Goal: Task Accomplishment & Management: Manage account settings

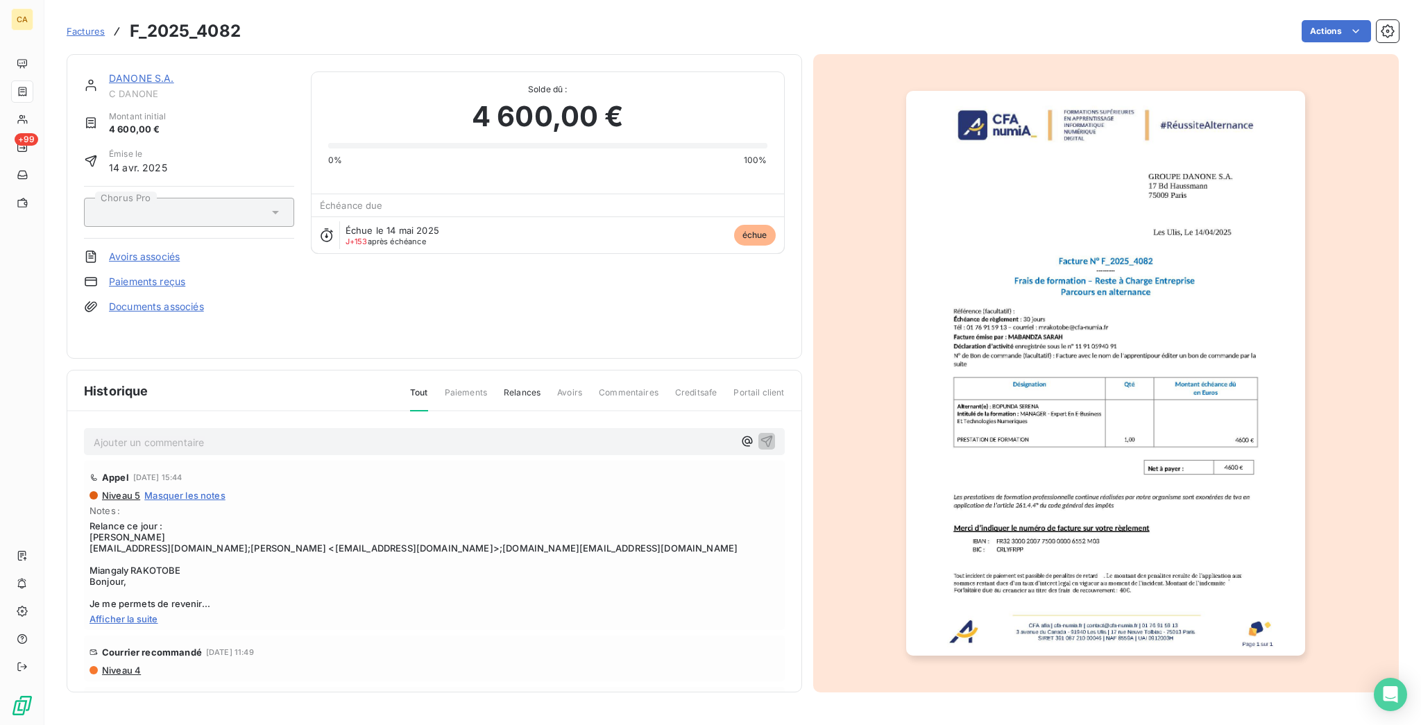
click at [354, 28] on div "Actions" at bounding box center [827, 31] width 1141 height 22
click at [145, 72] on link "DANONE S.A." at bounding box center [141, 78] width 65 height 12
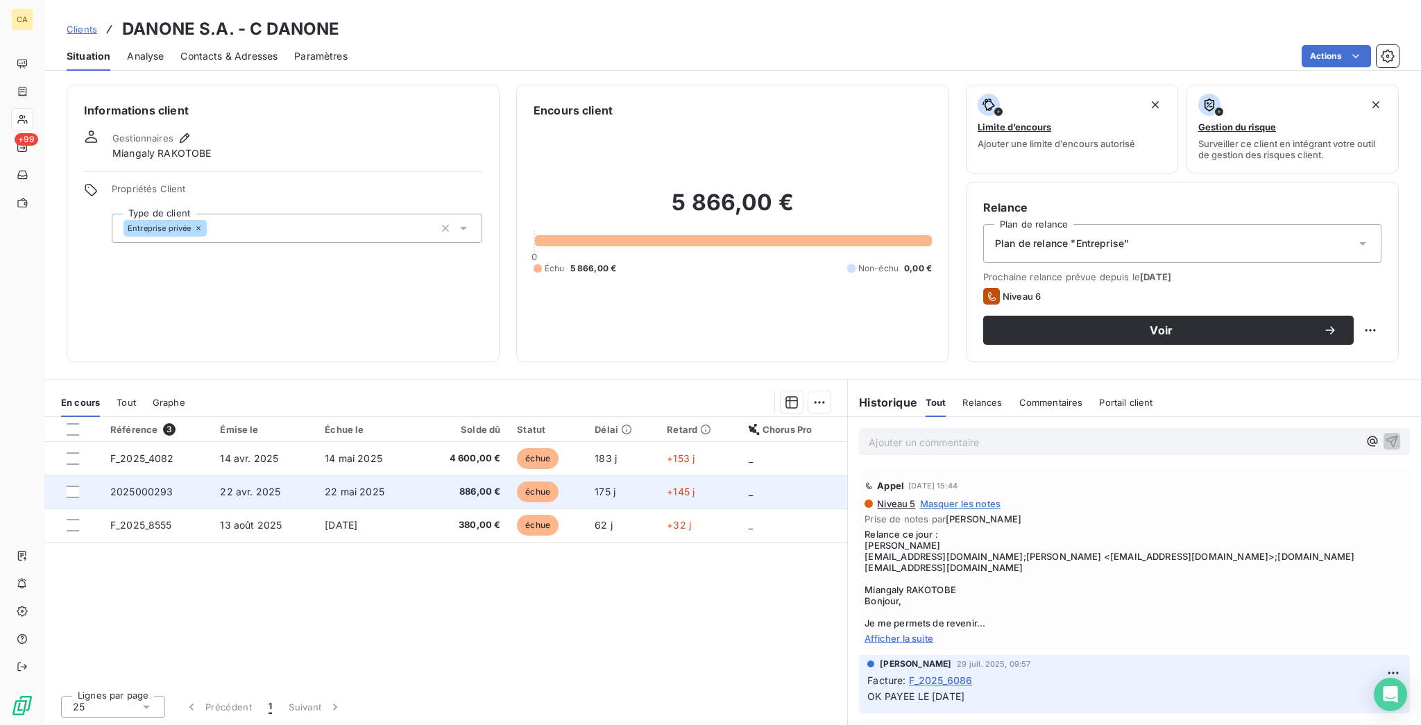
click at [212, 475] on td "22 avr. 2025" at bounding box center [264, 491] width 105 height 33
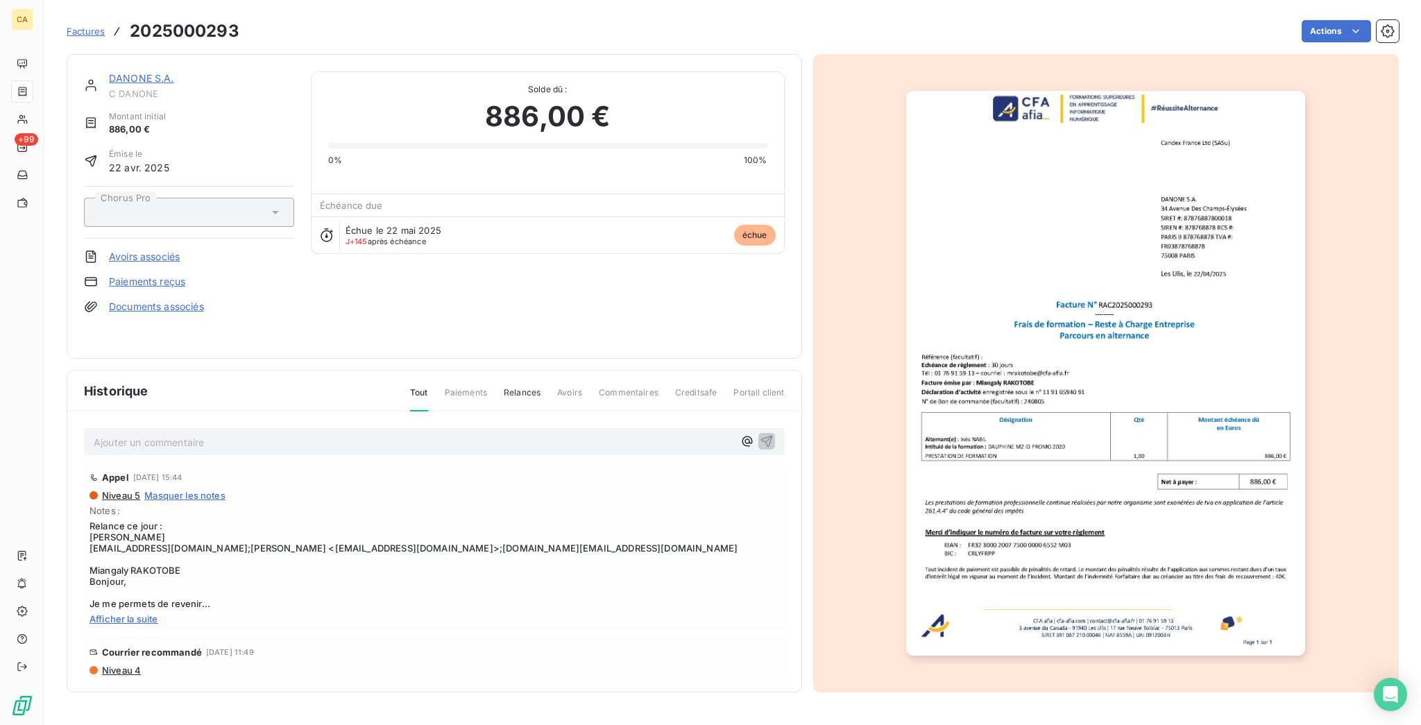
click at [123, 72] on link "DANONE S.A." at bounding box center [141, 78] width 65 height 12
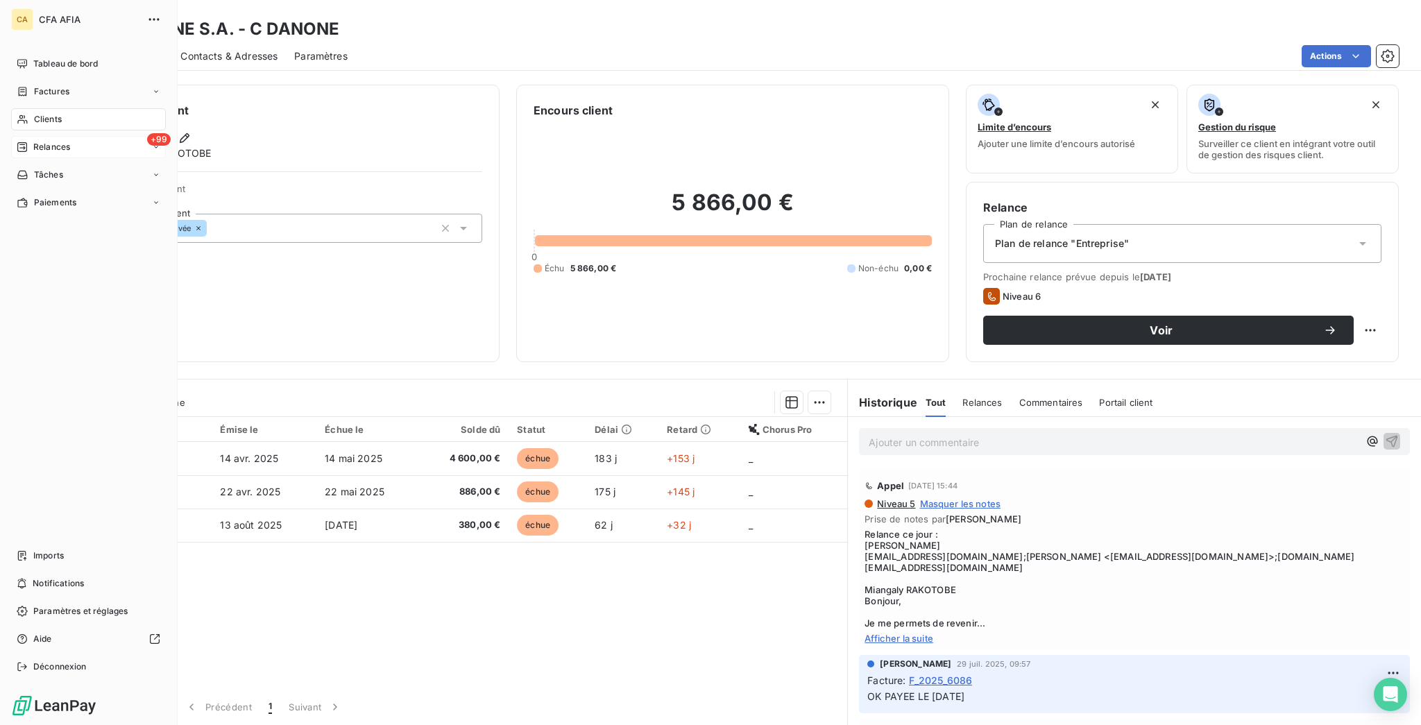
click at [30, 136] on div "+99 Relances" at bounding box center [88, 147] width 155 height 22
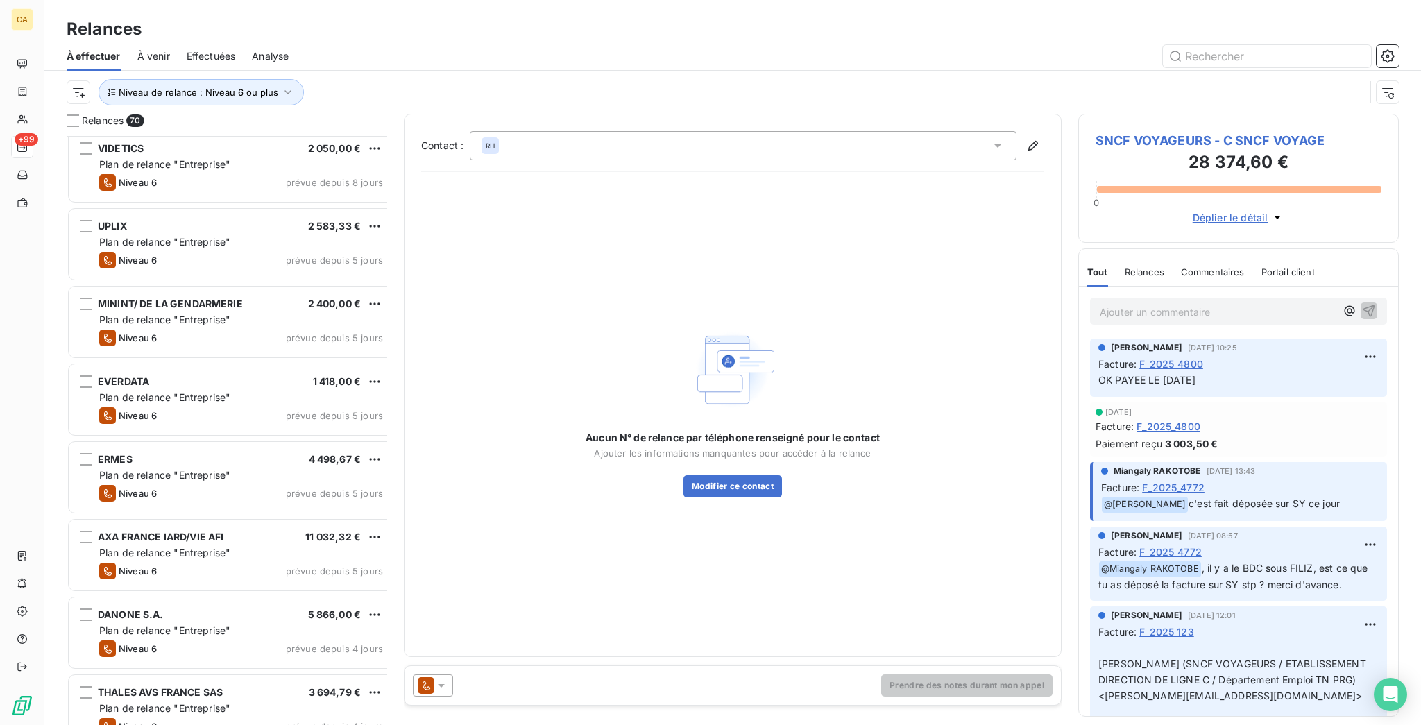
scroll to position [4832, 0]
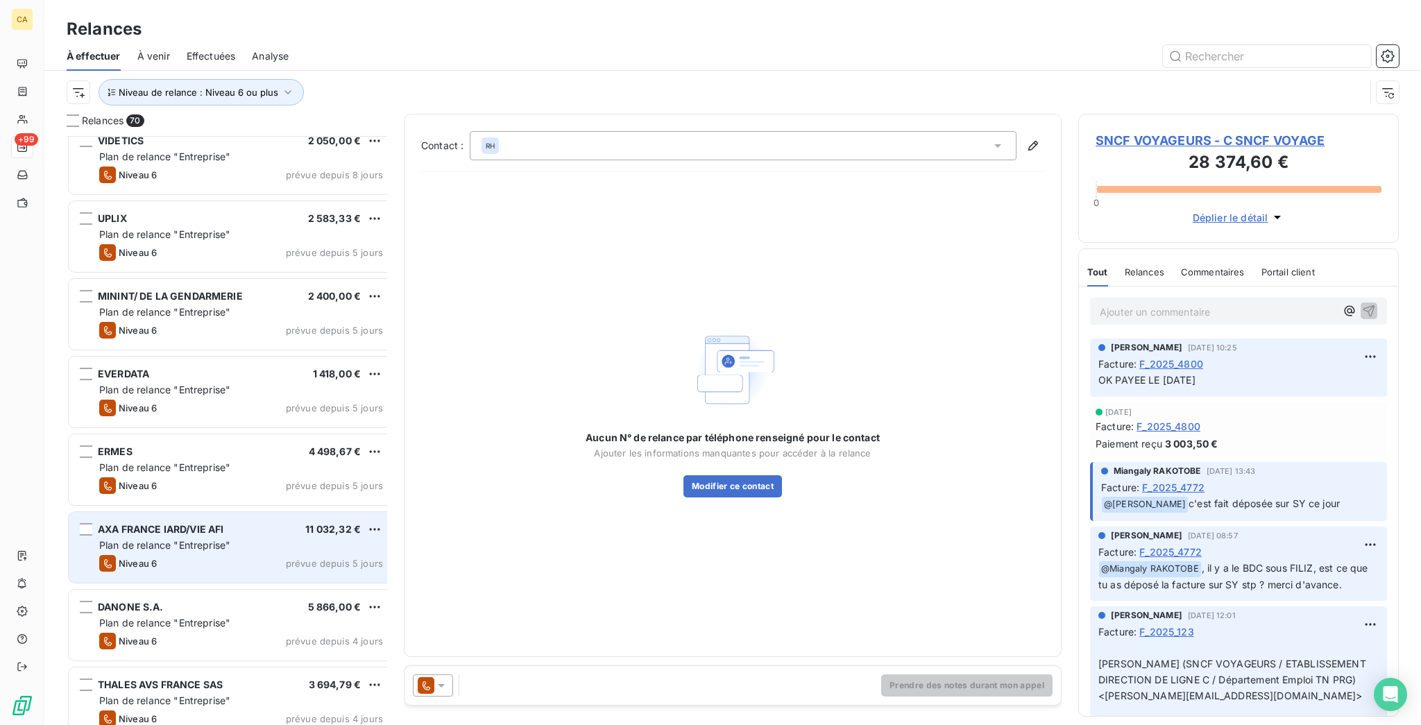
click at [157, 539] on span "Plan de relance "Entreprise"" at bounding box center [164, 545] width 131 height 12
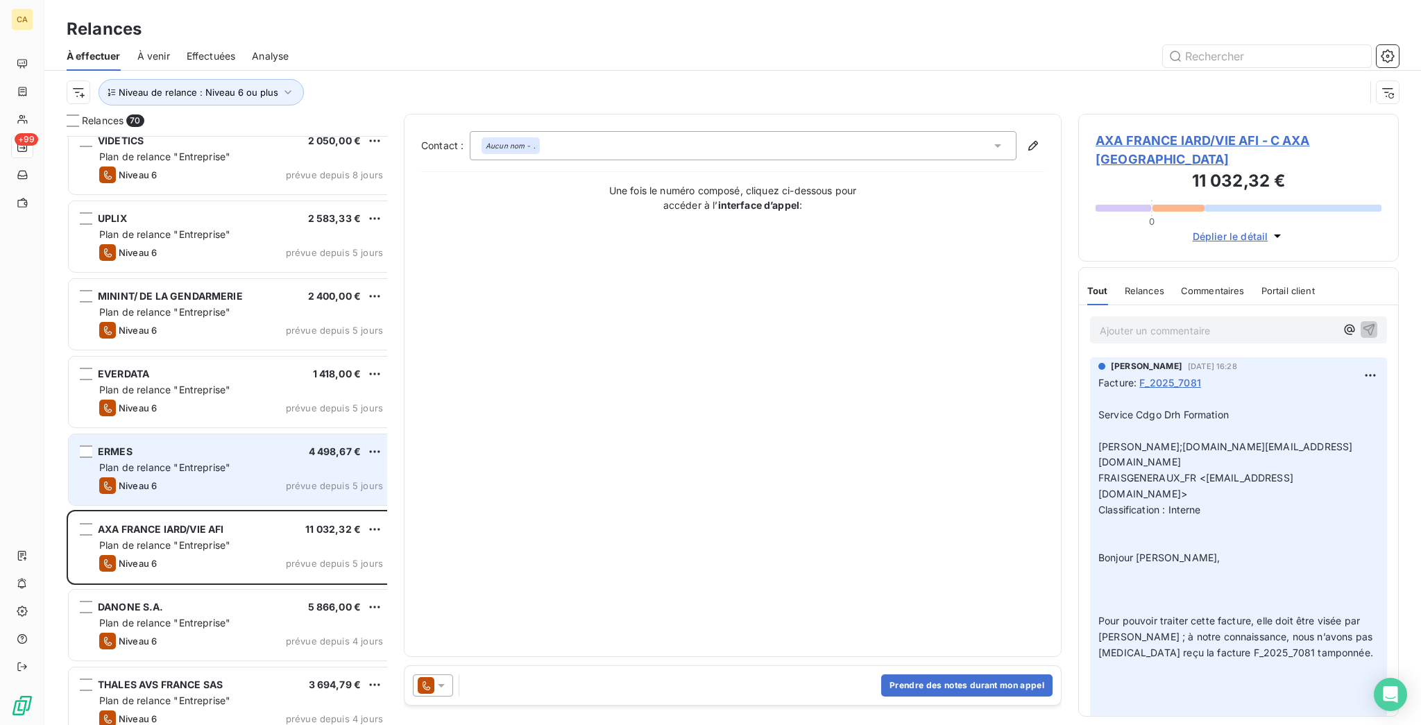
click at [171, 437] on div "ERMES 4 498,67 € Plan de relance "Entreprise" Niveau 6 prévue depuis 5 jours" at bounding box center [231, 469] width 325 height 71
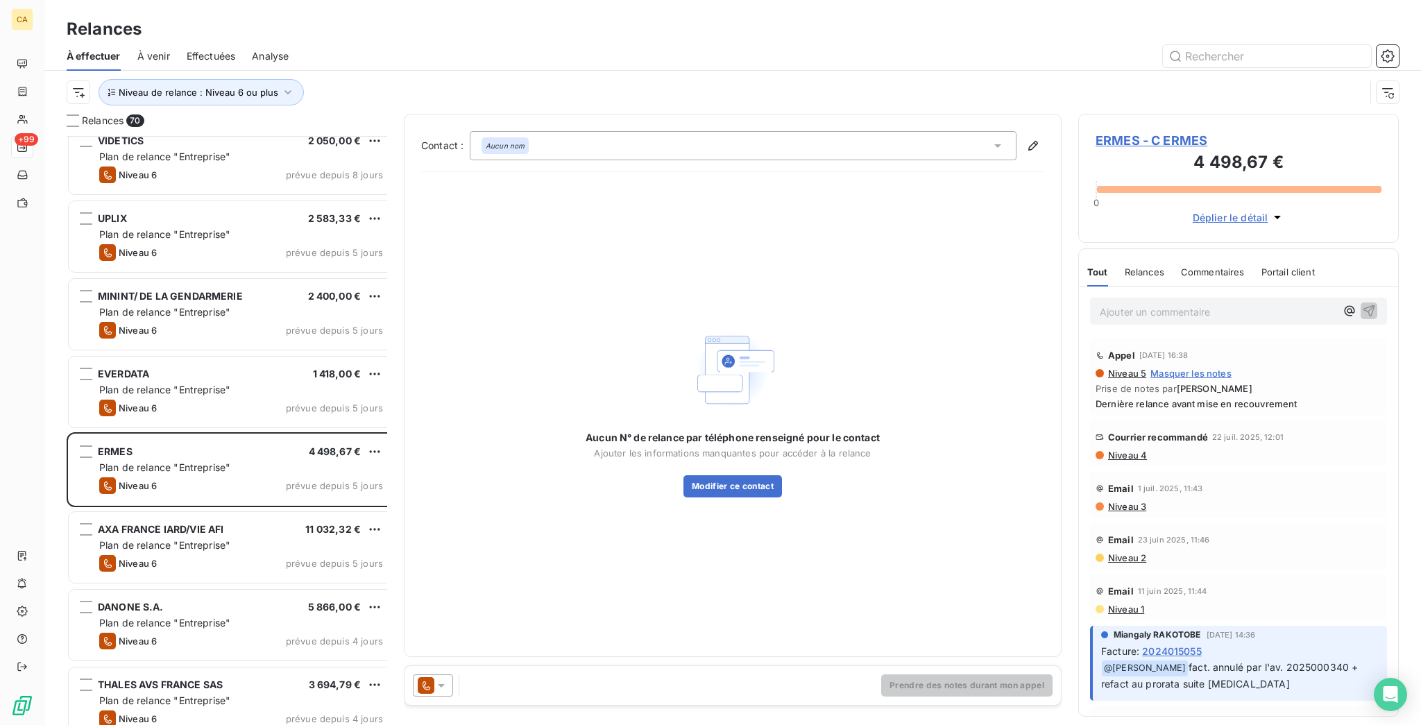
click at [1138, 131] on span "ERMES - C ERMES" at bounding box center [1238, 140] width 286 height 19
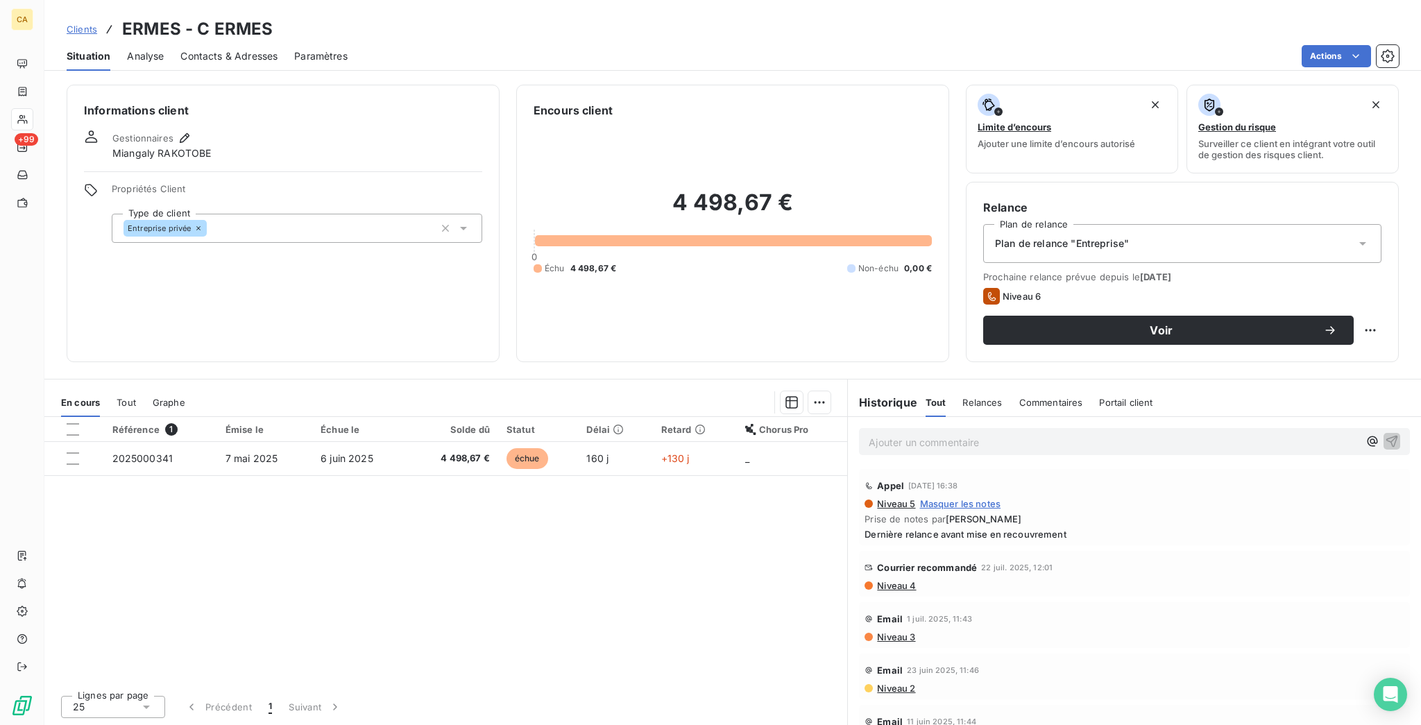
click at [194, 56] on div "Contacts & Adresses" at bounding box center [228, 56] width 97 height 29
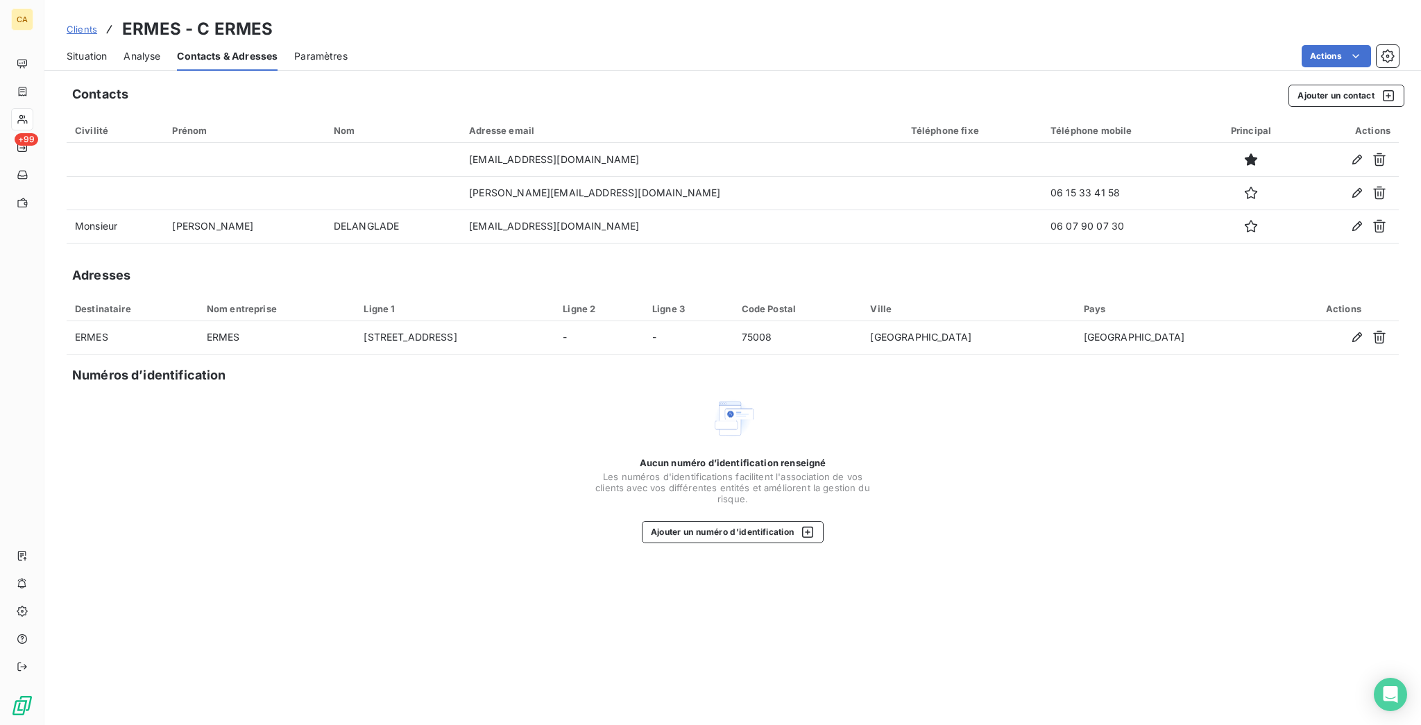
click at [68, 42] on div "Situation" at bounding box center [87, 56] width 40 height 29
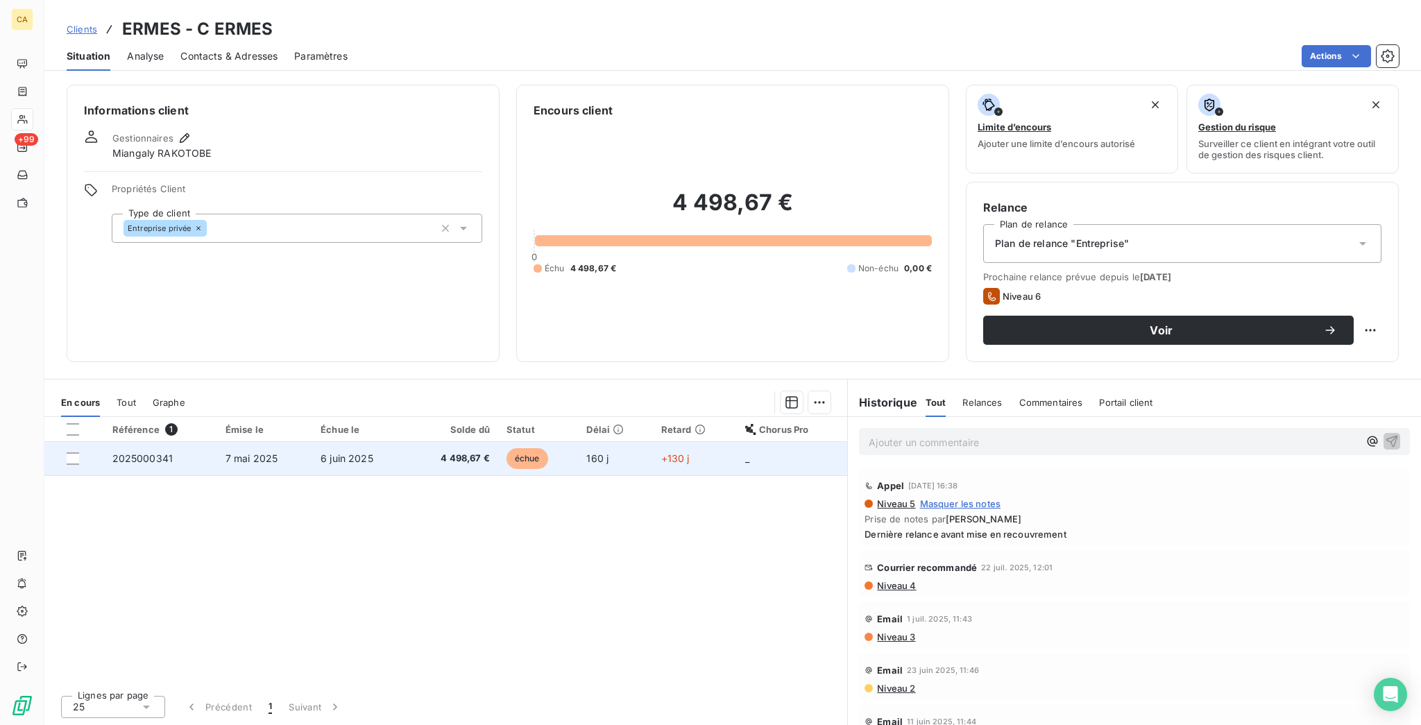
click at [524, 448] on span "échue" at bounding box center [527, 458] width 42 height 21
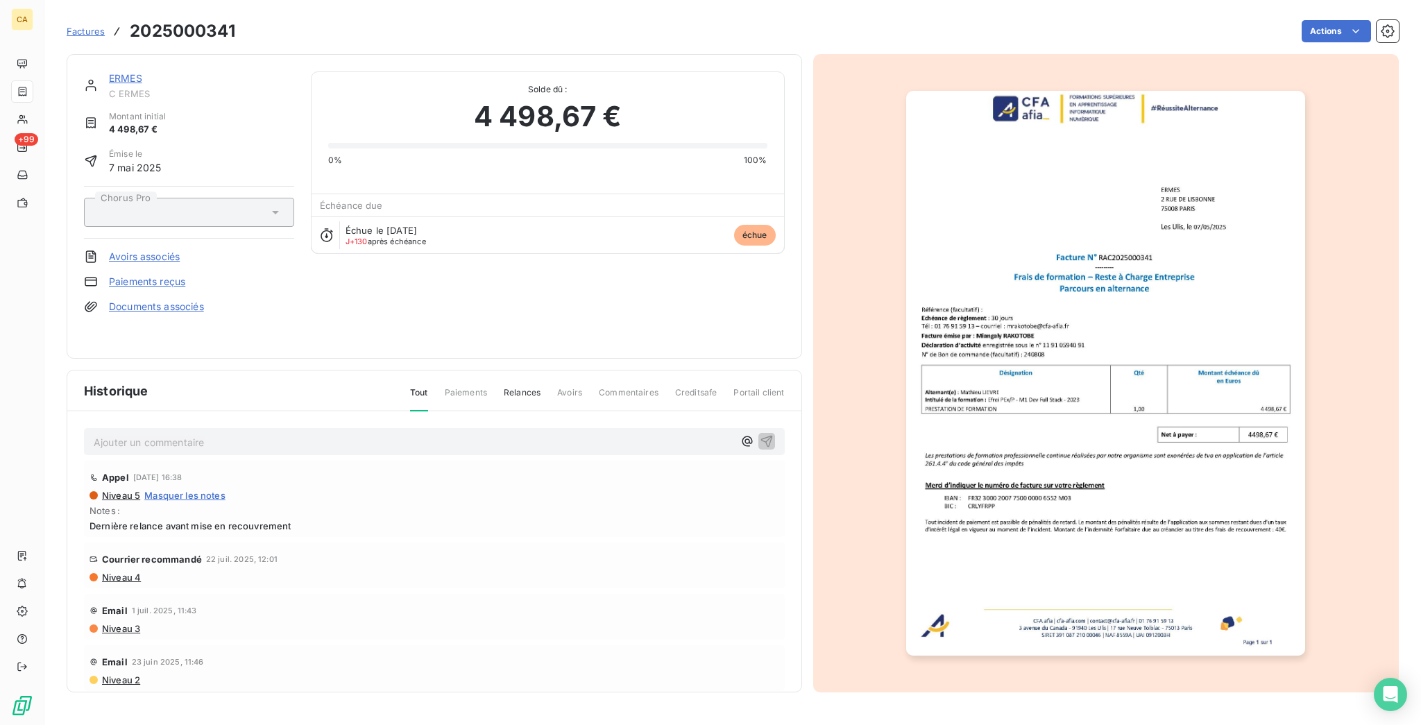
click at [1124, 306] on div at bounding box center [1106, 373] width 586 height 638
click at [1059, 320] on img "button" at bounding box center [1105, 373] width 399 height 565
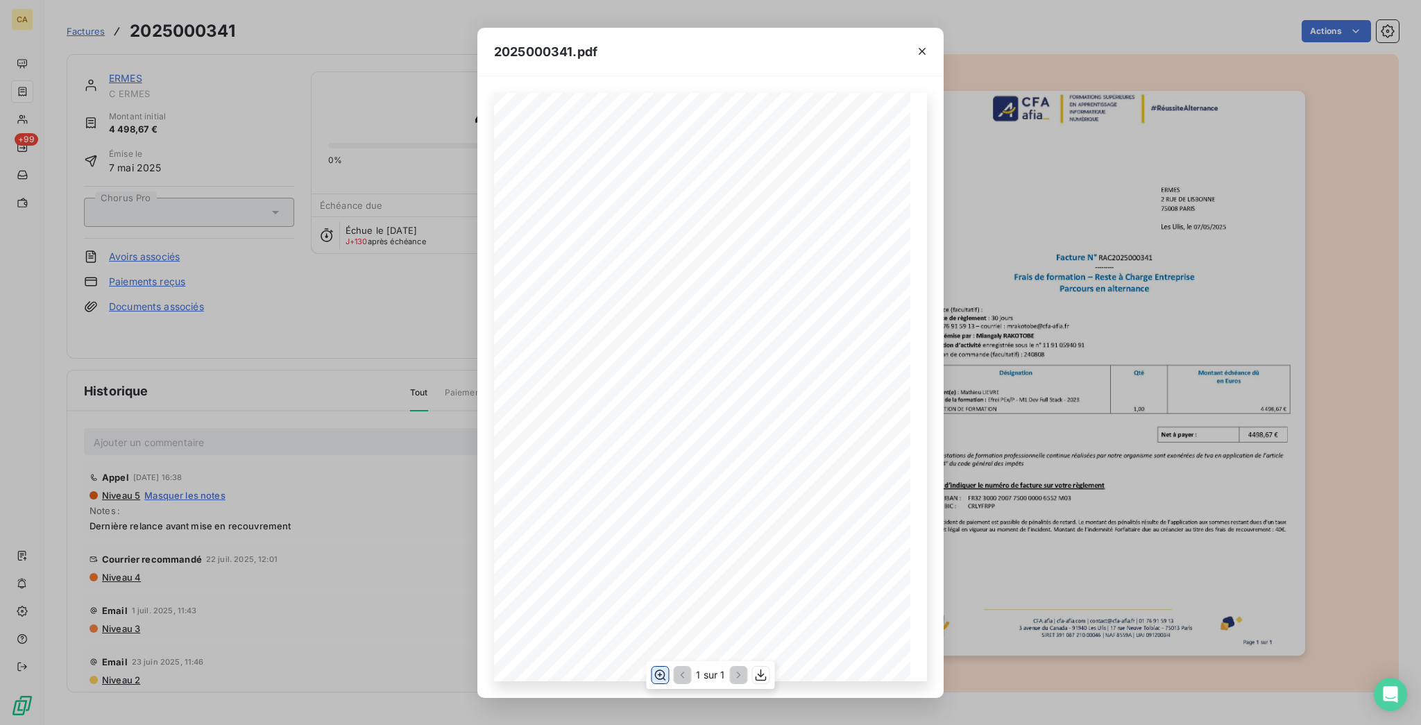
click at [667, 673] on icon "button" at bounding box center [660, 675] width 14 height 14
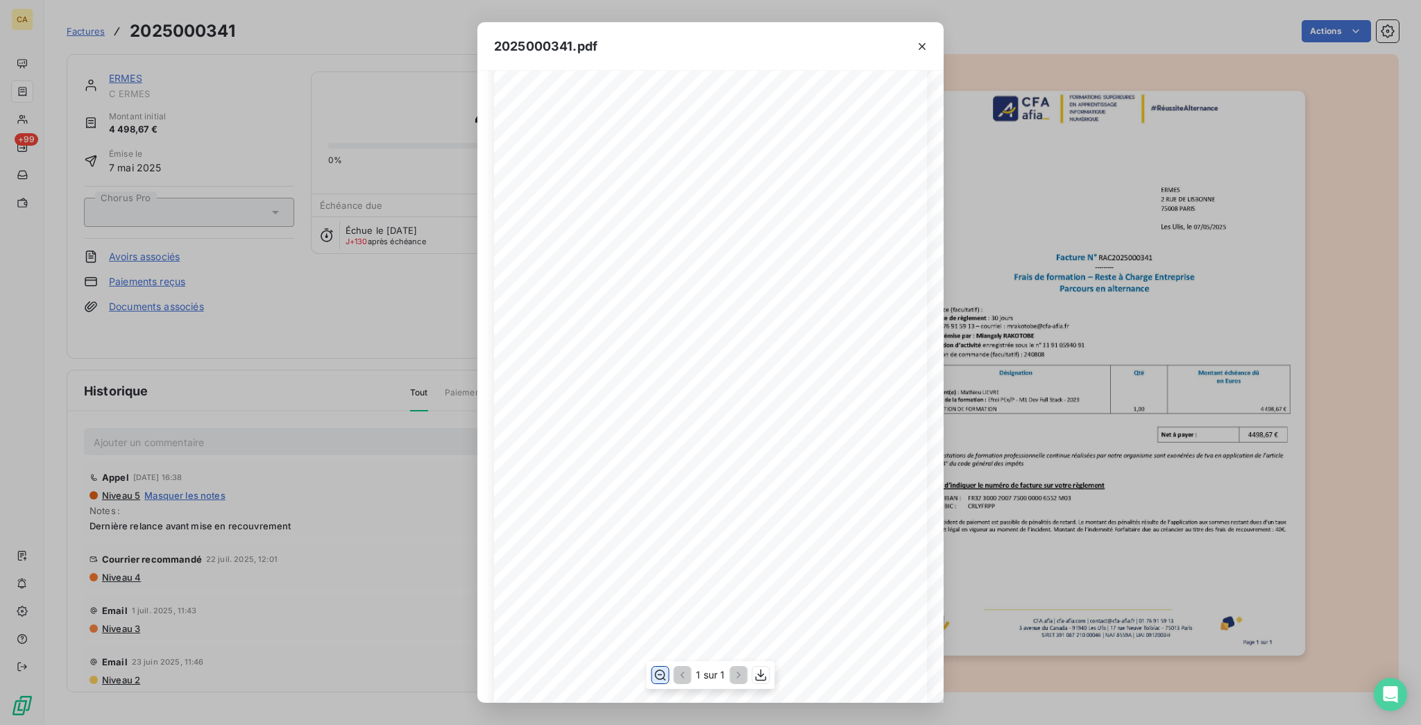
scroll to position [185, 0]
click at [247, 226] on div "2025000341.pdf CFA afia | [DOMAIN_NAME] | [EMAIL_ADDRESS][DOMAIN_NAME] | 01 76 …" at bounding box center [710, 362] width 1421 height 725
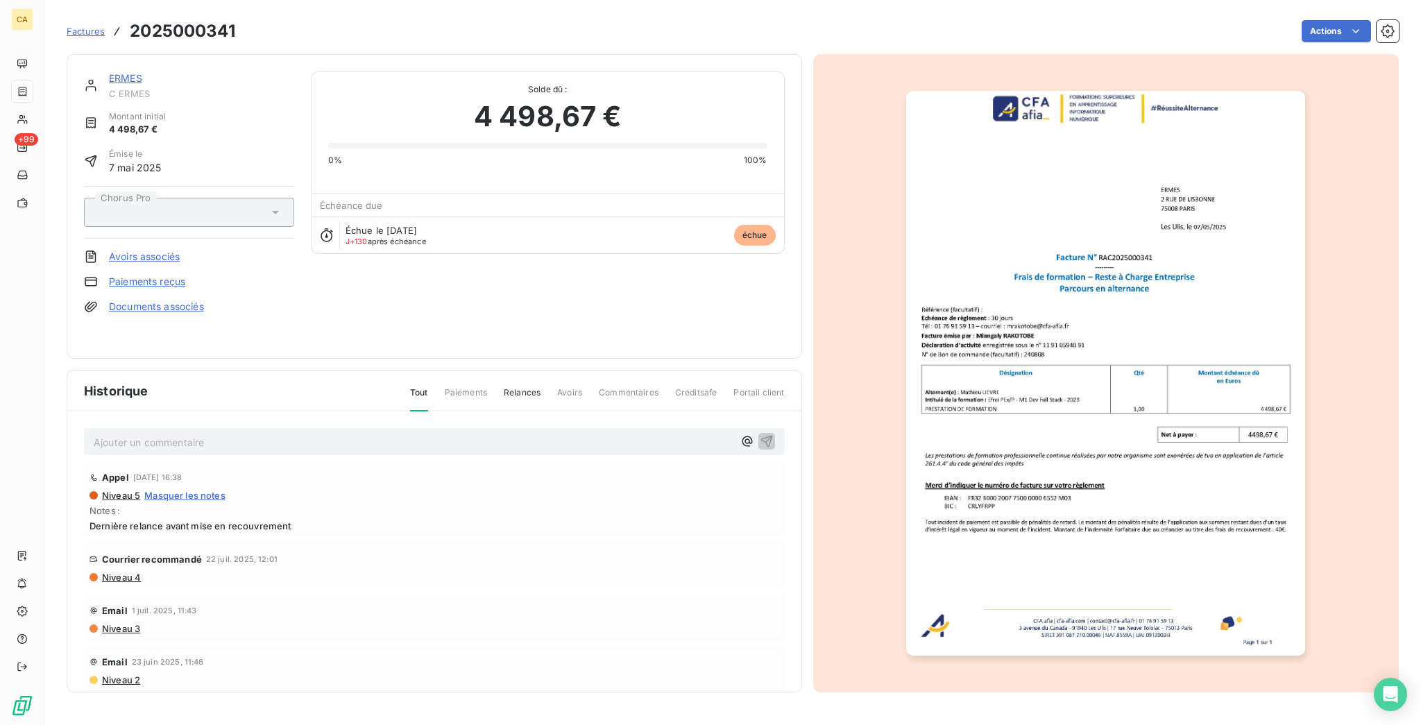
click at [109, 72] on link "ERMES" at bounding box center [125, 78] width 33 height 12
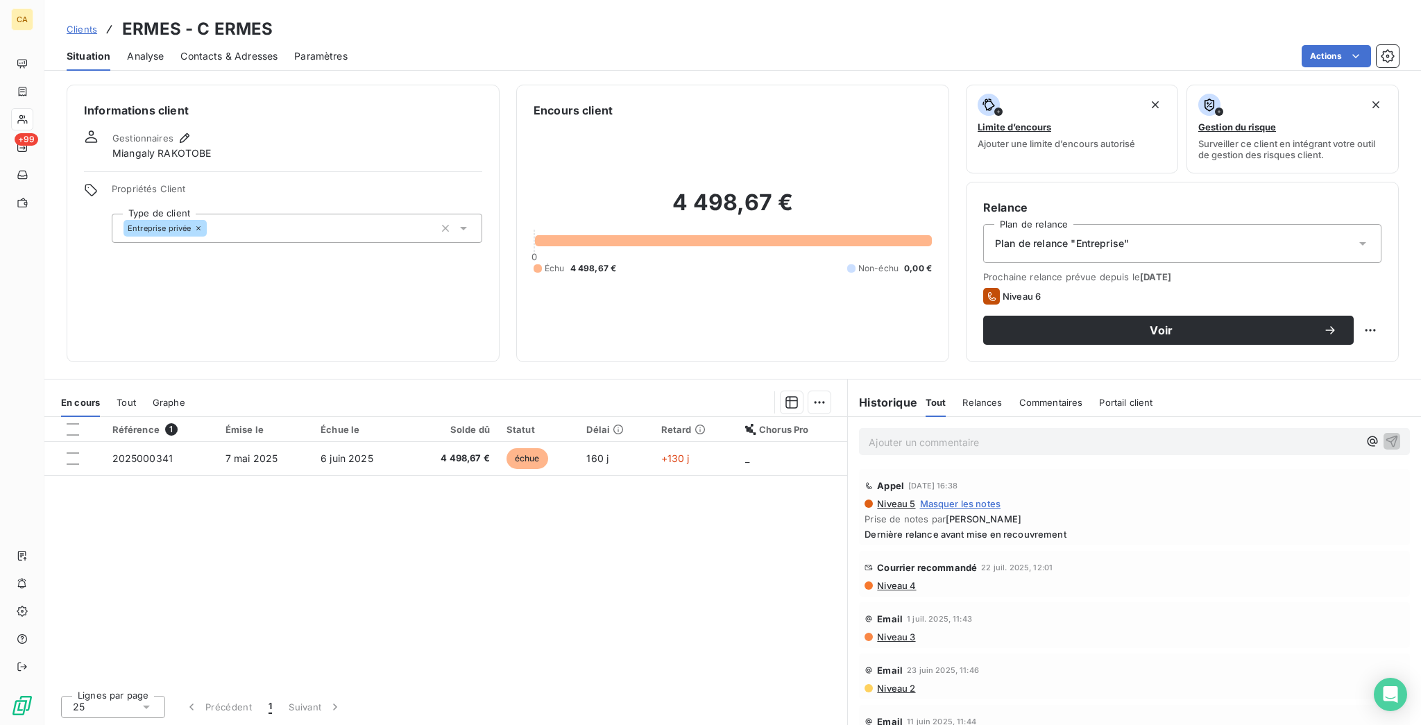
click at [223, 26] on h3 "ERMES - C ERMES" at bounding box center [197, 29] width 151 height 25
click at [214, 49] on span "Contacts & Adresses" at bounding box center [228, 56] width 97 height 14
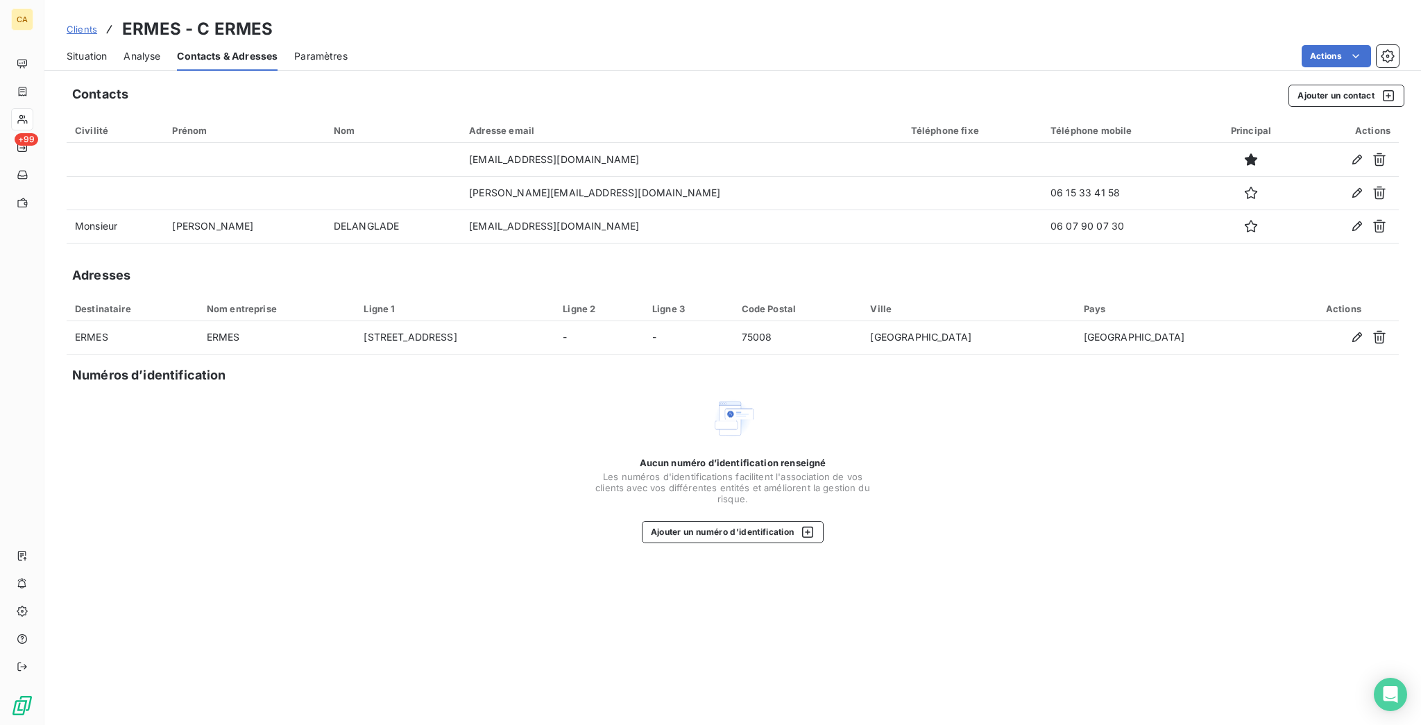
click at [70, 49] on span "Situation" at bounding box center [87, 56] width 40 height 14
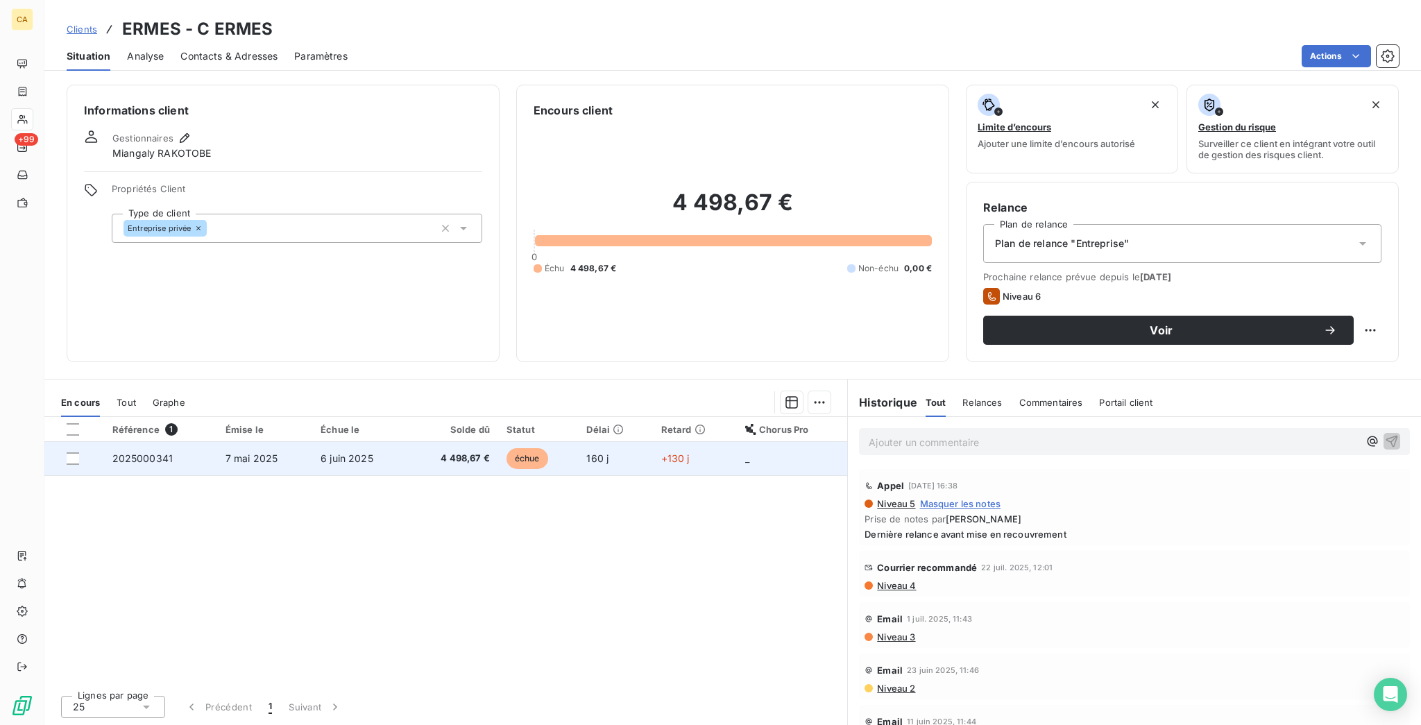
click at [565, 442] on td "échue" at bounding box center [538, 458] width 80 height 33
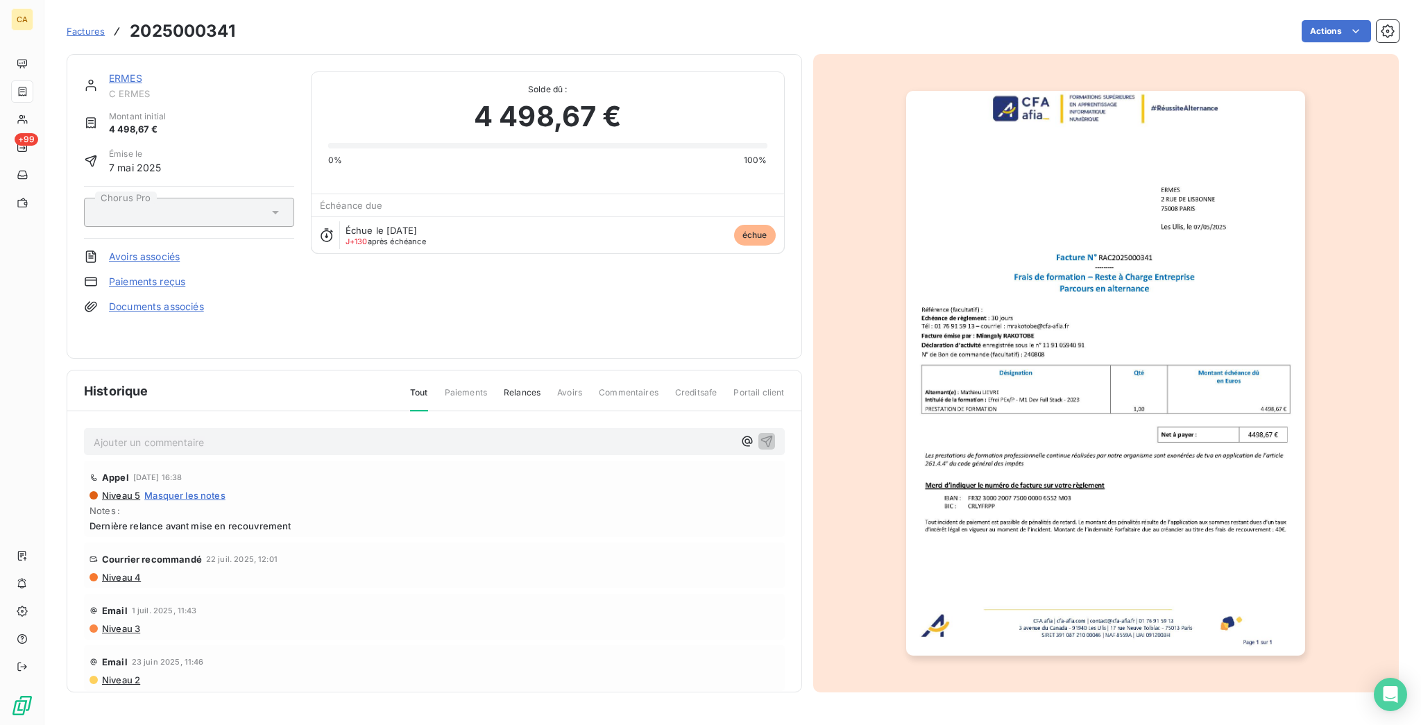
click at [1224, 413] on img "button" at bounding box center [1105, 373] width 399 height 565
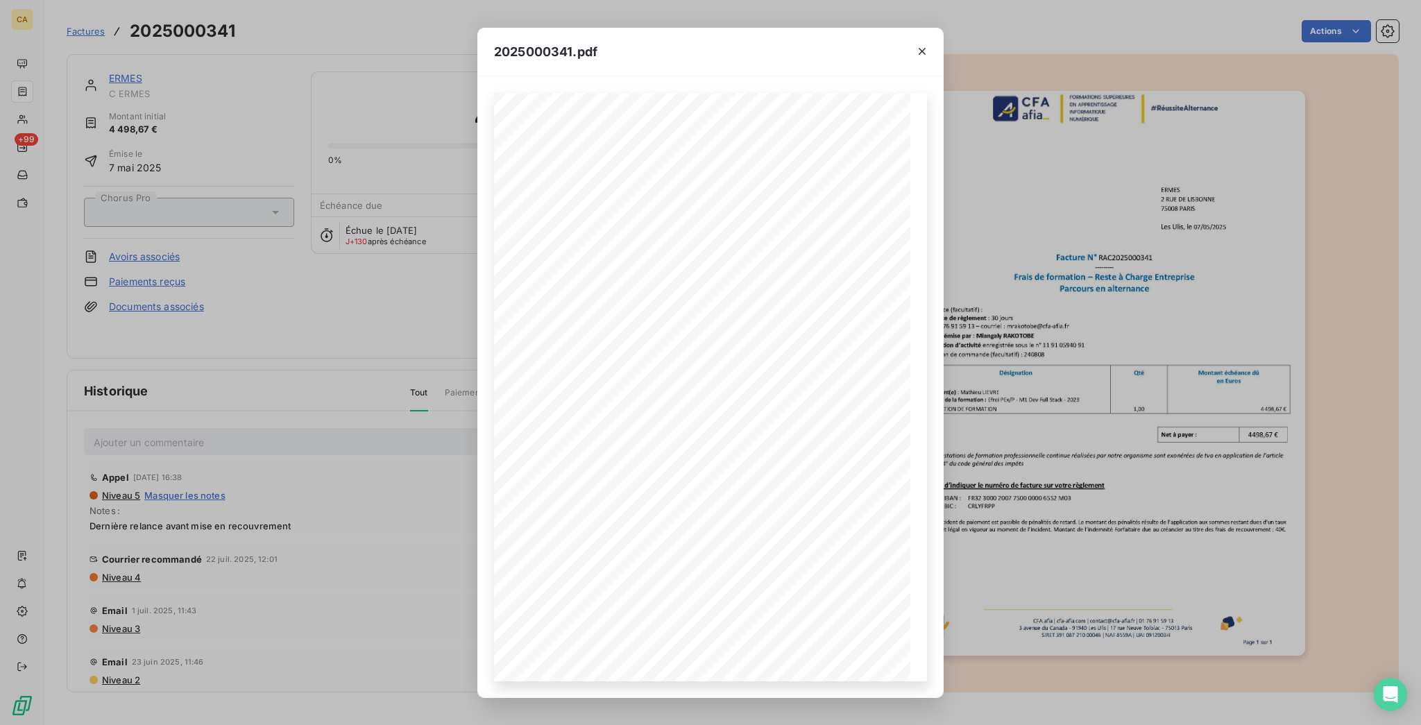
click at [461, 314] on div "2025000341.pdf CFA afia | [DOMAIN_NAME] | [EMAIL_ADDRESS][DOMAIN_NAME] | 01 76 …" at bounding box center [710, 362] width 1421 height 725
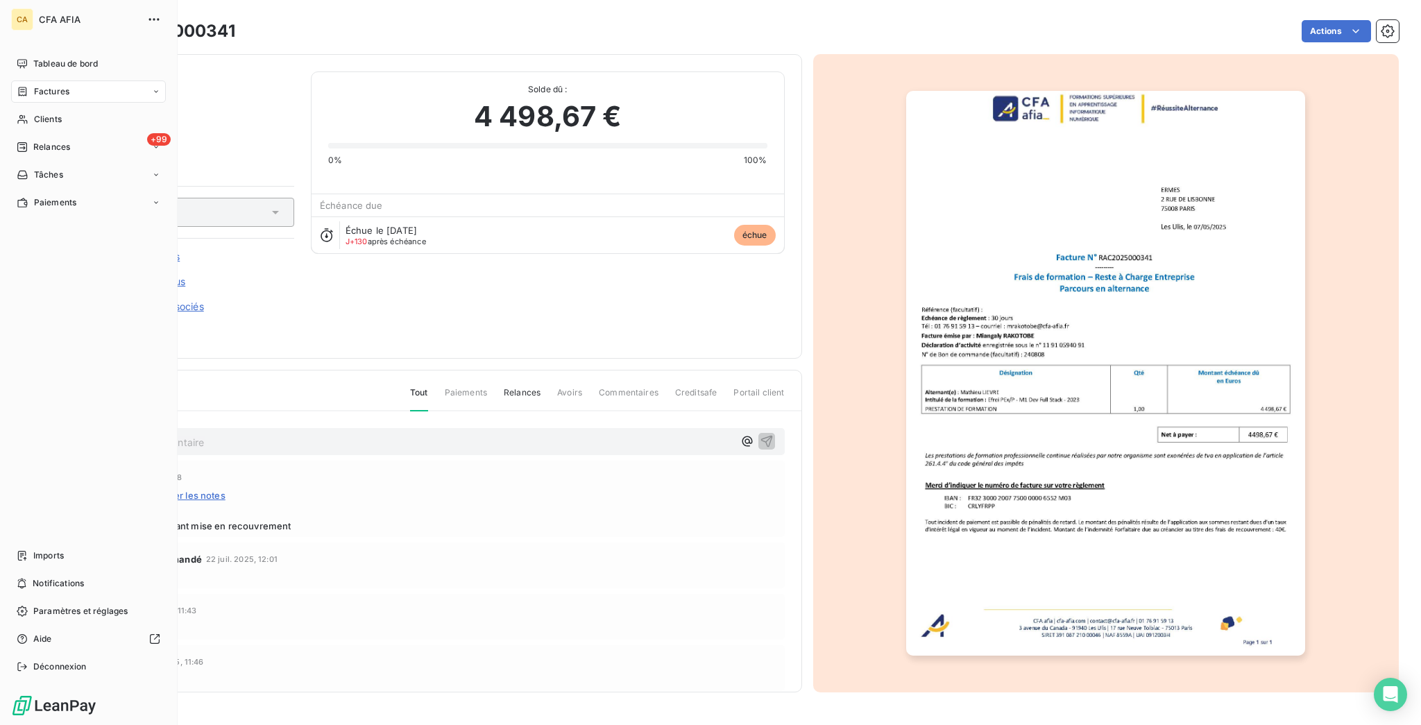
click at [25, 85] on nav "Tableau de bord Factures Clients +99 Relances Tâches Paiements" at bounding box center [88, 133] width 155 height 161
click at [52, 113] on span "Clients" at bounding box center [48, 119] width 28 height 12
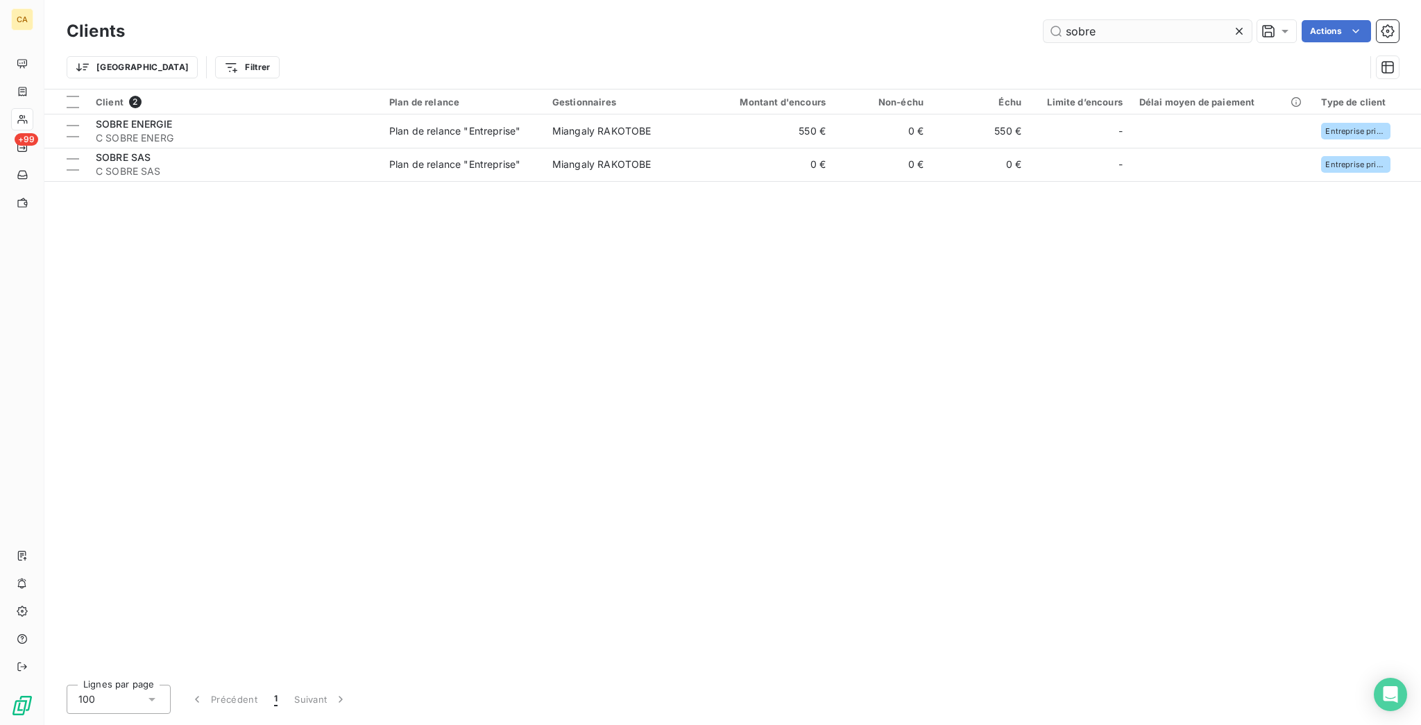
click at [1162, 33] on input "sobre" at bounding box center [1147, 31] width 208 height 22
click at [1162, 32] on input "sobre" at bounding box center [1147, 31] width 208 height 22
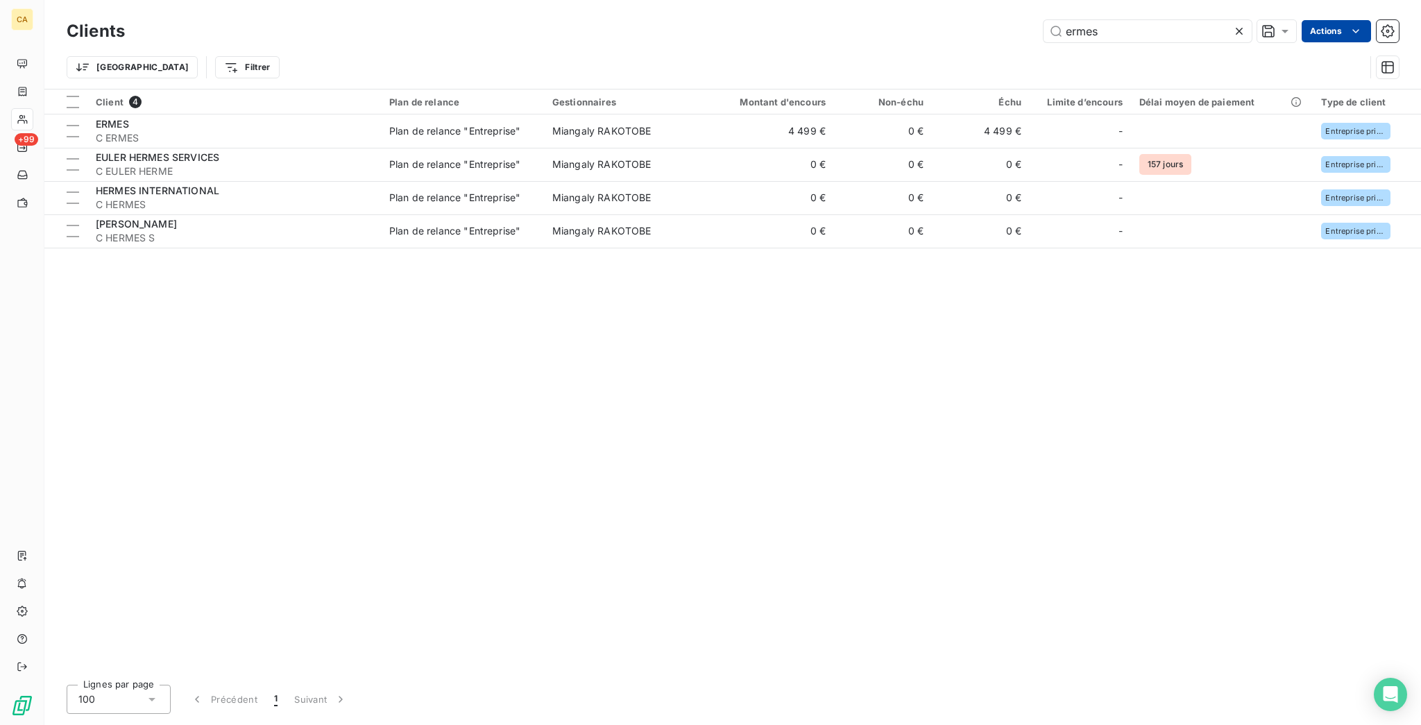
type input "ermes"
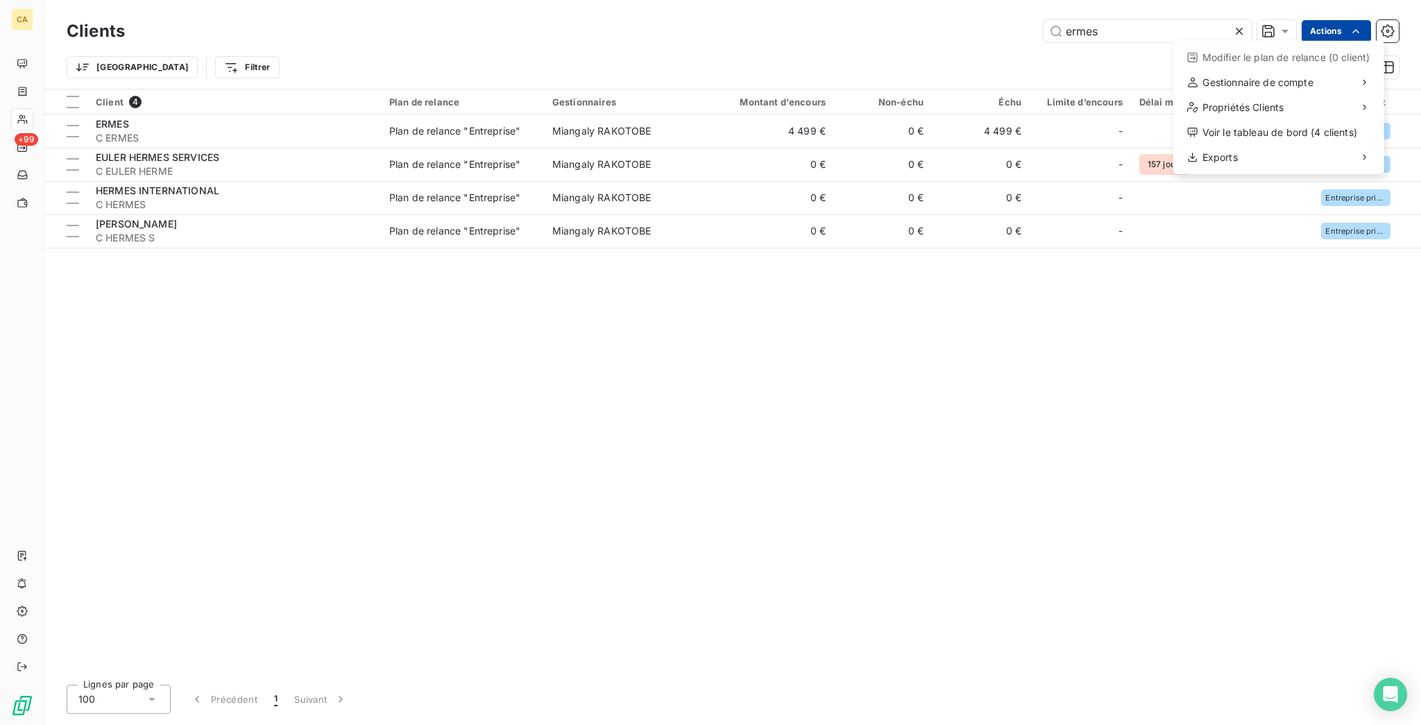
click at [1353, 31] on html "CA +99 Clients ermes Actions Modifier le plan de relance (0 client) Gestionnair…" at bounding box center [710, 362] width 1421 height 725
click at [1112, 154] on div "Exporter les contacts (4 clients)" at bounding box center [1079, 165] width 181 height 22
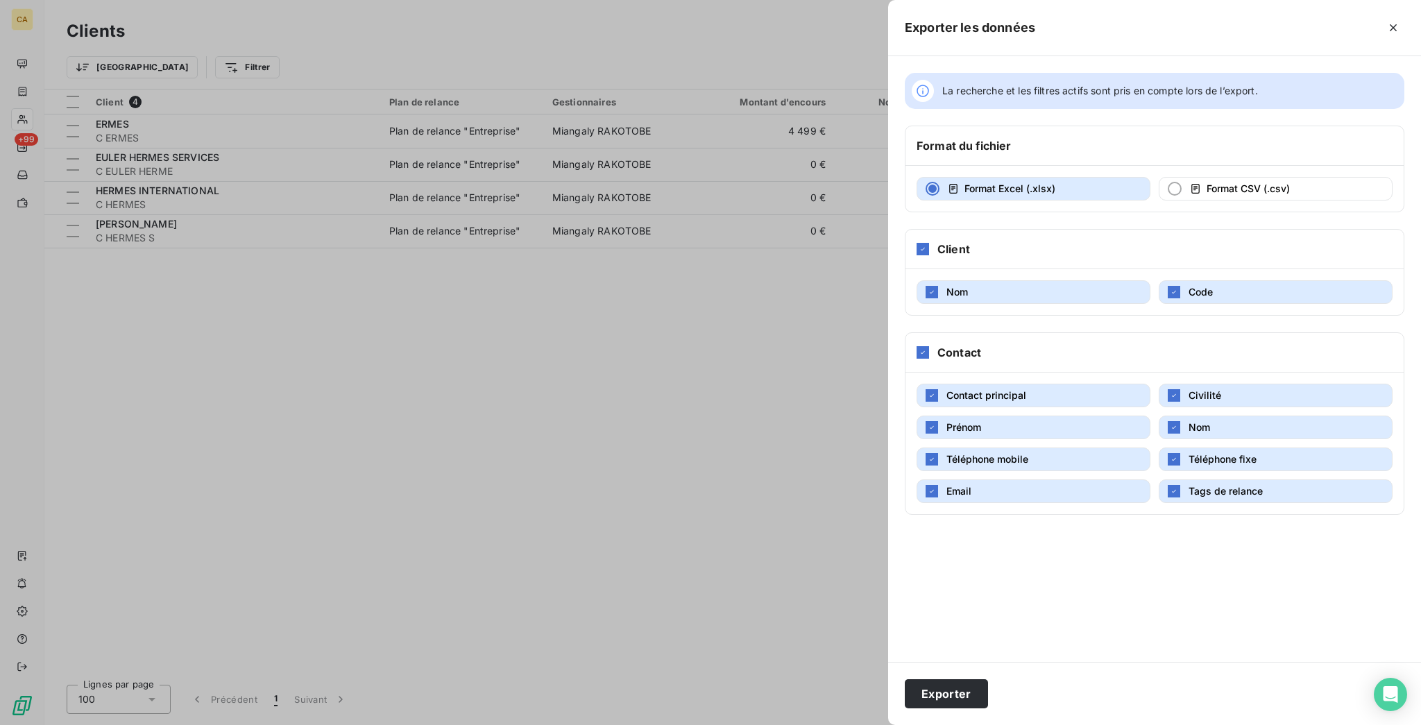
click at [981, 278] on div at bounding box center [710, 362] width 1421 height 725
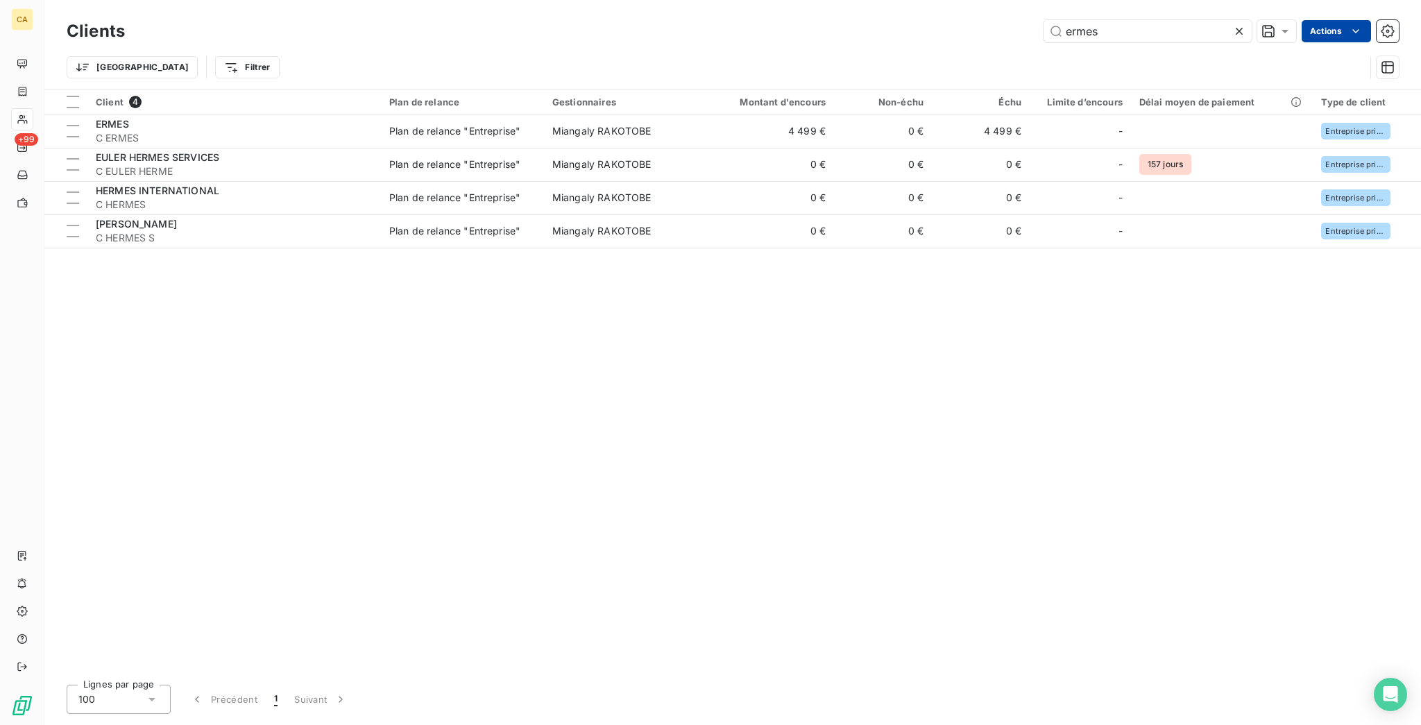
click at [1337, 28] on html "CA +99 Clients ermes Actions Trier Filtrer Client 4 Plan de relance Gestionnair…" at bounding box center [710, 362] width 1421 height 725
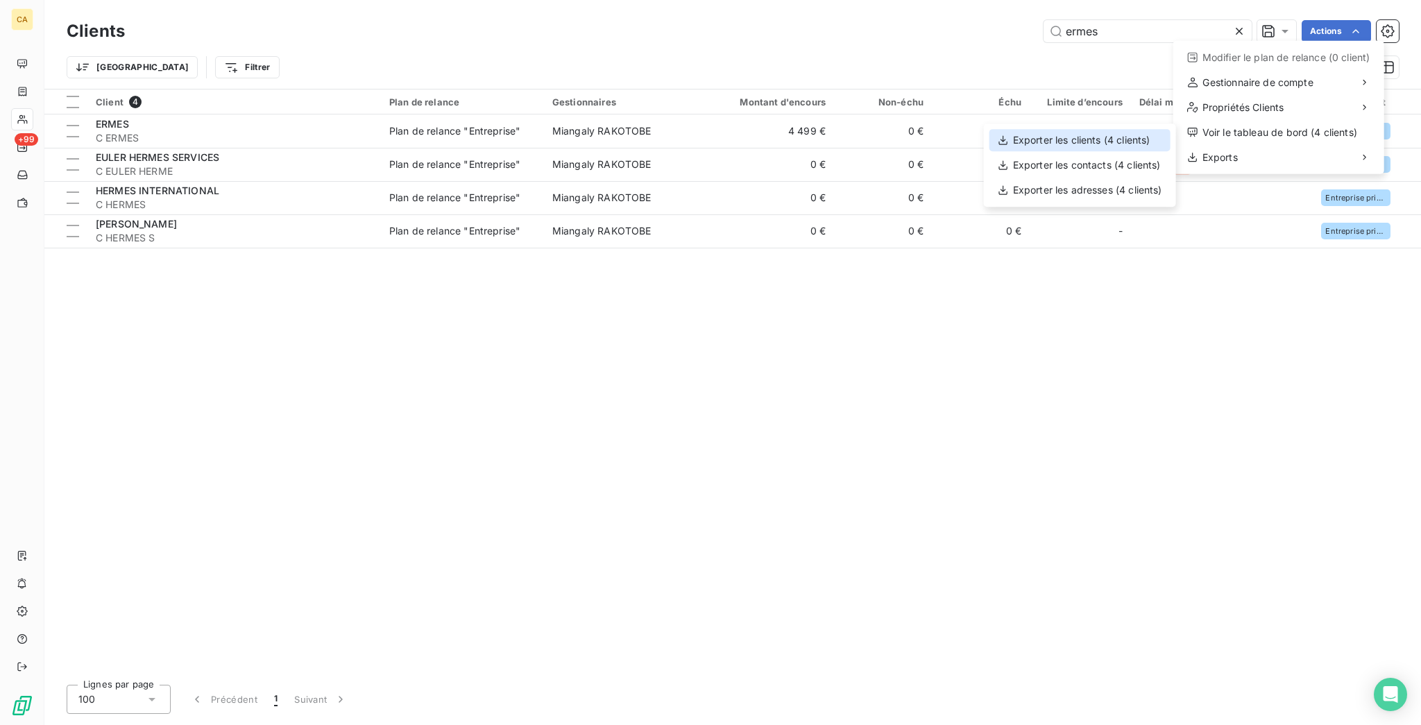
click at [1130, 144] on div "Exporter les clients (4 clients)" at bounding box center [1079, 140] width 181 height 22
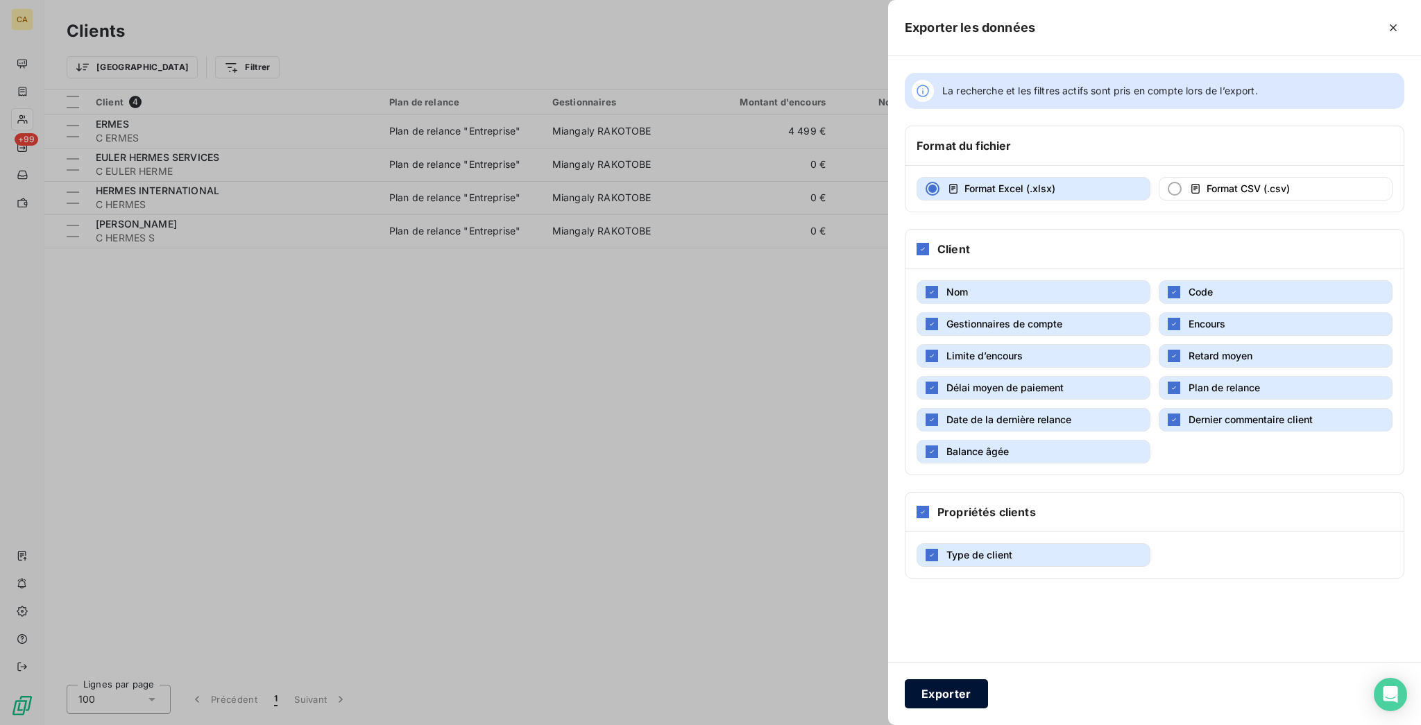
click at [988, 698] on button "Exporter" at bounding box center [946, 693] width 83 height 29
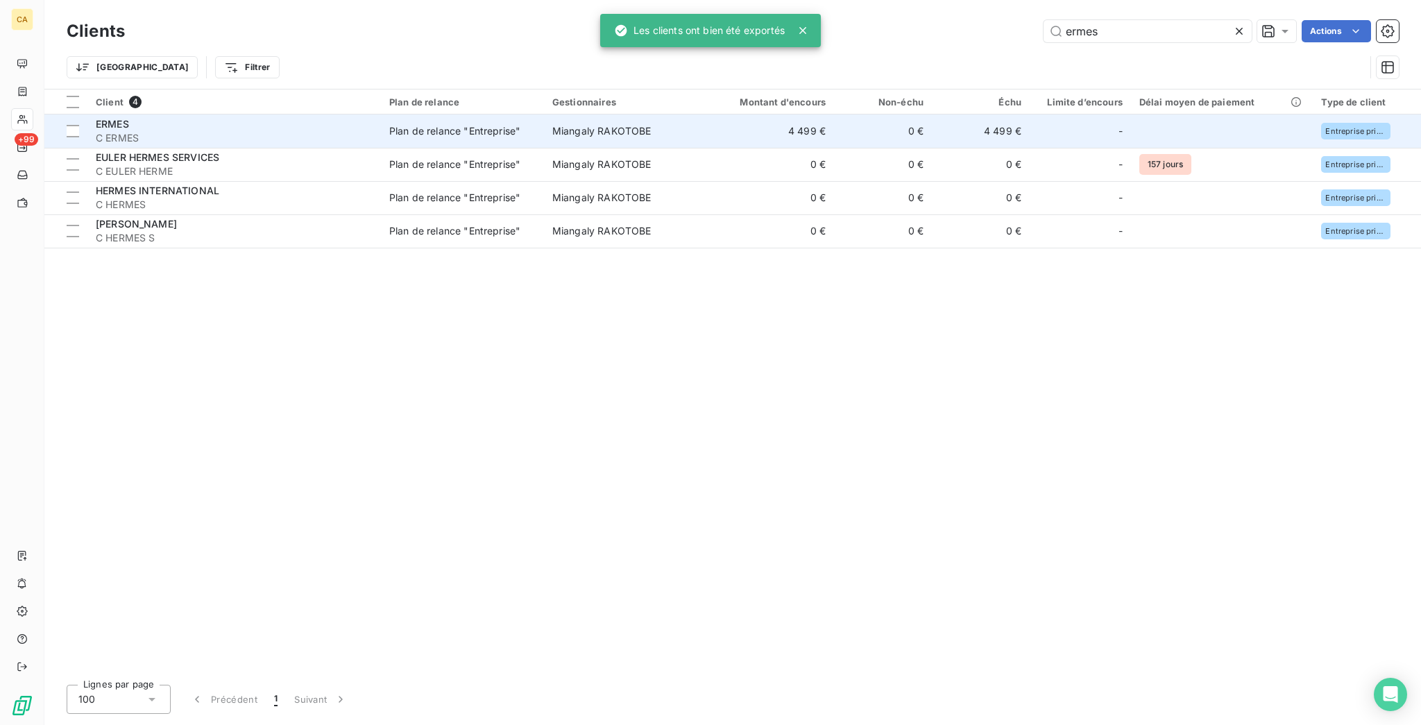
click at [141, 131] on span "C ERMES" at bounding box center [234, 138] width 277 height 14
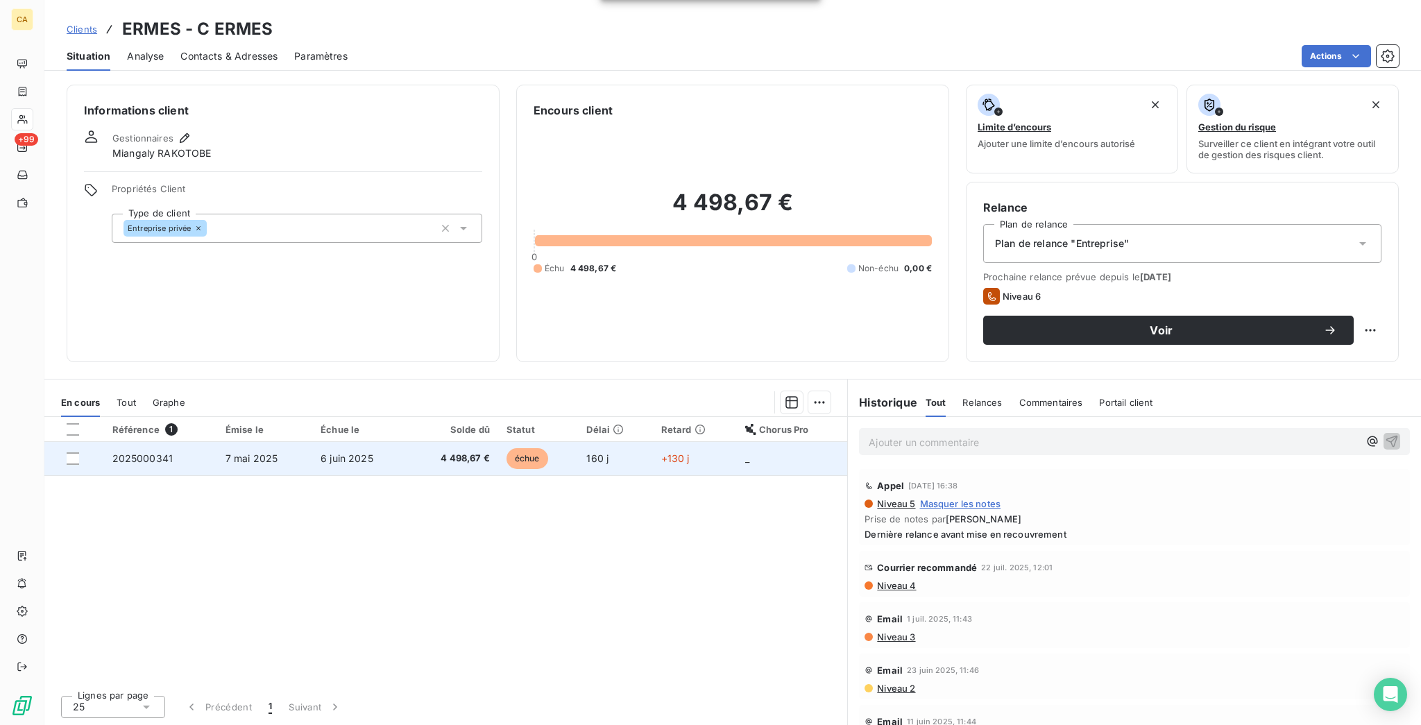
click at [333, 452] on span "6 juin 2025" at bounding box center [346, 458] width 53 height 12
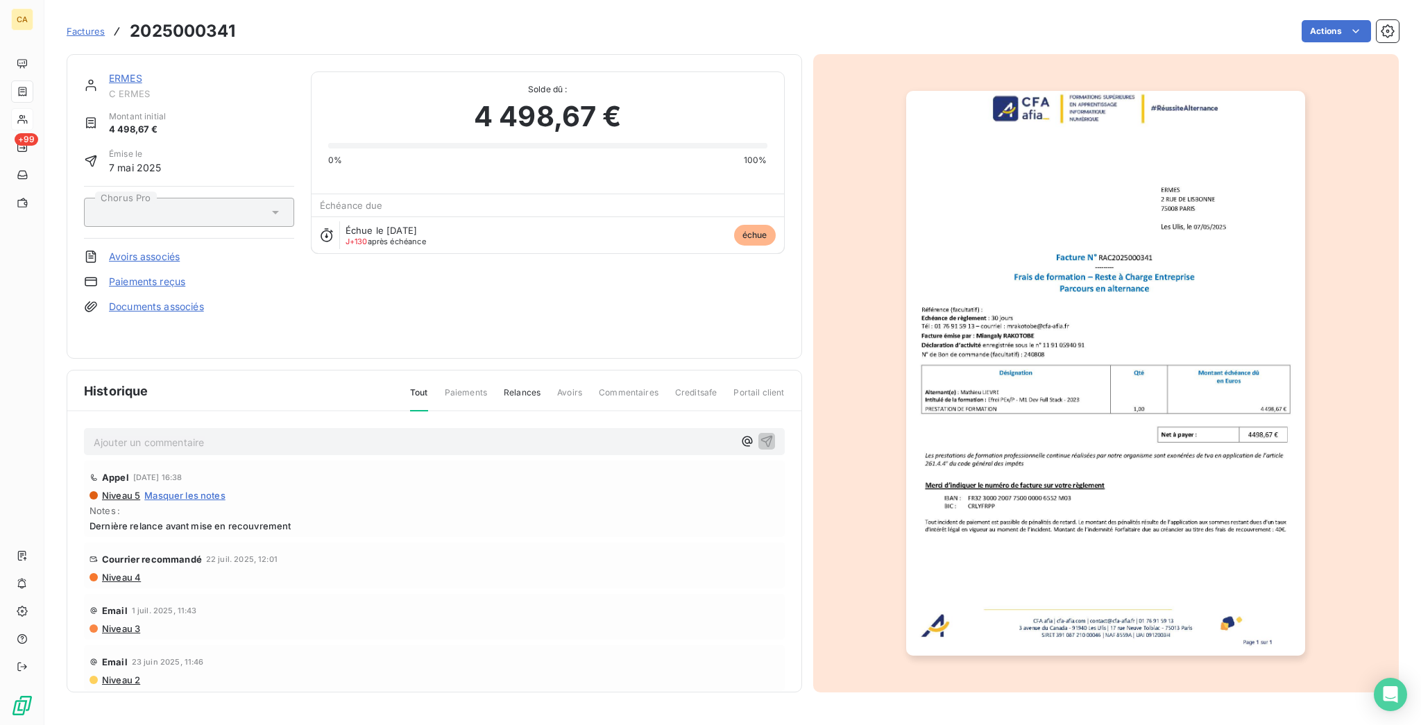
click at [1127, 356] on img "button" at bounding box center [1105, 373] width 399 height 565
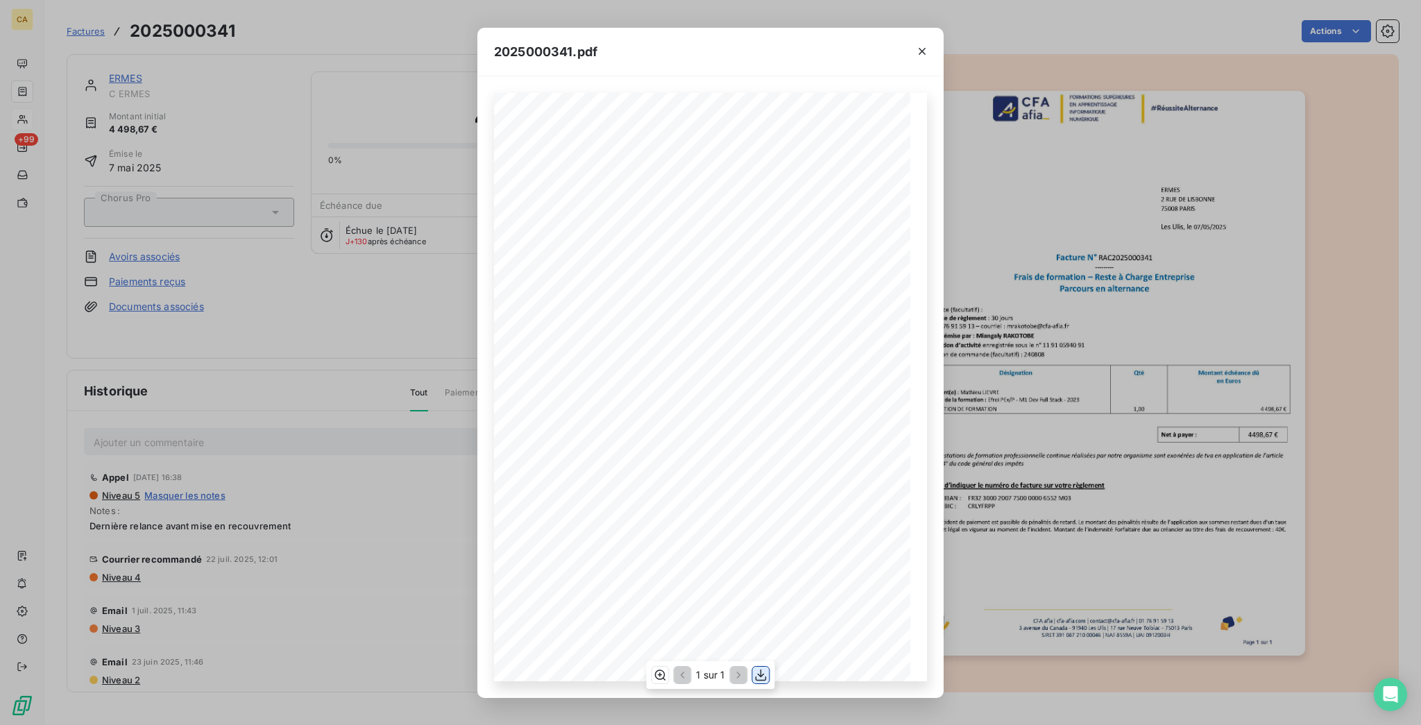
click at [758, 673] on icon "button" at bounding box center [761, 675] width 14 height 14
click at [361, 368] on div "2025000341.pdf CFA afia | [DOMAIN_NAME] | [EMAIL_ADDRESS][DOMAIN_NAME] | 01 76 …" at bounding box center [710, 362] width 1421 height 725
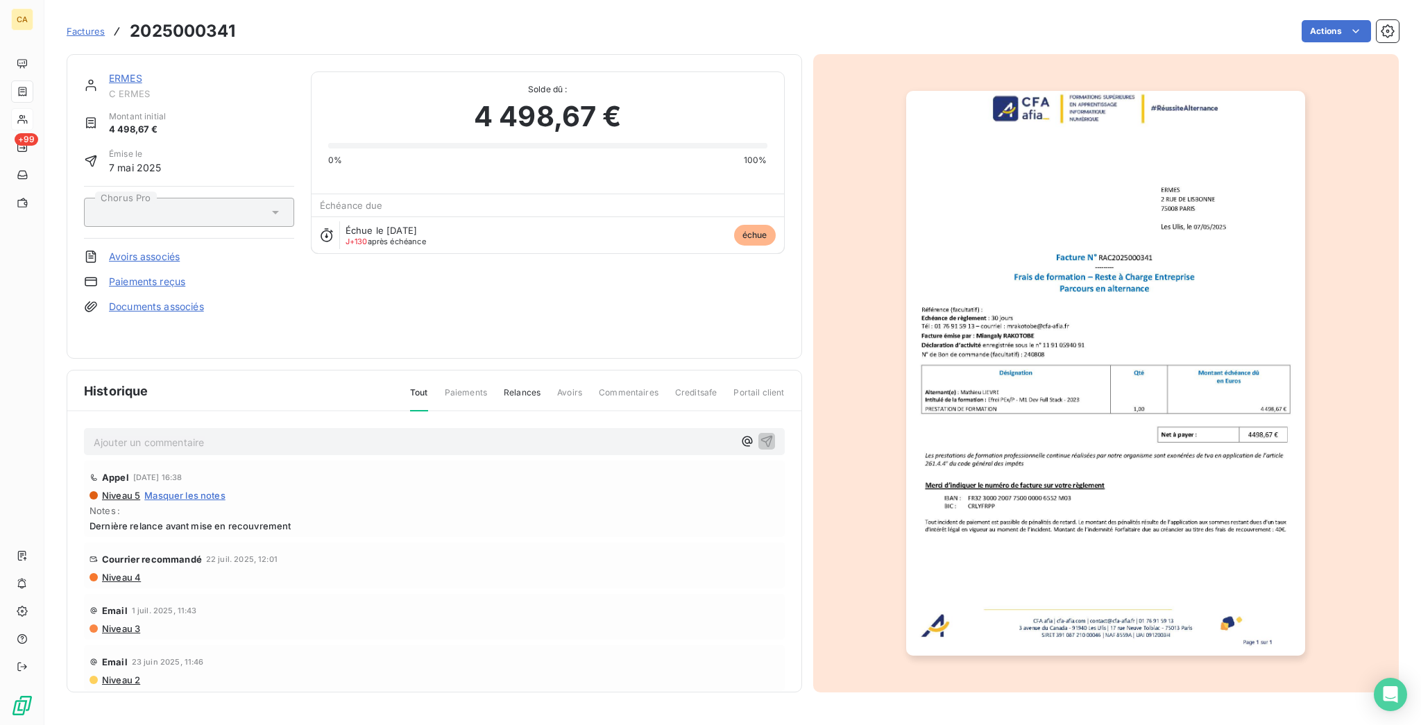
click at [85, 542] on div "Courrier recommandé [DATE] 12:01 Niveau 4" at bounding box center [434, 565] width 701 height 46
click at [101, 572] on span "Niveau 4" at bounding box center [121, 577] width 40 height 11
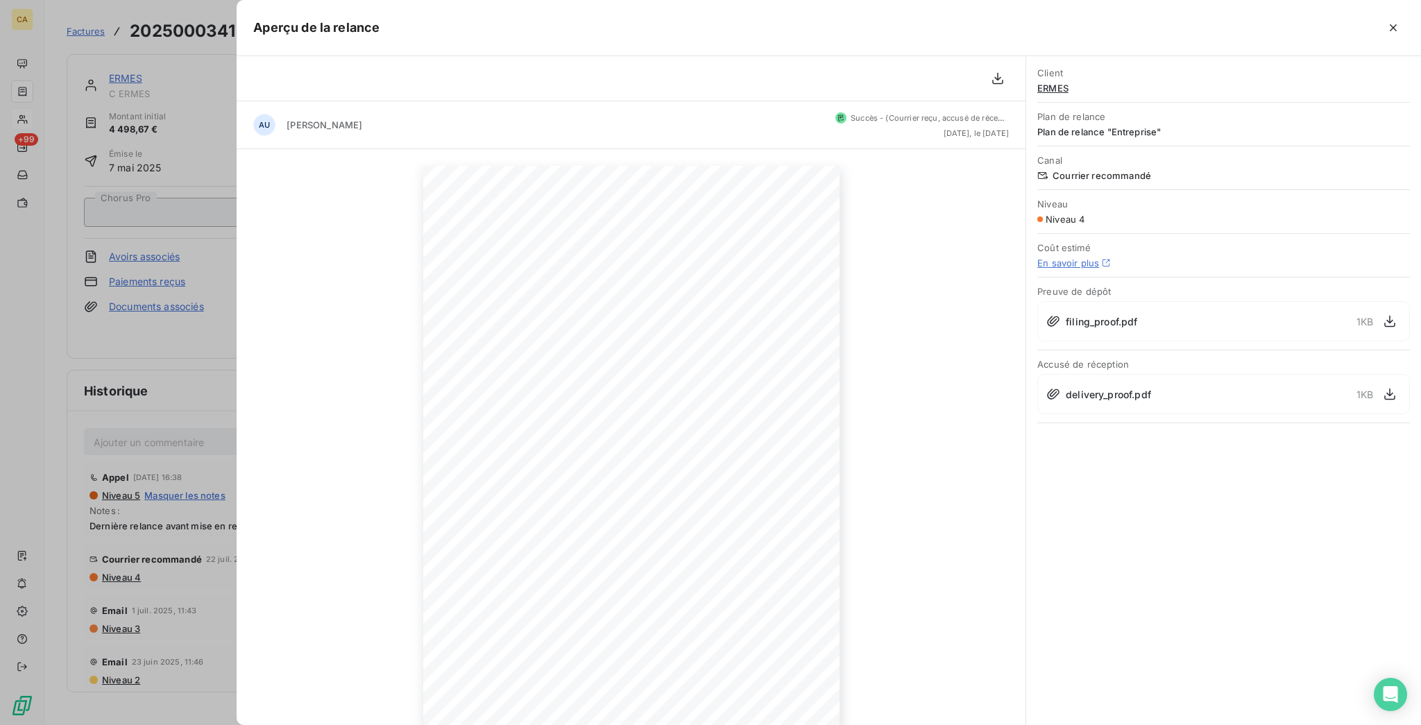
click at [150, 276] on div at bounding box center [710, 362] width 1421 height 725
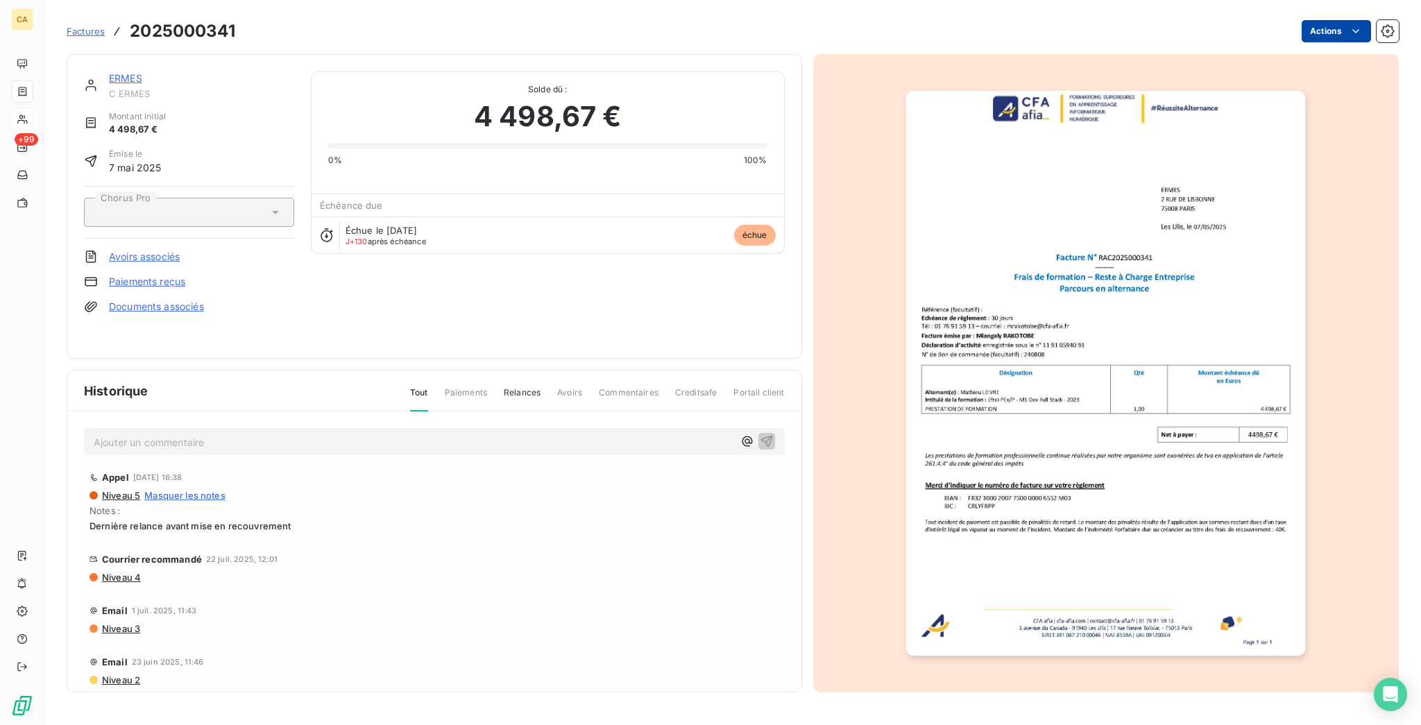
click at [1344, 19] on html "CA +99 Factures 2025000341 Actions ERMES C ERMES Montant initial 4 498,67 € Émi…" at bounding box center [710, 362] width 1421 height 725
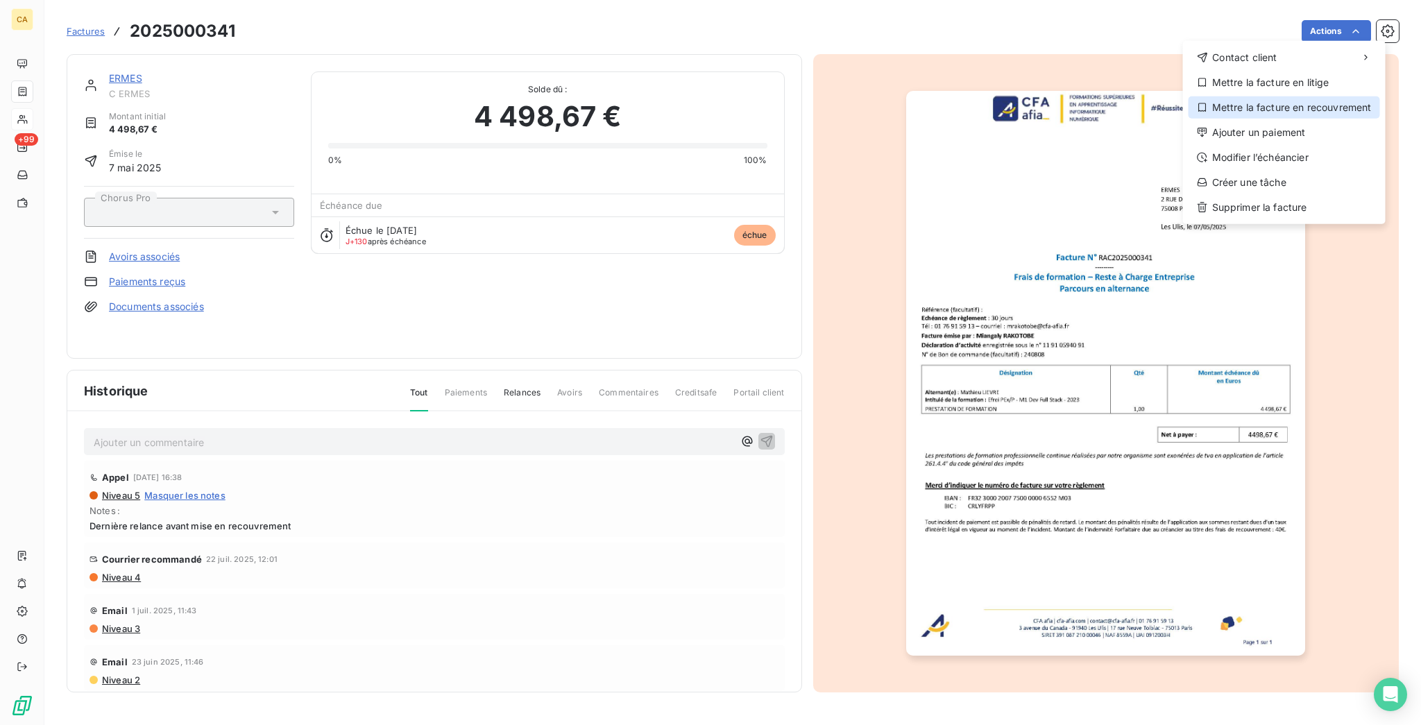
click at [1278, 96] on div "Mettre la facture en recouvrement" at bounding box center [1283, 107] width 191 height 22
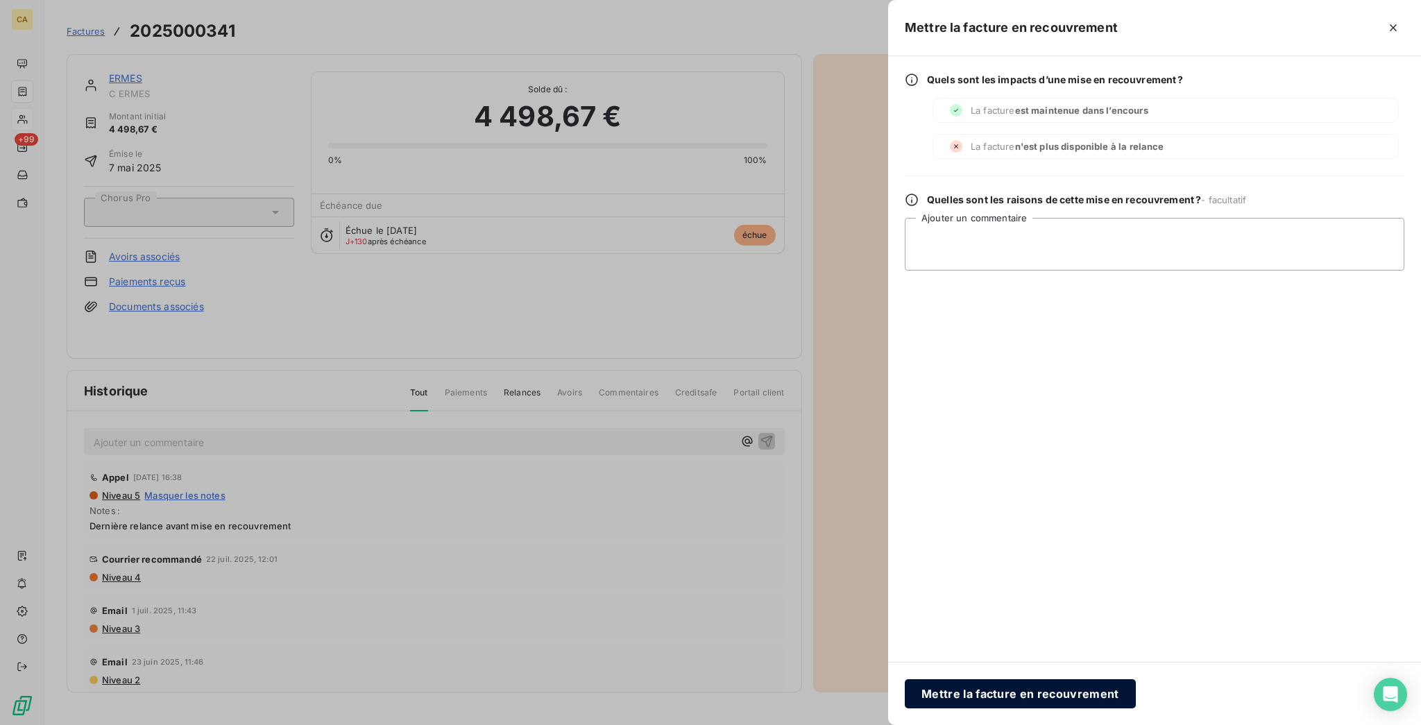
click at [1136, 691] on button "Mettre la facture en recouvrement" at bounding box center [1020, 693] width 231 height 29
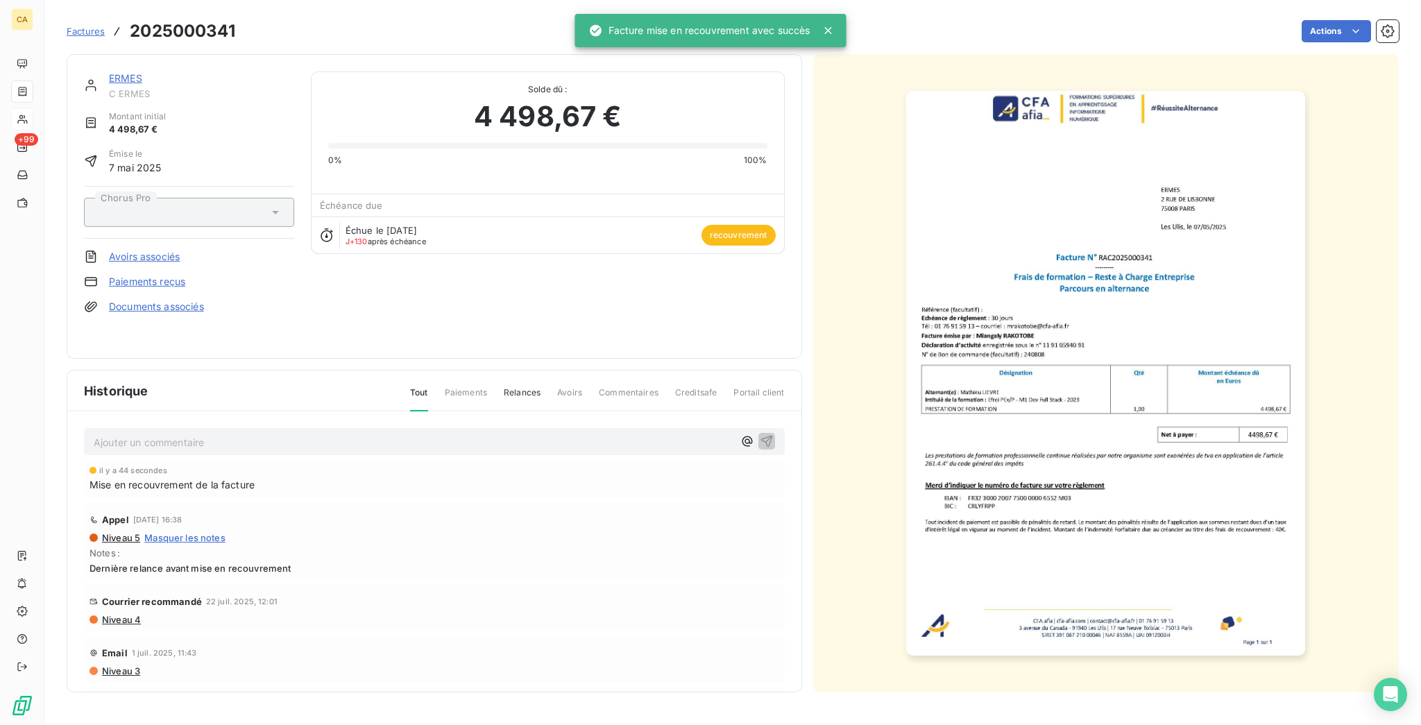
click at [84, 78] on icon at bounding box center [91, 85] width 14 height 14
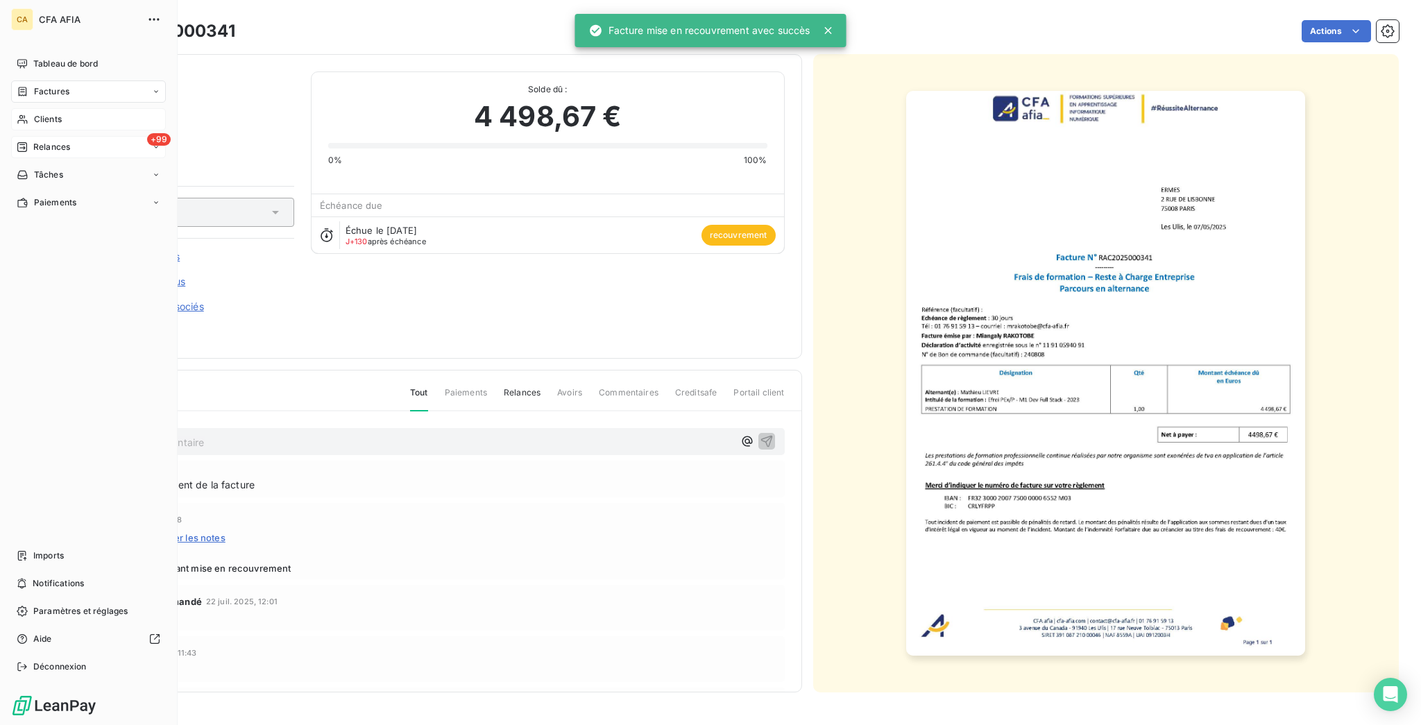
click at [44, 141] on span "Relances" at bounding box center [51, 147] width 37 height 12
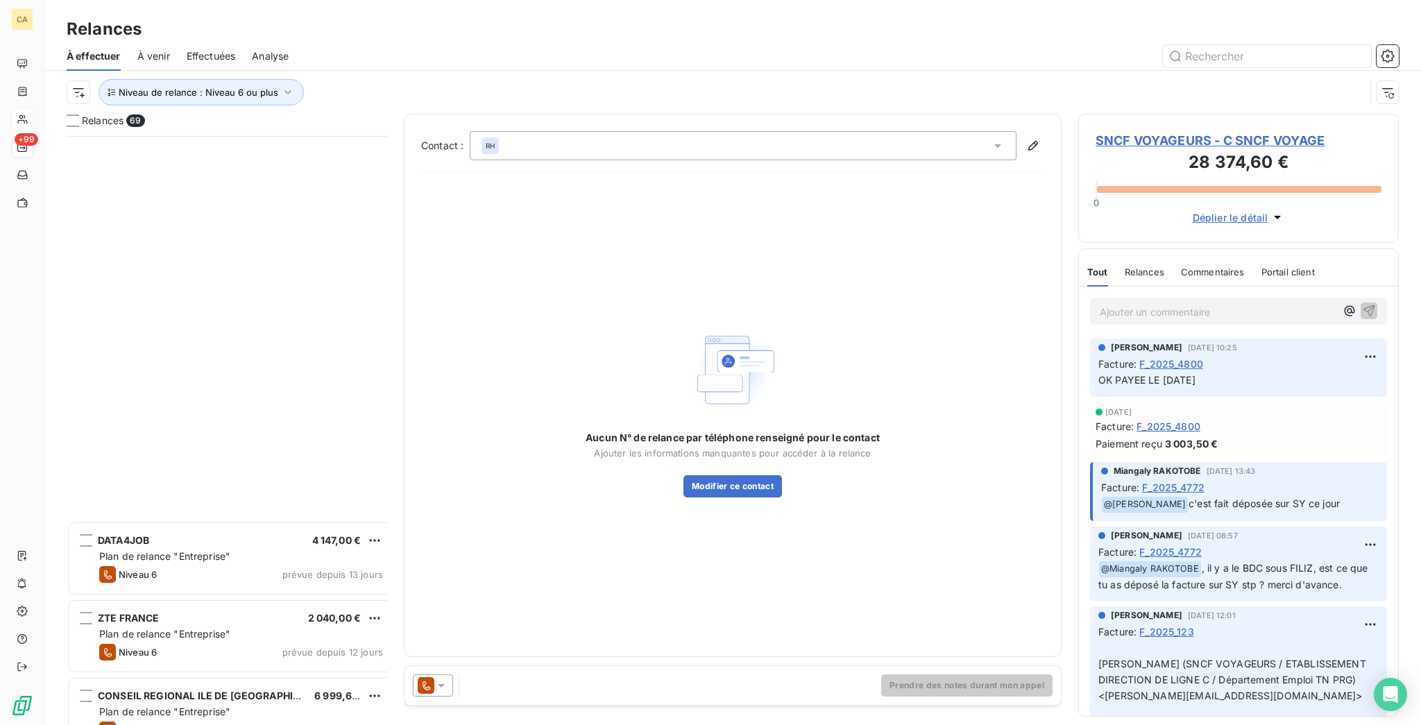
scroll to position [4755, 0]
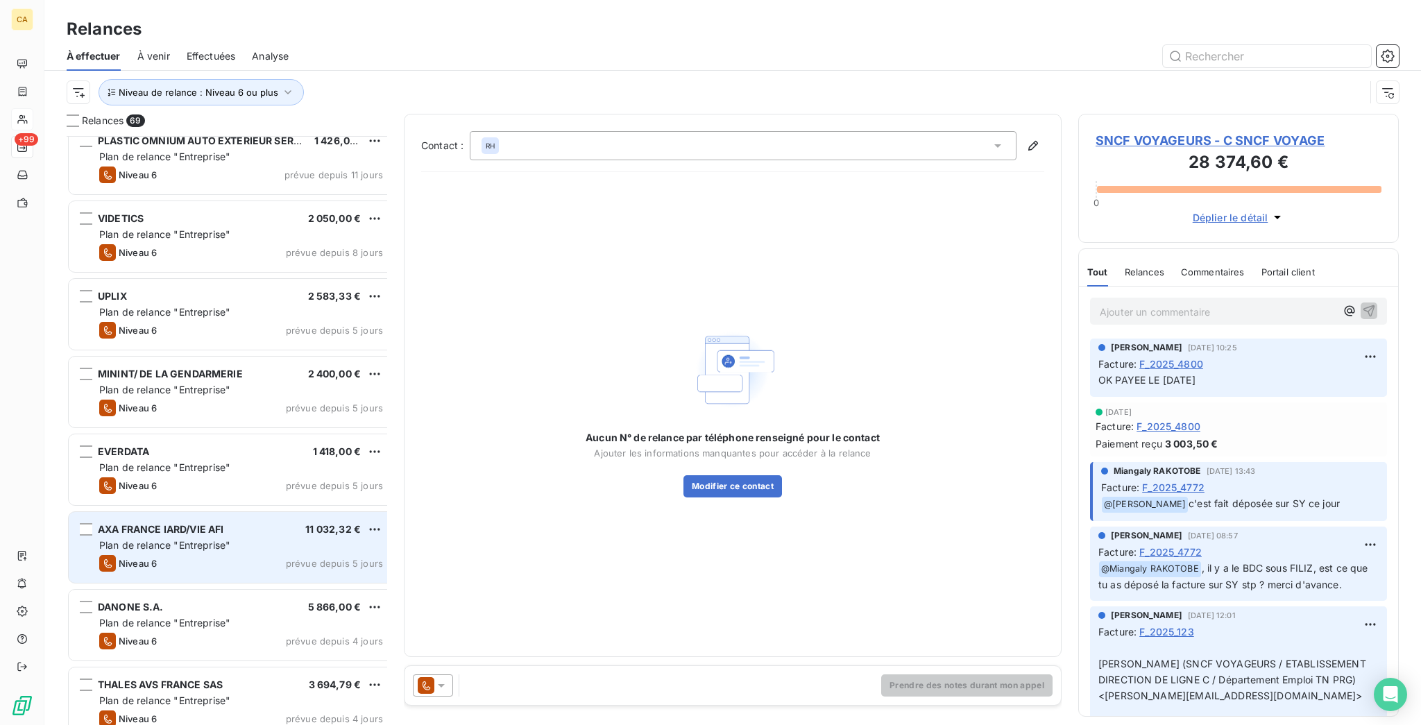
click at [181, 515] on div "AXA FRANCE IARD/VIE AFI 11 032,32 € Plan de relance "Entreprise" Niveau 6 prévu…" at bounding box center [231, 547] width 325 height 71
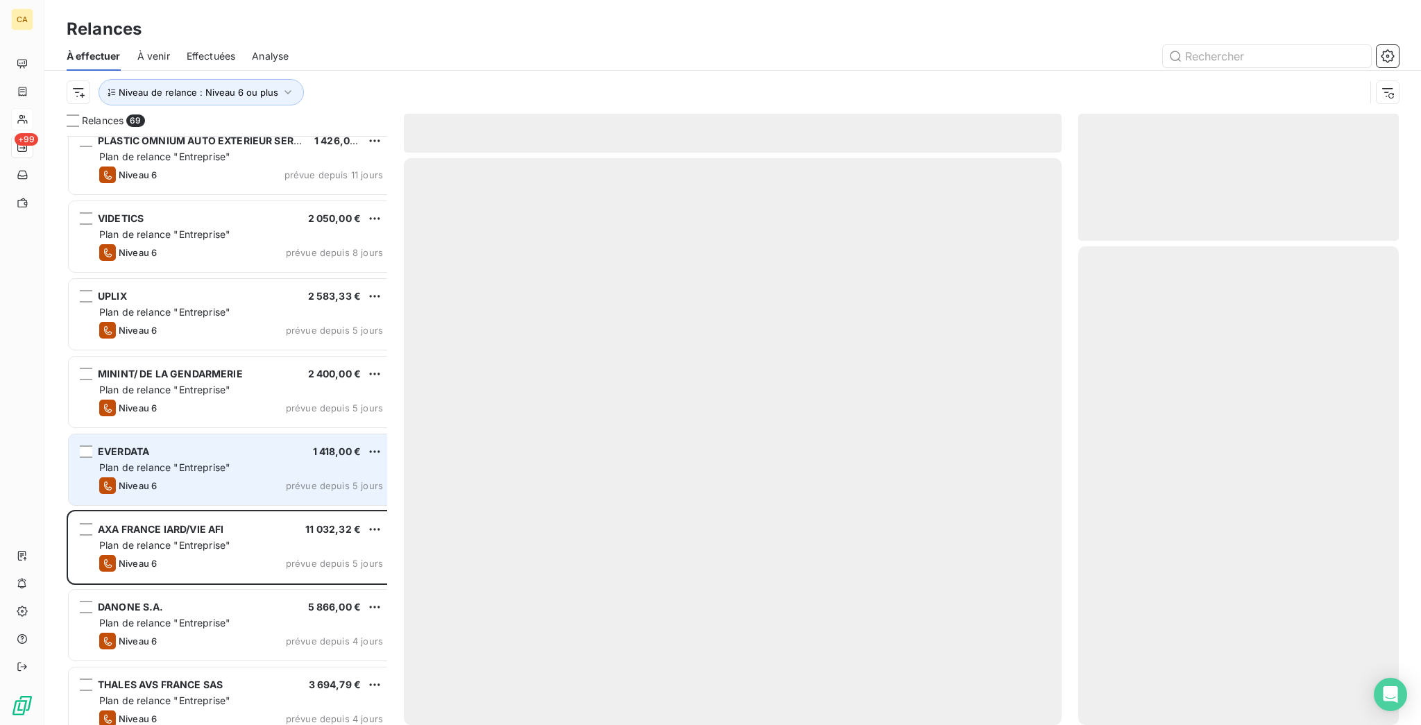
click at [186, 436] on div "EVERDATA 1 418,00 € Plan de relance "Entreprise" Niveau 6 prévue depuis 5 jours" at bounding box center [231, 469] width 325 height 71
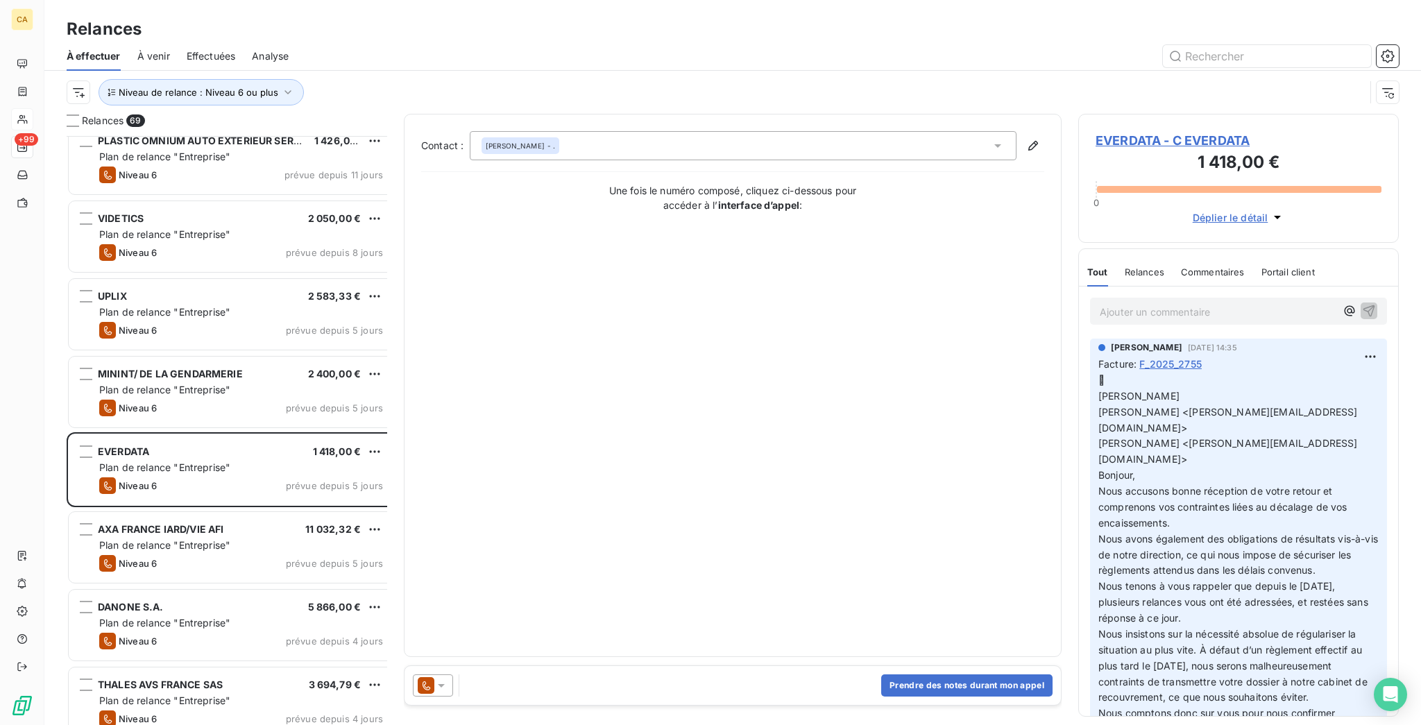
click at [1195, 131] on span "EVERDATA - C EVERDATA" at bounding box center [1238, 140] width 286 height 19
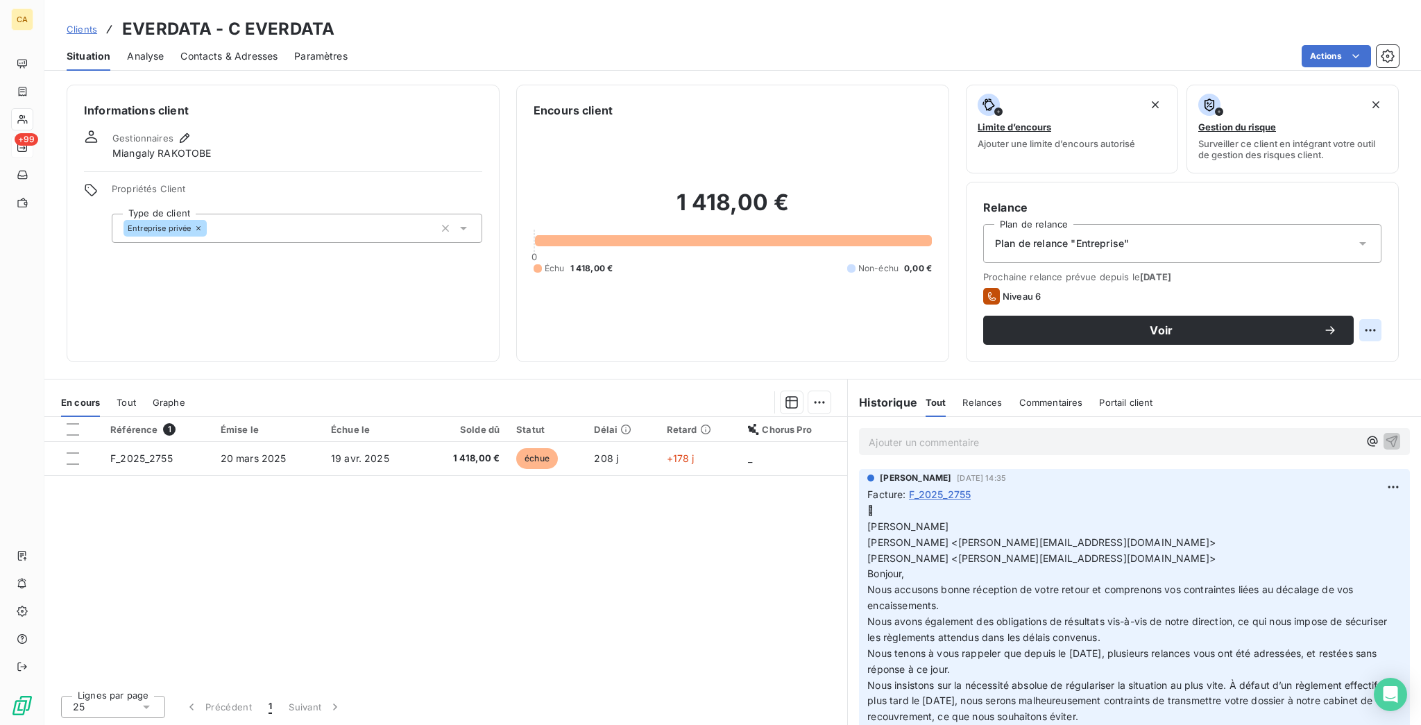
click at [1387, 271] on html "CA +99 Clients EVERDATA - C EVERDATA Situation Analyse Contacts & Adresses Para…" at bounding box center [710, 362] width 1421 height 725
click at [1353, 311] on div "Replanifier cette action" at bounding box center [1327, 302] width 135 height 33
click at [1349, 308] on div "Replanifier cette action" at bounding box center [1327, 302] width 135 height 33
click at [1331, 292] on div "Replanifier cette action" at bounding box center [1328, 302] width 124 height 22
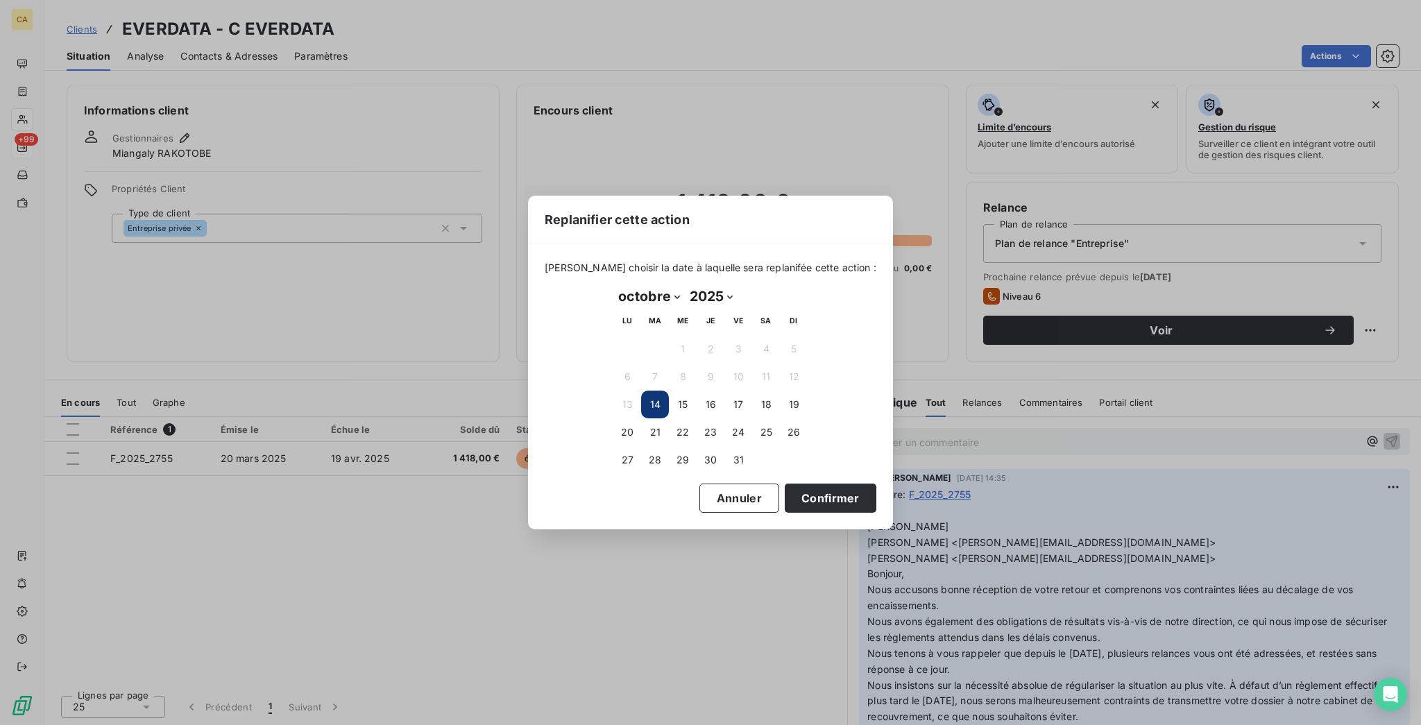
click at [627, 293] on select "janvier février mars avril mai juin juillet août septembre octobre novembre déc…" at bounding box center [648, 296] width 71 height 22
select select "10"
click at [613, 286] on select "janvier février mars avril mai juin juillet août septembre octobre novembre déc…" at bounding box center [648, 296] width 71 height 22
click at [663, 373] on button "4" at bounding box center [655, 377] width 28 height 28
click at [785, 484] on button "Confirmer" at bounding box center [831, 498] width 92 height 29
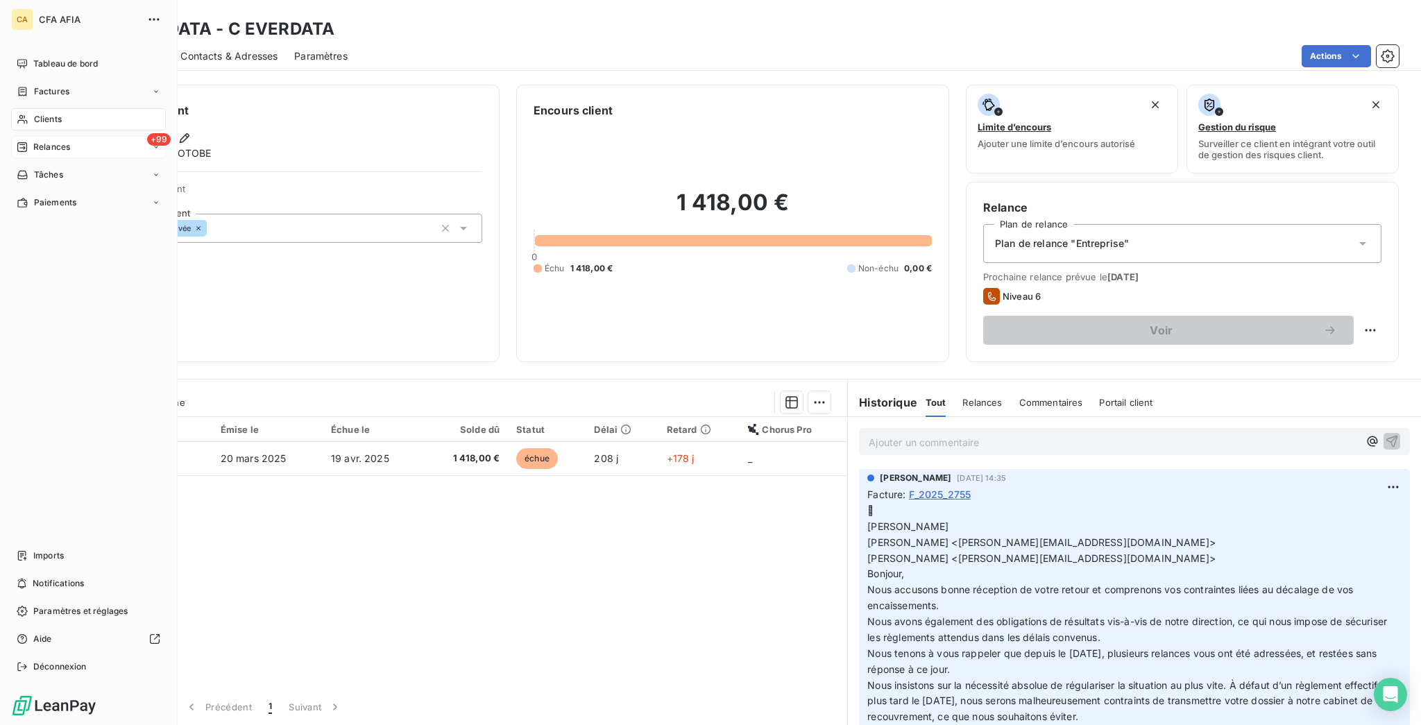
click at [30, 136] on div "+99 Relances" at bounding box center [88, 147] width 155 height 22
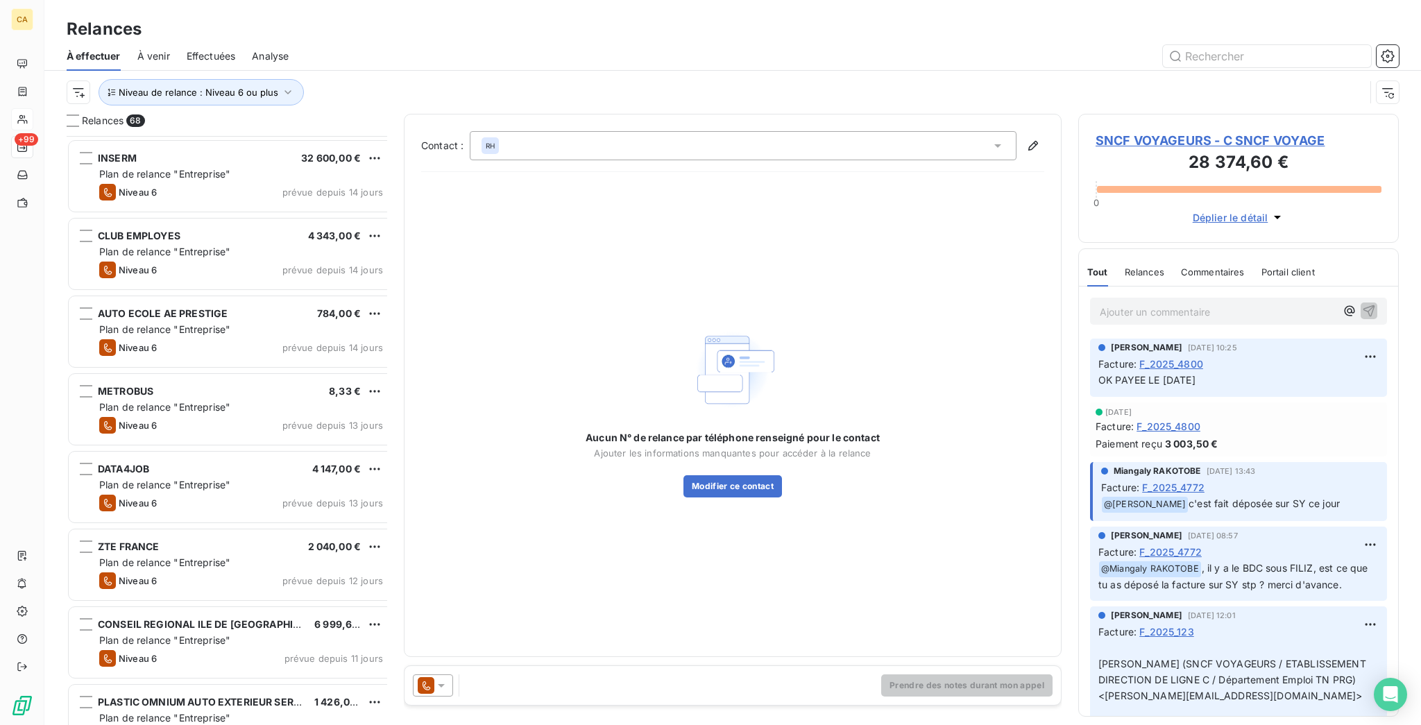
scroll to position [4677, 0]
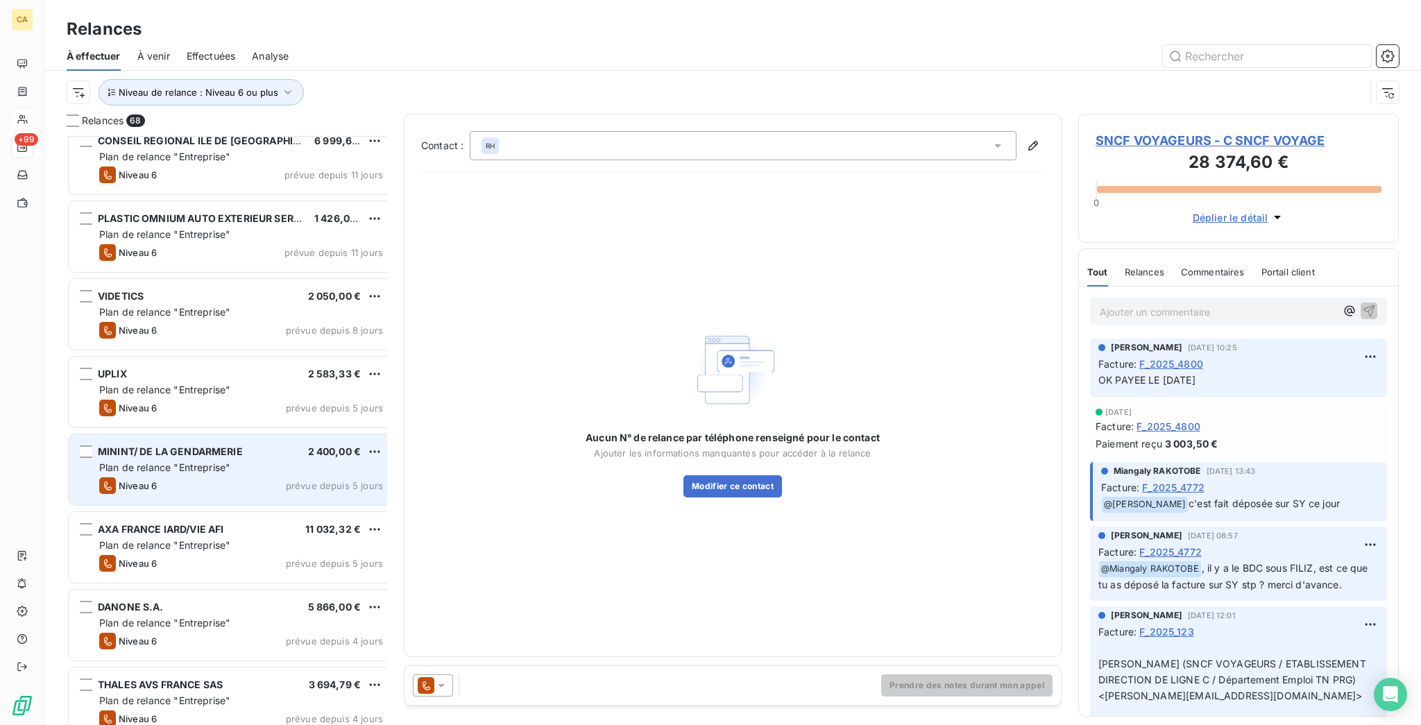
click at [191, 461] on span "Plan de relance "Entreprise"" at bounding box center [164, 467] width 131 height 12
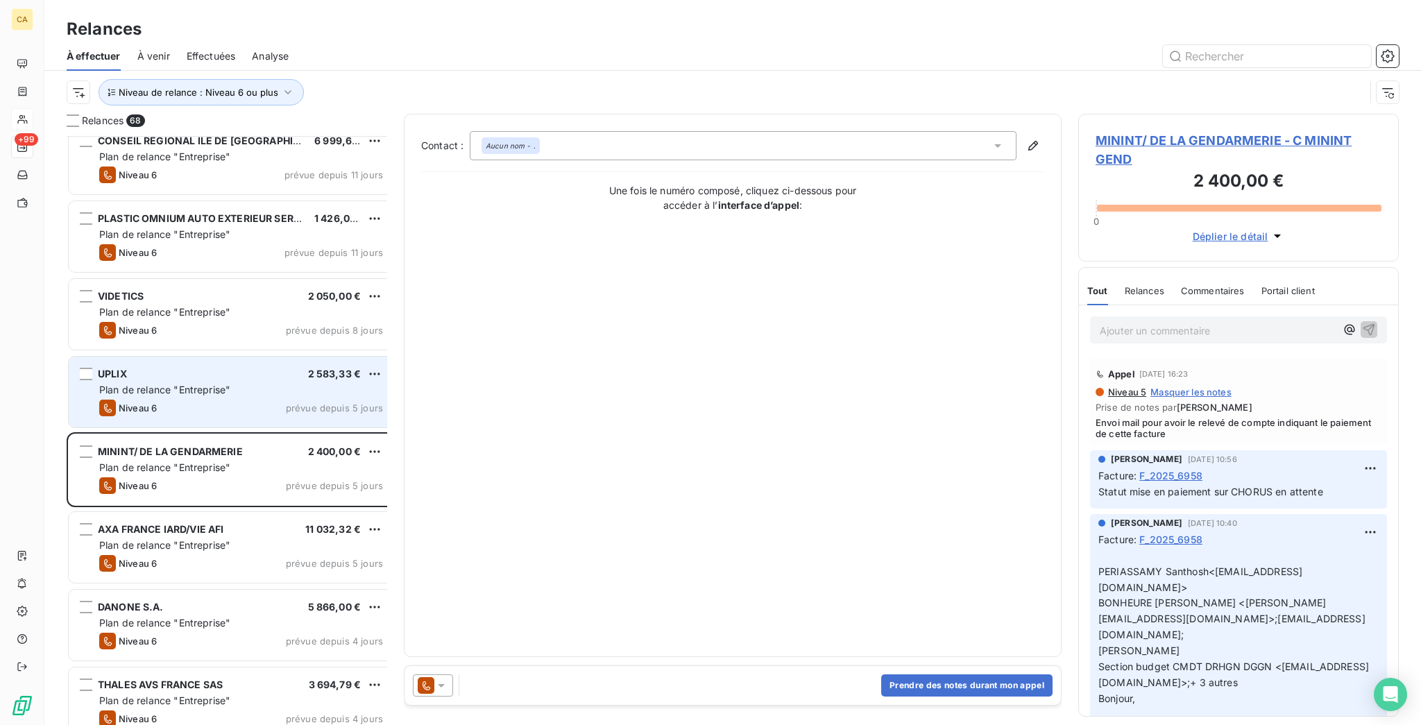
click at [189, 368] on div "UPLIX 2 583,33 €" at bounding box center [241, 374] width 284 height 12
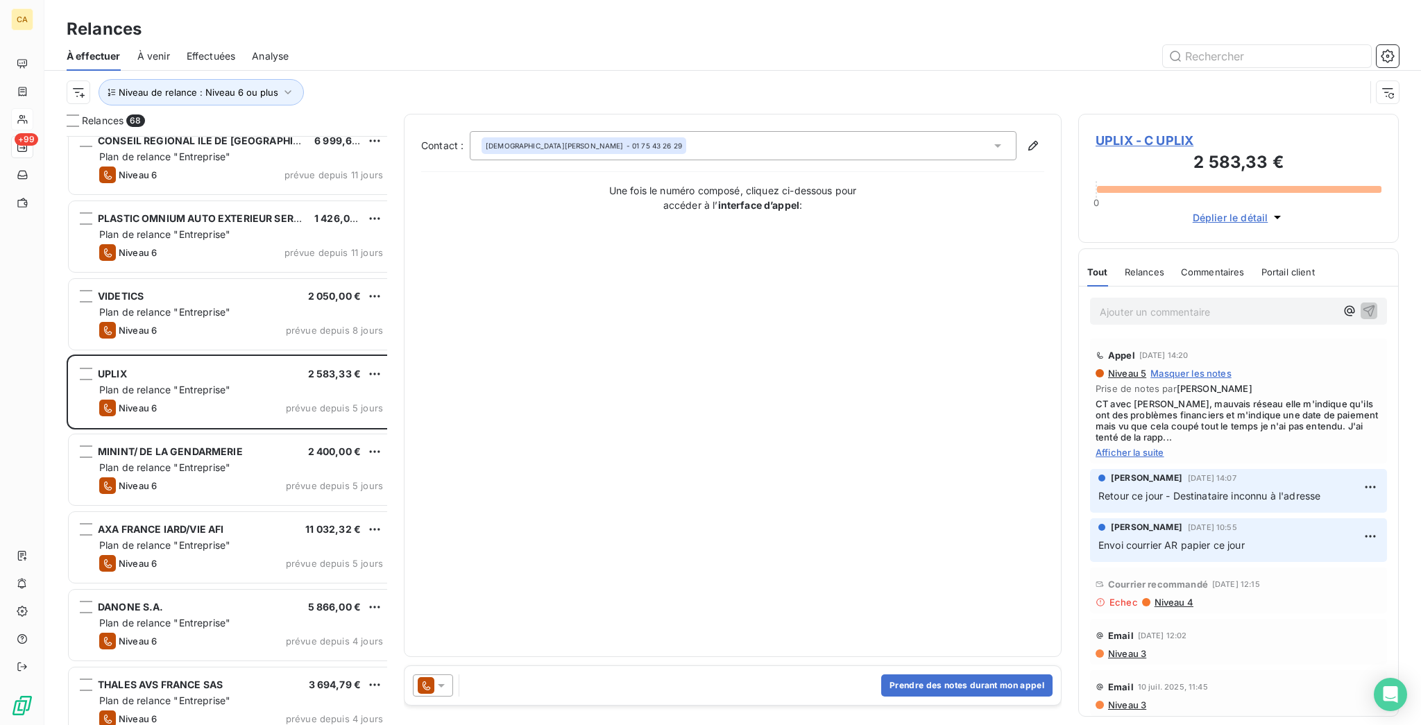
click at [1131, 114] on div "UPLIX - C UPLIX 2 583,33 € 0 Déplier le détail" at bounding box center [1238, 178] width 320 height 129
click at [1129, 131] on span "UPLIX - C UPLIX" at bounding box center [1238, 140] width 286 height 19
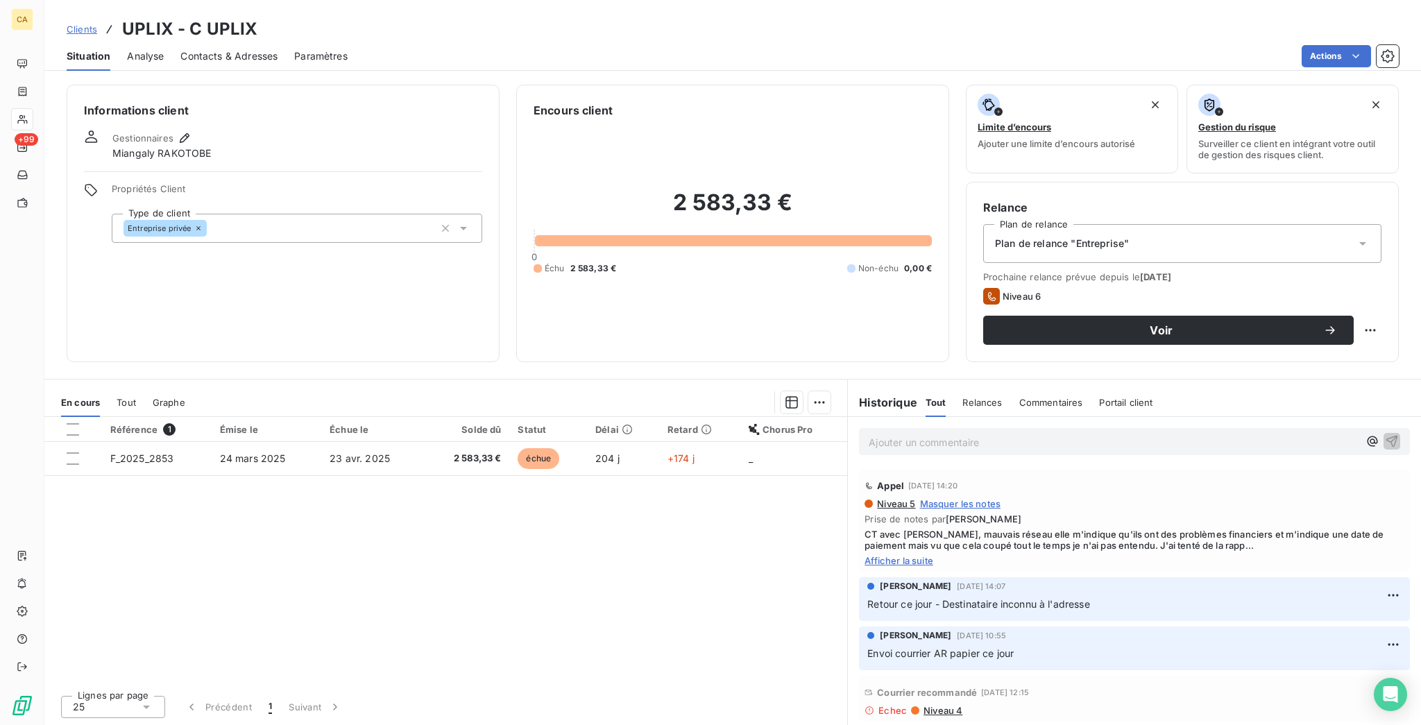
click at [234, 55] on div "Contacts & Adresses" at bounding box center [228, 56] width 97 height 29
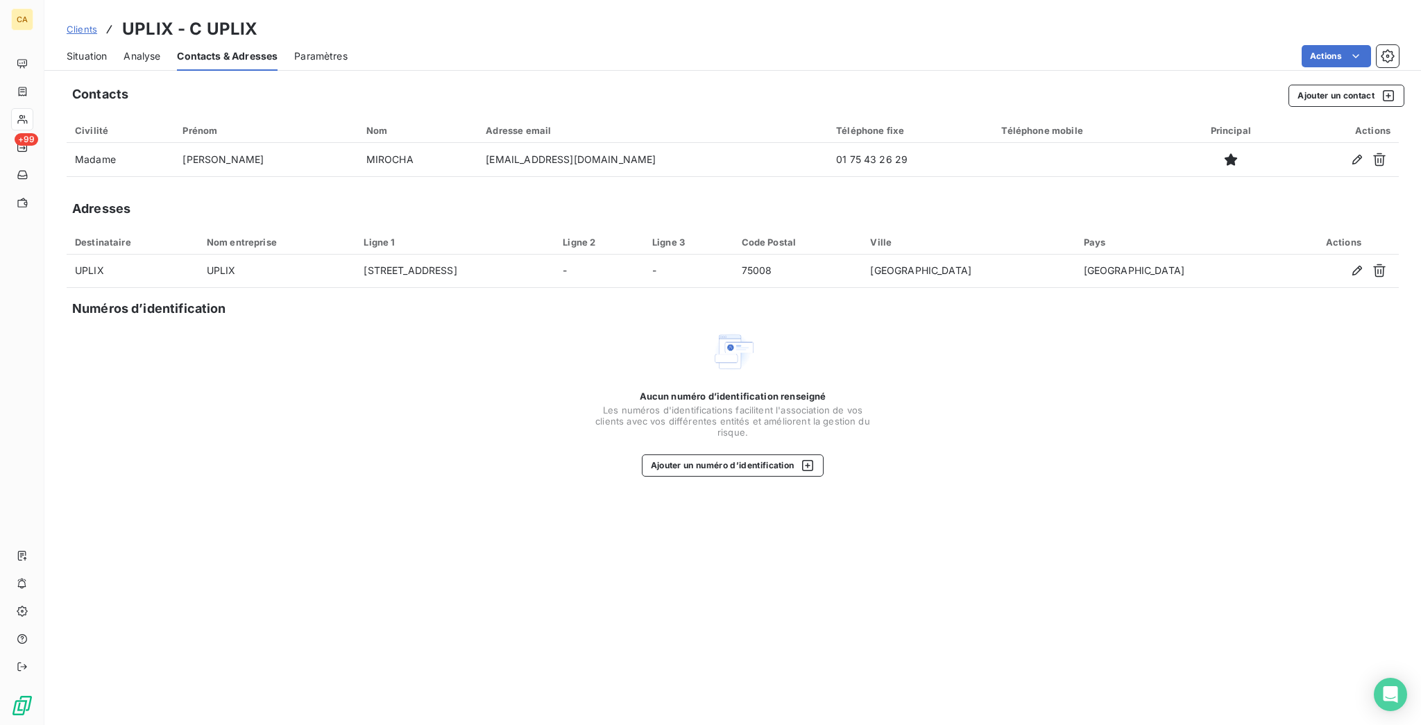
click at [71, 49] on span "Situation" at bounding box center [87, 56] width 40 height 14
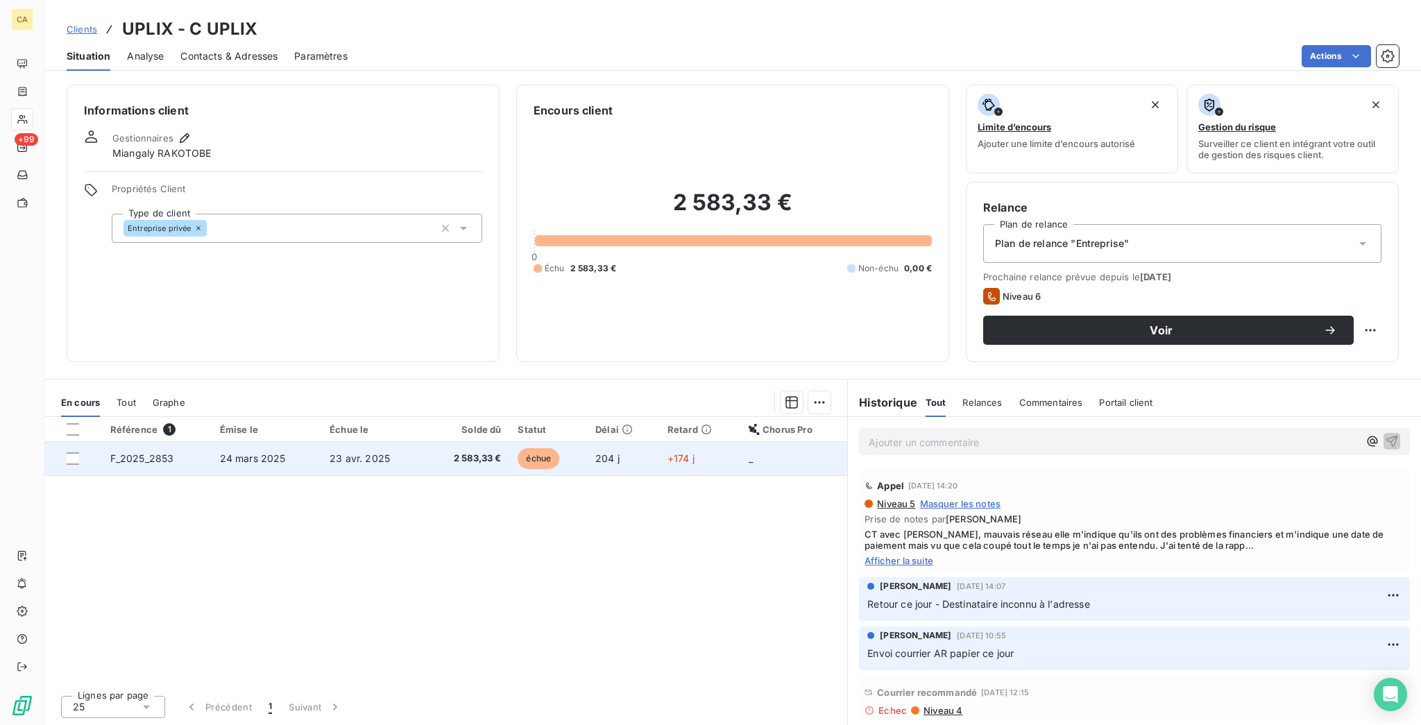
click at [270, 442] on td "24 mars 2025" at bounding box center [267, 458] width 110 height 33
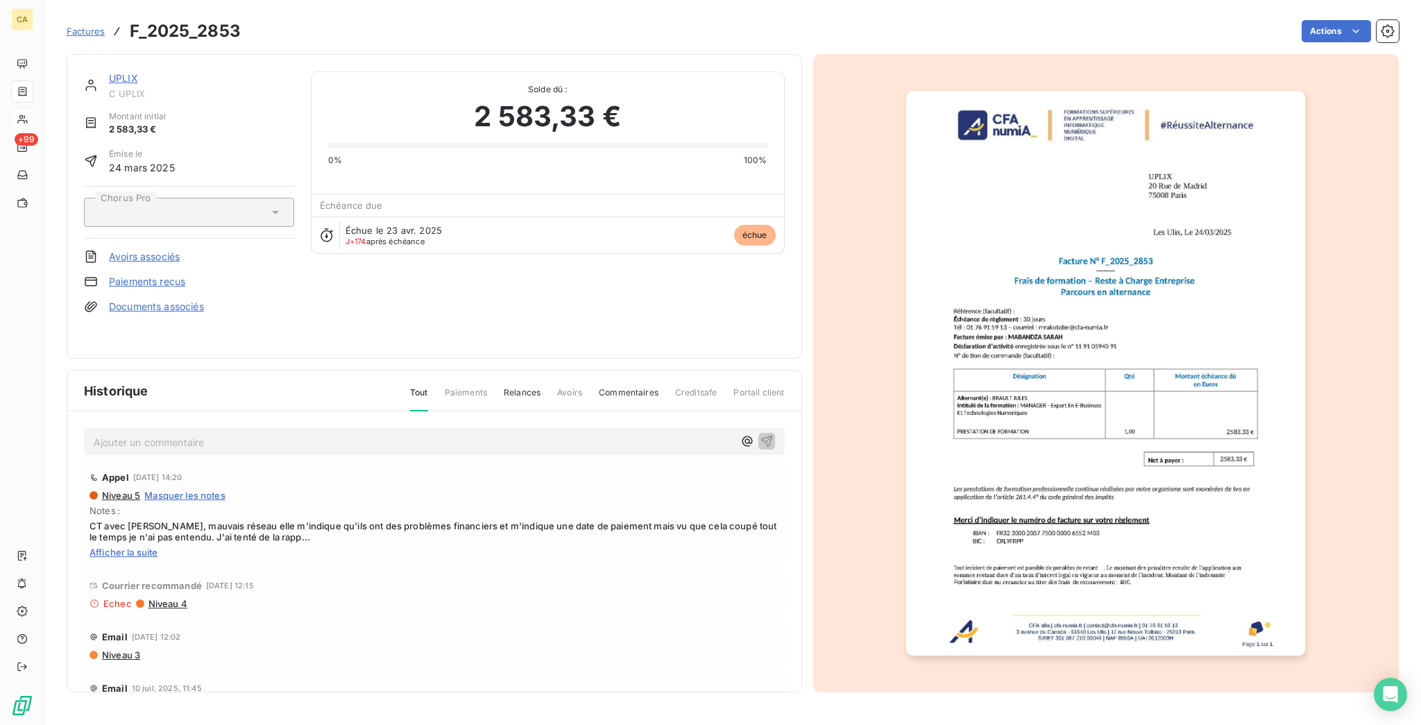
click at [1043, 309] on img "button" at bounding box center [1105, 373] width 399 height 565
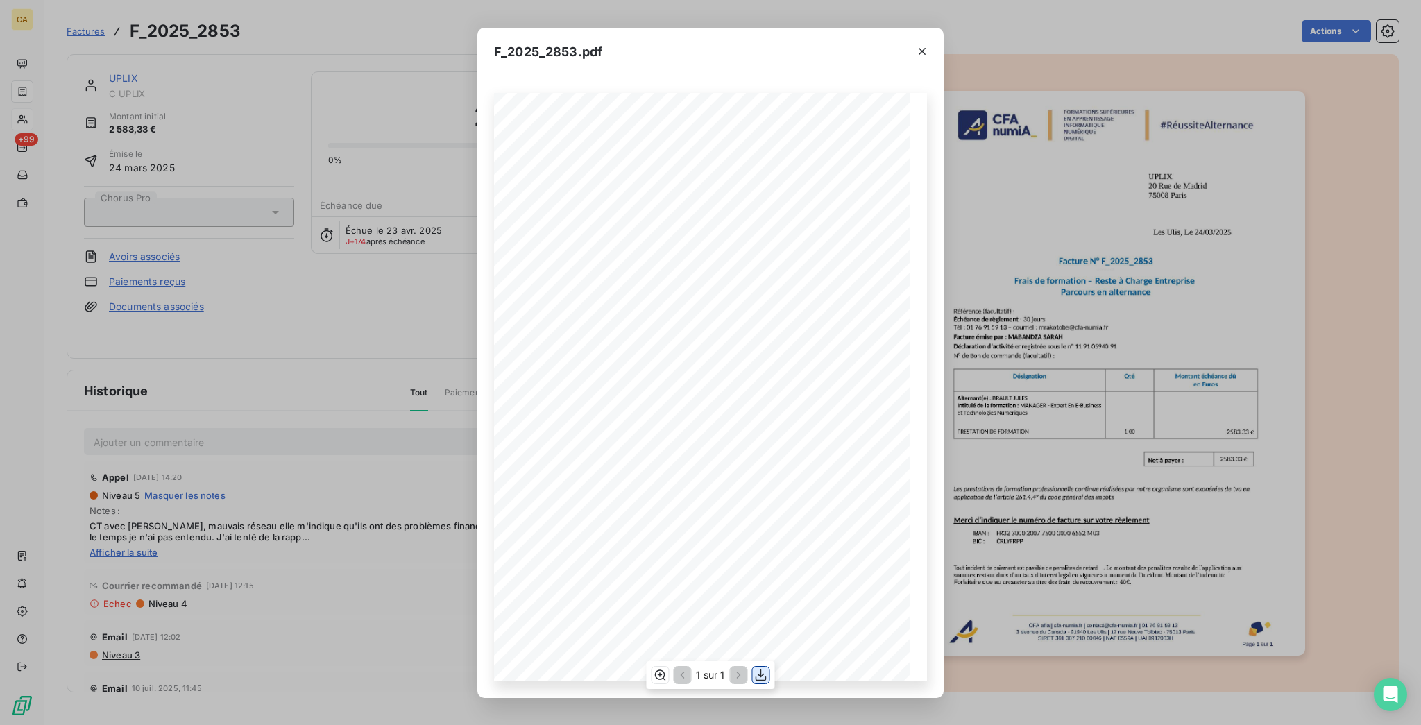
click at [754, 674] on icon "button" at bounding box center [761, 675] width 14 height 14
click at [339, 332] on div "F_2025_2853.pdf CFA afia | [DOMAIN_NAME] | [EMAIL_ADDRESS][DOMAIN_NAME] | 01 76…" at bounding box center [710, 362] width 1421 height 725
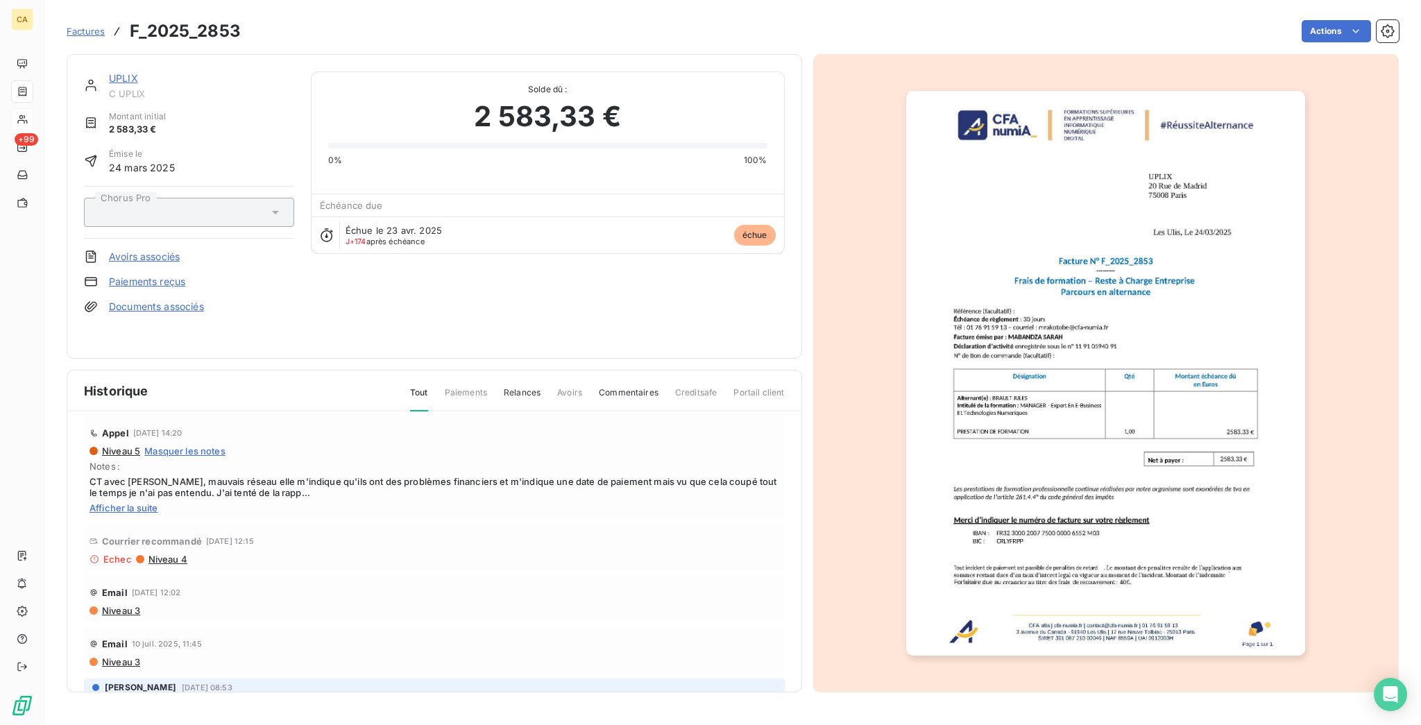
scroll to position [15, 0]
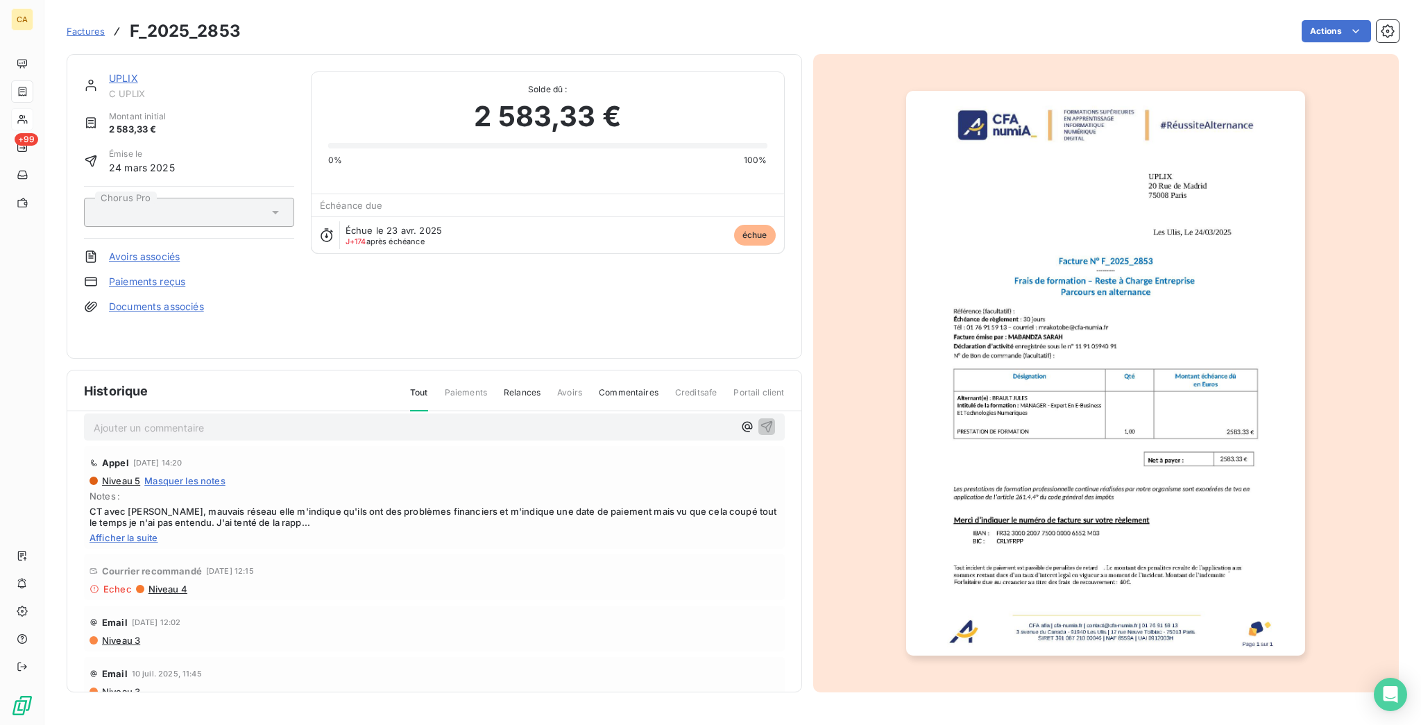
click at [127, 532] on span "Afficher la suite" at bounding box center [434, 537] width 690 height 11
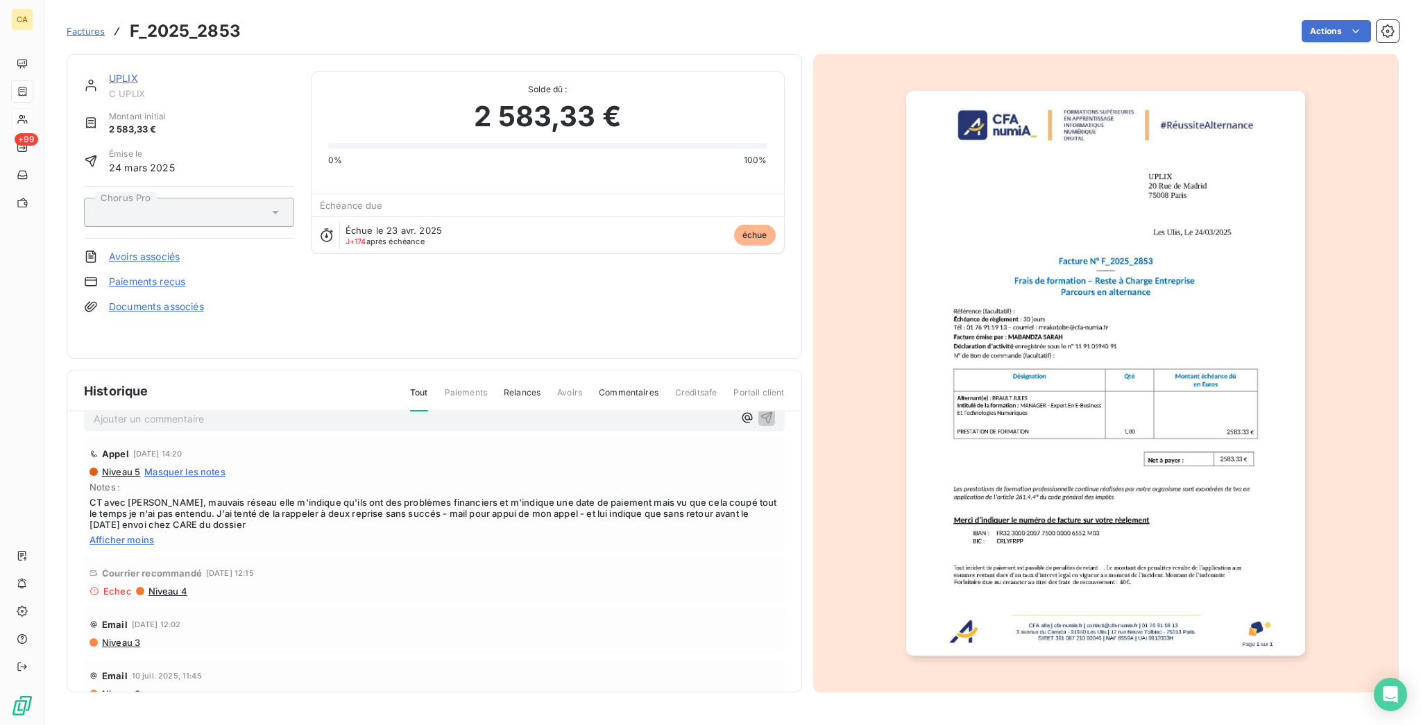
scroll to position [0, 0]
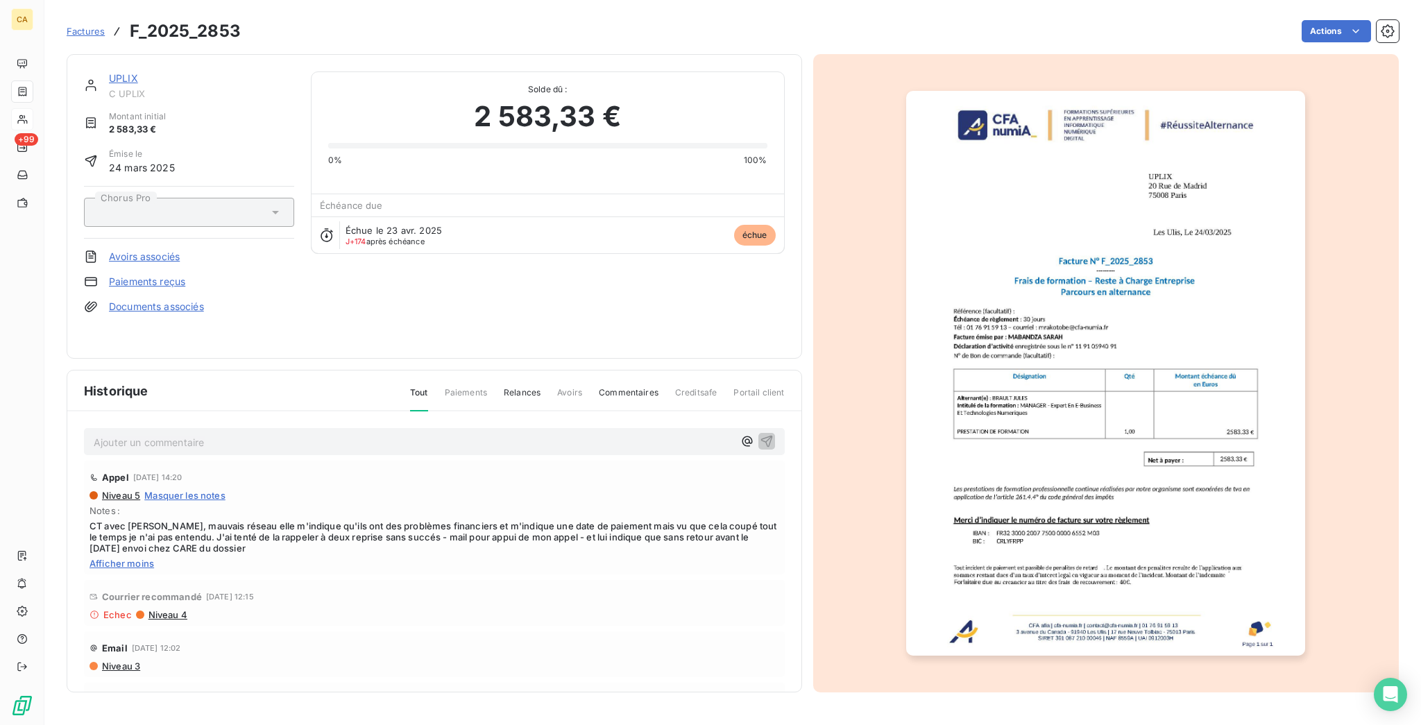
click at [109, 72] on link "UPLIX" at bounding box center [123, 78] width 29 height 12
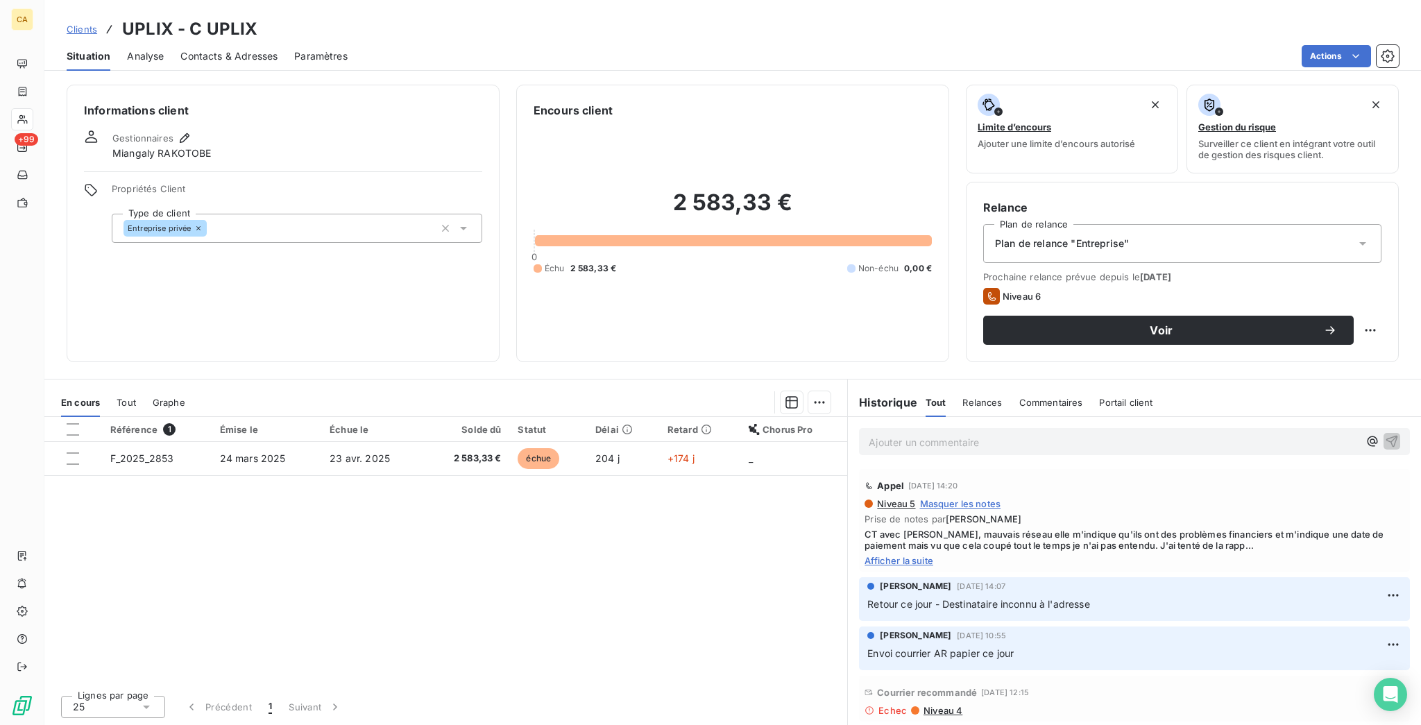
click at [192, 50] on span "Contacts & Adresses" at bounding box center [228, 56] width 97 height 14
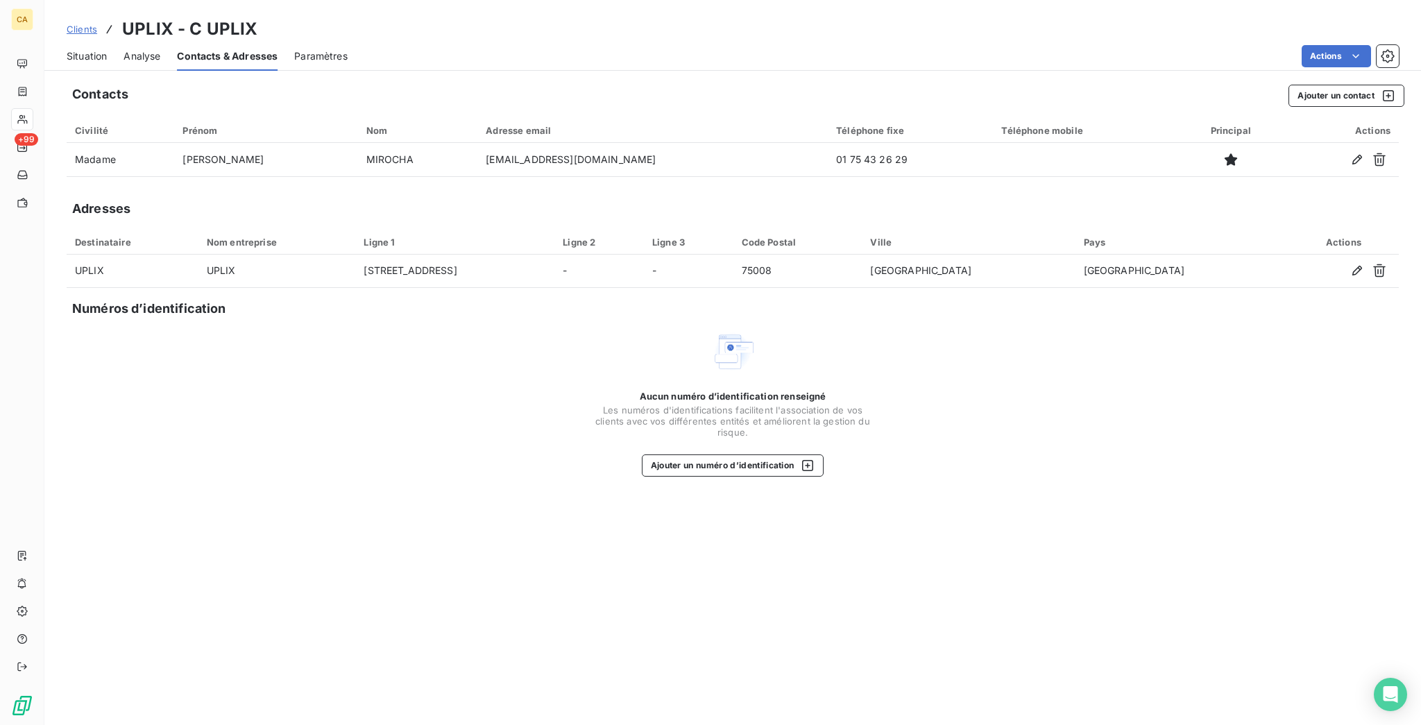
click at [74, 49] on span "Situation" at bounding box center [87, 56] width 40 height 14
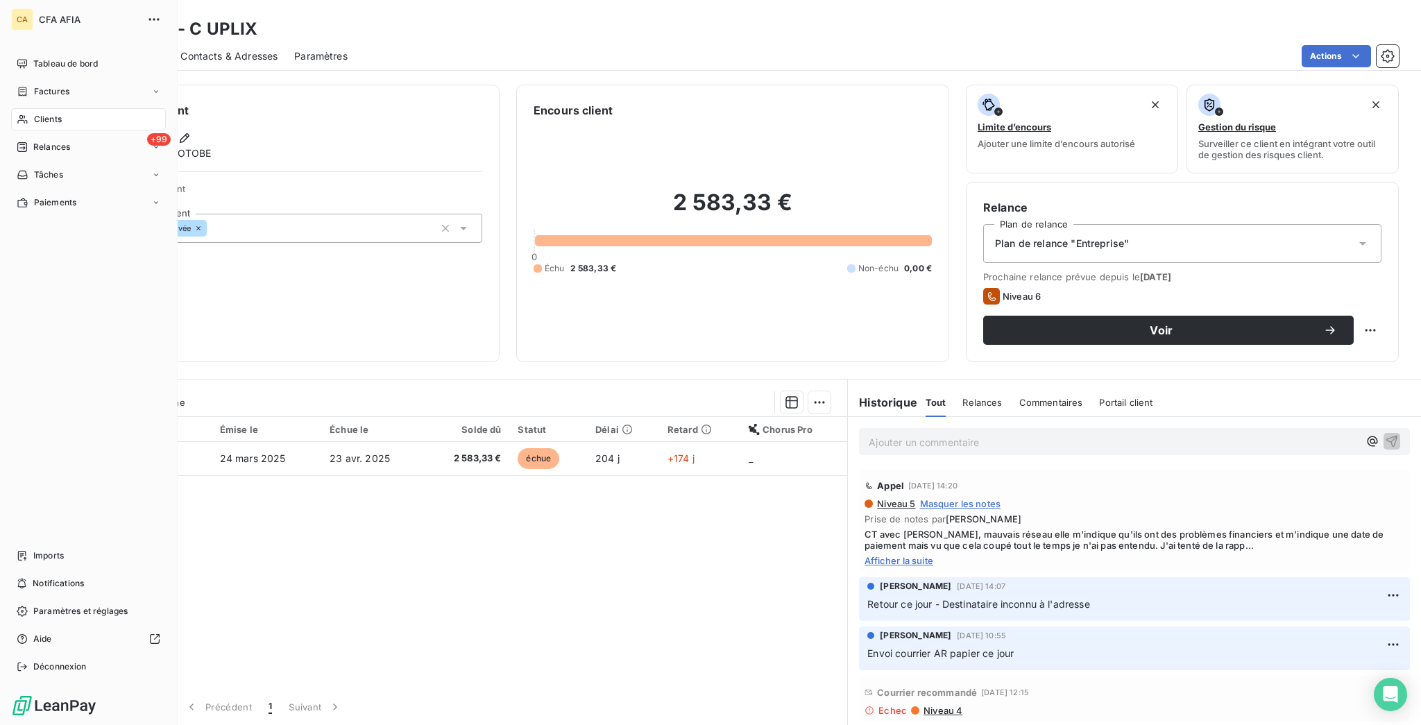
click at [24, 108] on div "Clients" at bounding box center [88, 119] width 155 height 22
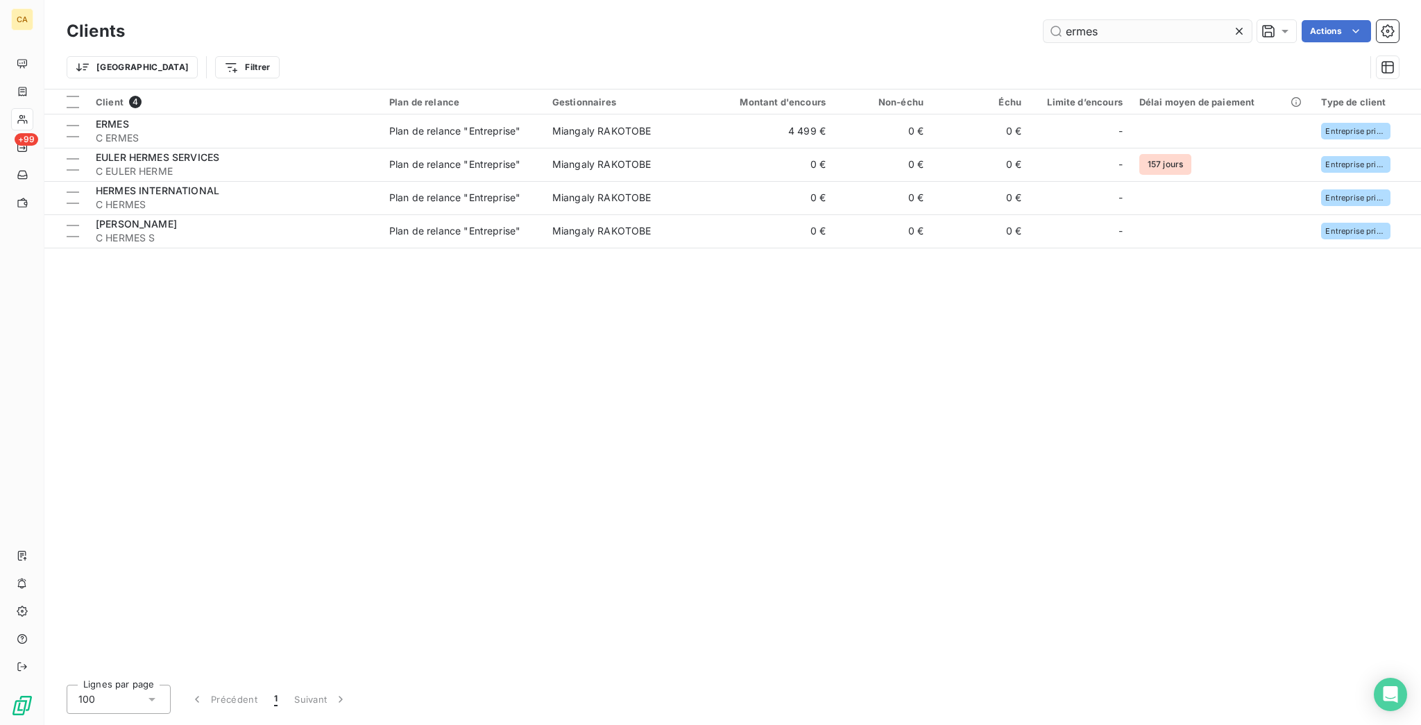
click at [1123, 37] on div "ermes" at bounding box center [1147, 31] width 208 height 22
click at [1123, 31] on input "ermes" at bounding box center [1147, 31] width 208 height 22
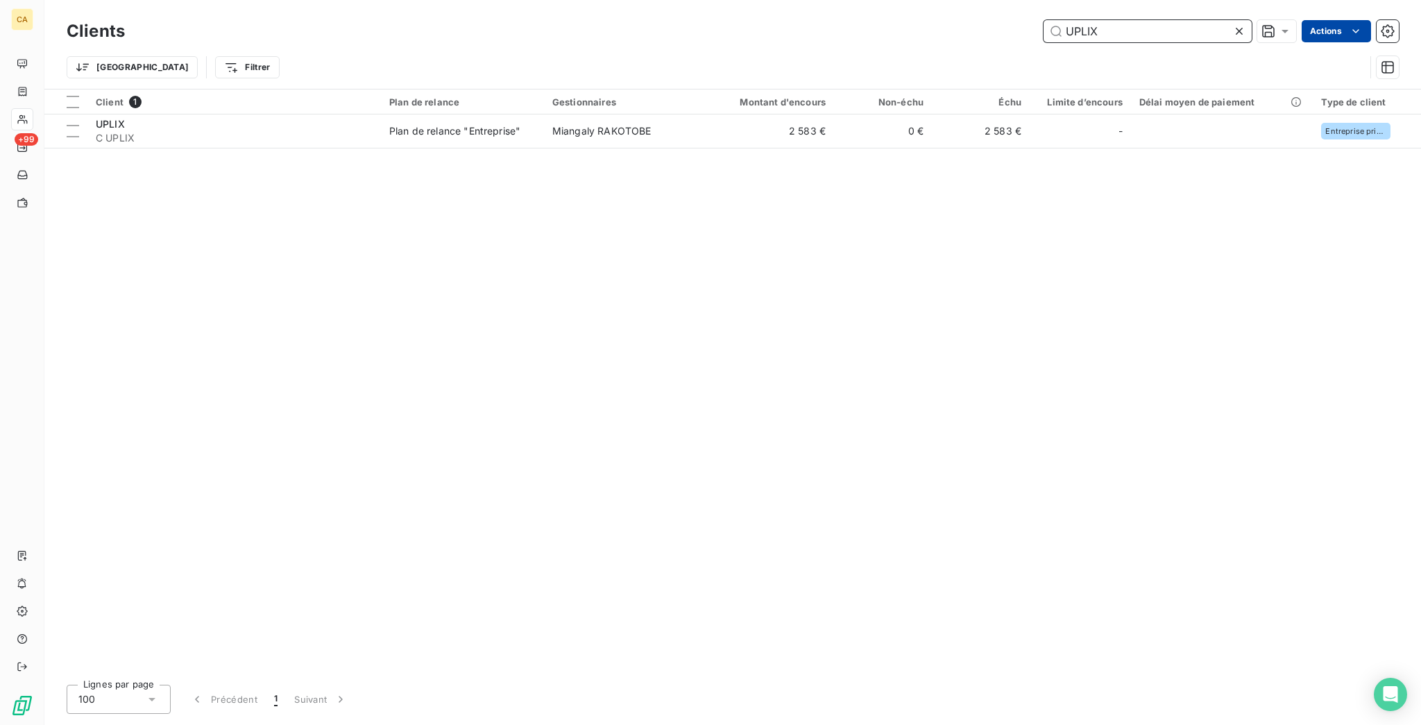
type input "UPLIX"
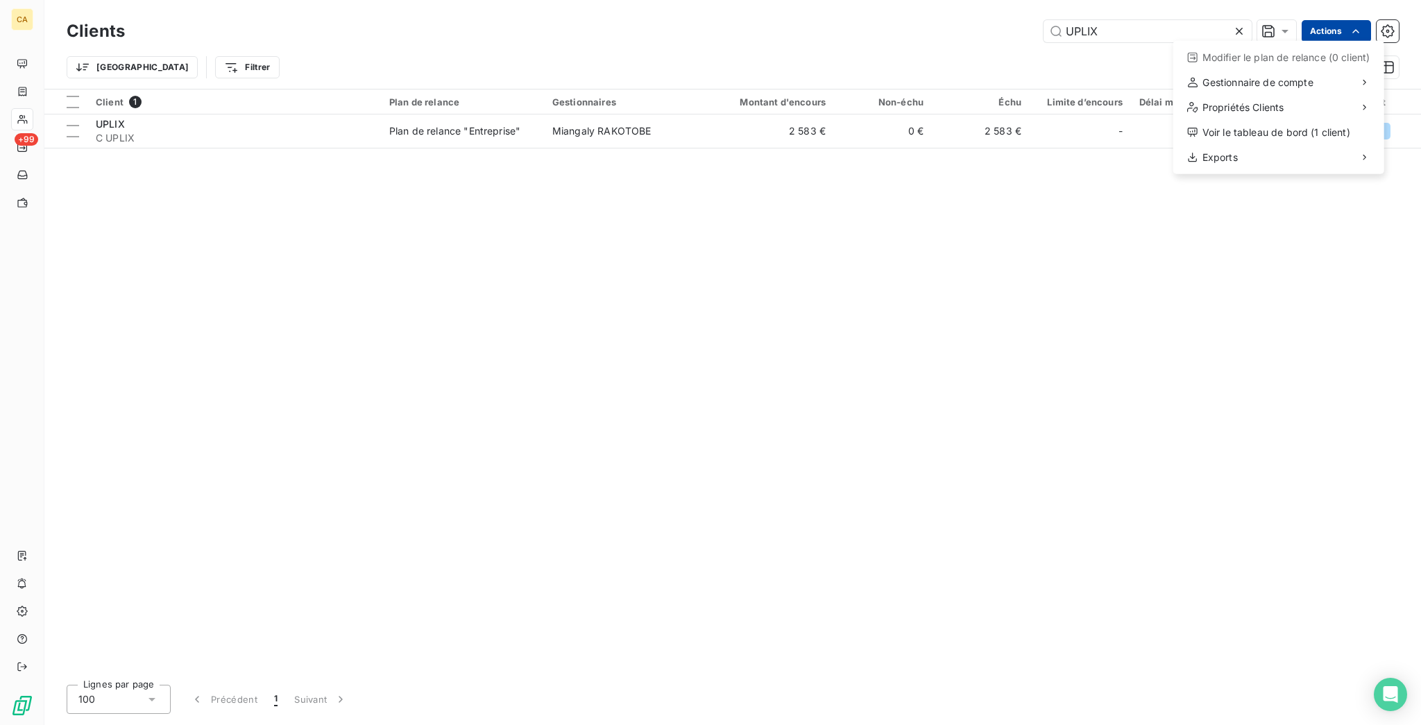
click at [1333, 22] on html "CA +99 Clients UPLIX Actions Modifier le plan de relance (0 client) Gestionnair…" at bounding box center [710, 362] width 1421 height 725
click at [1267, 121] on div "Voir le tableau de bord (1 client)" at bounding box center [1279, 132] width 200 height 22
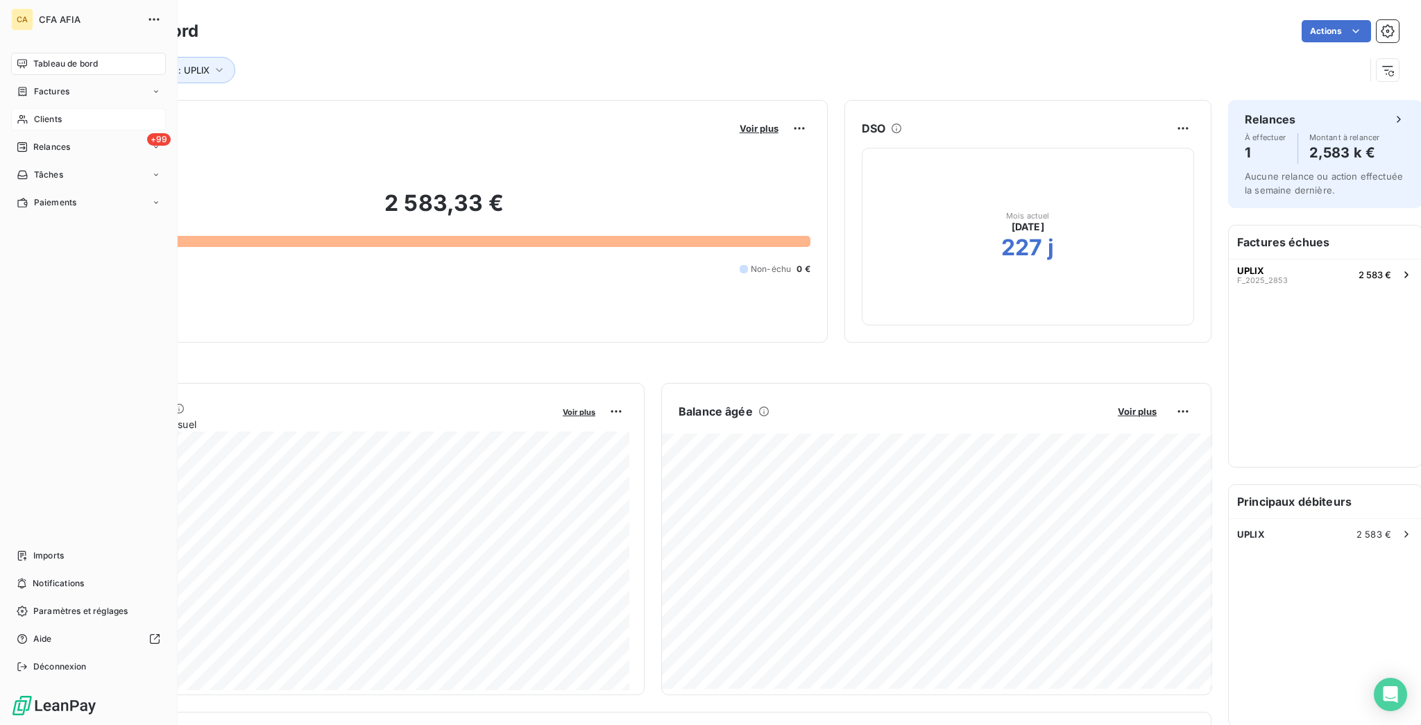
click at [20, 114] on icon at bounding box center [23, 119] width 12 height 11
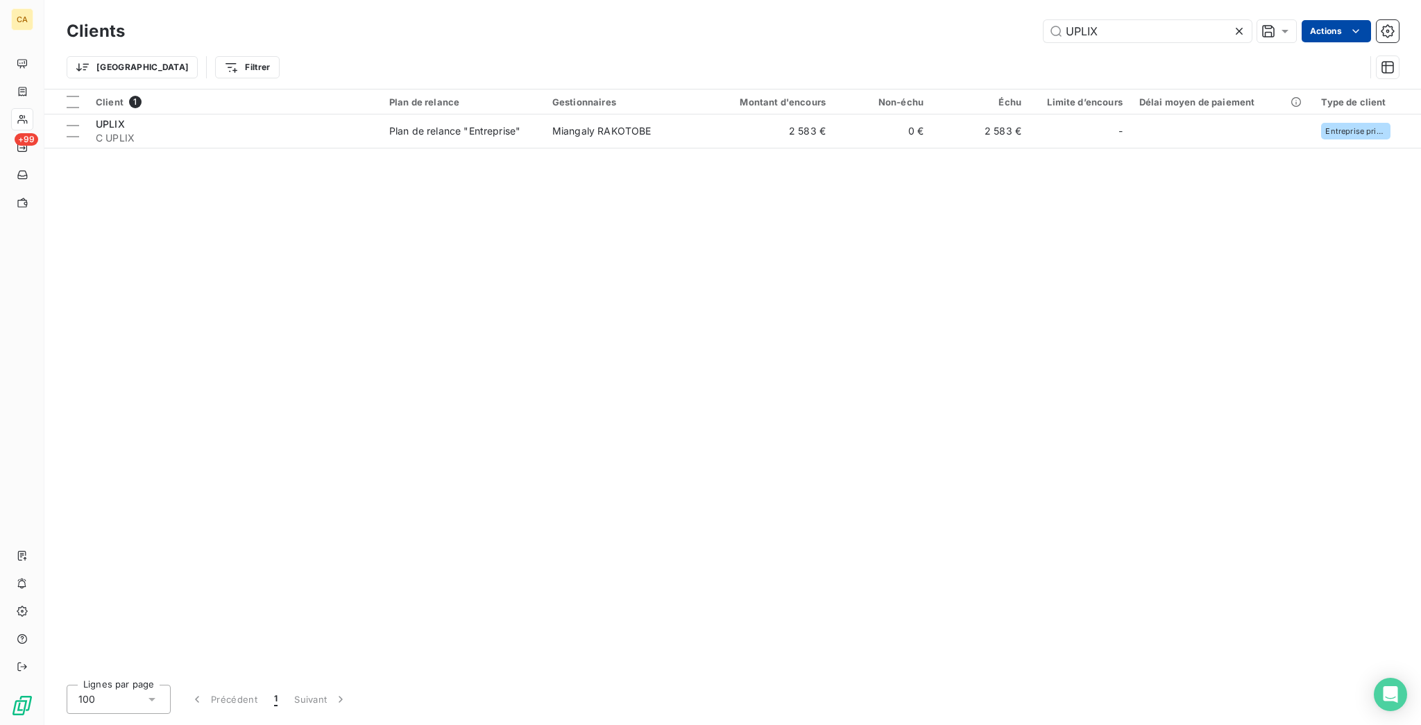
click at [1333, 33] on html "CA +99 Clients UPLIX Actions Trier Filtrer Client 1 Plan de relance Gestionnair…" at bounding box center [710, 362] width 1421 height 725
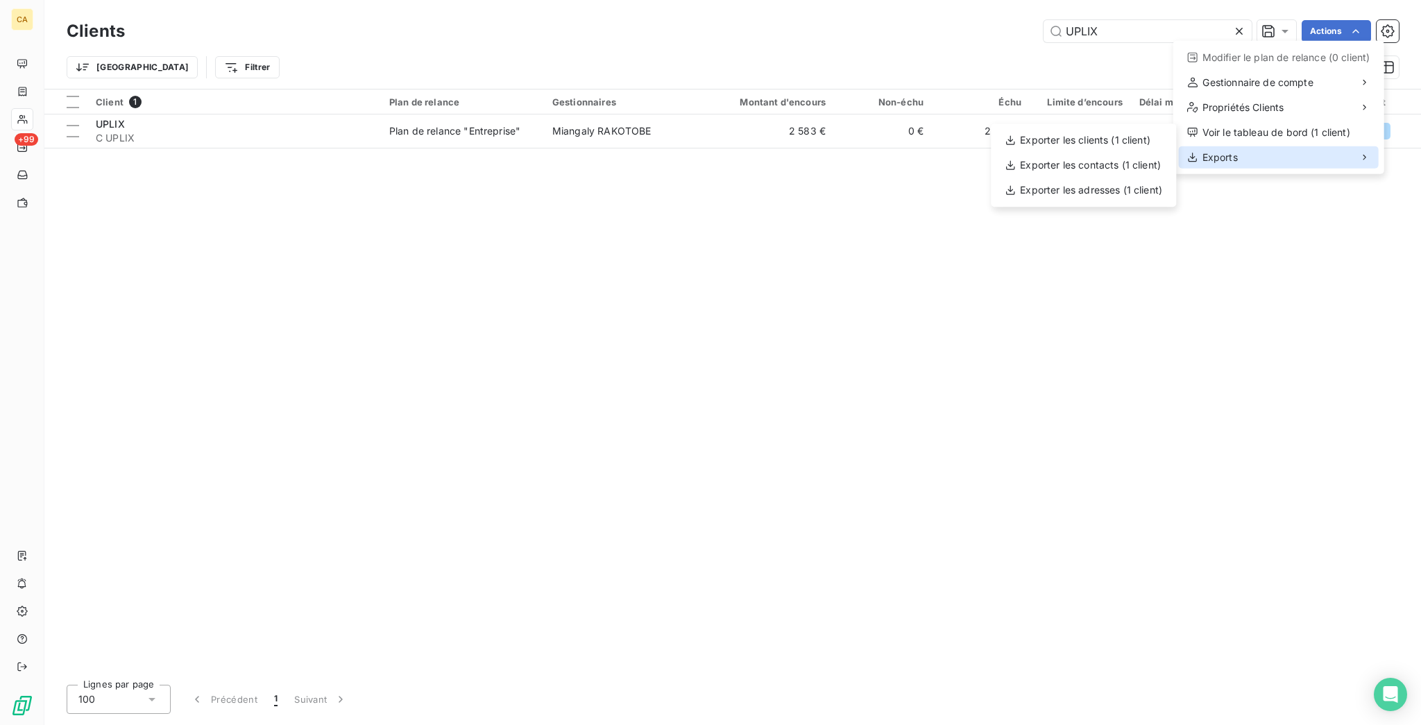
click at [1224, 151] on span "Exports" at bounding box center [1219, 158] width 35 height 14
click at [1116, 138] on div "Exporter les clients (1 client)" at bounding box center [1083, 140] width 174 height 22
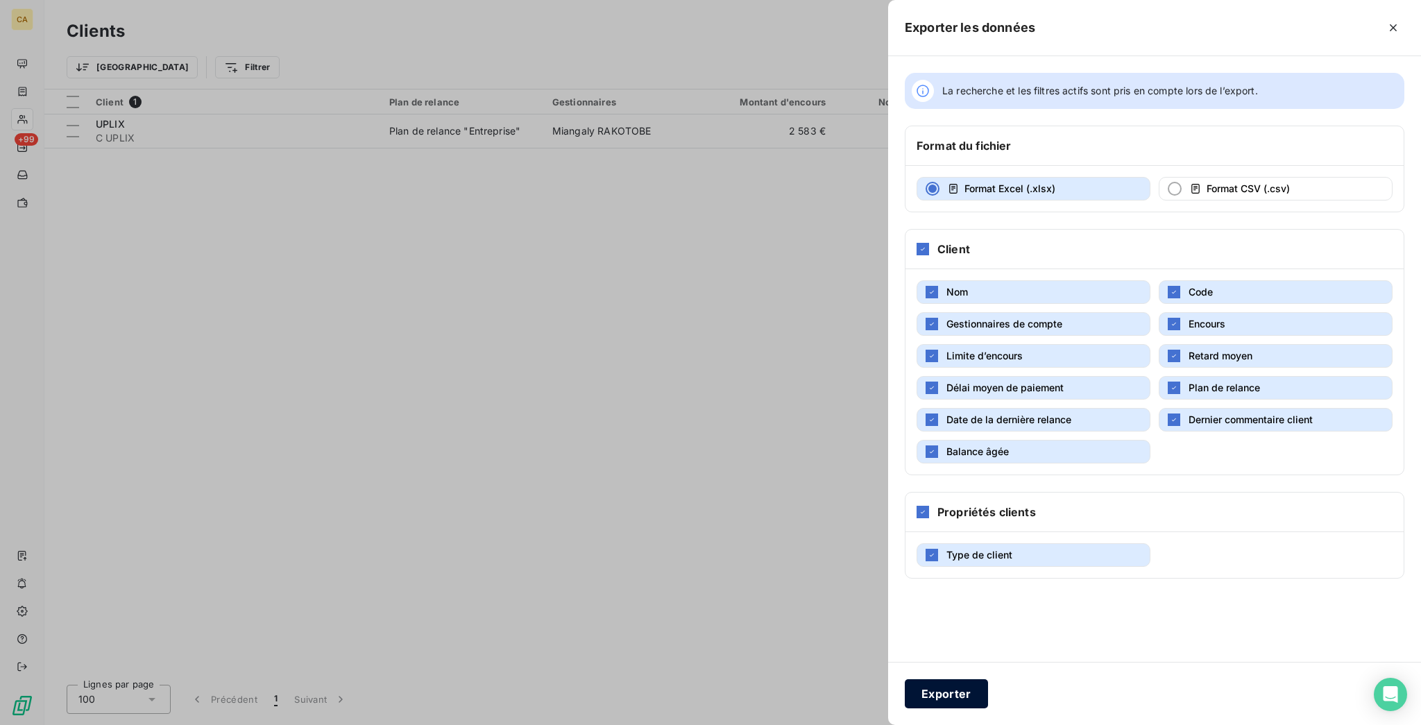
click at [988, 704] on button "Exporter" at bounding box center [946, 693] width 83 height 29
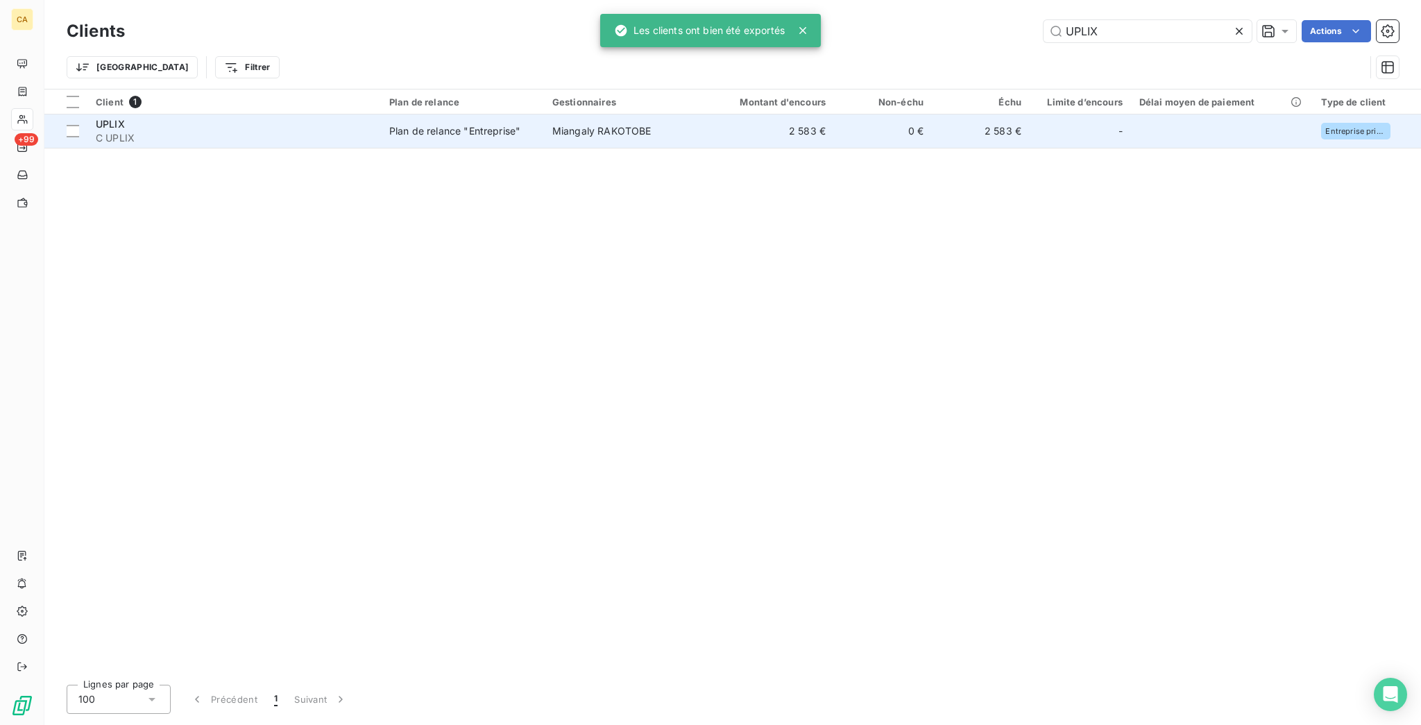
click at [468, 124] on div "Plan de relance "Entreprise"" at bounding box center [454, 131] width 131 height 14
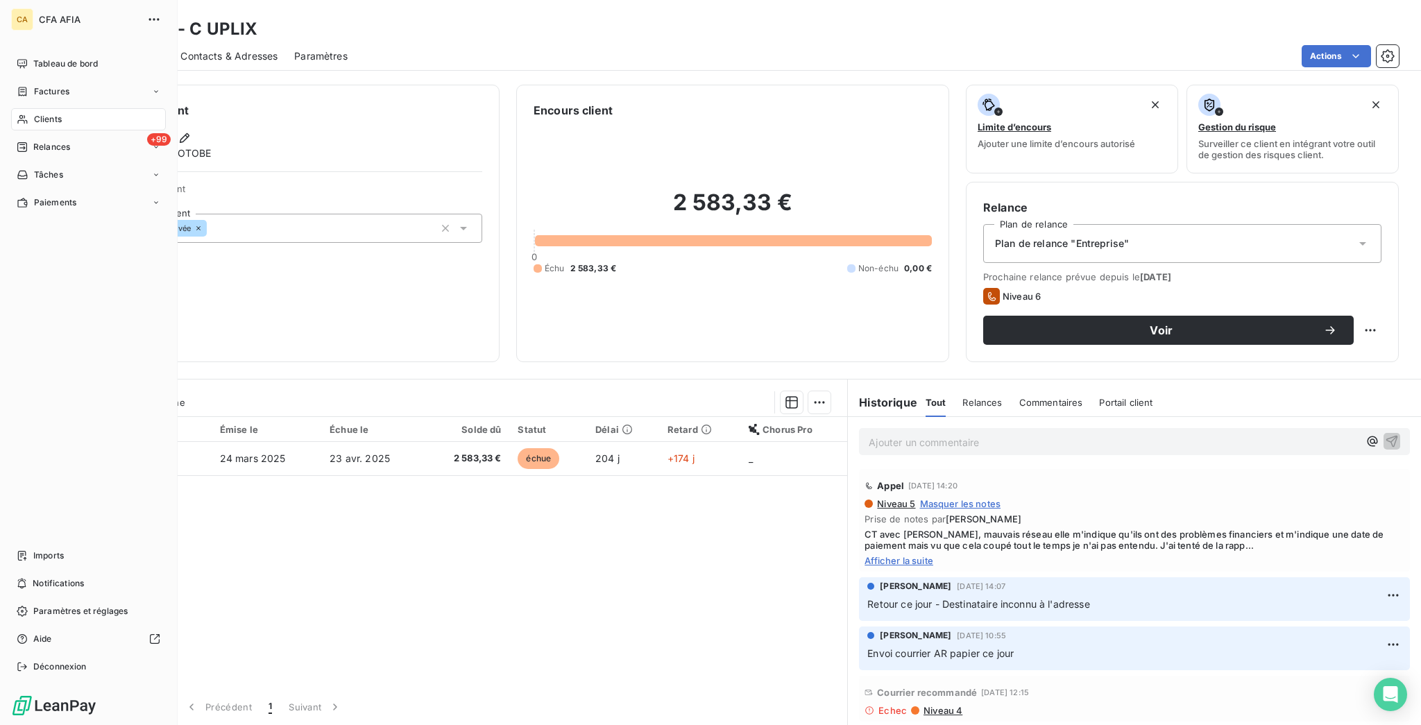
click at [23, 108] on div "Clients" at bounding box center [88, 119] width 155 height 22
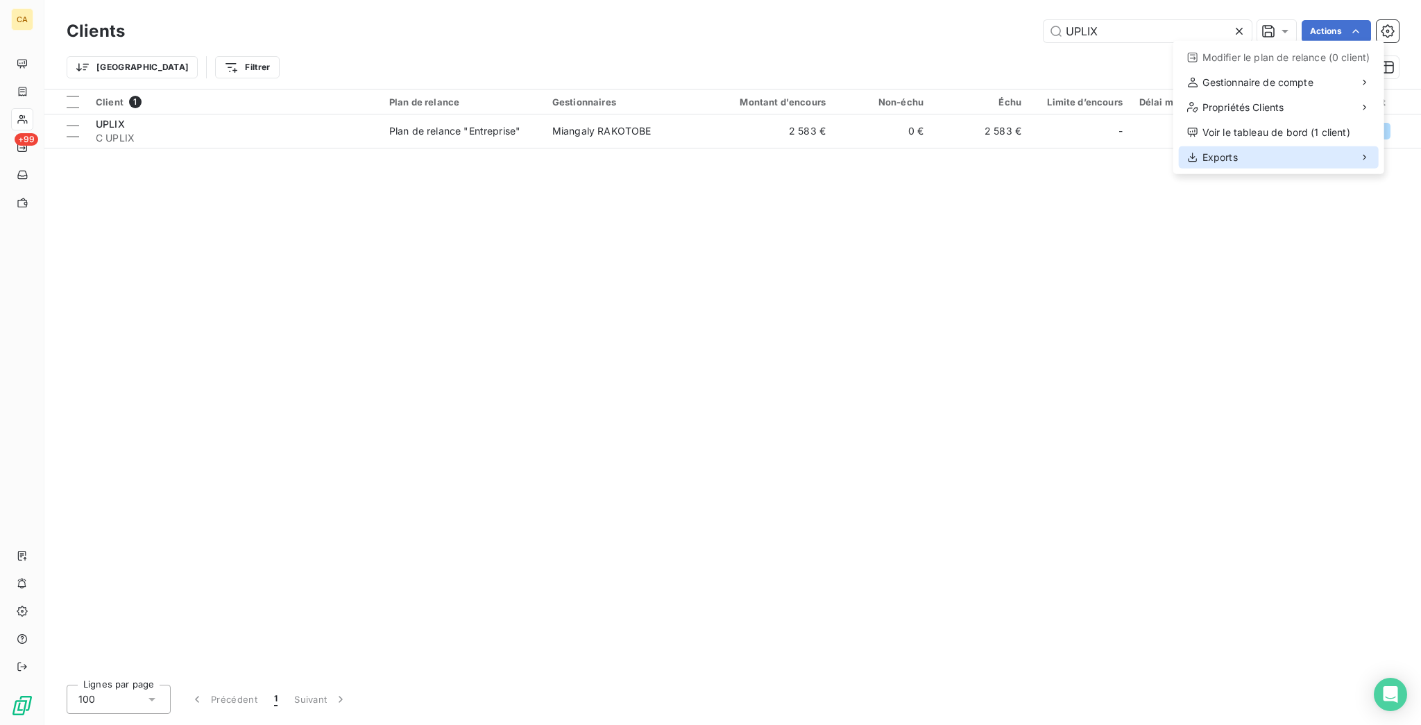
click at [1260, 146] on div "Exports" at bounding box center [1279, 157] width 200 height 22
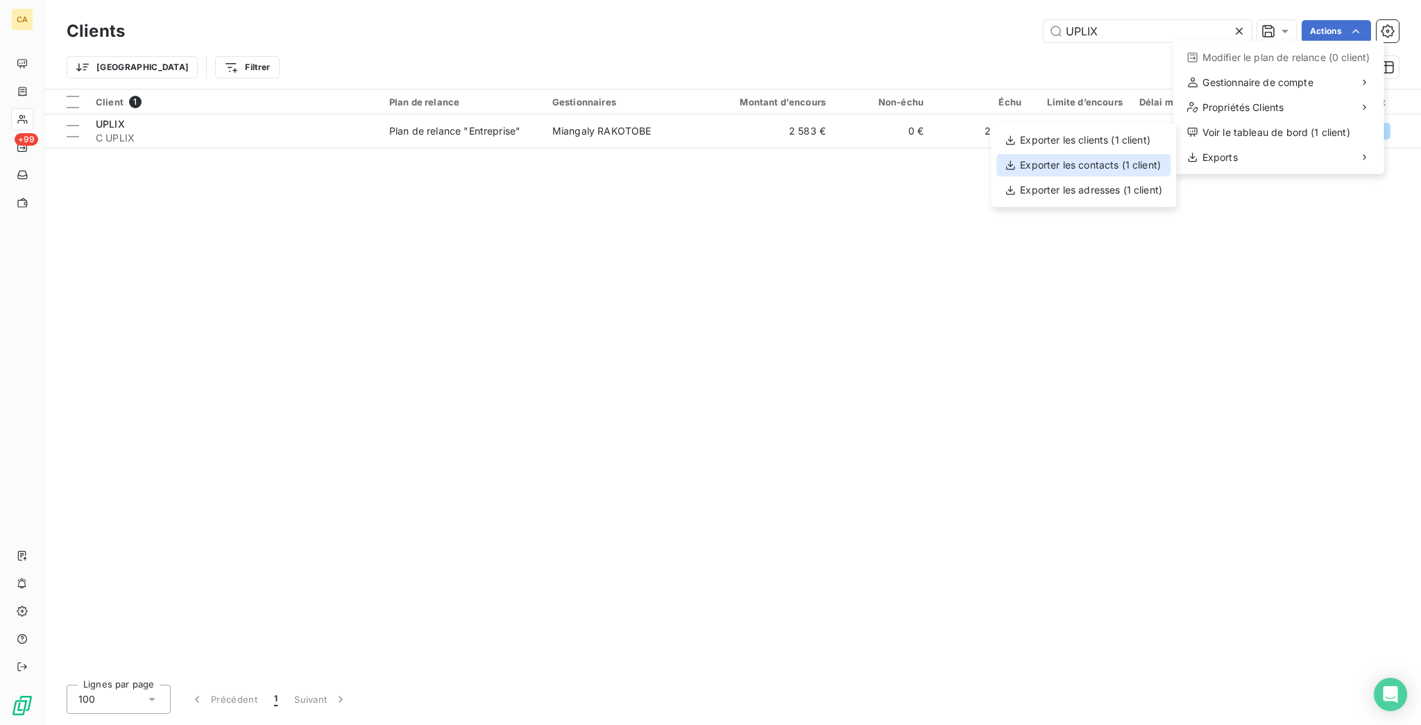
click at [1068, 156] on div "Exporter les contacts (1 client)" at bounding box center [1083, 165] width 174 height 22
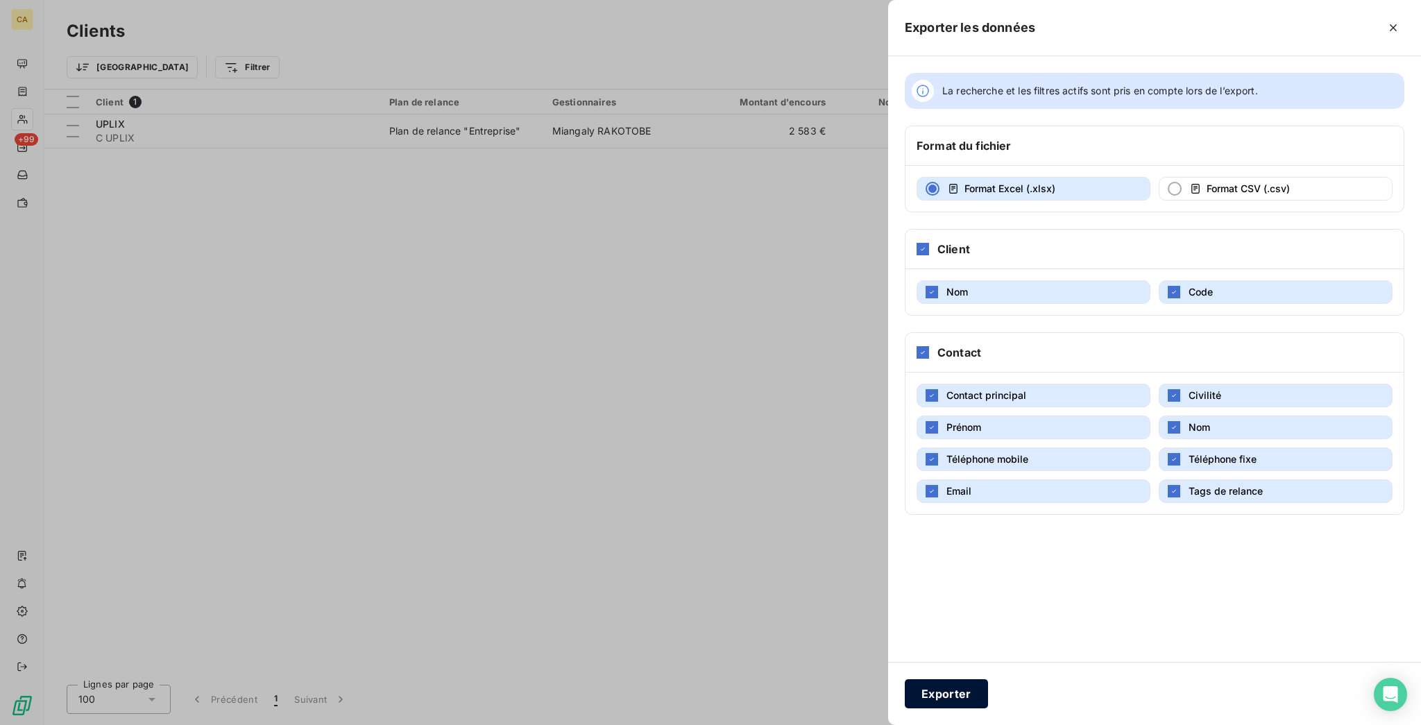
drag, startPoint x: 1112, startPoint y: 669, endPoint x: 1109, endPoint y: 683, distance: 14.3
click at [1110, 676] on div "Exporter" at bounding box center [1154, 693] width 533 height 63
drag, startPoint x: 1109, startPoint y: 683, endPoint x: 1125, endPoint y: 662, distance: 27.2
click at [988, 683] on button "Exporter" at bounding box center [946, 693] width 83 height 29
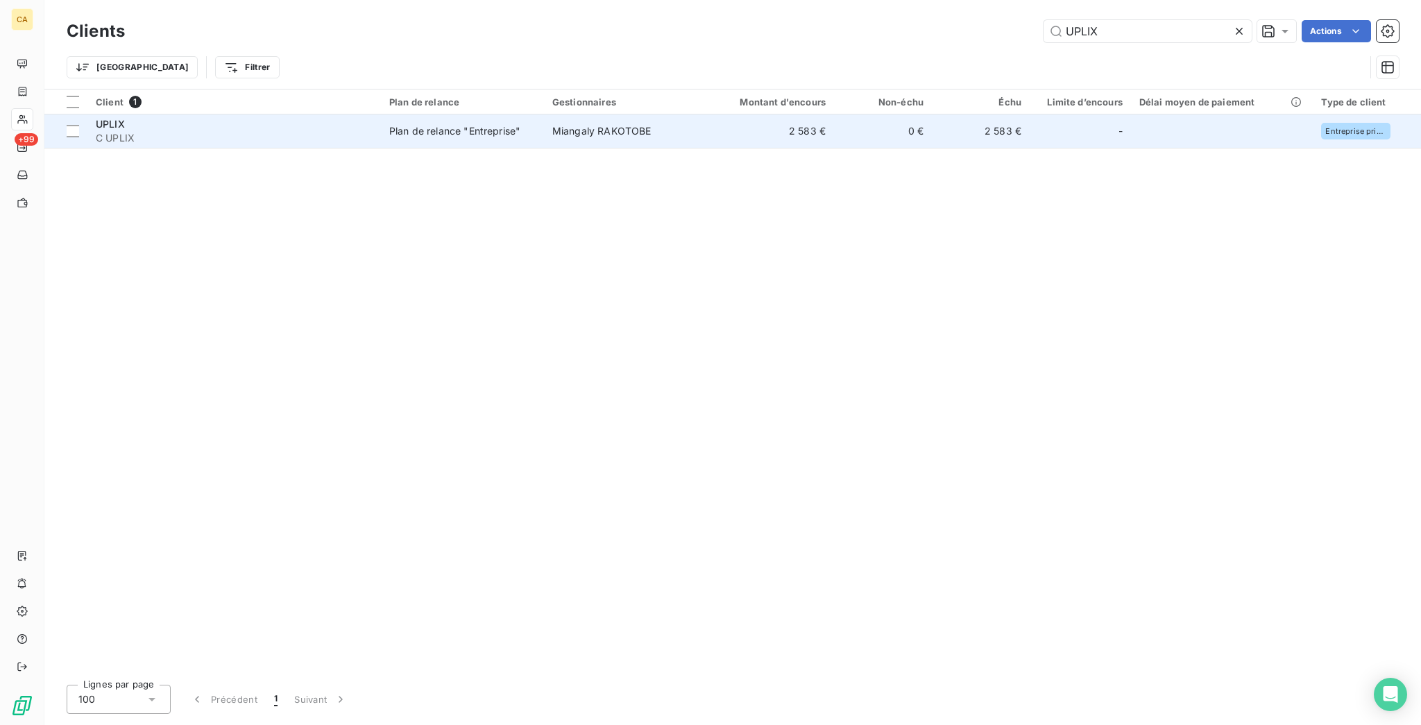
click at [305, 117] on div "UPLIX" at bounding box center [234, 124] width 277 height 14
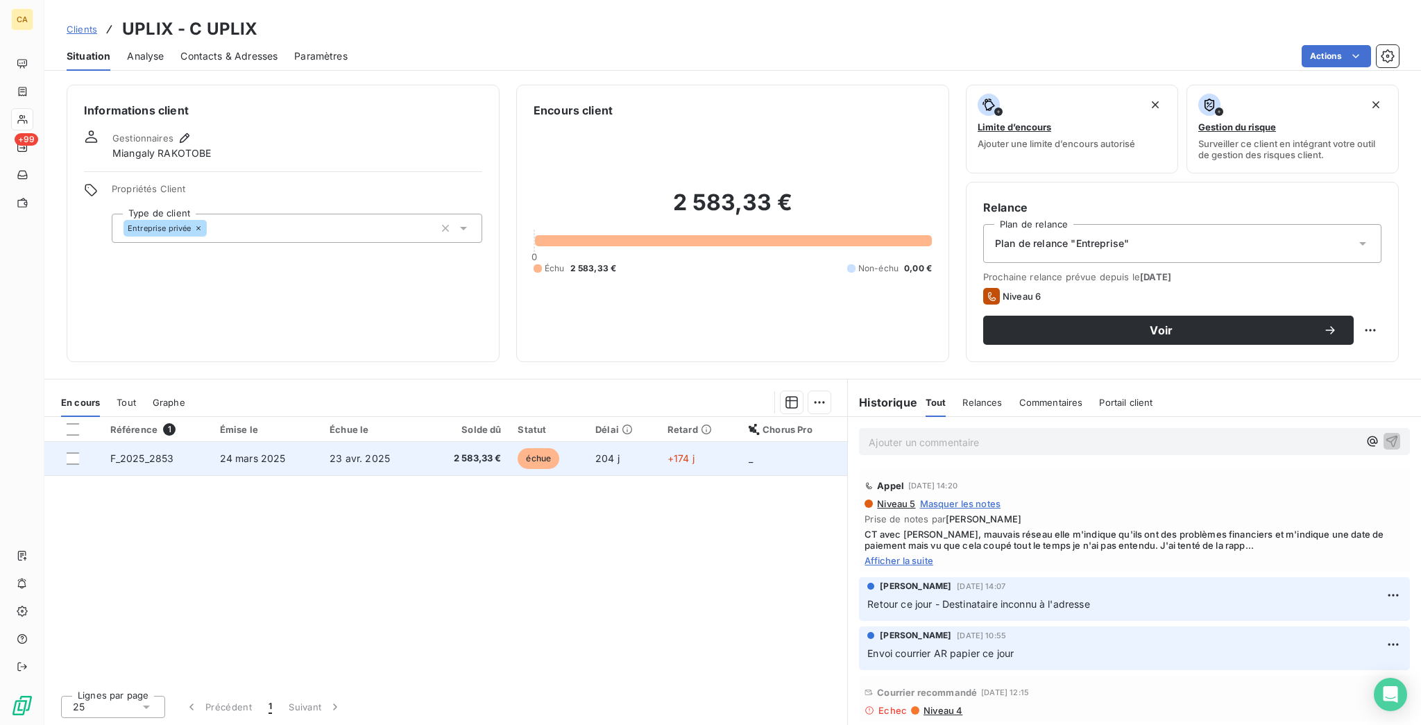
click at [601, 452] on span "204 j" at bounding box center [607, 458] width 24 height 12
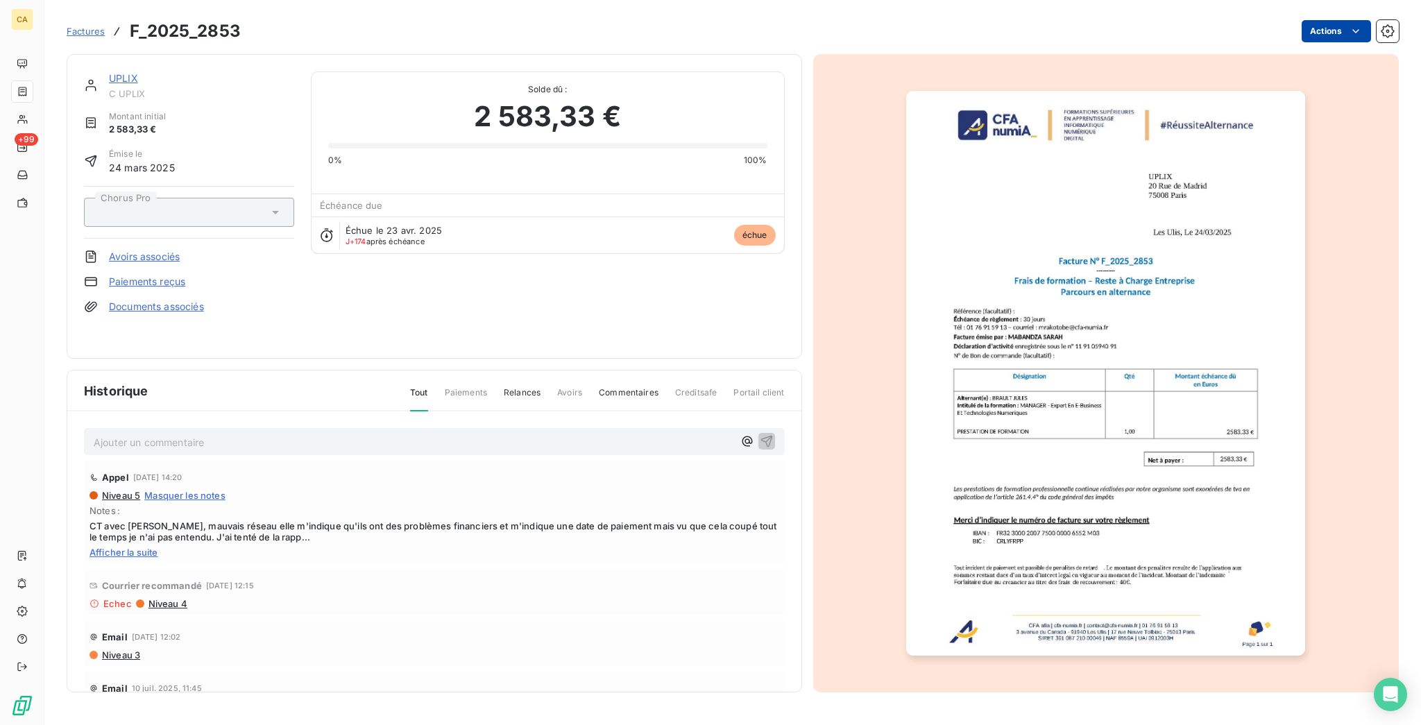
click at [1352, 31] on html "CA +99 Factures F_2025_2853 Actions UPLIX C UPLIX Montant initial 2 583,33 € Ém…" at bounding box center [710, 362] width 1421 height 725
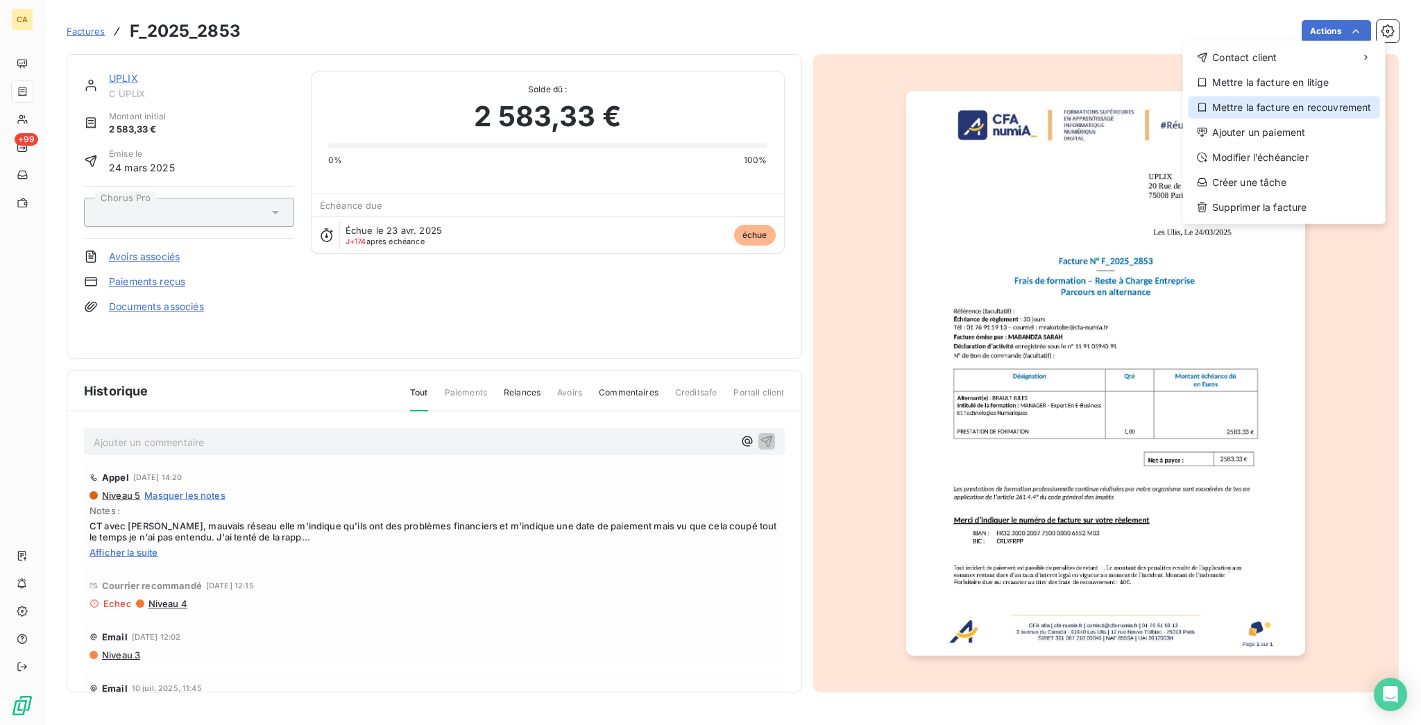
click at [1255, 96] on div "Mettre la facture en recouvrement" at bounding box center [1283, 107] width 191 height 22
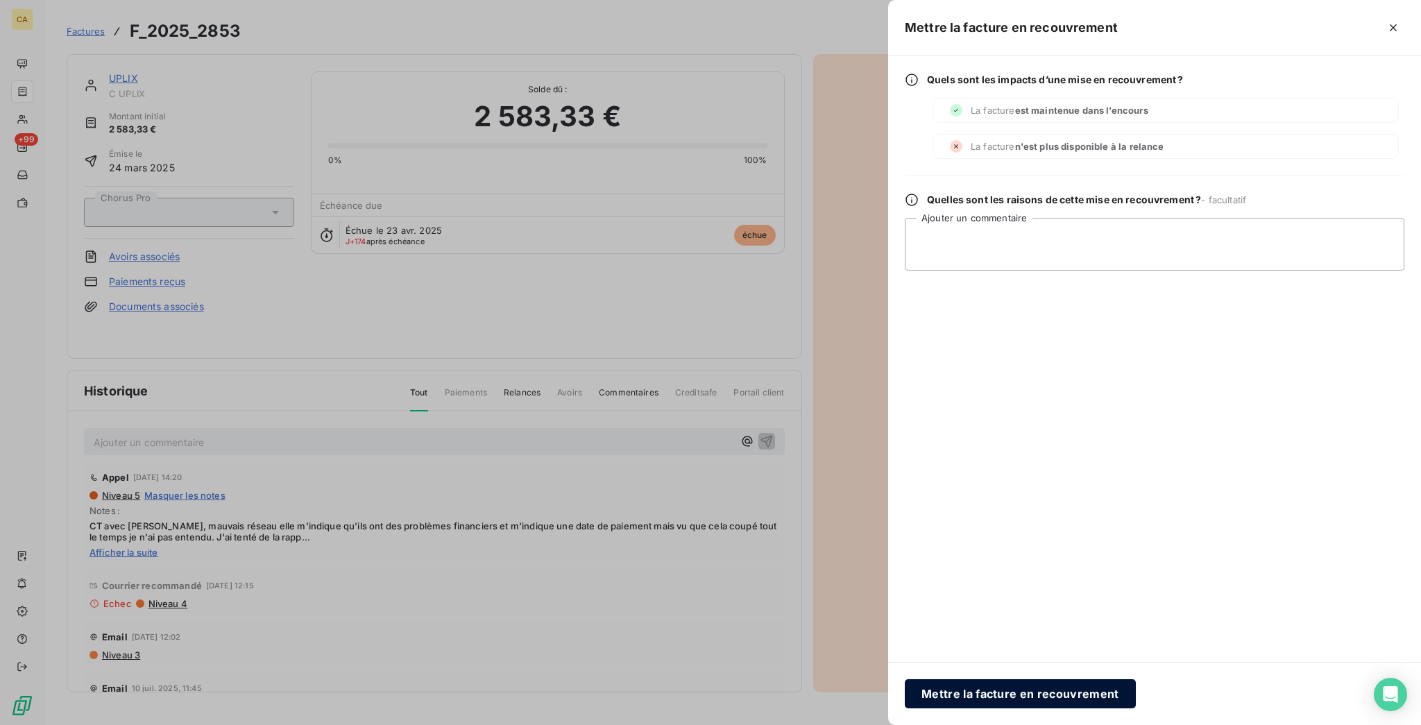
click at [1136, 686] on button "Mettre la facture en recouvrement" at bounding box center [1020, 693] width 231 height 29
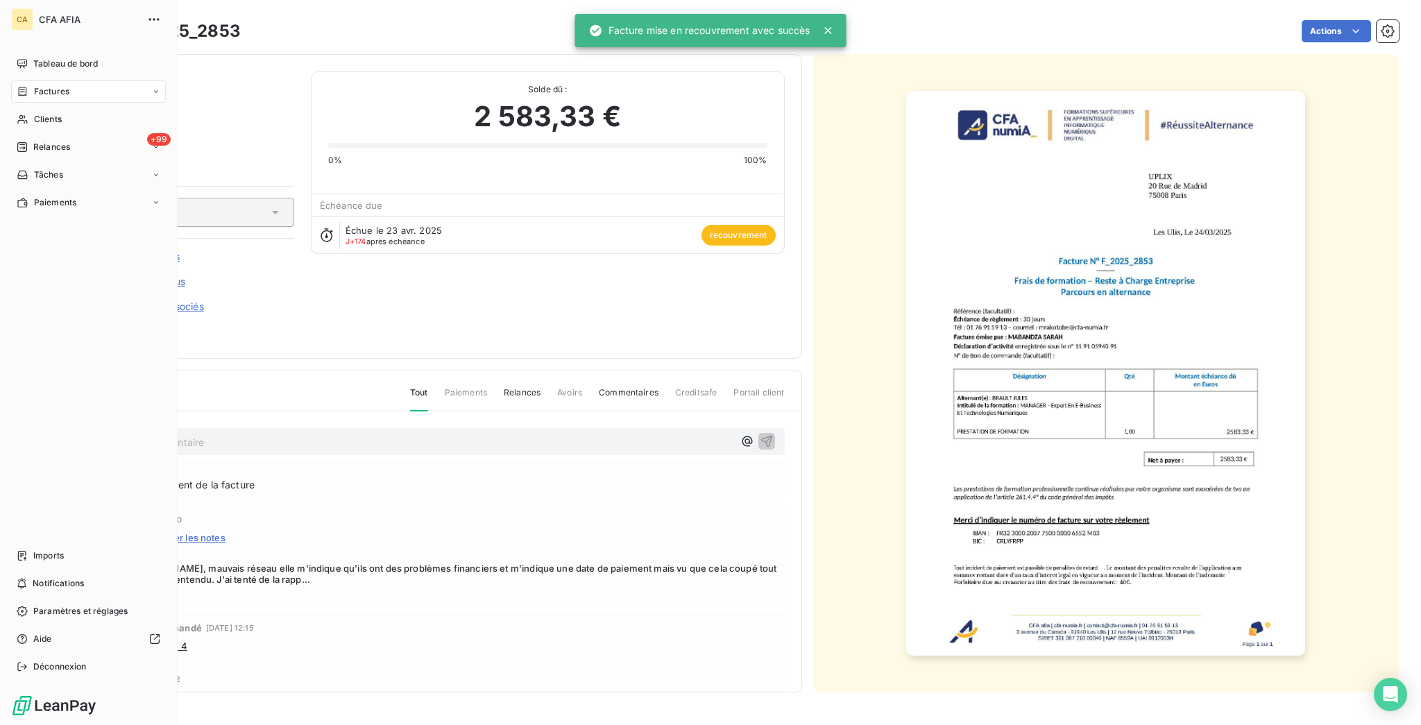
click at [25, 141] on div "Relances" at bounding box center [43, 147] width 53 height 12
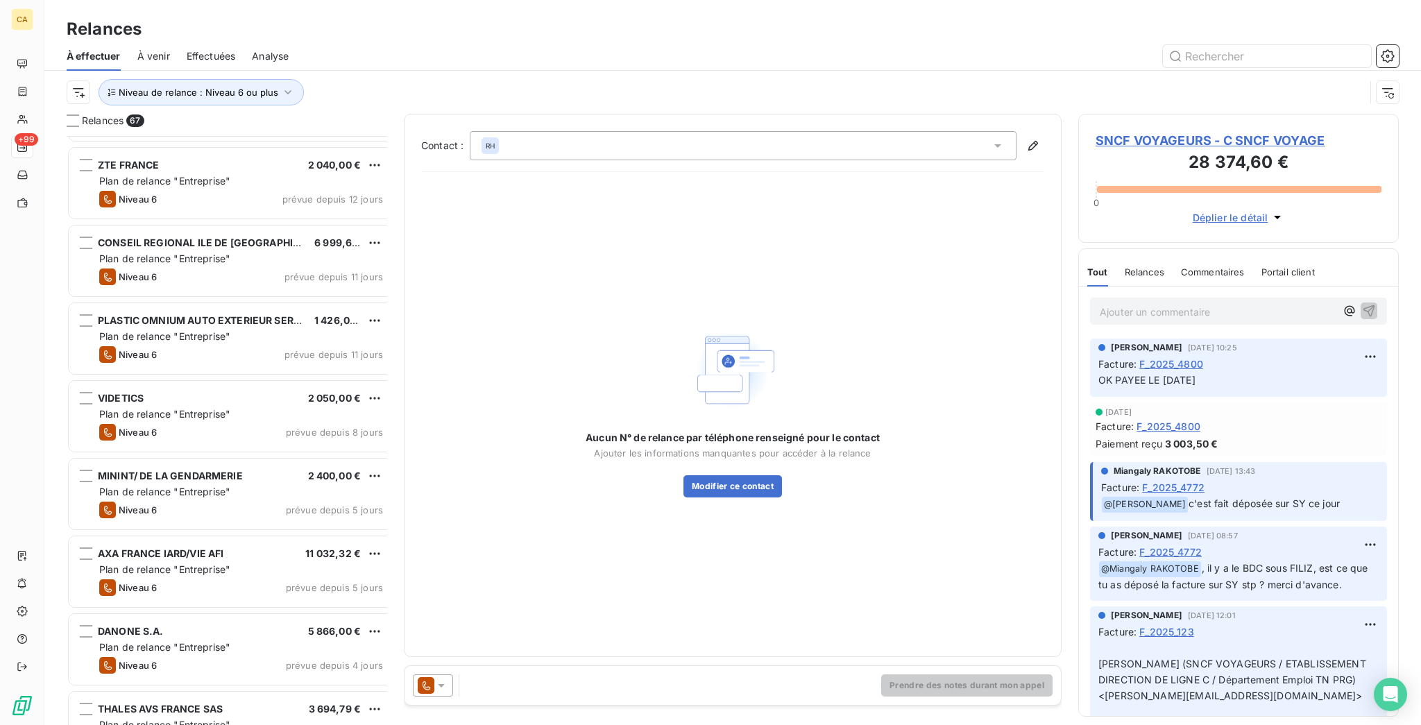
scroll to position [4599, 0]
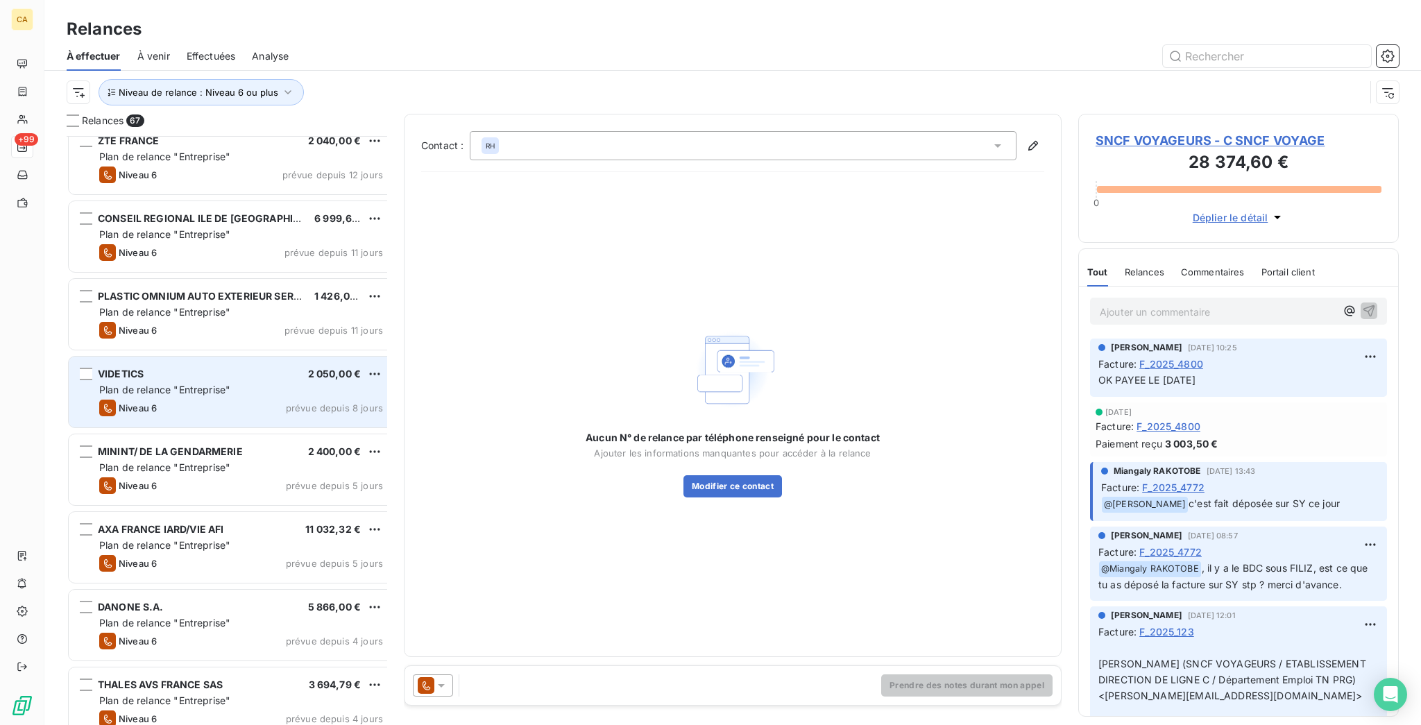
click at [152, 368] on div "VIDETICS 2 050,00 €" at bounding box center [241, 374] width 284 height 12
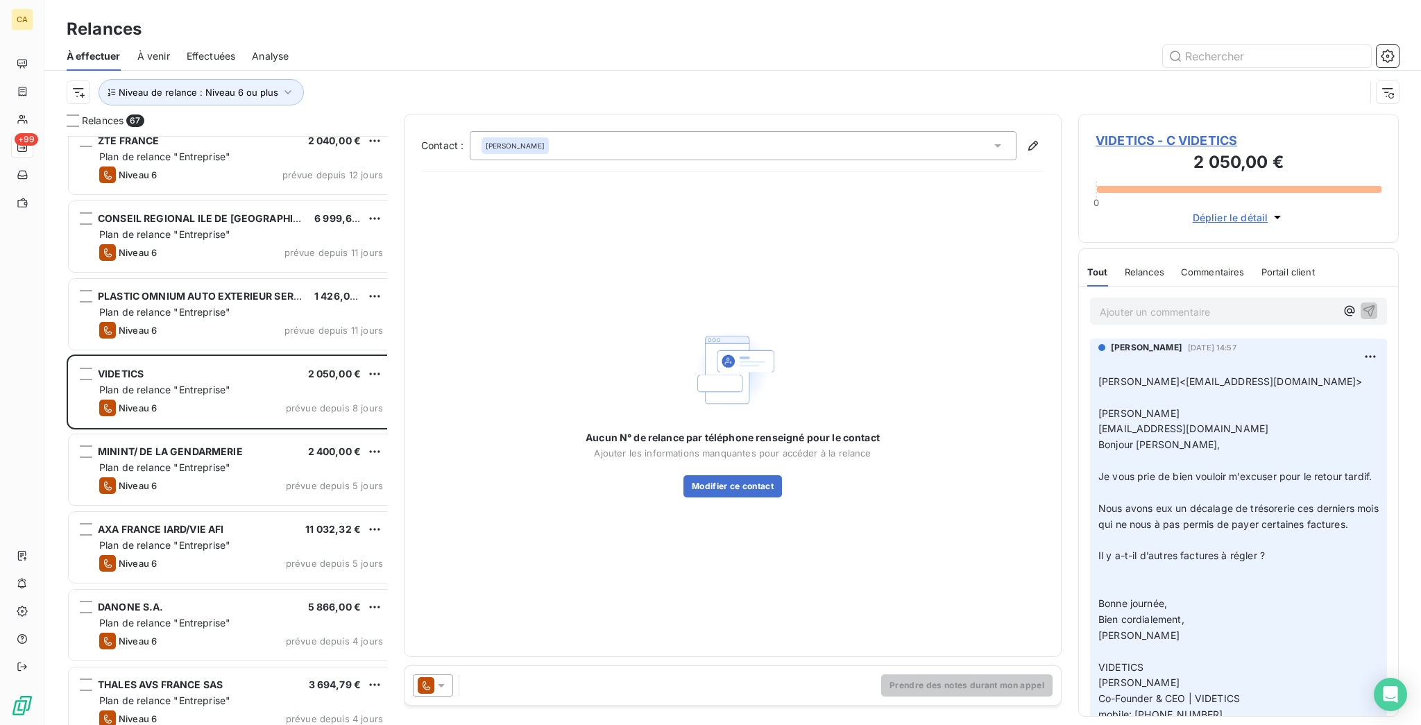
click at [1172, 131] on span "VIDETICS - C VIDETICS" at bounding box center [1238, 140] width 286 height 19
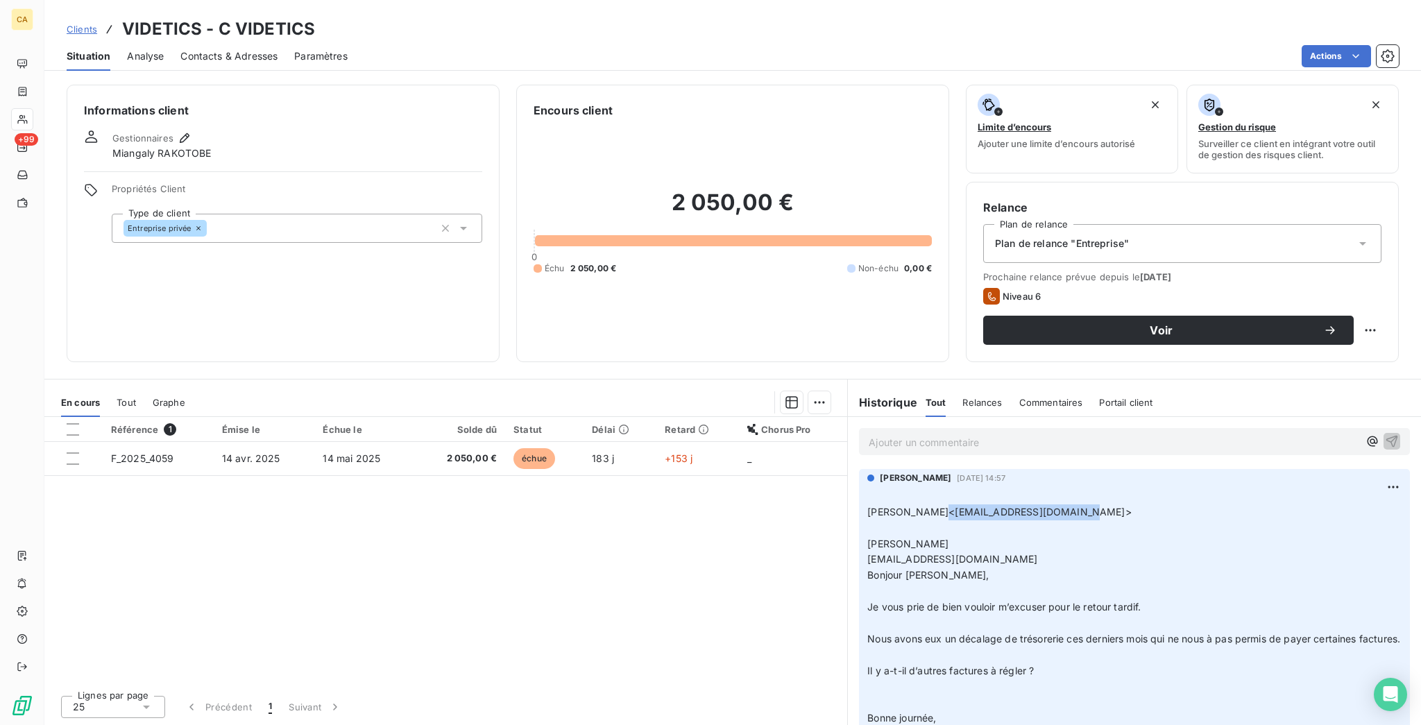
drag, startPoint x: 1053, startPoint y: 425, endPoint x: 927, endPoint y: 420, distance: 126.3
click at [927, 506] on span "[PERSON_NAME]<[EMAIL_ADDRESS][DOMAIN_NAME]>" at bounding box center [999, 512] width 264 height 12
copy span "[EMAIL_ADDRESS][DOMAIN_NAME]"
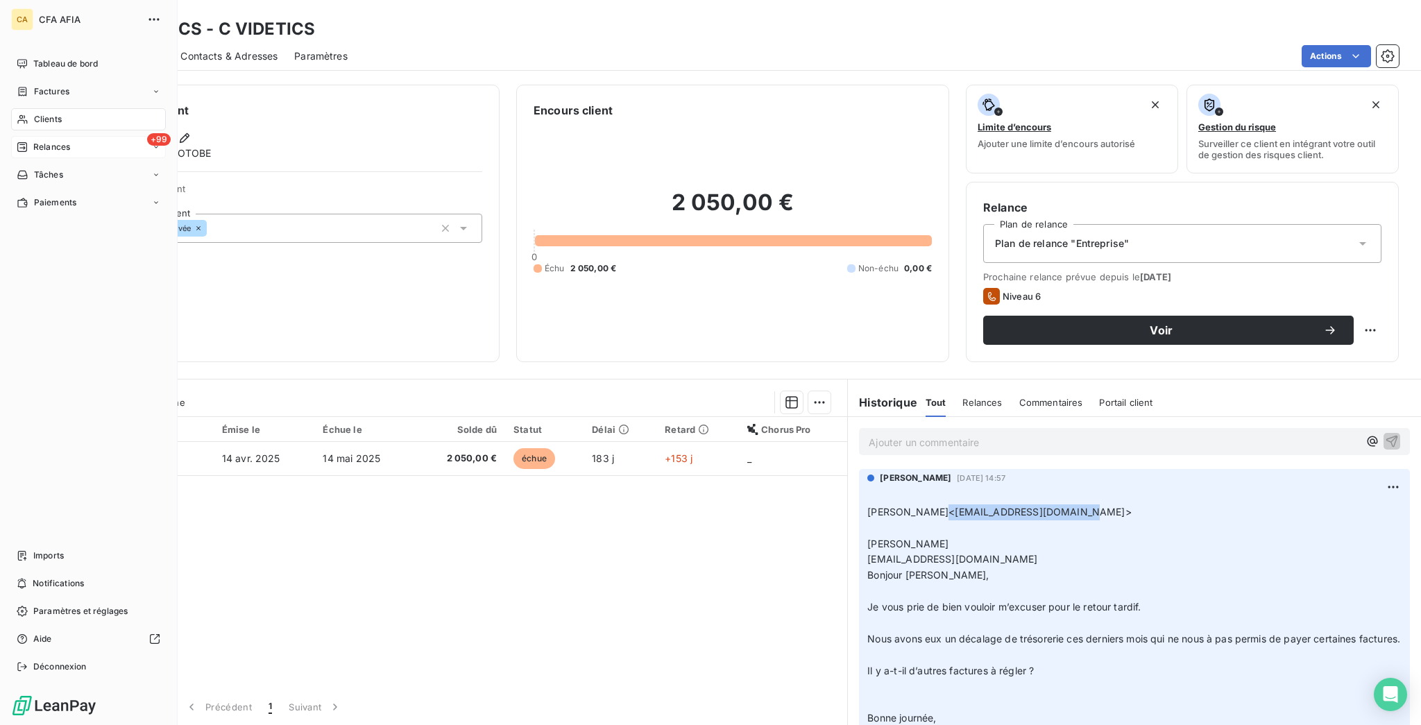
click at [33, 141] on span "Relances" at bounding box center [51, 147] width 37 height 12
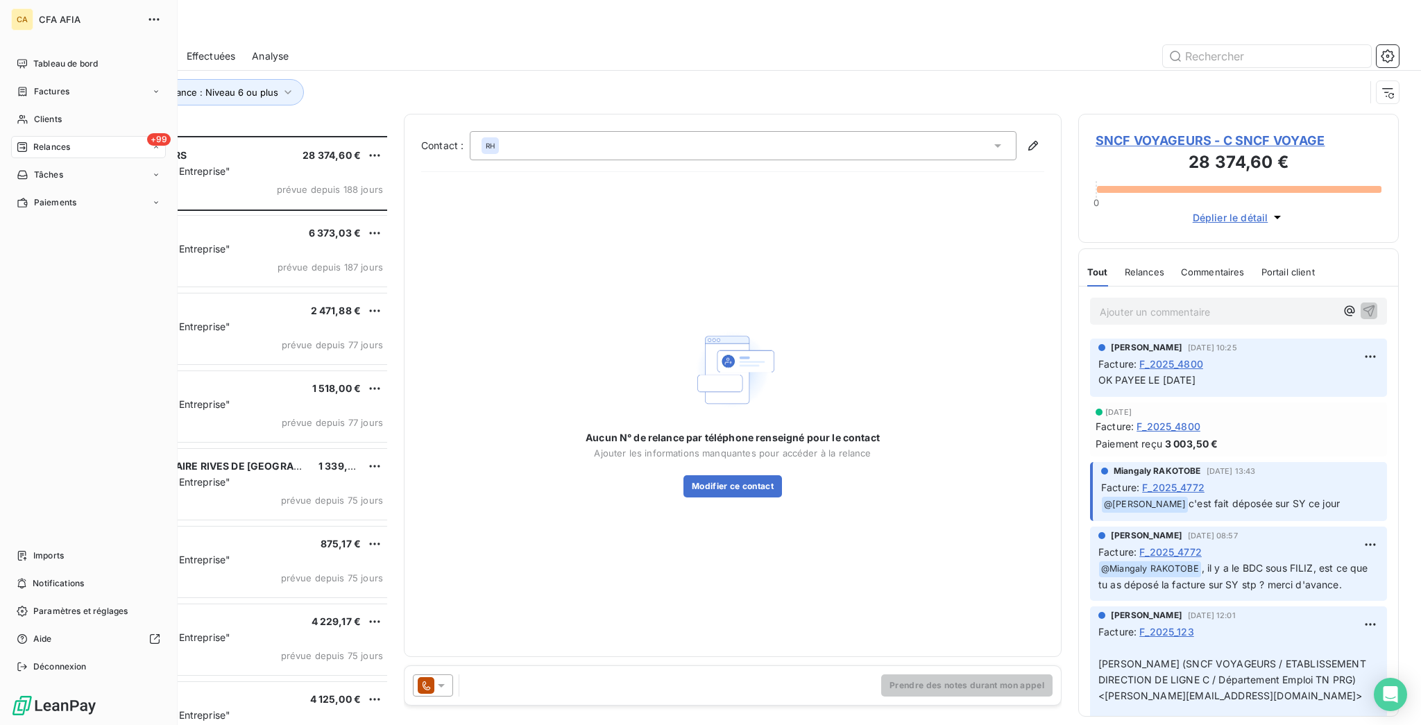
scroll to position [592, 315]
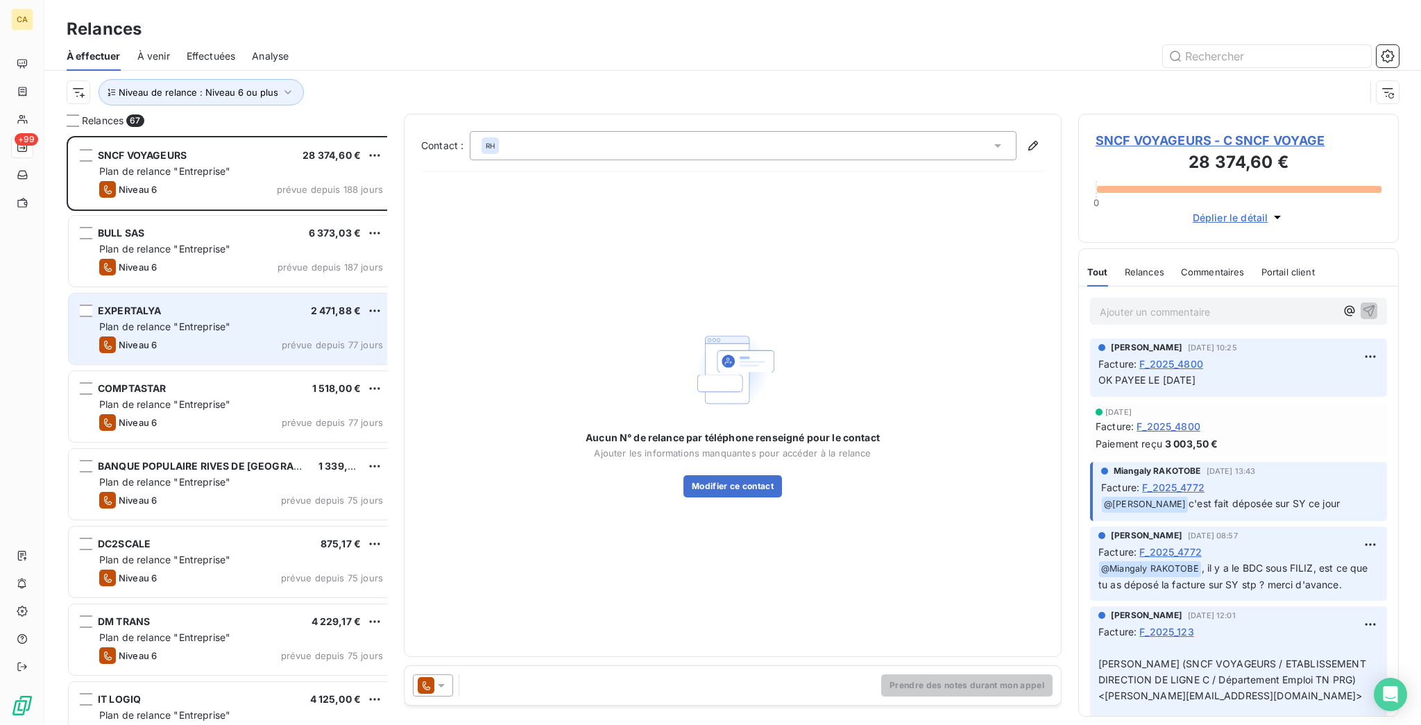
click at [175, 305] on div "EXPERTALYA 2 471,88 €" at bounding box center [241, 311] width 284 height 12
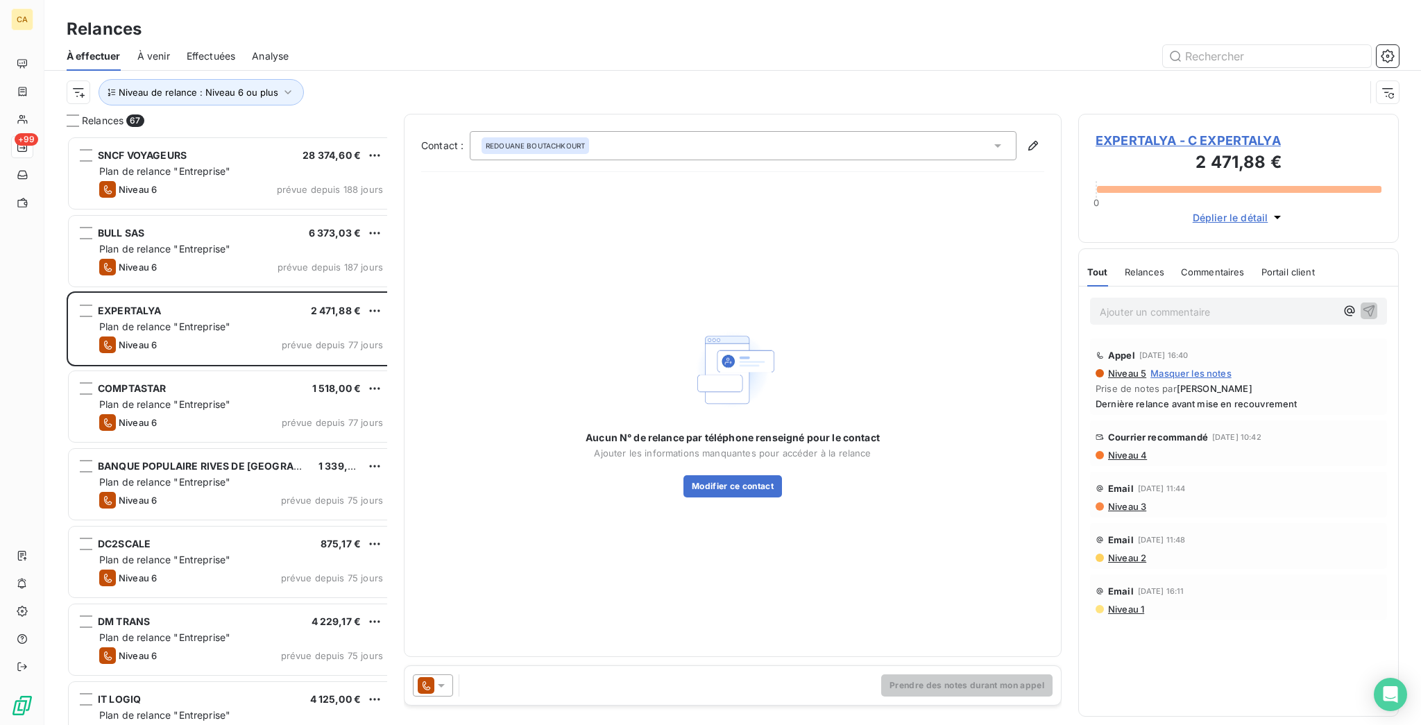
click at [1118, 131] on span "EXPERTALYA - C EXPERTALYA" at bounding box center [1238, 140] width 286 height 19
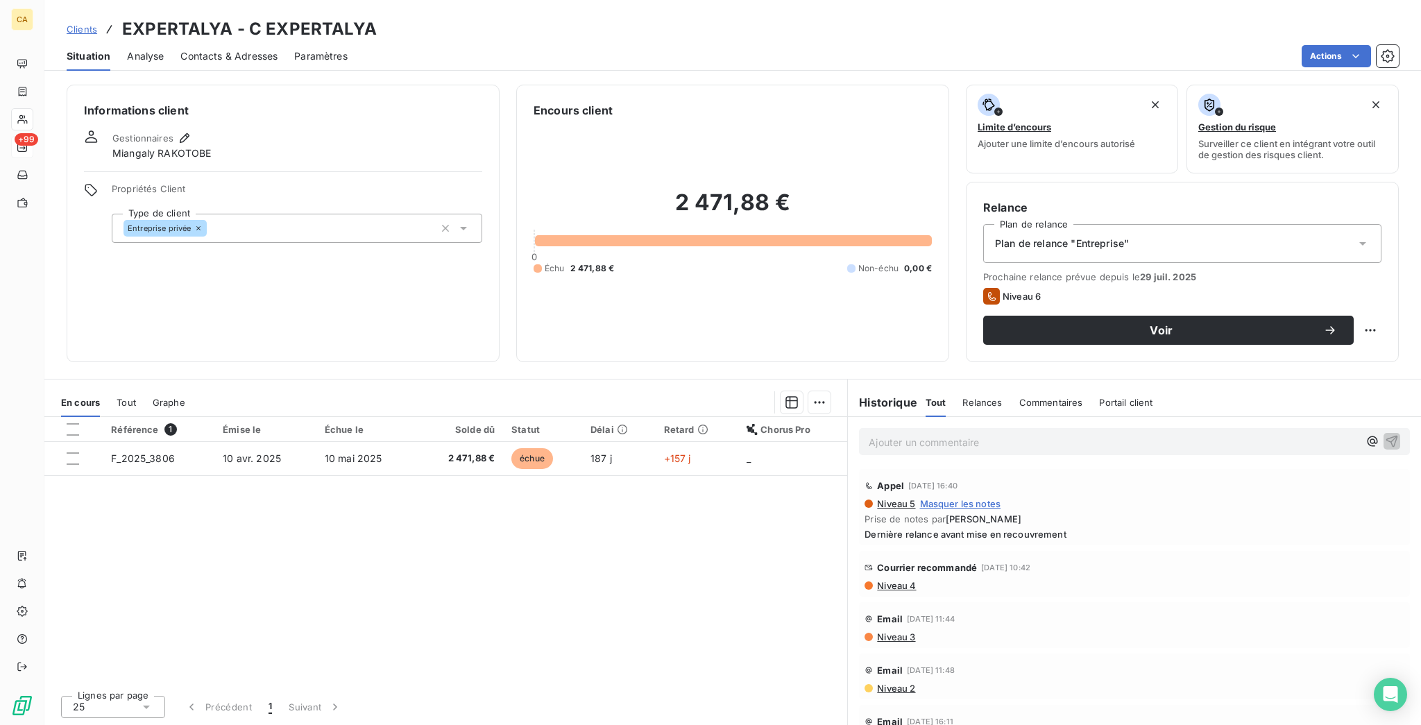
click at [192, 49] on span "Contacts & Adresses" at bounding box center [228, 56] width 97 height 14
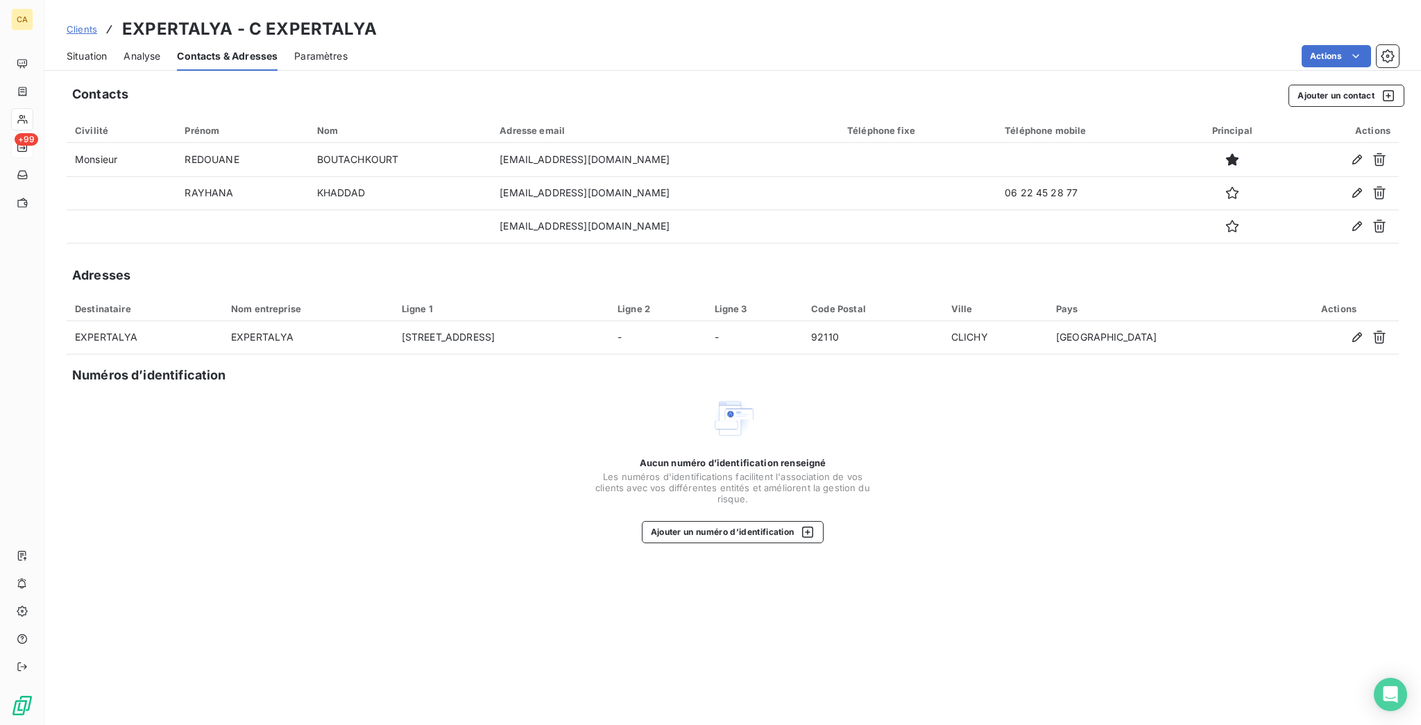
click at [74, 42] on div "Situation" at bounding box center [87, 56] width 40 height 29
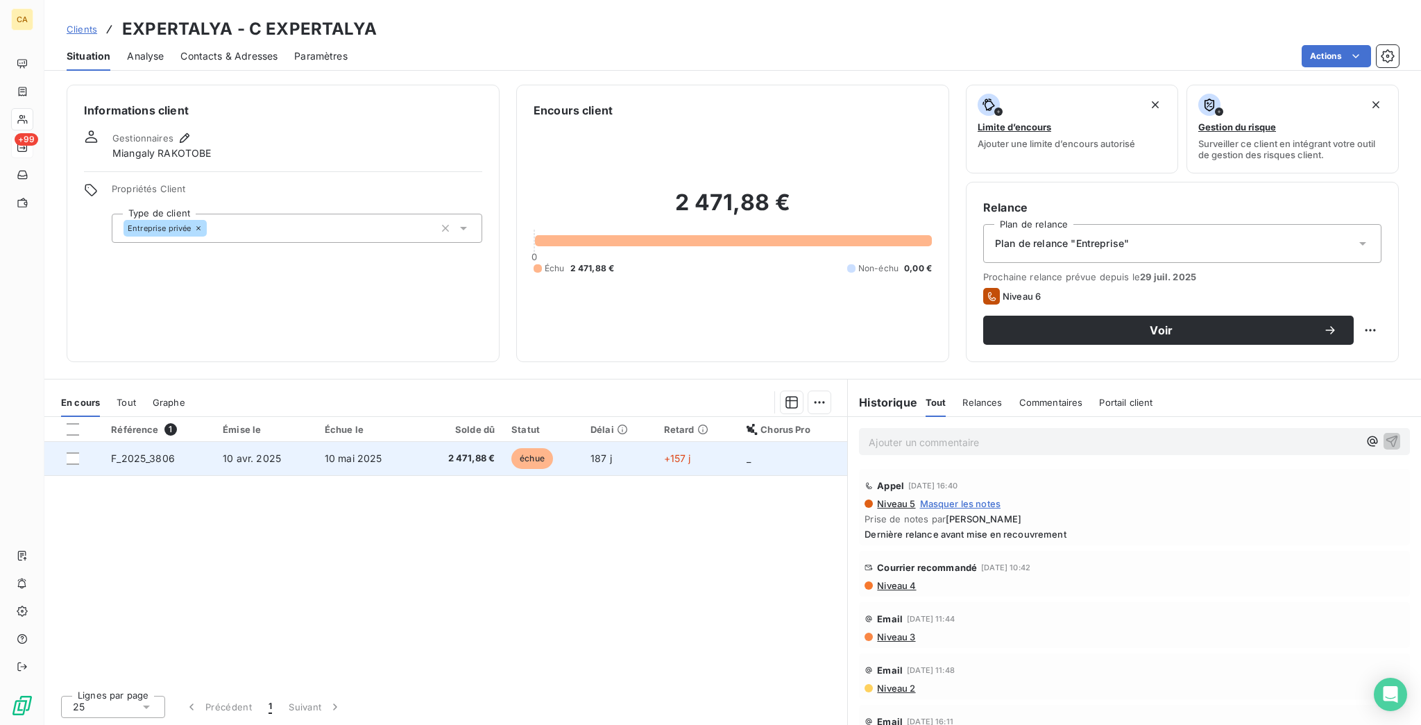
click at [583, 442] on td "187 j" at bounding box center [619, 458] width 74 height 33
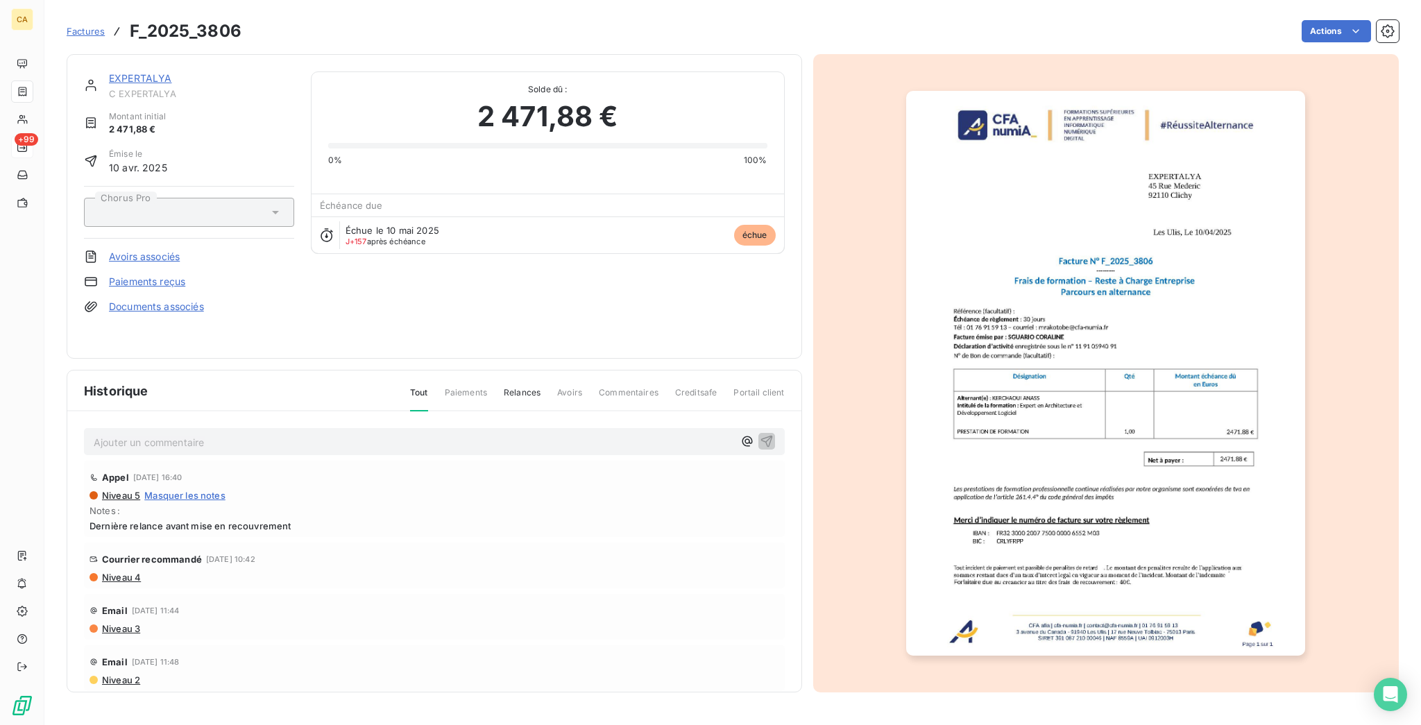
click at [117, 72] on link "EXPERTALYA" at bounding box center [140, 78] width 63 height 12
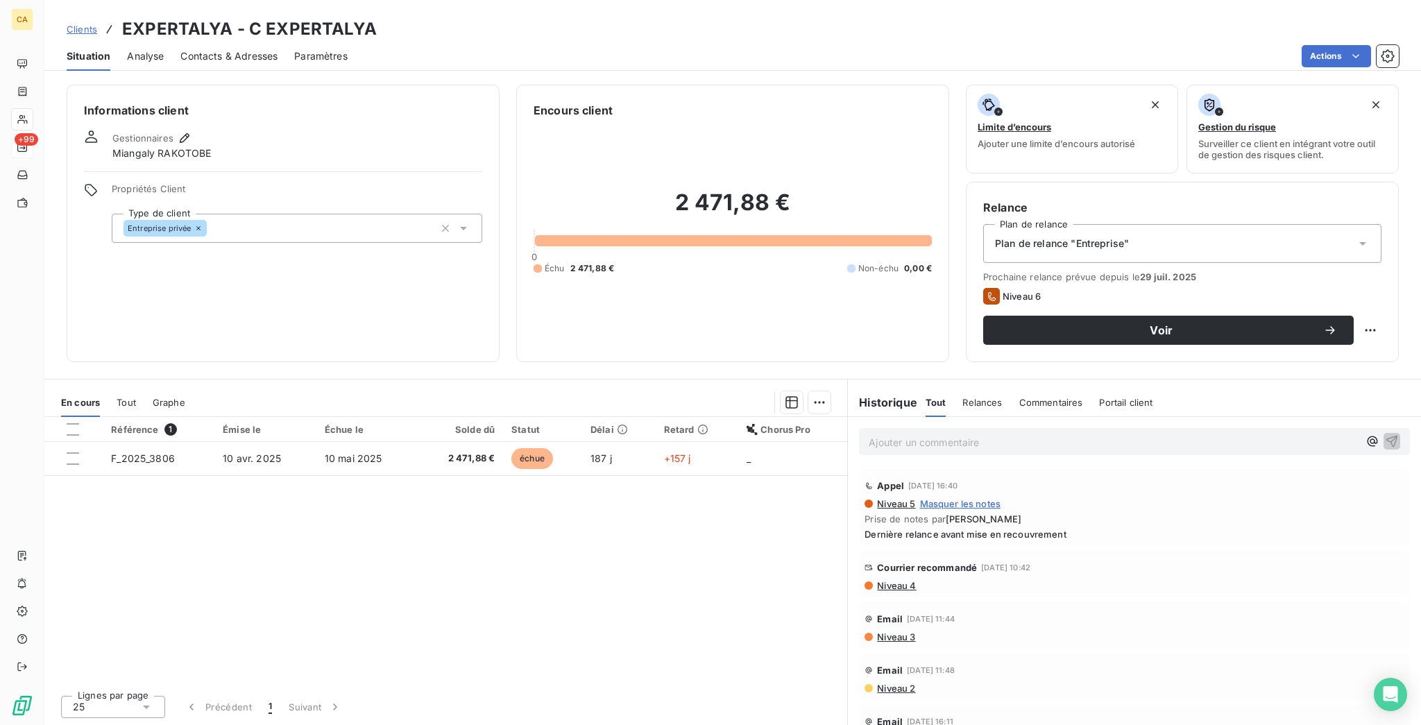
click at [212, 54] on div "Contacts & Adresses" at bounding box center [228, 56] width 97 height 29
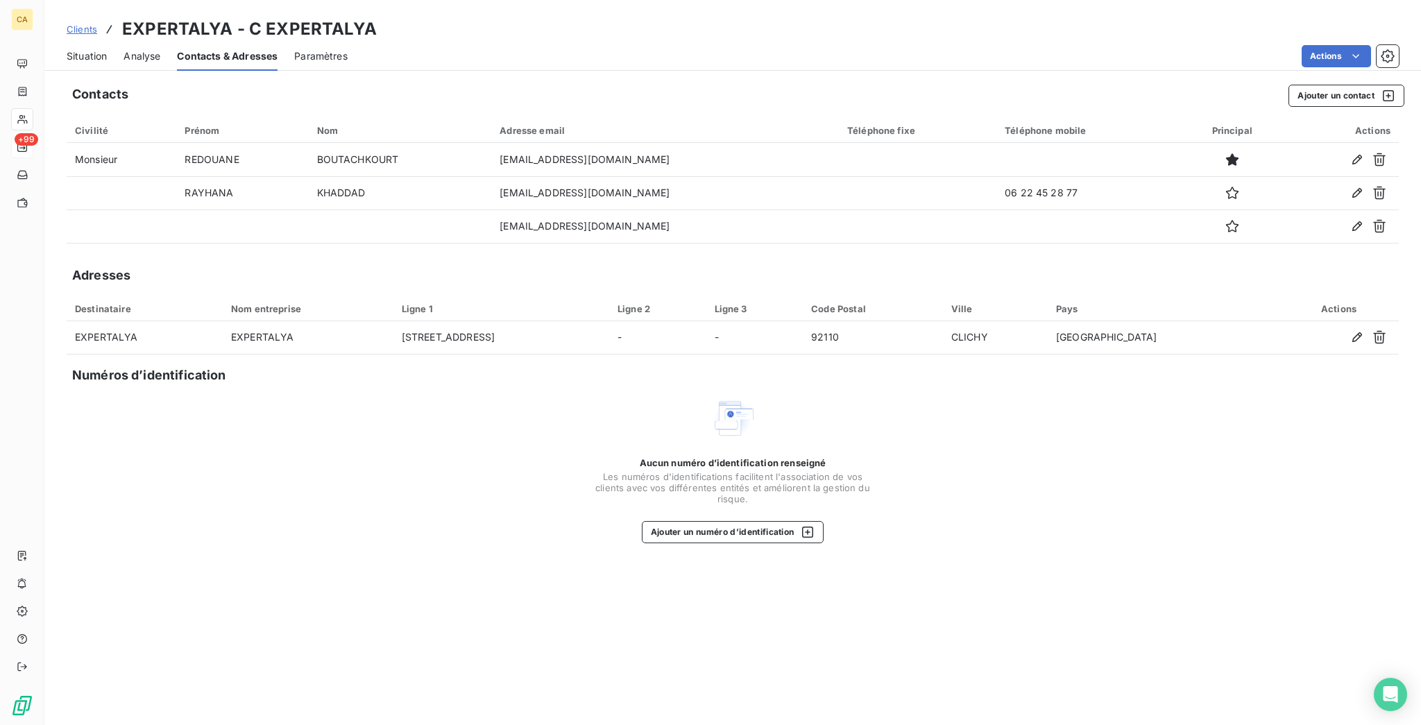
click at [85, 49] on span "Situation" at bounding box center [87, 56] width 40 height 14
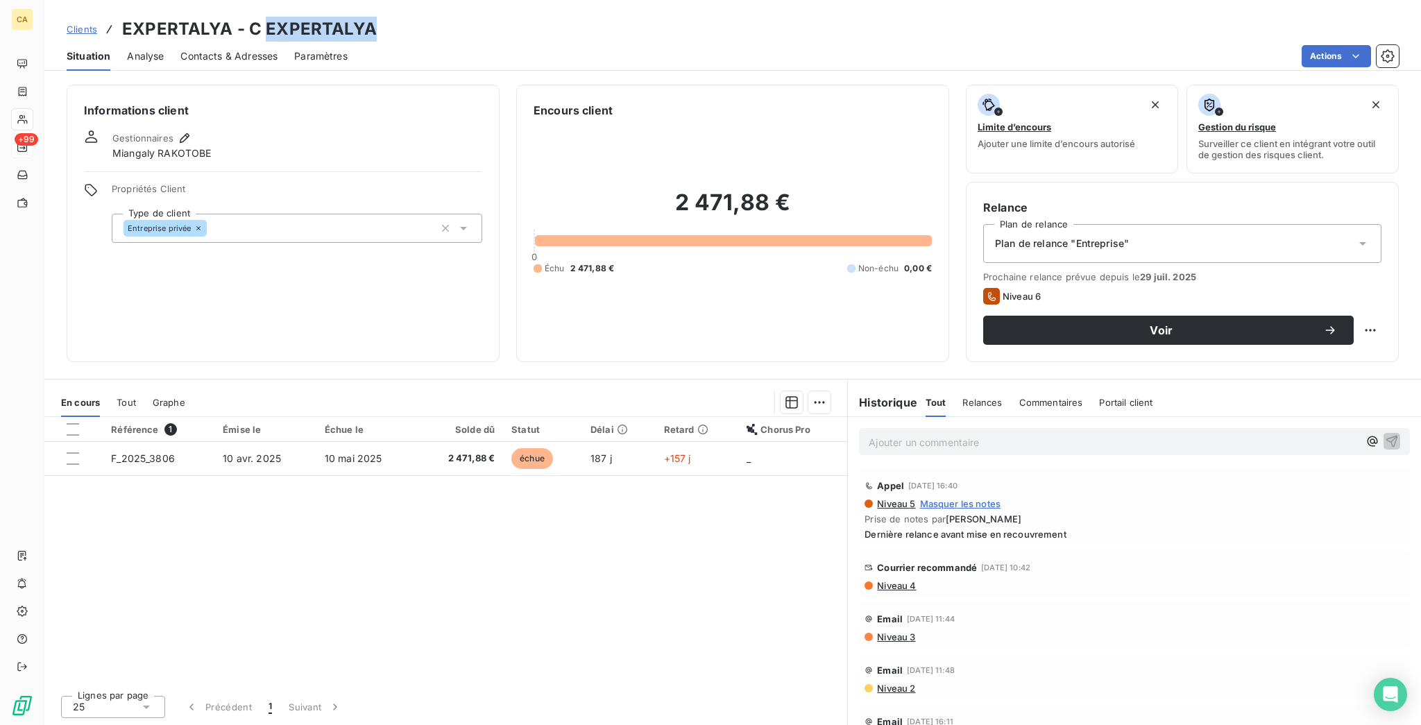
drag, startPoint x: 346, startPoint y: 22, endPoint x: 240, endPoint y: 15, distance: 106.4
click at [240, 17] on h3 "EXPERTALYA - C EXPERTALYA" at bounding box center [249, 29] width 255 height 25
copy h3 "EXPERTALYA"
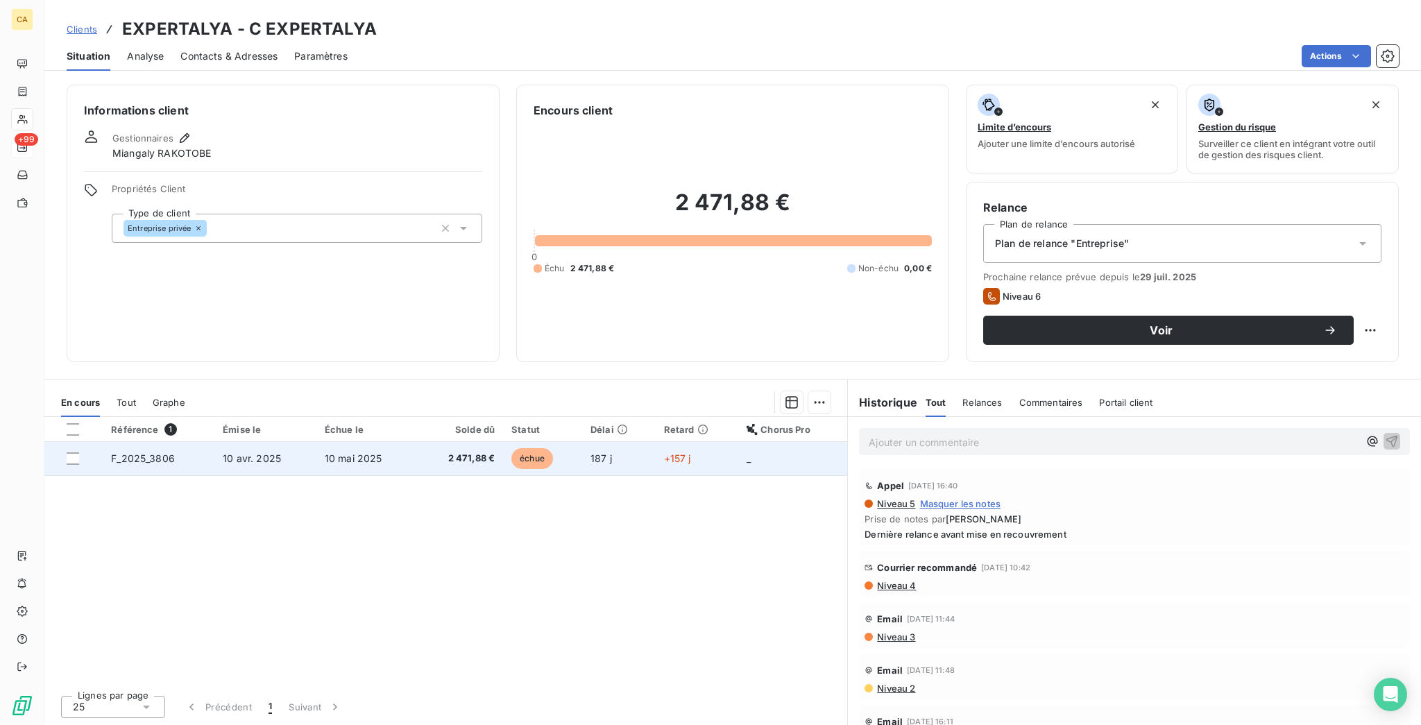
click at [382, 442] on td "10 mai 2025" at bounding box center [366, 458] width 101 height 33
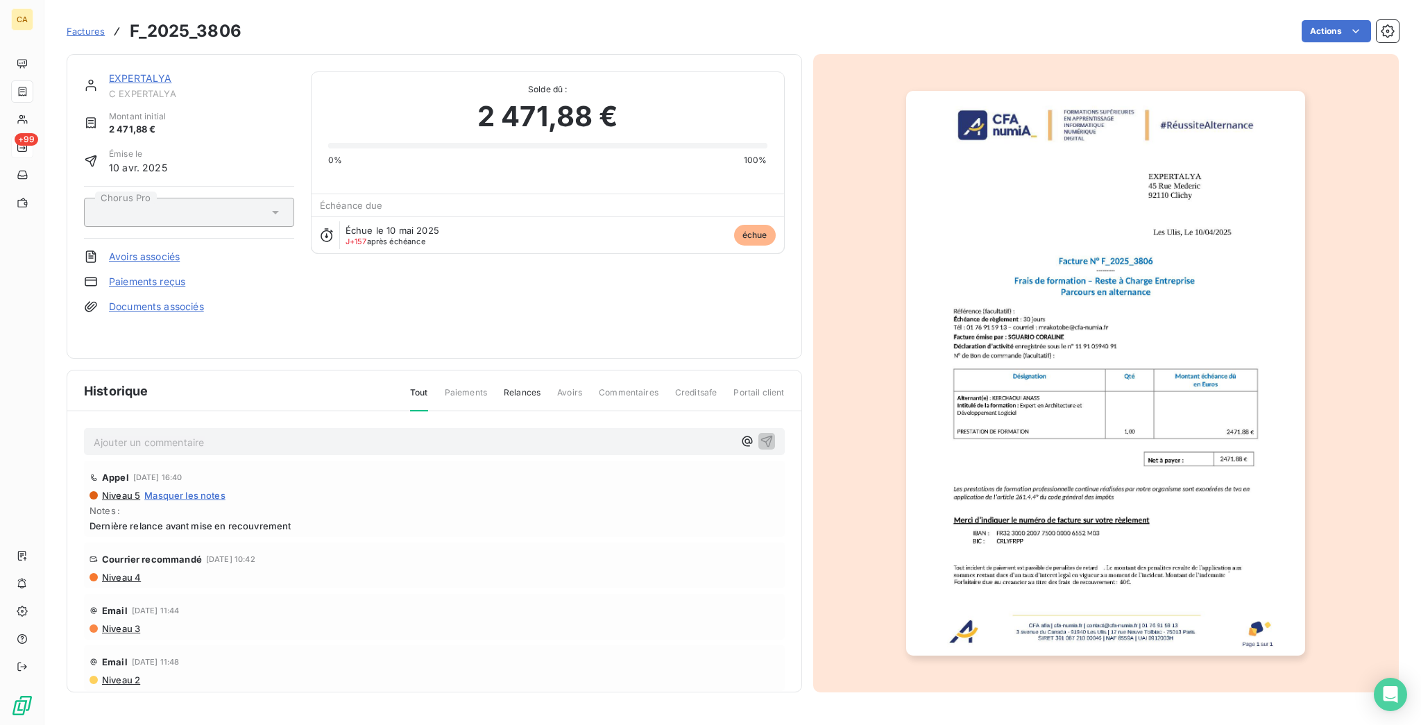
click at [1153, 408] on img "button" at bounding box center [1105, 373] width 399 height 565
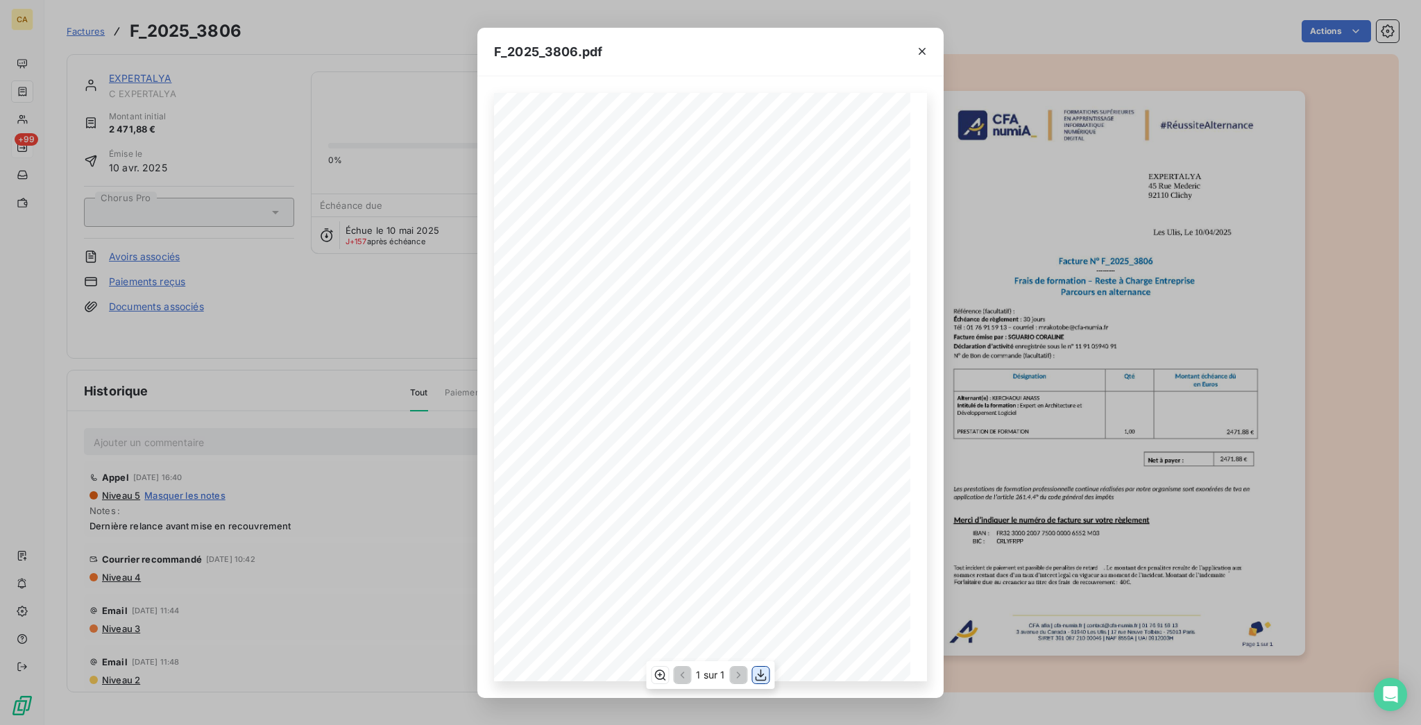
click at [762, 675] on icon "button" at bounding box center [761, 675] width 14 height 14
drag, startPoint x: 69, startPoint y: 169, endPoint x: 62, endPoint y: 145, distance: 24.6
click at [69, 169] on div "F_2025_3806.pdf CFA afia | [DOMAIN_NAME] | [EMAIL_ADDRESS][DOMAIN_NAME] | 01 76…" at bounding box center [710, 362] width 1421 height 725
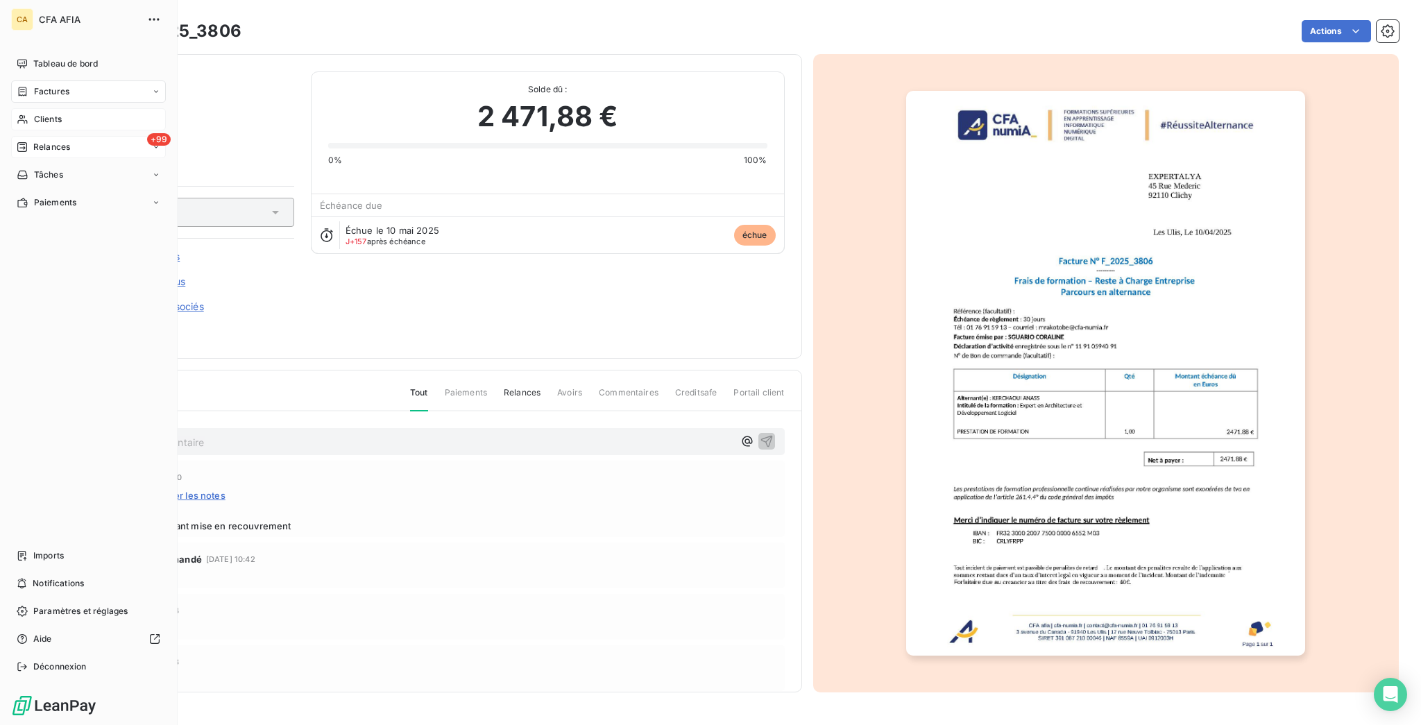
click at [24, 108] on div "Clients" at bounding box center [88, 119] width 155 height 22
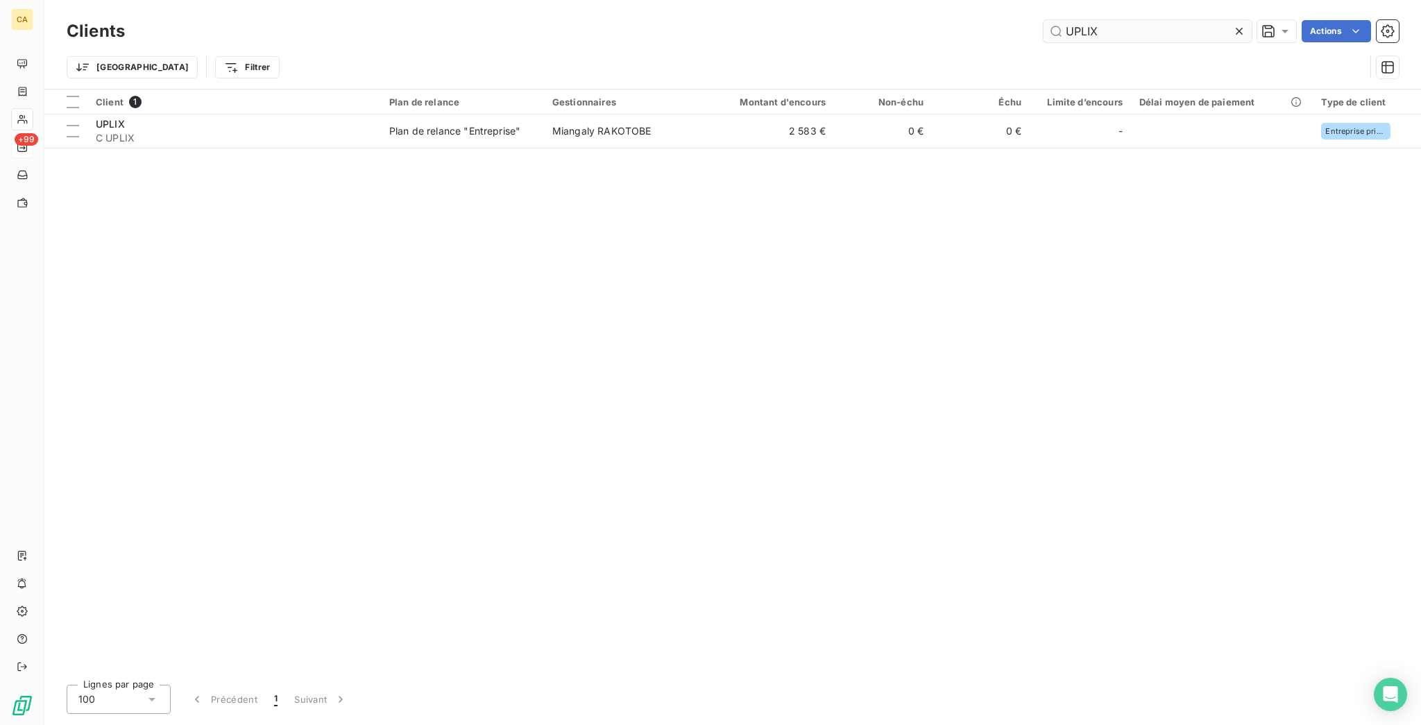
click at [1120, 28] on input "UPLIX" at bounding box center [1147, 31] width 208 height 22
type input "EXPERTA"
click at [1343, 35] on html "CA +99 Clients EXPERTA Actions Trier Filtrer Client 1 Plan de relance Gestionna…" at bounding box center [710, 362] width 1421 height 725
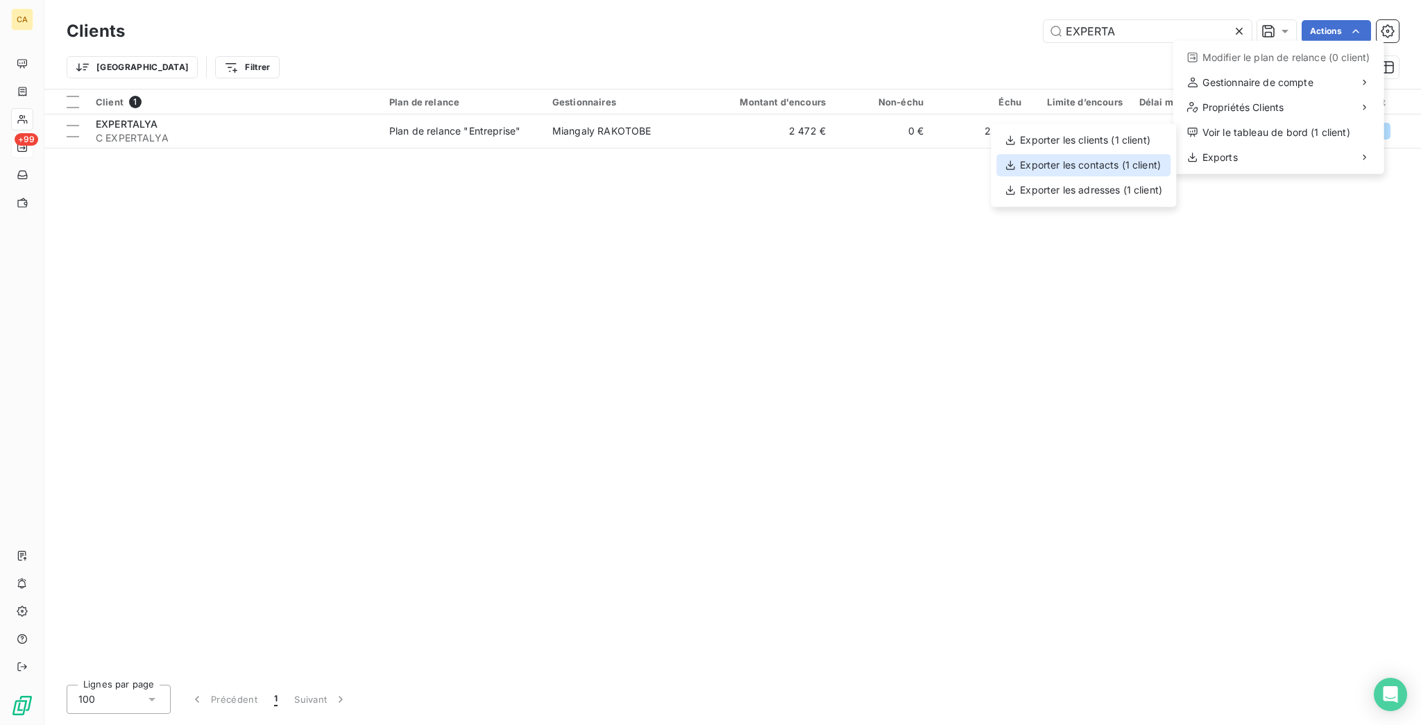
click at [1110, 157] on div "Exporter les contacts (1 client)" at bounding box center [1083, 165] width 174 height 22
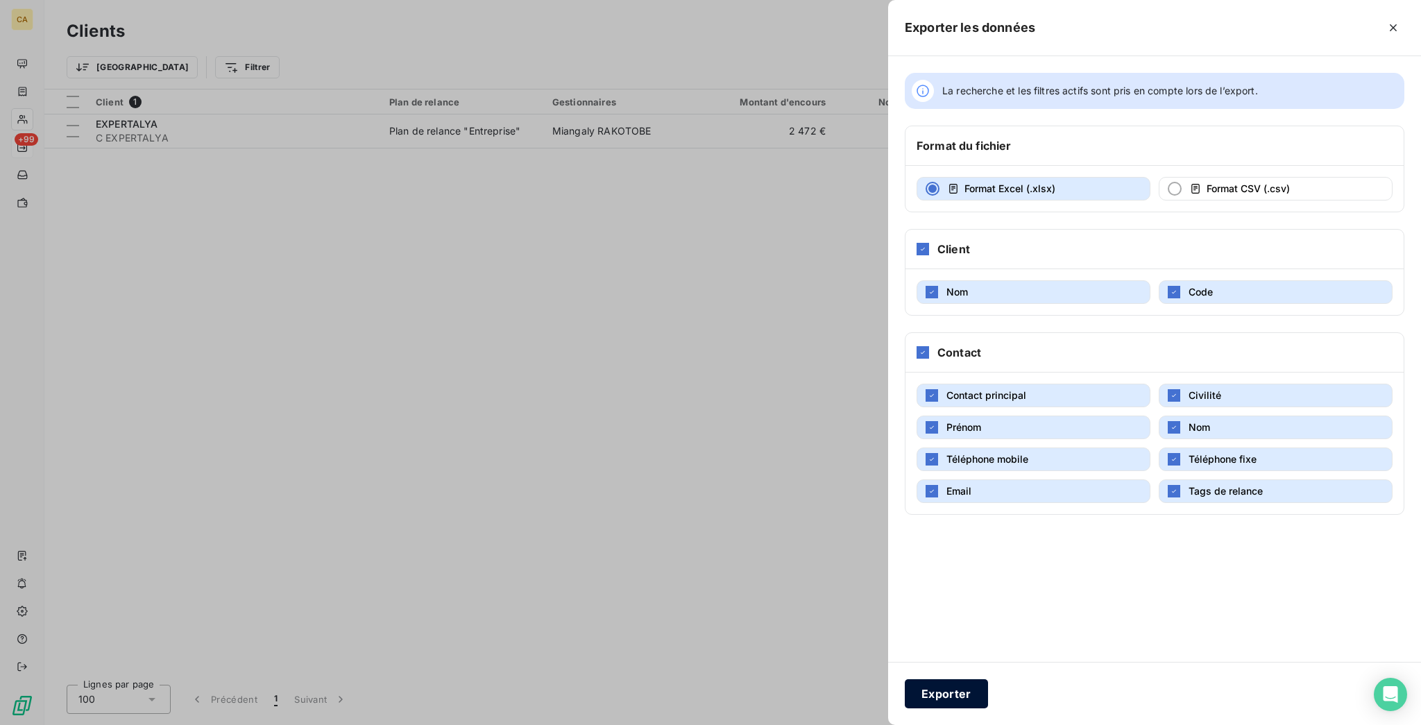
click at [988, 681] on button "Exporter" at bounding box center [946, 693] width 83 height 29
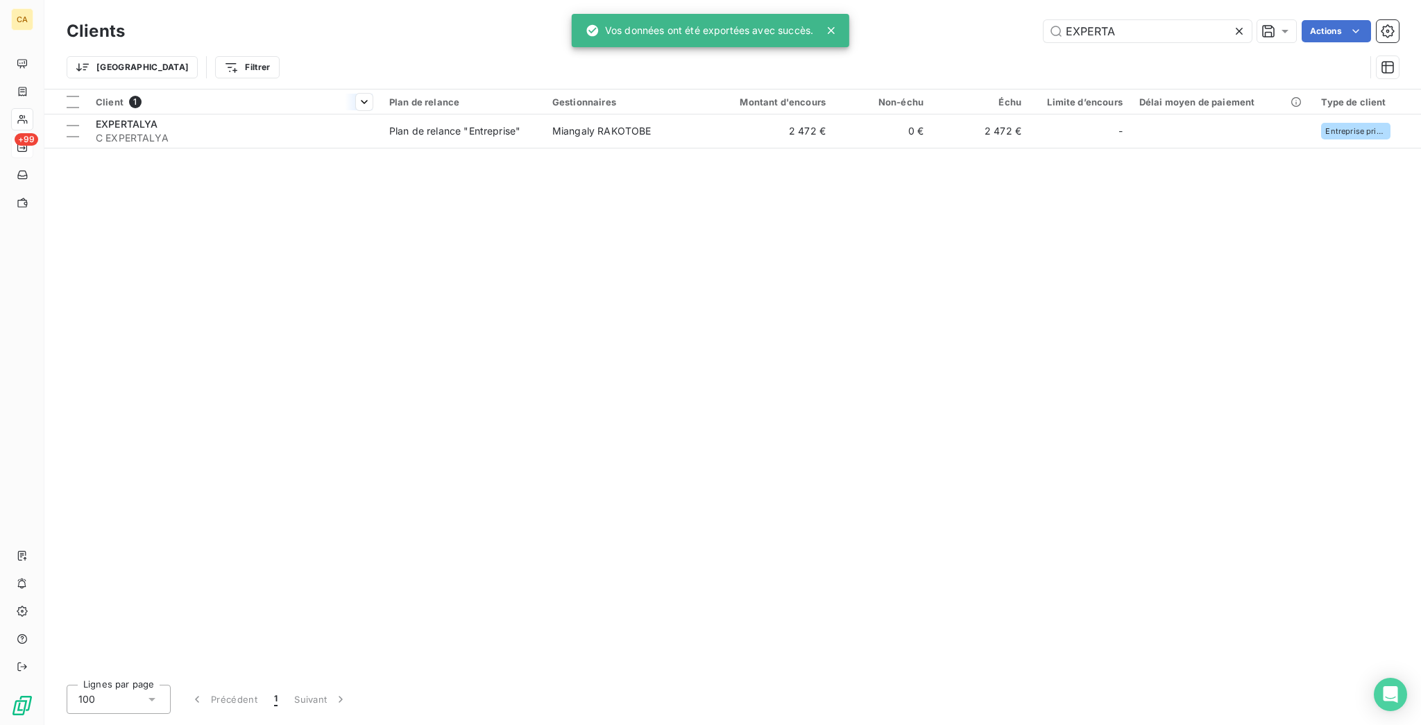
click at [162, 99] on th "Client 1" at bounding box center [233, 101] width 293 height 25
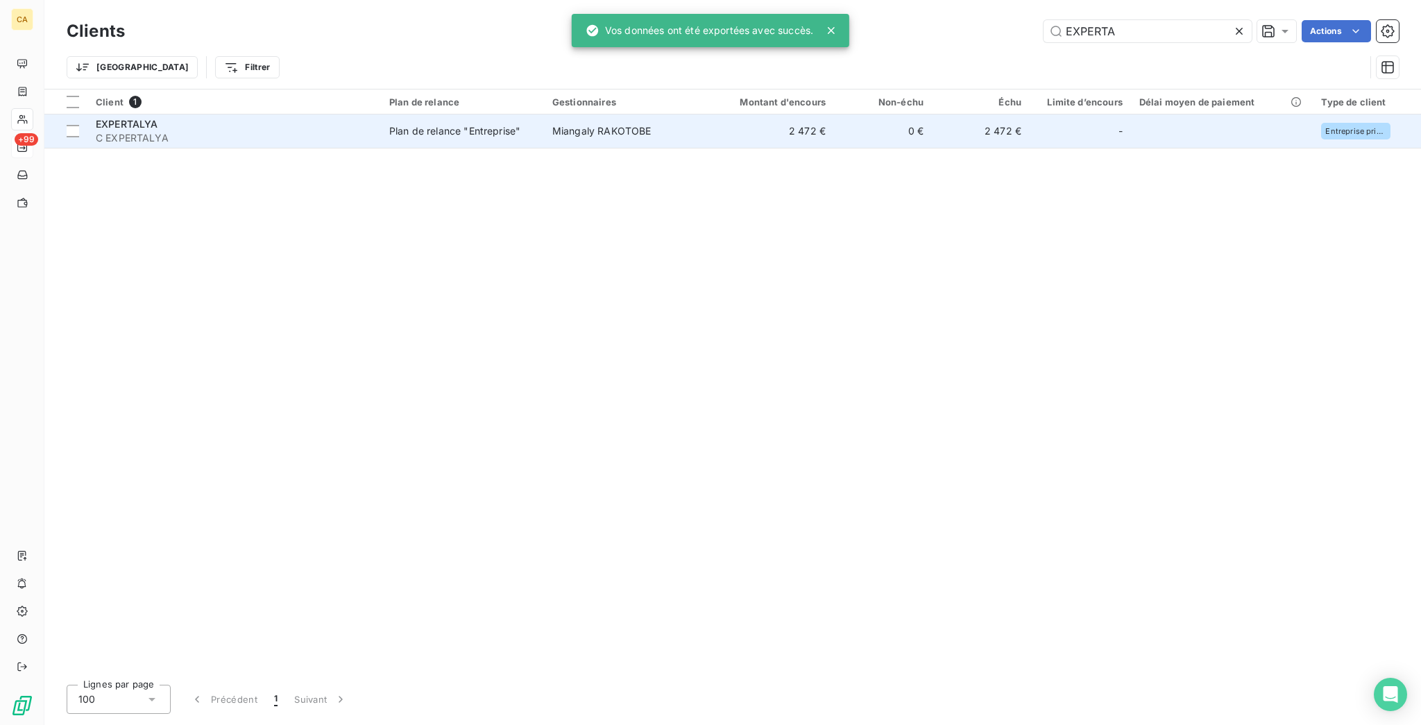
click at [159, 131] on span "C EXPERTALYA" at bounding box center [234, 138] width 277 height 14
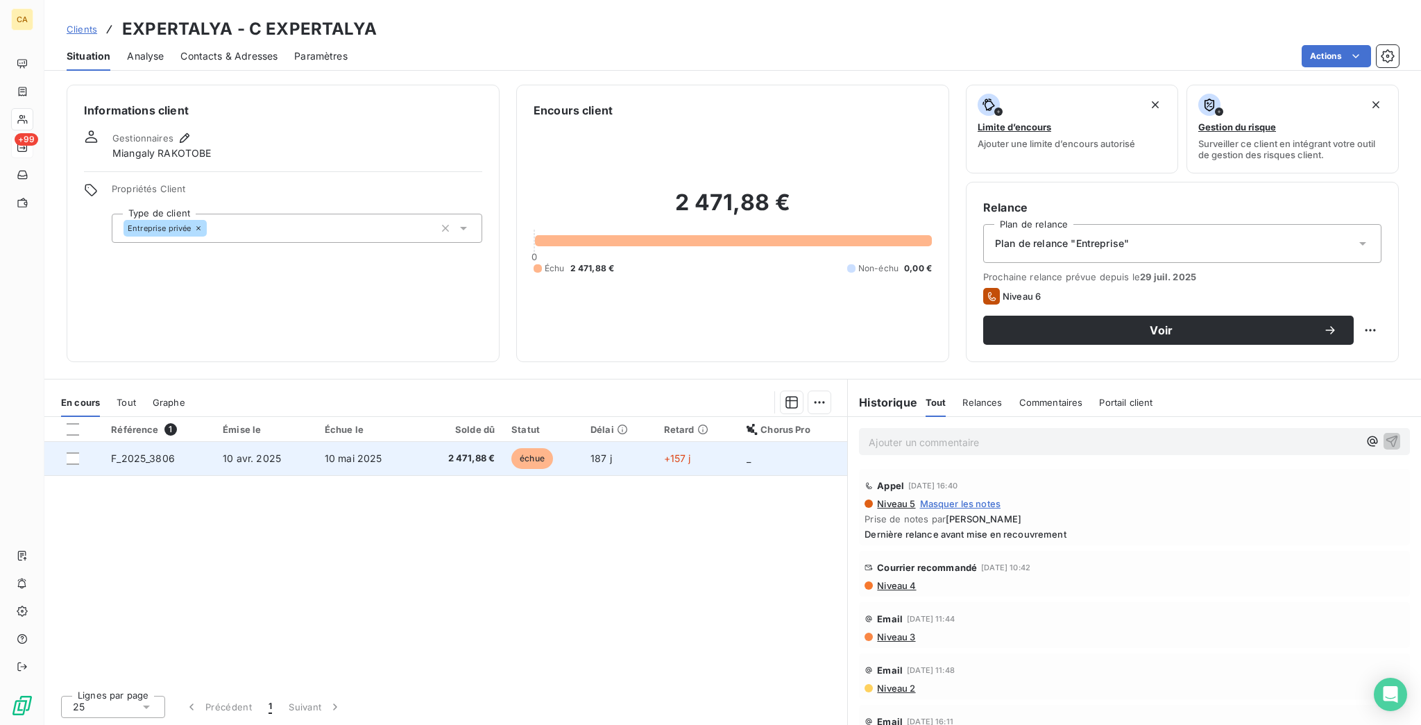
click at [535, 448] on span "échue" at bounding box center [532, 458] width 42 height 21
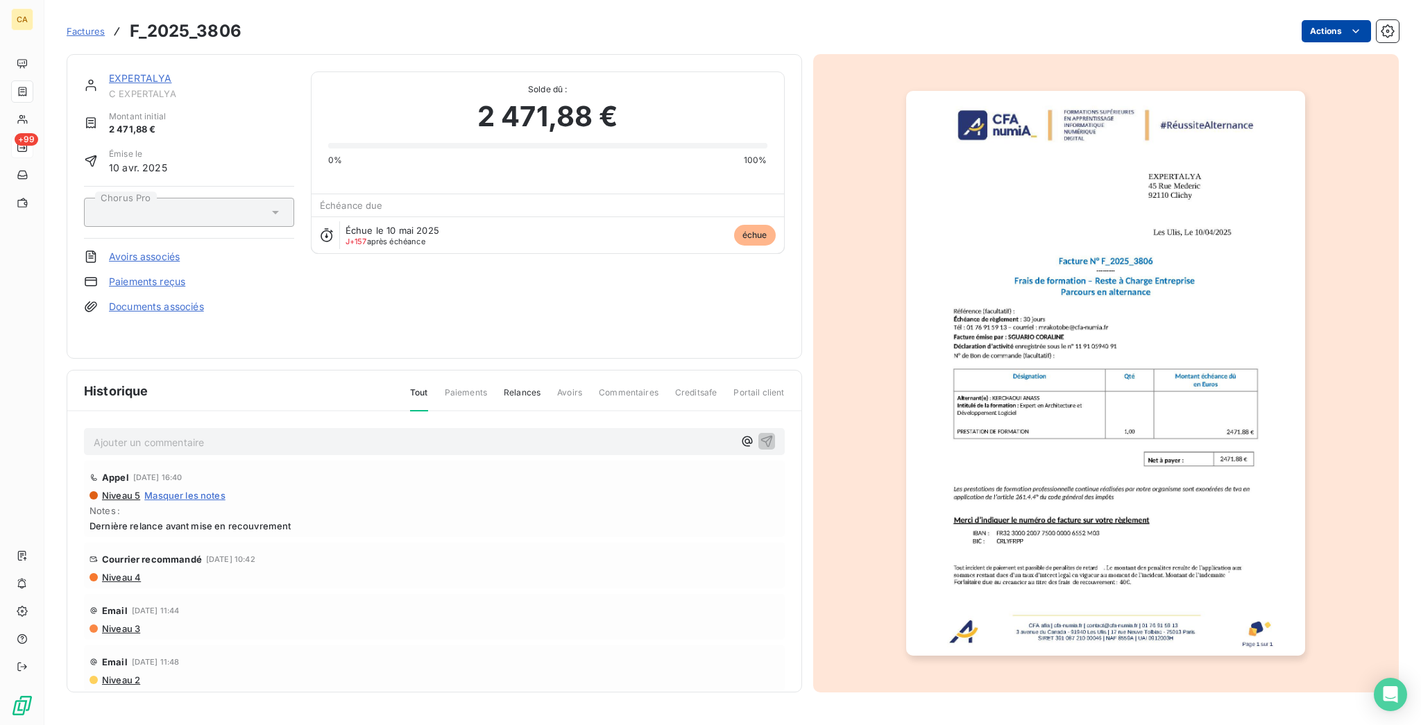
click at [1344, 19] on html "CA +99 Factures F_2025_3806 Actions EXPERTALYA C EXPERTALYA Montant initial 2 4…" at bounding box center [710, 362] width 1421 height 725
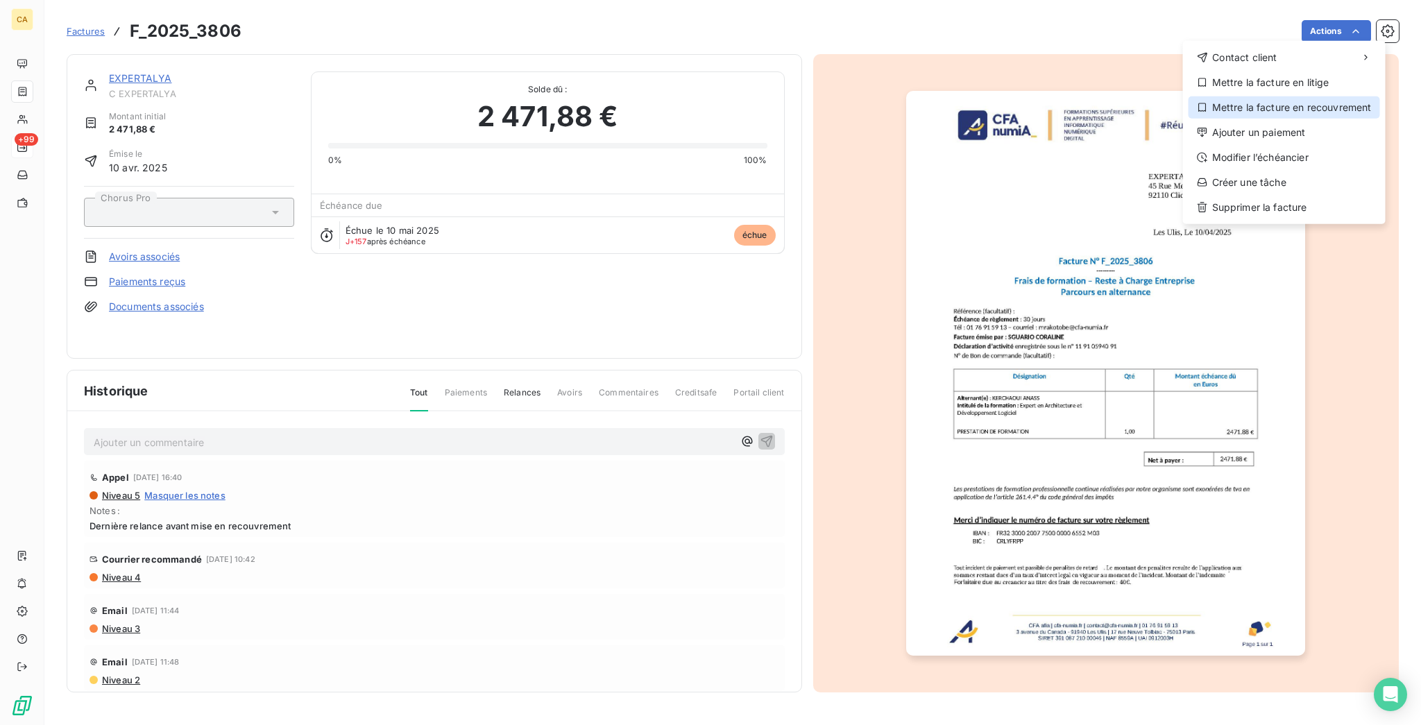
click at [1279, 96] on div "Mettre la facture en recouvrement" at bounding box center [1283, 107] width 191 height 22
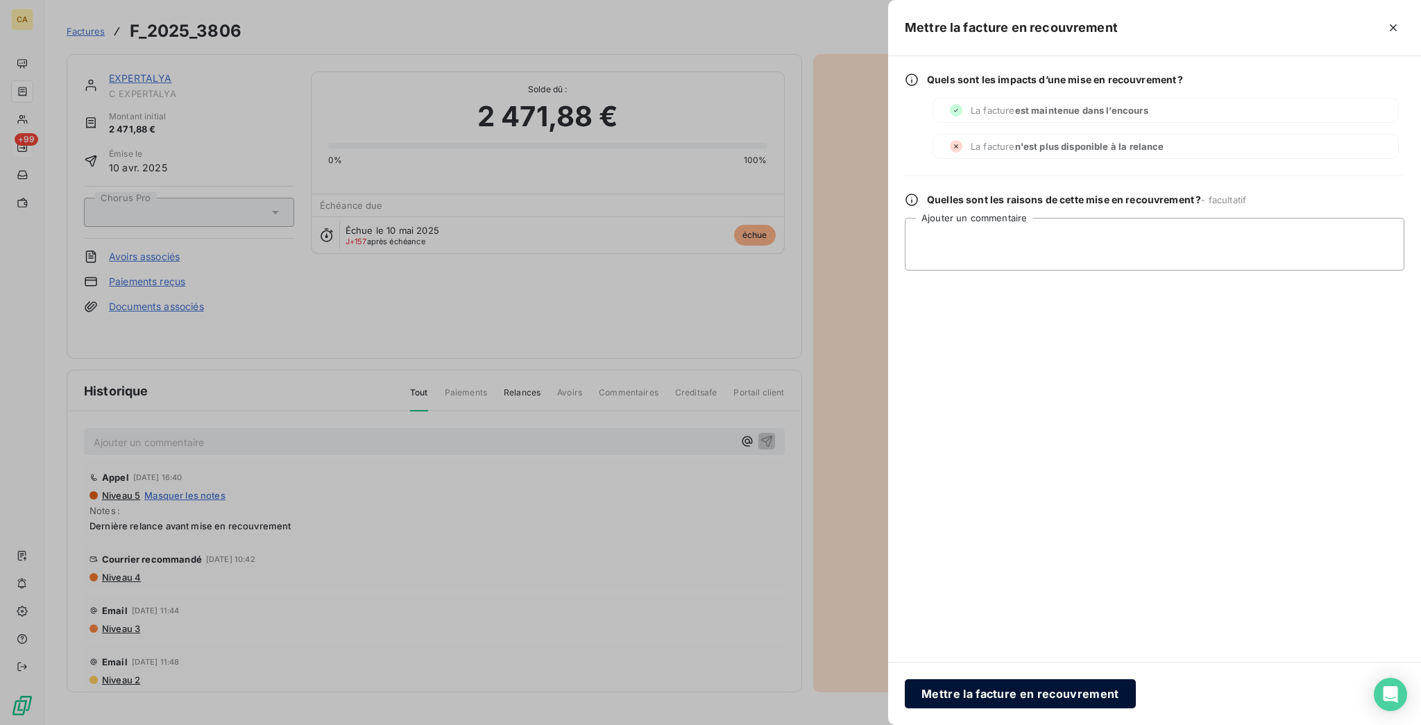
click at [1127, 695] on button "Mettre la facture en recouvrement" at bounding box center [1020, 693] width 231 height 29
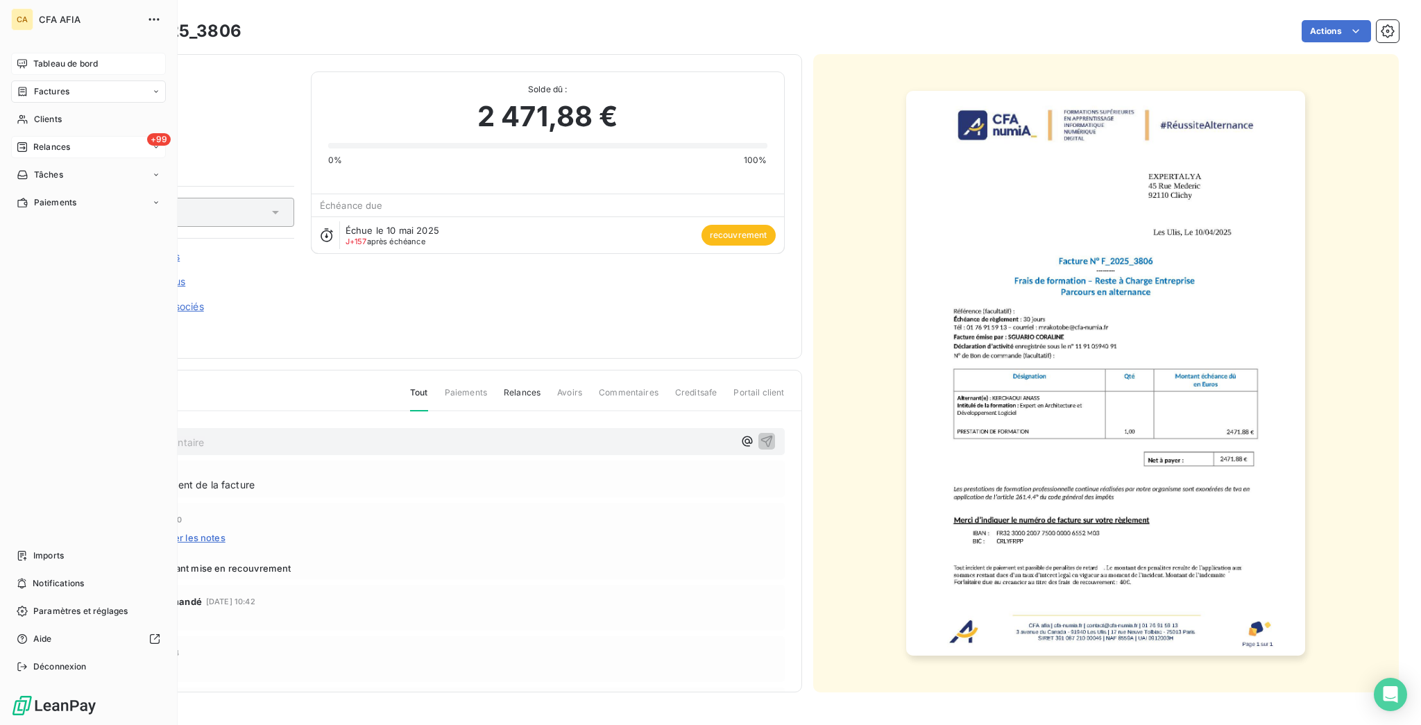
click at [40, 58] on span "Tableau de bord" at bounding box center [65, 64] width 65 height 12
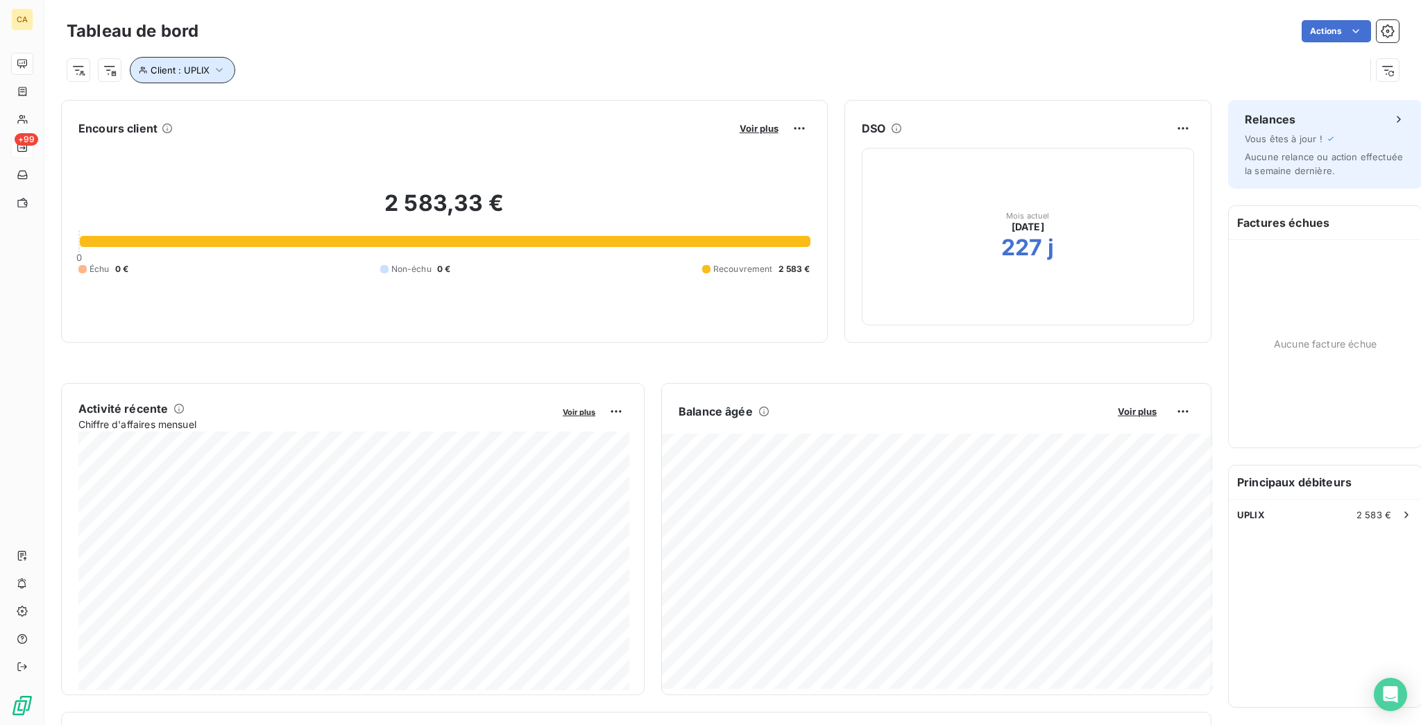
click at [164, 70] on button "Client : UPLIX" at bounding box center [182, 70] width 105 height 26
click at [212, 63] on icon "button" at bounding box center [219, 70] width 14 height 14
click at [98, 61] on html "CA +99 Tableau de bord Actions Client : UPLIX Encours client Voir plus 2 583,33…" at bounding box center [710, 362] width 1421 height 725
click at [130, 61] on html "CA +99 Tableau de bord Actions Client : UPLIX Encours client Voir plus 2 583,33…" at bounding box center [710, 362] width 1421 height 725
click at [151, 65] on span "Client : UPLIX" at bounding box center [180, 70] width 59 height 11
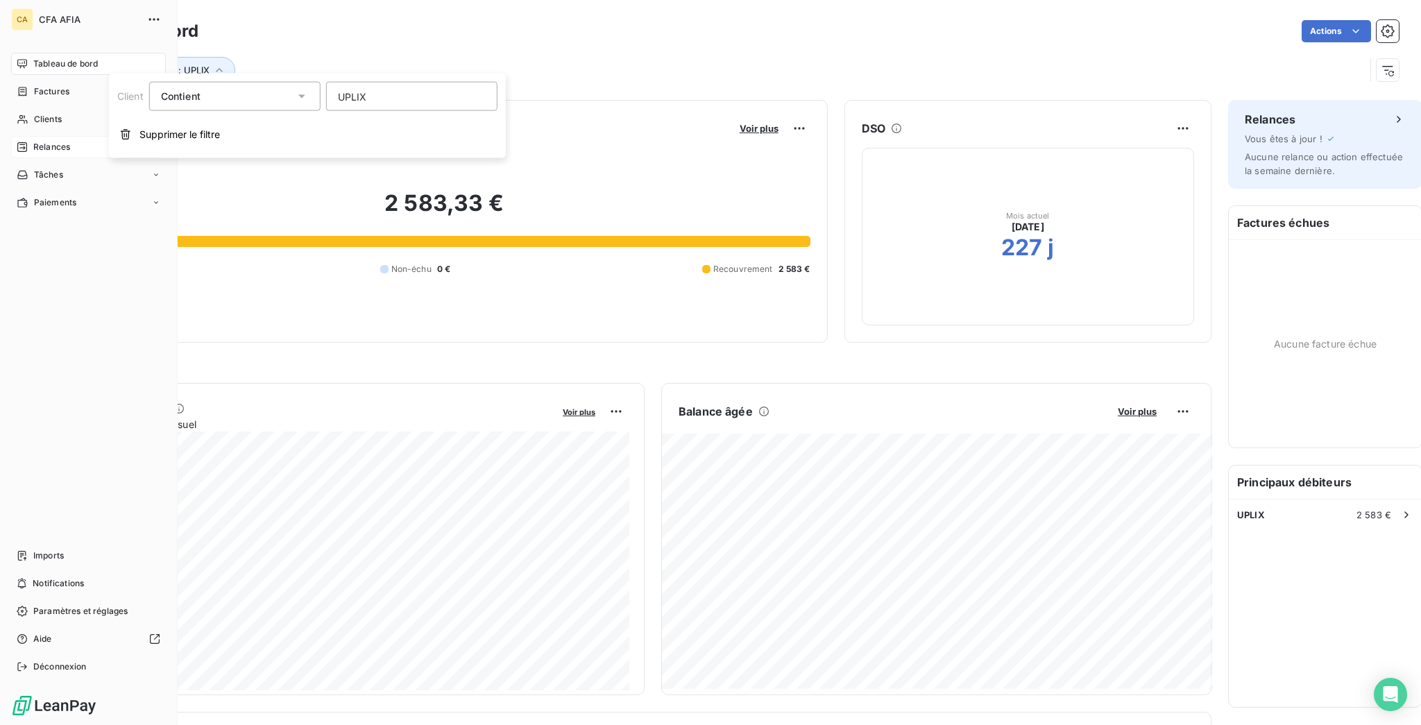
click at [17, 59] on icon at bounding box center [22, 63] width 10 height 9
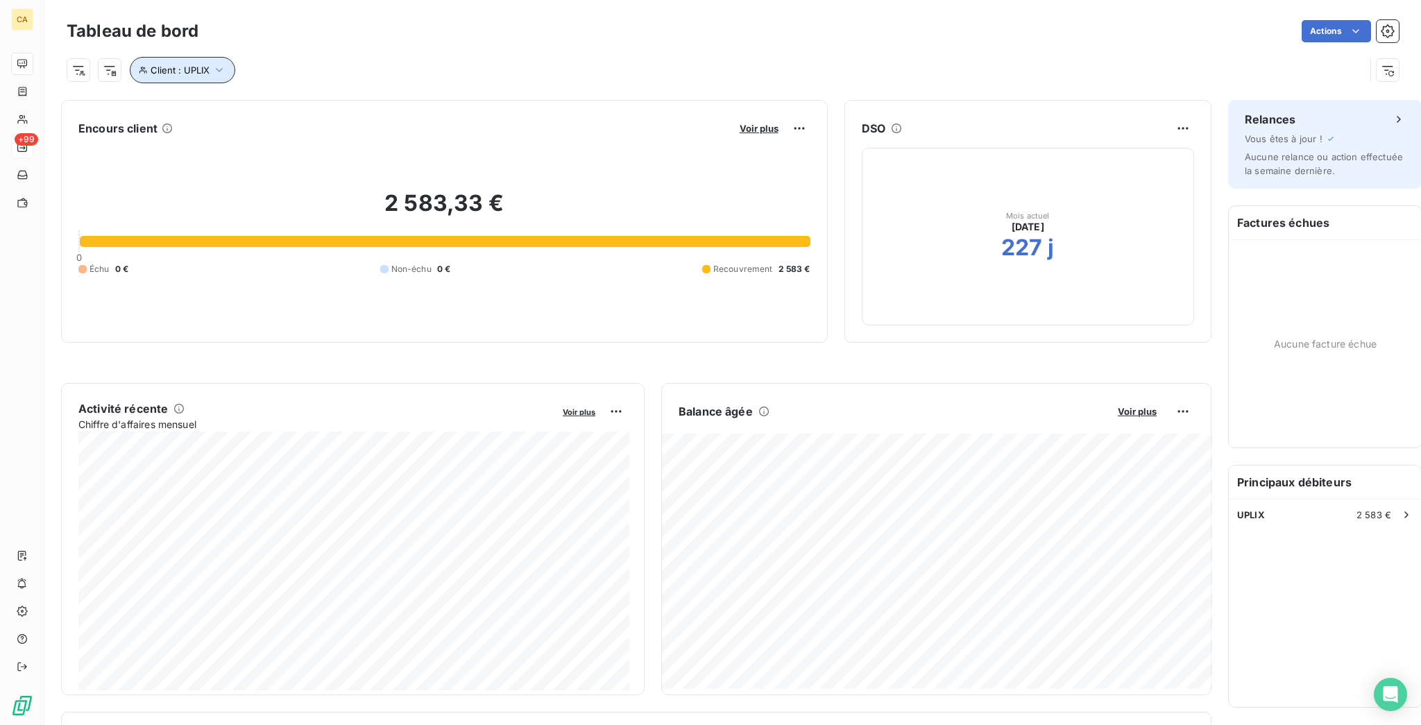
click at [151, 65] on span "Client : UPLIX" at bounding box center [180, 70] width 59 height 11
click at [227, 69] on div "Client : UPLIX" at bounding box center [716, 70] width 1298 height 26
click at [212, 68] on icon "button" at bounding box center [219, 70] width 14 height 14
click at [52, 62] on html "CA +99 Tableau de bord Actions Client : UPLIX Encours client Voir plus 2 583,33…" at bounding box center [710, 362] width 1421 height 725
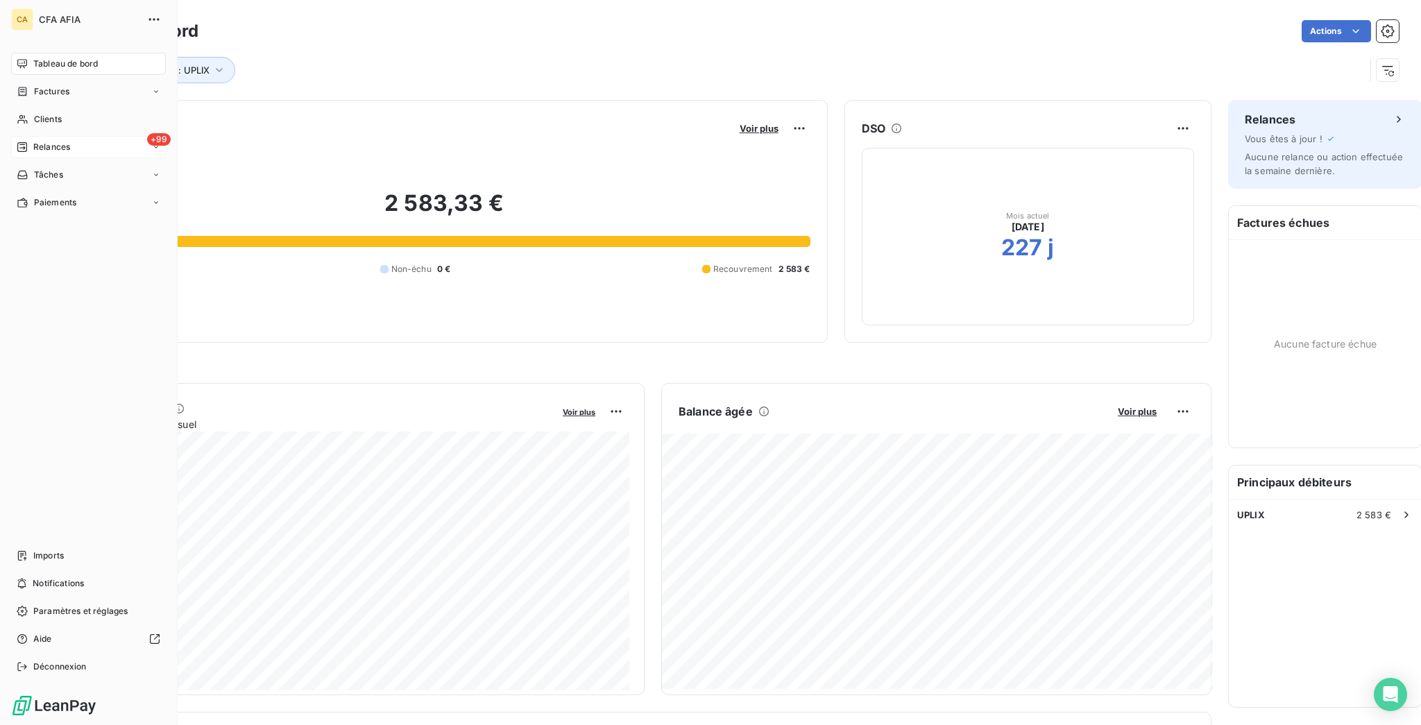
click at [19, 102] on html "CA CFA AFIA Tableau de bord Factures Clients +99 Relances Tâches Paiements Impo…" at bounding box center [710, 362] width 1421 height 725
click at [22, 136] on div "+99 Relances" at bounding box center [88, 147] width 155 height 22
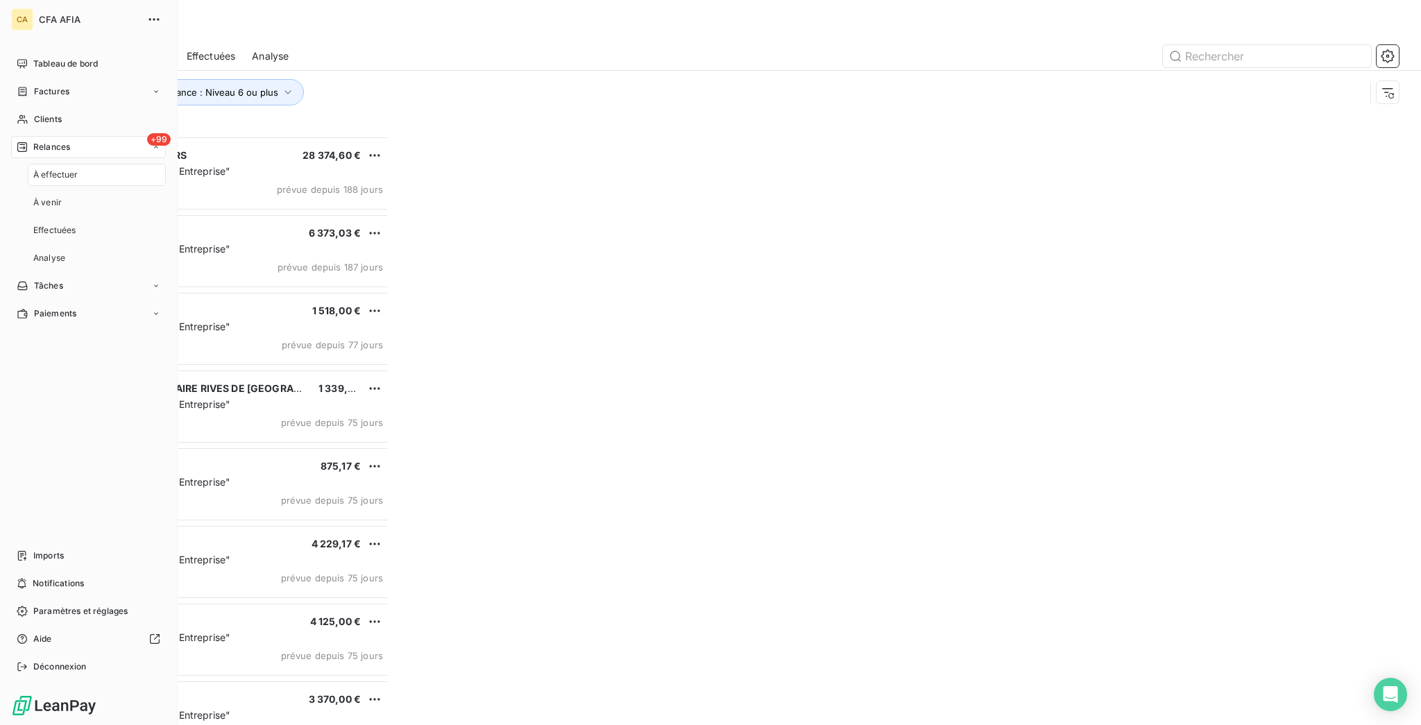
scroll to position [592, 315]
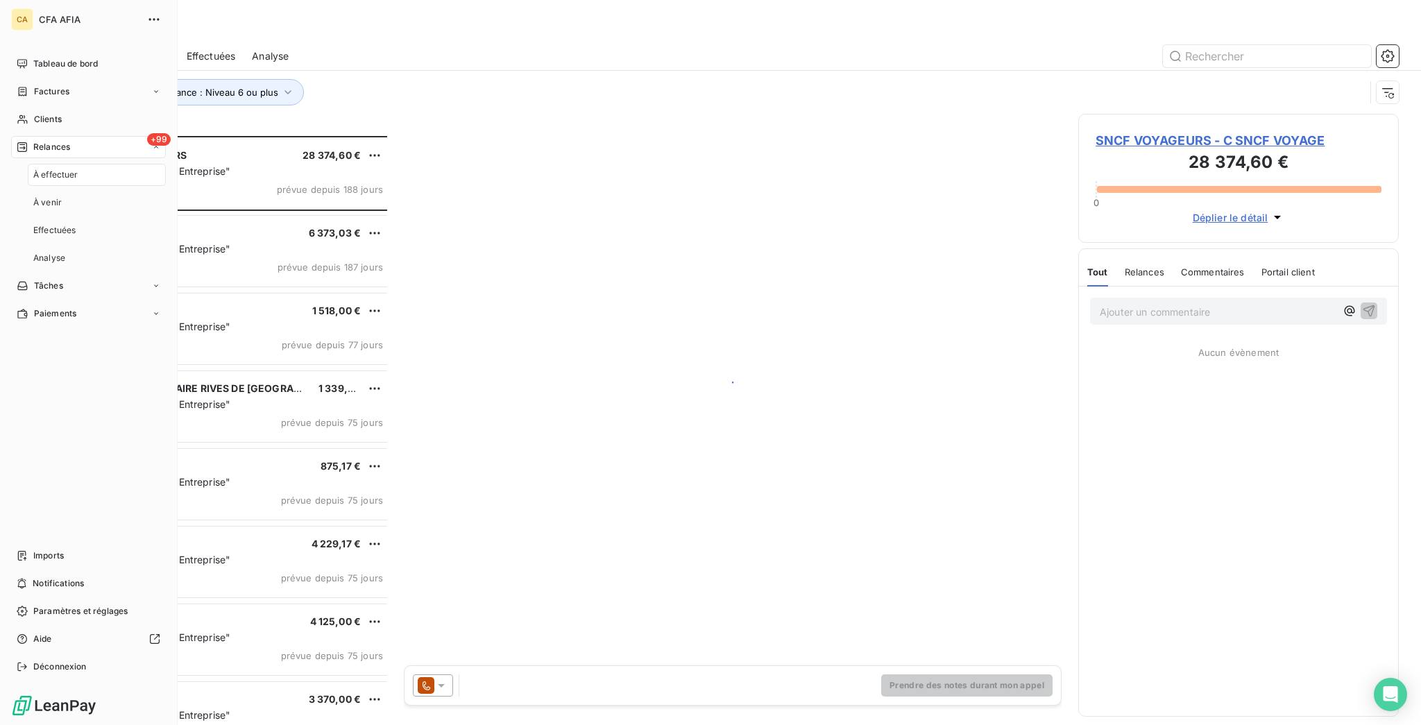
click at [22, 136] on div "+99 Relances" at bounding box center [88, 147] width 155 height 22
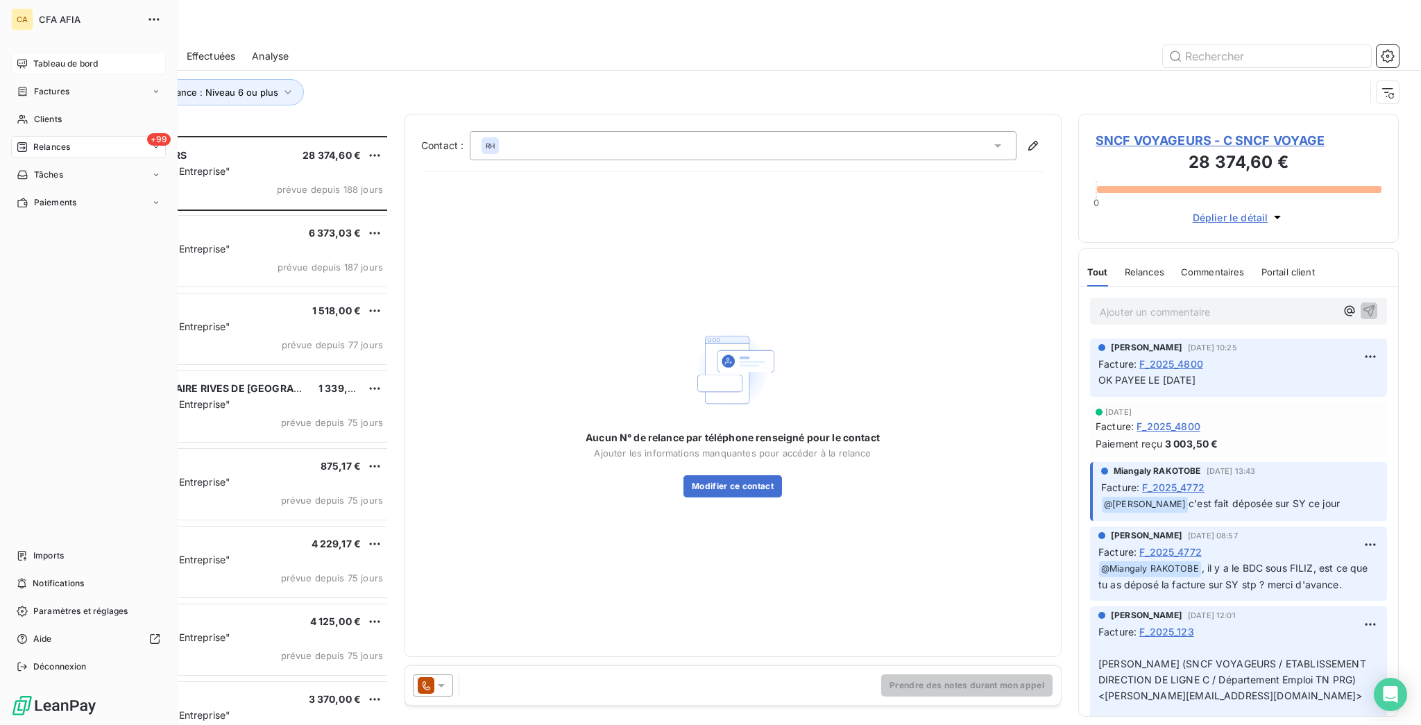
click at [33, 58] on span "Tableau de bord" at bounding box center [65, 64] width 65 height 12
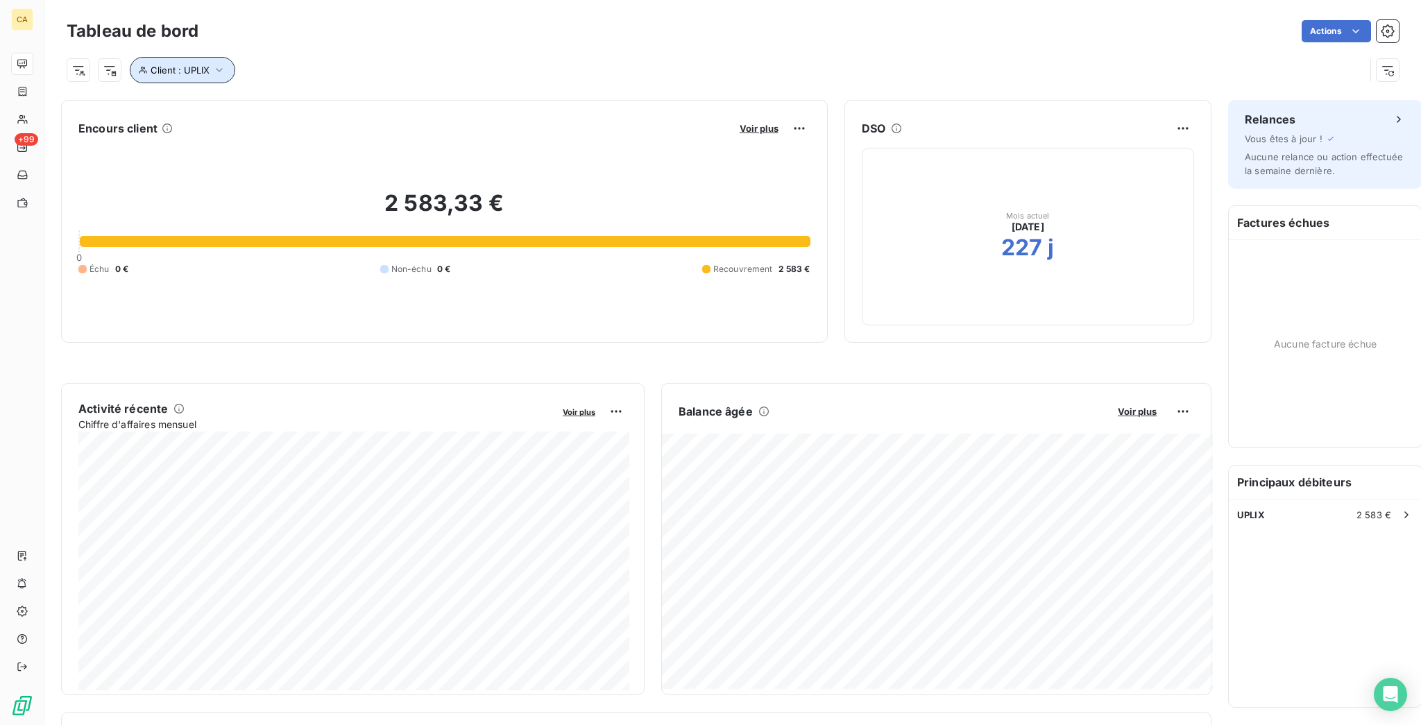
click at [137, 58] on button "Client : UPLIX" at bounding box center [182, 70] width 105 height 26
click at [200, 67] on button "Client : UPLIX" at bounding box center [182, 70] width 105 height 26
click at [212, 64] on icon "button" at bounding box center [219, 70] width 14 height 14
click at [952, 148] on div "Mois actuel [DATE] 227 j" at bounding box center [1028, 237] width 332 height 178
click at [183, 65] on button "Client : UPLIX" at bounding box center [182, 70] width 105 height 26
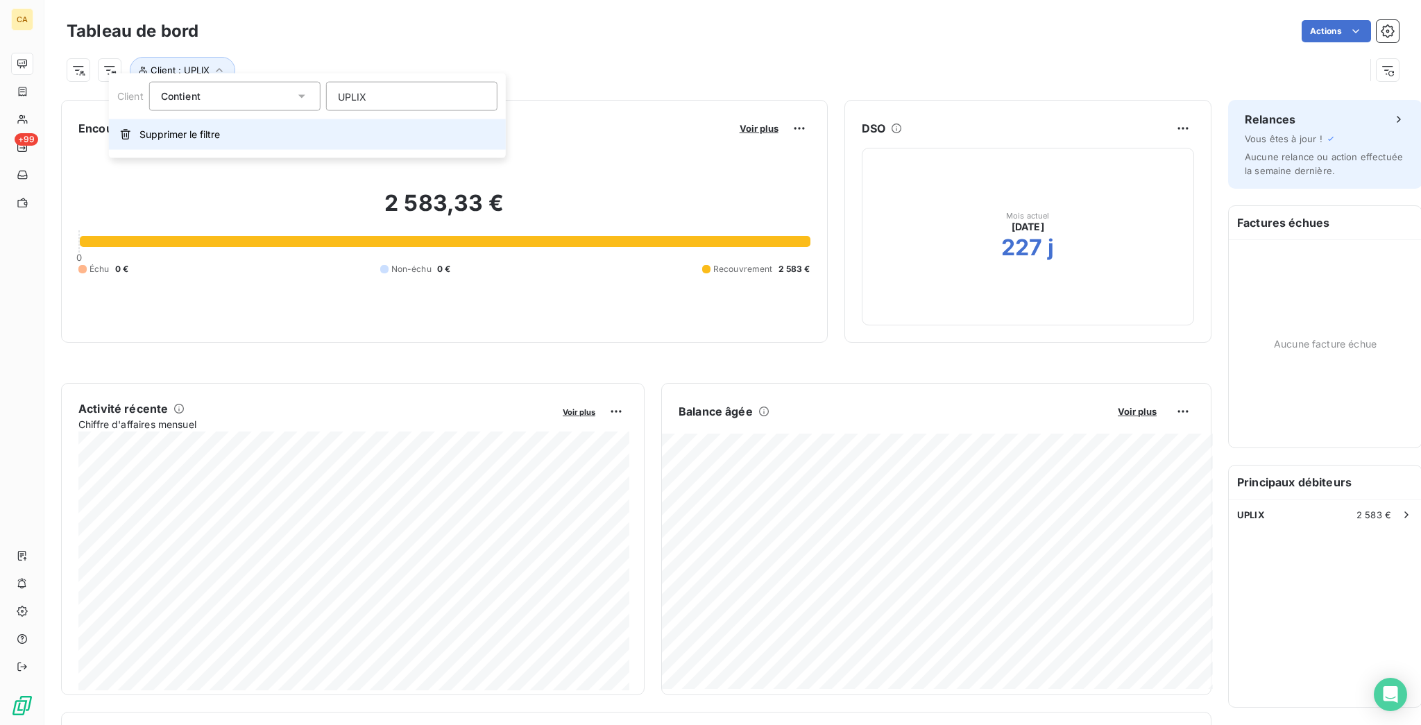
click at [160, 119] on button "Supprimer le filtre" at bounding box center [307, 134] width 397 height 31
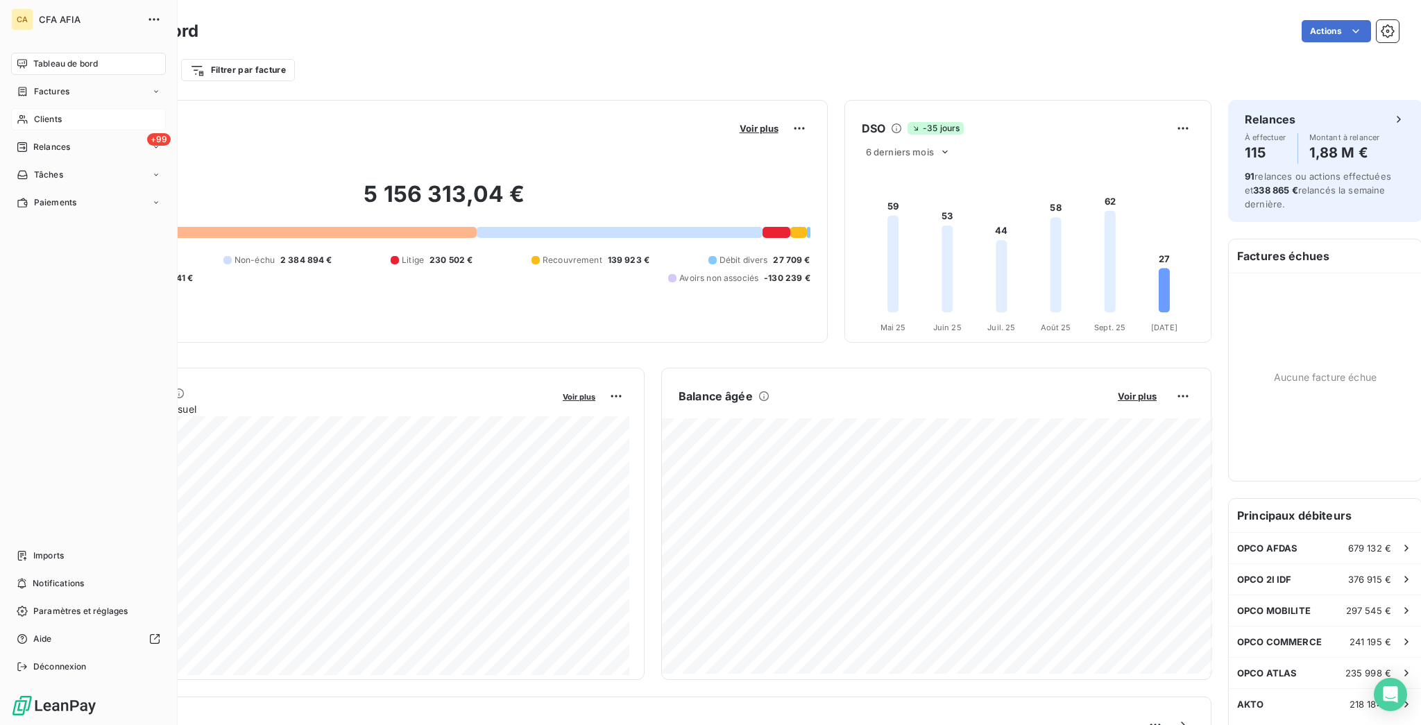
click at [20, 114] on icon at bounding box center [23, 119] width 12 height 11
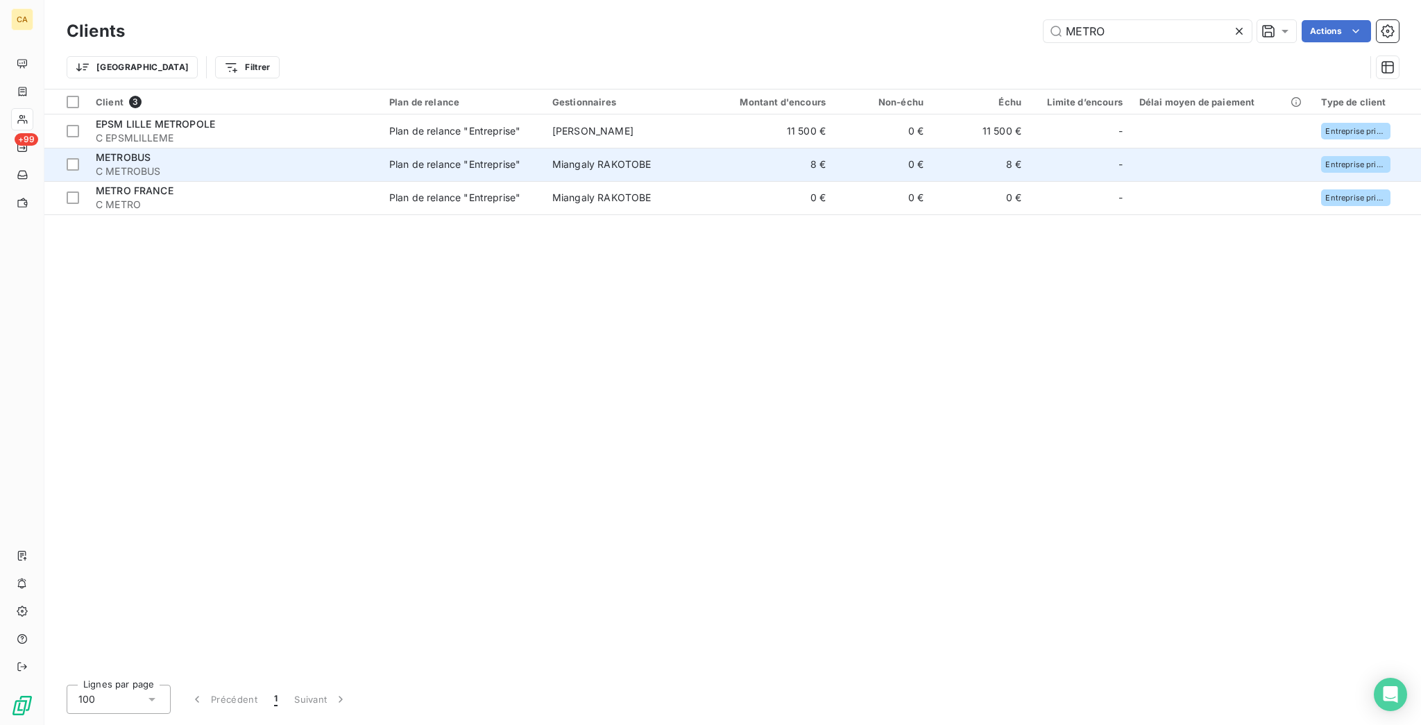
type input "METRO"
click at [552, 158] on span "Miangaly RAKOTOBE" at bounding box center [601, 164] width 99 height 12
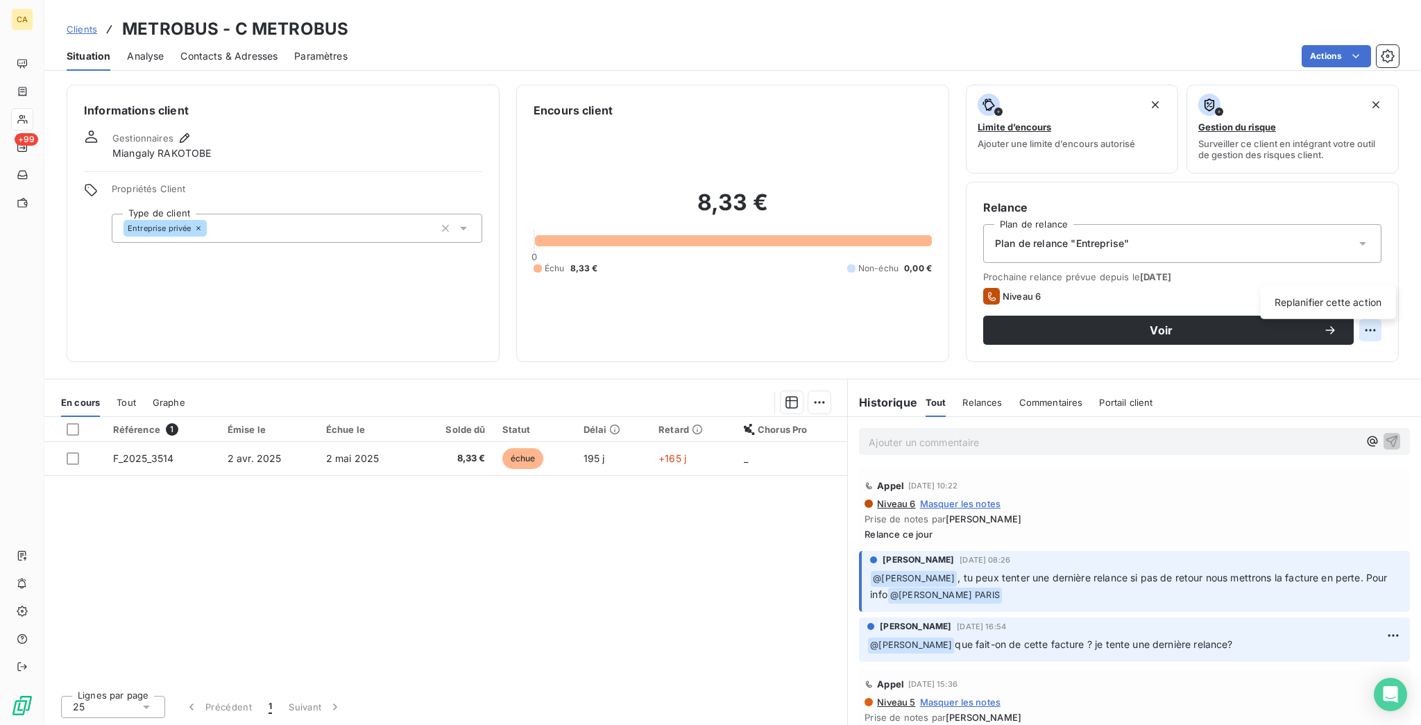
click at [1380, 268] on html "CA +99 Clients METROBUS - C METROBUS Situation Analyse Contacts & Adresses Para…" at bounding box center [710, 362] width 1421 height 725
click at [1345, 294] on div "Replanifier cette action" at bounding box center [1328, 302] width 124 height 22
select select "9"
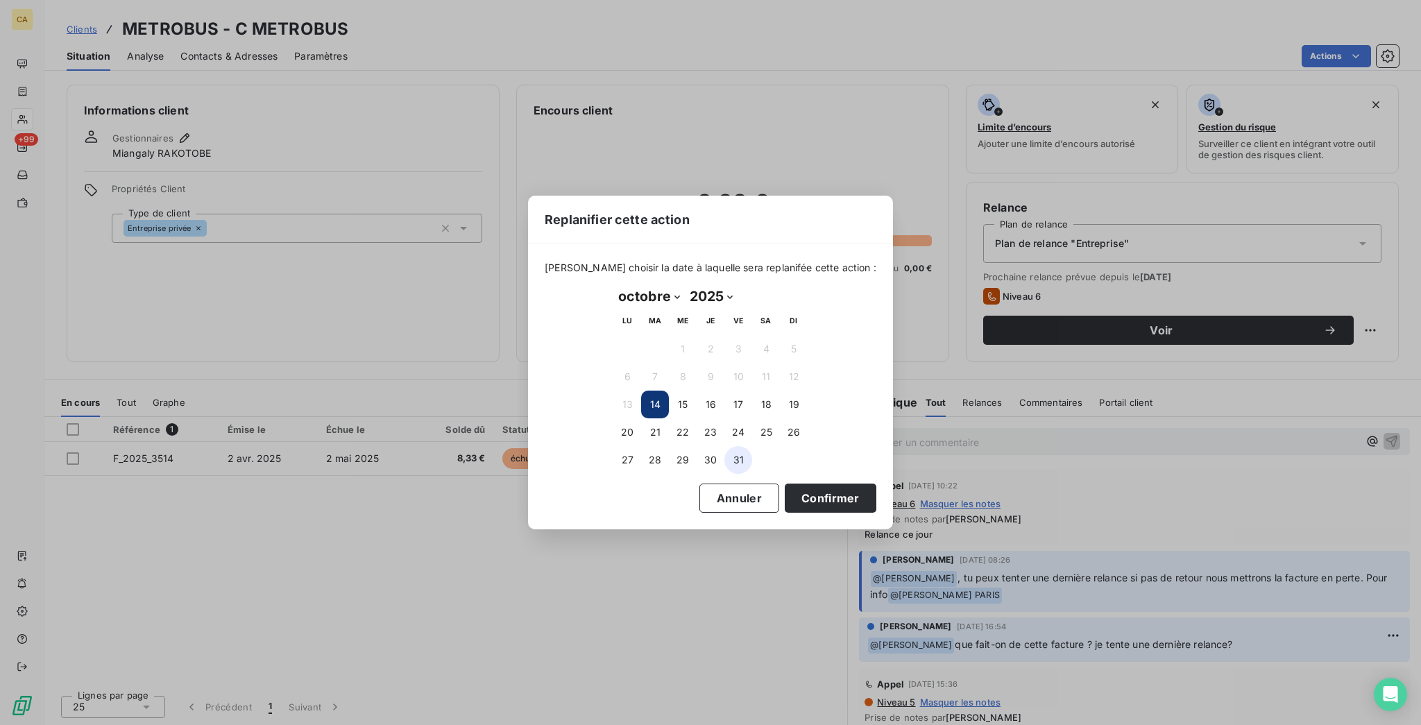
click at [740, 452] on button "31" at bounding box center [738, 460] width 28 height 28
click at [785, 487] on button "Confirmer" at bounding box center [831, 498] width 92 height 29
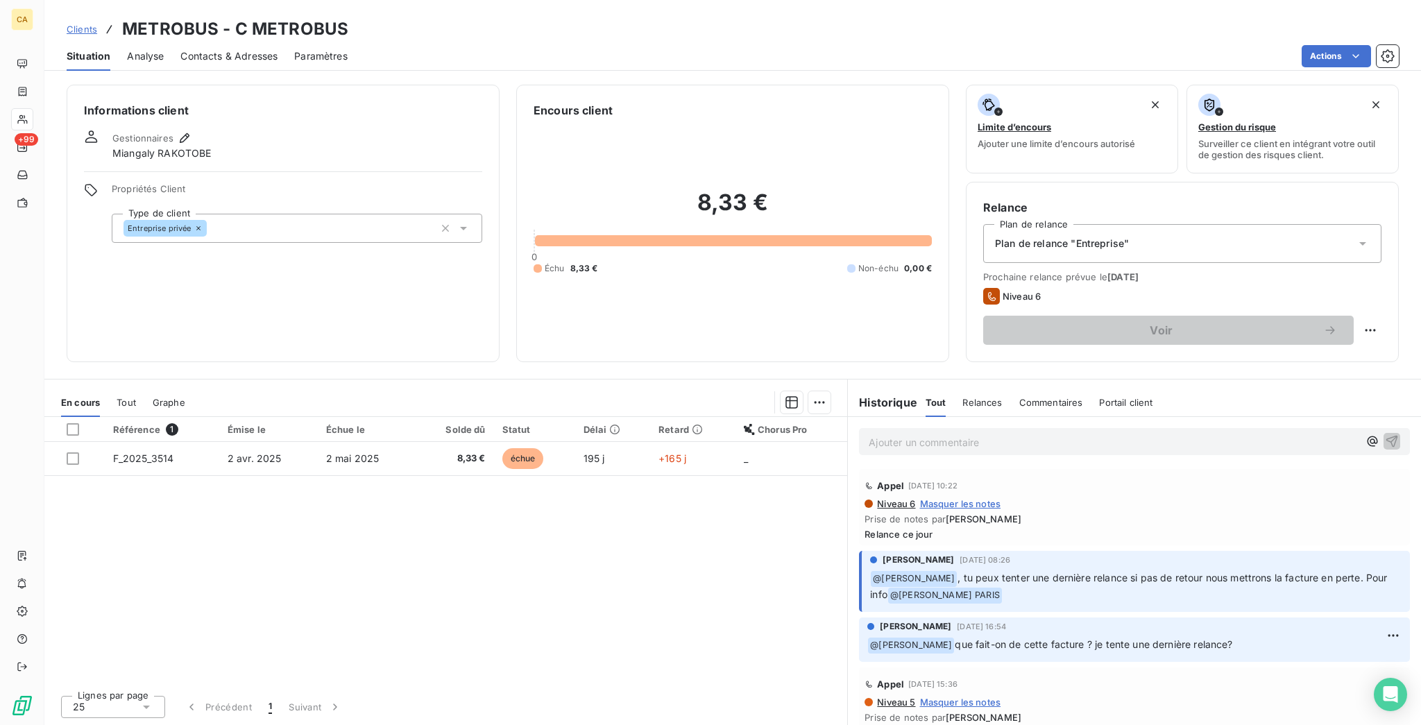
click at [495, 417] on div "Référence 1 Émise le Échue le Solde dû Statut Délai Retard Chorus Pro F_2025_35…" at bounding box center [445, 550] width 803 height 267
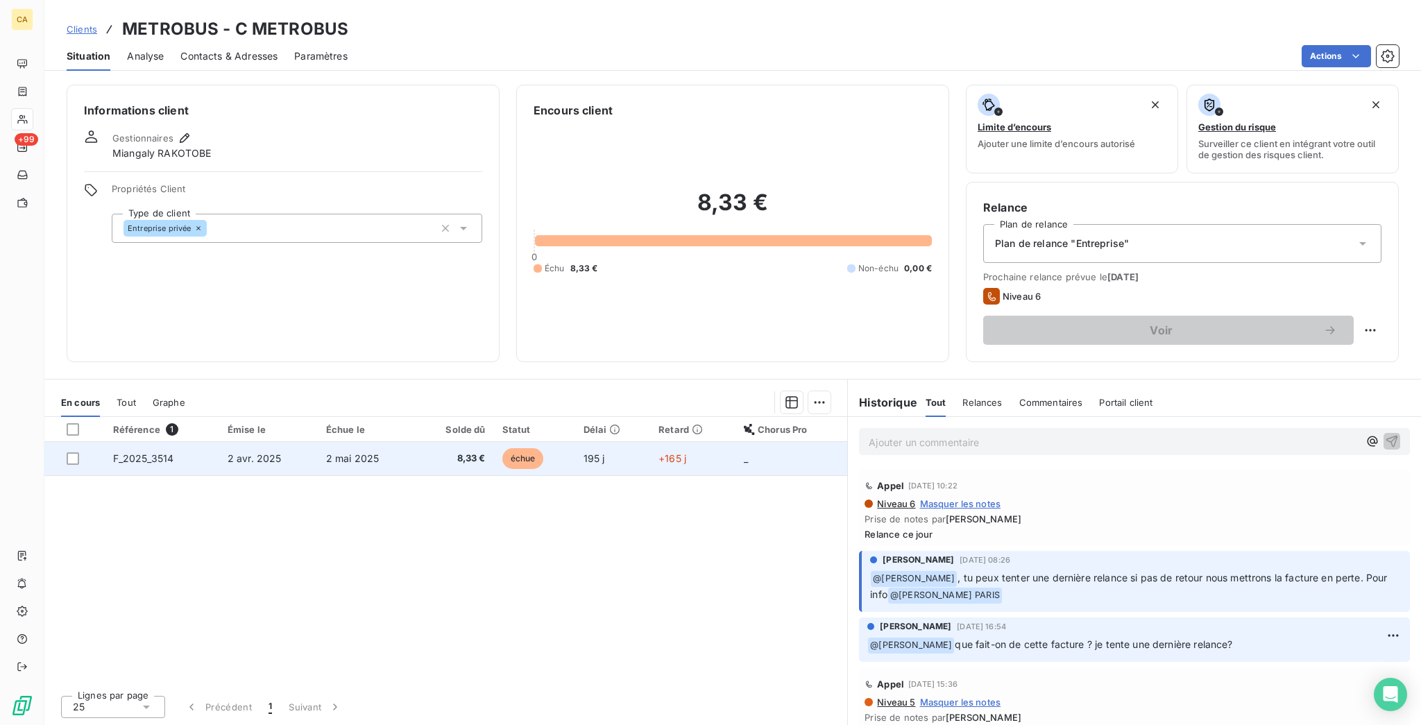
click at [457, 452] on span "8,33 €" at bounding box center [454, 459] width 62 height 14
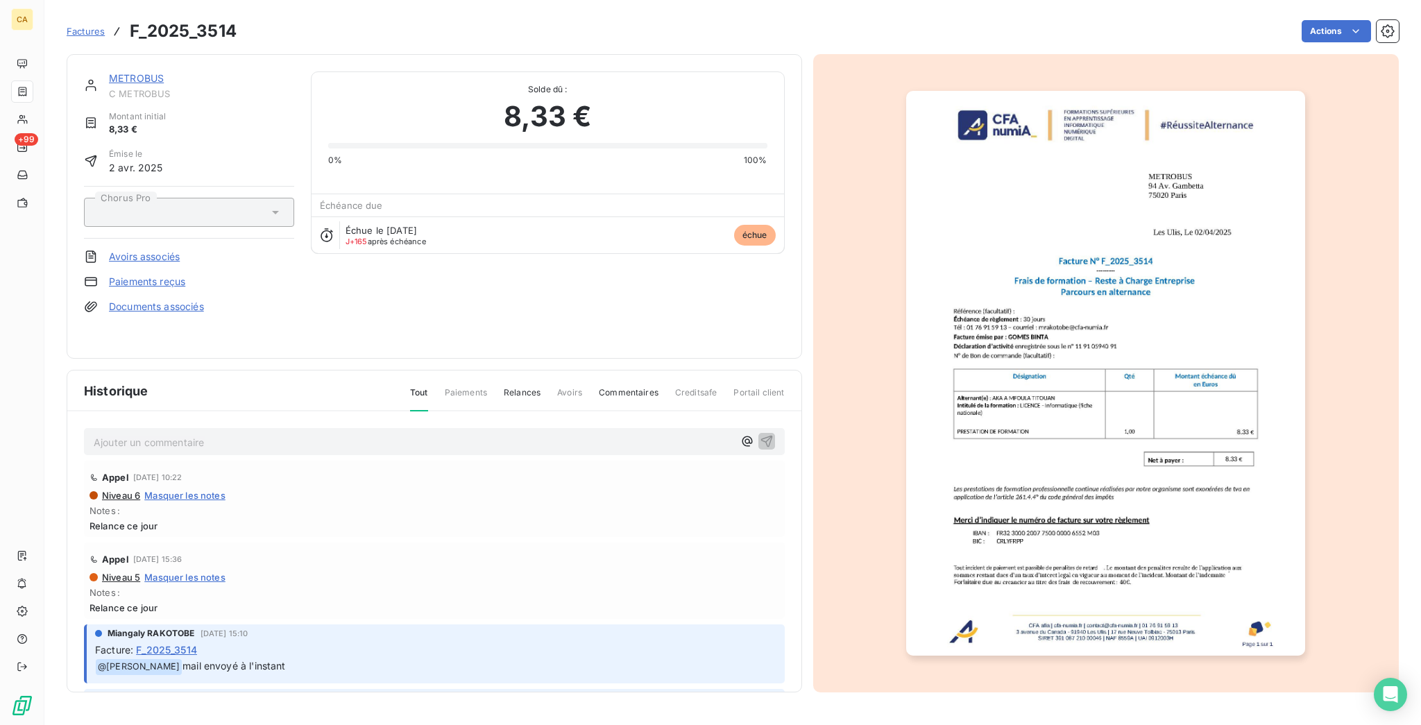
click at [128, 434] on p "Ajouter un commentaire ﻿" at bounding box center [414, 442] width 640 height 17
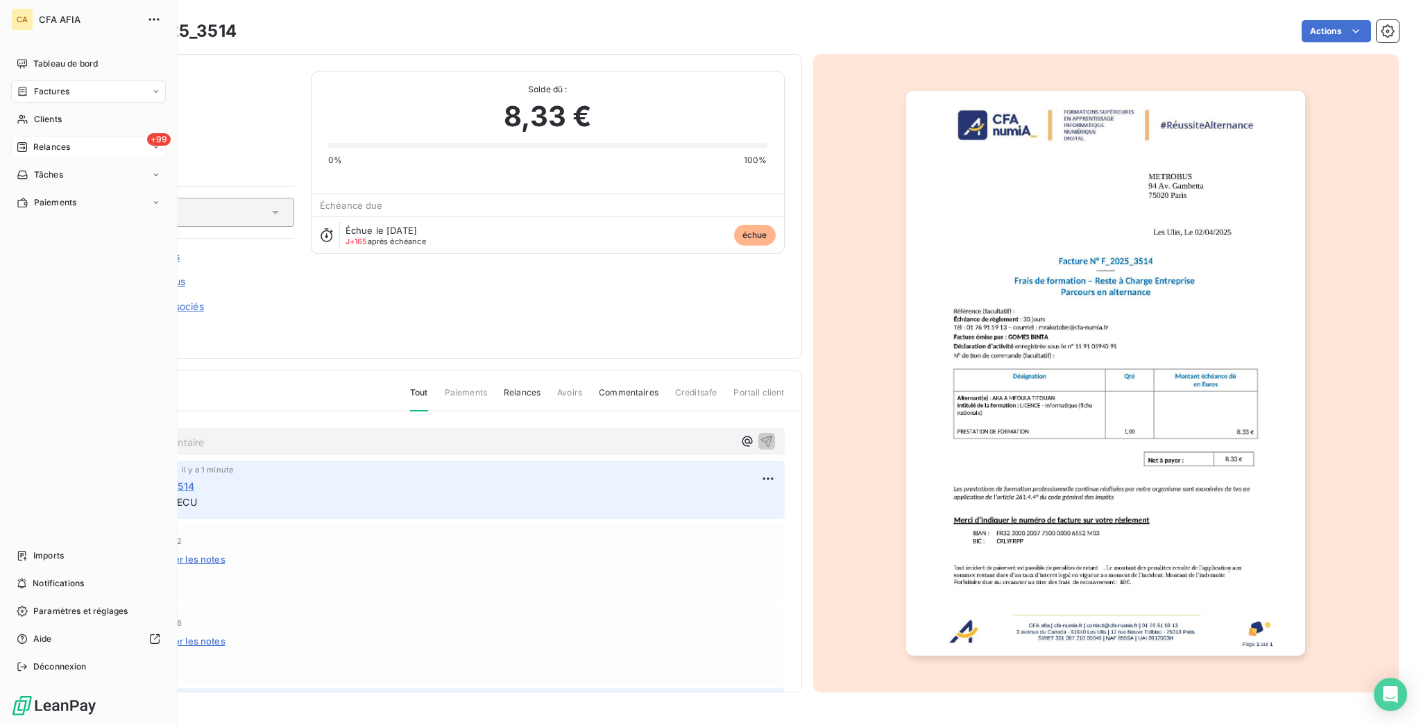
click at [21, 136] on div "+99 Relances" at bounding box center [88, 147] width 155 height 22
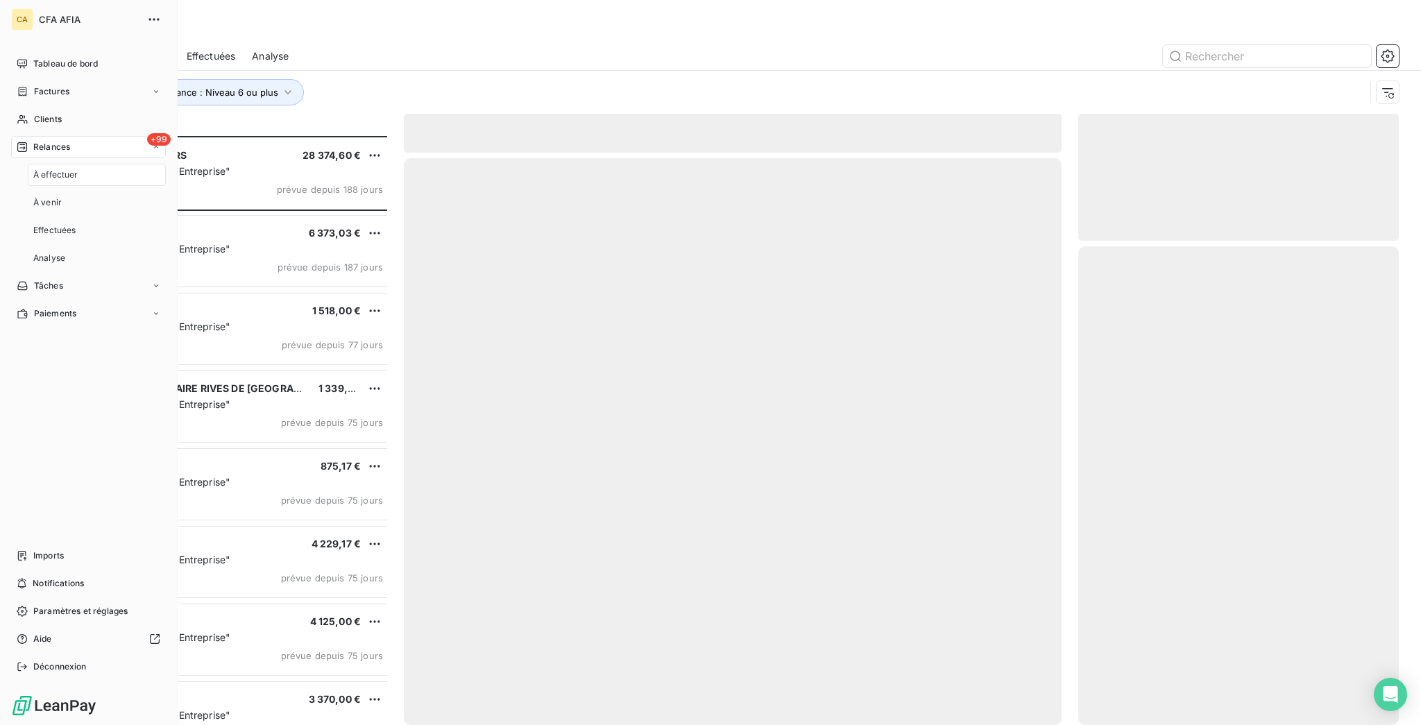
scroll to position [592, 315]
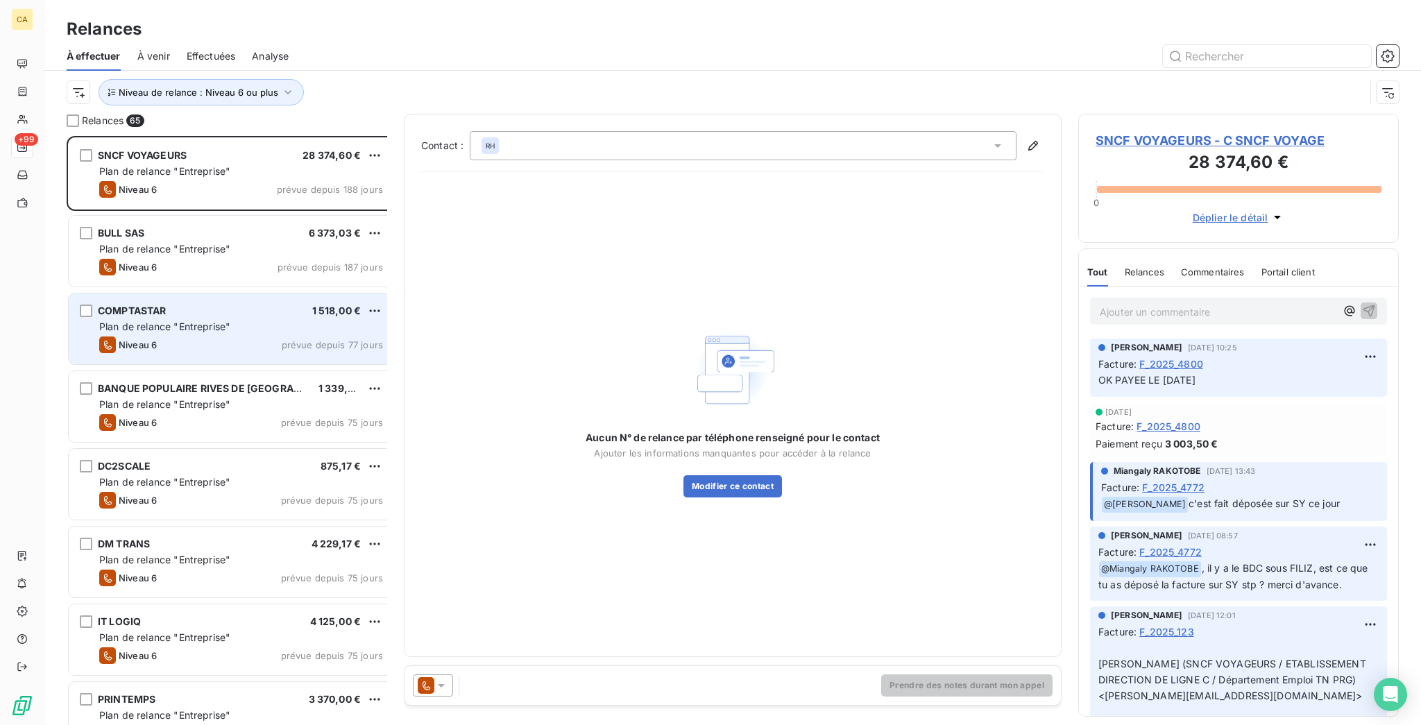
click at [208, 336] on div "Niveau 6 prévue depuis 77 jours" at bounding box center [241, 344] width 284 height 17
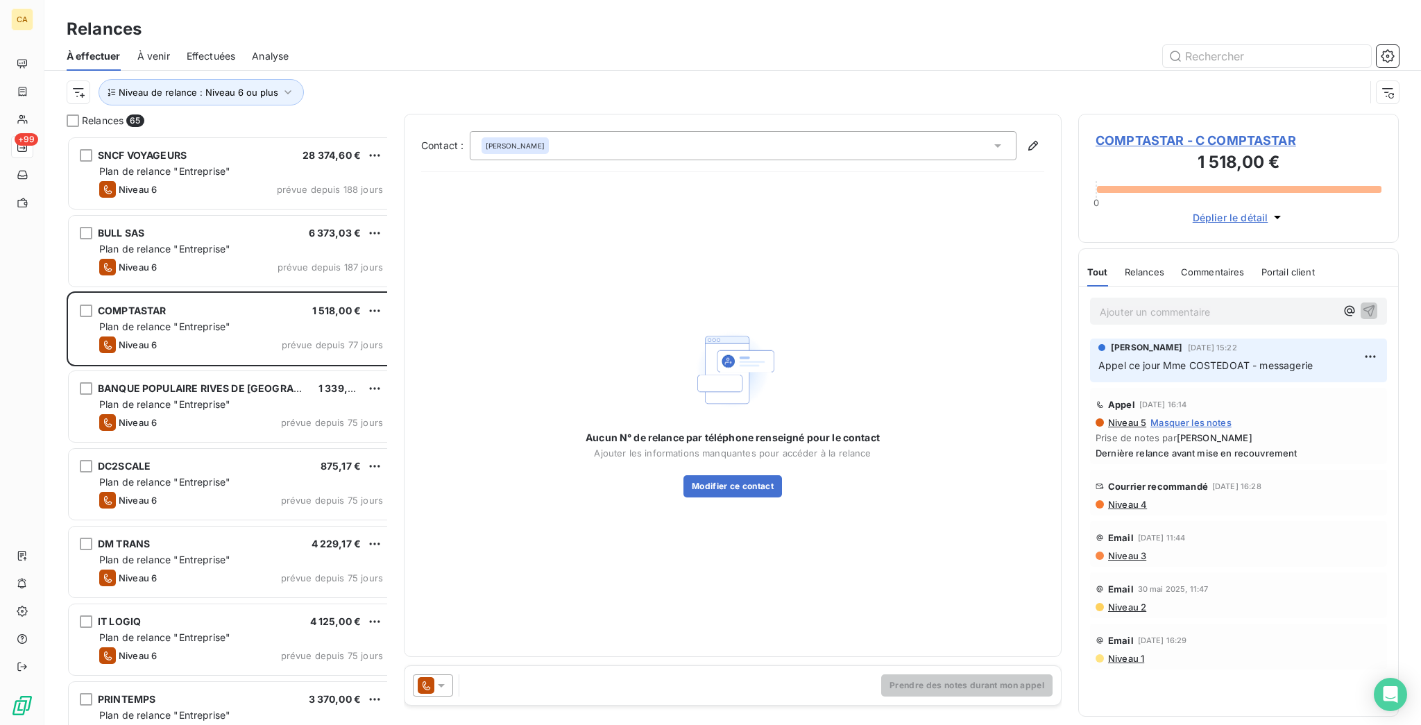
click at [1188, 114] on div "COMPTASTAR - C COMPTASTAR 1 518,00 € 0 Déplier le détail" at bounding box center [1238, 178] width 320 height 129
click at [1179, 131] on span "COMPTASTAR - C COMPTASTAR" at bounding box center [1238, 140] width 286 height 19
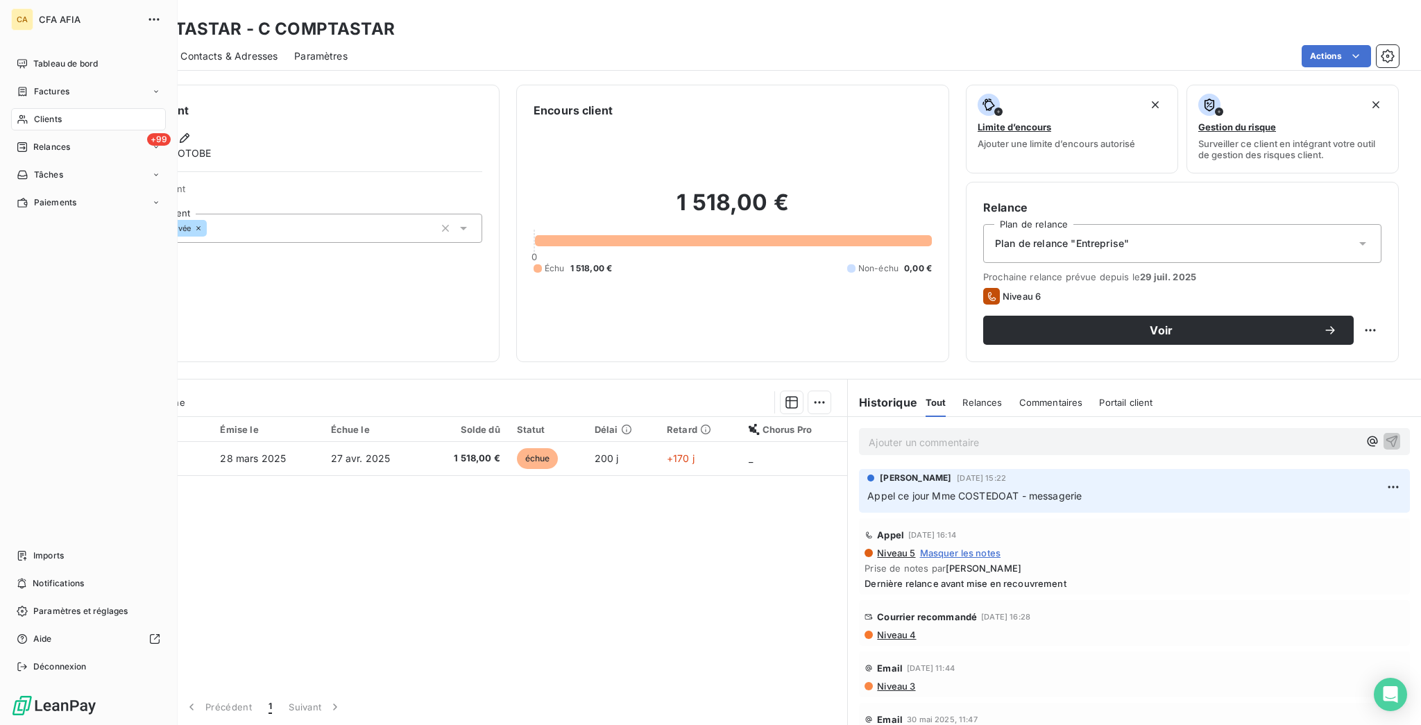
click at [17, 114] on icon at bounding box center [23, 119] width 12 height 11
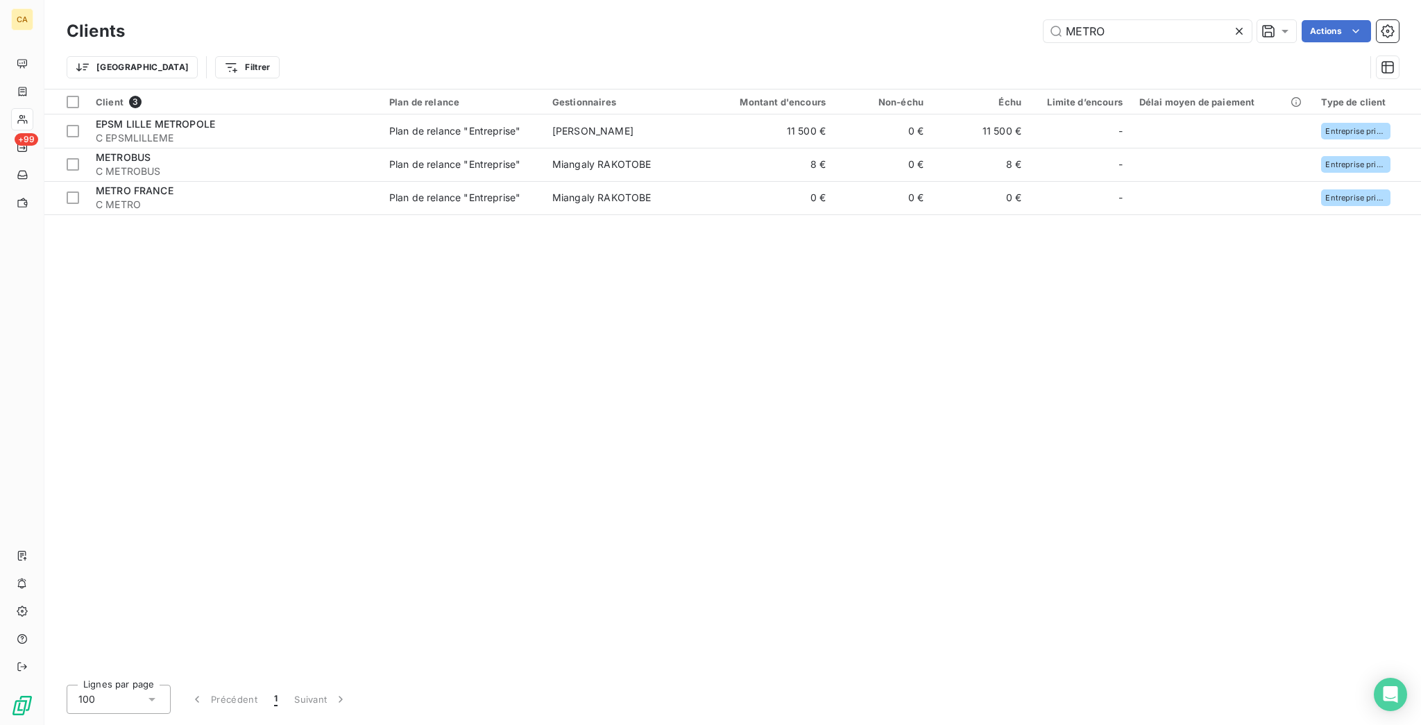
click at [1127, 37] on div "METRO" at bounding box center [1147, 31] width 208 height 22
click at [1153, 25] on input "METRO" at bounding box center [1147, 31] width 208 height 22
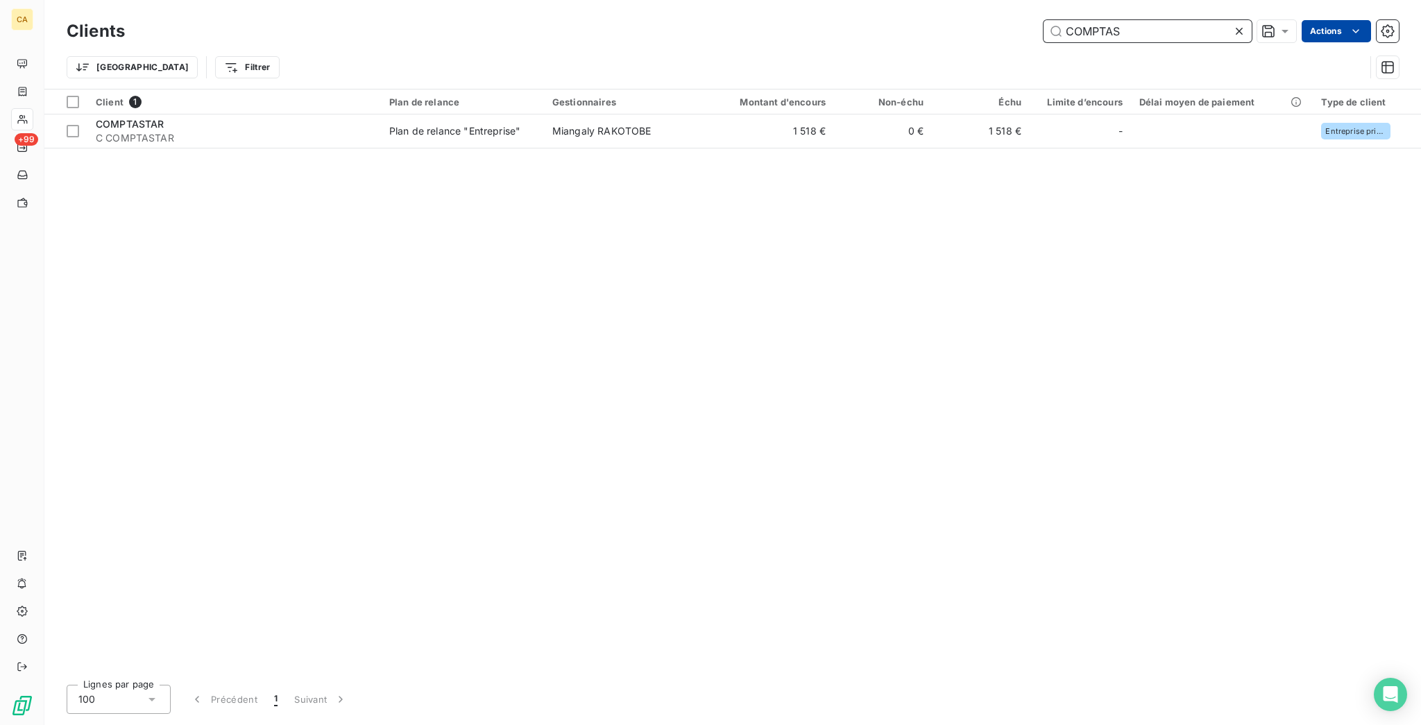
type input "COMPTAS"
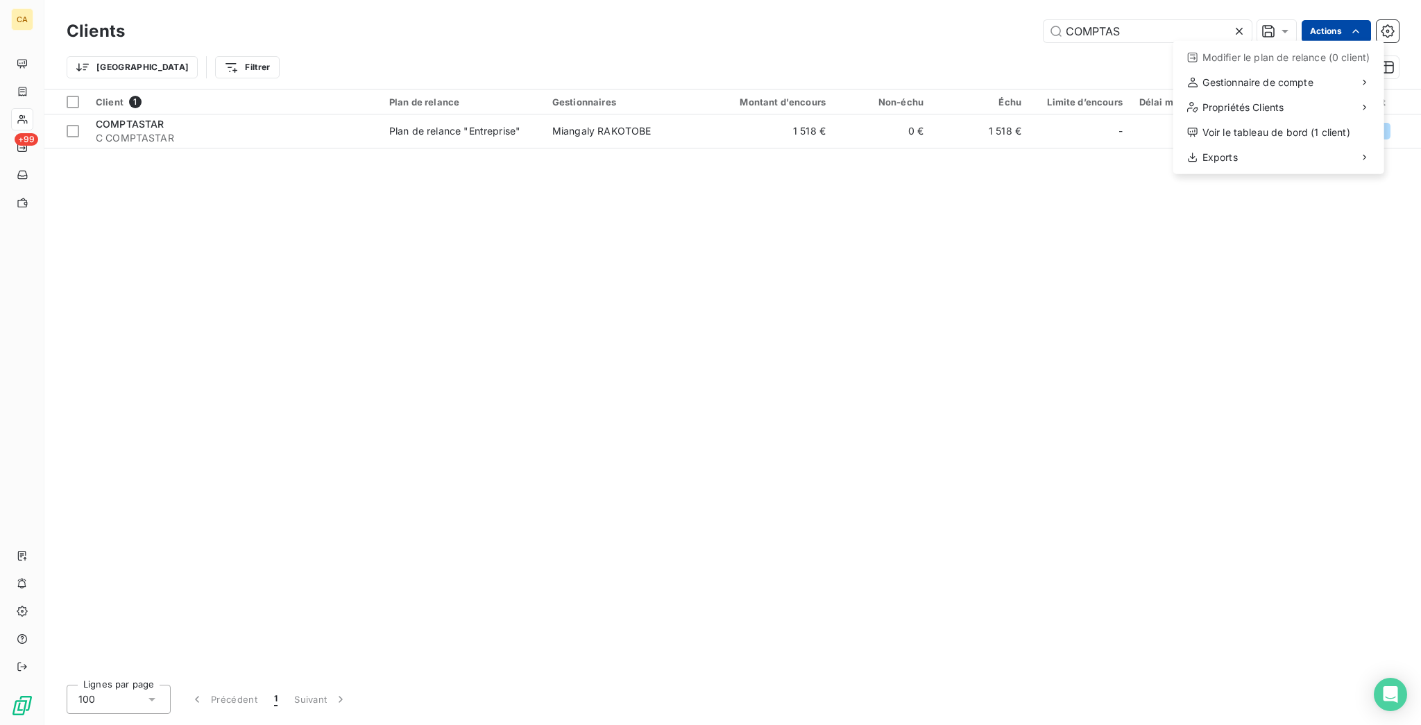
click at [1349, 35] on html "CA +99 Clients COMPTAS Actions Modifier le plan de relance (0 client) Gestionna…" at bounding box center [710, 362] width 1421 height 725
click at [1249, 146] on div "Exports" at bounding box center [1279, 157] width 200 height 22
click at [1145, 157] on div "Exporter les contacts (1 client)" at bounding box center [1083, 165] width 174 height 22
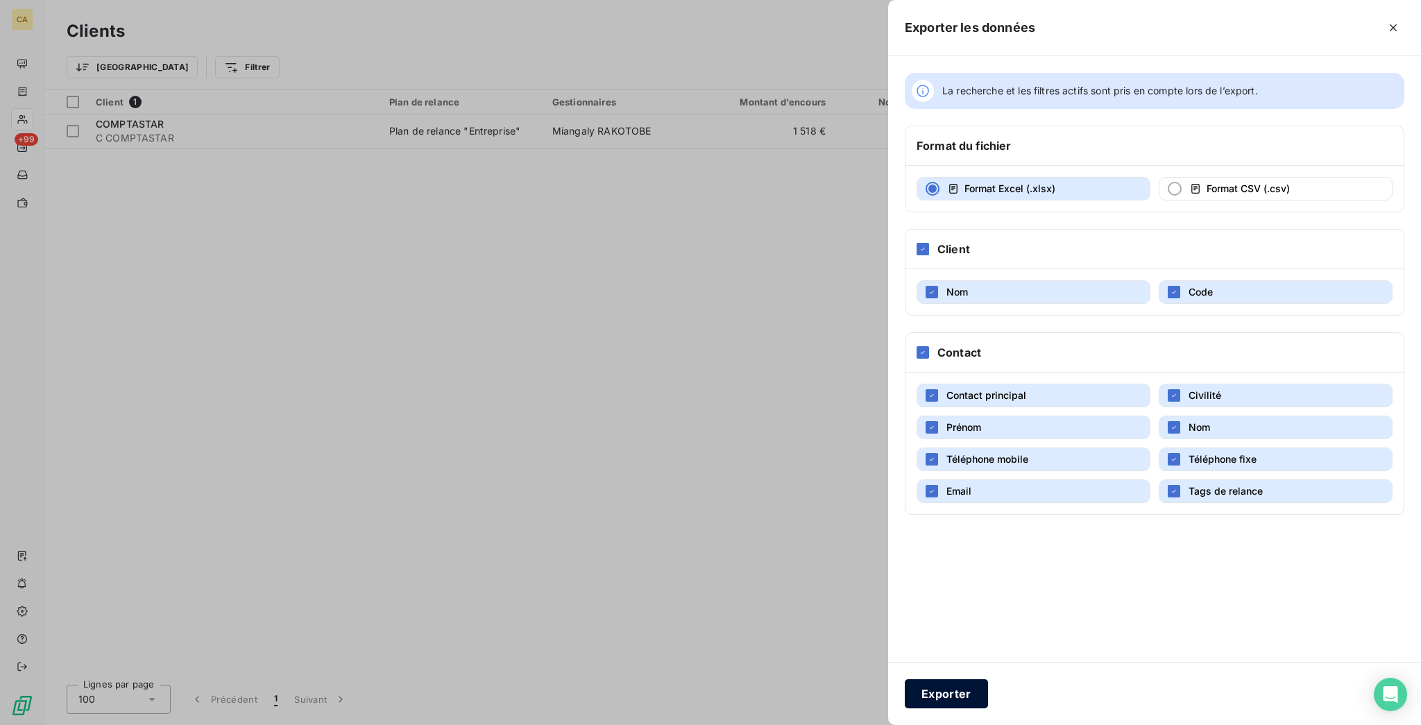
click at [988, 694] on button "Exporter" at bounding box center [946, 693] width 83 height 29
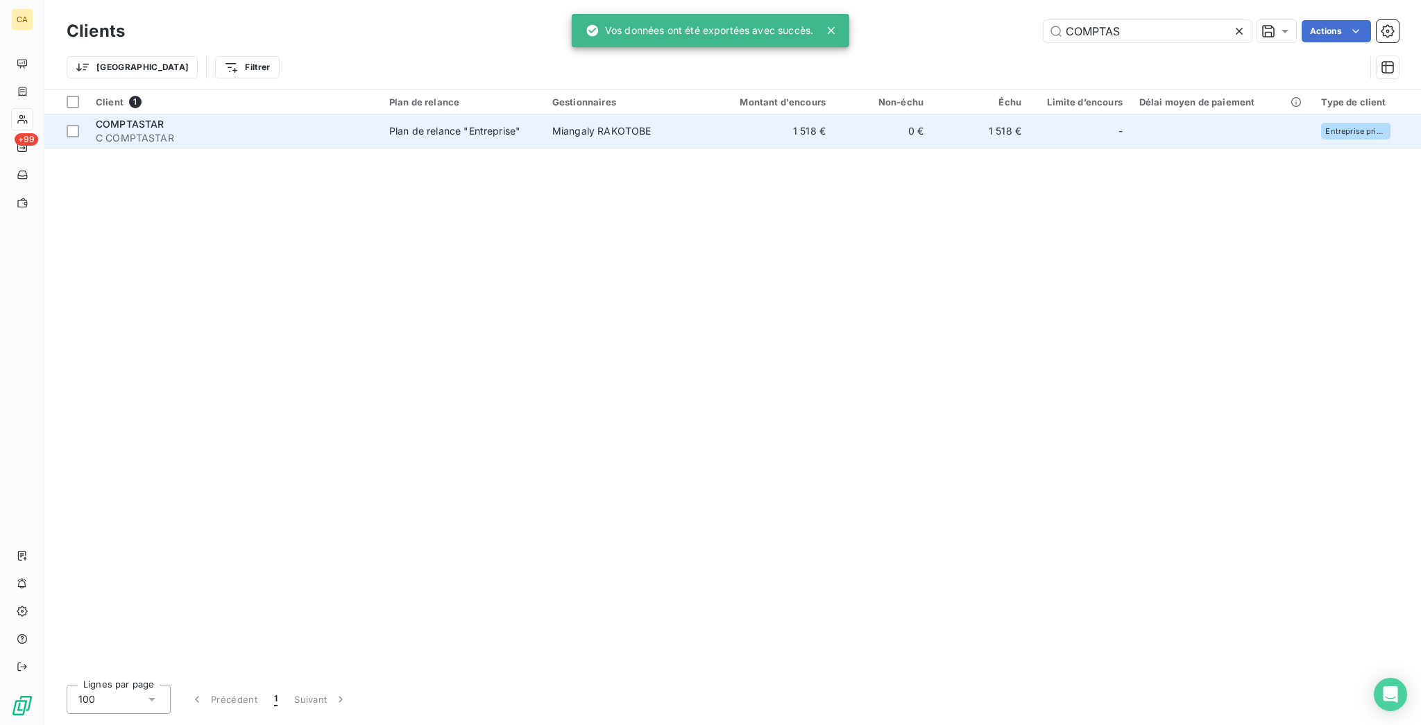
click at [644, 123] on td "Miangaly RAKOTOBE" at bounding box center [623, 130] width 159 height 33
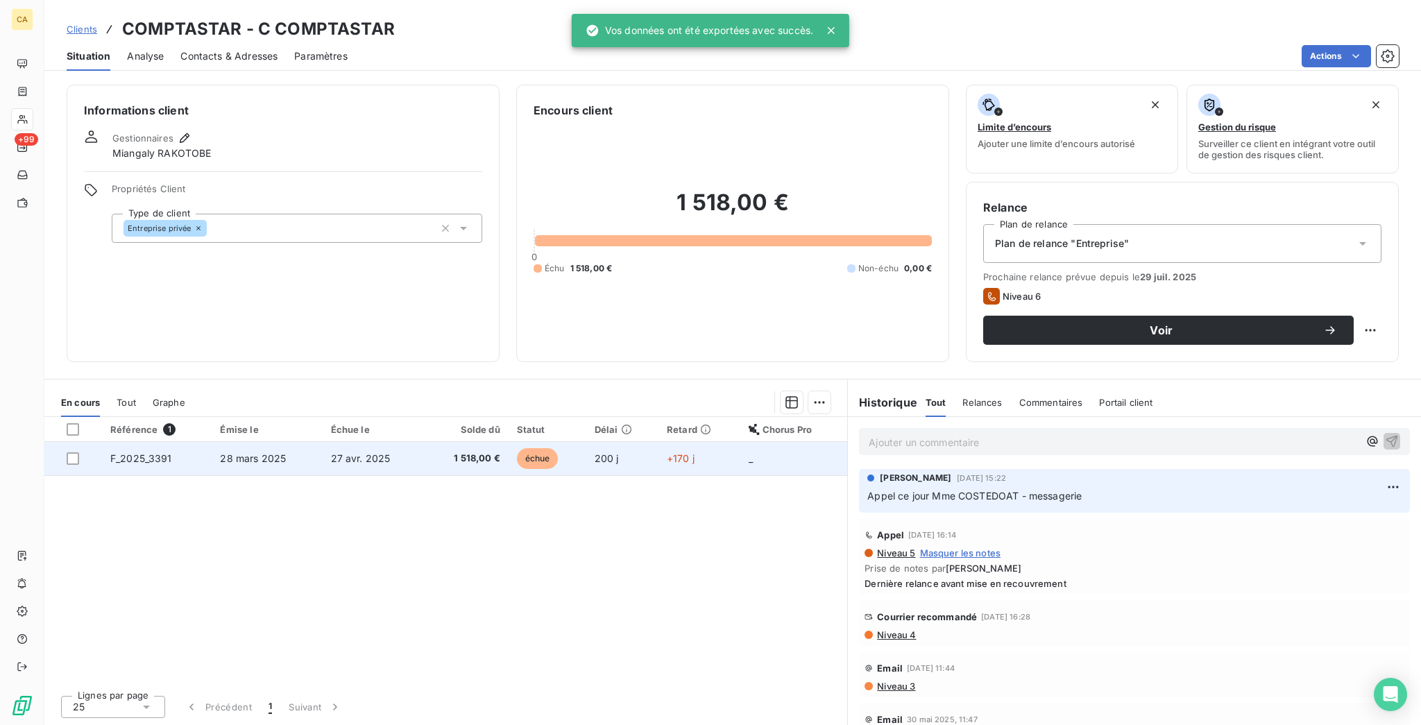
click at [470, 452] on span "1 518,00 €" at bounding box center [466, 459] width 67 height 14
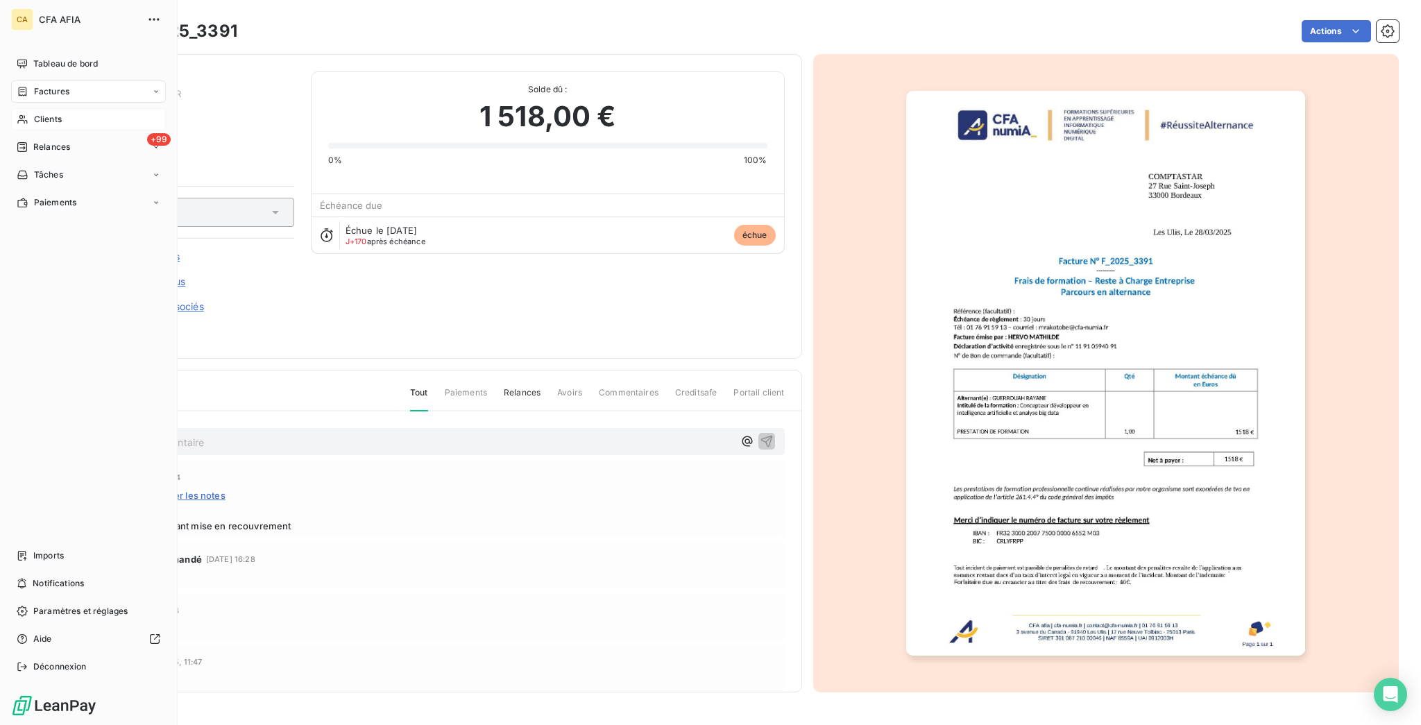
click at [34, 113] on span "Clients" at bounding box center [48, 119] width 28 height 12
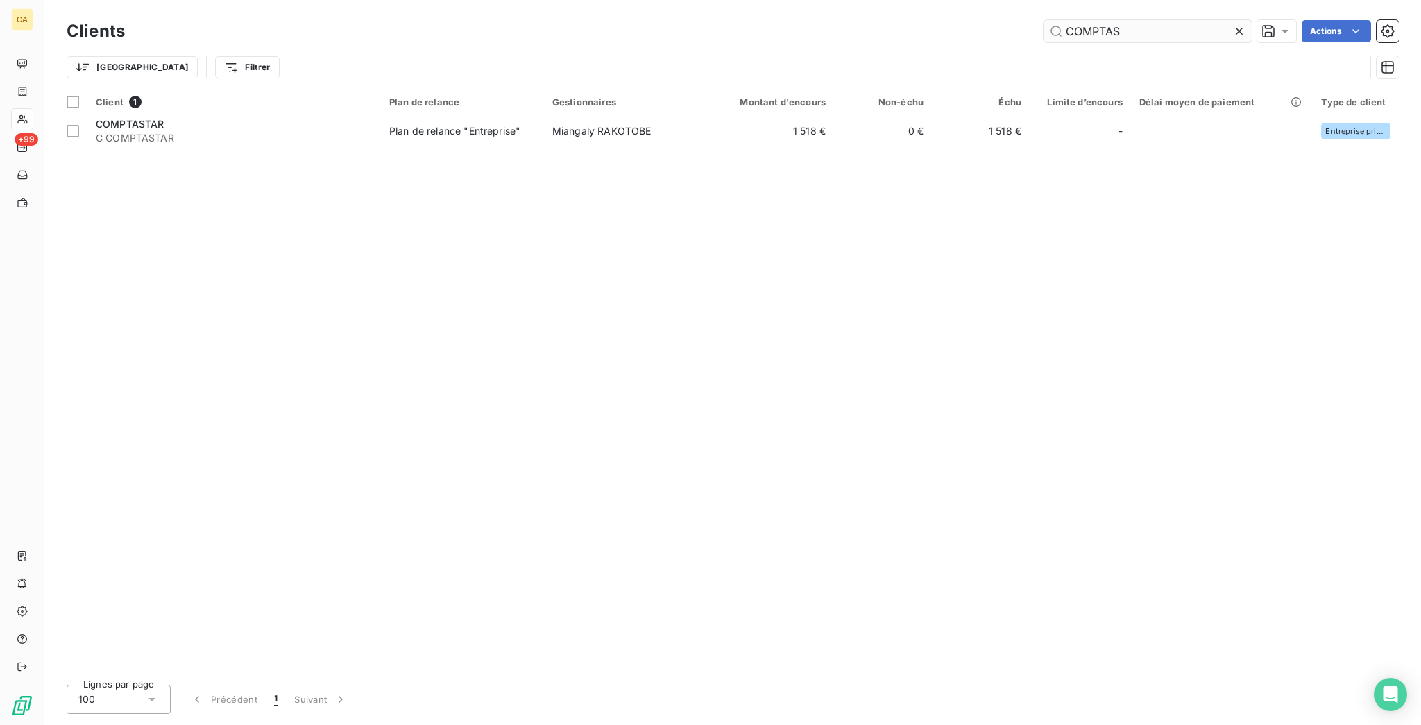
click at [1166, 26] on input "COMPTAS" at bounding box center [1147, 31] width 208 height 22
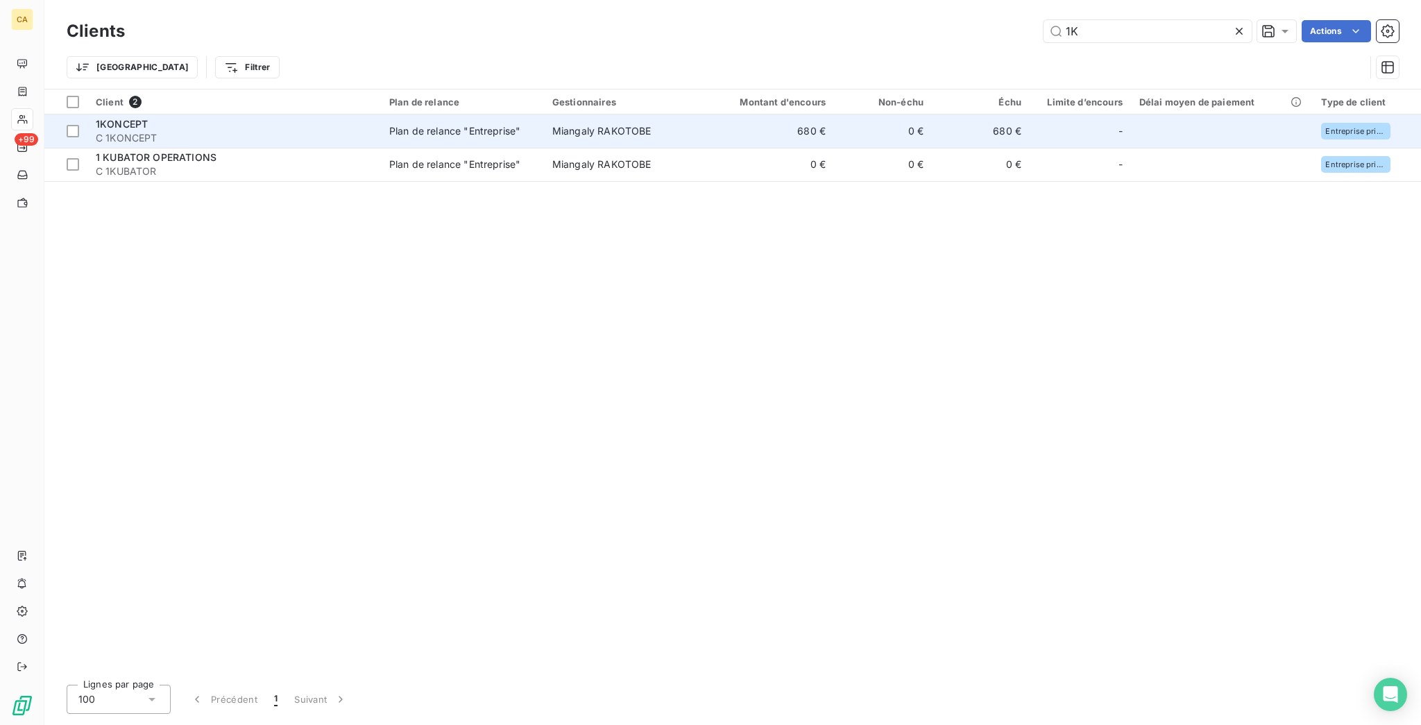
type input "1K"
click at [703, 114] on td "680 €" at bounding box center [768, 130] width 131 height 33
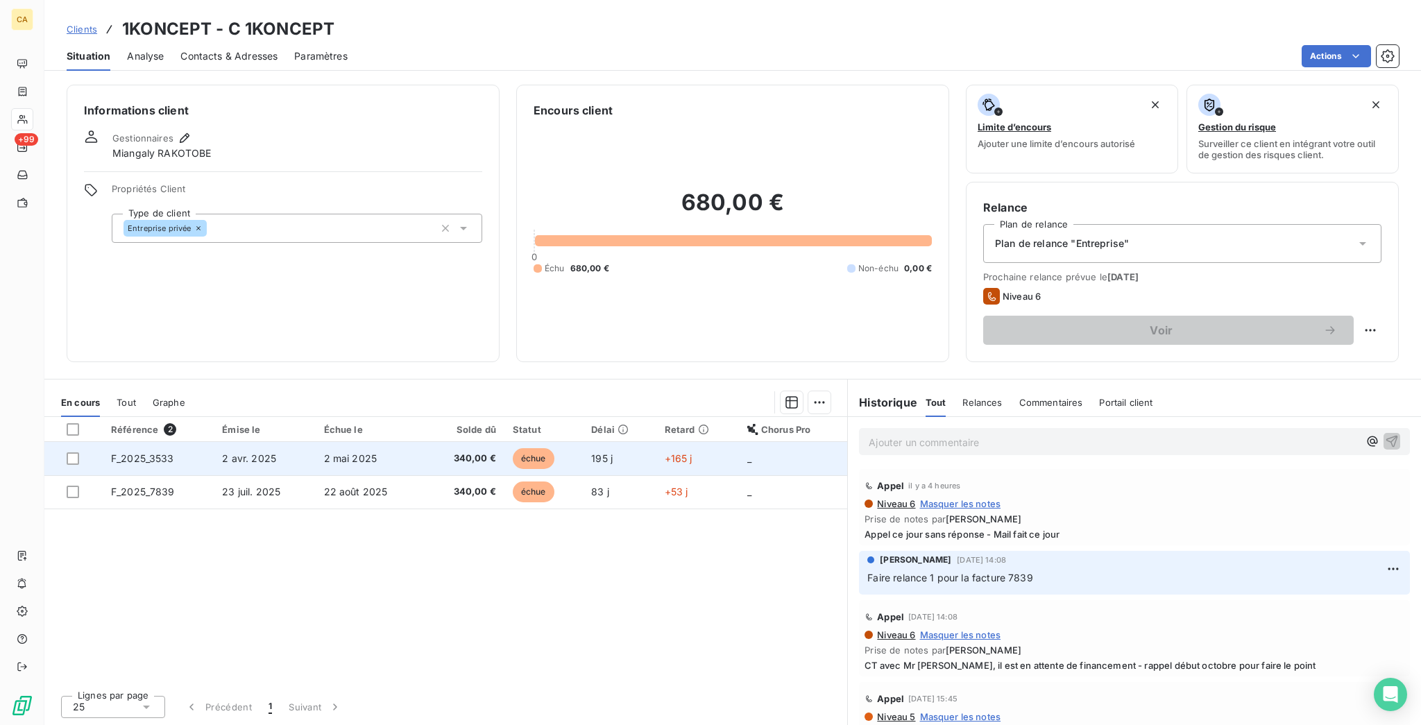
click at [424, 442] on td "340,00 €" at bounding box center [464, 458] width 80 height 33
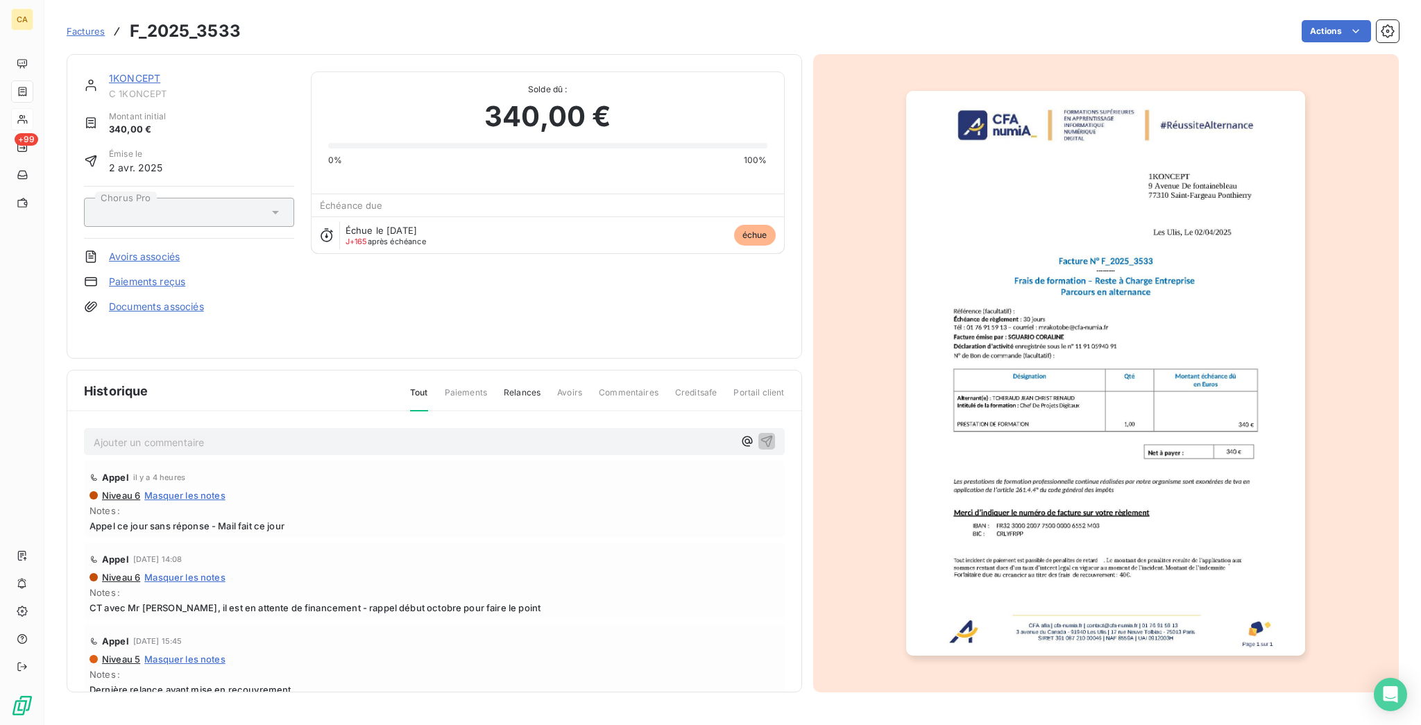
click at [1011, 367] on img "button" at bounding box center [1105, 373] width 399 height 565
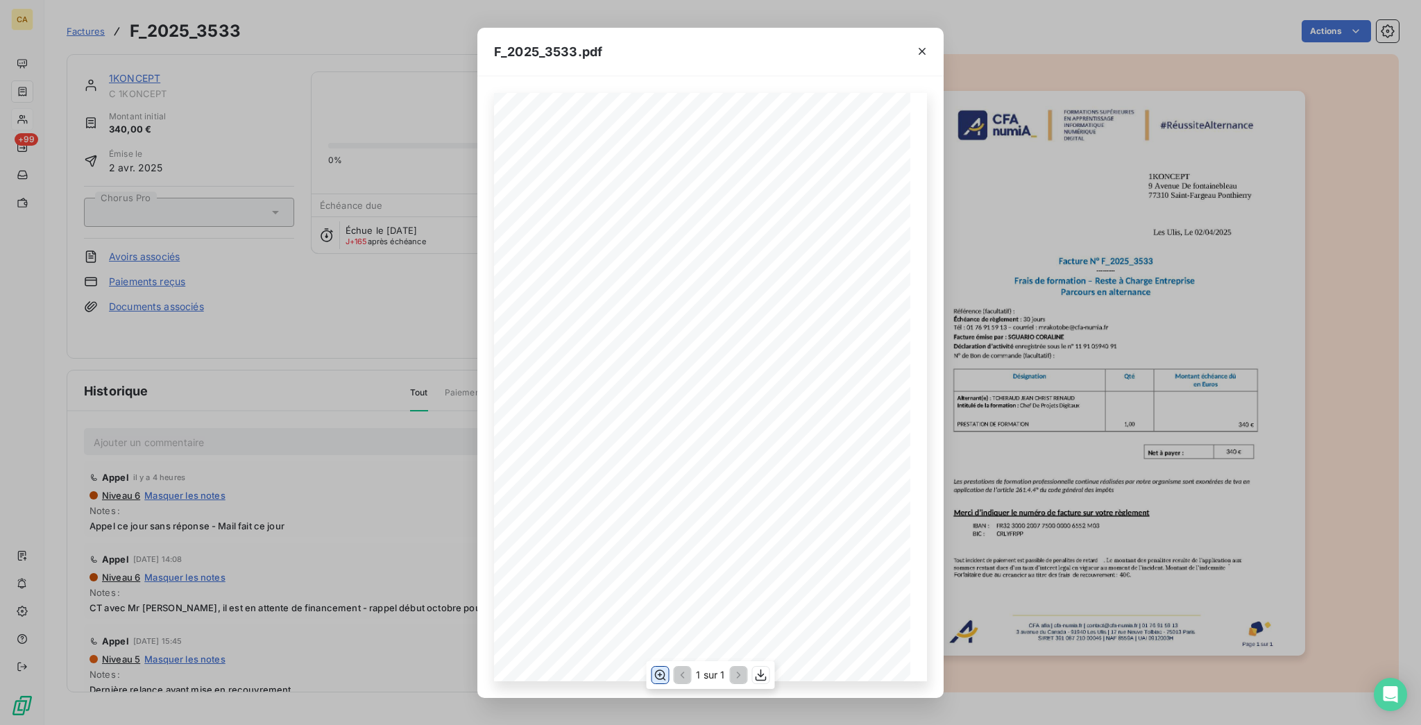
click at [664, 677] on icon "button" at bounding box center [660, 675] width 14 height 14
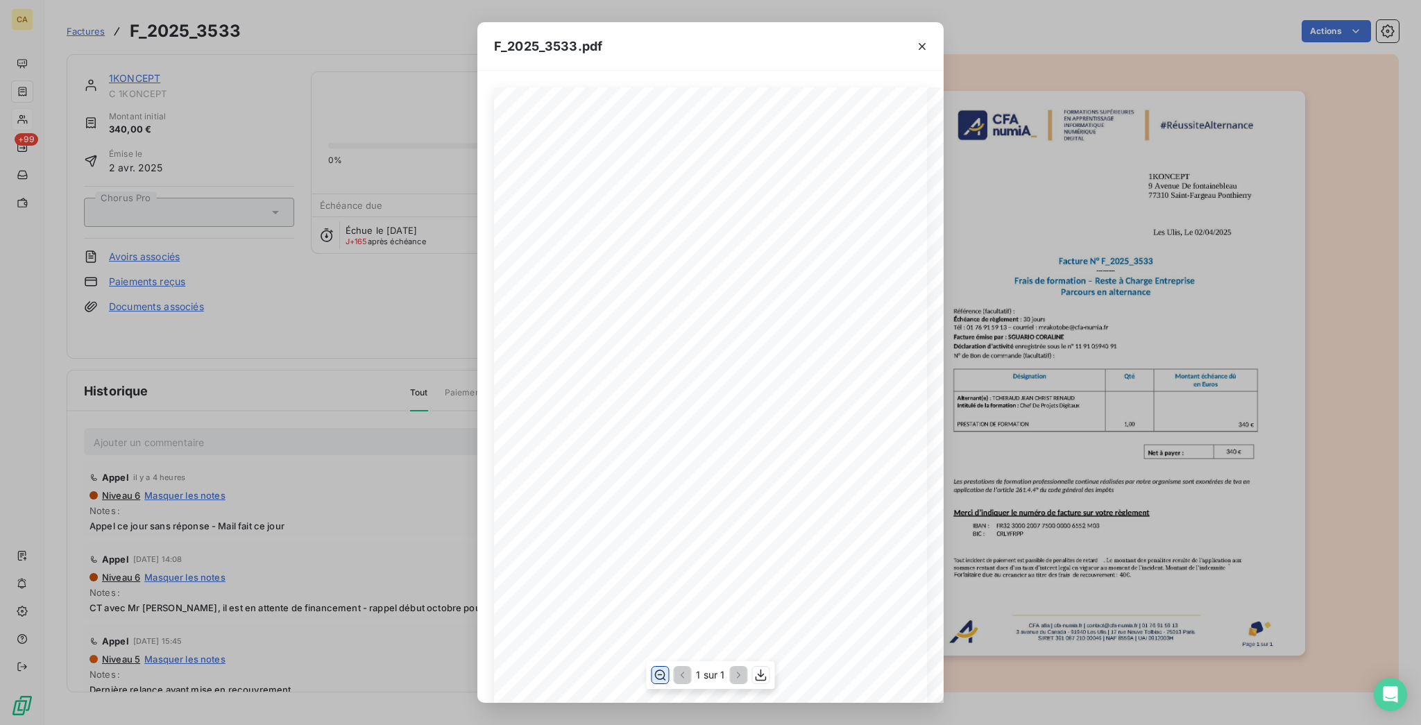
scroll to position [185, 0]
click at [377, 305] on div "F_2025_3533.pdf CFA afia | cfa-numia.fr | contact@cfa-numia.fr | 01 76 91 59 13…" at bounding box center [710, 362] width 1421 height 725
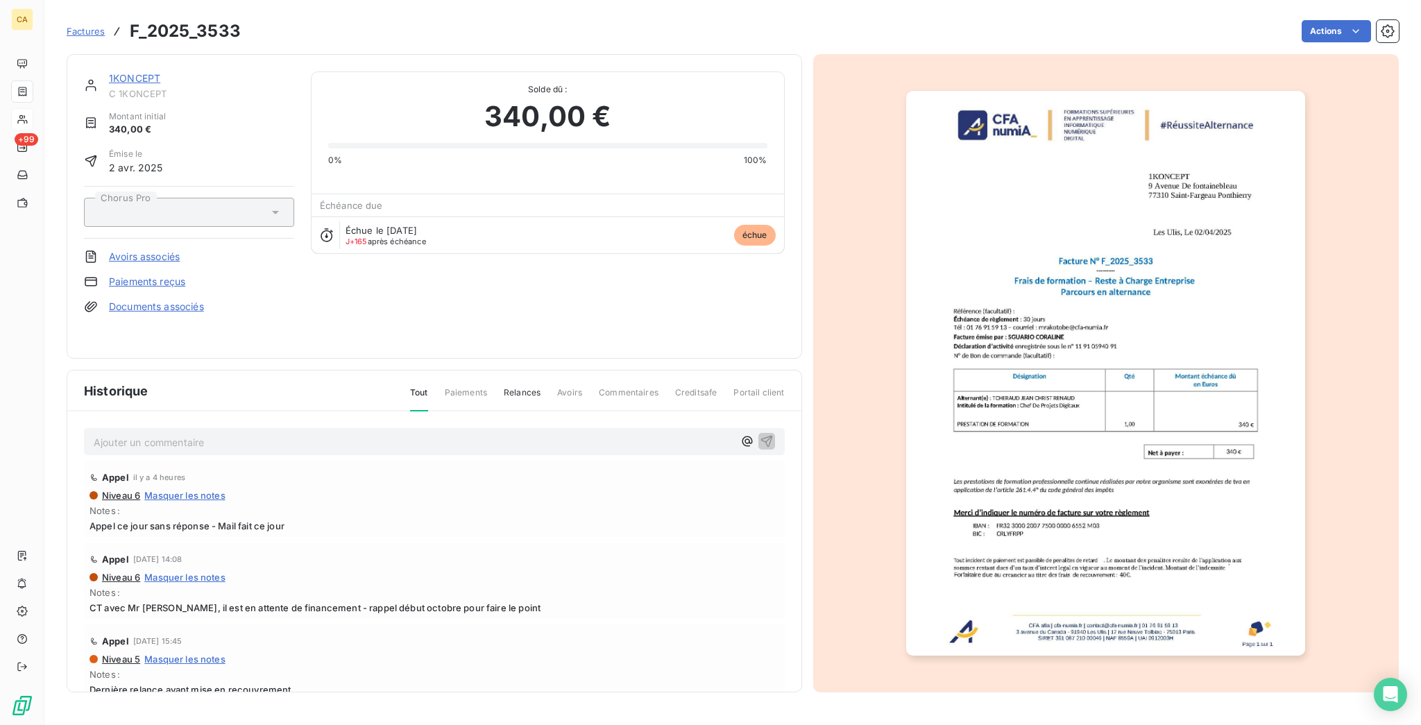
click at [123, 72] on link "1KONCEPT" at bounding box center [134, 78] width 51 height 12
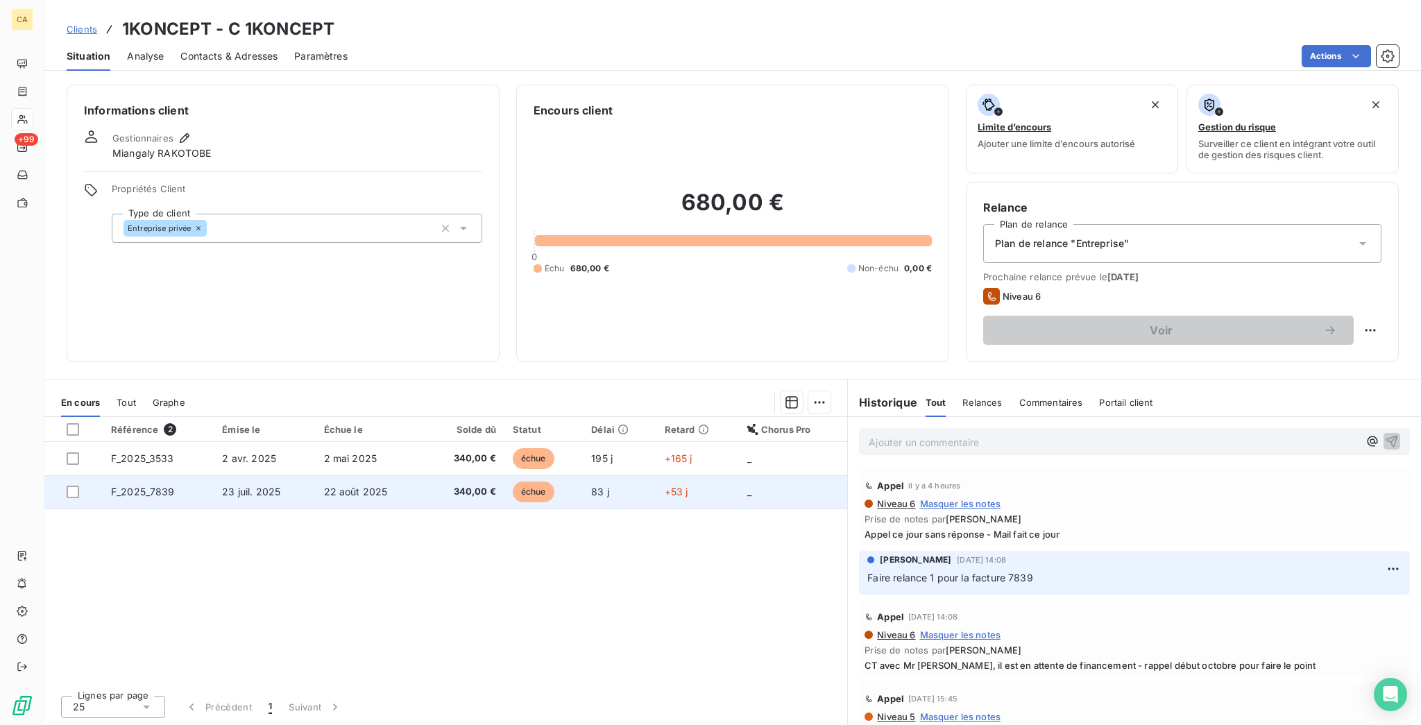
click at [359, 486] on span "22 août 2025" at bounding box center [356, 492] width 64 height 12
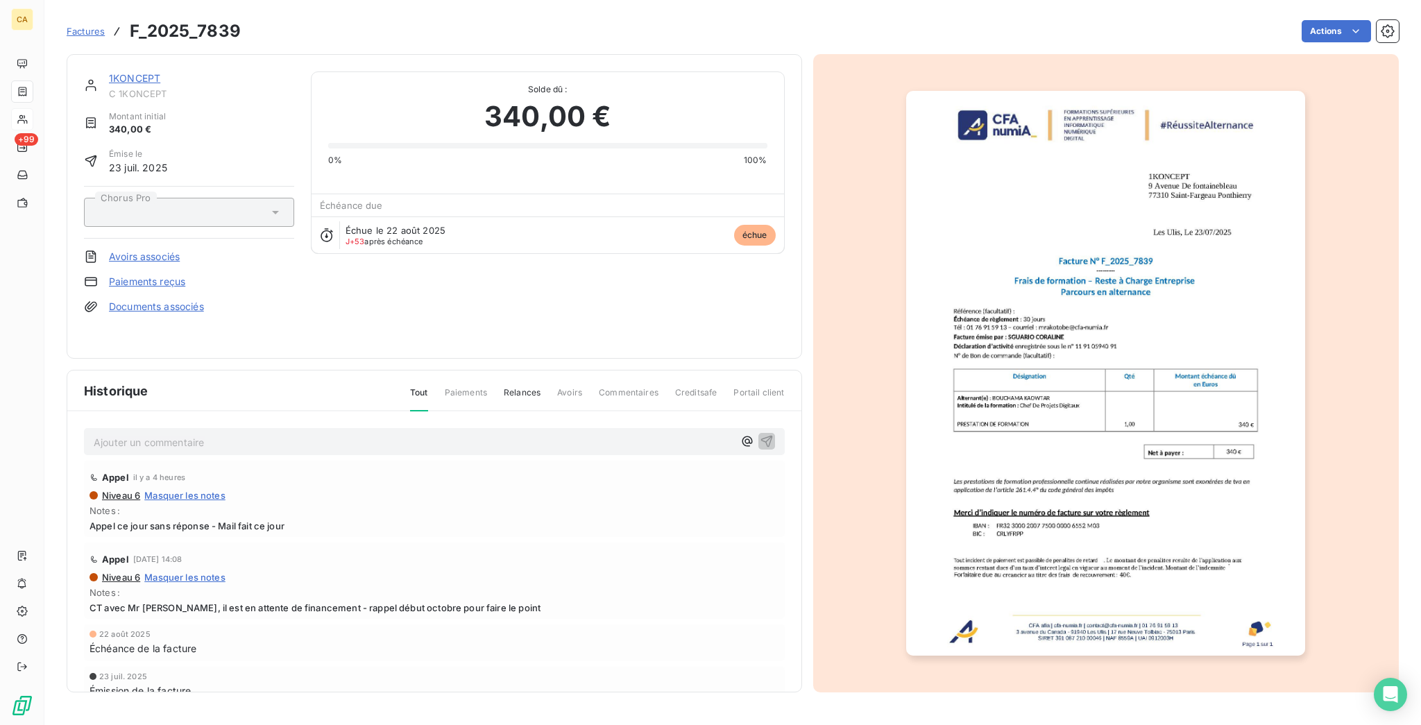
click at [1048, 329] on img "button" at bounding box center [1105, 373] width 399 height 565
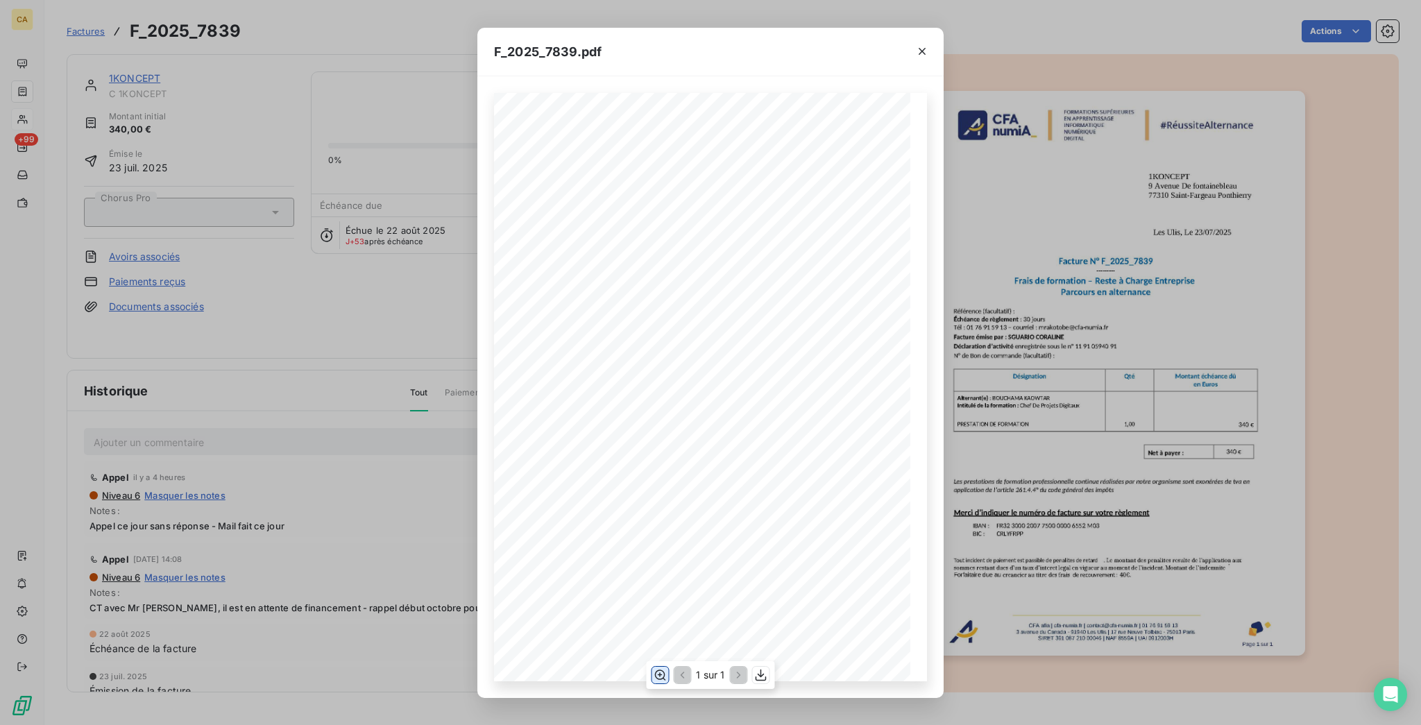
click at [662, 671] on icon "button" at bounding box center [660, 674] width 11 height 10
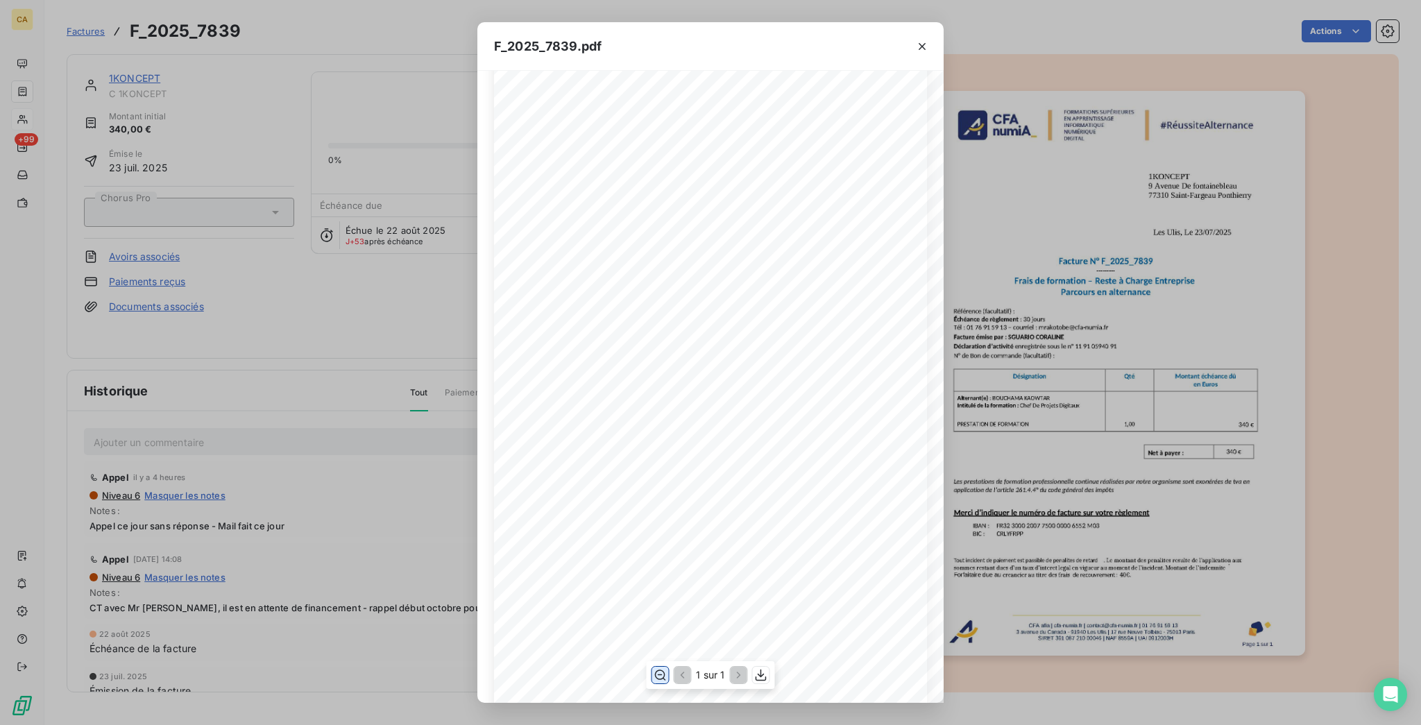
scroll to position [185, 0]
click at [364, 255] on div "F_2025_7839.pdf CFA afia | cfa-numia.fr | contact@cfa-numia.fr | 01 76 91 59 13…" at bounding box center [710, 362] width 1421 height 725
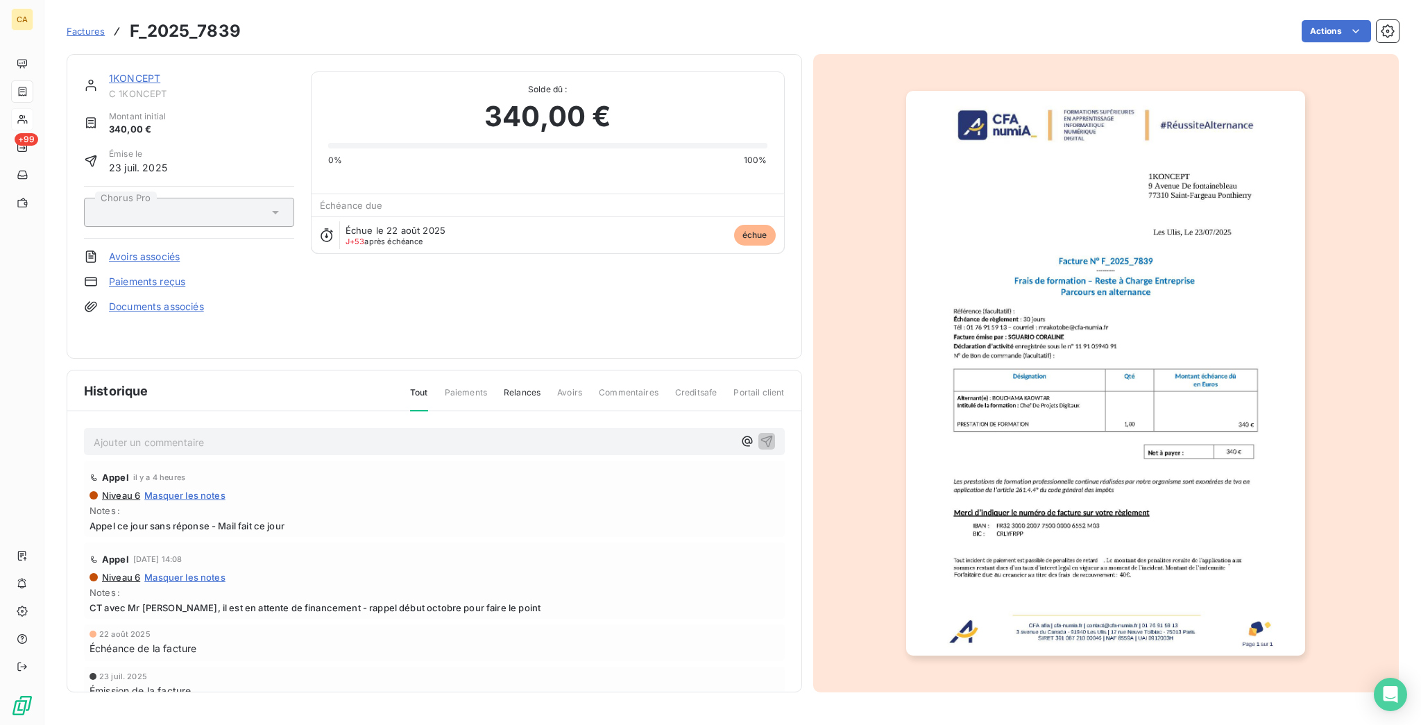
click at [126, 72] on link "1KONCEPT" at bounding box center [134, 78] width 51 height 12
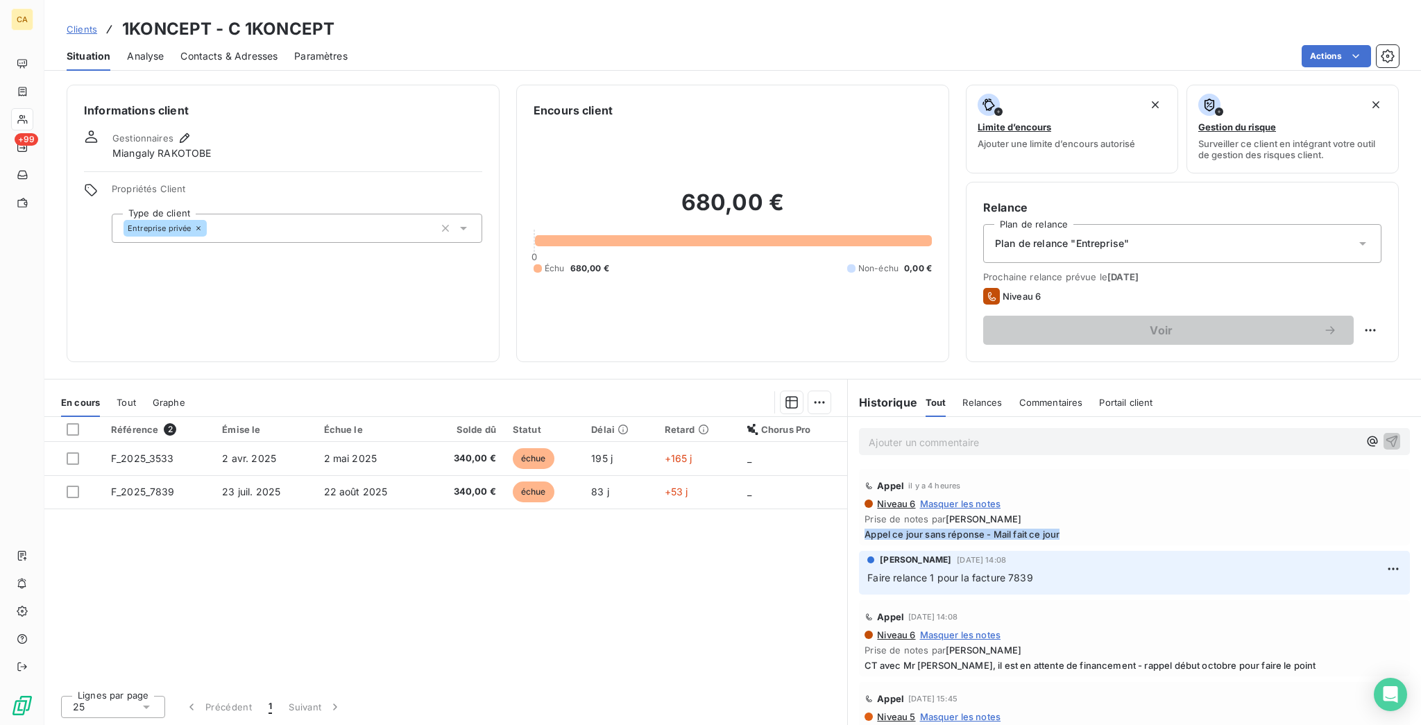
drag, startPoint x: 1052, startPoint y: 436, endPoint x: 852, endPoint y: 435, distance: 199.8
click at [859, 469] on div "Appel il y a 4 heures Niveau 6 Masquer les notes Prise de notes par Aurélie CAT…" at bounding box center [1134, 507] width 551 height 76
click at [966, 469] on div "Appel il y a 4 heures Niveau 6 Masquer les notes Prise de notes par Aurélie CAT…" at bounding box center [1134, 507] width 551 height 76
drag, startPoint x: 1052, startPoint y: 435, endPoint x: 859, endPoint y: 443, distance: 193.7
click at [864, 529] on span "Appel ce jour sans réponse - Mail fait ce jour" at bounding box center [1134, 534] width 540 height 11
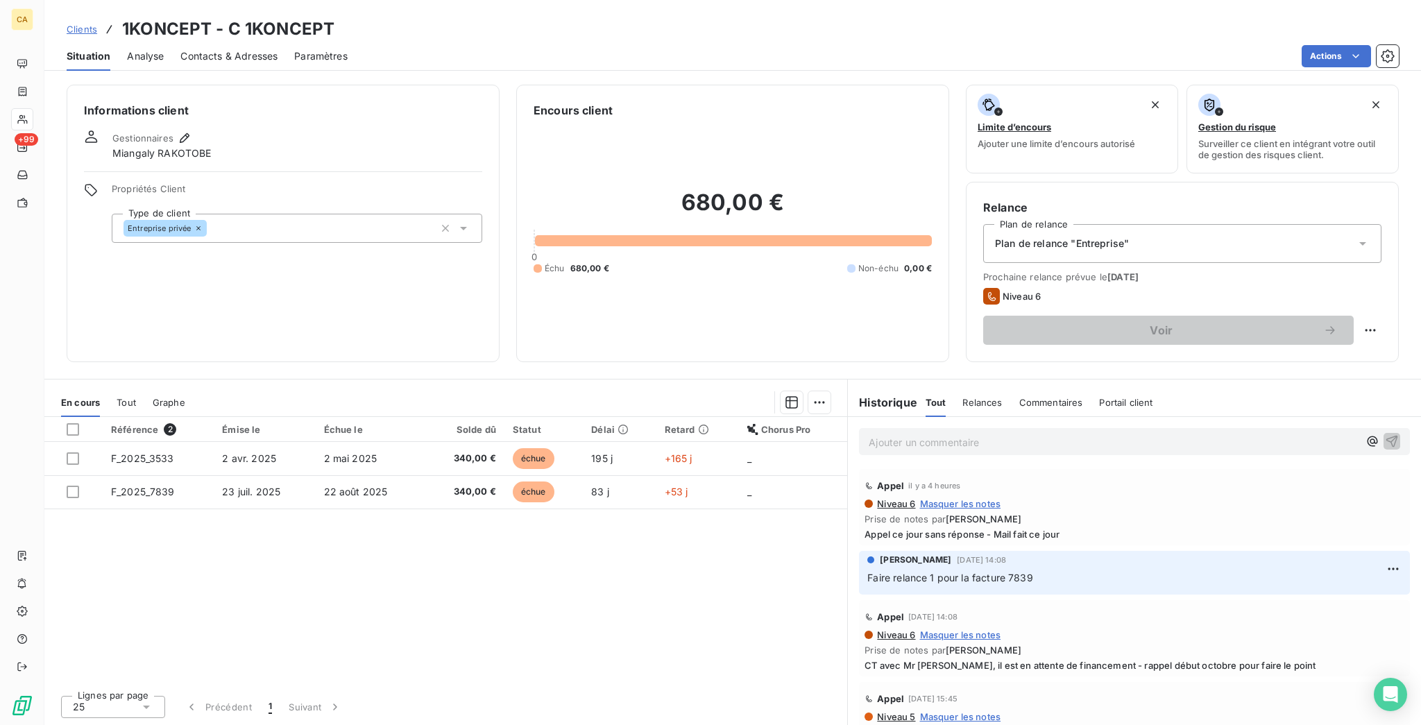
click at [1121, 548] on div "Aurélie CATTAN 23 sept. 2025, 14:08 Faire relance 1 pour la facture 7839" at bounding box center [1134, 572] width 573 height 49
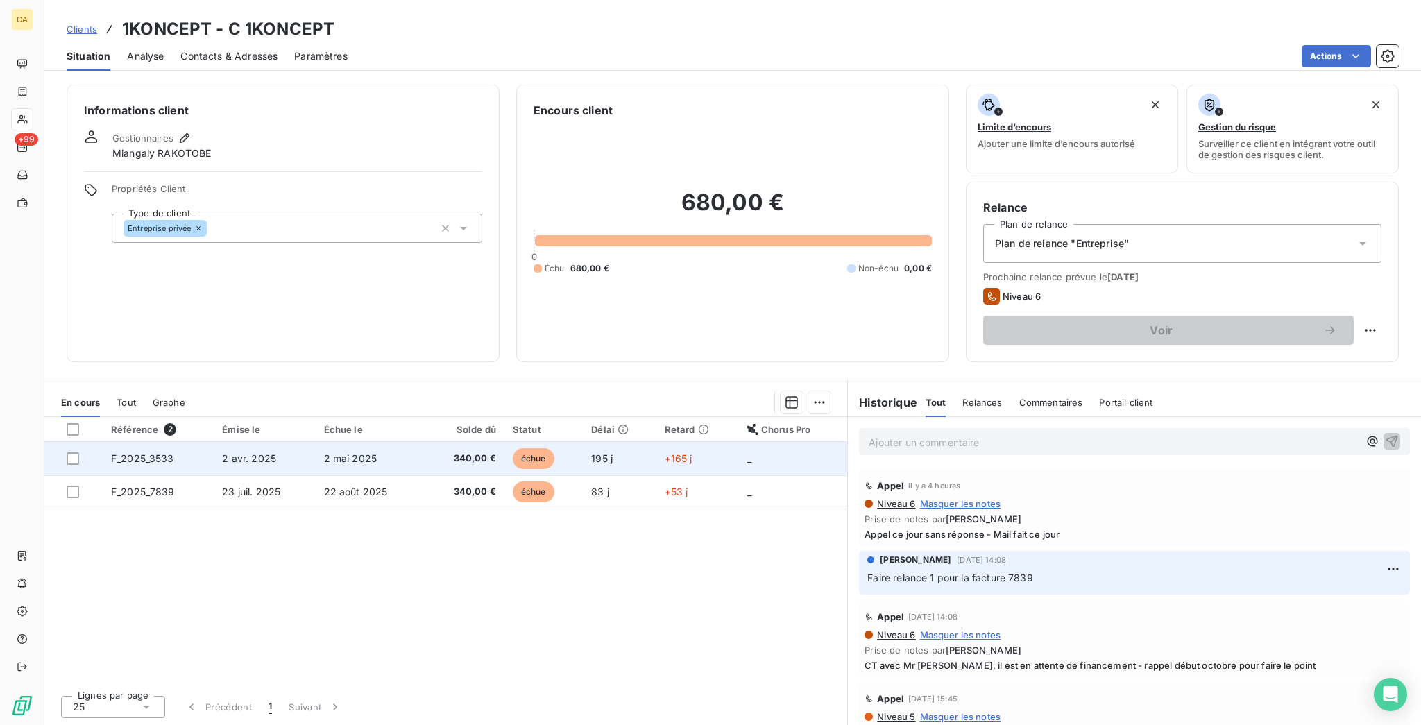
click at [486, 442] on td "340,00 €" at bounding box center [464, 458] width 80 height 33
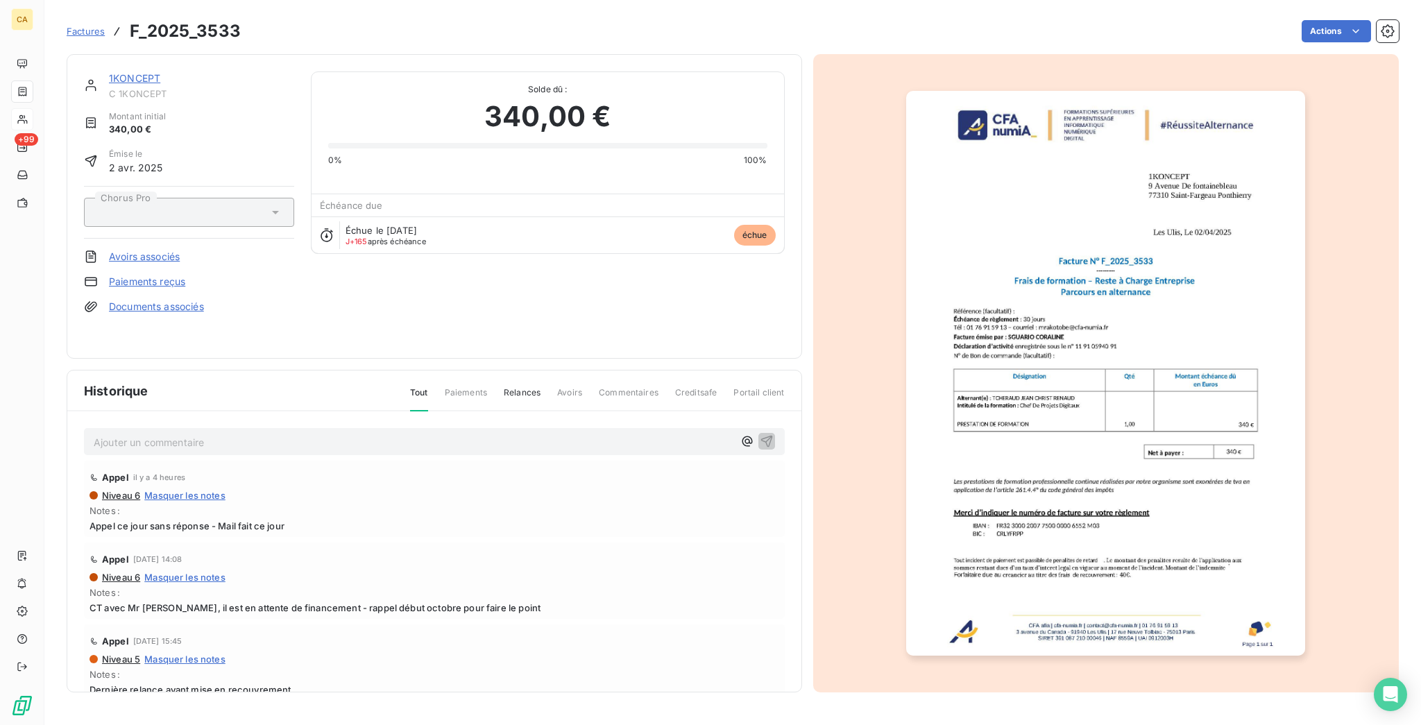
click at [115, 72] on link "1KONCEPT" at bounding box center [134, 78] width 51 height 12
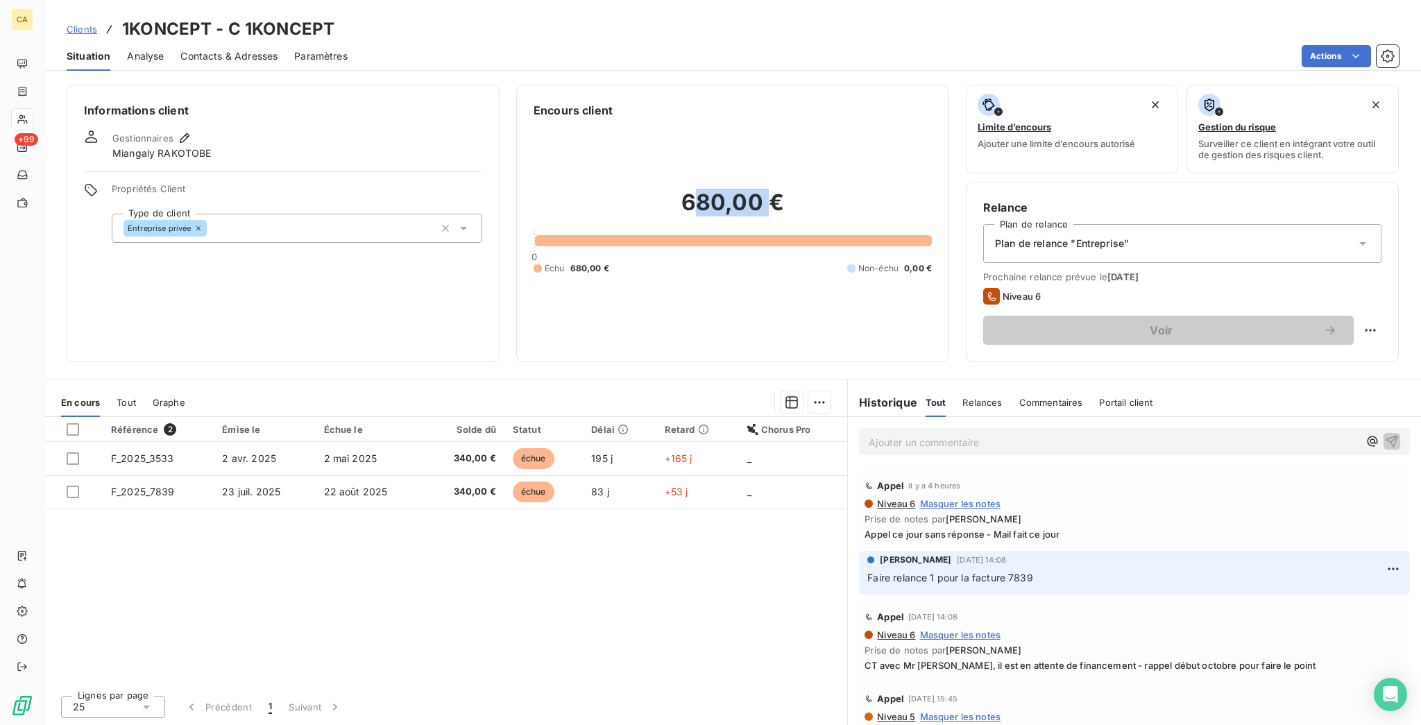
drag, startPoint x: 685, startPoint y: 164, endPoint x: 767, endPoint y: 162, distance: 81.9
click at [767, 189] on h2 "680,00 €" at bounding box center [732, 210] width 398 height 42
click at [774, 189] on h2 "680,00 €" at bounding box center [732, 210] width 398 height 42
drag, startPoint x: 780, startPoint y: 160, endPoint x: 661, endPoint y: 172, distance: 119.9
click at [661, 189] on h2 "680,00 €" at bounding box center [732, 210] width 398 height 42
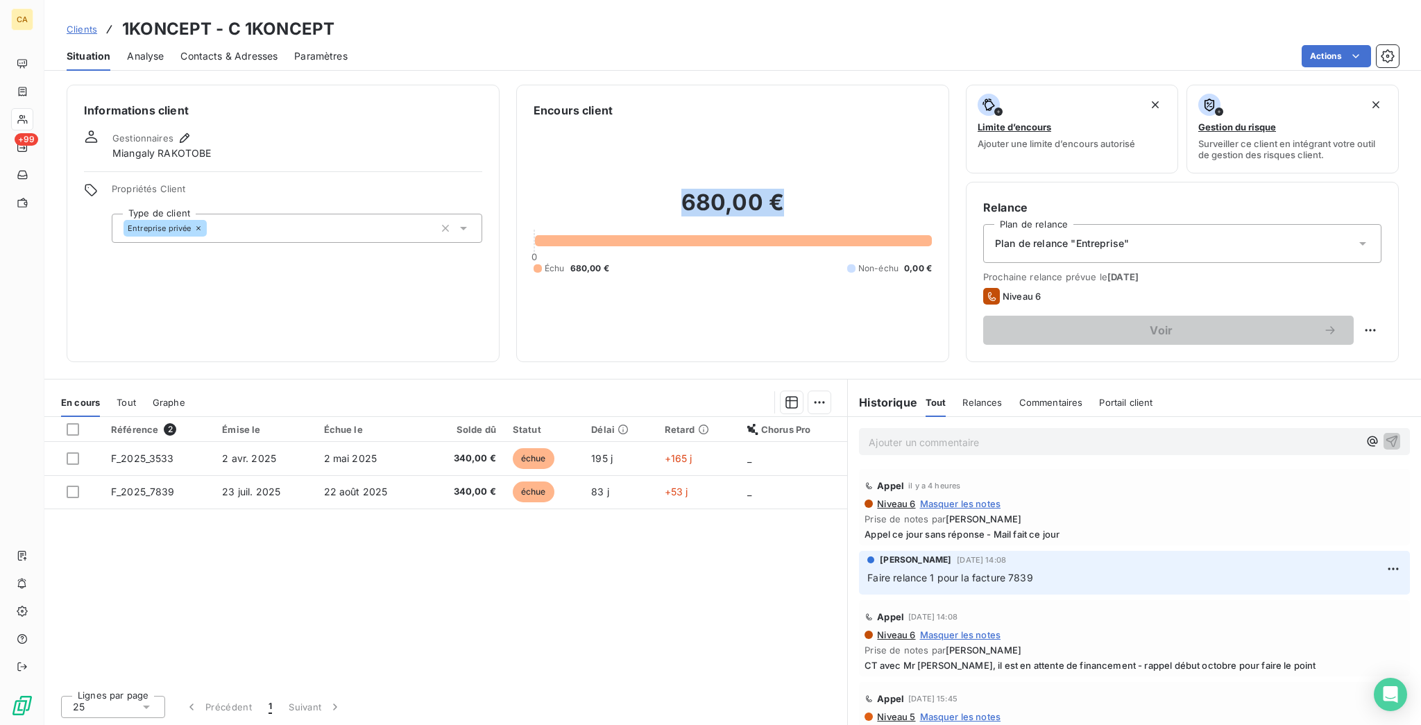
click at [663, 189] on h2 "680,00 €" at bounding box center [732, 210] width 398 height 42
click at [902, 296] on div "Encours client 680,00 € 0 Échu 680,00 € Non-échu 0,00 €" at bounding box center [732, 223] width 433 height 277
click at [237, 28] on h3 "1KONCEPT - C 1KONCEPT" at bounding box center [228, 29] width 212 height 25
click at [230, 49] on span "Contacts & Adresses" at bounding box center [228, 56] width 97 height 14
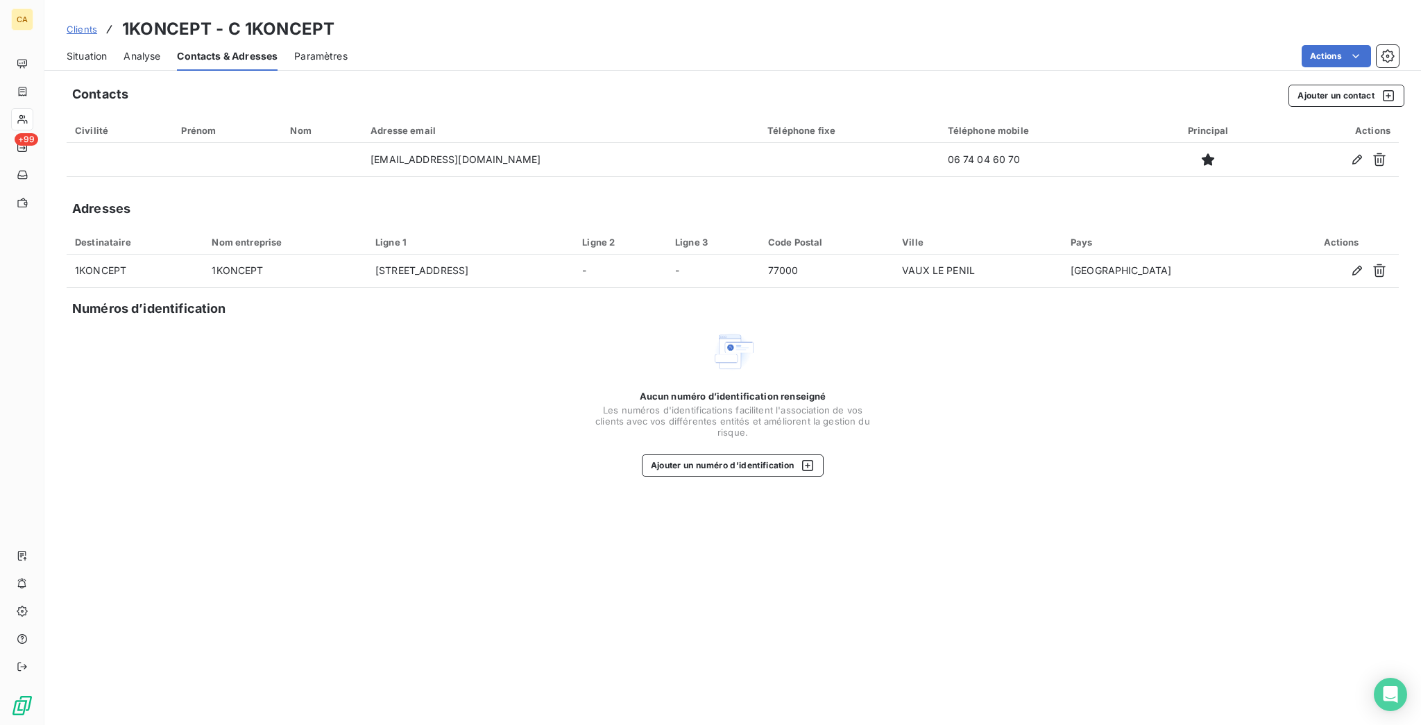
click at [85, 49] on span "Situation" at bounding box center [87, 56] width 40 height 14
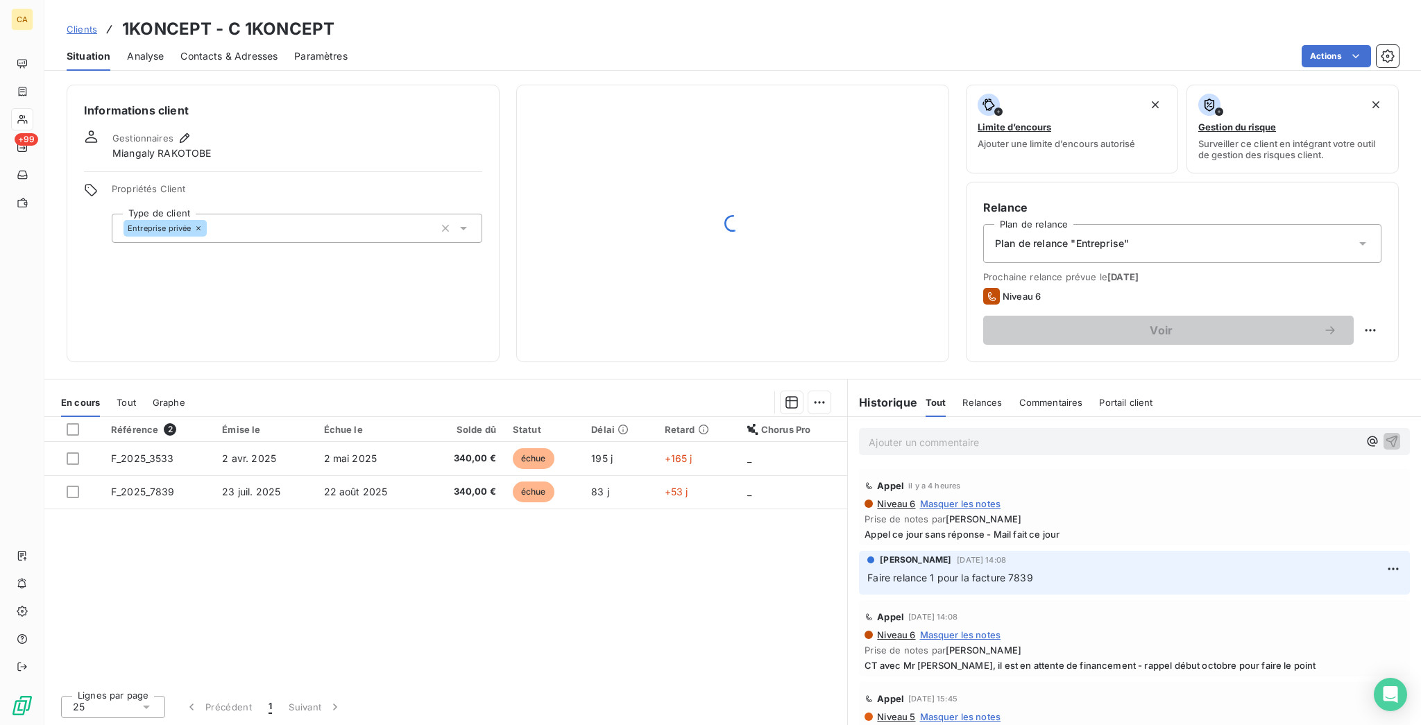
click at [988, 428] on div "Ajouter un commentaire ﻿" at bounding box center [1134, 441] width 551 height 27
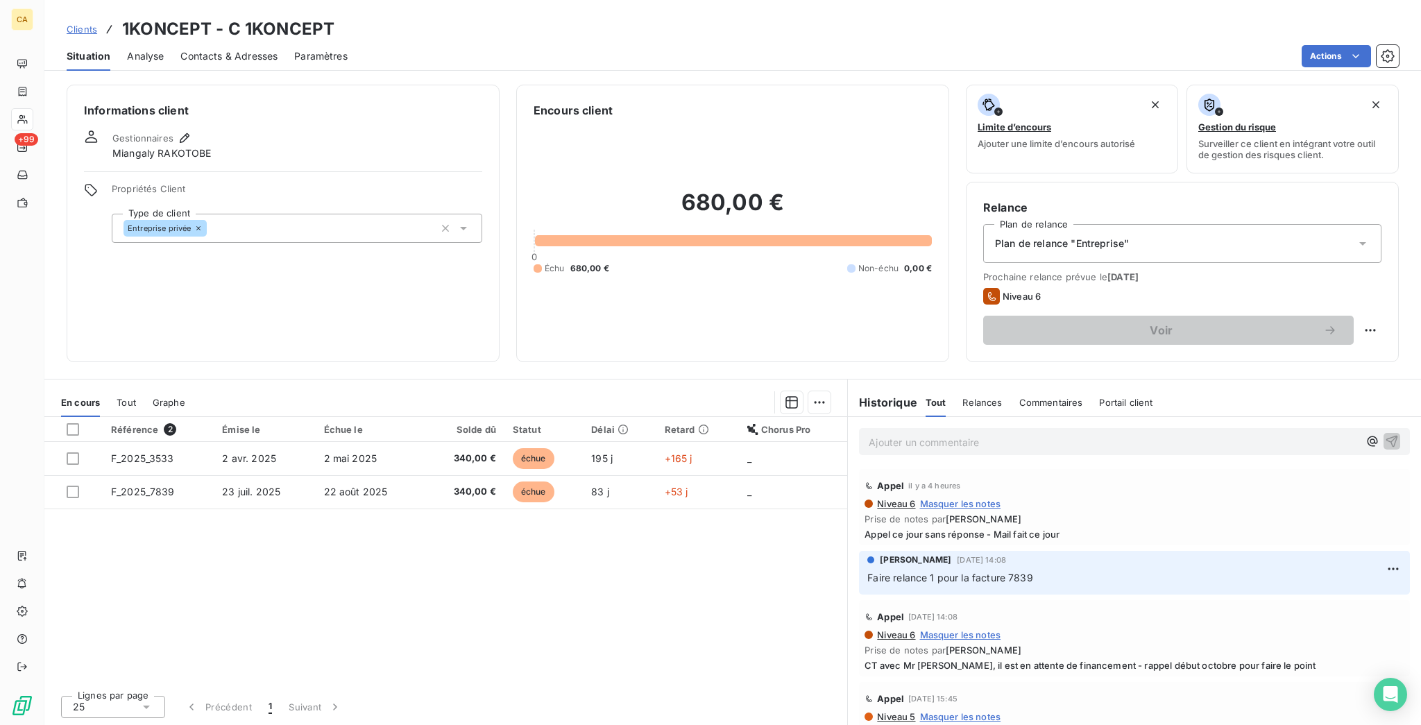
click at [989, 434] on p "Ajouter un commentaire ﻿" at bounding box center [1114, 442] width 490 height 17
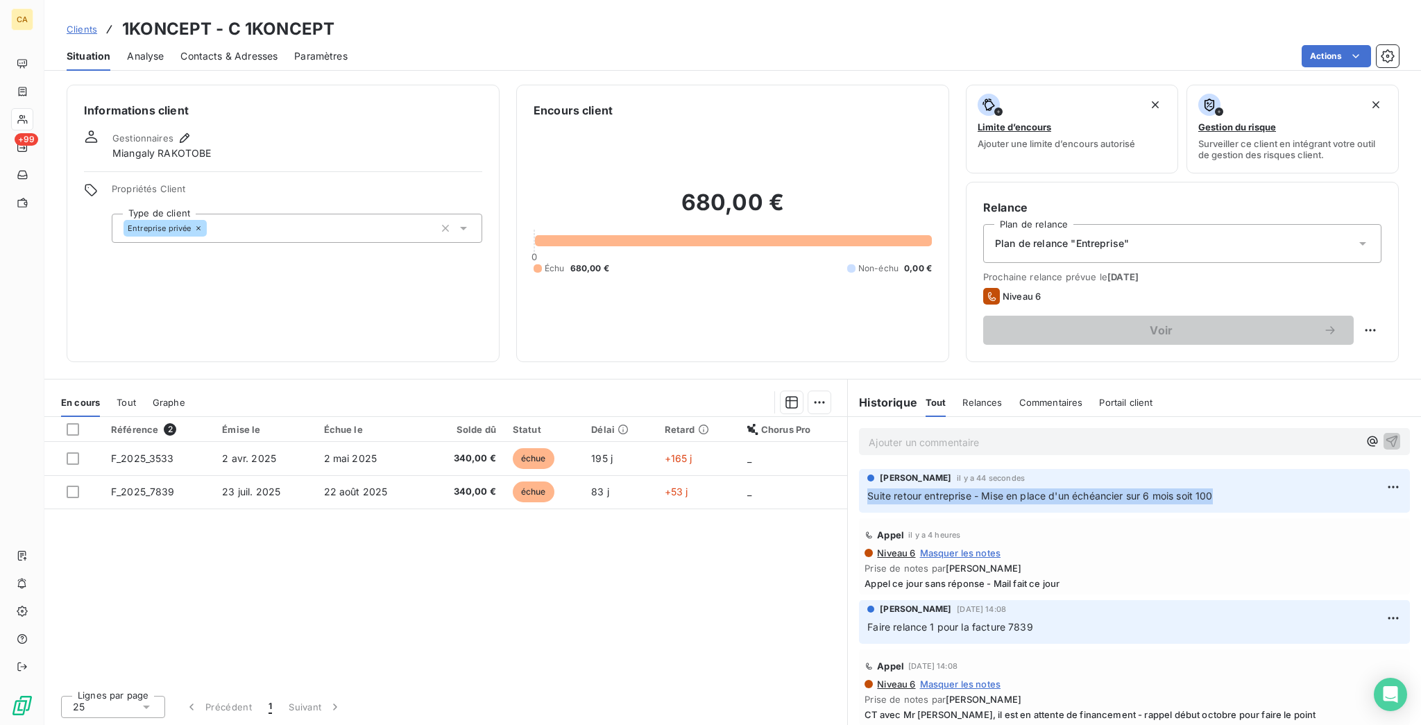
drag, startPoint x: 1233, startPoint y: 411, endPoint x: 859, endPoint y: 418, distance: 374.7
click at [867, 488] on p "Suite retour entreprise - Mise en place d'un échéancier sur 6 mois soit 100" at bounding box center [1134, 496] width 534 height 16
copy span "Suite retour entreprise - Mise en place d'un échéancier sur 6 mois soit 100"
click at [1383, 407] on html "CA +99 Clients 1KONCEPT - C 1KONCEPT Situation Analyse Contacts & Adresses Para…" at bounding box center [710, 362] width 1421 height 725
click at [1354, 452] on div "Supprimer" at bounding box center [1350, 461] width 78 height 22
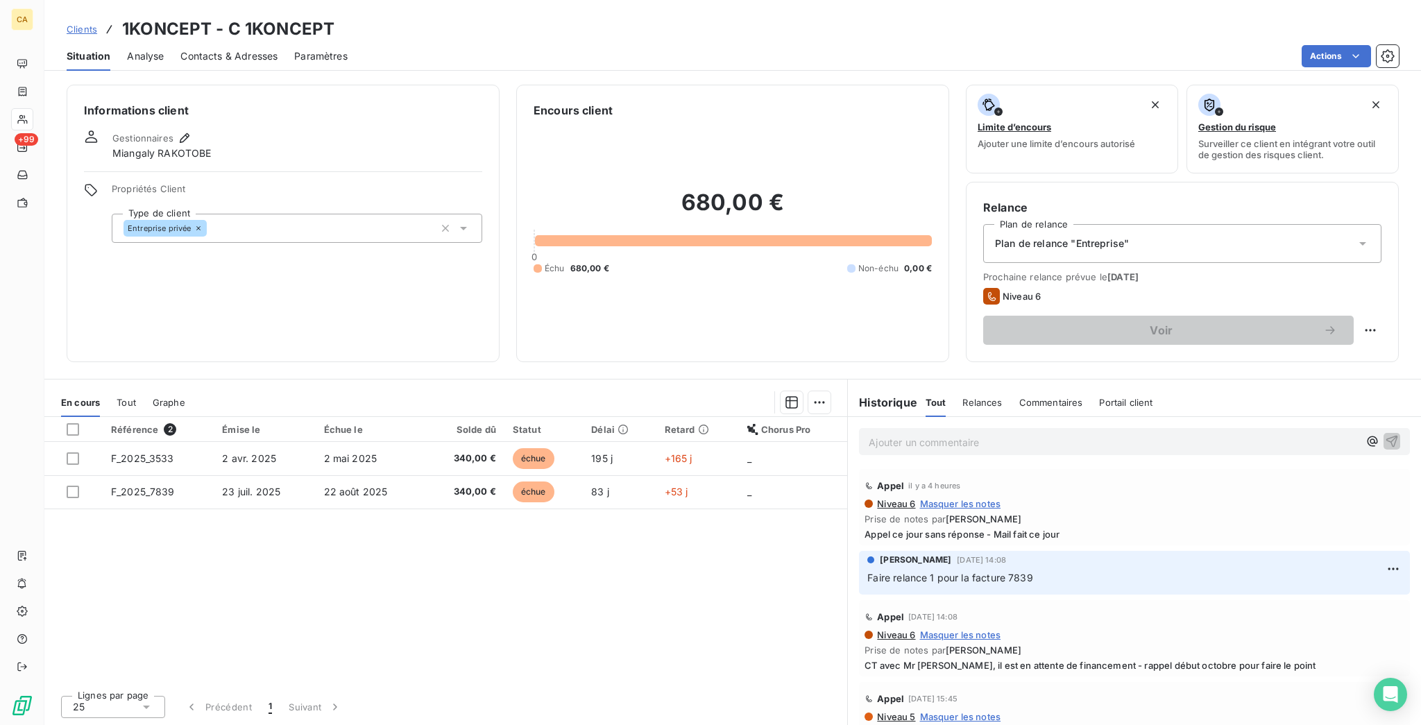
click at [1027, 434] on p "Ajouter un commentaire ﻿" at bounding box center [1114, 442] width 490 height 17
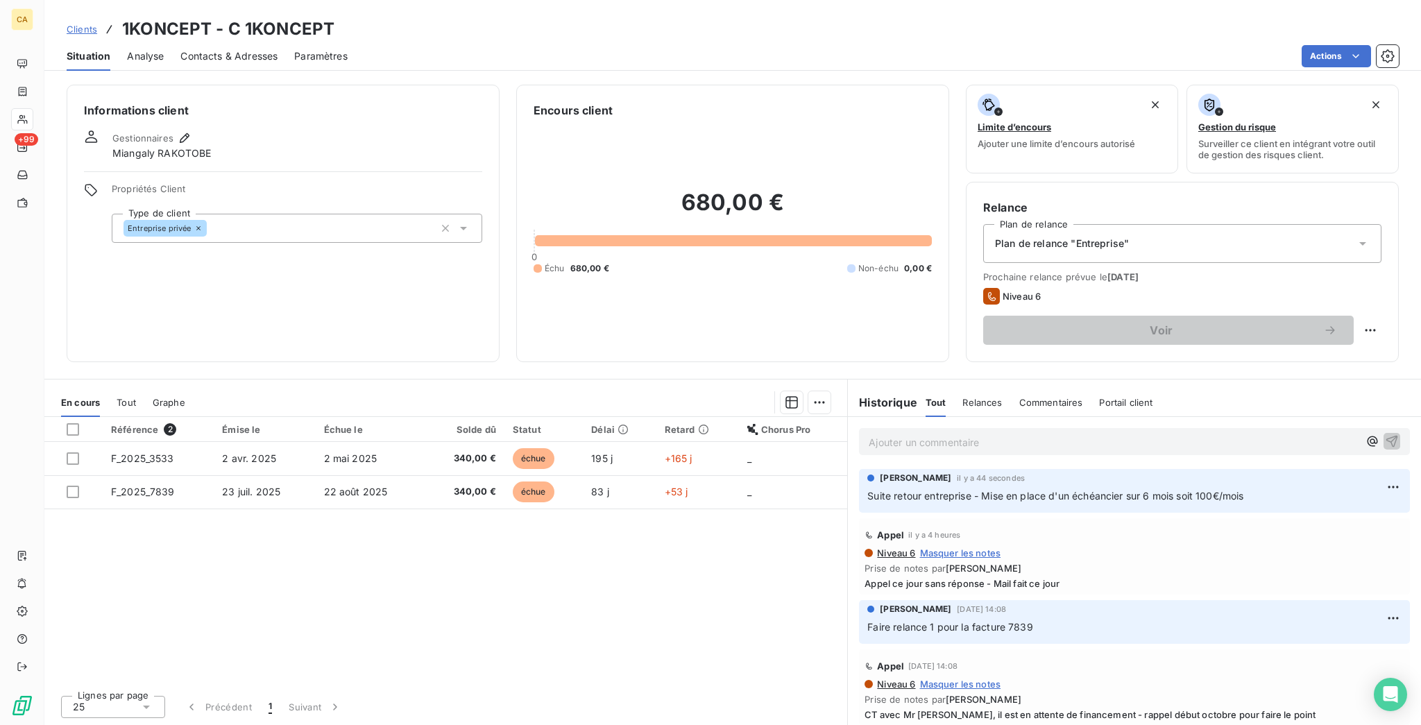
click at [1004, 434] on p "Ajouter un commentaire ﻿" at bounding box center [1114, 442] width 490 height 17
drag, startPoint x: 1292, startPoint y: 413, endPoint x: 857, endPoint y: 416, distance: 434.3
click at [867, 488] on p "Suite retour entreprise - Mise en place d'un échéancier sur 6 mois soit 100€/mo…" at bounding box center [1134, 496] width 534 height 16
copy span "Suite retour entreprise - Mise en place d'un échéancier sur 6 mois soit 100€/mo…"
click at [1385, 414] on html "CA +99 Clients 1KONCEPT - C 1KONCEPT Situation Analyse Contacts & Adresses Para…" at bounding box center [710, 362] width 1421 height 725
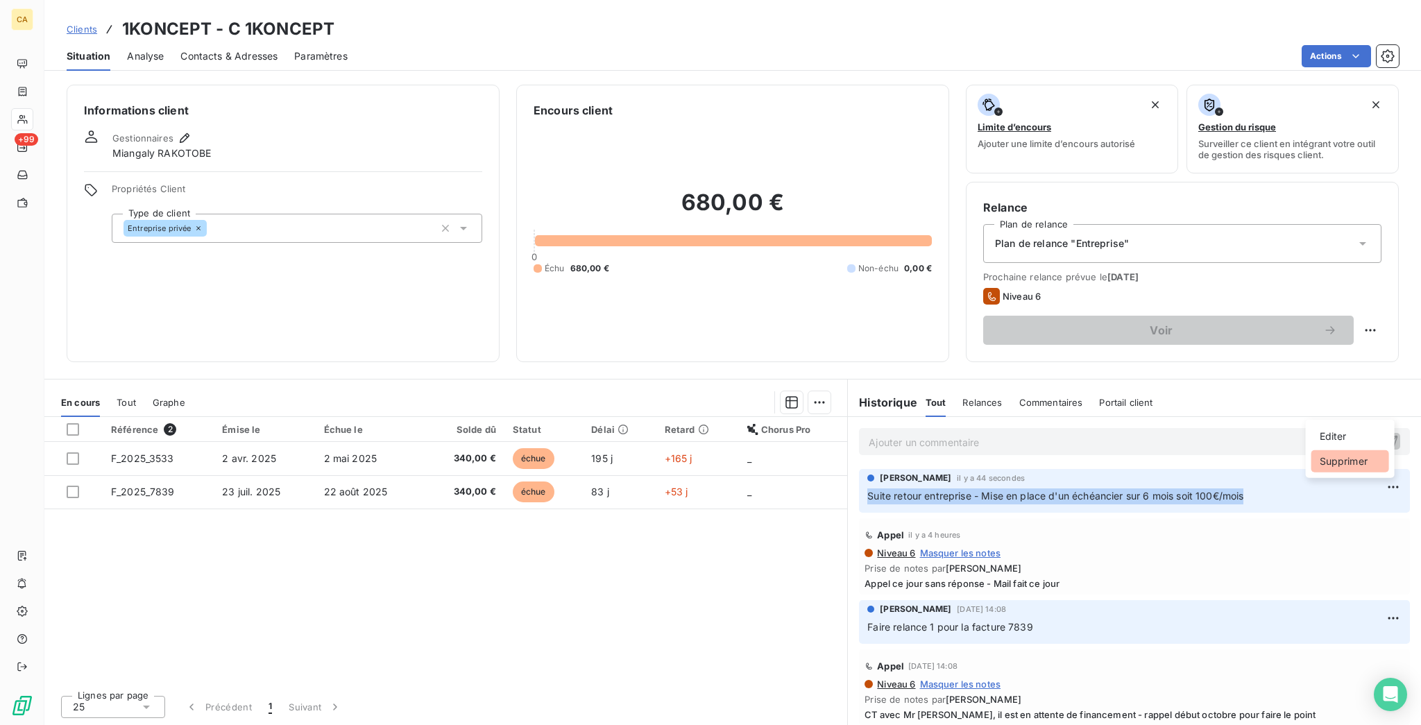
click at [1349, 450] on div "Supprimer" at bounding box center [1350, 461] width 78 height 22
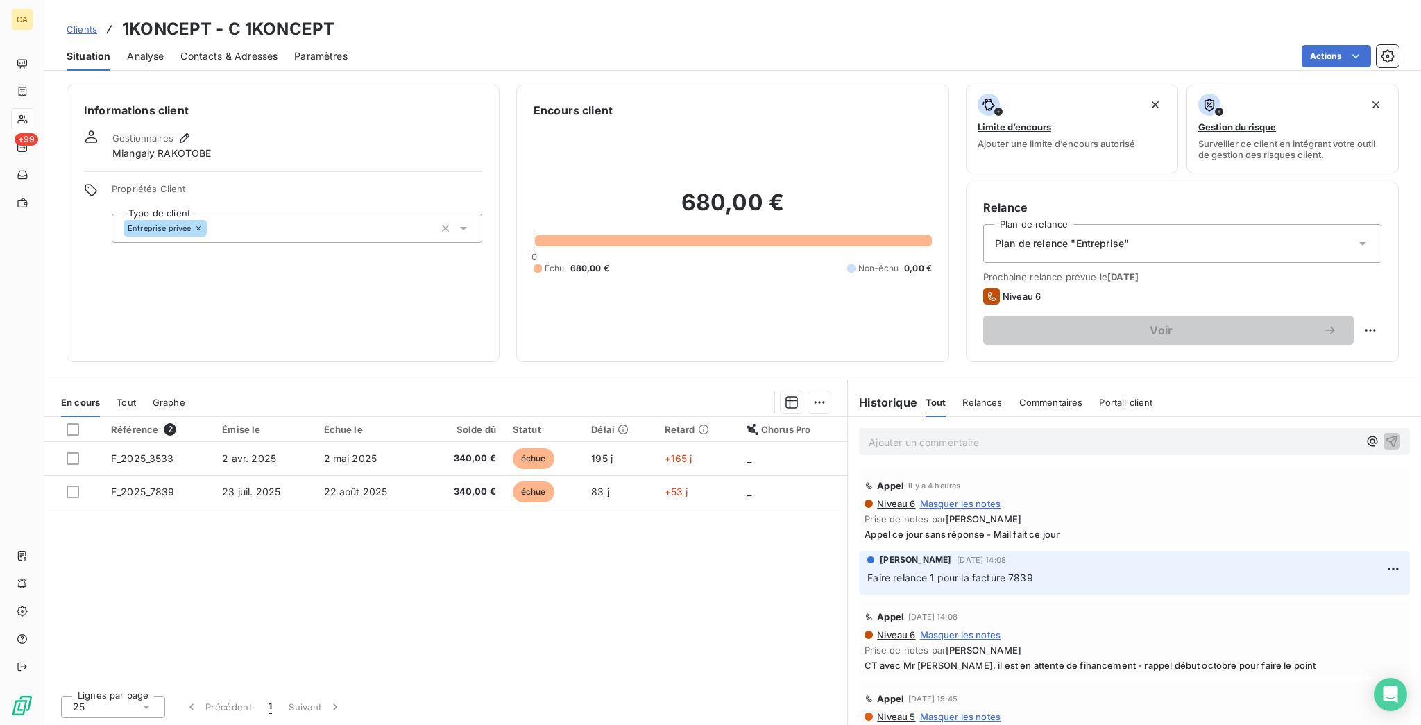
drag, startPoint x: 986, startPoint y: 382, endPoint x: 989, endPoint y: 364, distance: 18.2
click at [986, 417] on div "Ajouter un commentaire ﻿" at bounding box center [1134, 441] width 573 height 49
click at [990, 432] on div "Ajouter un commentaire ﻿" at bounding box center [1114, 441] width 490 height 19
click at [980, 434] on p "Ajouter un commentaire ﻿" at bounding box center [1114, 442] width 490 height 17
click at [1204, 435] on span "Suite retour entreprise - Mise en place d'un échéancier sur 6 mois soit 100€/mo…" at bounding box center [1057, 441] width 376 height 12
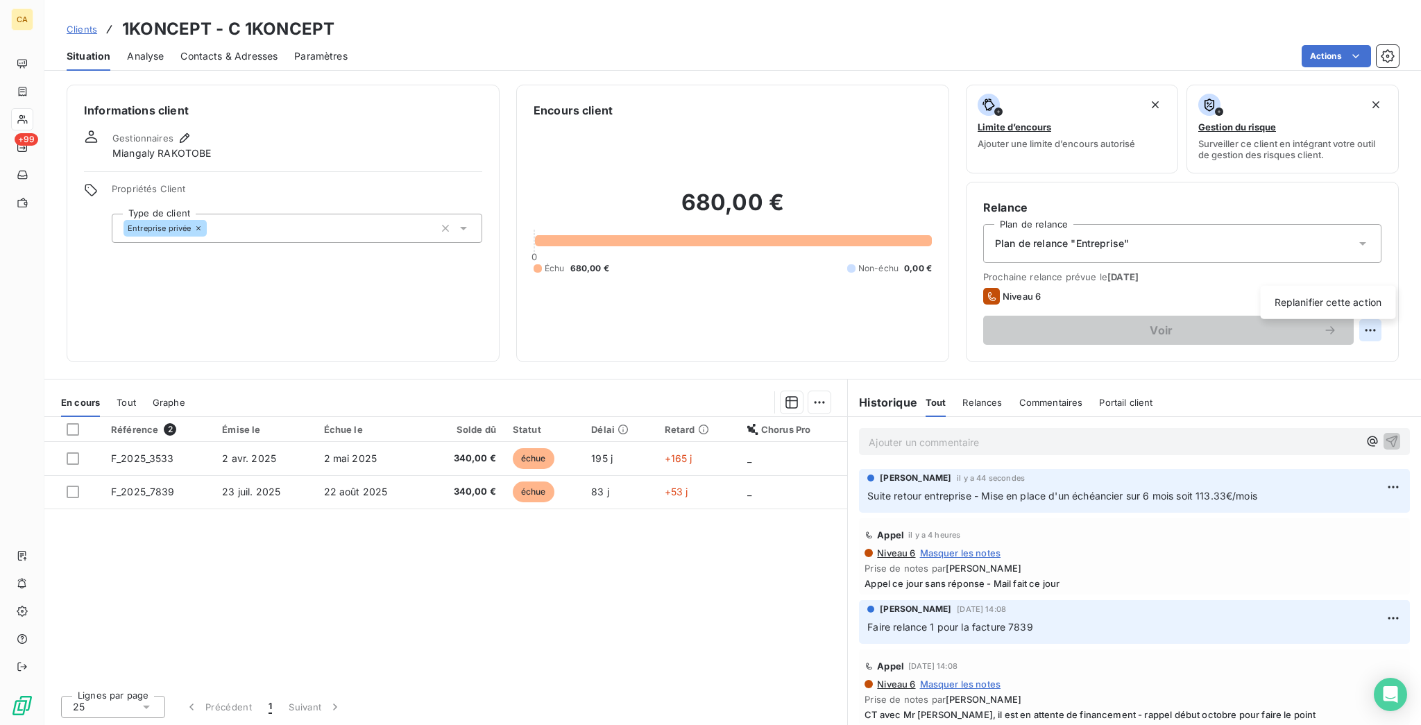
click at [1376, 273] on html "CA +99 Clients 1KONCEPT - C 1KONCEPT Situation Analyse Contacts & Adresses Para…" at bounding box center [710, 362] width 1421 height 725
click at [1288, 305] on div "Replanifier cette action" at bounding box center [1328, 302] width 124 height 22
select select "9"
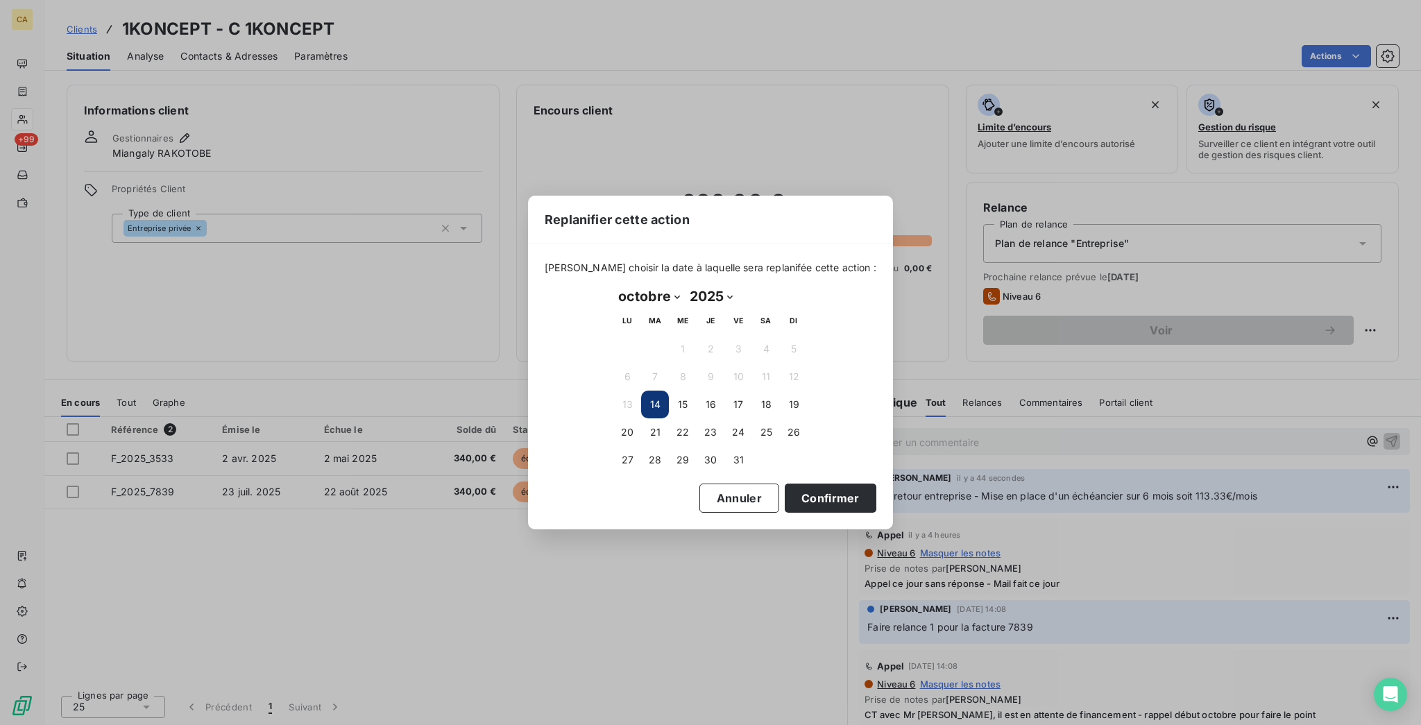
click at [301, 385] on div "Replanifier cette action Veuillez choisir la date à laquelle sera replanifée ce…" at bounding box center [710, 362] width 1421 height 725
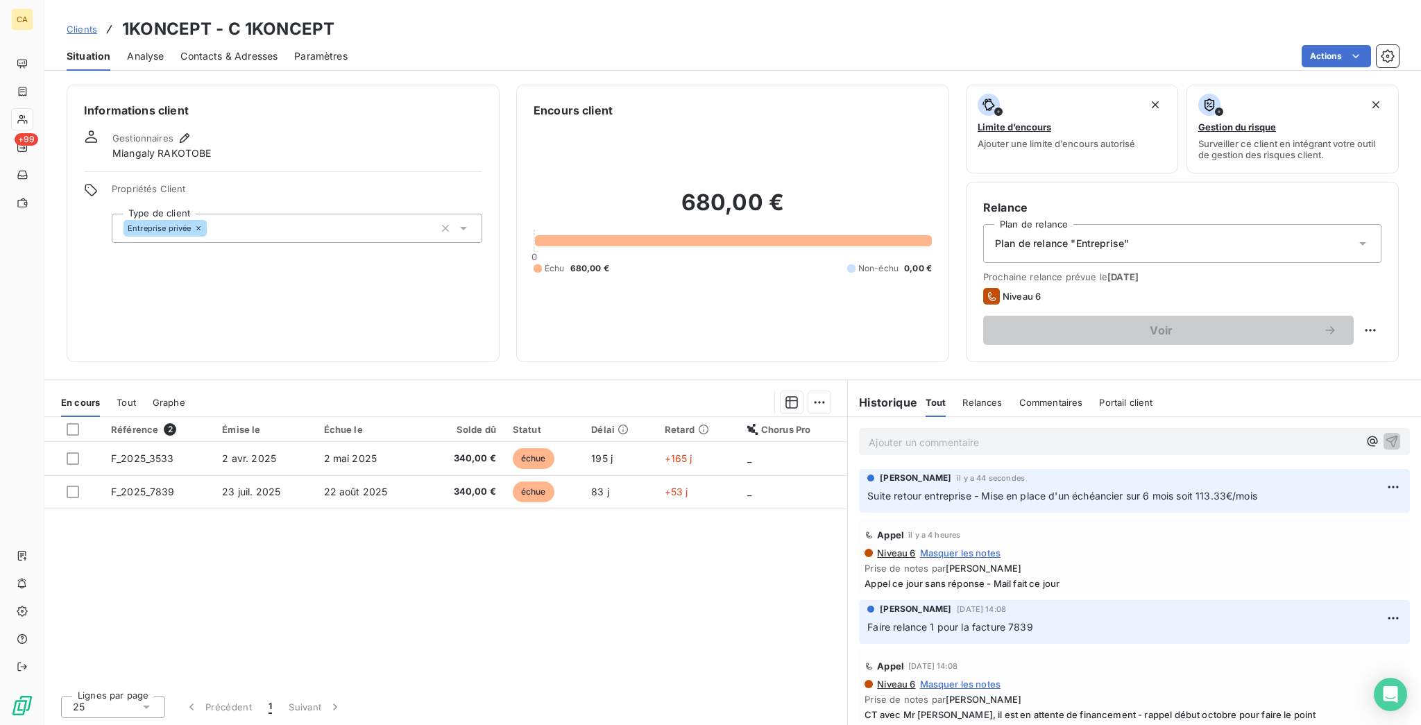
click at [217, 442] on td "2 avr. 2025" at bounding box center [264, 458] width 101 height 33
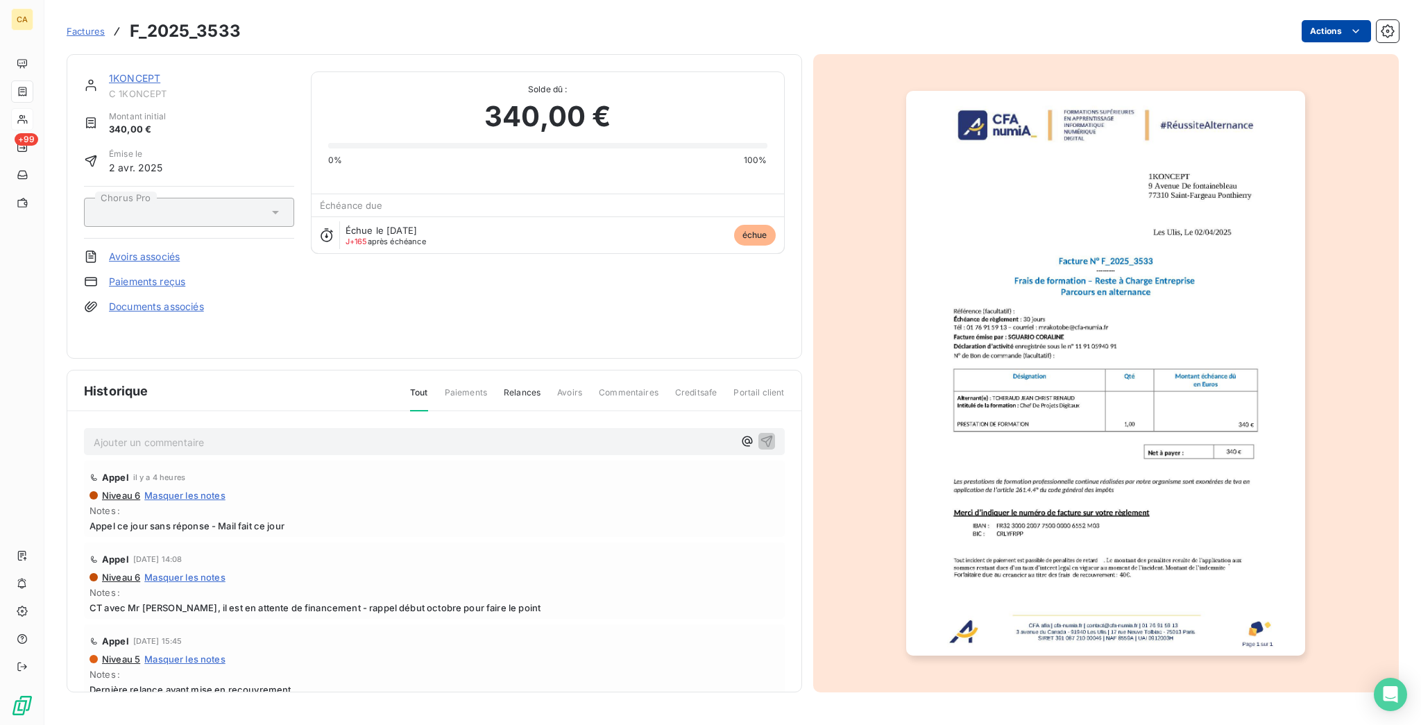
click at [1312, 30] on html "CA +99 Factures F_2025_3533 Actions 1KONCEPT C 1KONCEPT Montant initial 340,00 …" at bounding box center [710, 362] width 1421 height 725
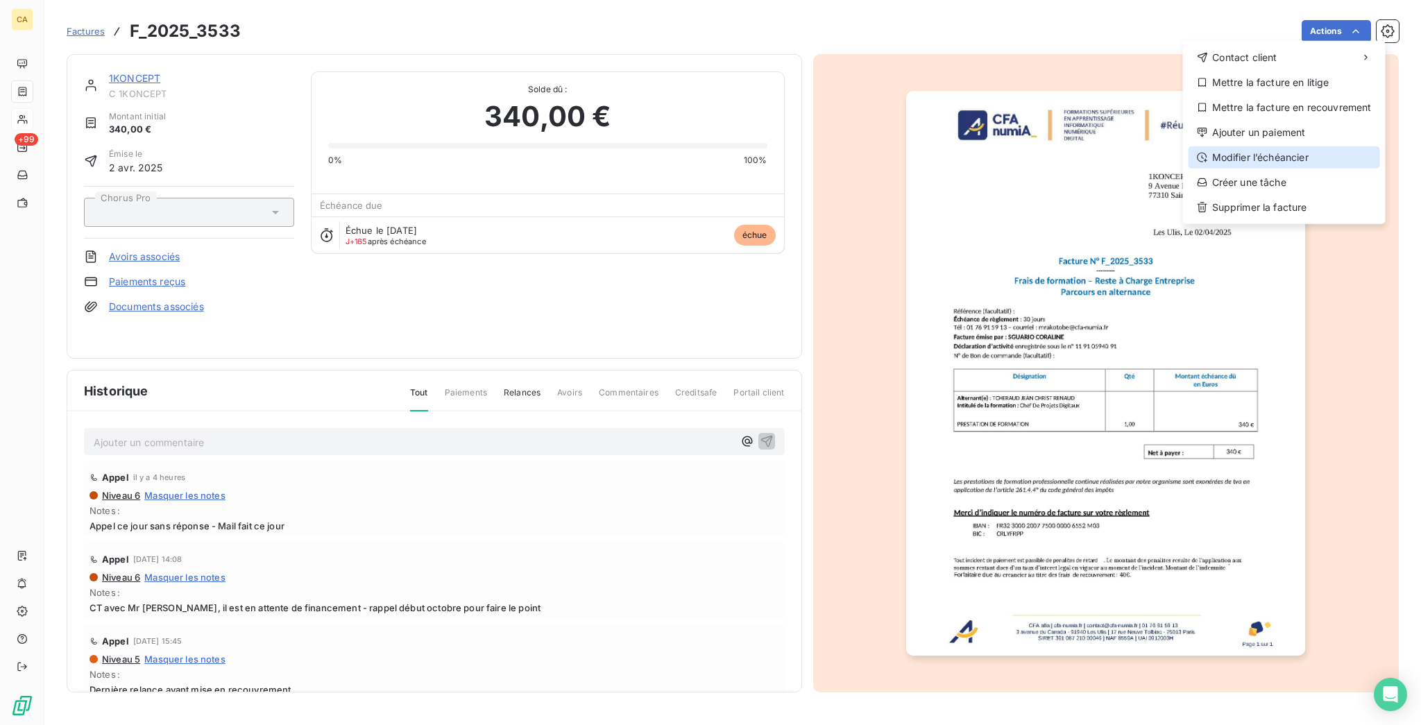
click at [1290, 146] on div "Modifier l’échéancier" at bounding box center [1283, 157] width 191 height 22
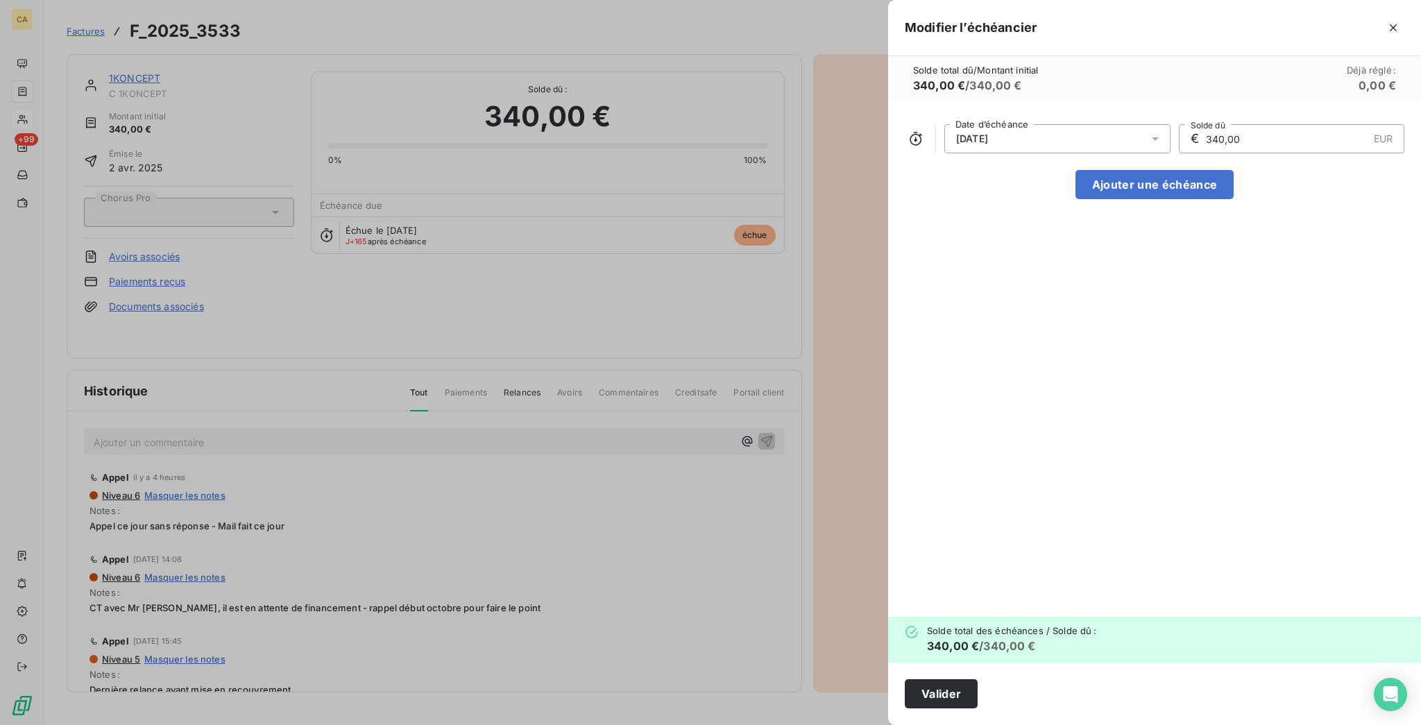
click at [1328, 125] on input "340,00" at bounding box center [1286, 139] width 164 height 28
click at [1156, 124] on div "02/05/2025" at bounding box center [1057, 138] width 226 height 29
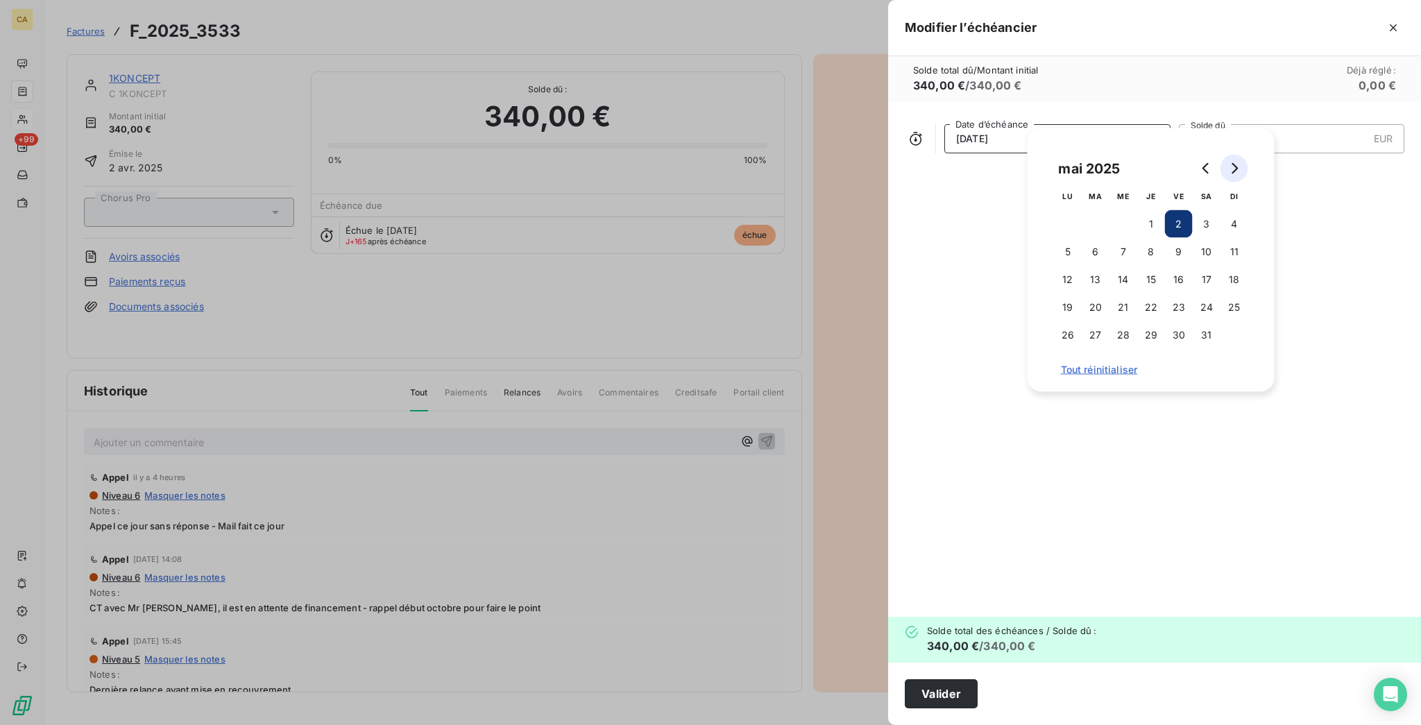
click at [1236, 163] on icon "Go to next month" at bounding box center [1234, 168] width 11 height 11
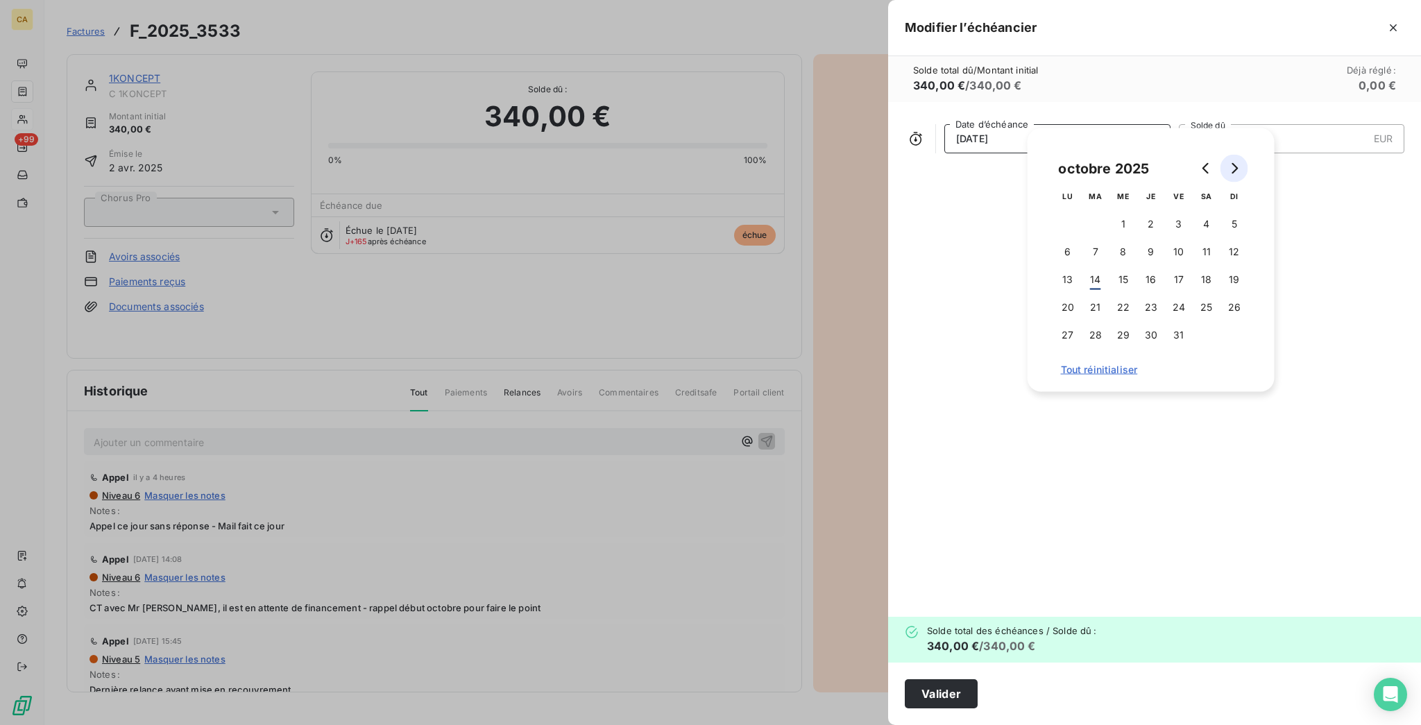
click at [1236, 163] on icon "Go to next month" at bounding box center [1234, 168] width 11 height 11
drag, startPoint x: 1216, startPoint y: 160, endPoint x: 1206, endPoint y: 160, distance: 9.7
click at [1214, 160] on div at bounding box center [1219, 169] width 55 height 28
click at [1206, 163] on icon "Go to previous month" at bounding box center [1206, 168] width 11 height 11
click at [1074, 297] on button "20" at bounding box center [1068, 307] width 28 height 28
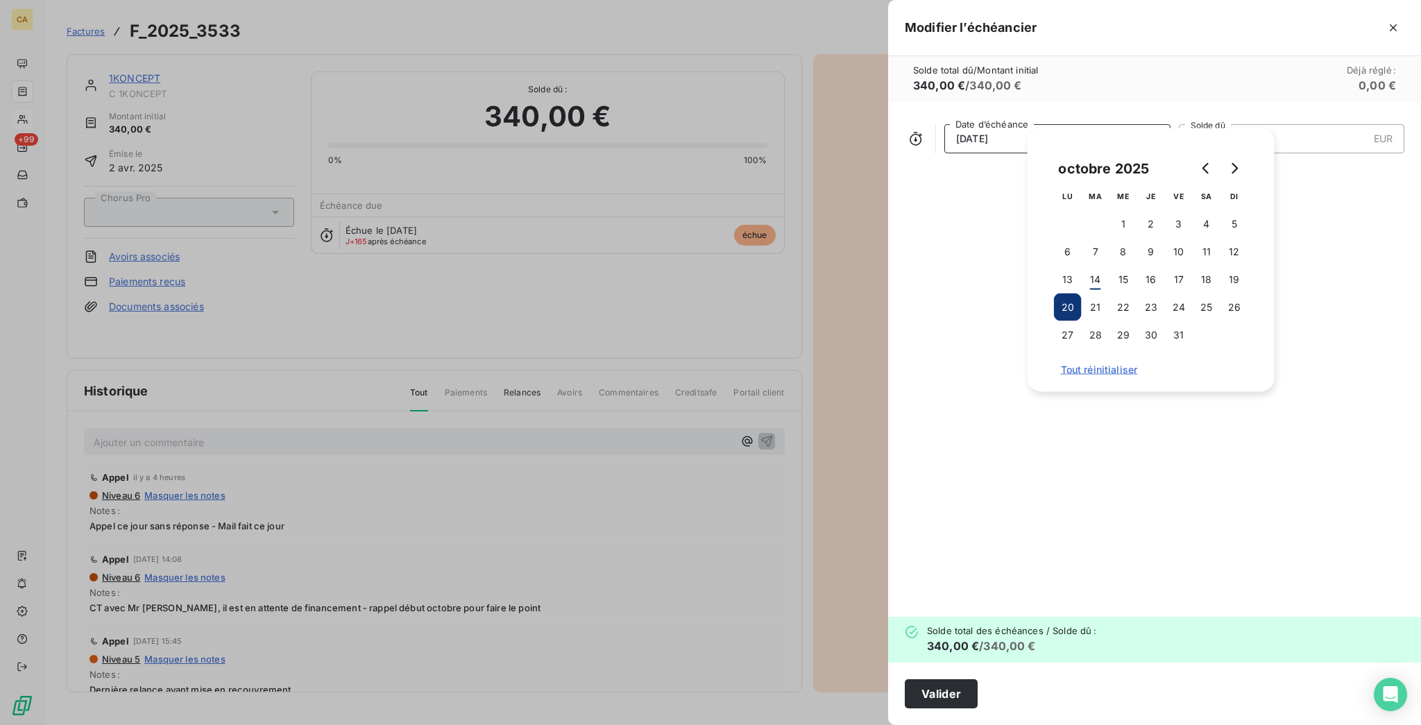
click at [1324, 125] on input "340,00" at bounding box center [1286, 139] width 164 height 28
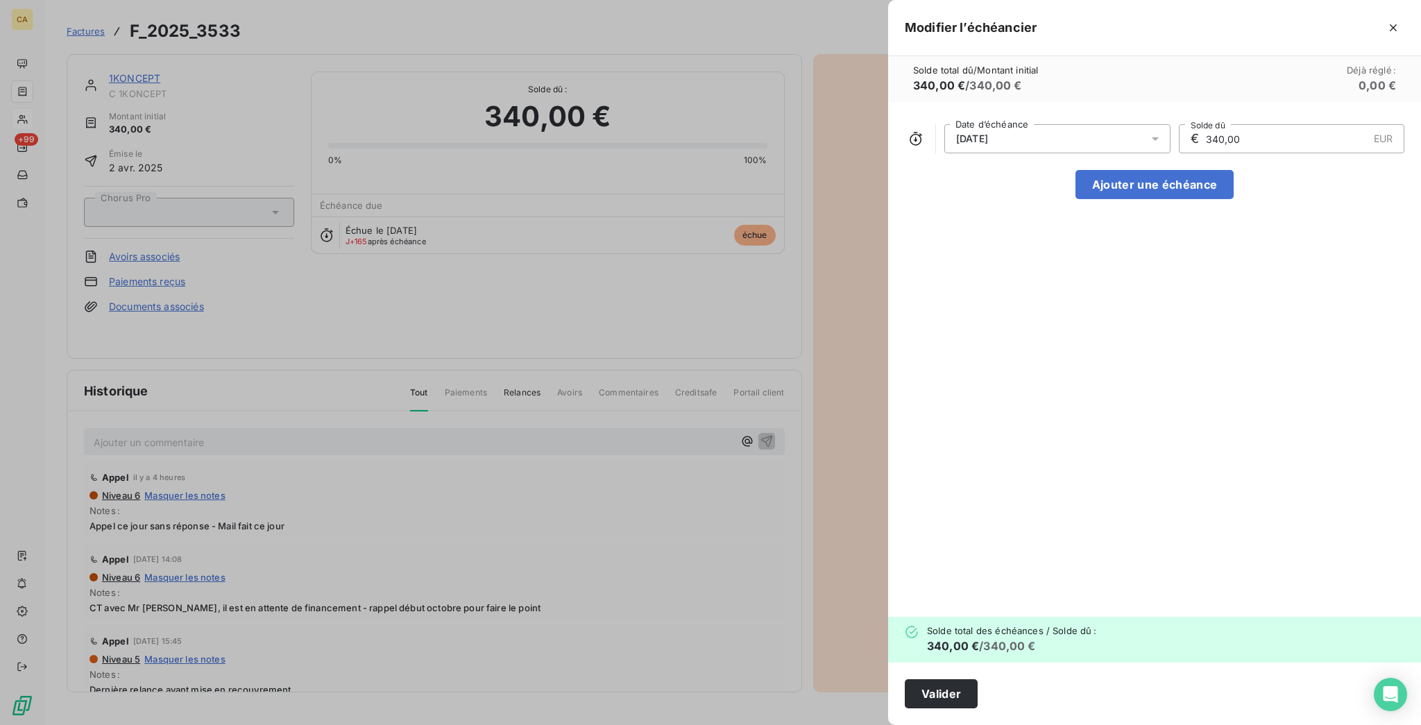
drag, startPoint x: 1322, startPoint y: 117, endPoint x: 1227, endPoint y: 94, distance: 97.1
click at [1208, 126] on div "20/10/2025 Date d’échéance € 340,00 EUR Solde dû" at bounding box center [1154, 138] width 499 height 29
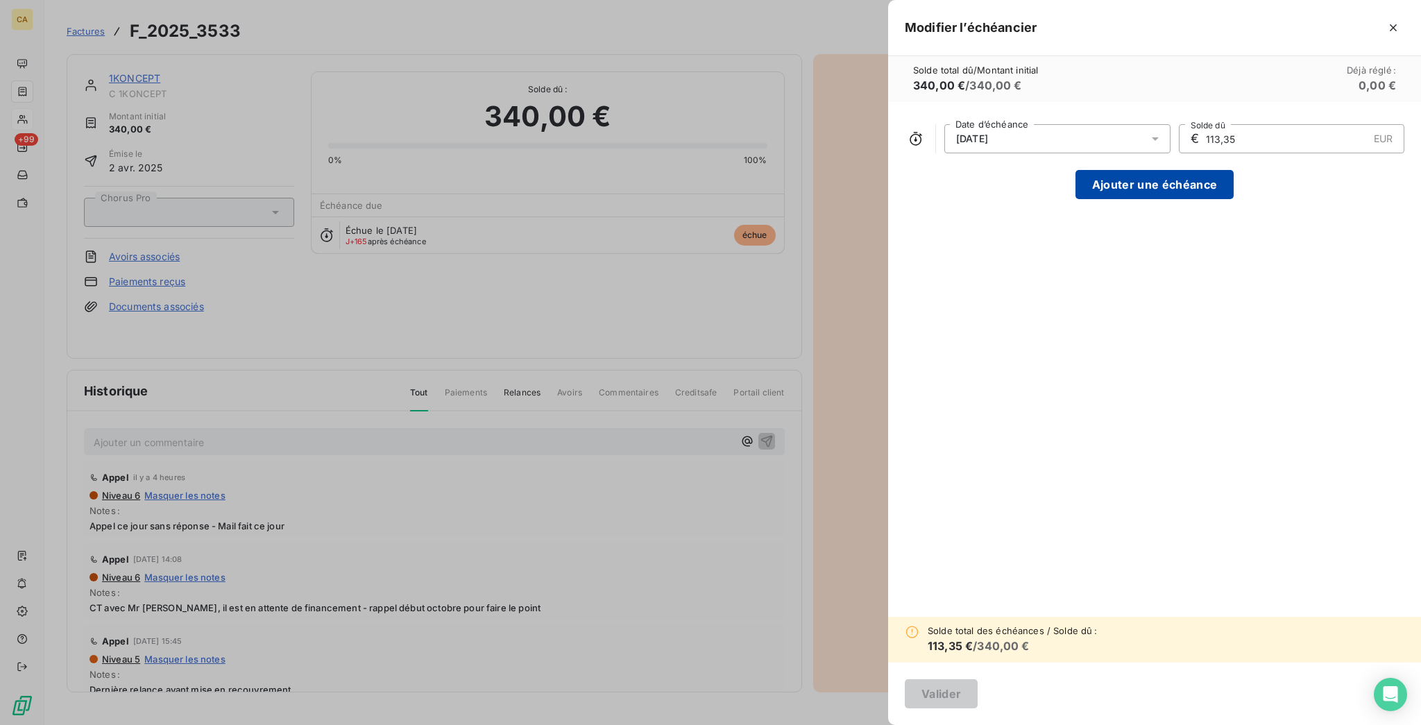
type input "113,35"
click at [1233, 170] on button "Ajouter une échéance" at bounding box center [1154, 184] width 158 height 29
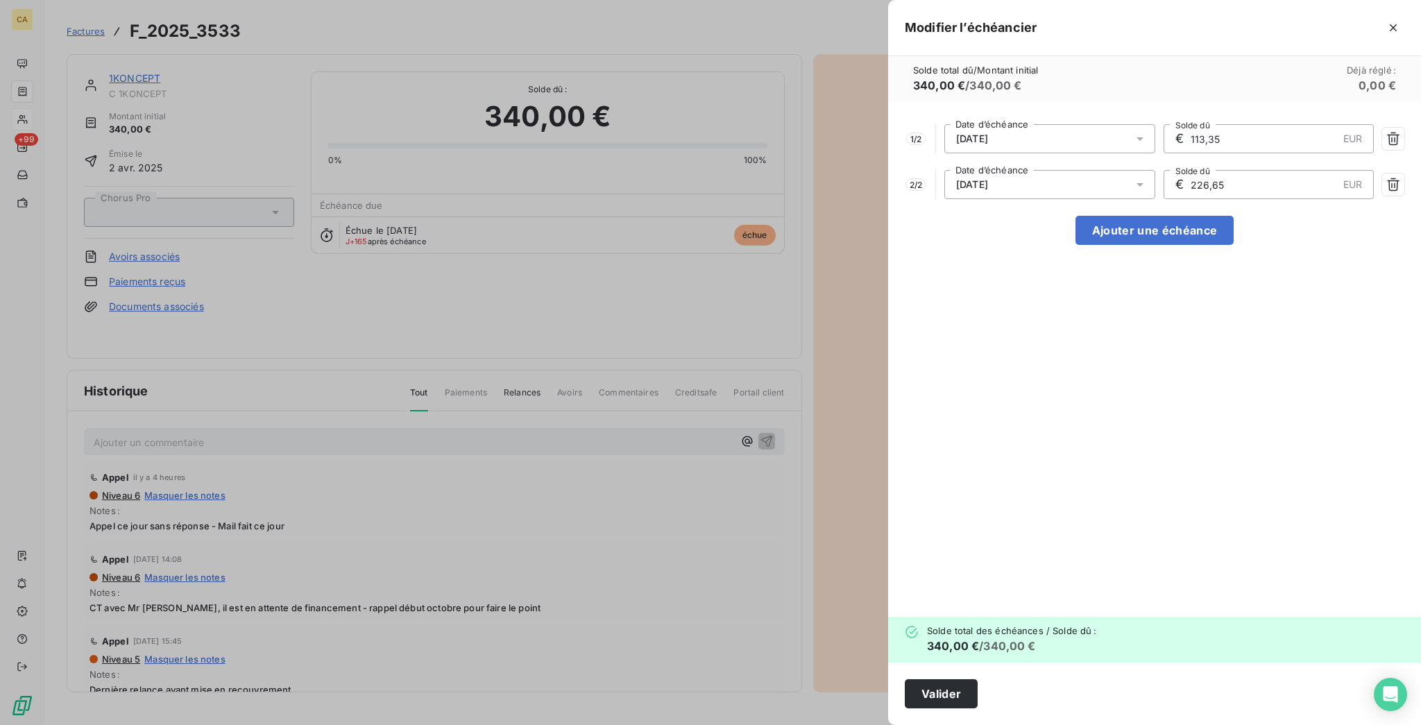
click at [1127, 124] on div "20/10/2025" at bounding box center [1049, 138] width 211 height 29
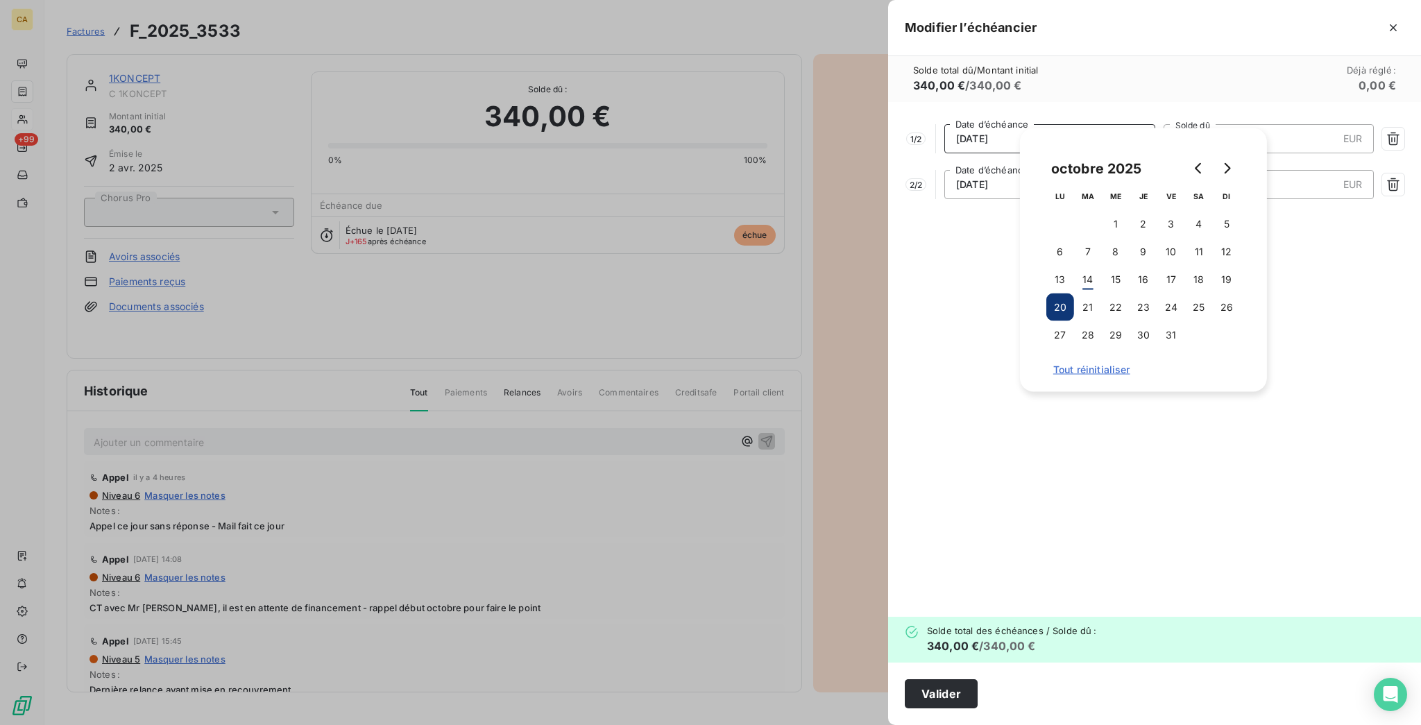
click at [1066, 305] on button "20" at bounding box center [1060, 307] width 28 height 28
click at [1256, 76] on div "Solde total dû / Montant initial 340,00 € / 340,00 € Déjà réglé : 0,00 €" at bounding box center [1154, 79] width 533 height 46
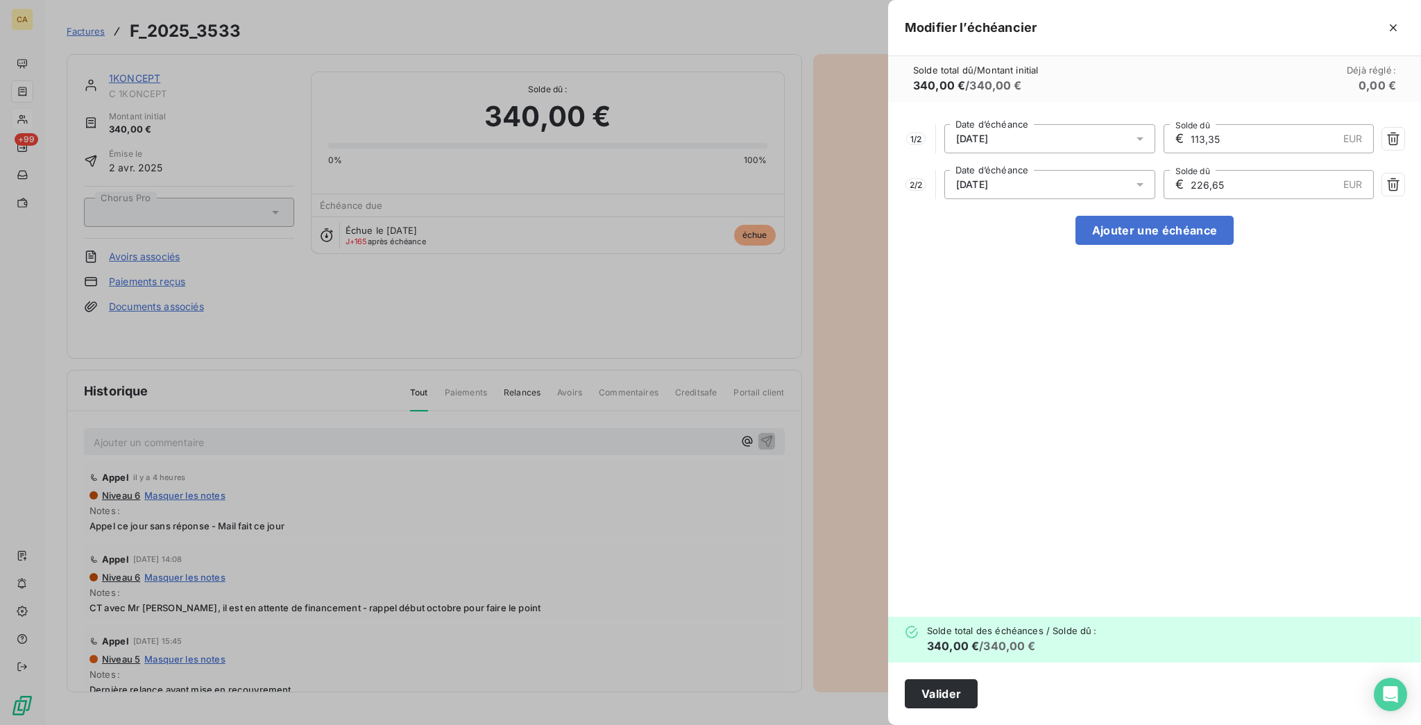
click at [1155, 170] on div "20/11/2025" at bounding box center [1049, 184] width 211 height 29
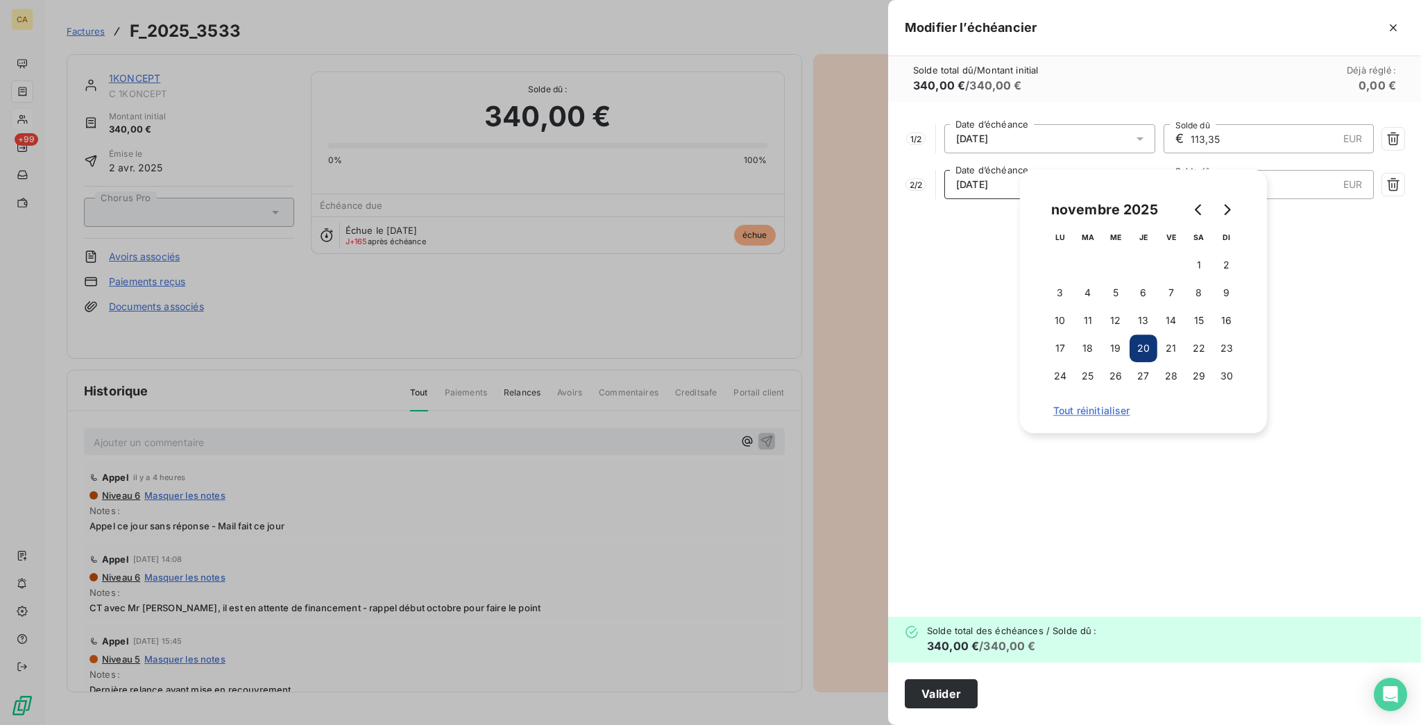
click at [1385, 203] on div "1 / 2 20/10/2025 Date d’échéance € 113,35 EUR Solde dû 2 / 2 20/11/2025 Date d’…" at bounding box center [1154, 359] width 533 height 515
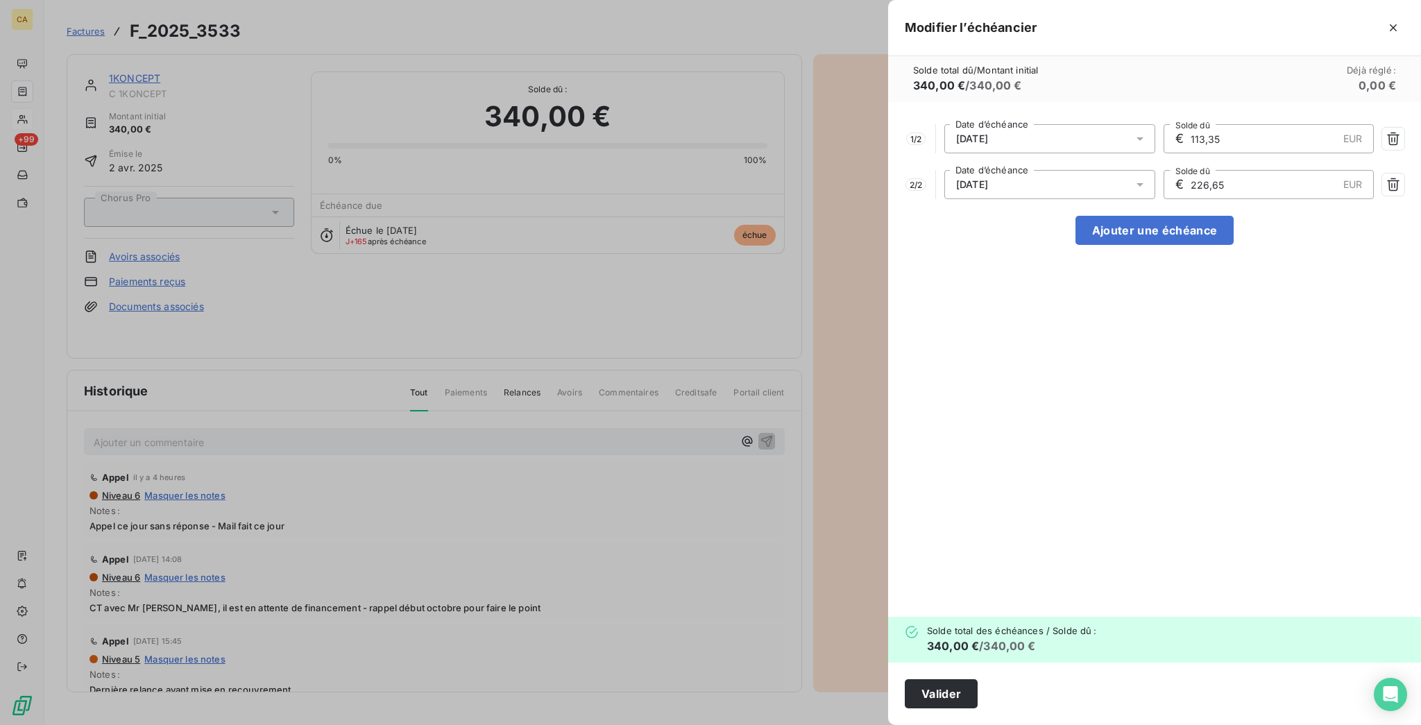
click at [1319, 171] on input "226,65" at bounding box center [1263, 185] width 148 height 28
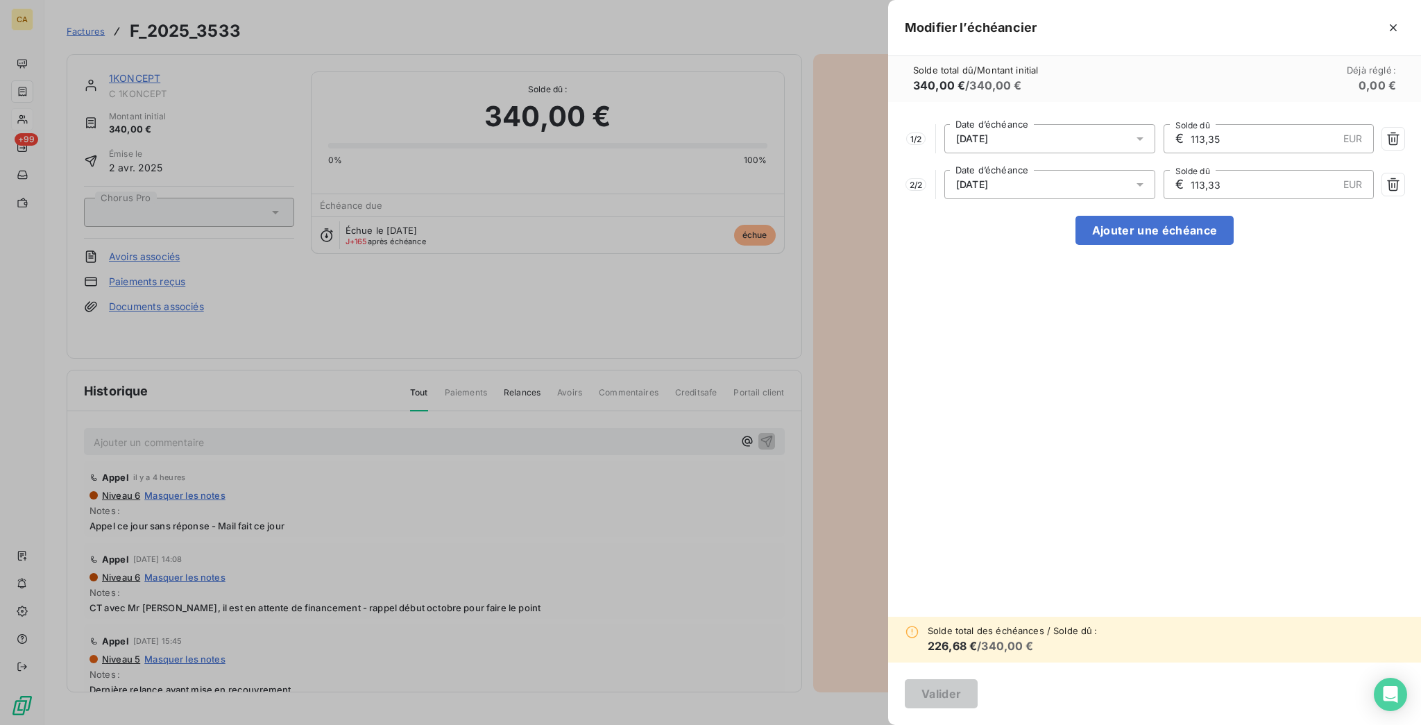
type input "113,33"
click at [1233, 216] on button "Ajouter une échéance" at bounding box center [1154, 230] width 158 height 29
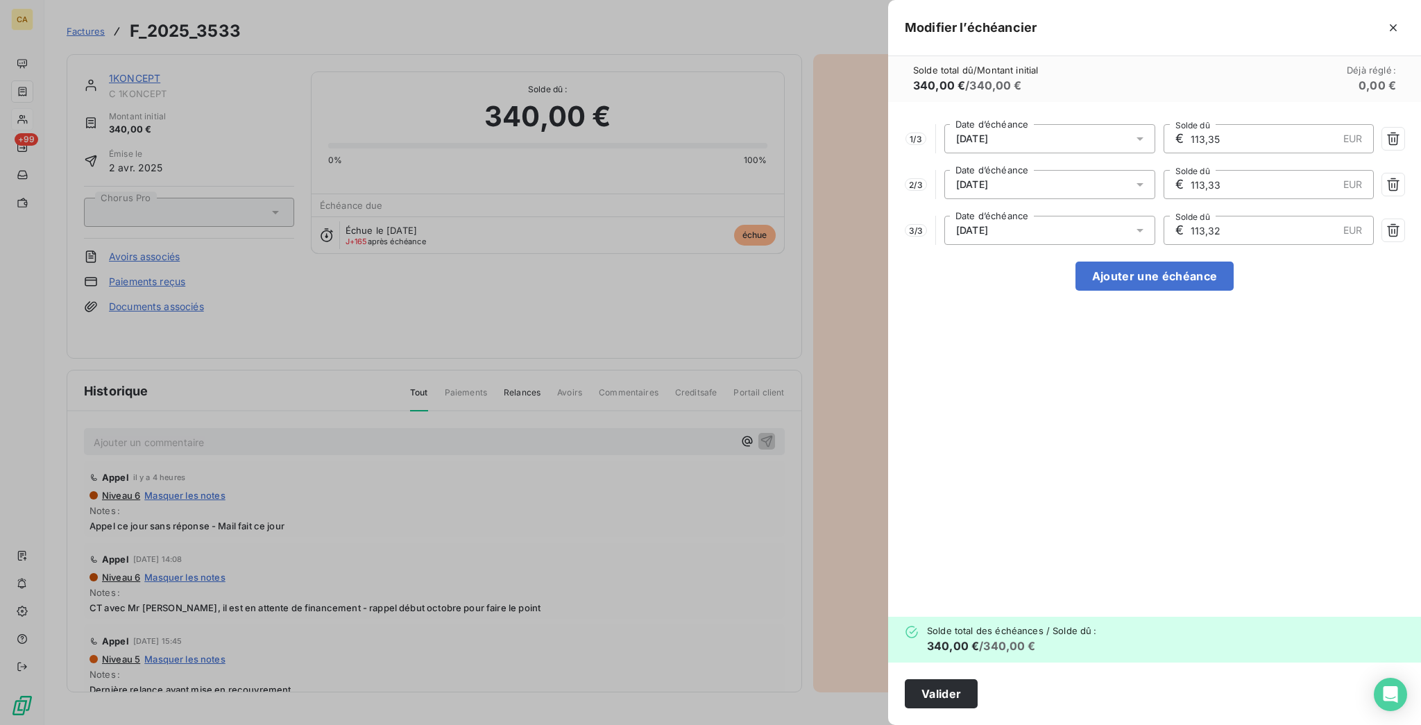
click at [1283, 125] on input "113,35" at bounding box center [1263, 139] width 148 height 28
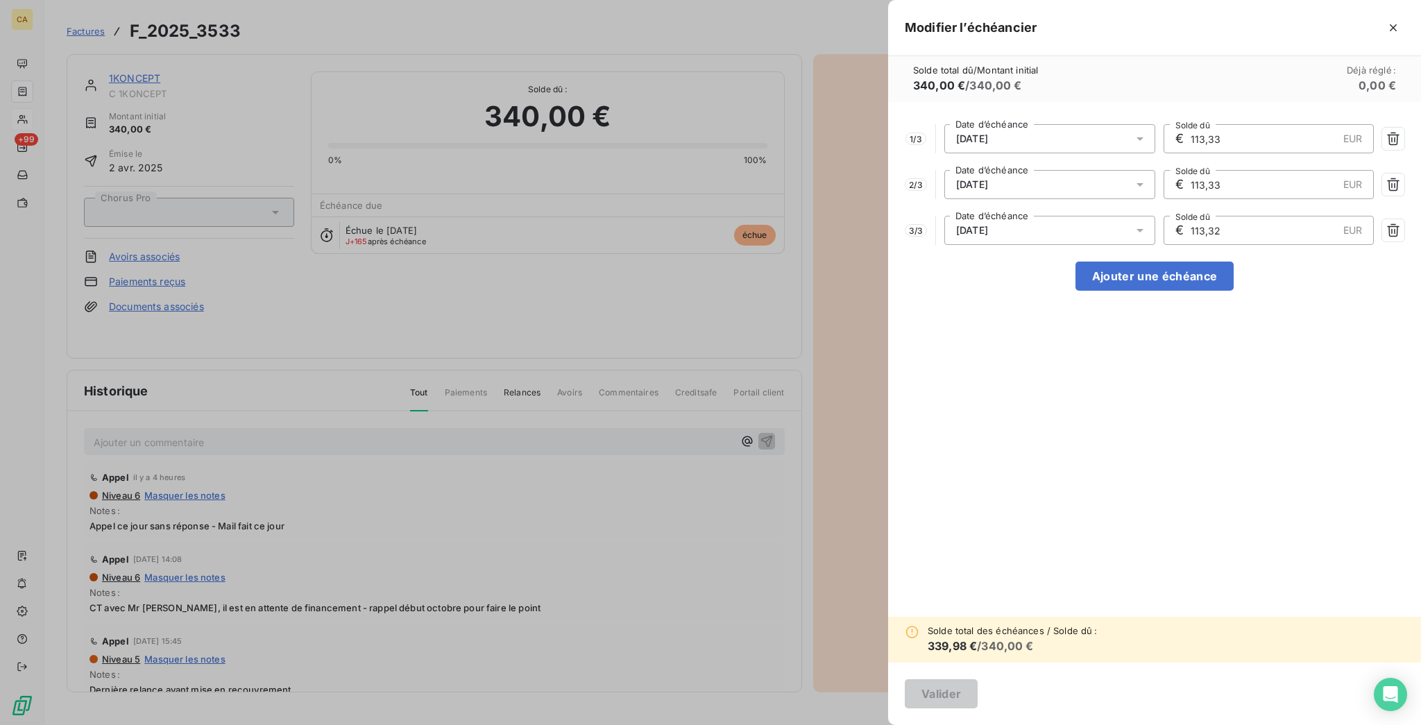
type input "113,33"
click at [1281, 216] on input "113,32" at bounding box center [1263, 230] width 148 height 28
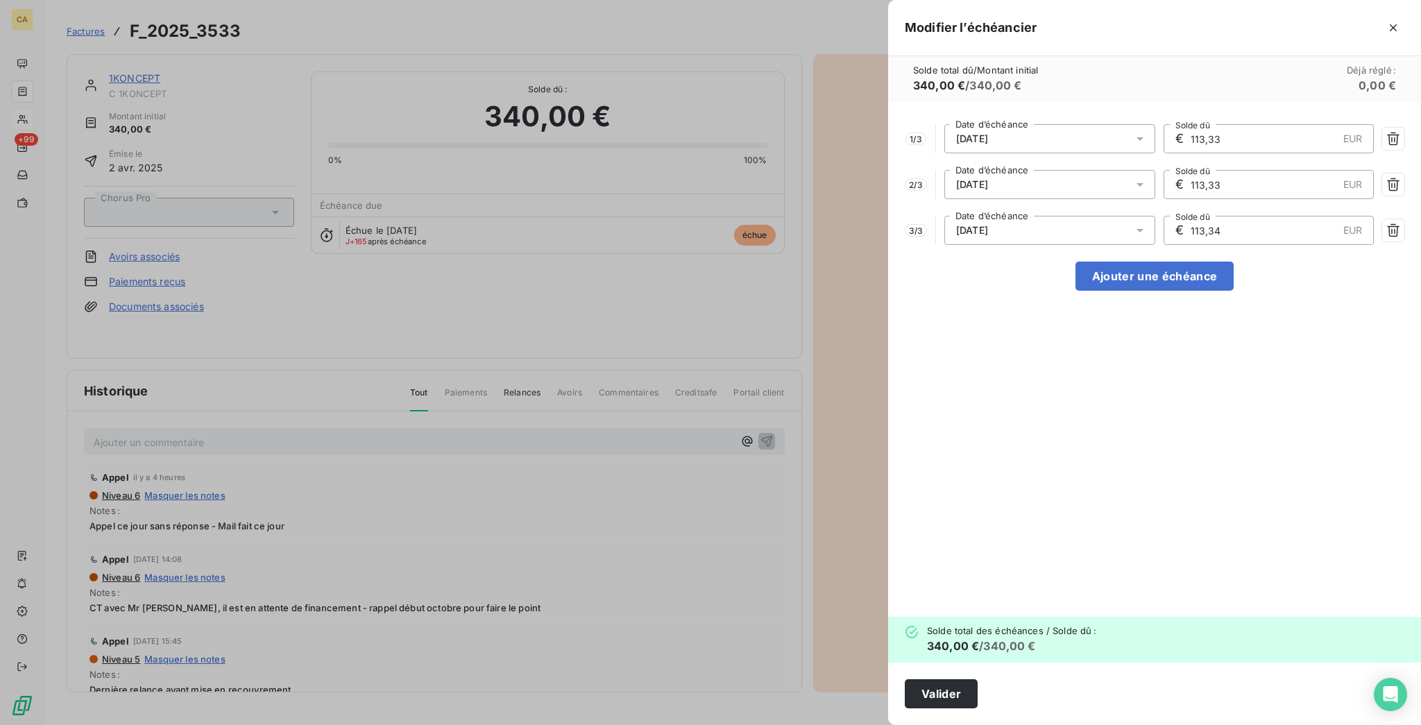
type input "113,34"
click at [1297, 125] on input "113,33" at bounding box center [1263, 139] width 148 height 28
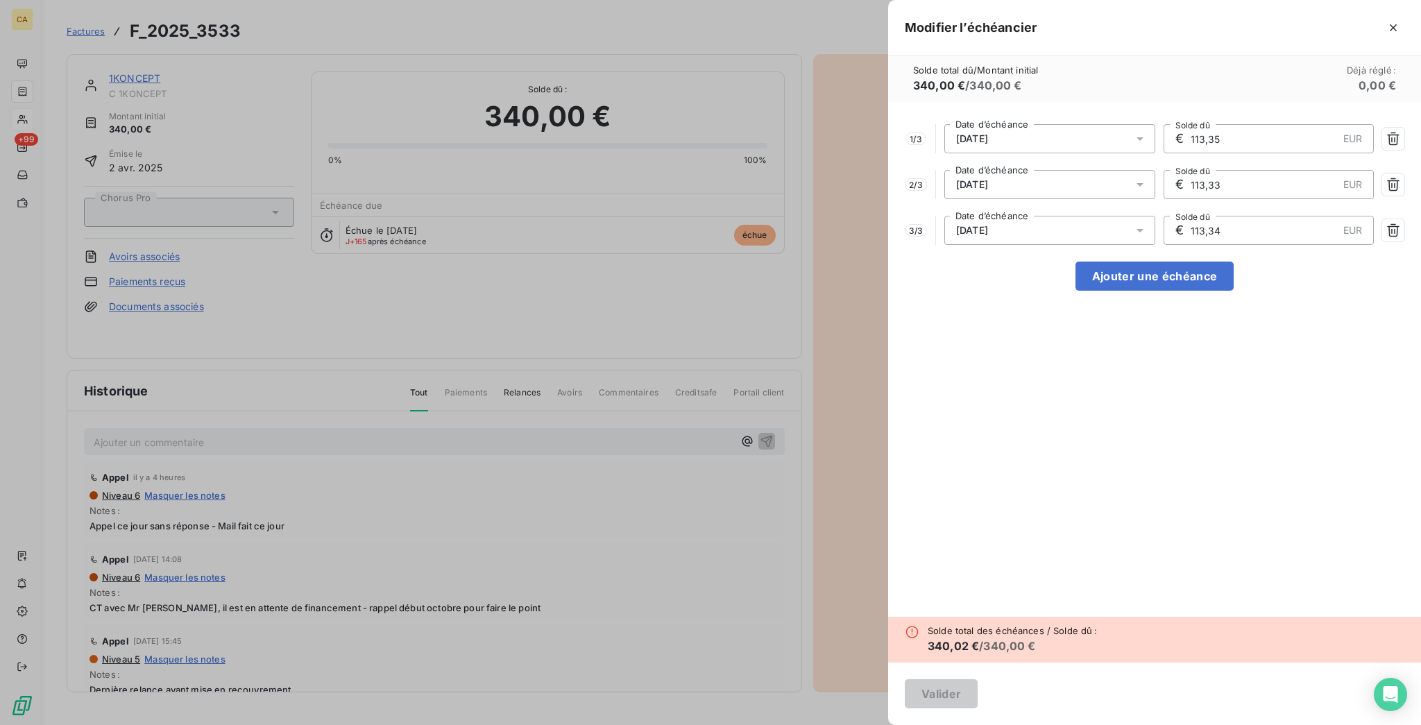
type input "113,35"
click at [1278, 213] on div "1 / 3 20/10/2025 Date d’échéance € 113,35 EUR Solde dû 2 / 3 20/11/2025 Date d’…" at bounding box center [1154, 359] width 533 height 515
click at [1290, 216] on input "113,34" at bounding box center [1263, 230] width 148 height 28
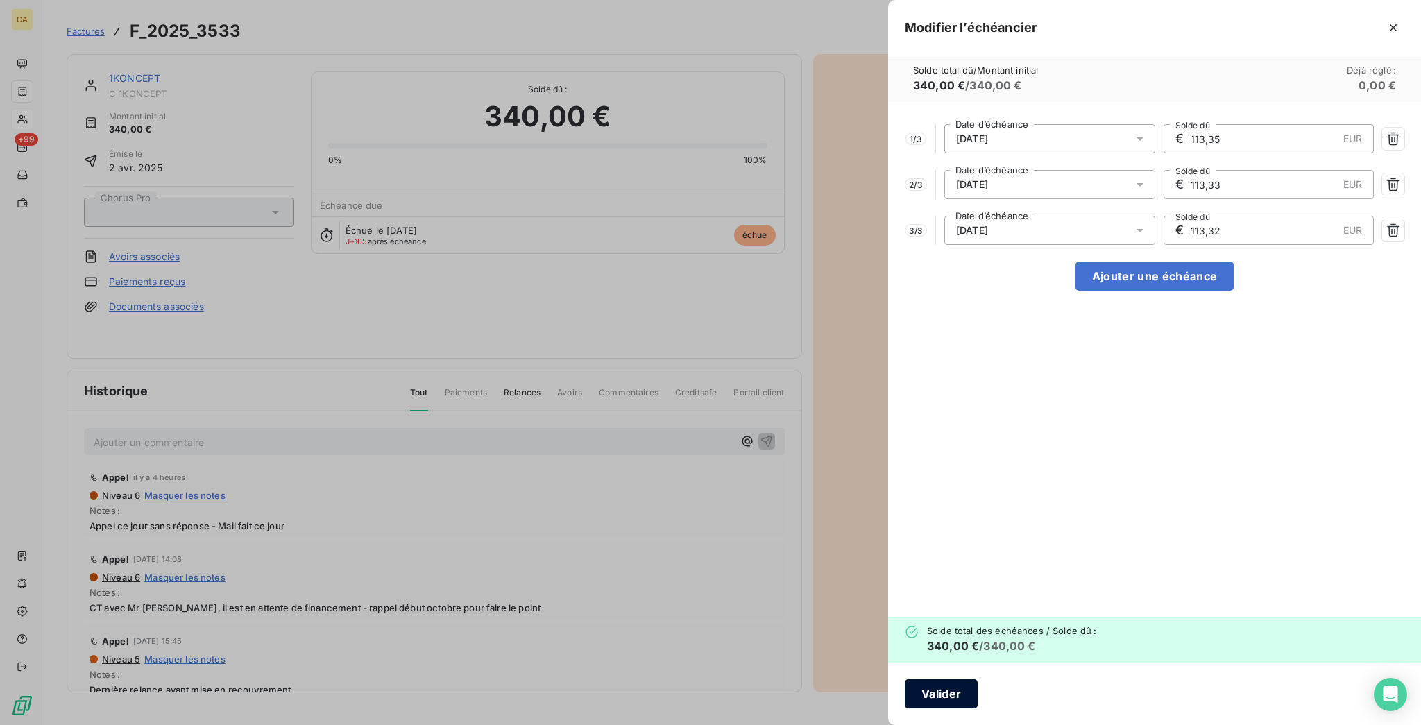
type input "113,32"
click at [977, 697] on button "Valider" at bounding box center [941, 693] width 73 height 29
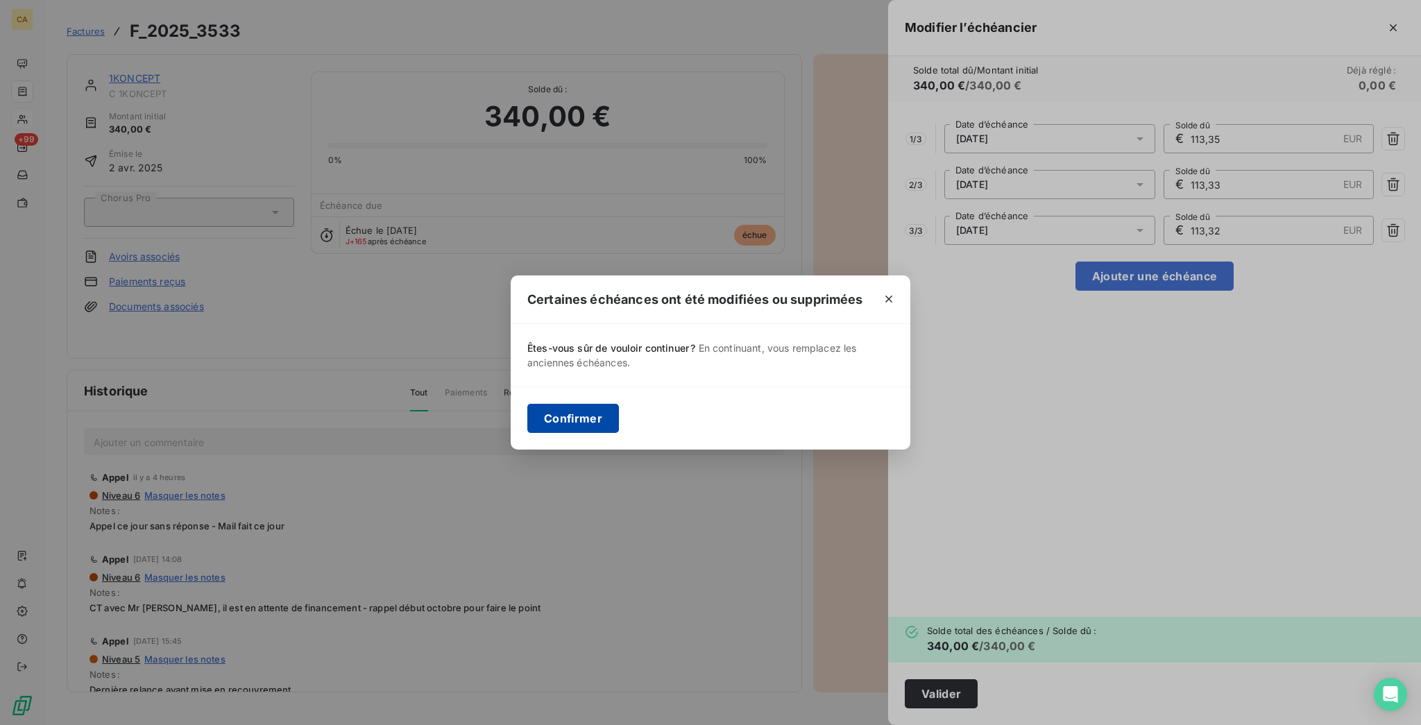
click at [619, 433] on button "Confirmer" at bounding box center [573, 418] width 92 height 29
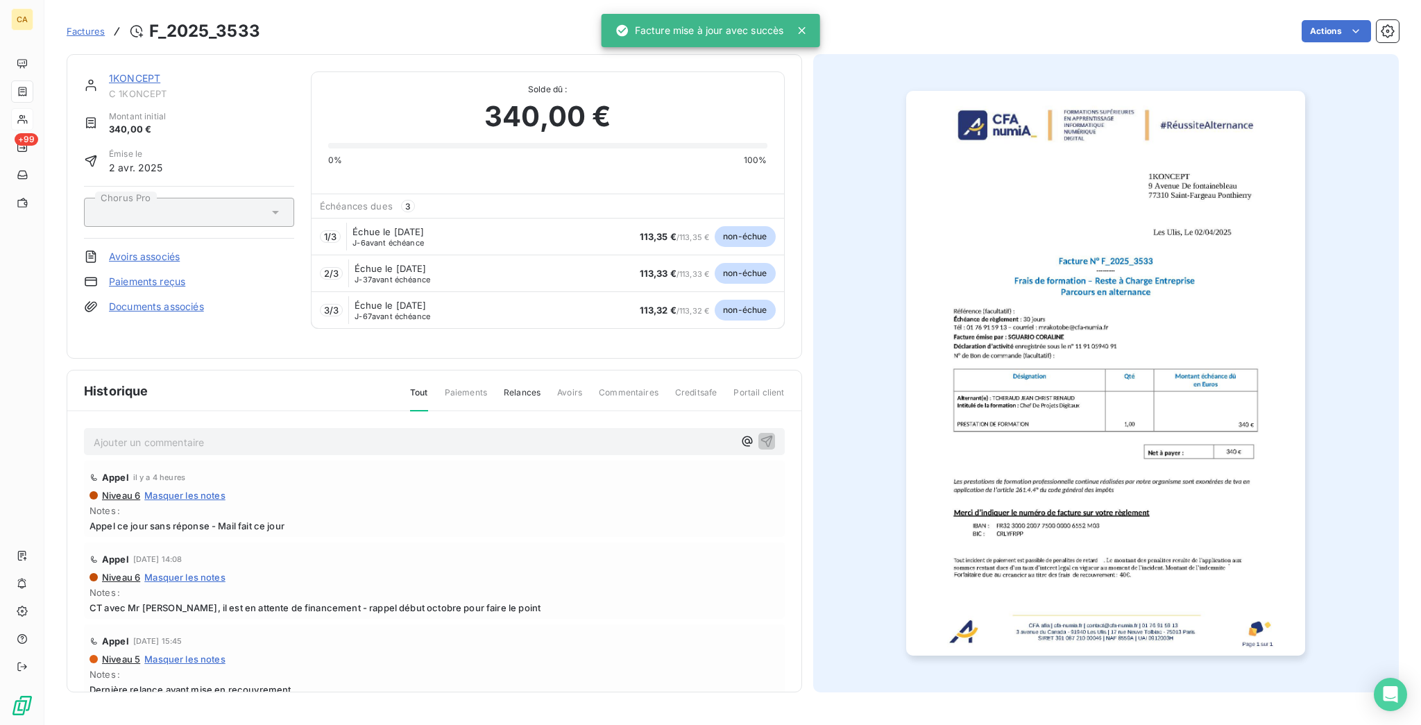
click at [109, 72] on link "1KONCEPT" at bounding box center [134, 78] width 51 height 12
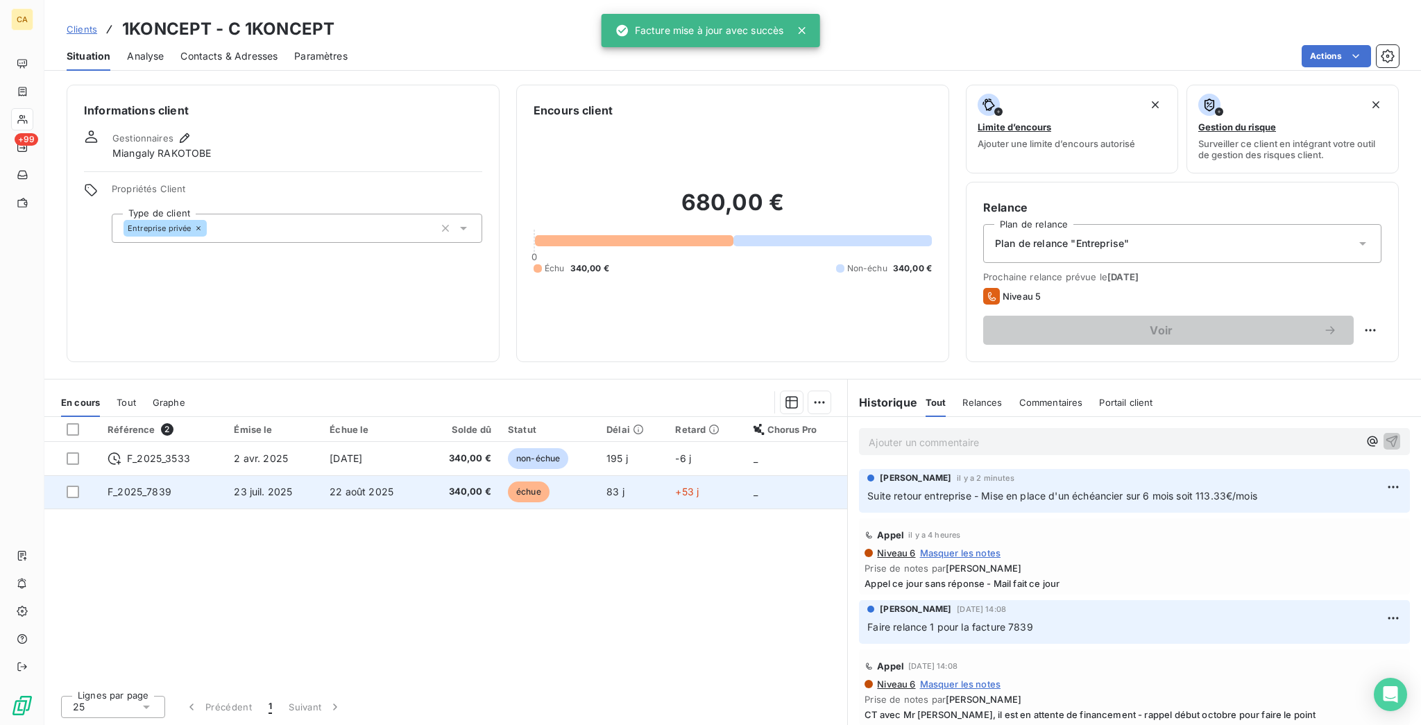
click at [412, 475] on td "22 août 2025" at bounding box center [372, 491] width 103 height 33
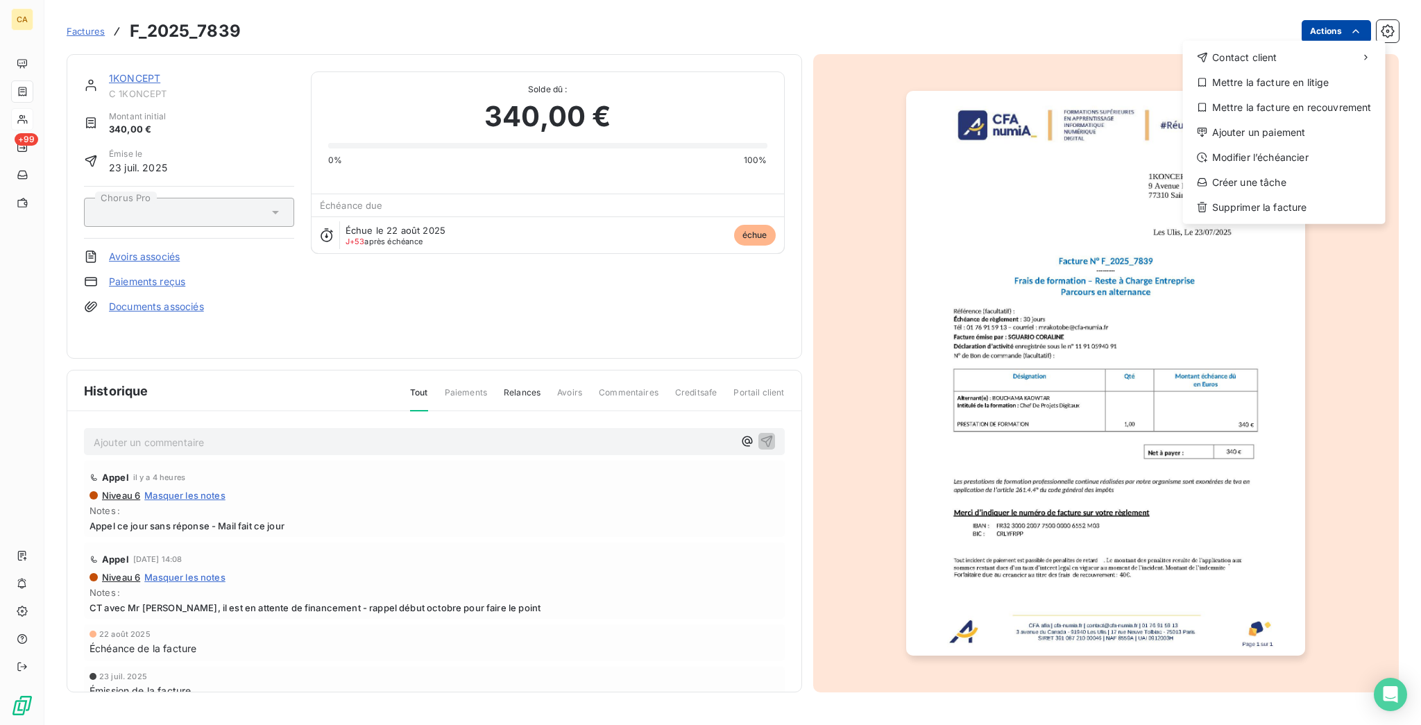
click at [1346, 31] on html "CA +99 Factures F_2025_7839 Actions Contact client Mettre la facture en litige …" at bounding box center [710, 362] width 1421 height 725
click at [1260, 146] on div "Modifier l’échéancier" at bounding box center [1283, 157] width 191 height 22
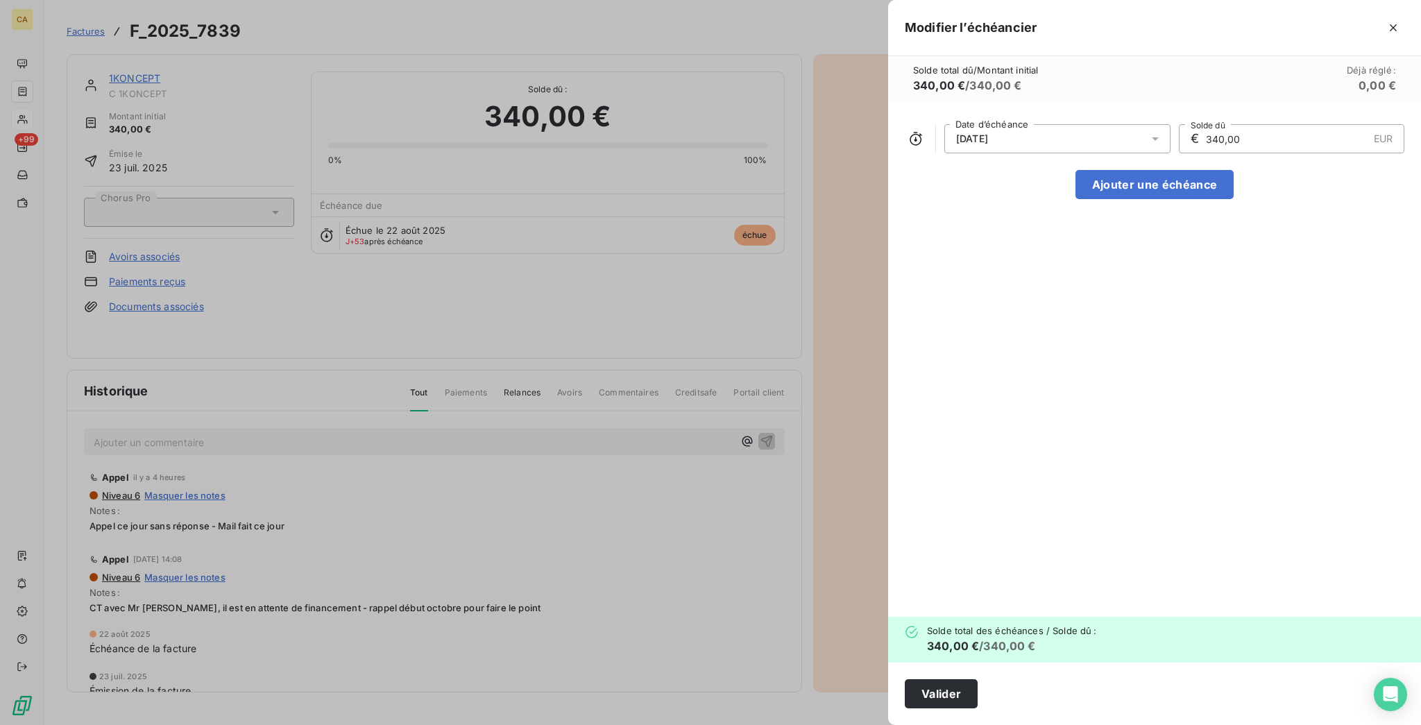
click at [1149, 124] on div "22/08/2025" at bounding box center [1057, 138] width 226 height 29
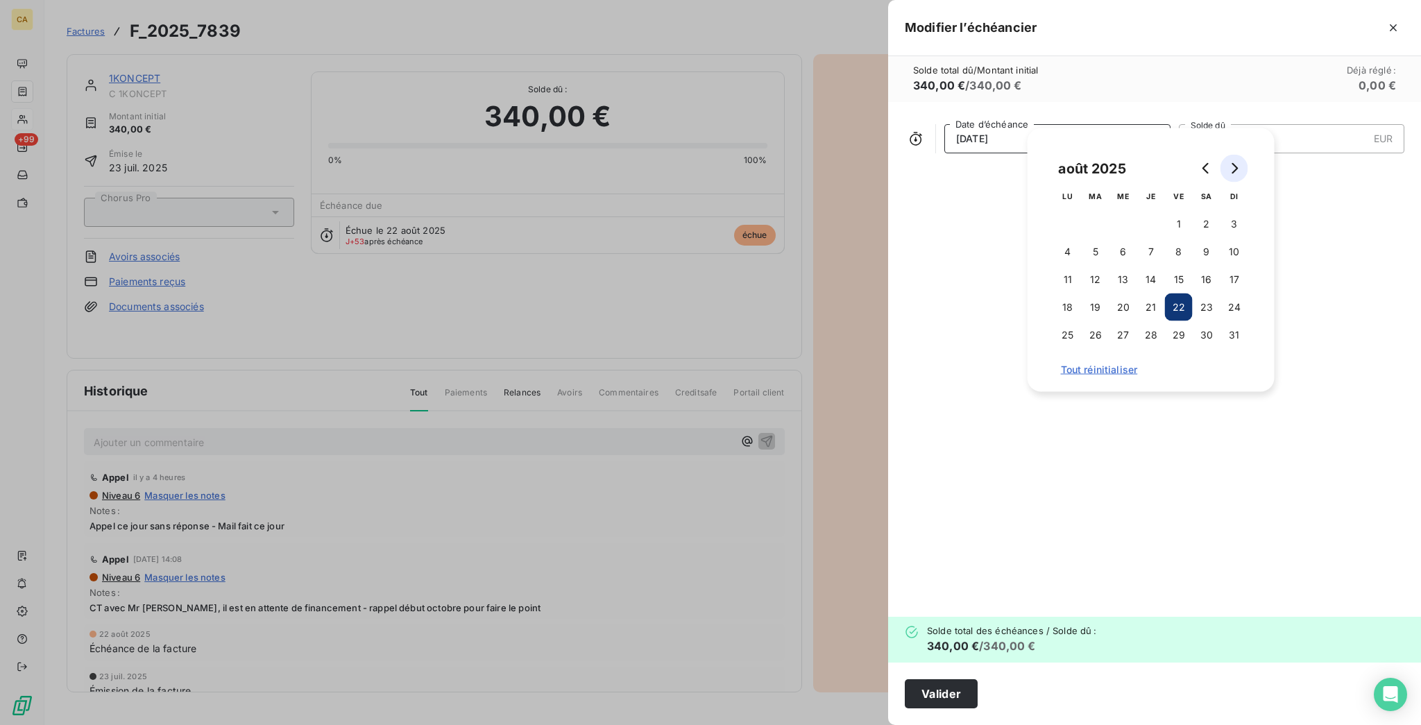
click at [1238, 169] on button "Go to next month" at bounding box center [1234, 169] width 28 height 28
click at [1073, 309] on button "20" at bounding box center [1068, 307] width 28 height 28
click at [1291, 125] on input "340,00" at bounding box center [1286, 139] width 164 height 28
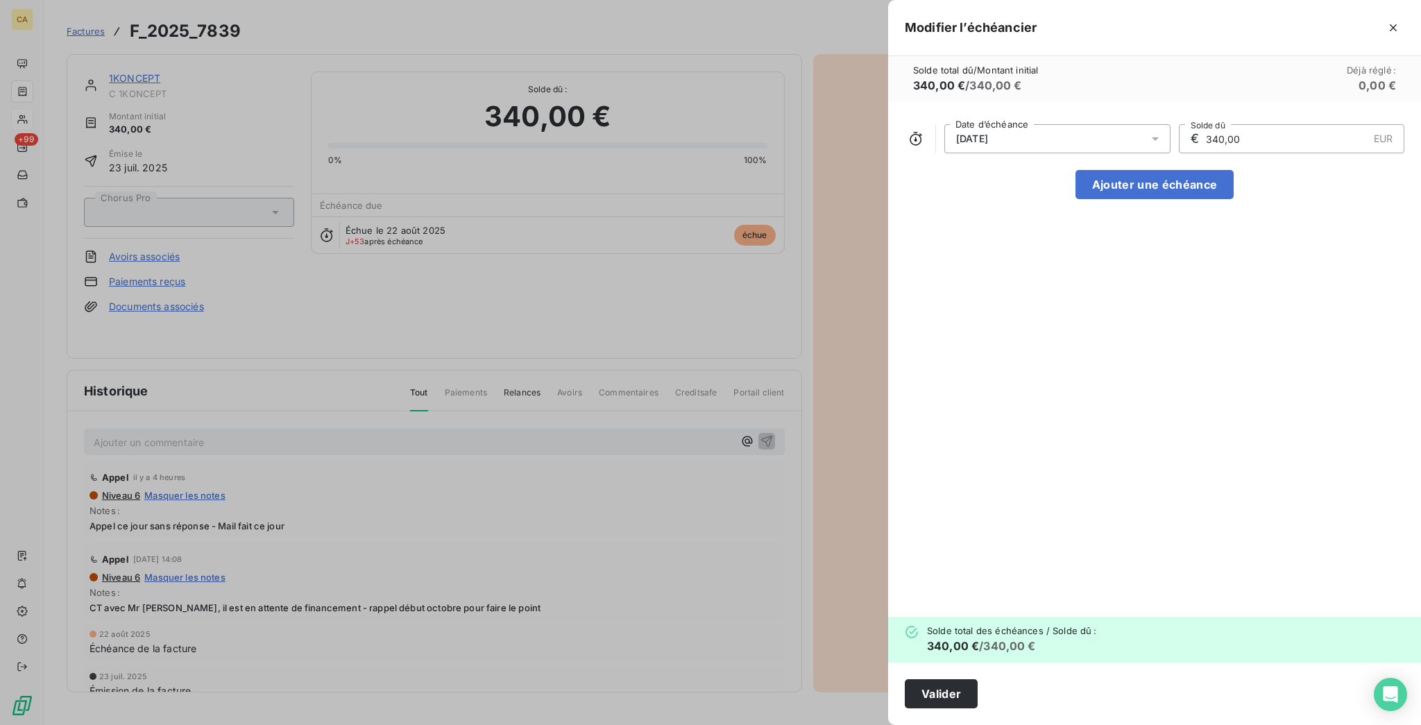
drag, startPoint x: 1317, startPoint y: 110, endPoint x: 1260, endPoint y: 110, distance: 56.2
click at [1260, 125] on input "340,00" at bounding box center [1286, 139] width 164 height 28
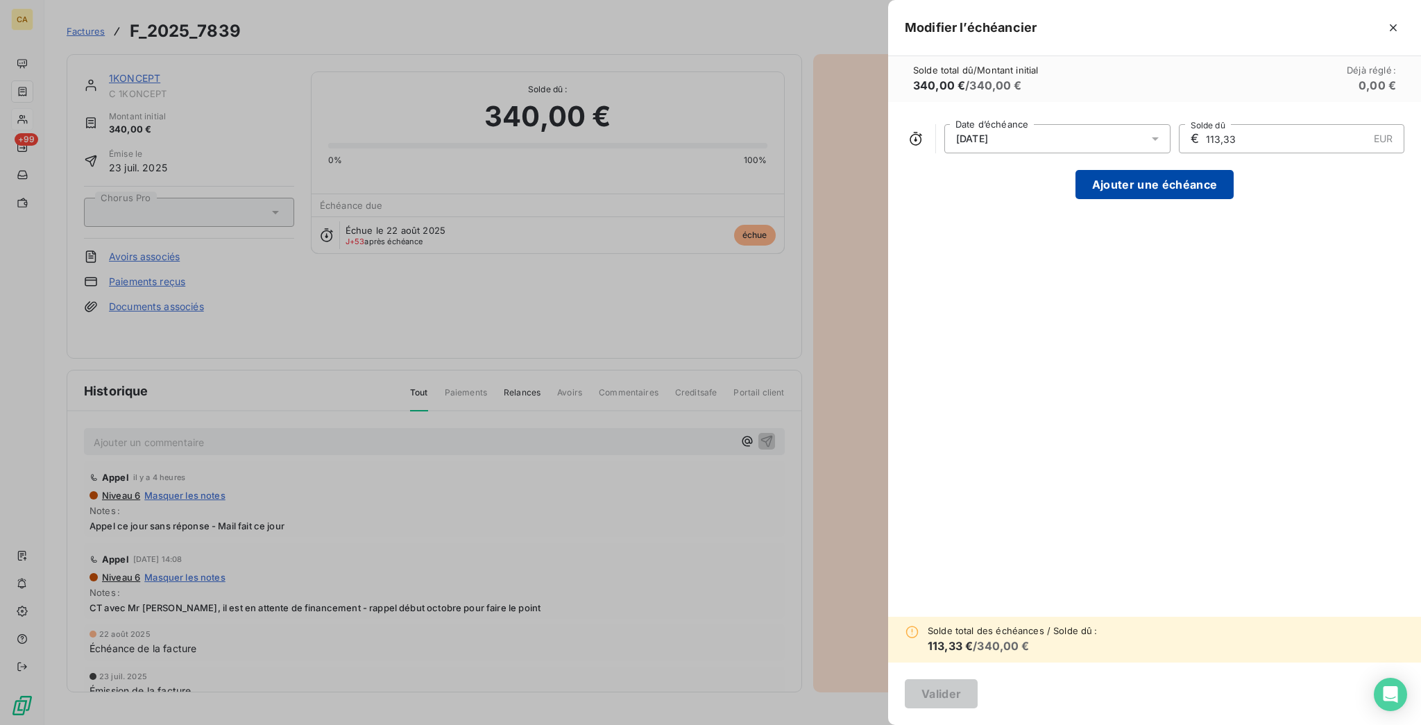
type input "113,33"
click at [1233, 170] on button "Ajouter une échéance" at bounding box center [1154, 184] width 158 height 29
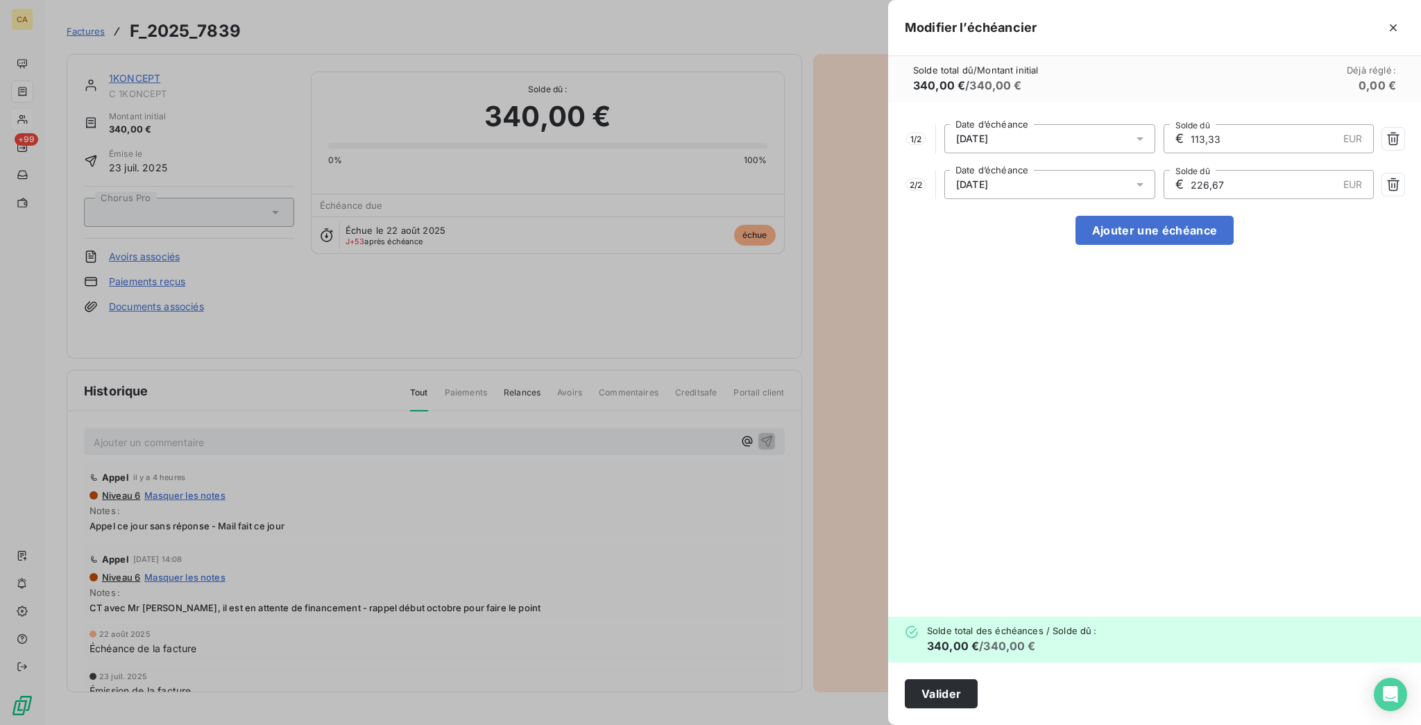
click at [1155, 170] on div "20/11/2025" at bounding box center [1049, 184] width 211 height 29
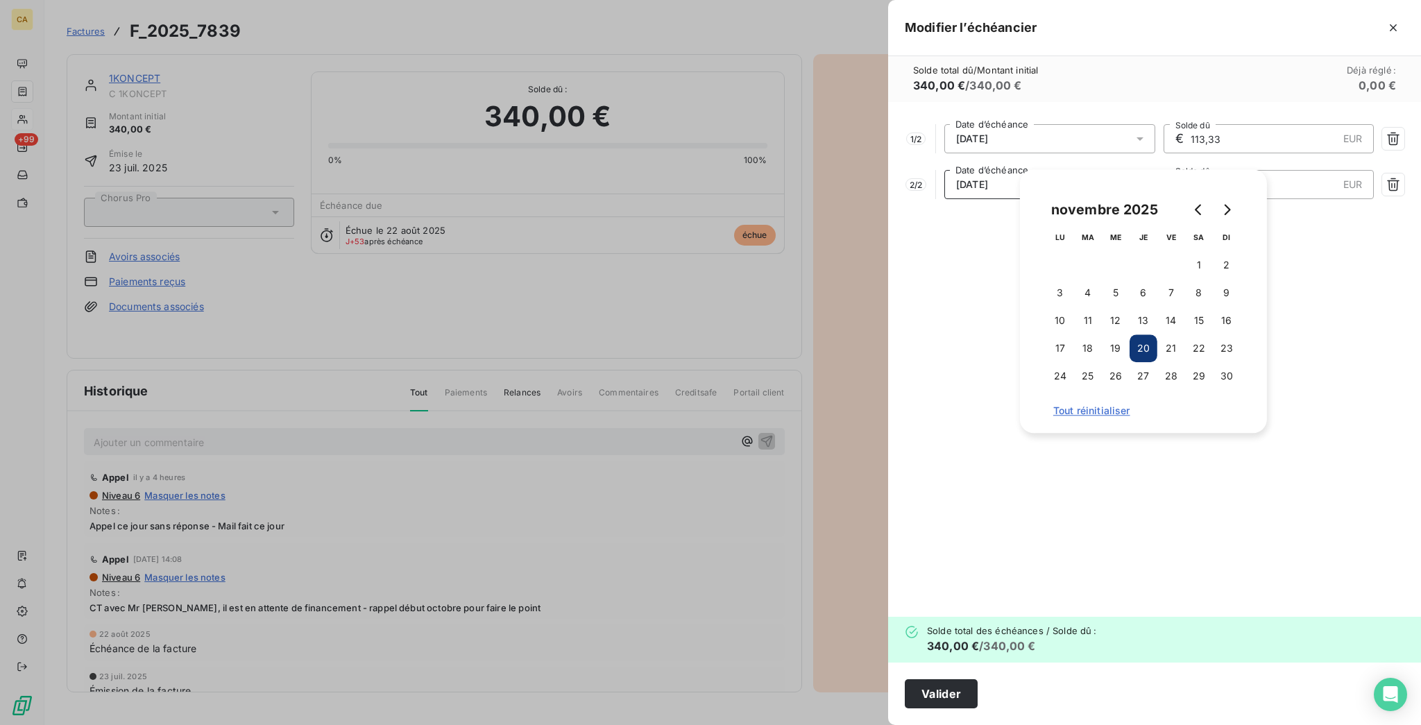
click at [1275, 171] on input "226,67" at bounding box center [1263, 185] width 148 height 28
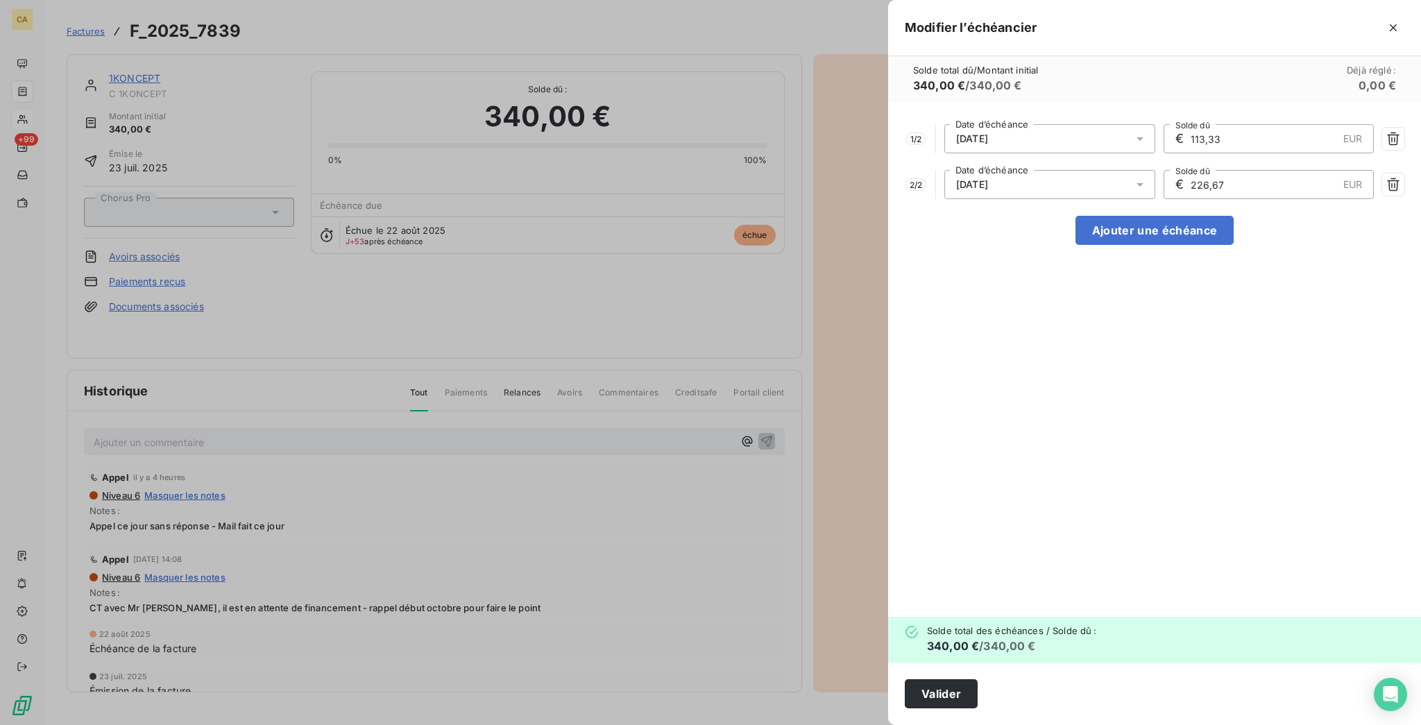
click at [1281, 171] on input "226,67" at bounding box center [1263, 185] width 148 height 28
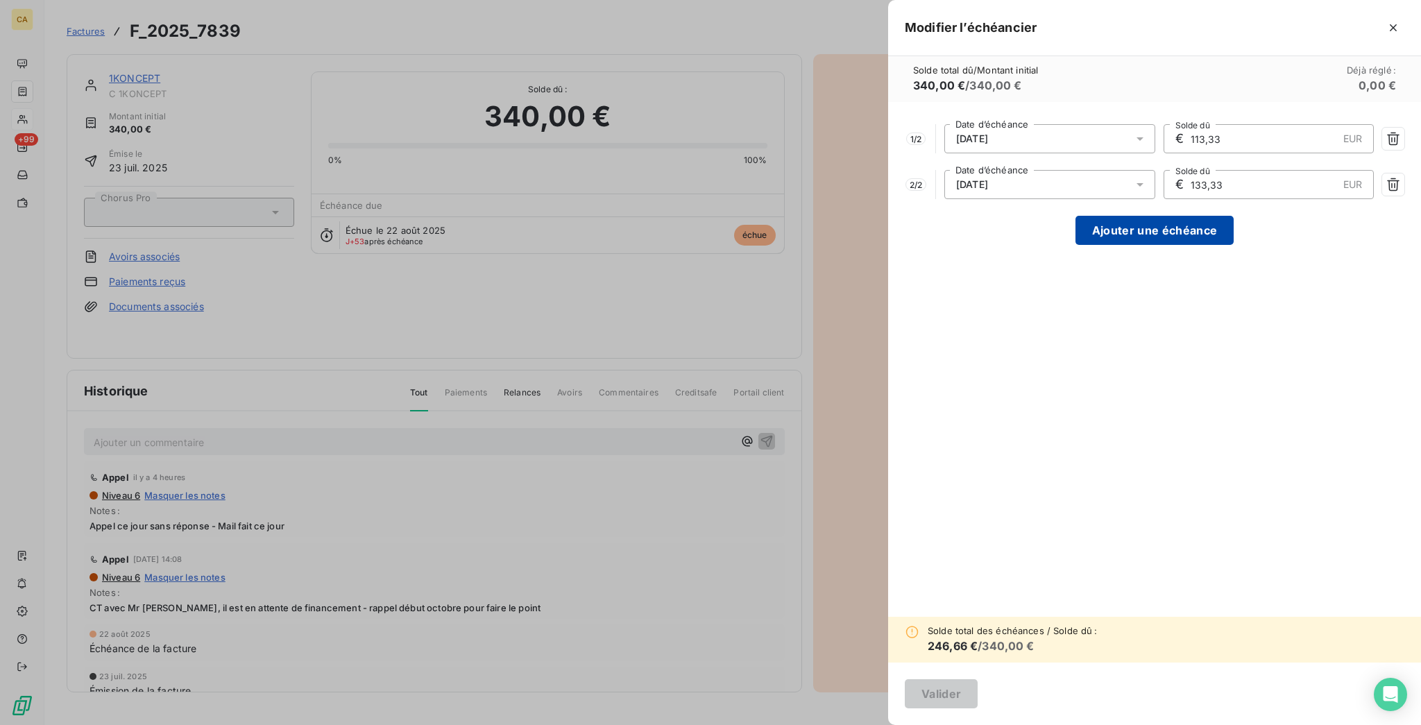
click at [1233, 216] on button "Ajouter une échéance" at bounding box center [1154, 230] width 158 height 29
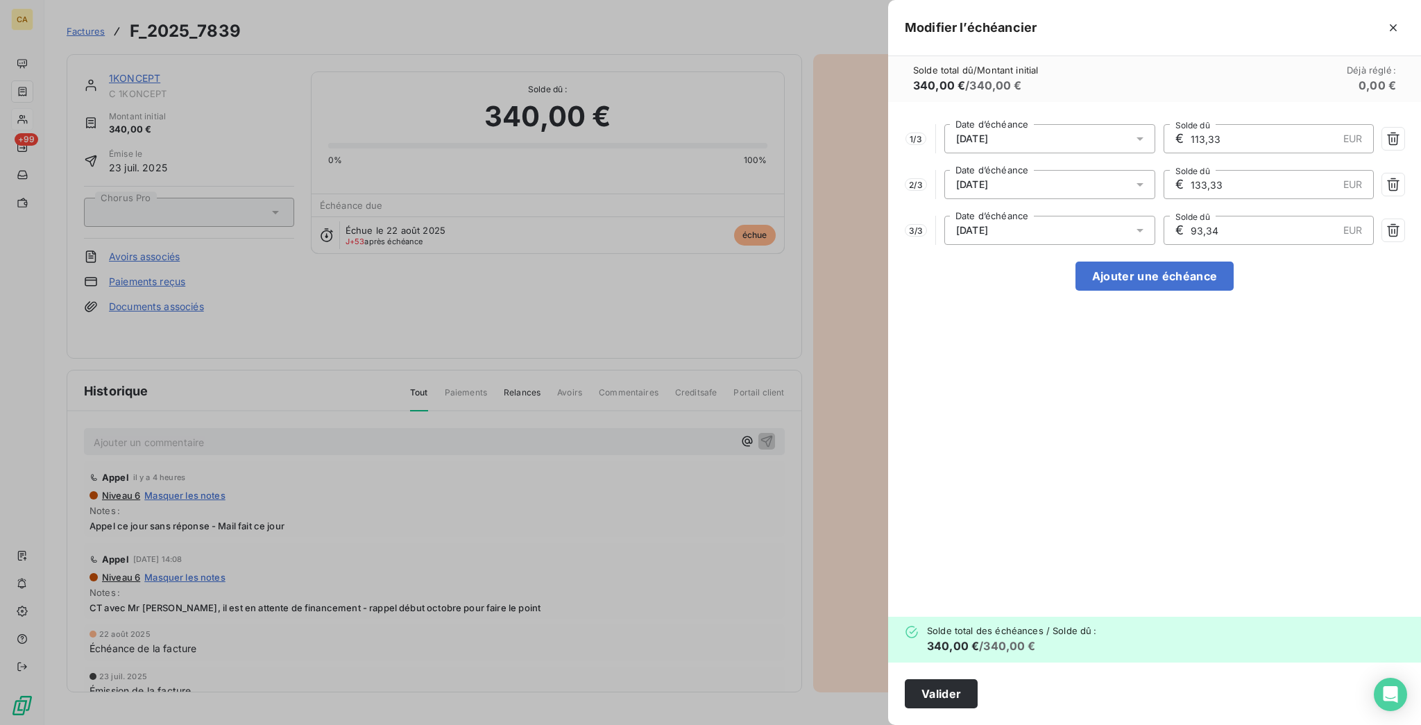
click at [1249, 171] on input "133,33" at bounding box center [1263, 185] width 148 height 28
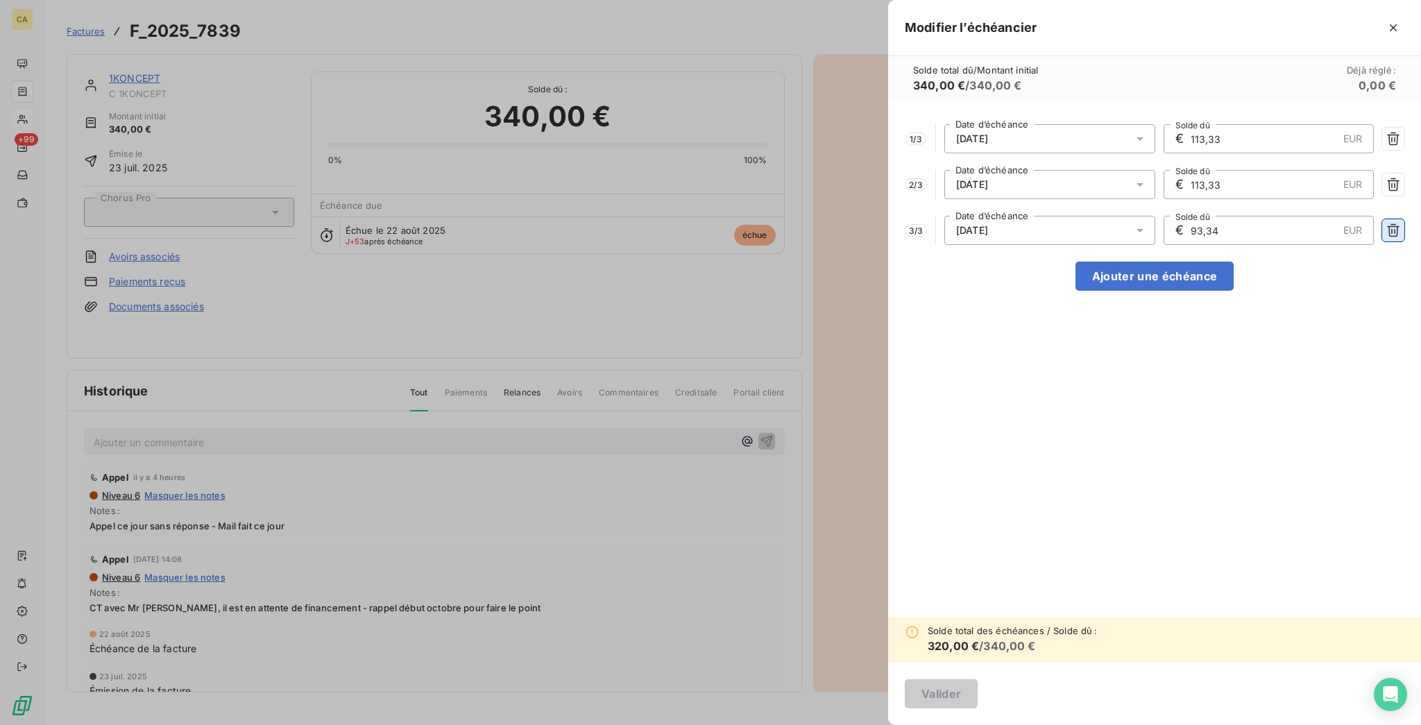
click at [1392, 223] on icon "button" at bounding box center [1393, 230] width 14 height 14
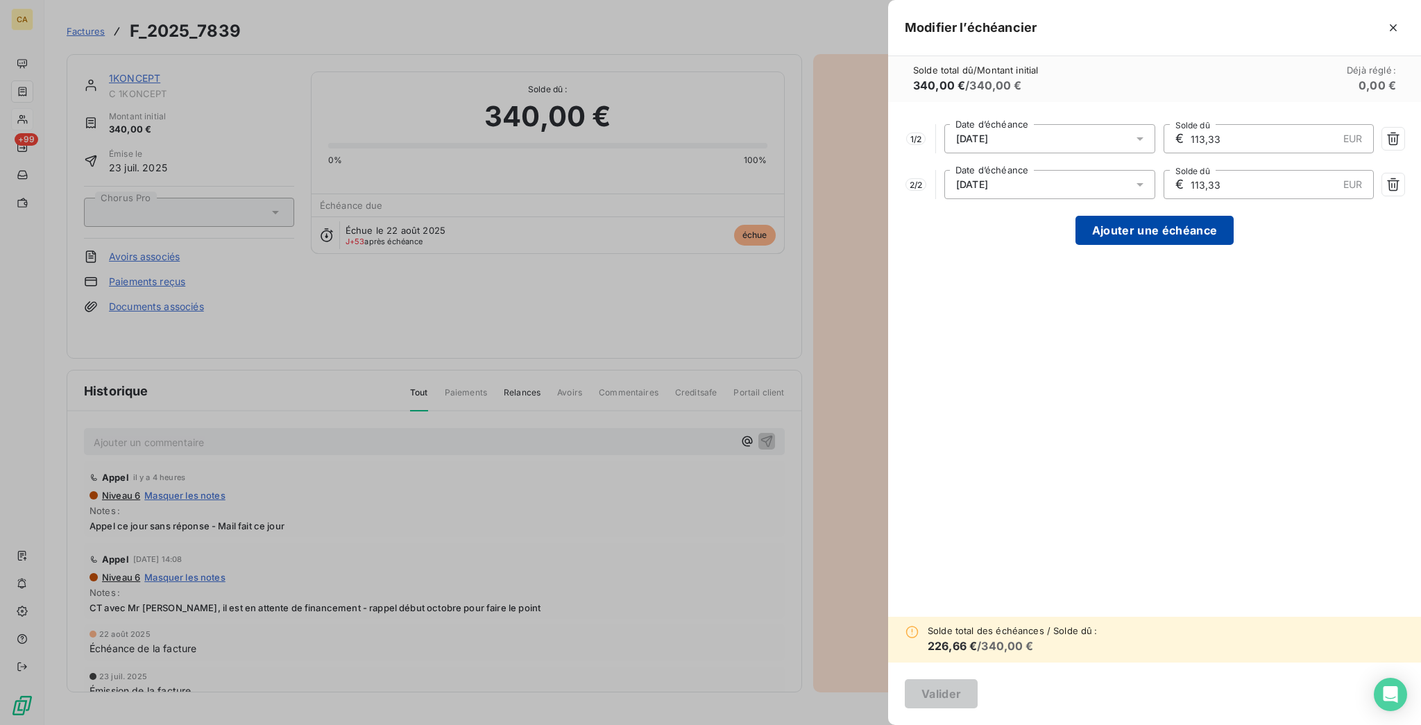
click at [1233, 216] on button "Ajouter une échéance" at bounding box center [1154, 230] width 158 height 29
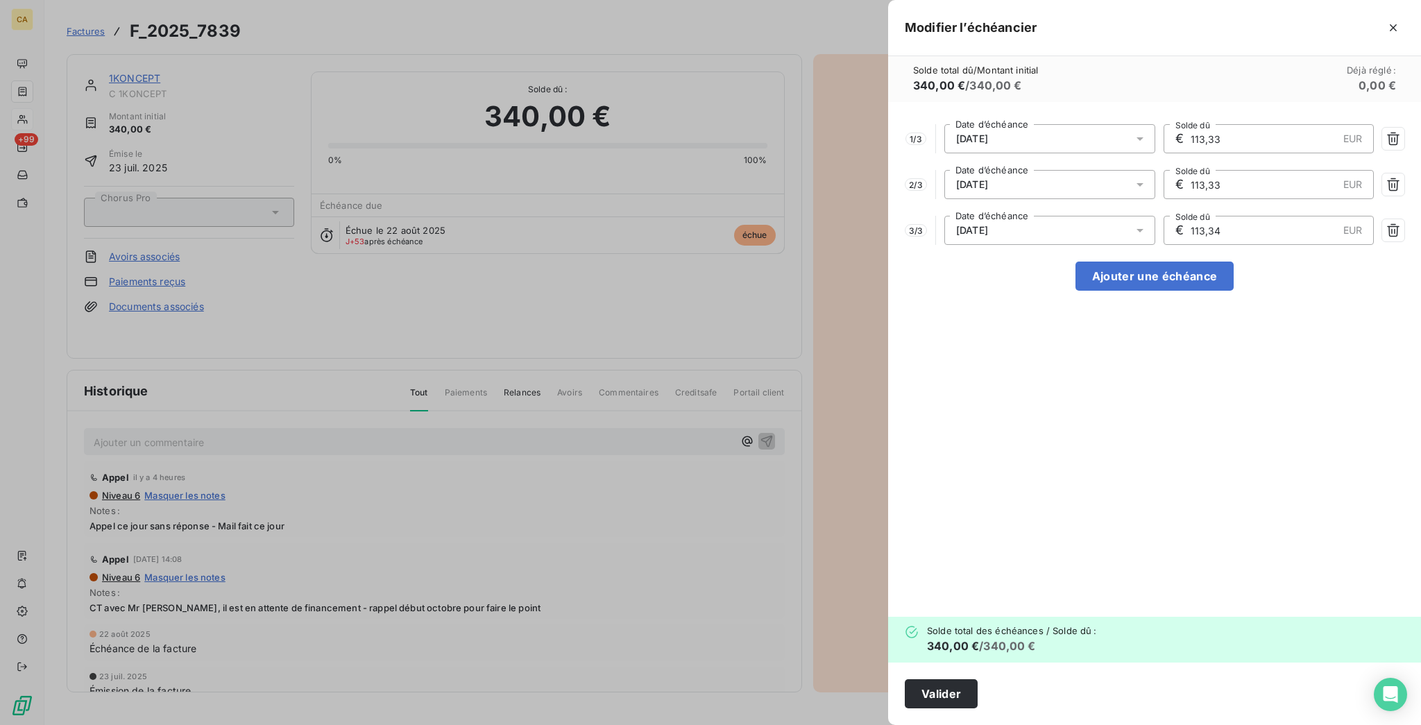
click at [1135, 124] on div "20/10/2025" at bounding box center [1049, 138] width 211 height 29
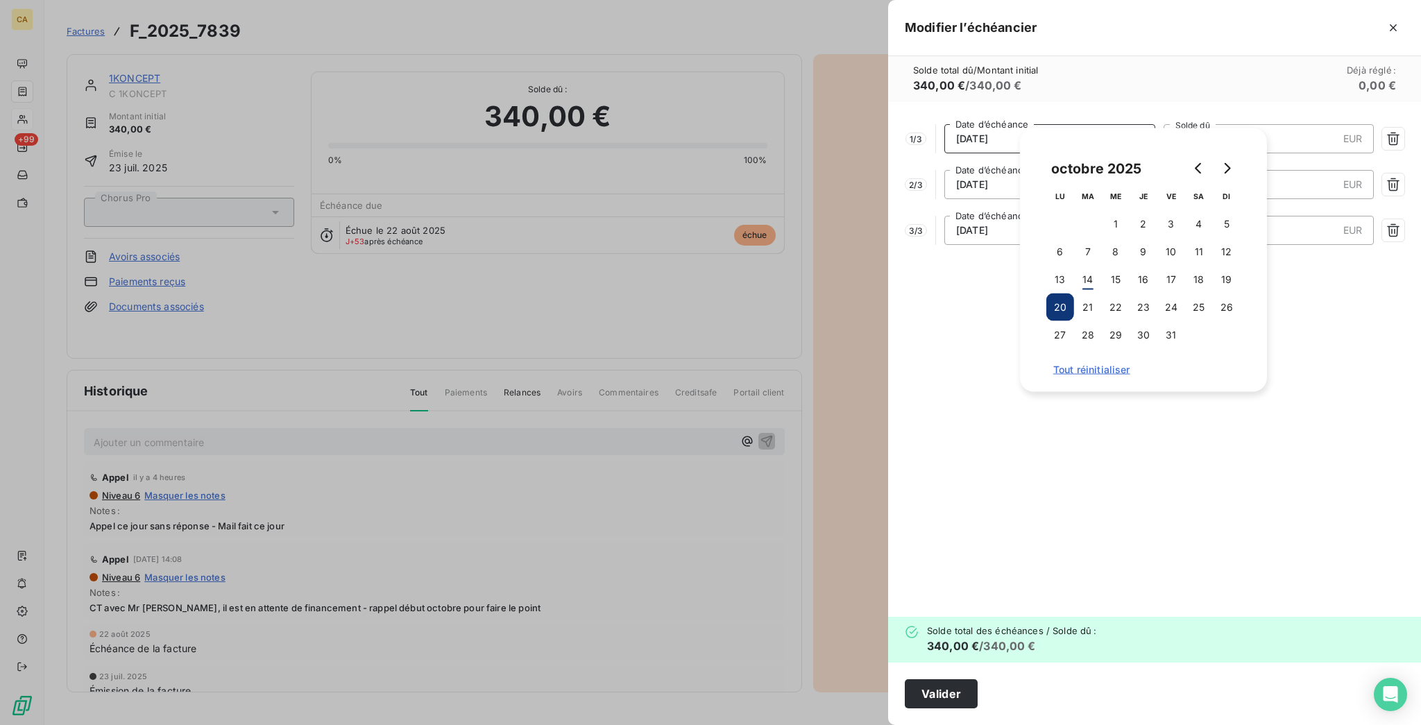
click at [1135, 124] on div "20/10/2025" at bounding box center [1049, 138] width 211 height 29
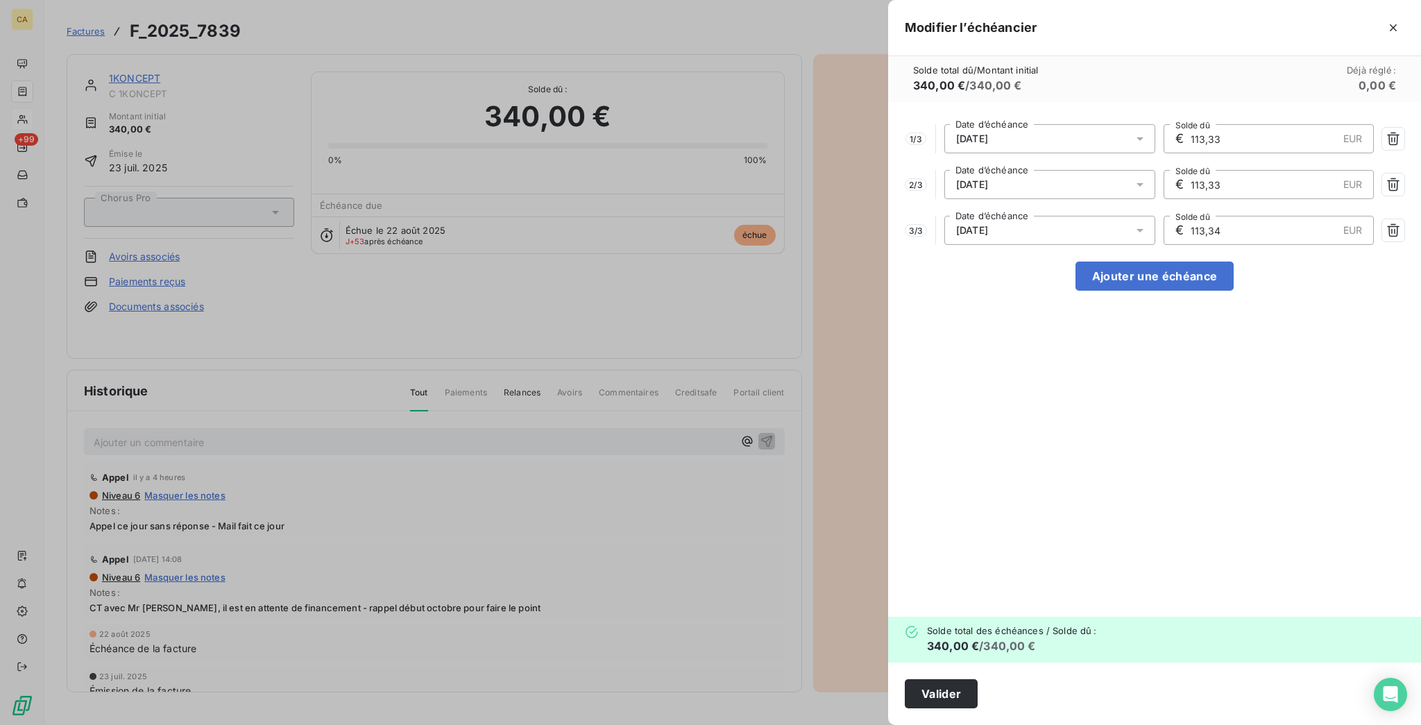
drag, startPoint x: 1135, startPoint y: 105, endPoint x: 1143, endPoint y: 106, distance: 8.4
click at [1136, 124] on div "20/10/2025" at bounding box center [1049, 138] width 211 height 29
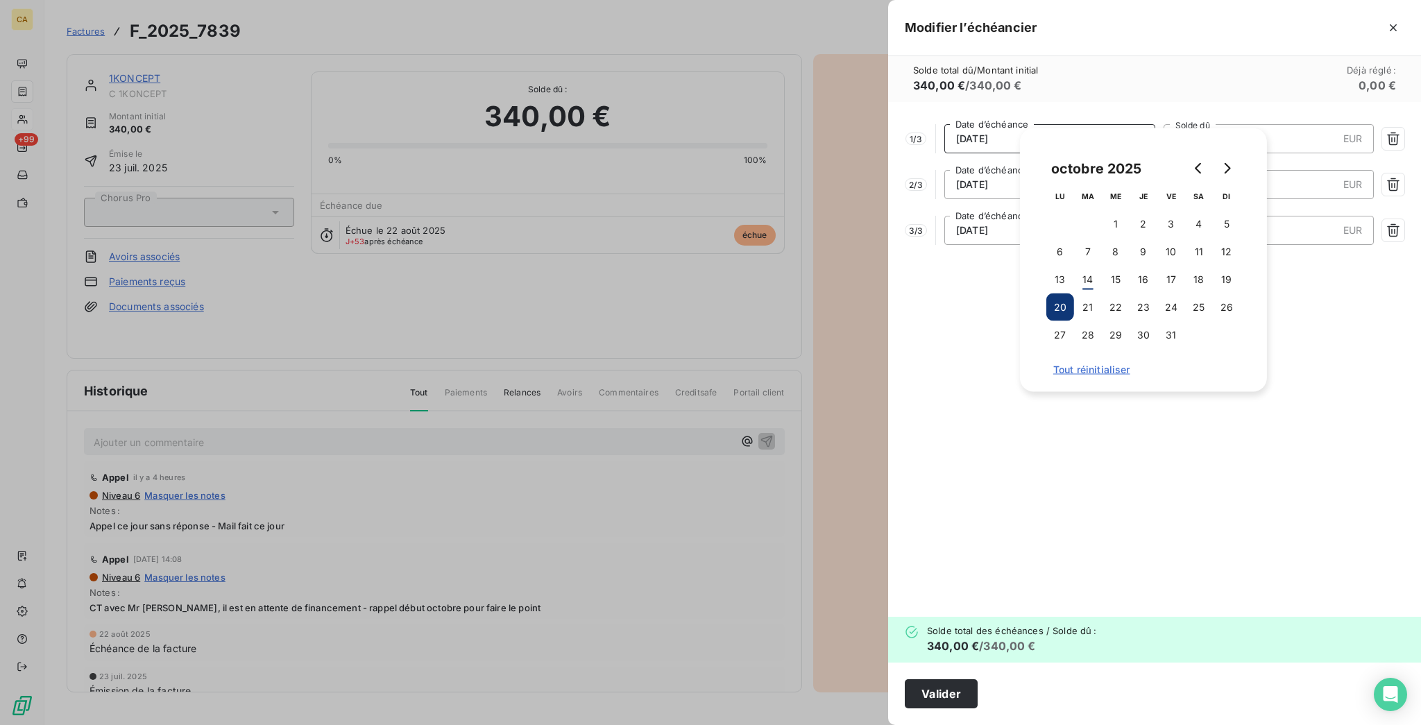
click at [1328, 352] on div "1 / 3 20/10/2025 Date d’échéance € 113,33 EUR Solde dû 2 / 3 20/11/2025 Date d’…" at bounding box center [1154, 359] width 533 height 515
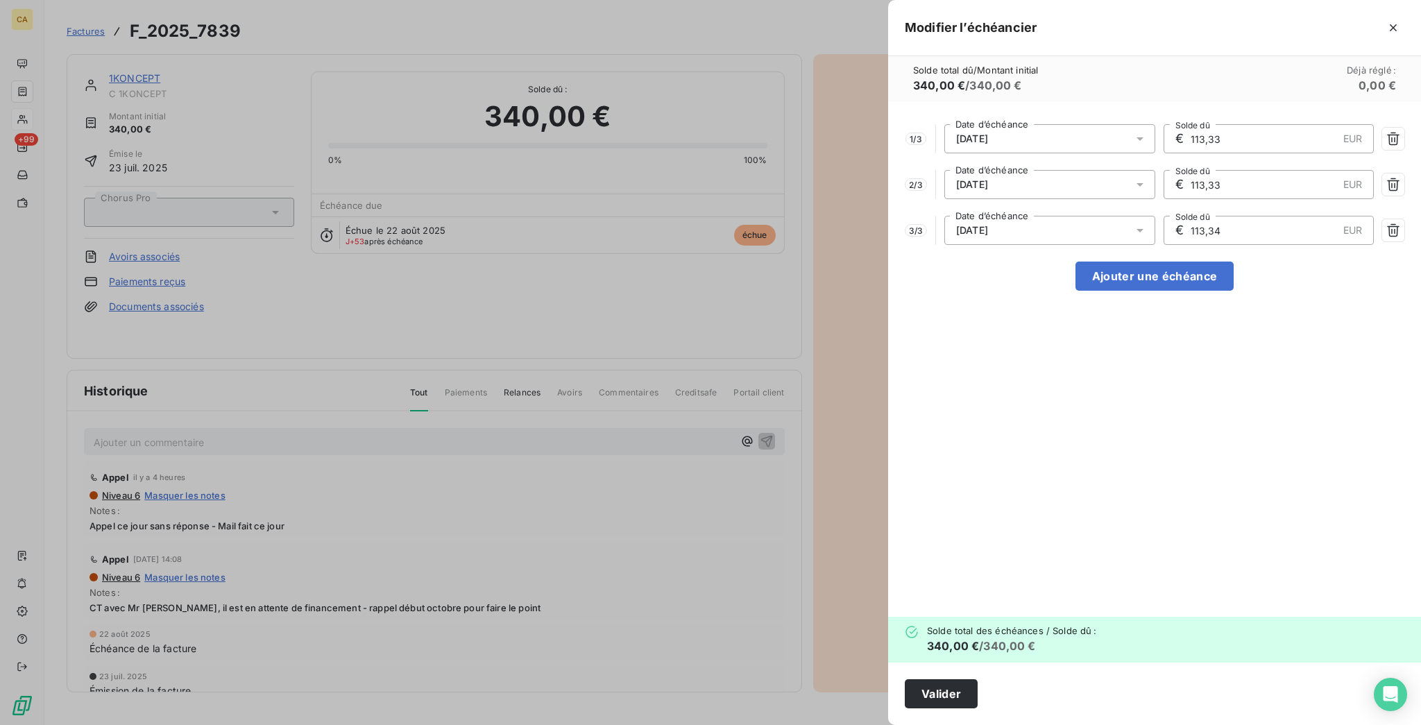
click at [1155, 124] on div "20/10/2025" at bounding box center [1049, 138] width 211 height 29
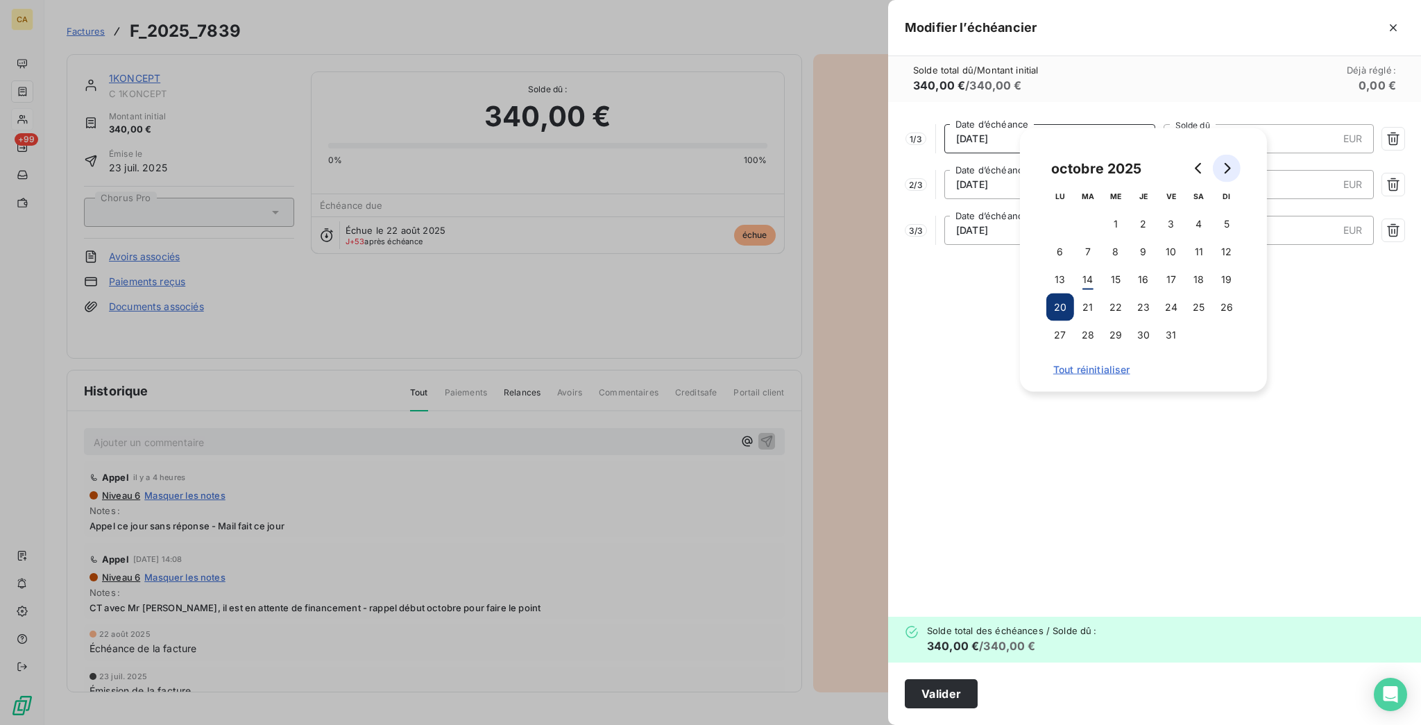
click at [1226, 165] on icon "Go to next month" at bounding box center [1227, 168] width 6 height 11
click at [1225, 164] on icon "Go to next month" at bounding box center [1227, 168] width 6 height 11
click at [1092, 302] on button "20" at bounding box center [1088, 307] width 28 height 28
type input "113,34"
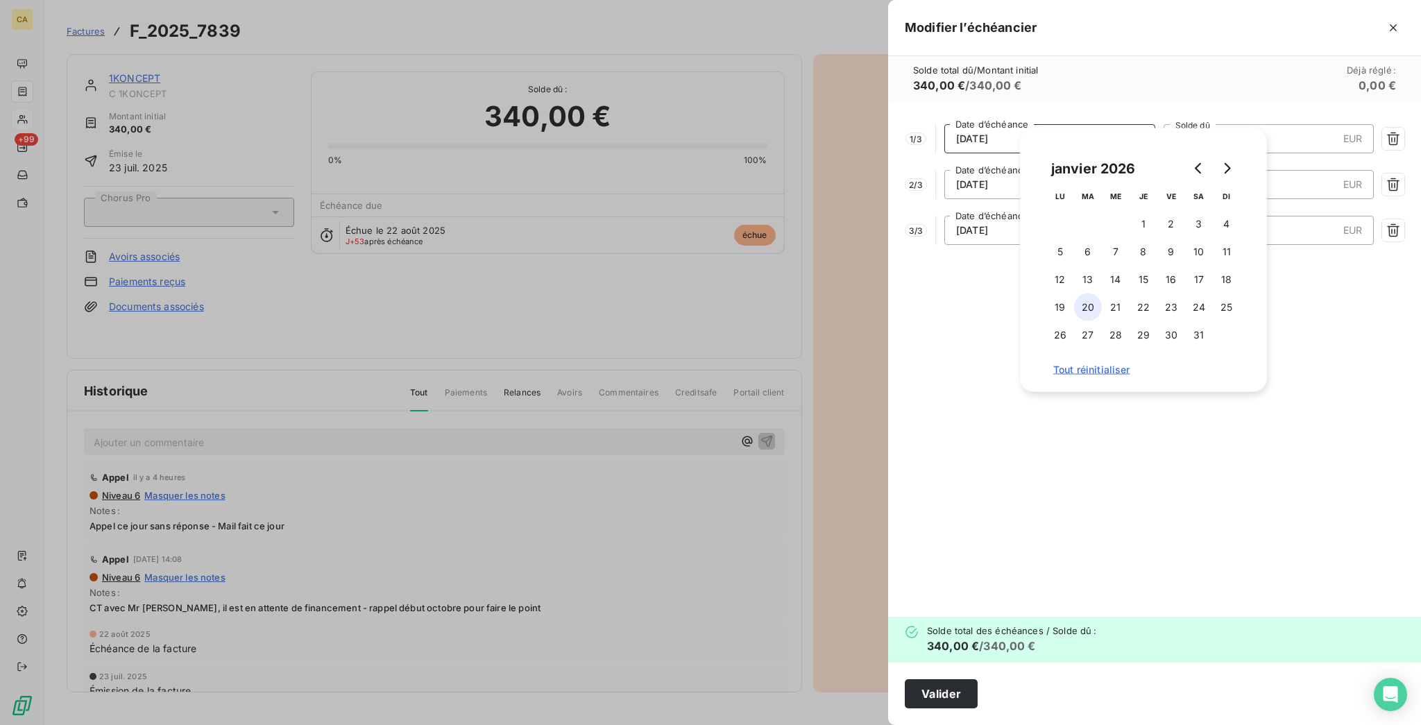
type input "113,33"
click at [1223, 71] on div "Solde total dû / Montant initial 340,00 € / 340,00 € Déjà réglé : 0,00 €" at bounding box center [1154, 79] width 533 height 46
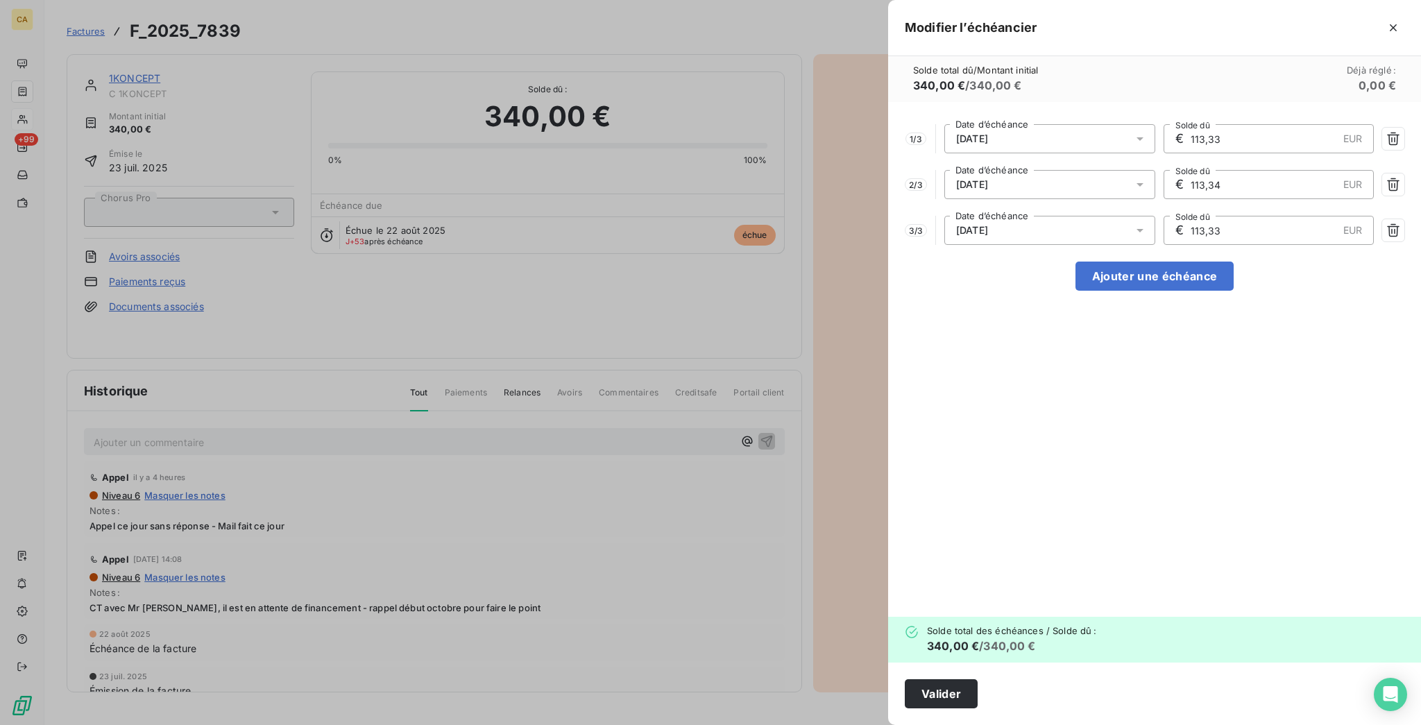
click at [1147, 178] on icon at bounding box center [1140, 185] width 14 height 14
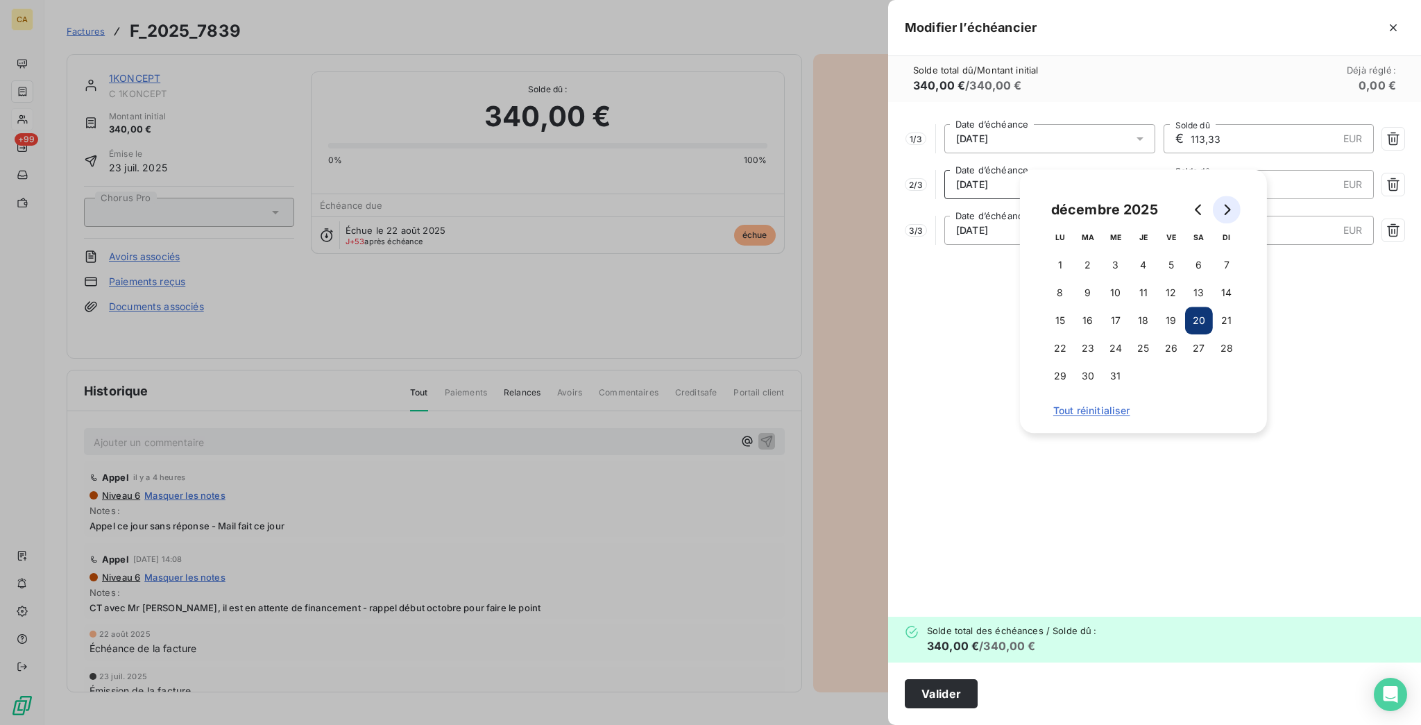
click at [1232, 203] on button "Go to next month" at bounding box center [1227, 210] width 28 height 28
click at [1155, 124] on div "20/11/2025" at bounding box center [1049, 138] width 211 height 29
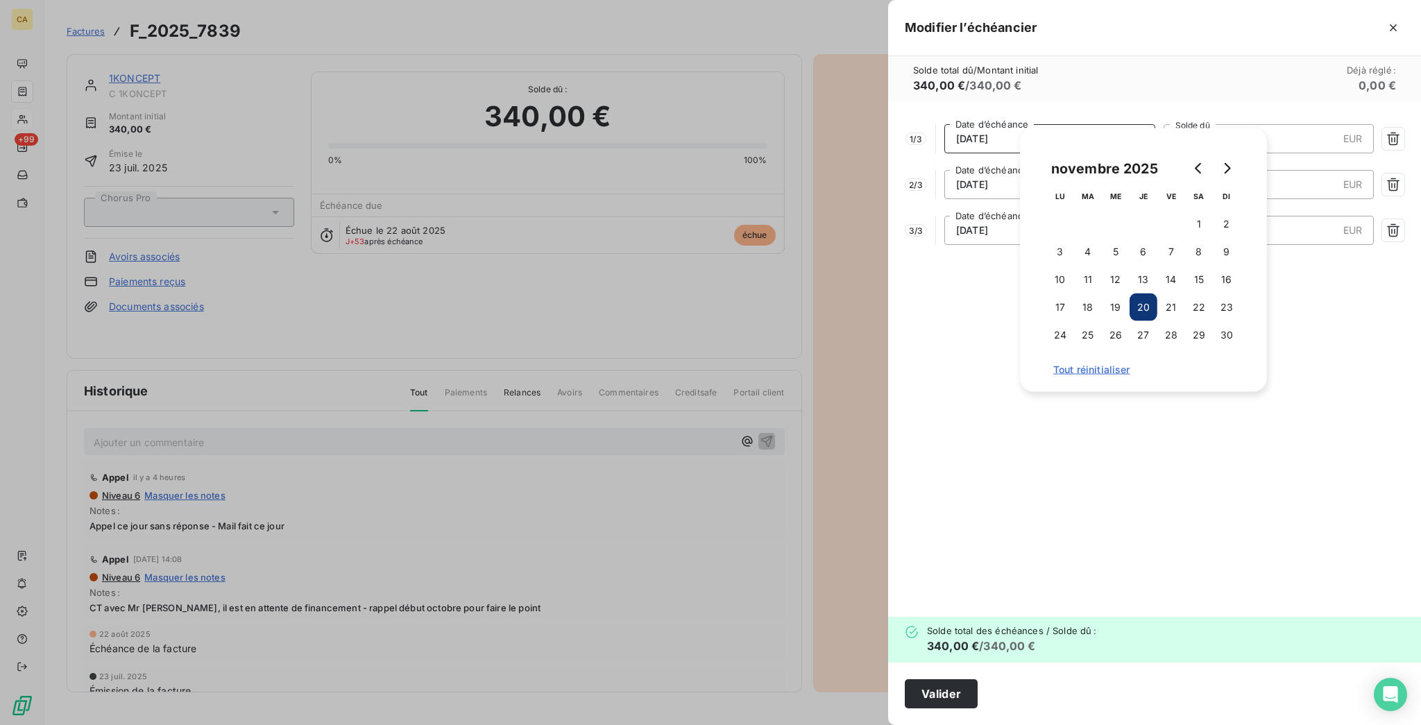
click at [1155, 124] on div "20/11/2025" at bounding box center [1049, 138] width 211 height 29
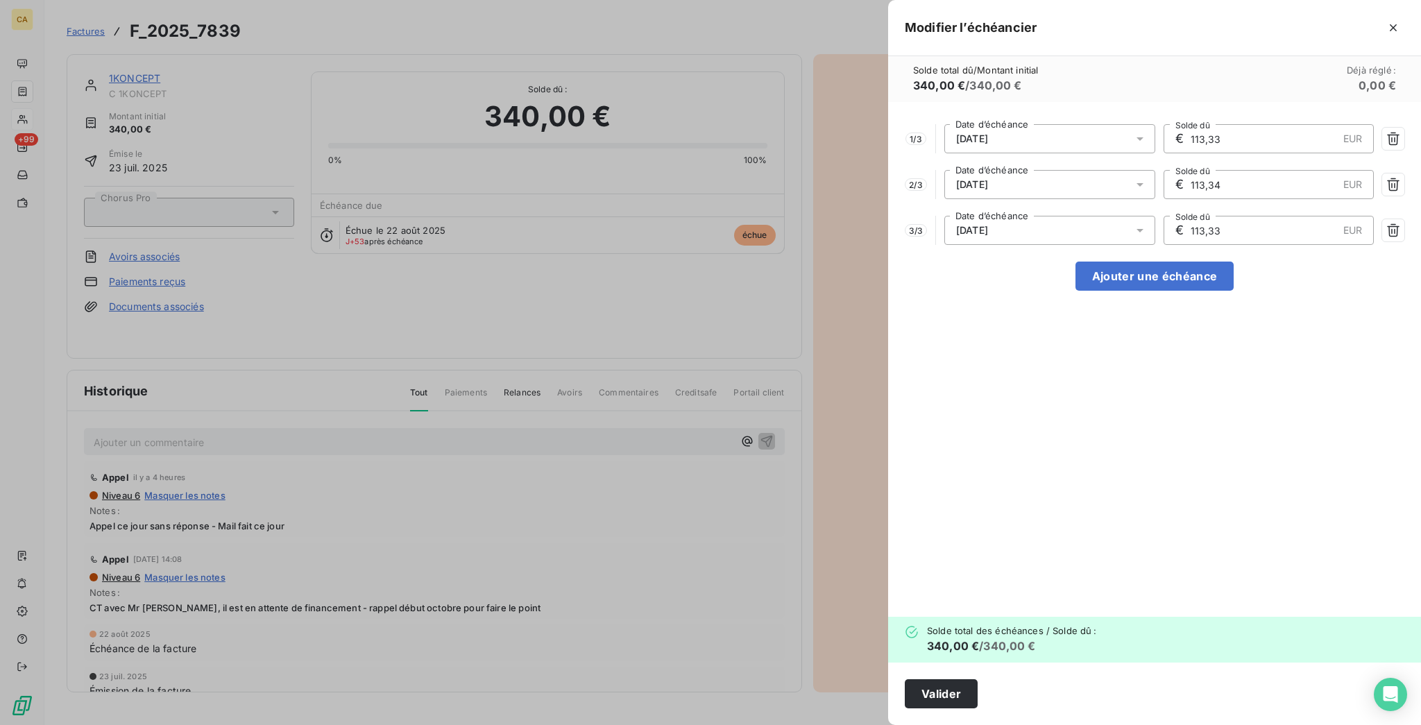
click at [1155, 124] on div "20/11/2025" at bounding box center [1049, 138] width 211 height 29
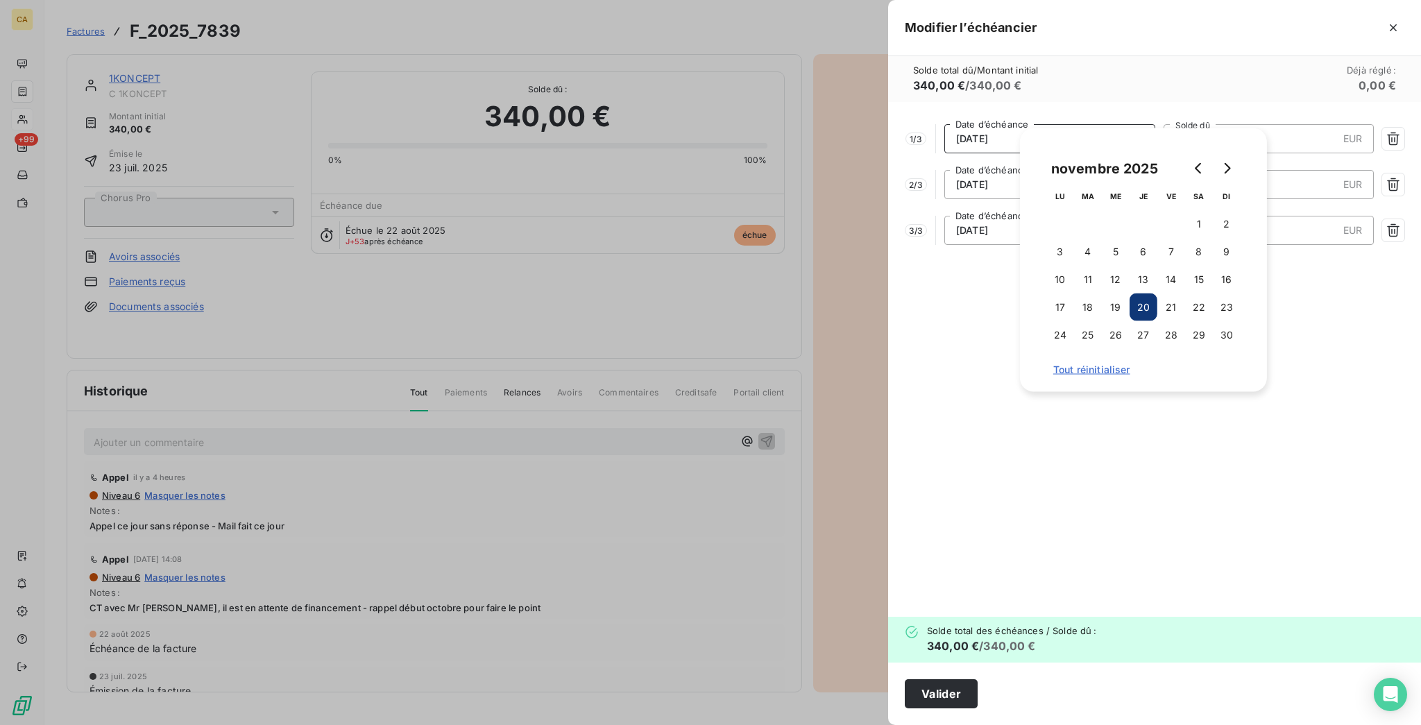
click at [1155, 124] on div "20/11/2025" at bounding box center [1049, 138] width 211 height 29
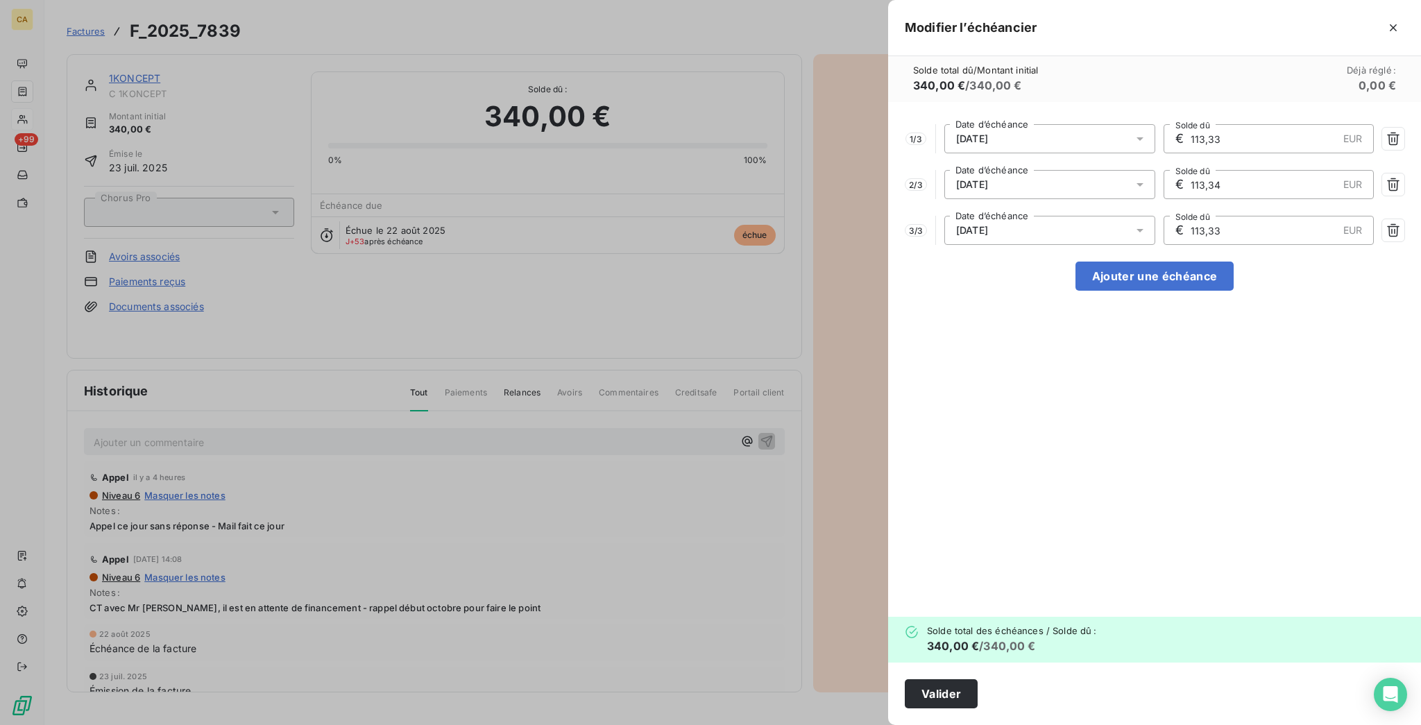
click at [1155, 124] on div "20/11/2025" at bounding box center [1049, 138] width 211 height 29
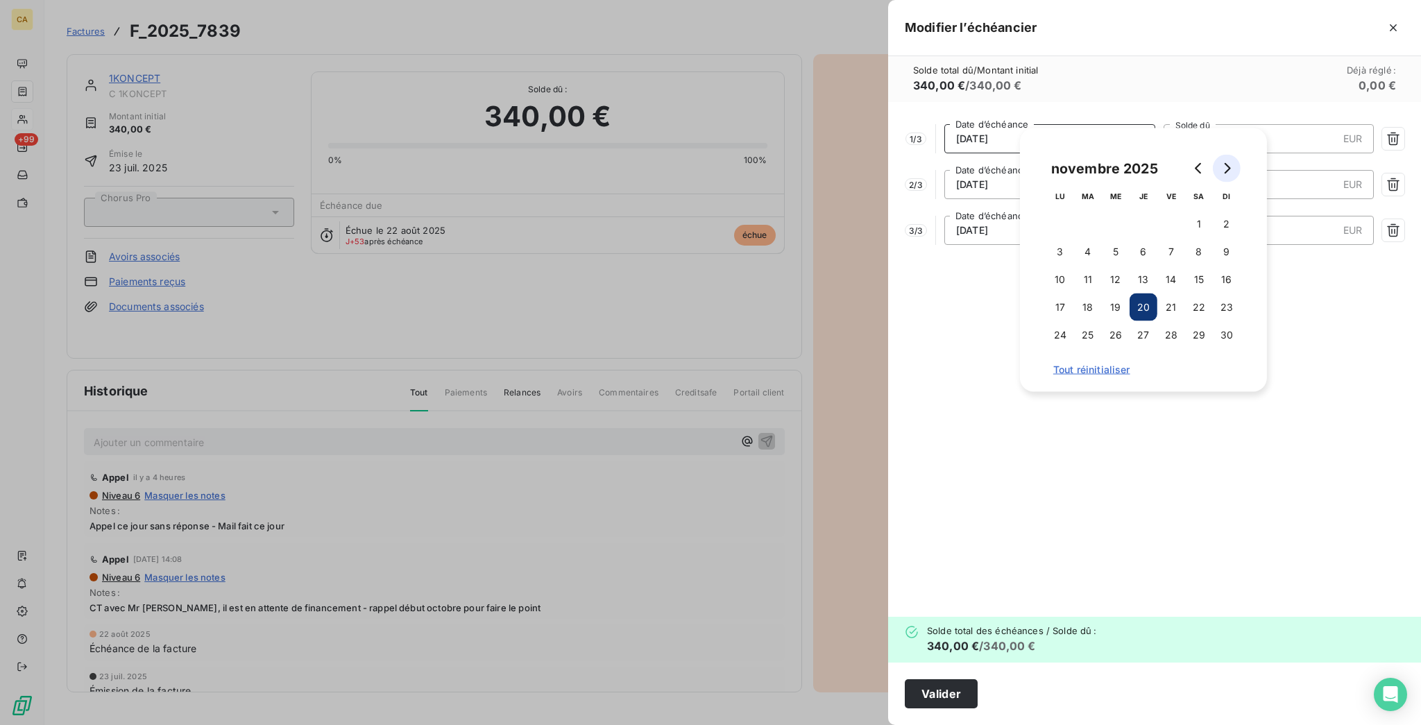
click at [1221, 171] on icon "Go to next month" at bounding box center [1226, 168] width 11 height 11
click at [1097, 307] on button "20" at bounding box center [1088, 307] width 28 height 28
type input "113,34"
type input "113,33"
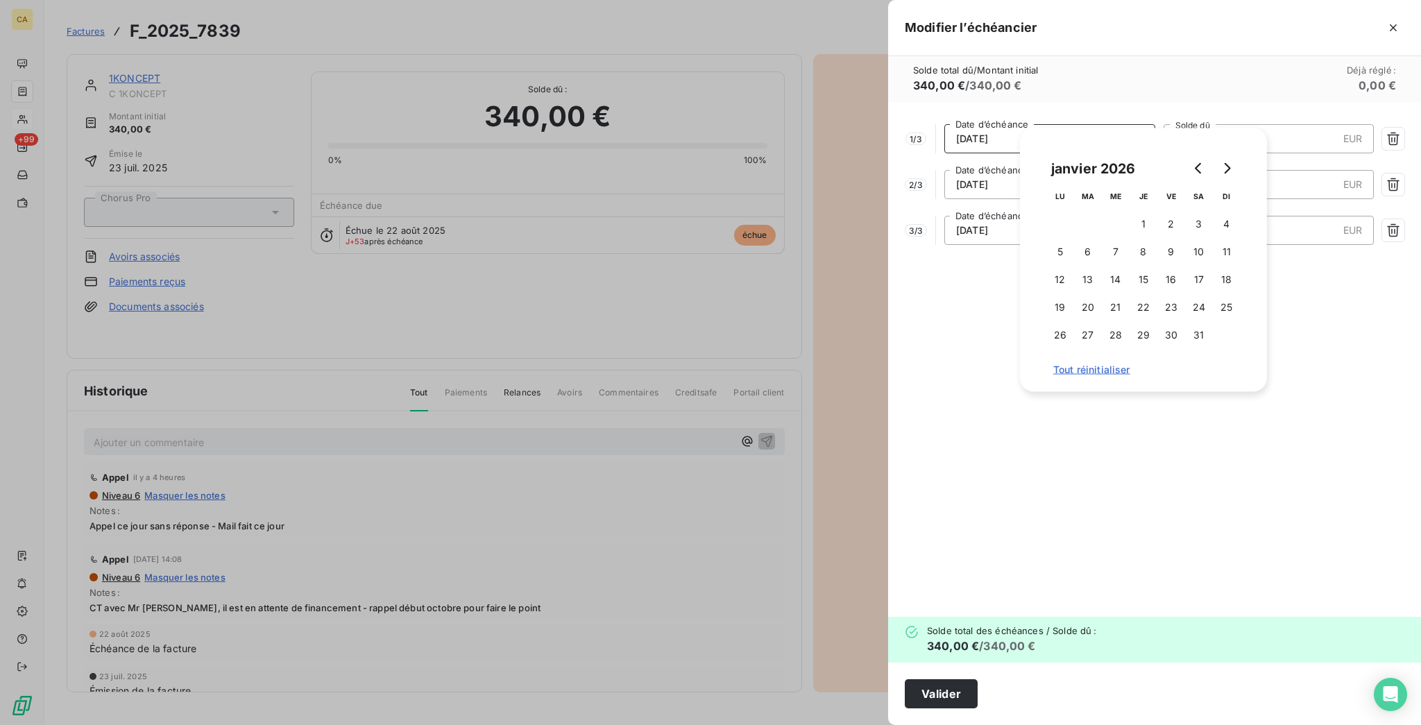
click at [1190, 64] on div "Solde total dû / Montant initial 340,00 € / 340,00 € Déjà réglé : 0,00 €" at bounding box center [1154, 79] width 533 height 46
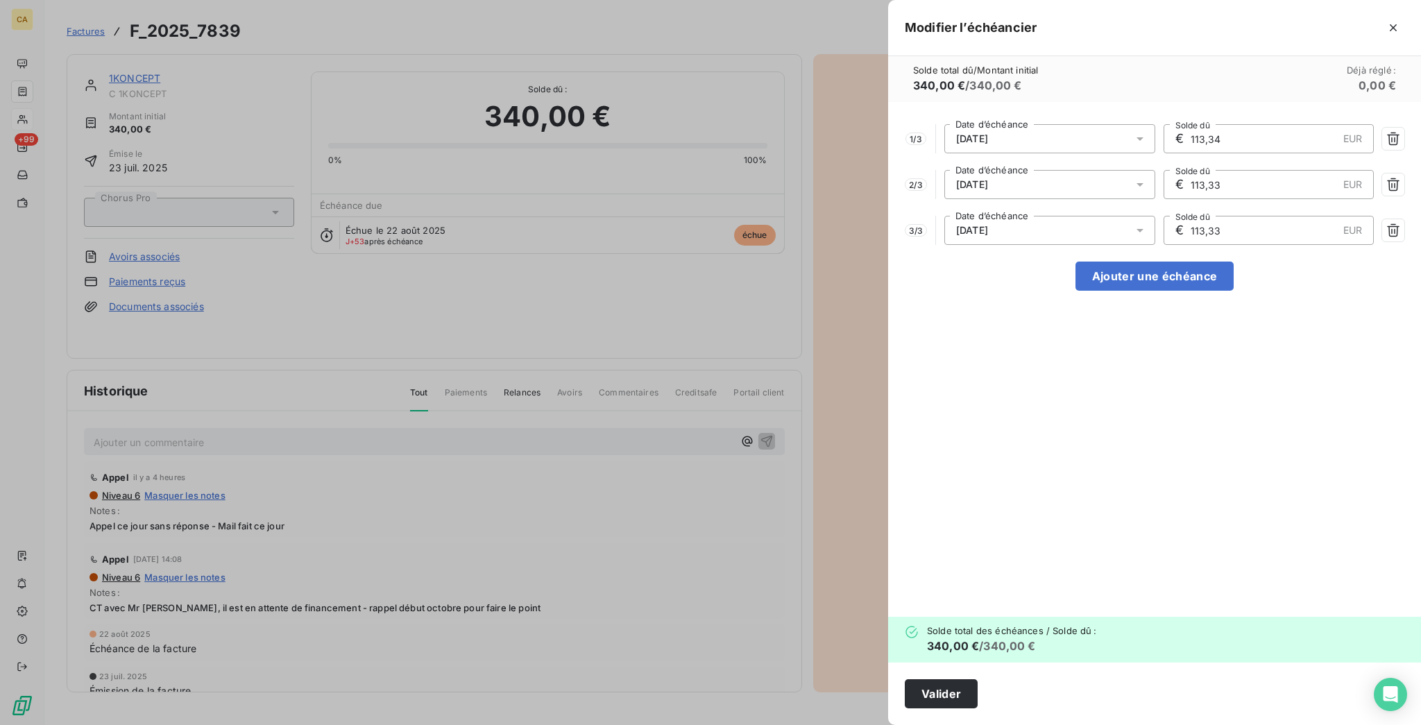
click at [1154, 170] on div "20/01/2026" at bounding box center [1049, 184] width 211 height 29
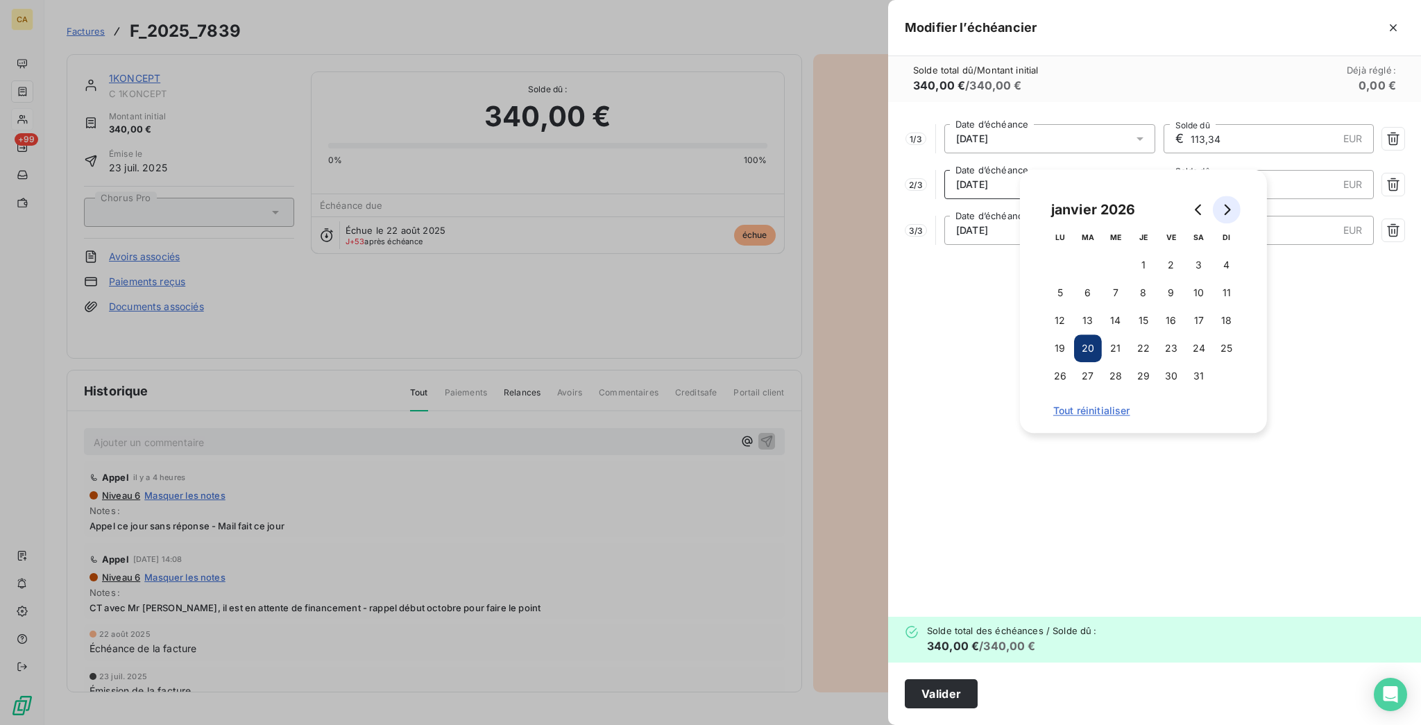
click at [1233, 200] on button "Go to next month" at bounding box center [1227, 210] width 28 height 28
click at [1170, 343] on button "20" at bounding box center [1171, 348] width 28 height 28
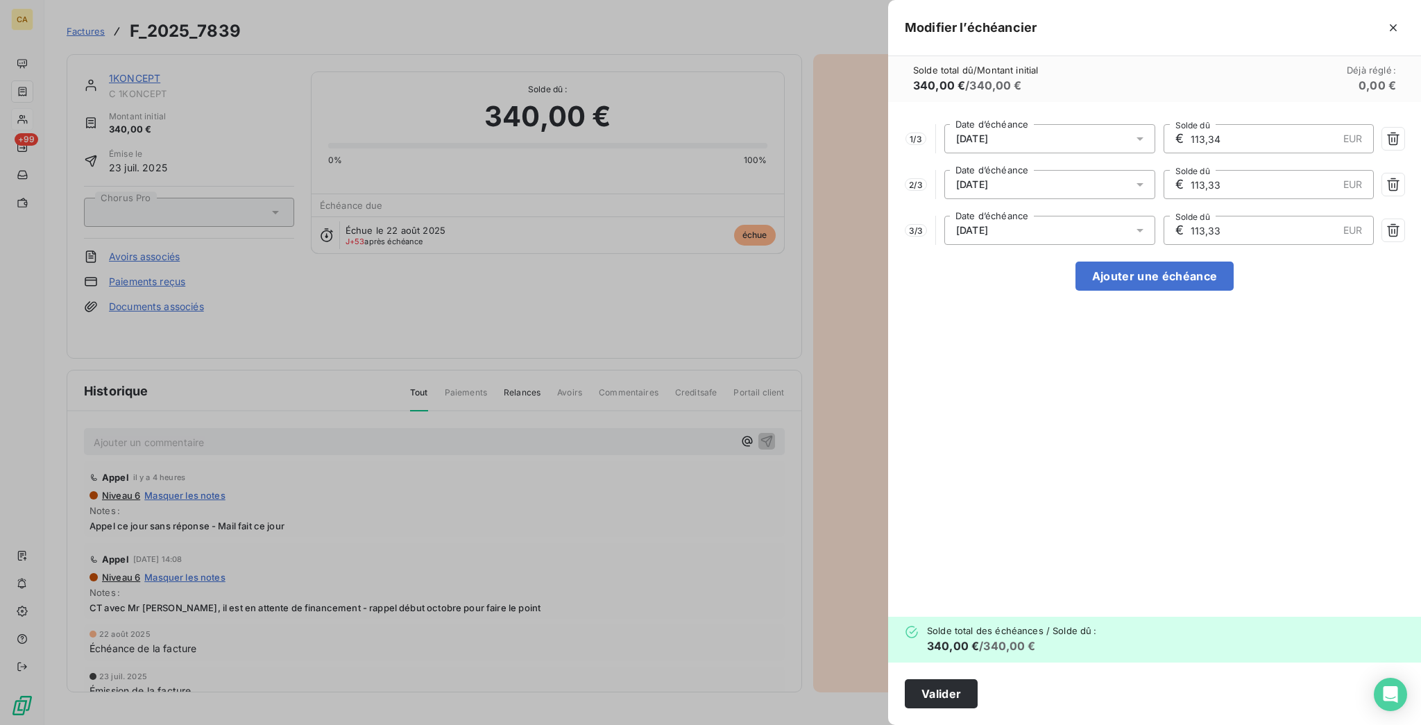
click at [1211, 72] on div "Solde total dû / Montant initial 340,00 € / 340,00 € Déjà réglé : 0,00 €" at bounding box center [1154, 79] width 533 height 46
click at [1155, 216] on div "20/02/2026" at bounding box center [1049, 230] width 211 height 29
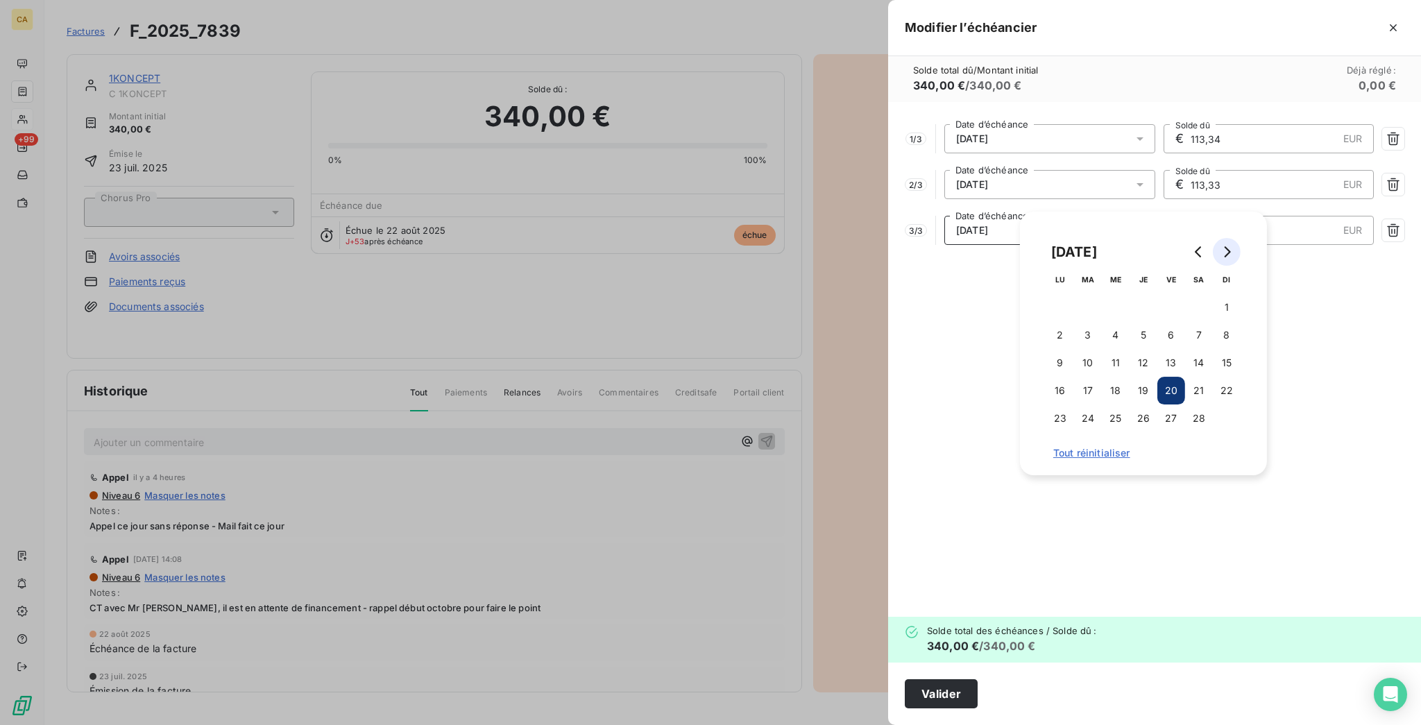
click at [1217, 250] on button "Go to next month" at bounding box center [1227, 252] width 28 height 28
click at [1165, 391] on button "20" at bounding box center [1171, 391] width 28 height 28
click at [1412, 371] on div "1 / 3 20/12/2025 Date d’échéance € 113,34 EUR Solde dû 2 / 3 20/01/2026 Date d’…" at bounding box center [1154, 359] width 533 height 515
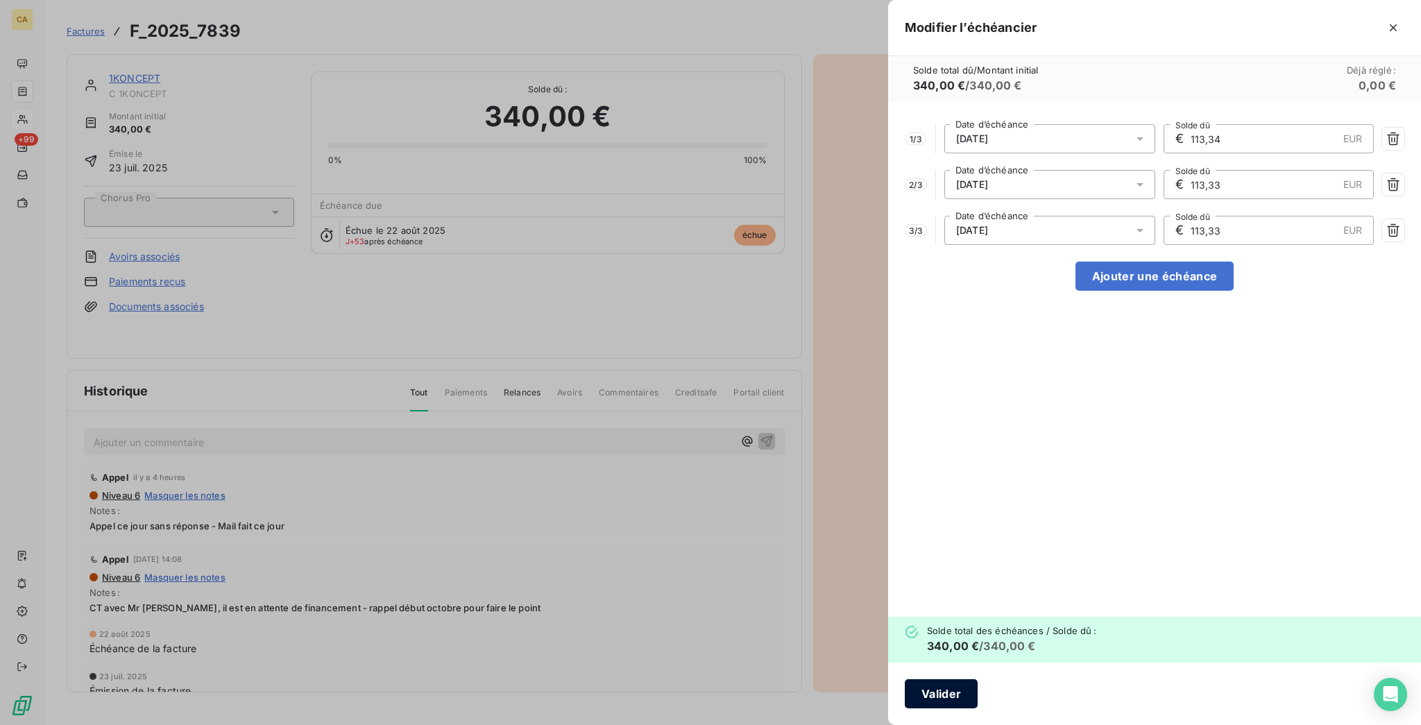
click at [977, 699] on button "Valider" at bounding box center [941, 693] width 73 height 29
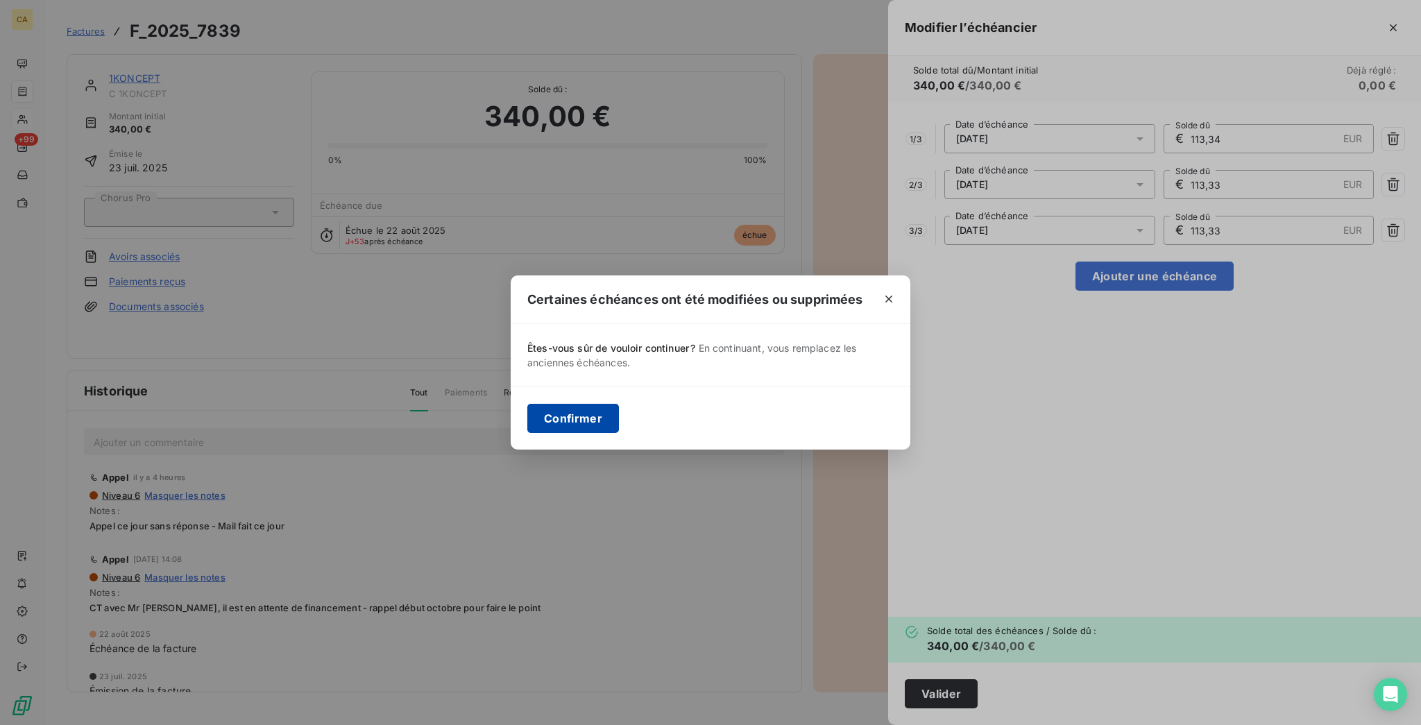
click at [619, 418] on button "Confirmer" at bounding box center [573, 418] width 92 height 29
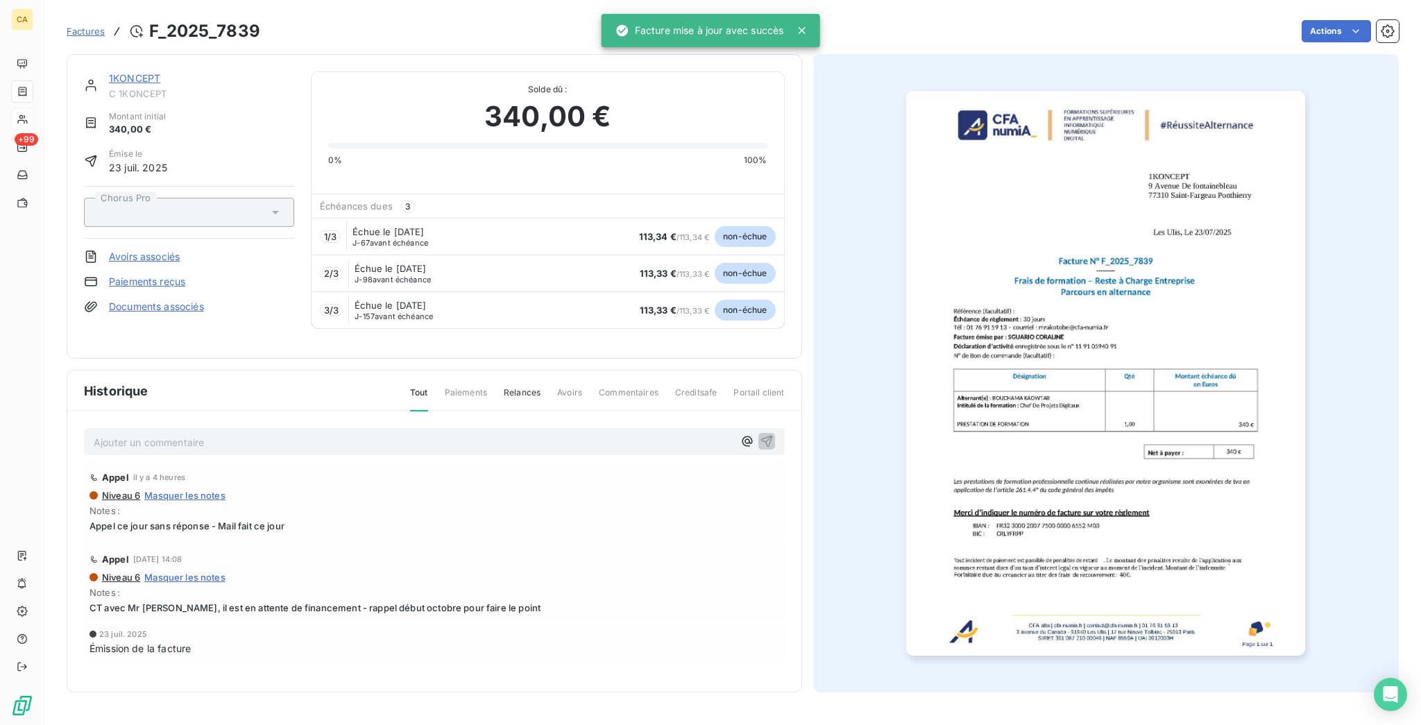
click at [117, 88] on span "C 1KONCEPT" at bounding box center [201, 93] width 185 height 11
click at [114, 59] on div "1KONCEPT C 1KONCEPT Montant initial 340,00 € Émise le 23 juil. 2025 Chorus Pro …" at bounding box center [434, 206] width 735 height 305
click at [114, 72] on link "1KONCEPT" at bounding box center [134, 78] width 51 height 12
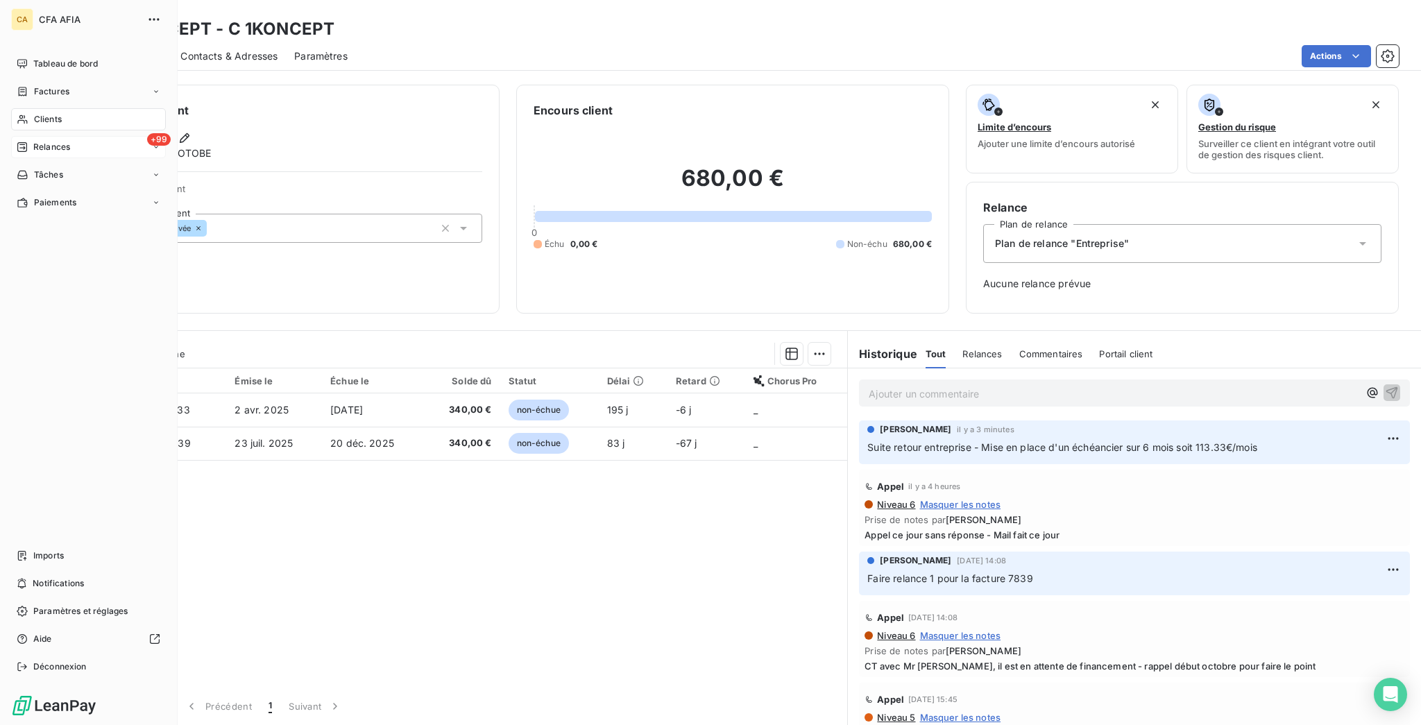
click at [45, 136] on div "+99 Relances" at bounding box center [88, 147] width 155 height 22
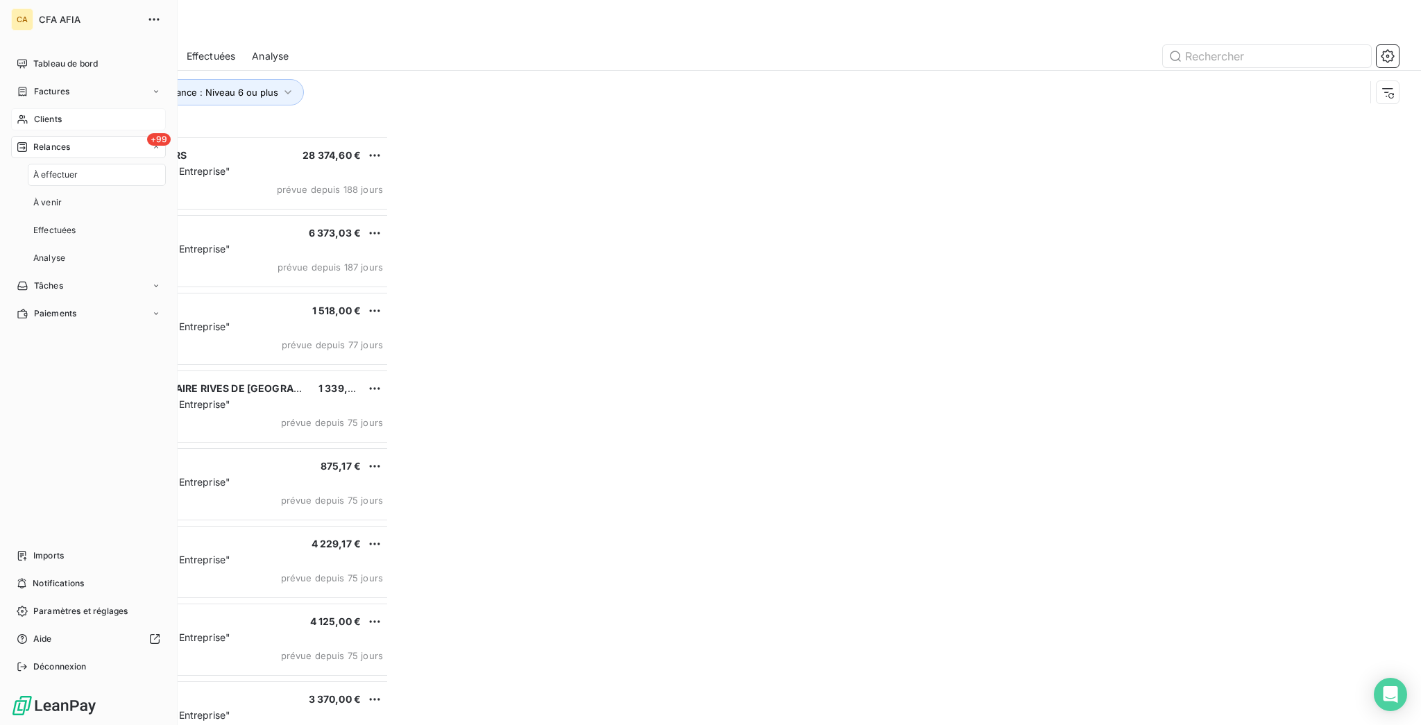
scroll to position [592, 315]
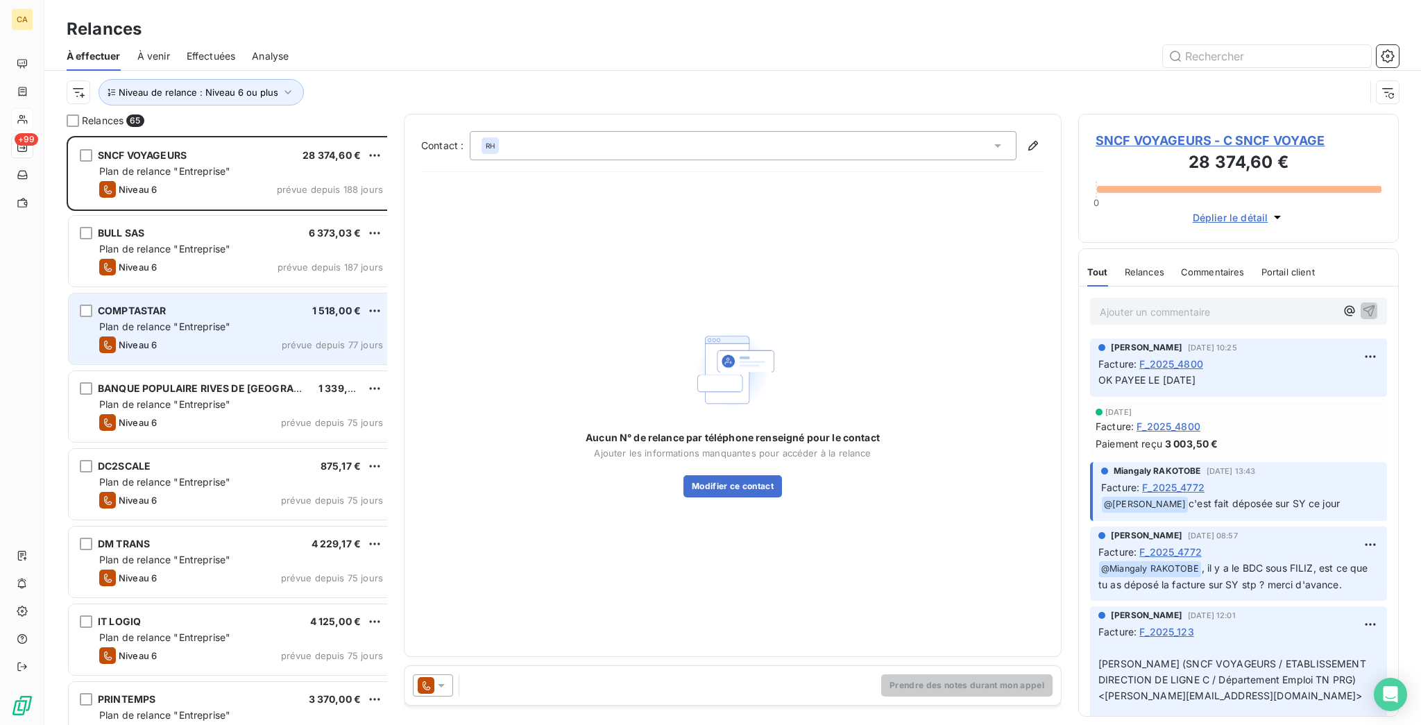
click at [165, 320] on span "Plan de relance "Entreprise"" at bounding box center [164, 326] width 131 height 12
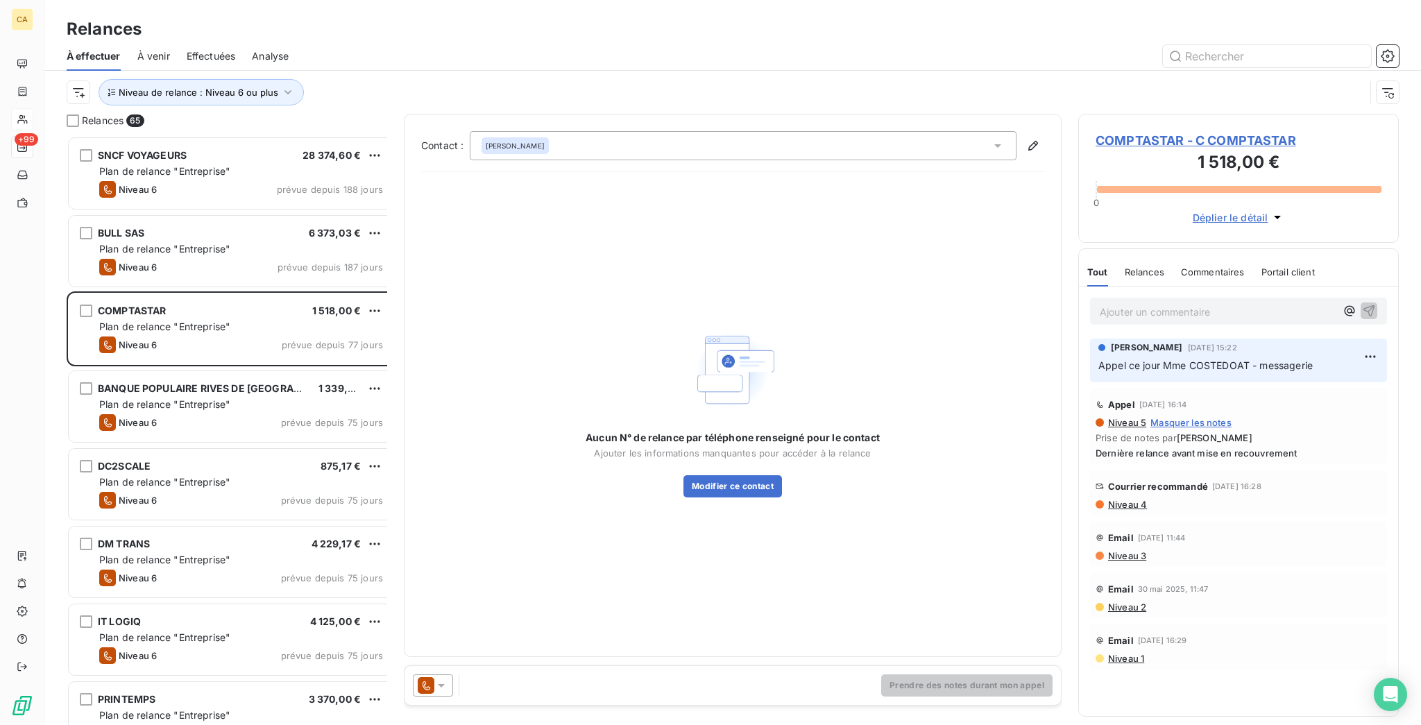
click at [1160, 131] on span "COMPTASTAR - C COMPTASTAR" at bounding box center [1238, 140] width 286 height 19
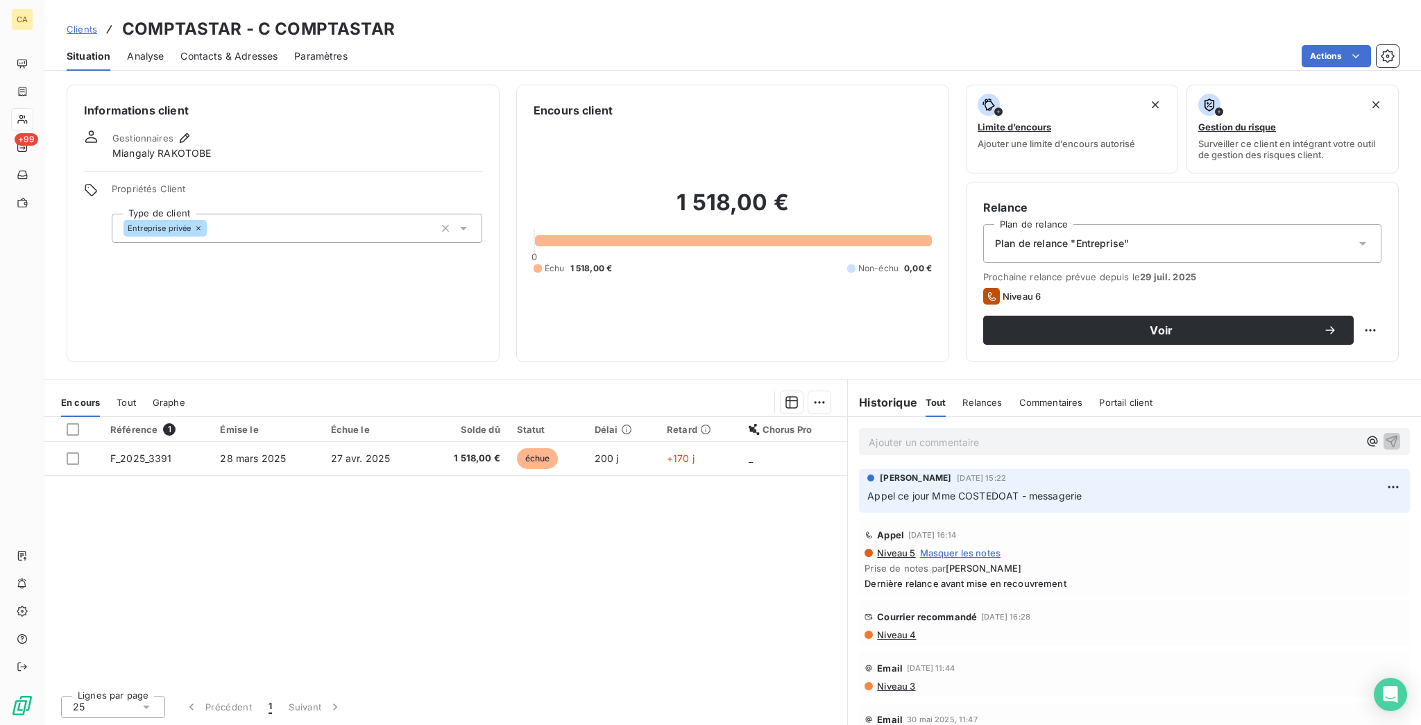
click at [249, 51] on div "Contacts & Adresses" at bounding box center [228, 56] width 97 height 29
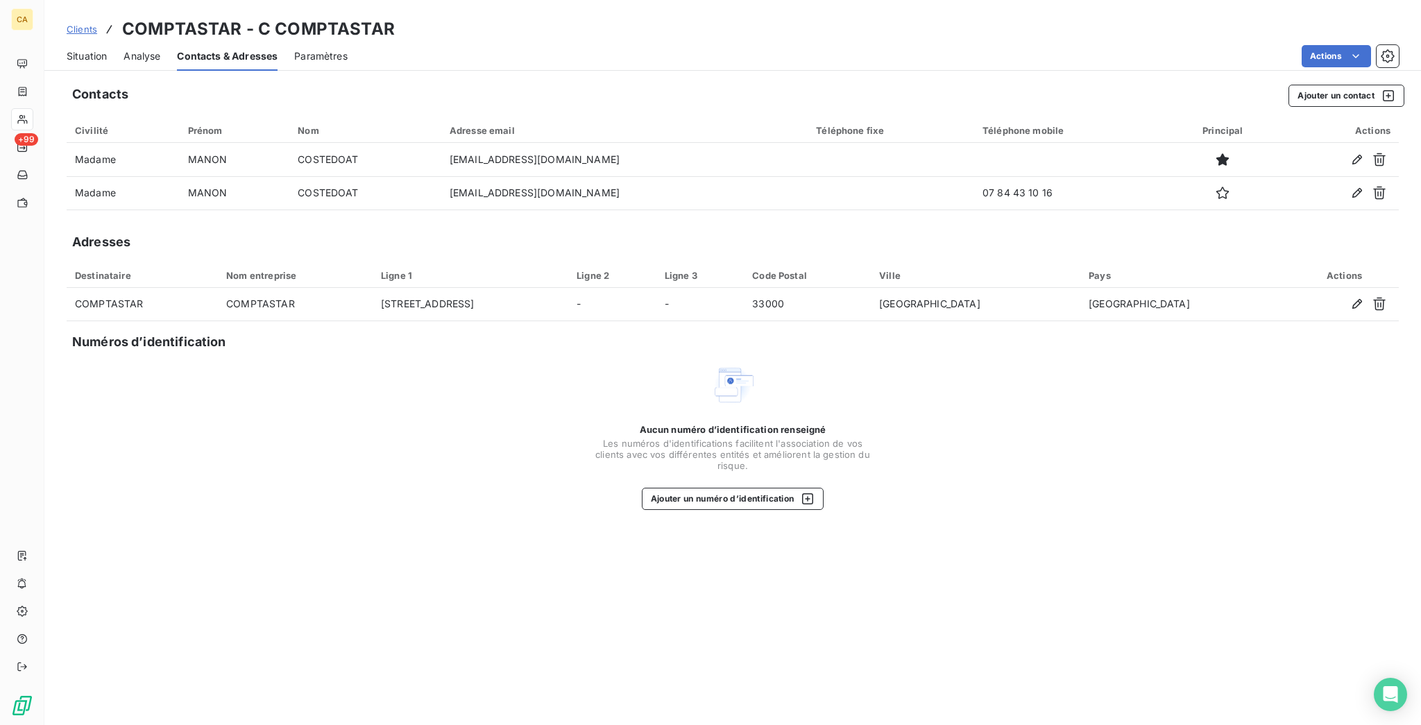
click at [1372, 76] on div "Contacts Ajouter un contact Civilité Prénom Nom Adresse email Téléphone fixe Té…" at bounding box center [732, 400] width 1376 height 649
click at [1358, 87] on button "Ajouter un contact" at bounding box center [1346, 96] width 116 height 22
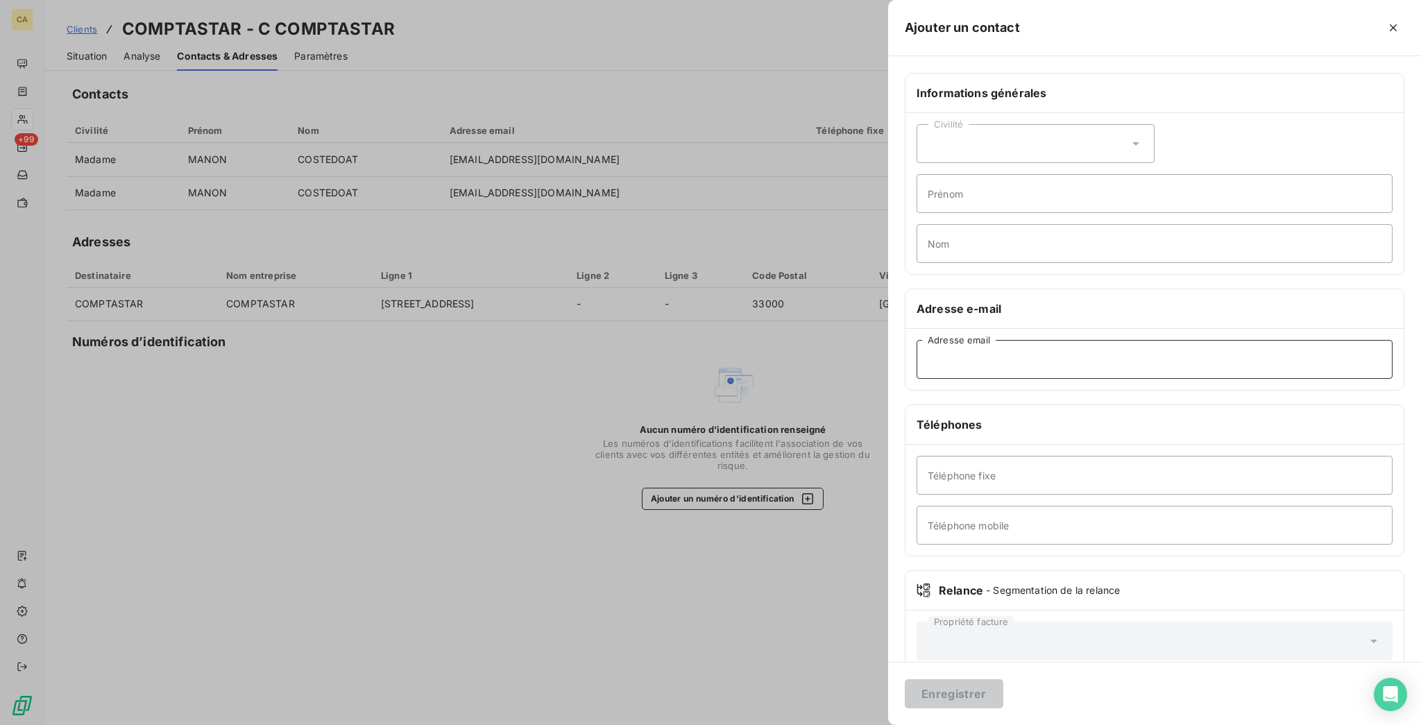
click at [1121, 340] on input "Adresse email" at bounding box center [1154, 359] width 476 height 39
paste input "mathieu@comptastar.fr"
type input "mathieu@comptastar.fr"
click at [1110, 124] on div "Civilité" at bounding box center [1035, 143] width 238 height 39
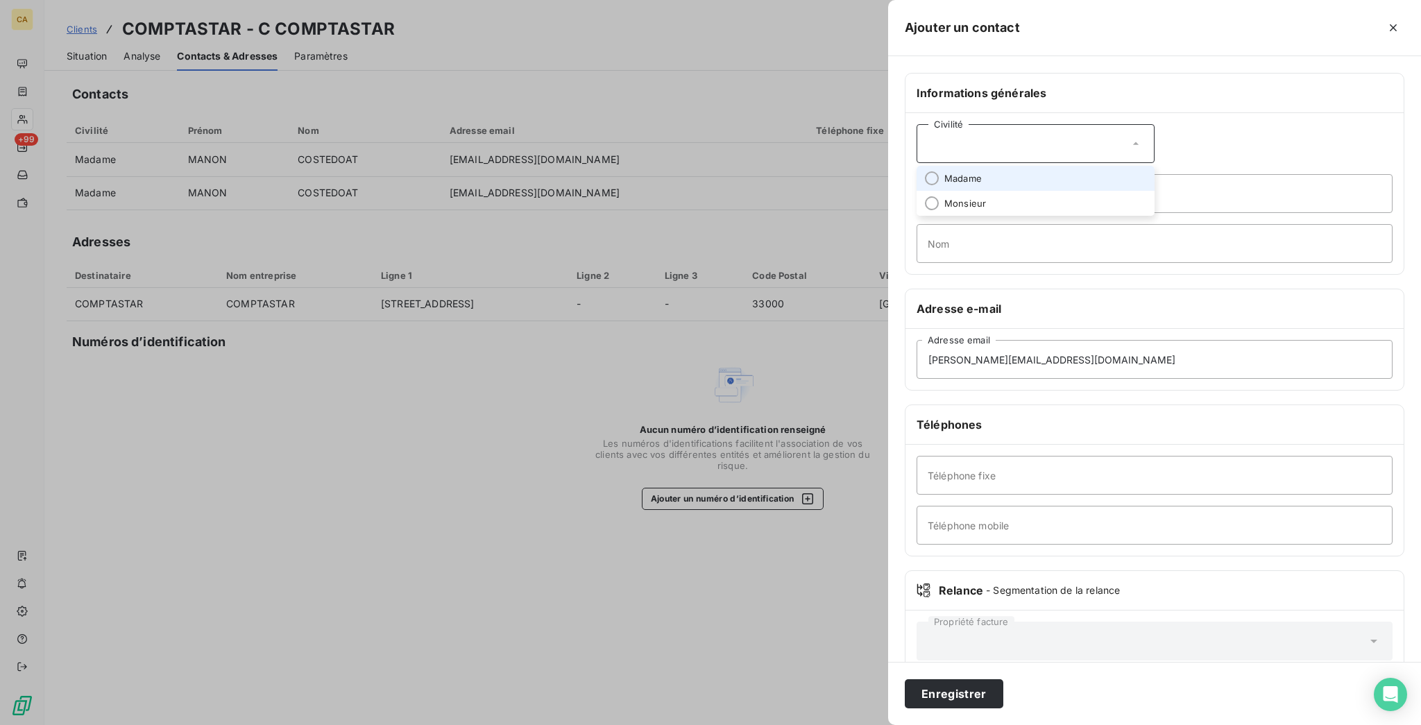
click at [982, 172] on span "Madame" at bounding box center [962, 178] width 37 height 13
click at [1124, 124] on div "Civilité Madame" at bounding box center [1035, 143] width 238 height 39
click at [986, 197] on span "Monsieur" at bounding box center [965, 203] width 42 height 13
click at [1088, 174] on input "Prénom" at bounding box center [1154, 193] width 476 height 39
type input "MATHIEU"
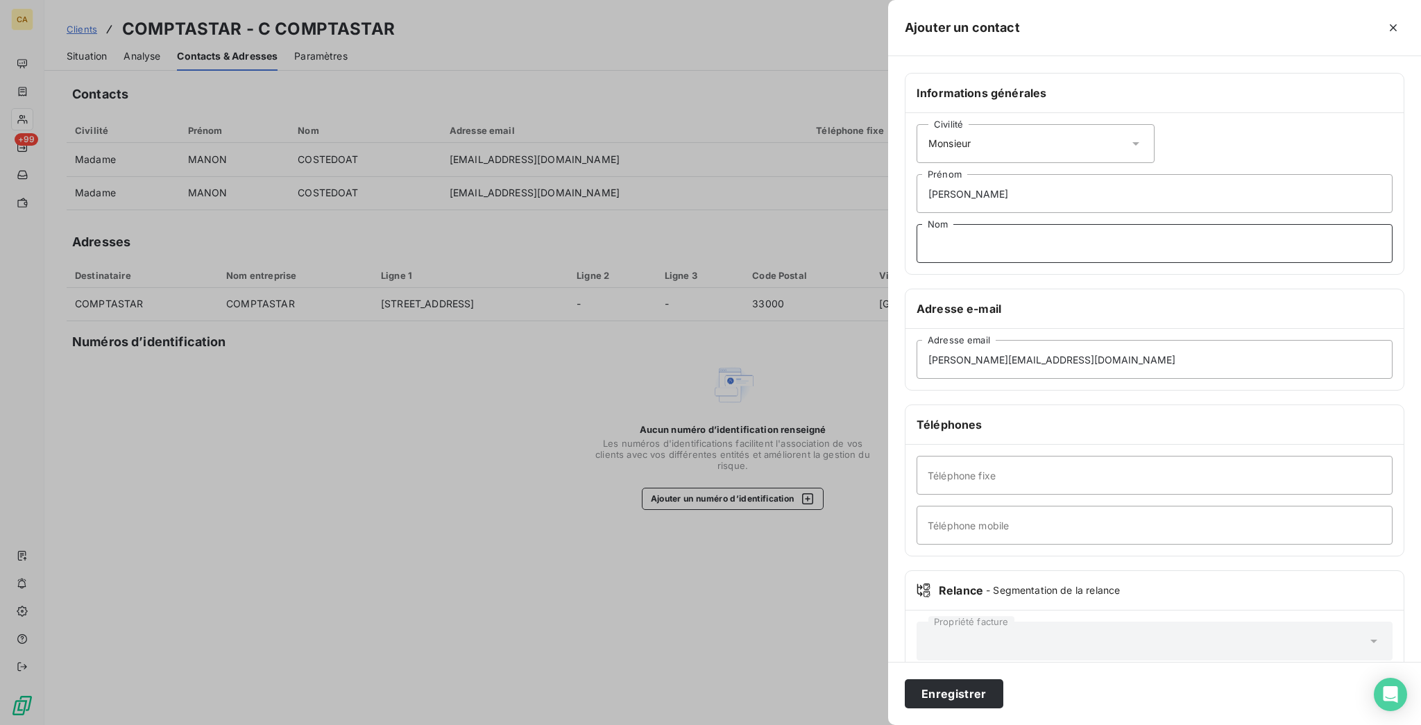
click at [1135, 224] on input "Nom" at bounding box center [1154, 243] width 476 height 39
type input "KLERSY"
click at [1003, 686] on button "Enregistrer" at bounding box center [954, 693] width 99 height 29
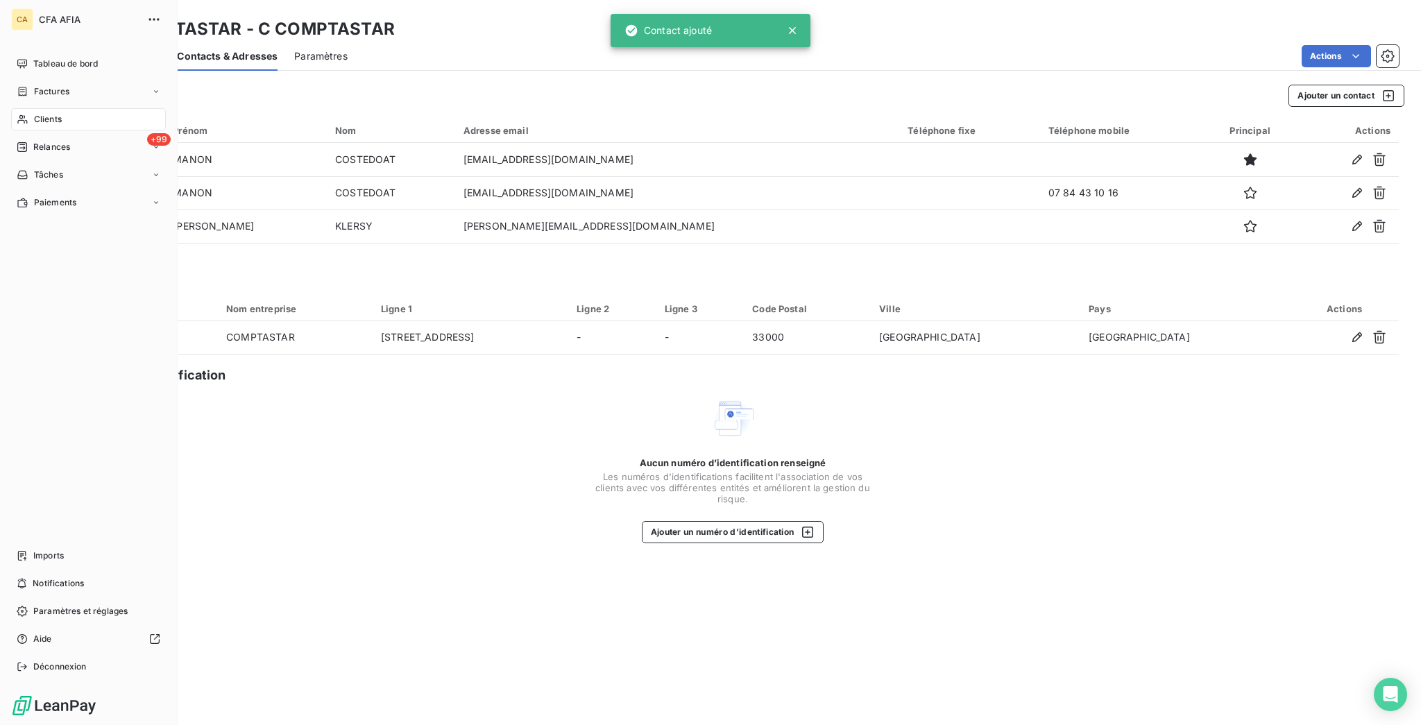
click at [34, 113] on span "Clients" at bounding box center [48, 119] width 28 height 12
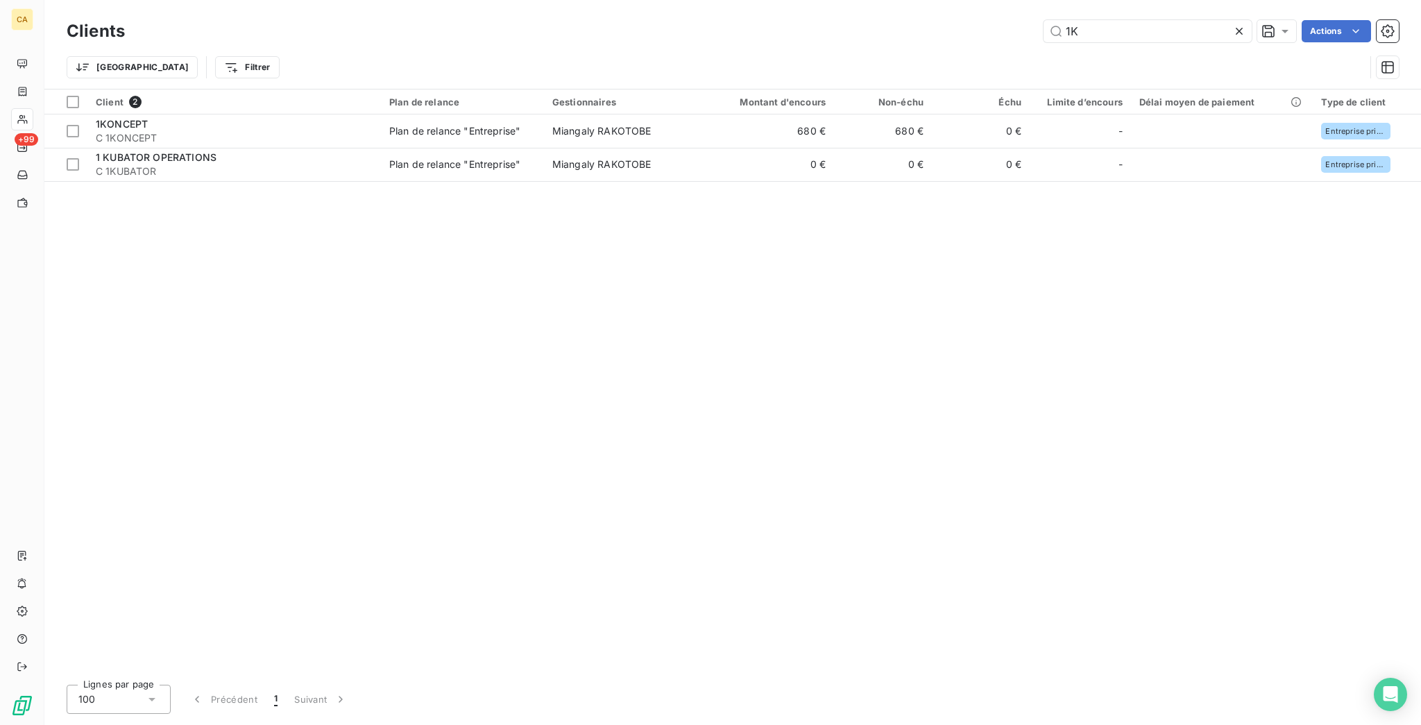
drag, startPoint x: 1131, startPoint y: 28, endPoint x: 949, endPoint y: 12, distance: 182.5
click at [949, 17] on div "Clients 1K Actions" at bounding box center [733, 31] width 1332 height 29
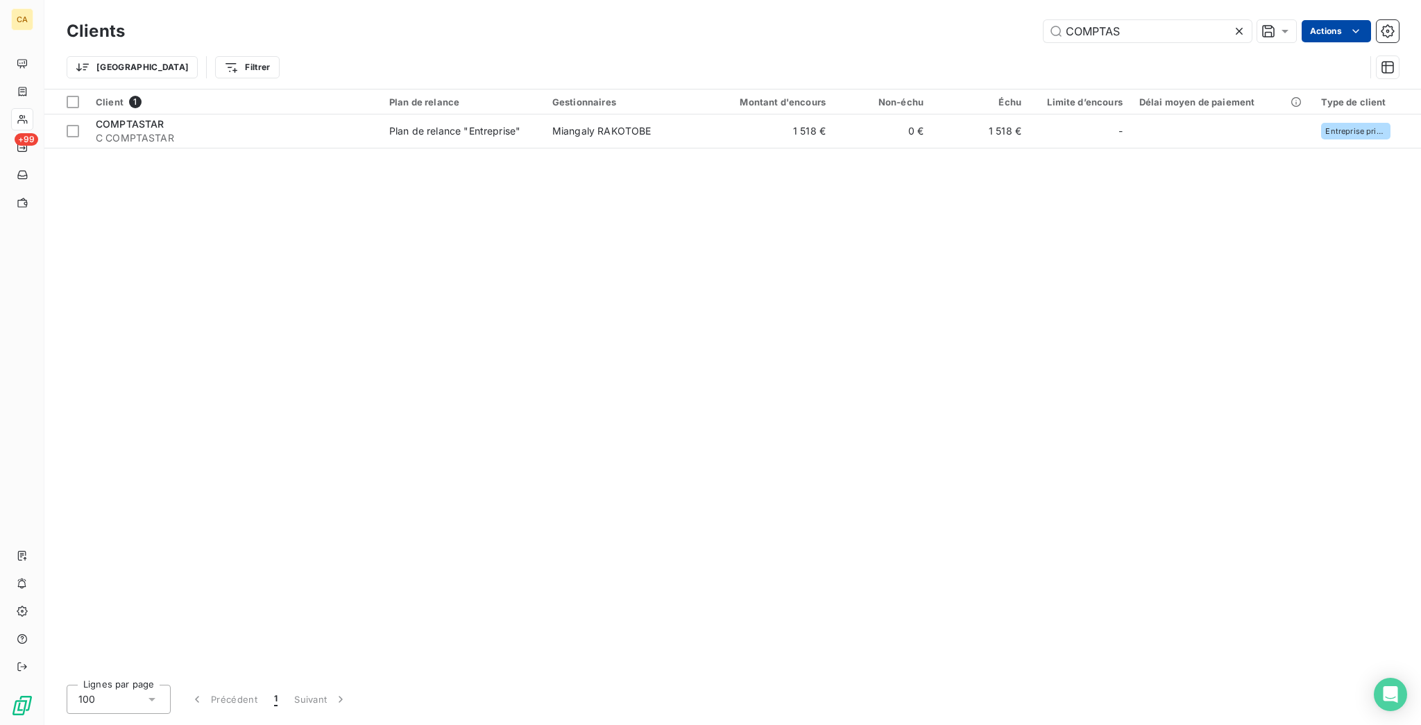
type input "COMPTAS"
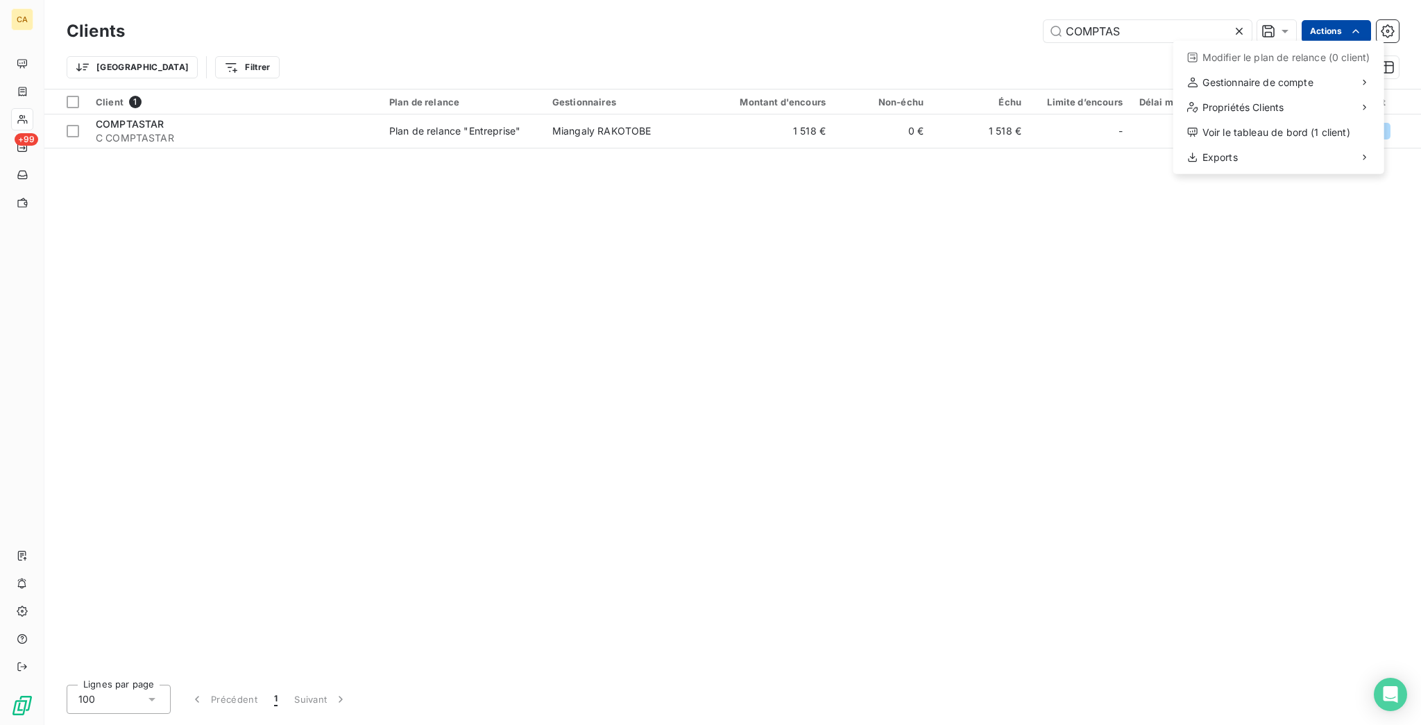
click at [1346, 28] on html "CA +99 Clients COMPTAS Actions Modifier le plan de relance (0 client) Gestionna…" at bounding box center [710, 362] width 1421 height 725
click at [1213, 151] on span "Exports" at bounding box center [1219, 158] width 35 height 14
click at [1111, 156] on div "Exporter les contacts (1 client)" at bounding box center [1083, 165] width 174 height 22
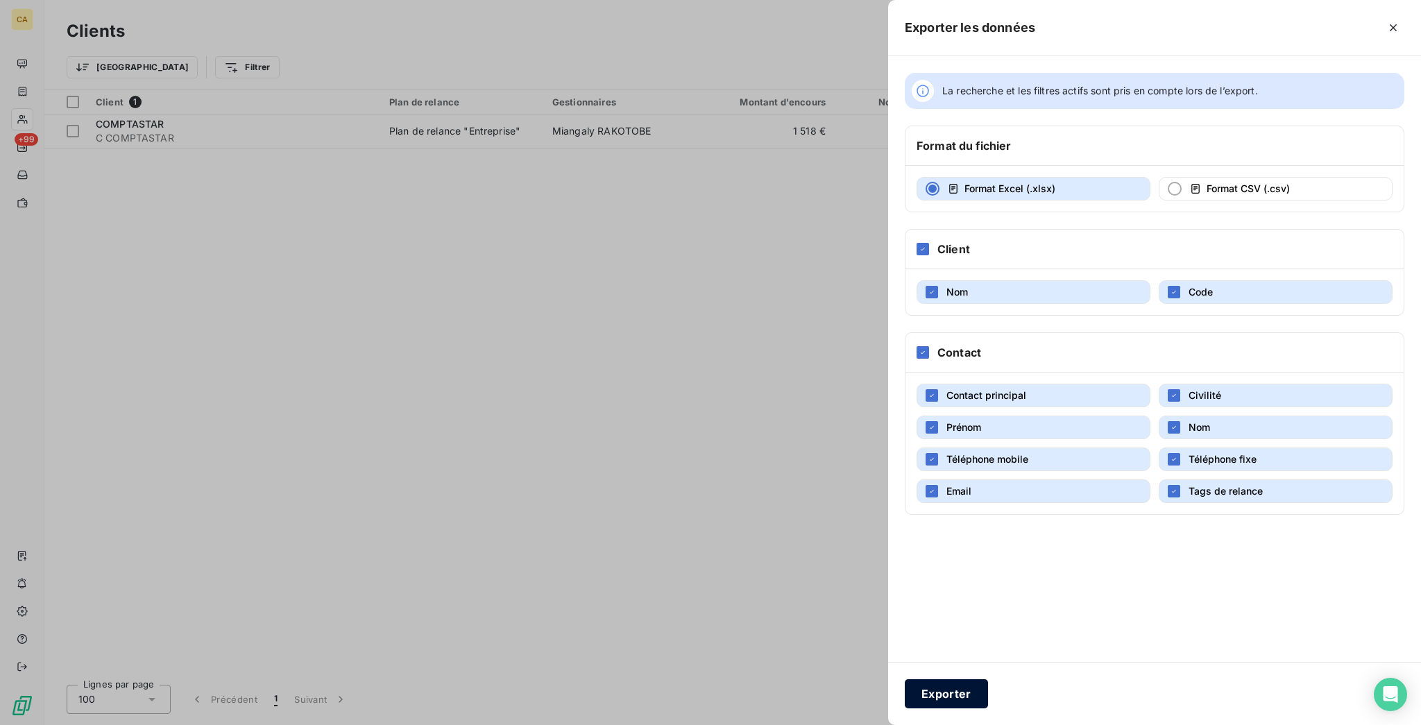
click at [988, 684] on button "Exporter" at bounding box center [946, 693] width 83 height 29
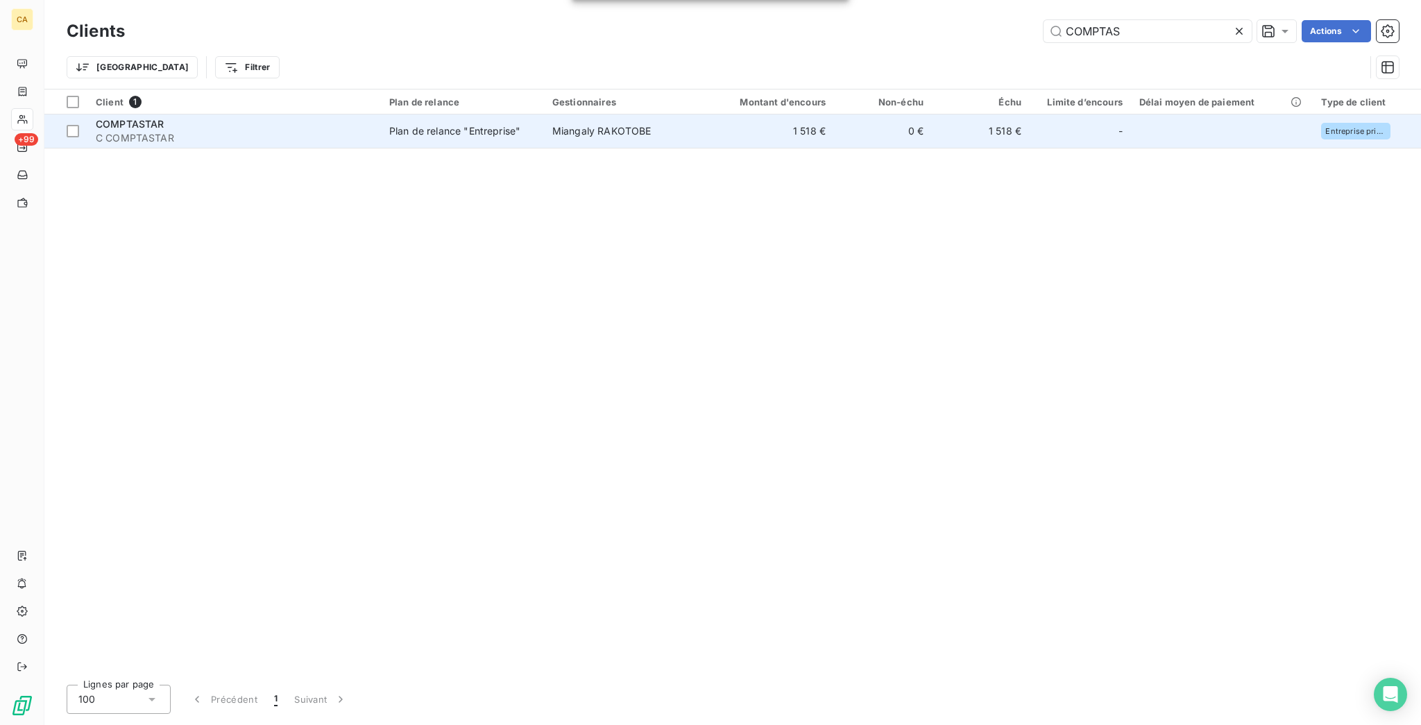
click at [442, 121] on td "Plan de relance "Entreprise"" at bounding box center [462, 130] width 163 height 33
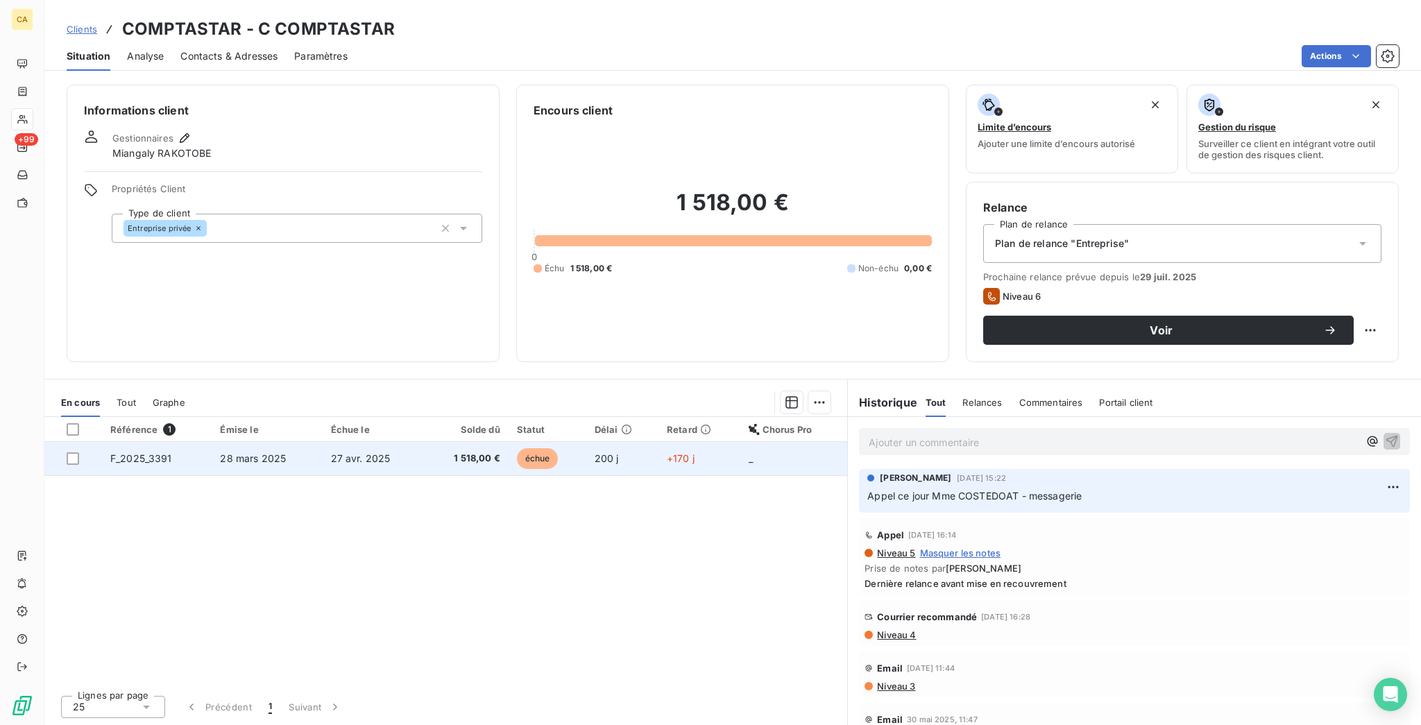
click at [593, 442] on td "200 j" at bounding box center [622, 458] width 72 height 33
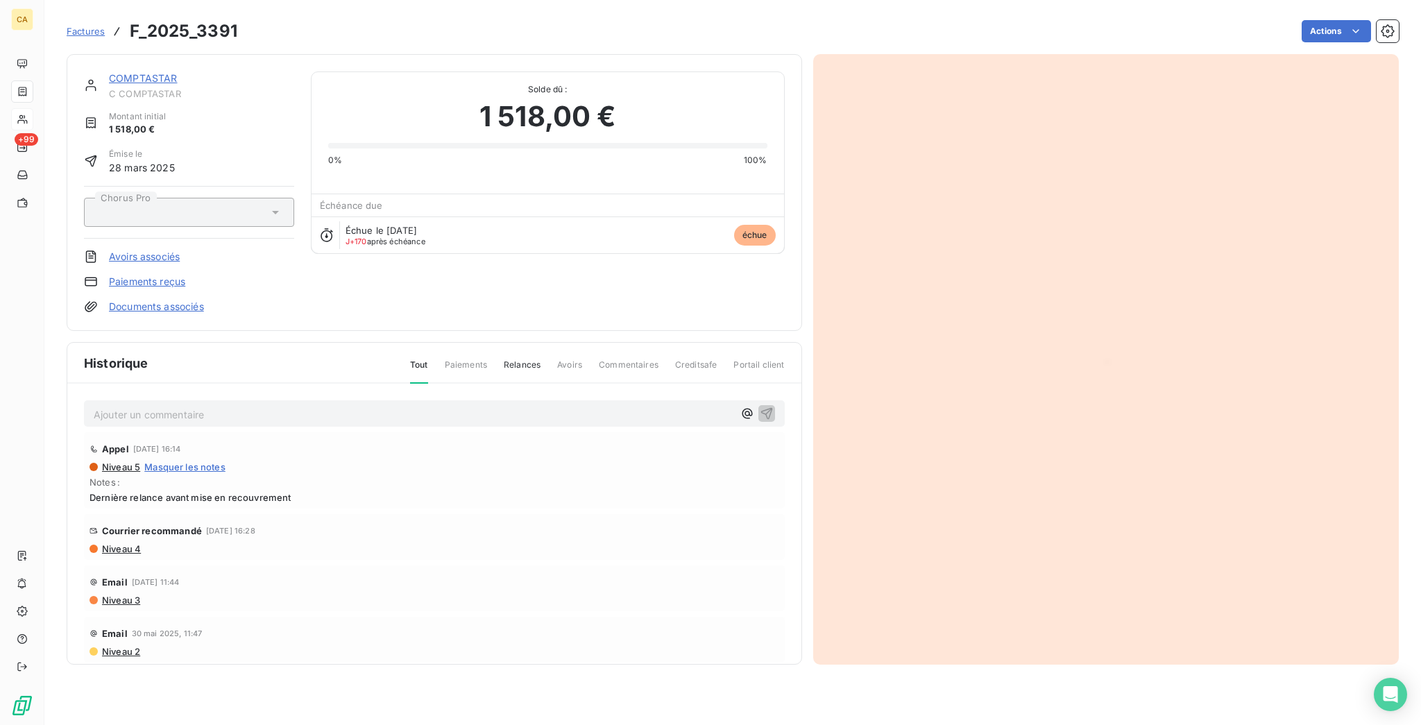
click at [1357, 26] on html "CA +99 Factures F_2025_3391 Actions COMPTASTAR C COMPTASTAR Montant initial 1 5…" at bounding box center [710, 362] width 1421 height 725
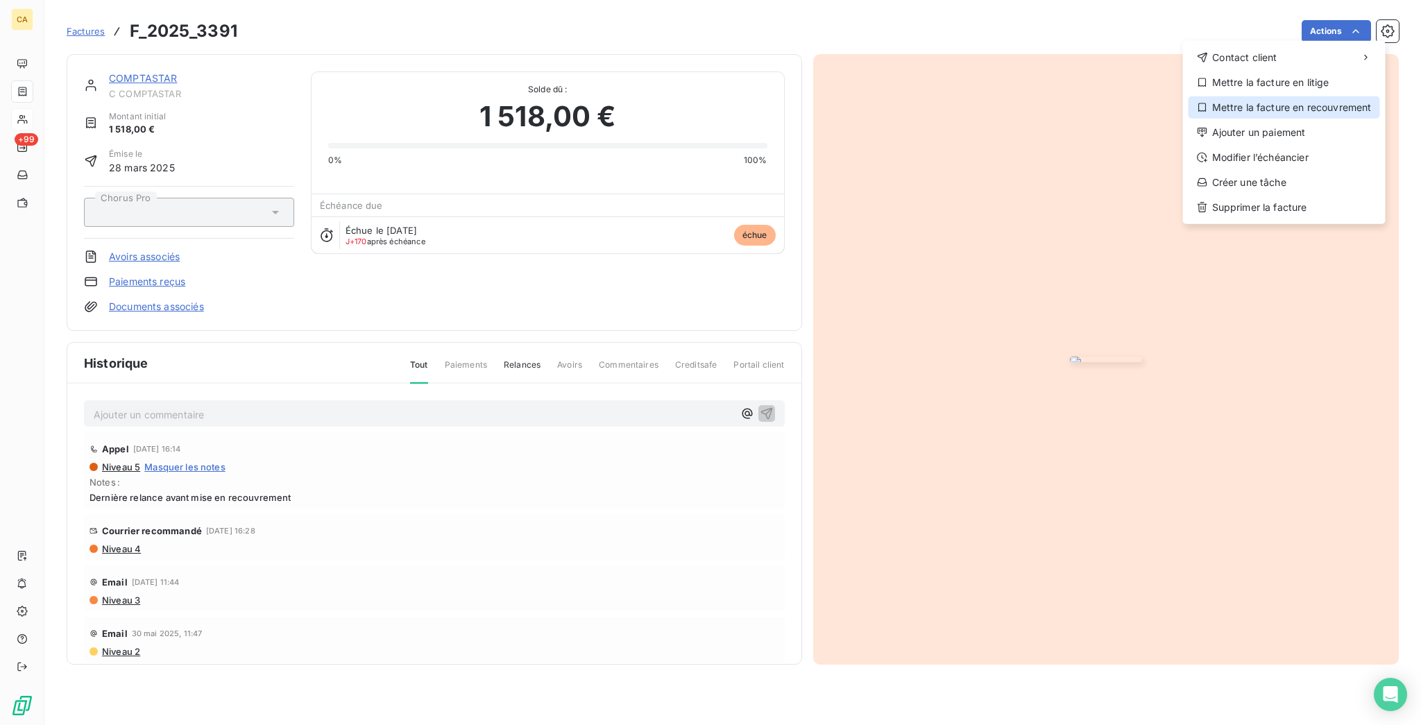
click at [1293, 96] on div "Mettre la facture en recouvrement" at bounding box center [1283, 107] width 191 height 22
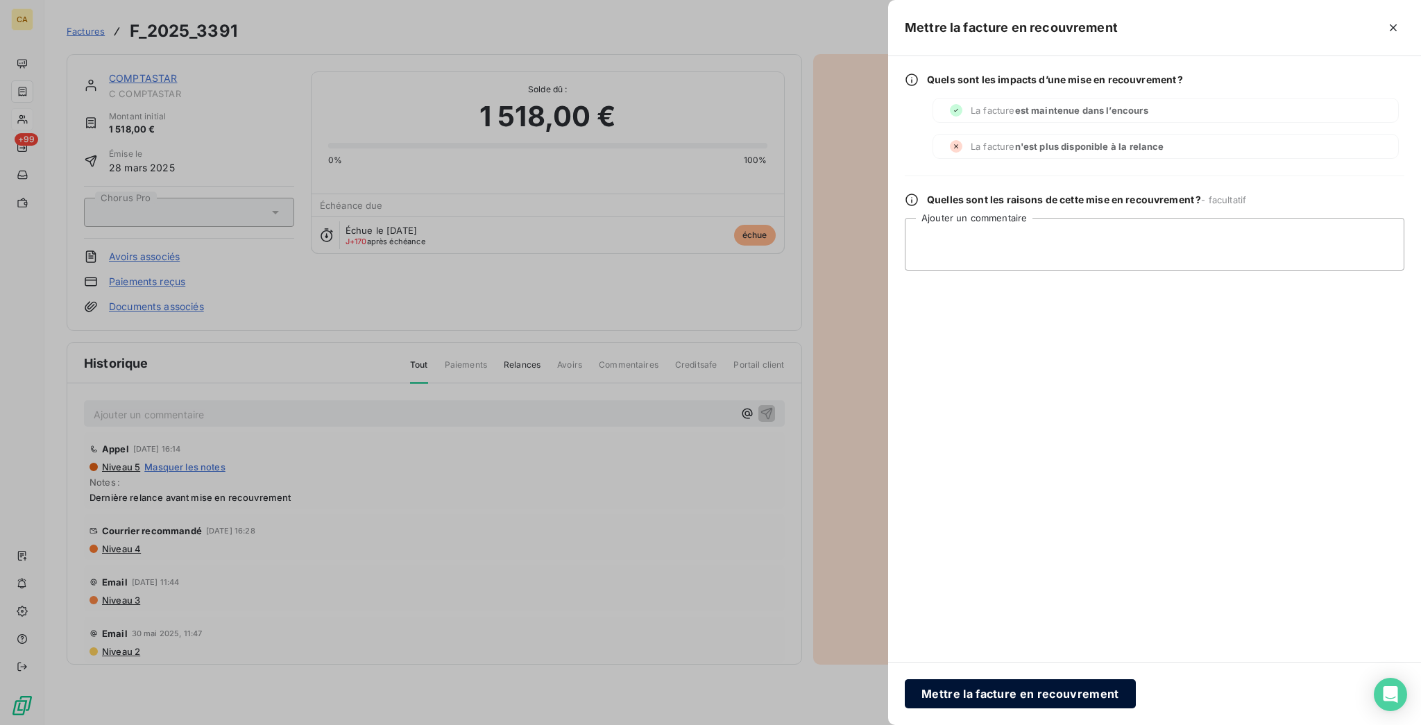
click at [1127, 686] on button "Mettre la facture en recouvrement" at bounding box center [1020, 693] width 231 height 29
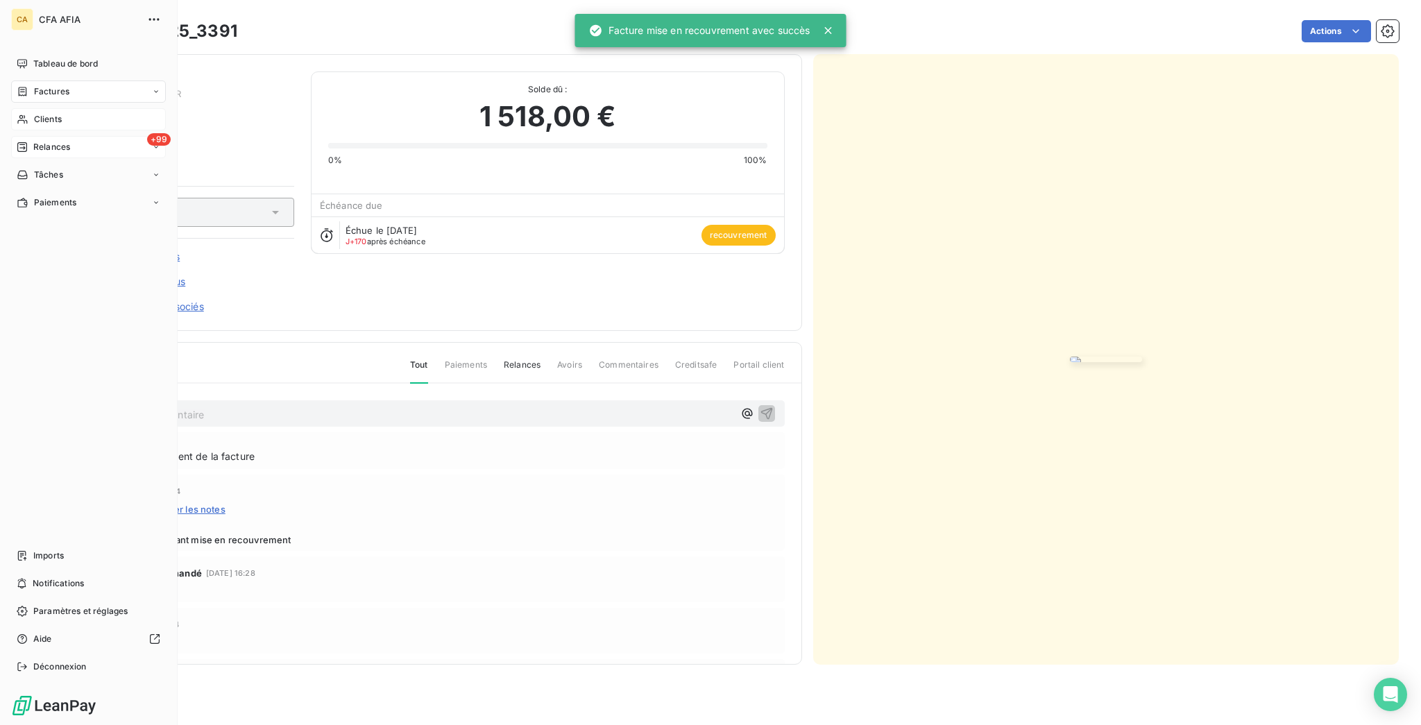
click at [45, 141] on span "Relances" at bounding box center [51, 147] width 37 height 12
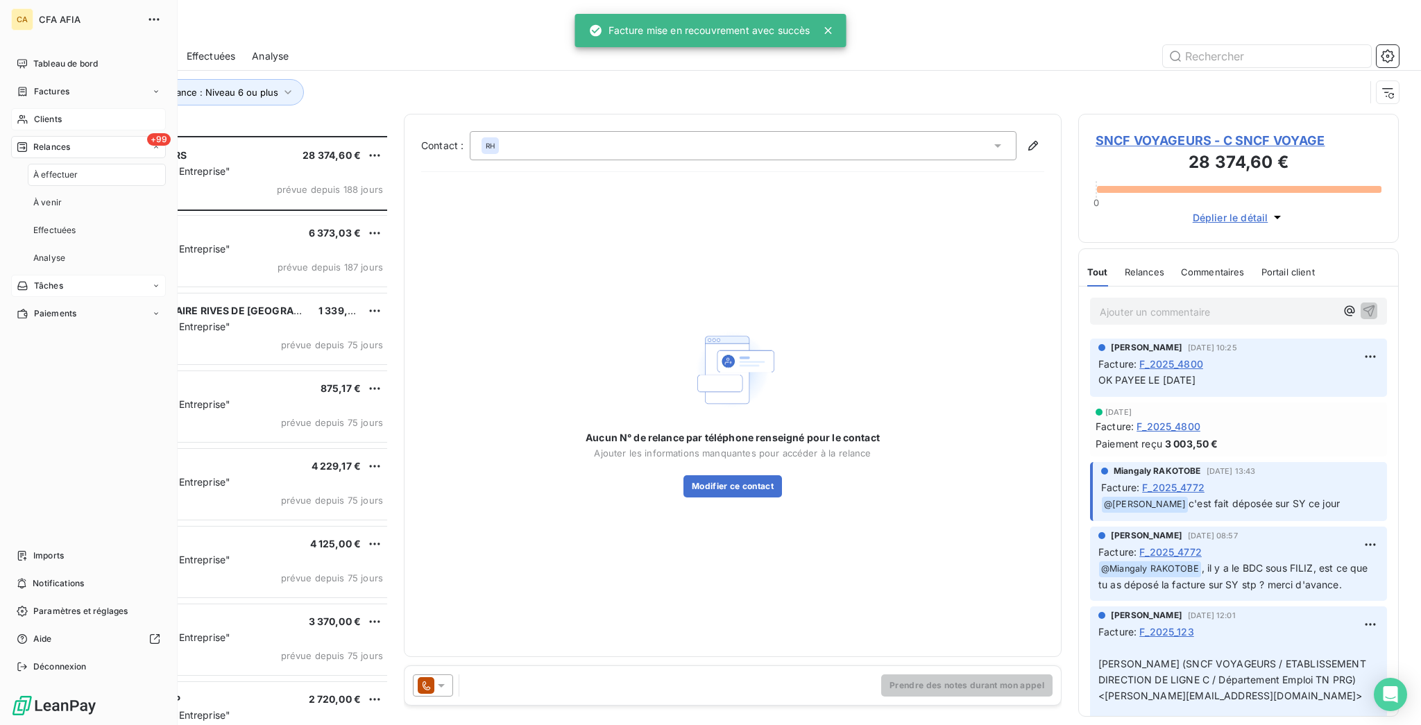
scroll to position [592, 315]
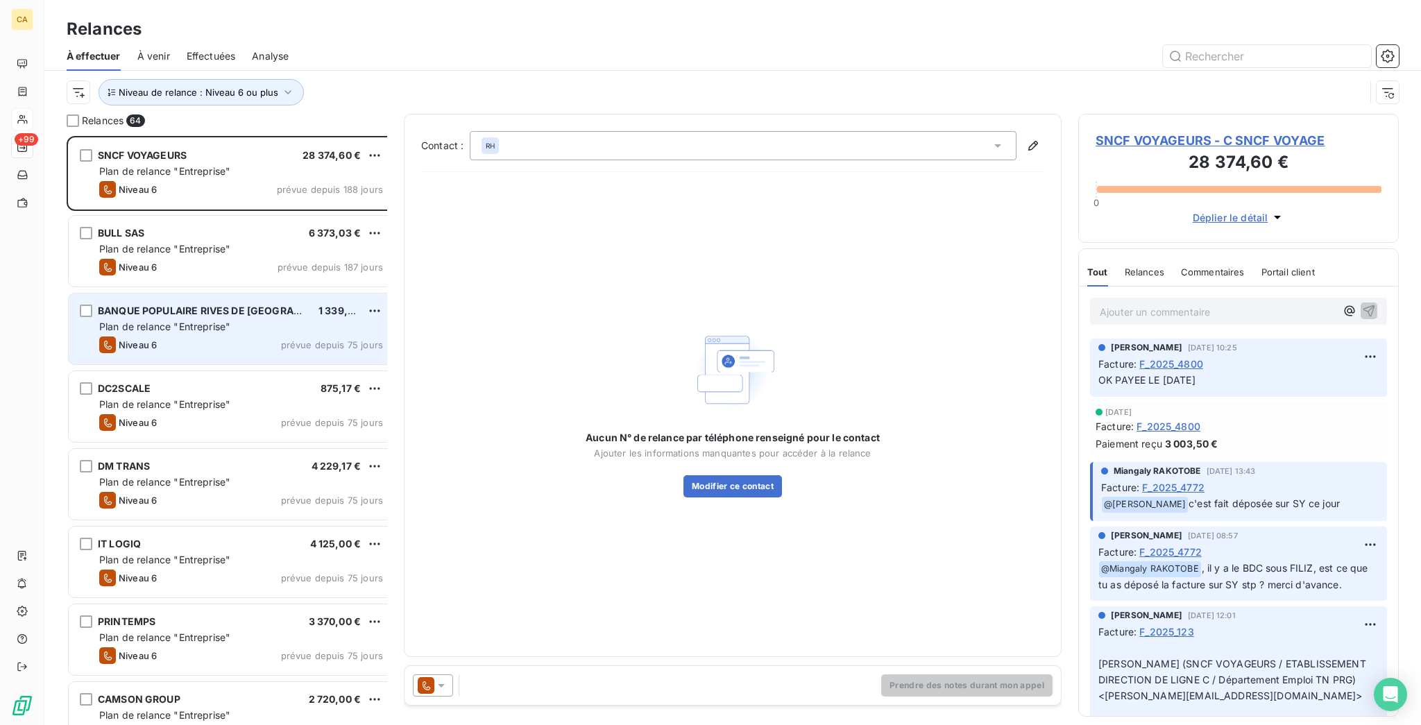
click at [119, 339] on span "Niveau 6" at bounding box center [138, 344] width 38 height 11
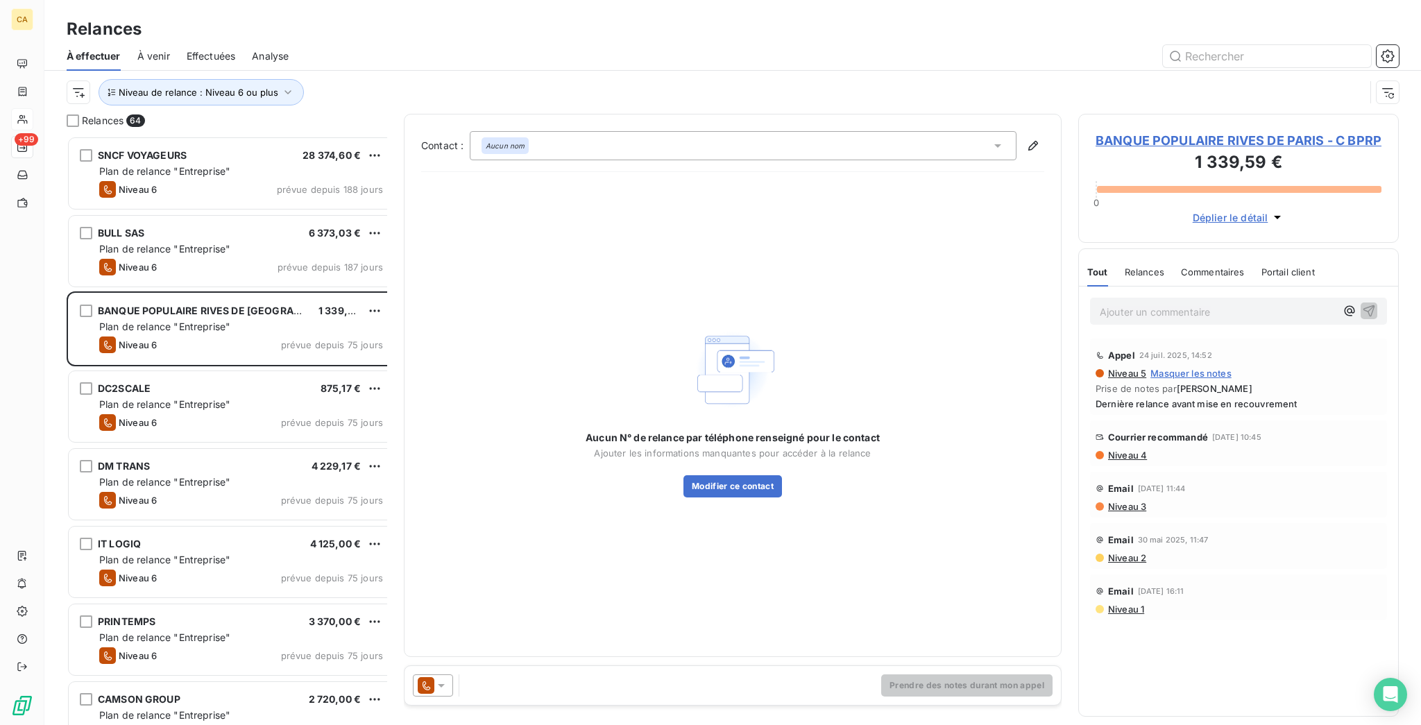
click at [1140, 131] on span "BANQUE POPULAIRE RIVES DE PARIS - C BPRP" at bounding box center [1238, 140] width 286 height 19
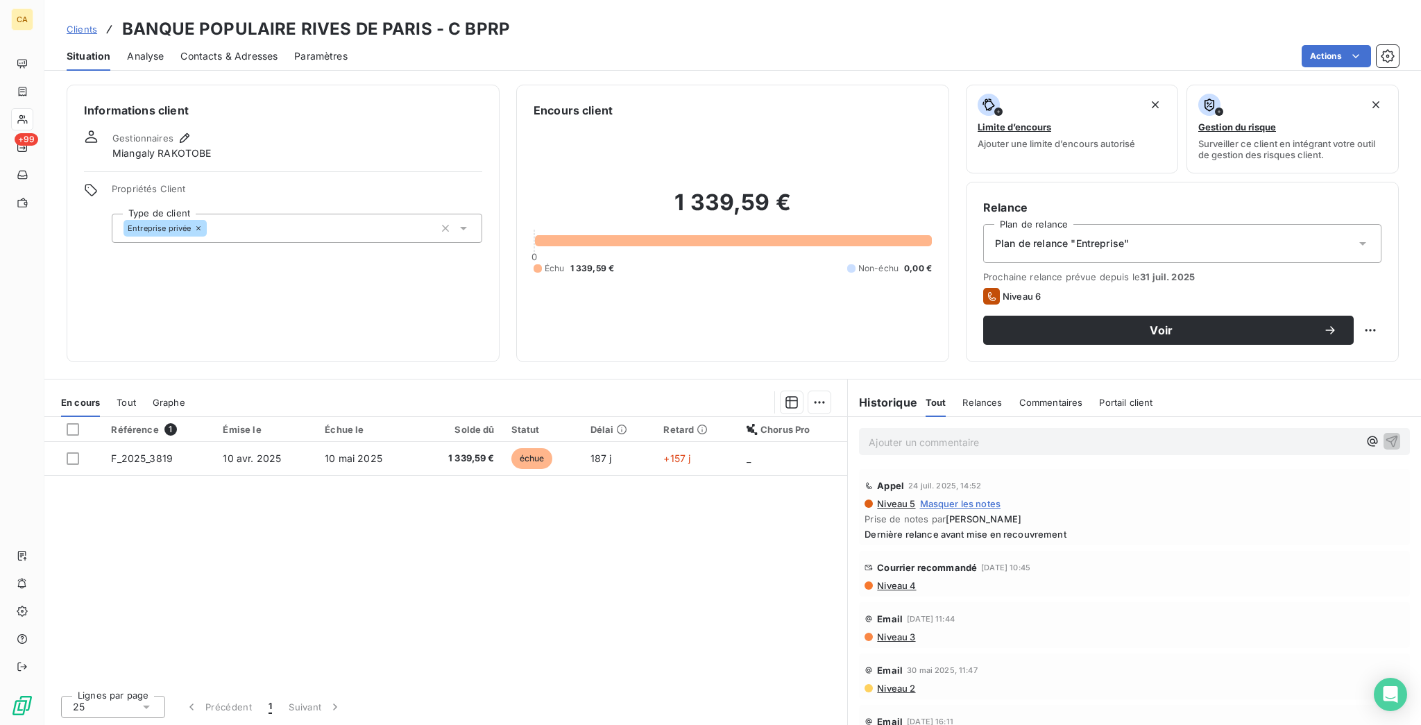
click at [224, 42] on div "Contacts & Adresses" at bounding box center [228, 56] width 97 height 29
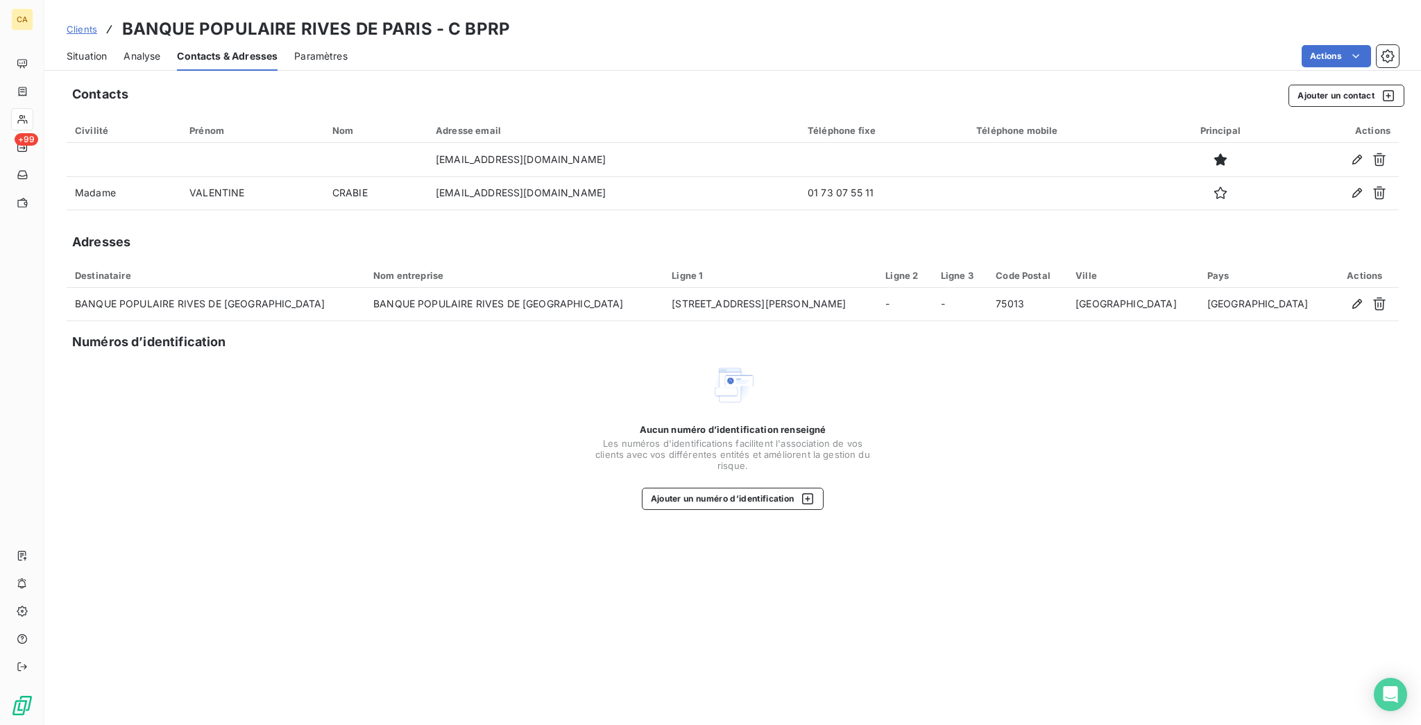
click at [67, 49] on span "Situation" at bounding box center [87, 56] width 40 height 14
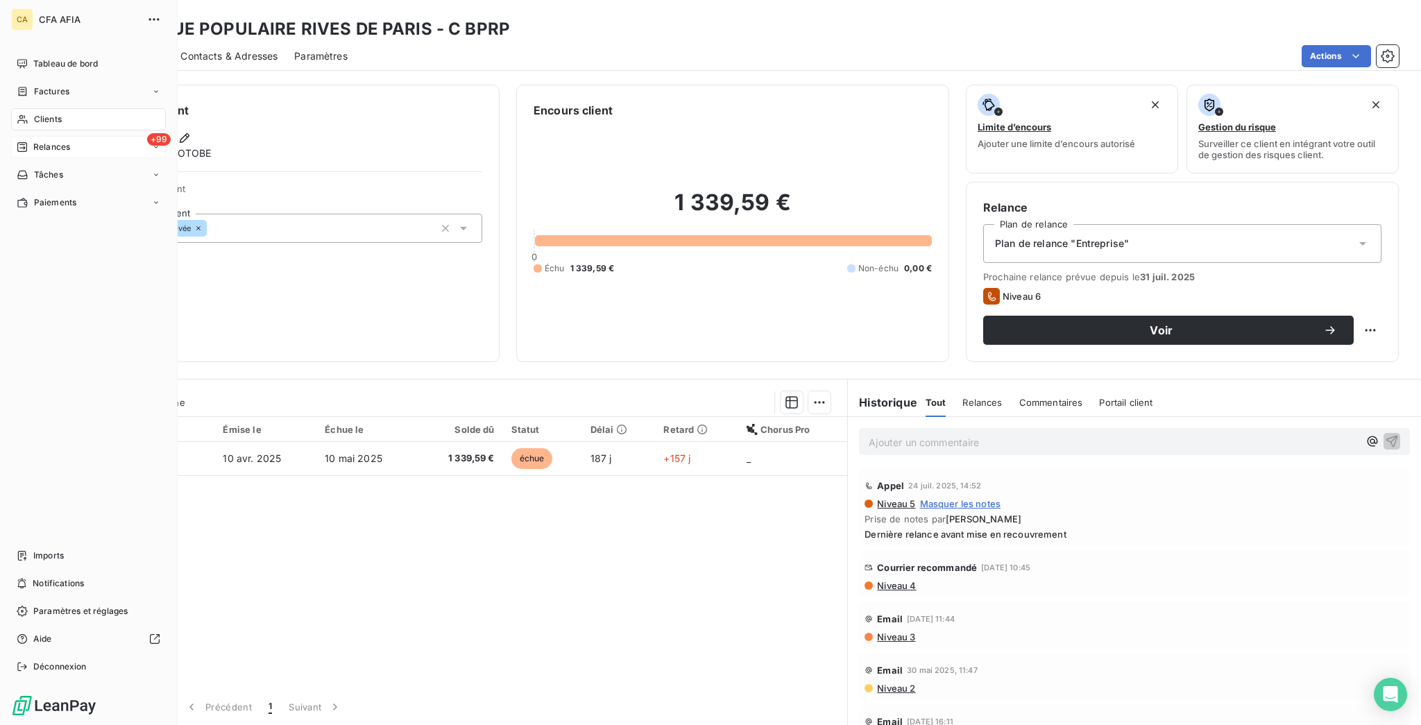
click at [7, 120] on div "CA CFA AFIA Tableau de bord Factures Clients +99 Relances Tâches Paiements Impo…" at bounding box center [89, 362] width 178 height 725
click at [12, 136] on div "+99 Relances" at bounding box center [88, 147] width 155 height 22
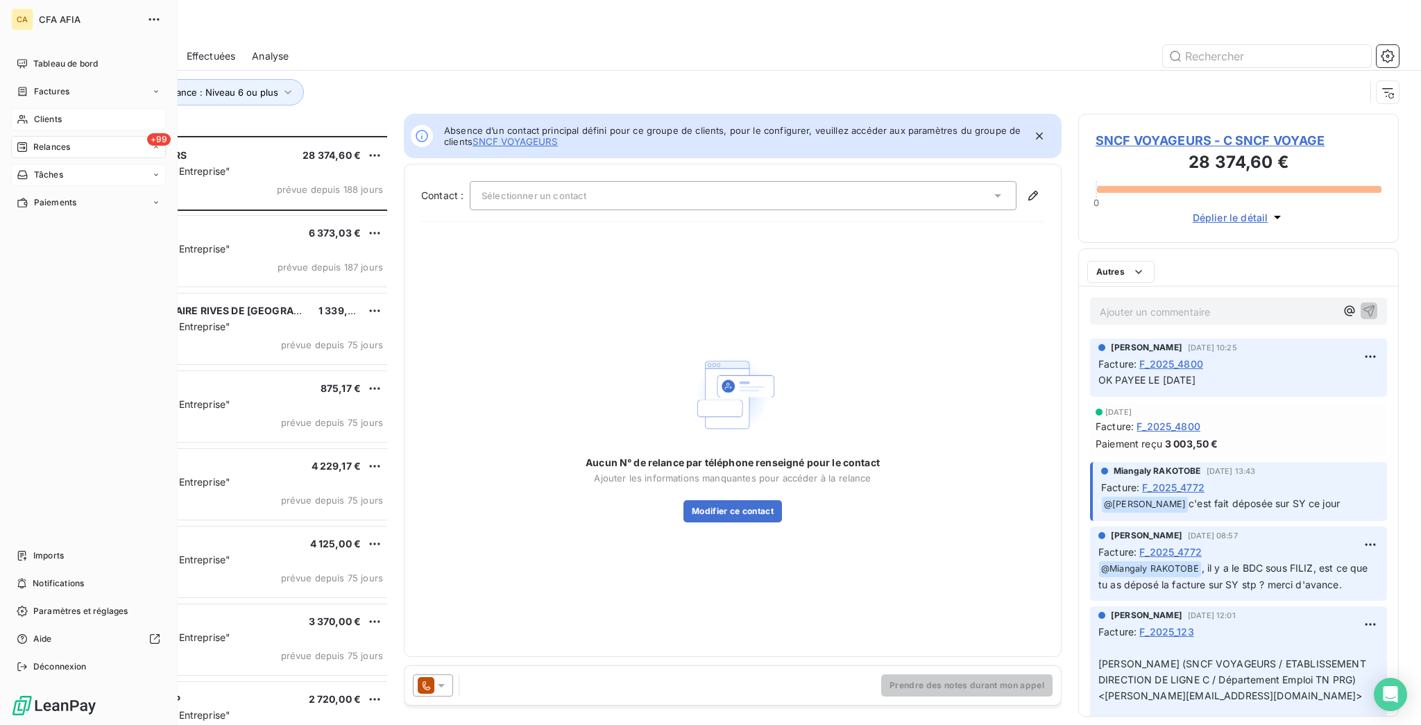
scroll to position [592, 315]
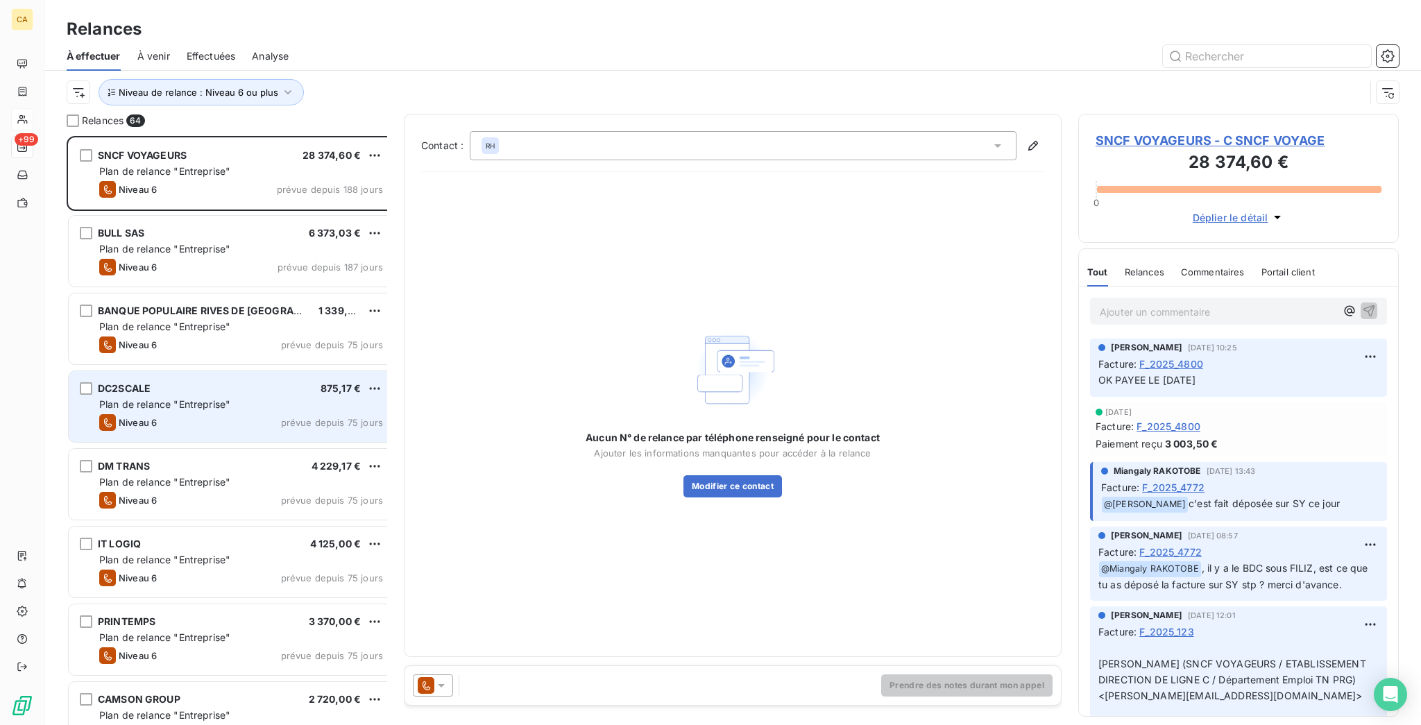
click at [167, 398] on span "Plan de relance "Entreprise"" at bounding box center [164, 404] width 131 height 12
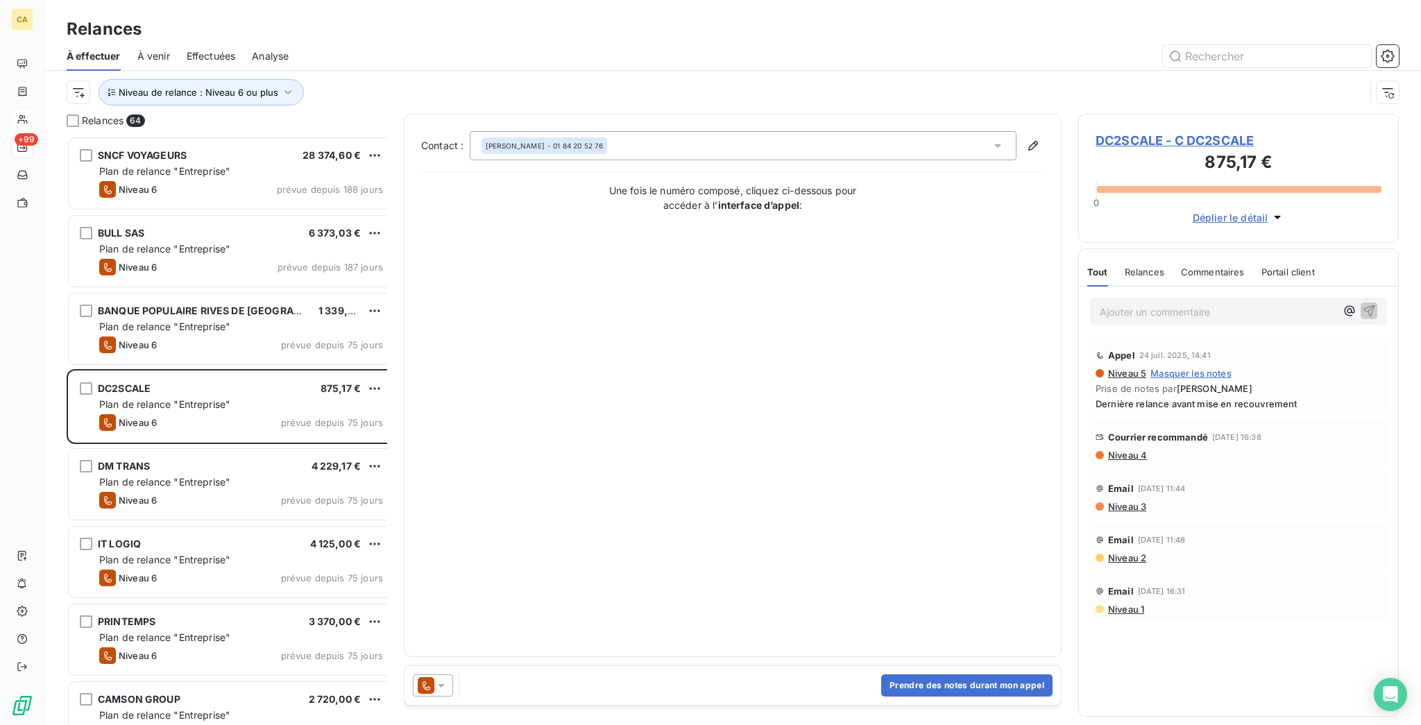
click at [1135, 131] on span "DC2SCALE - C DC2SCALE" at bounding box center [1238, 140] width 286 height 19
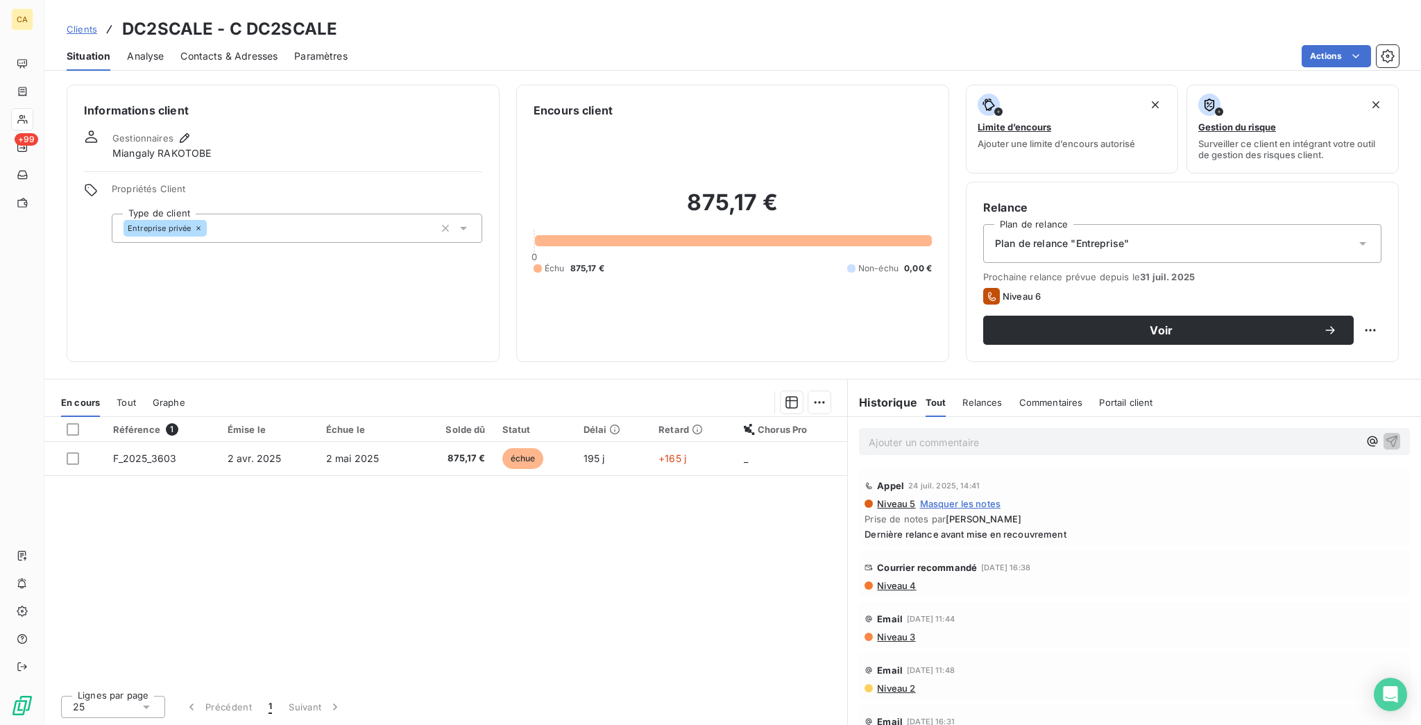
click at [213, 56] on div "Contacts & Adresses" at bounding box center [228, 56] width 97 height 29
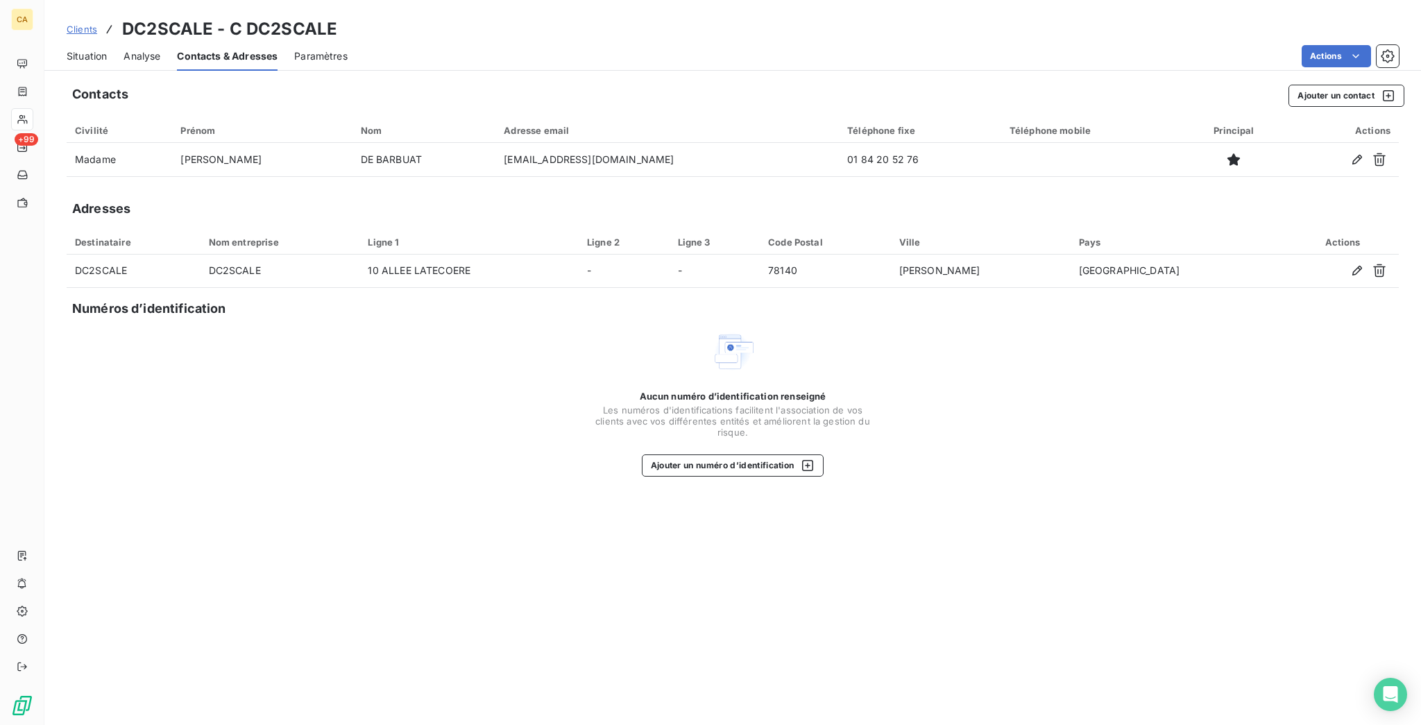
click at [82, 49] on span "Situation" at bounding box center [87, 56] width 40 height 14
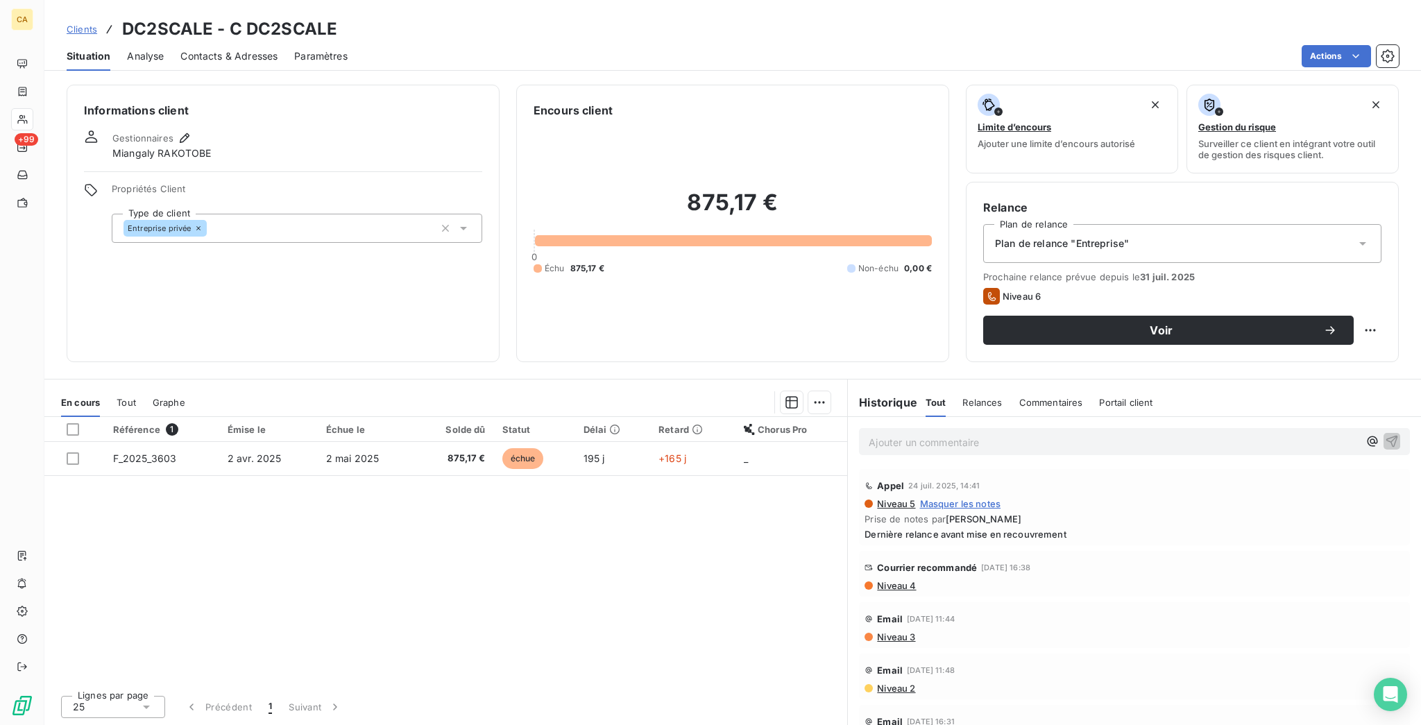
click at [226, 54] on div "Contacts & Adresses" at bounding box center [228, 56] width 97 height 29
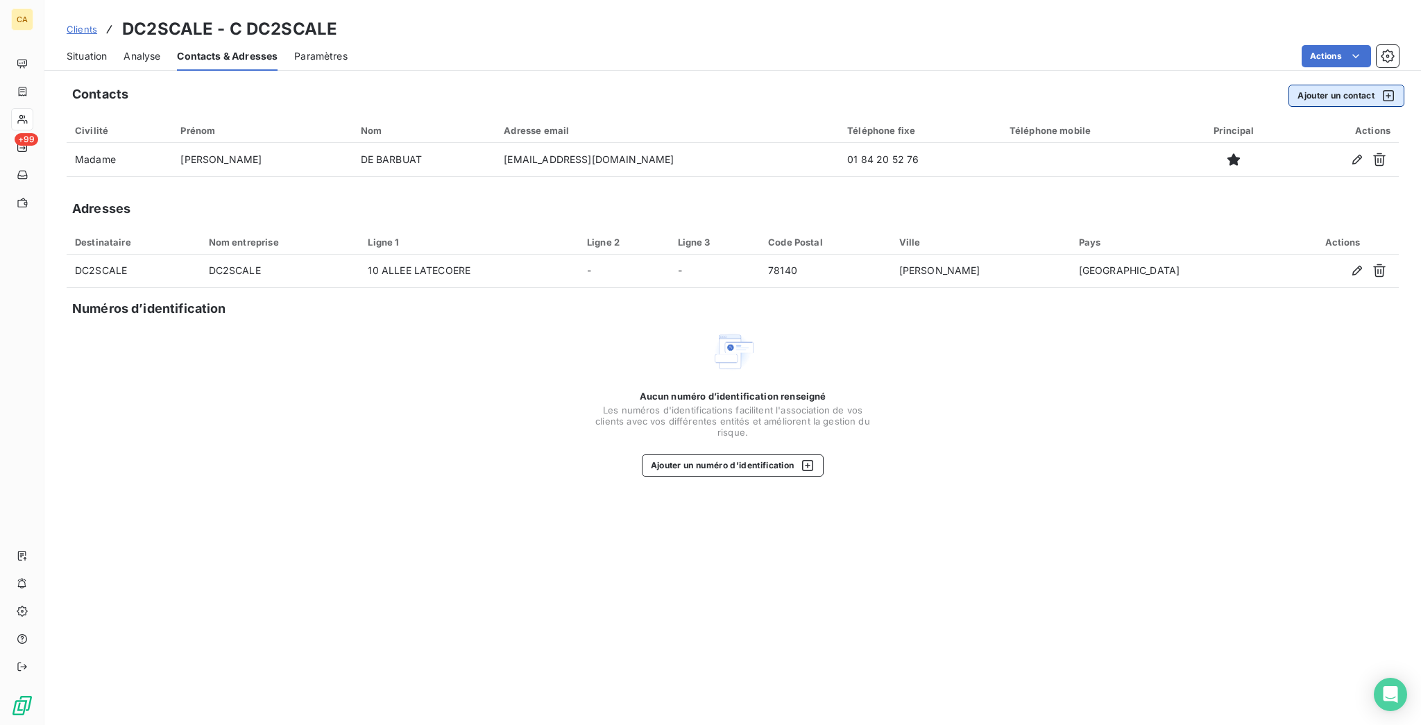
click at [1301, 85] on button "Ajouter un contact" at bounding box center [1346, 96] width 116 height 22
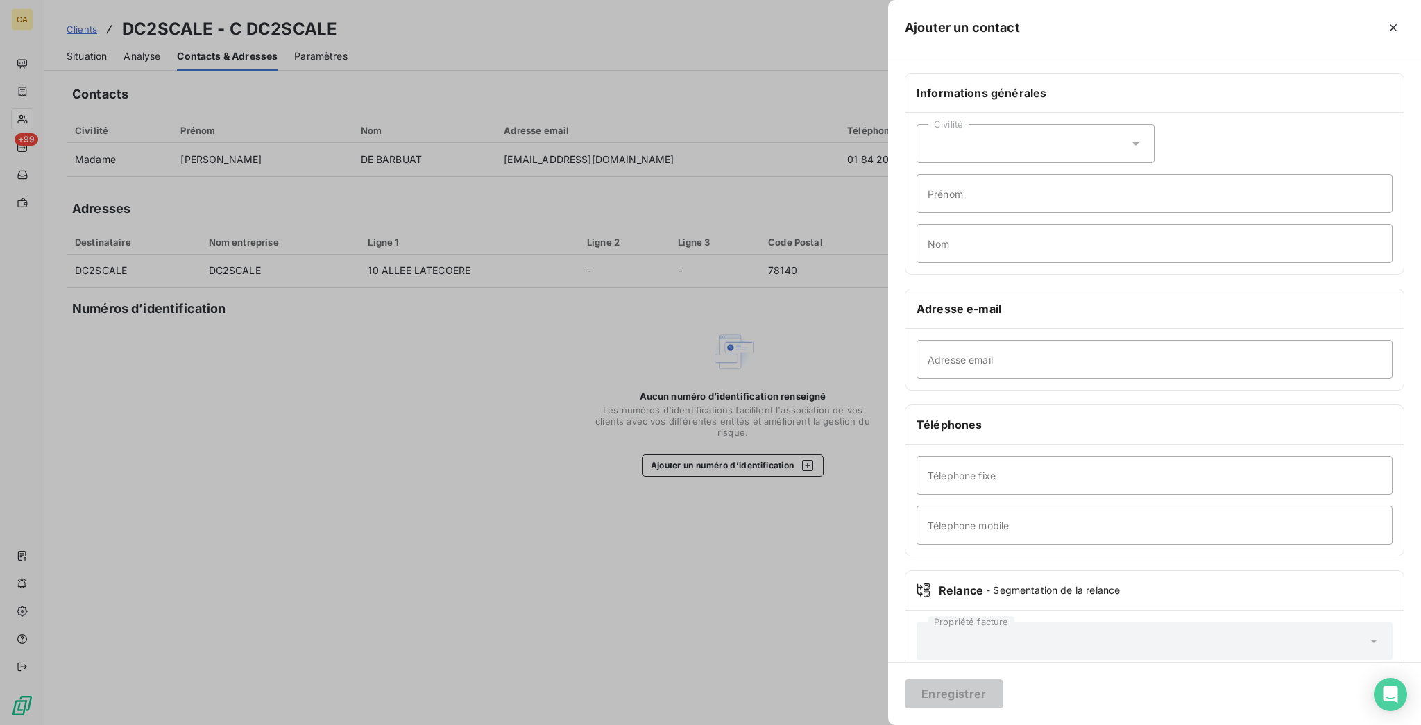
click at [1126, 330] on div "Adresse email" at bounding box center [1154, 359] width 498 height 61
click at [1127, 340] on input "Adresse email" at bounding box center [1154, 359] width 476 height 39
paste input "mathilde.debarbuat@dc2scale.fr"
type input "mathilde.debarbuat@dc2scale.fr"
click at [1126, 128] on div "Civilité" at bounding box center [1035, 143] width 238 height 39
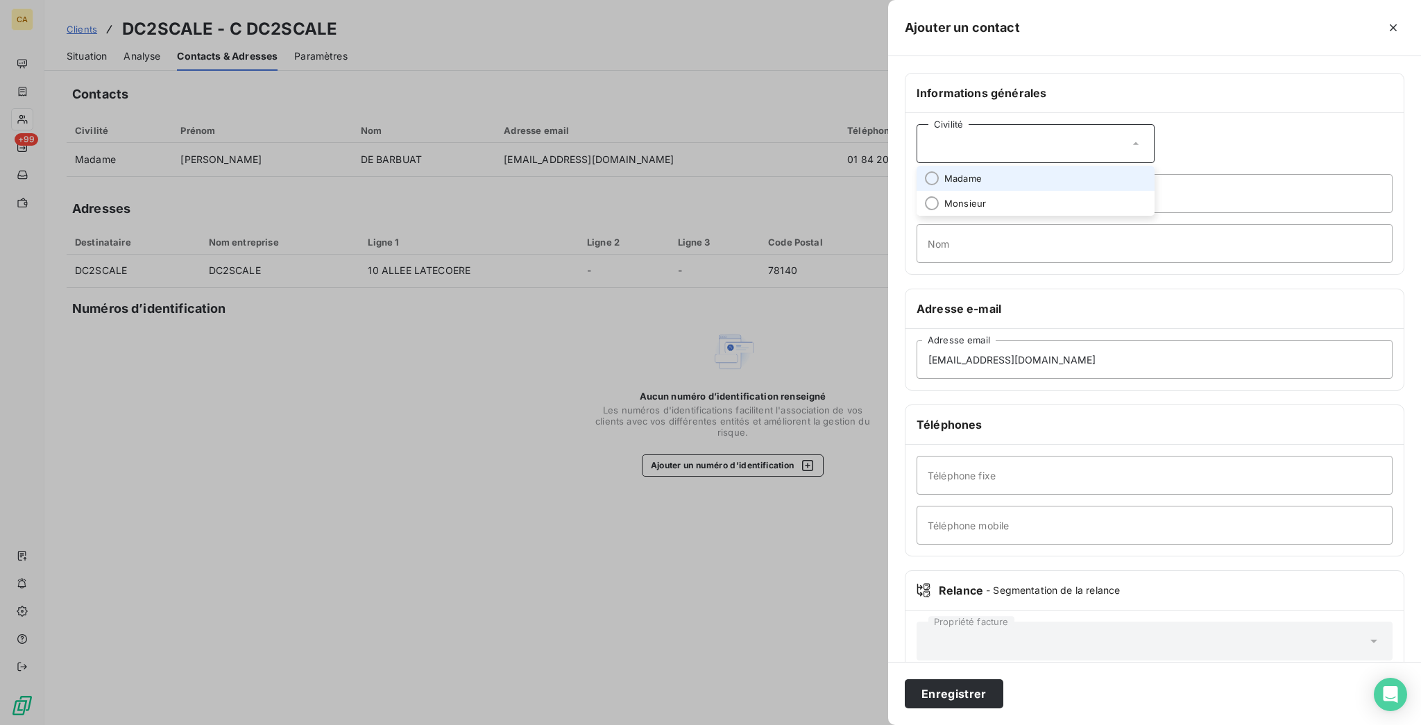
click at [1113, 166] on li "Madame" at bounding box center [1035, 178] width 238 height 25
click at [1113, 174] on input "Prénom" at bounding box center [1154, 193] width 476 height 39
type input "MATHILDE"
type input "DE BARBUAT"
click at [905, 679] on button "Enregistrer" at bounding box center [954, 693] width 99 height 29
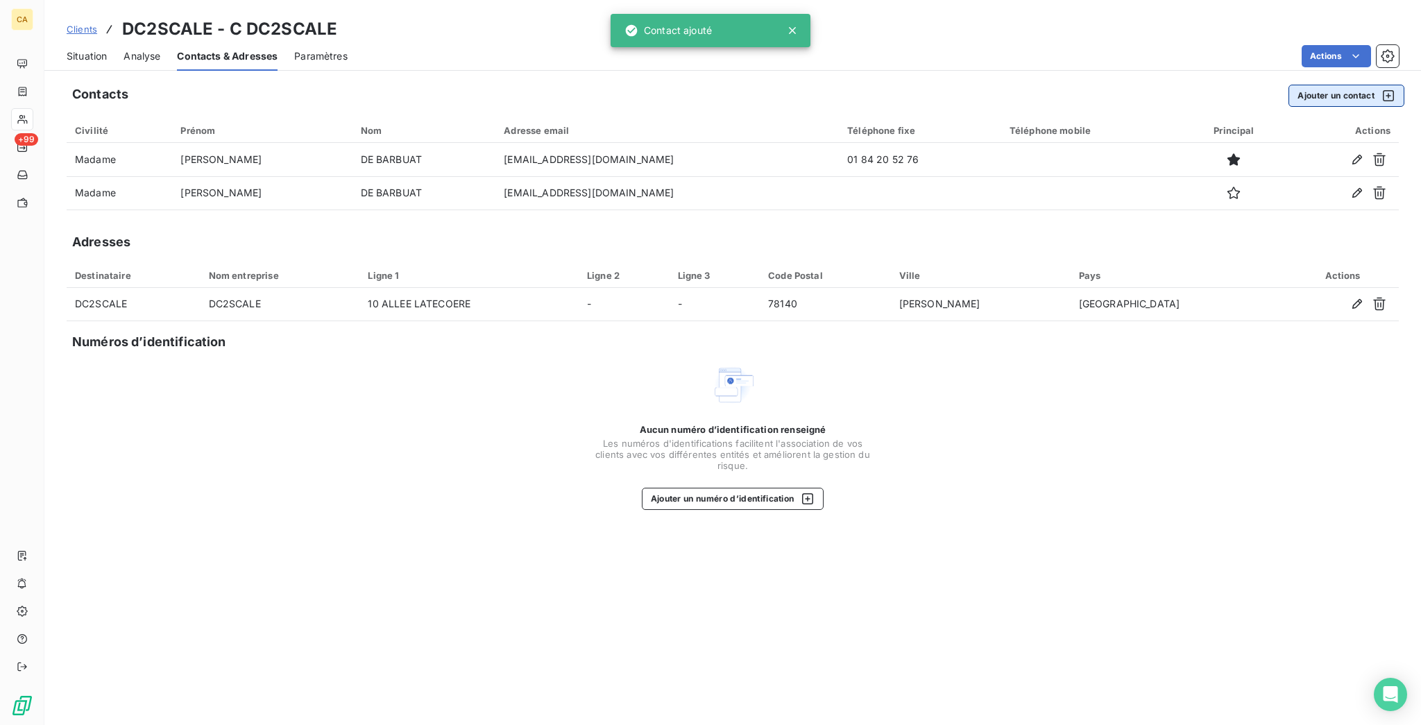
click at [1345, 85] on button "Ajouter un contact" at bounding box center [1346, 96] width 116 height 22
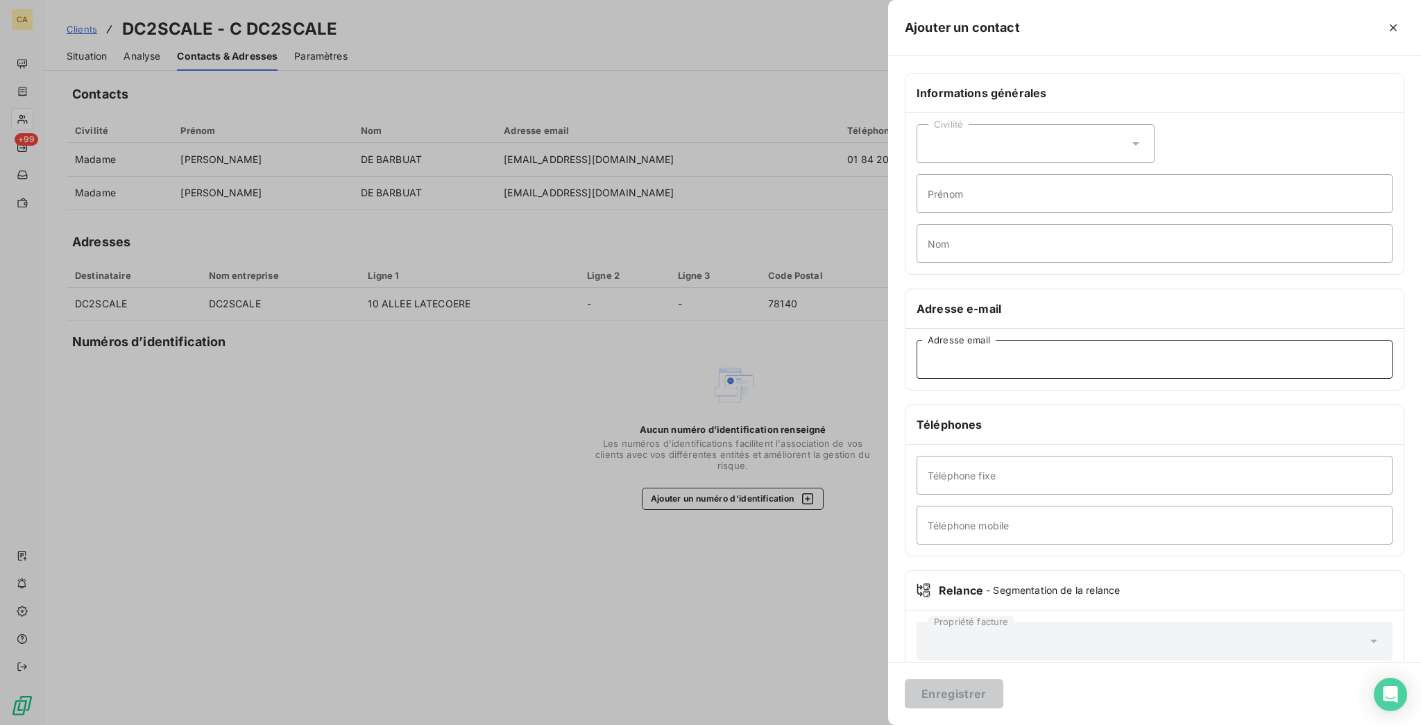
click at [1147, 340] on input "Adresse email" at bounding box center [1154, 359] width 476 height 39
paste input "jordan@dc2scale.fr"
type input "jordan@dc2scale.fr"
click at [1084, 124] on div "Civilité" at bounding box center [1035, 143] width 238 height 39
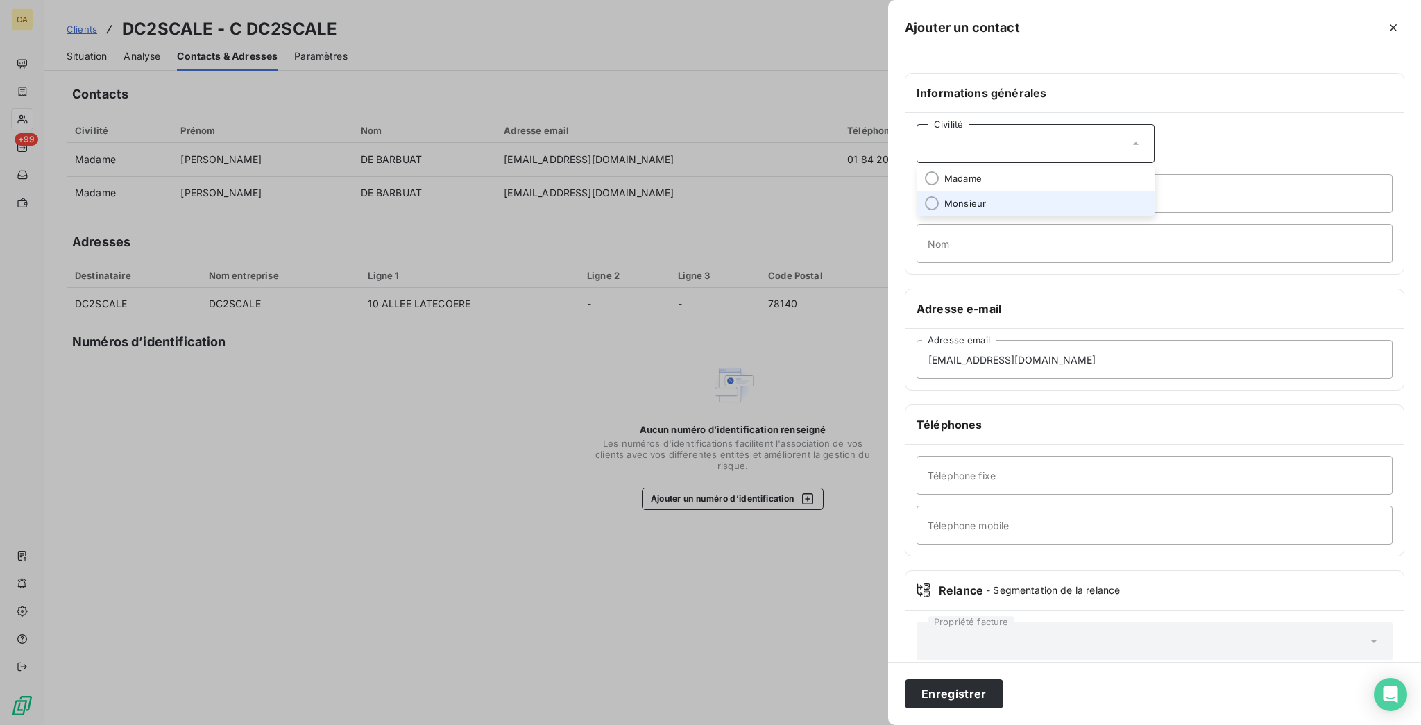
click at [986, 197] on span "Monsieur" at bounding box center [965, 203] width 42 height 13
drag, startPoint x: 1080, startPoint y: 173, endPoint x: 1091, endPoint y: 161, distance: 15.7
click at [1080, 174] on input "Prénom" at bounding box center [1154, 193] width 476 height 39
type input "JORDAN"
type input "GUERDER"
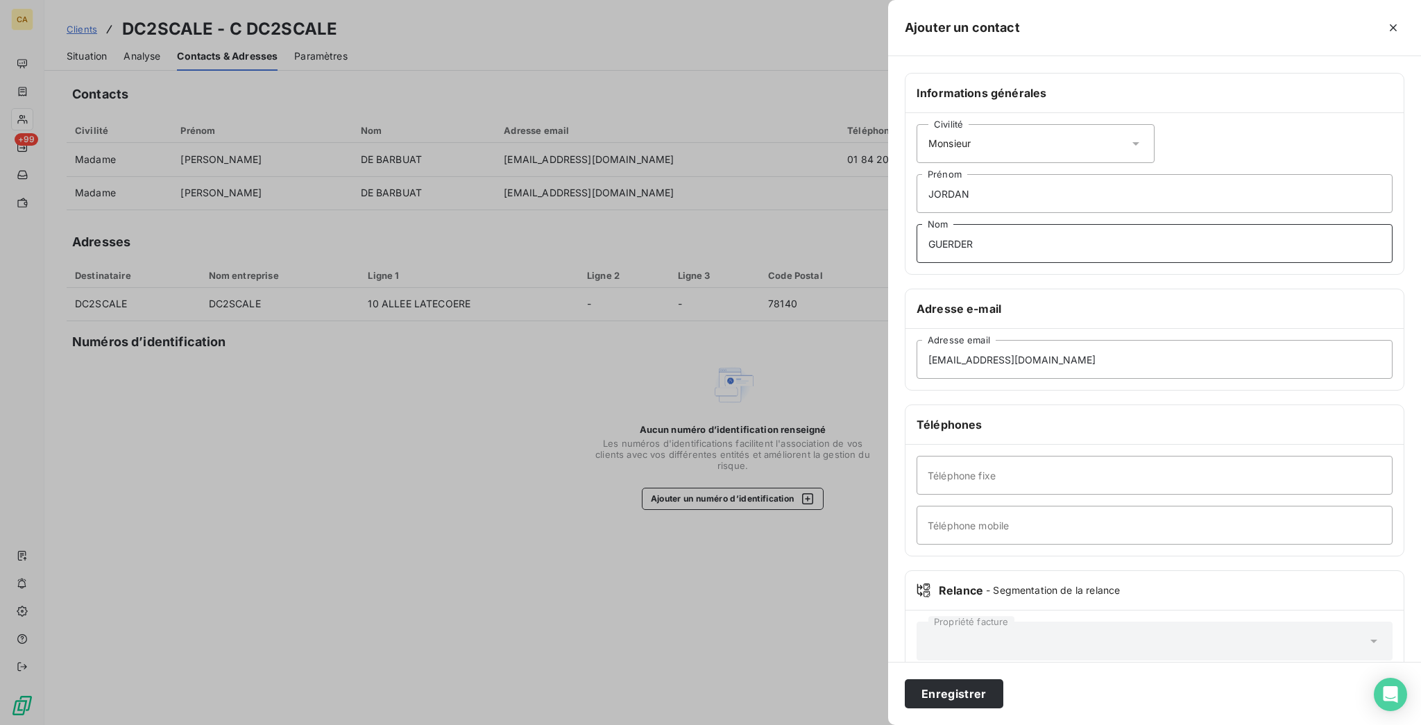
click at [905, 679] on button "Enregistrer" at bounding box center [954, 693] width 99 height 29
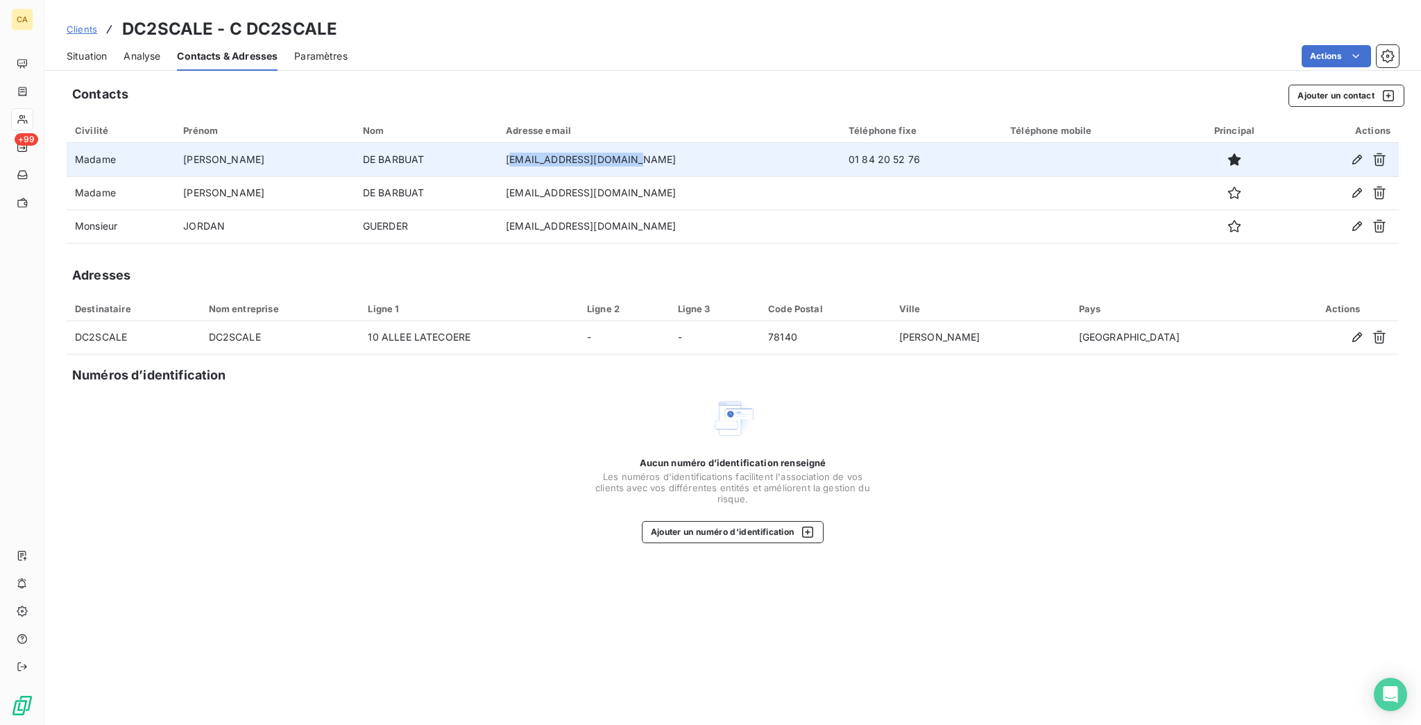
drag, startPoint x: 573, startPoint y: 130, endPoint x: 465, endPoint y: 131, distance: 108.2
click at [497, 143] on td "facturation@dc2scale.fr" at bounding box center [668, 159] width 343 height 33
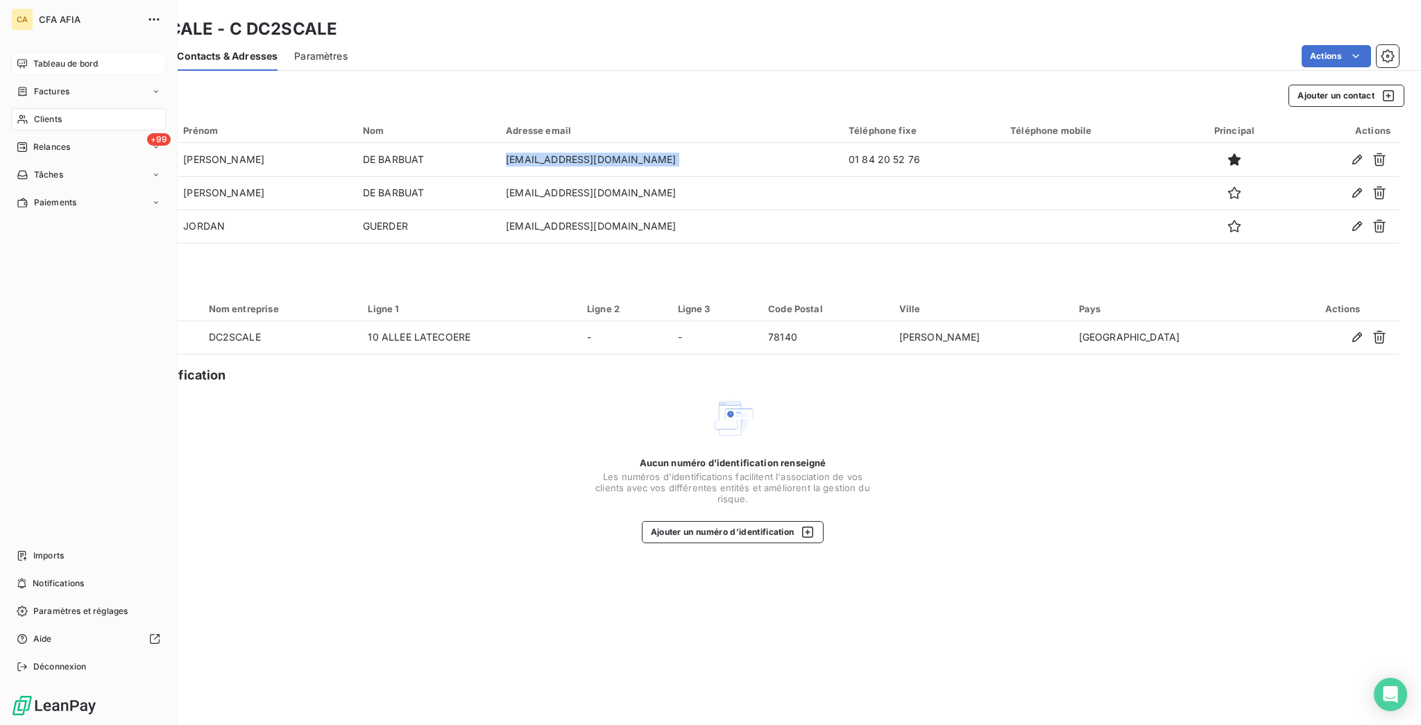
click at [21, 59] on icon at bounding box center [22, 63] width 10 height 9
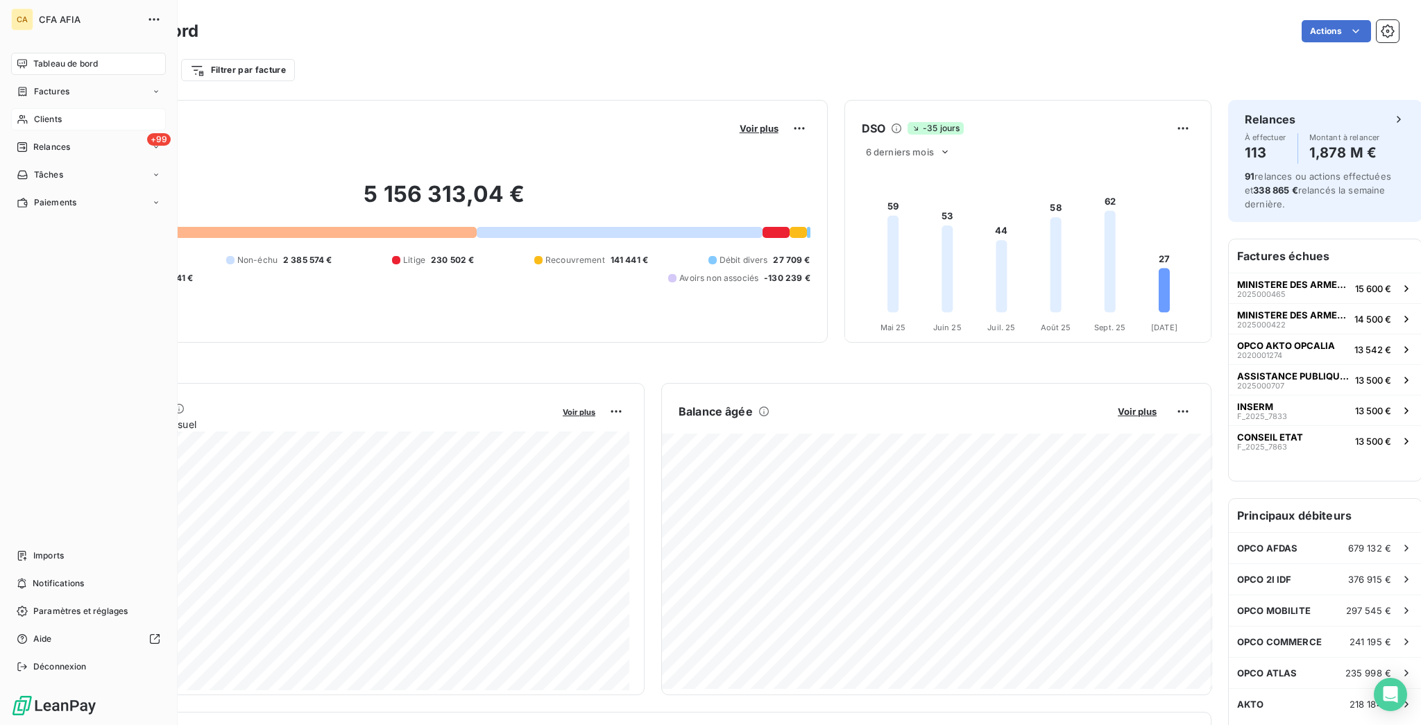
click at [19, 38] on div "CA CFA AFIA Tableau de bord Factures Clients +99 Relances Tâches Paiements Impo…" at bounding box center [89, 362] width 178 height 725
click at [18, 53] on div "Tableau de bord" at bounding box center [88, 64] width 155 height 22
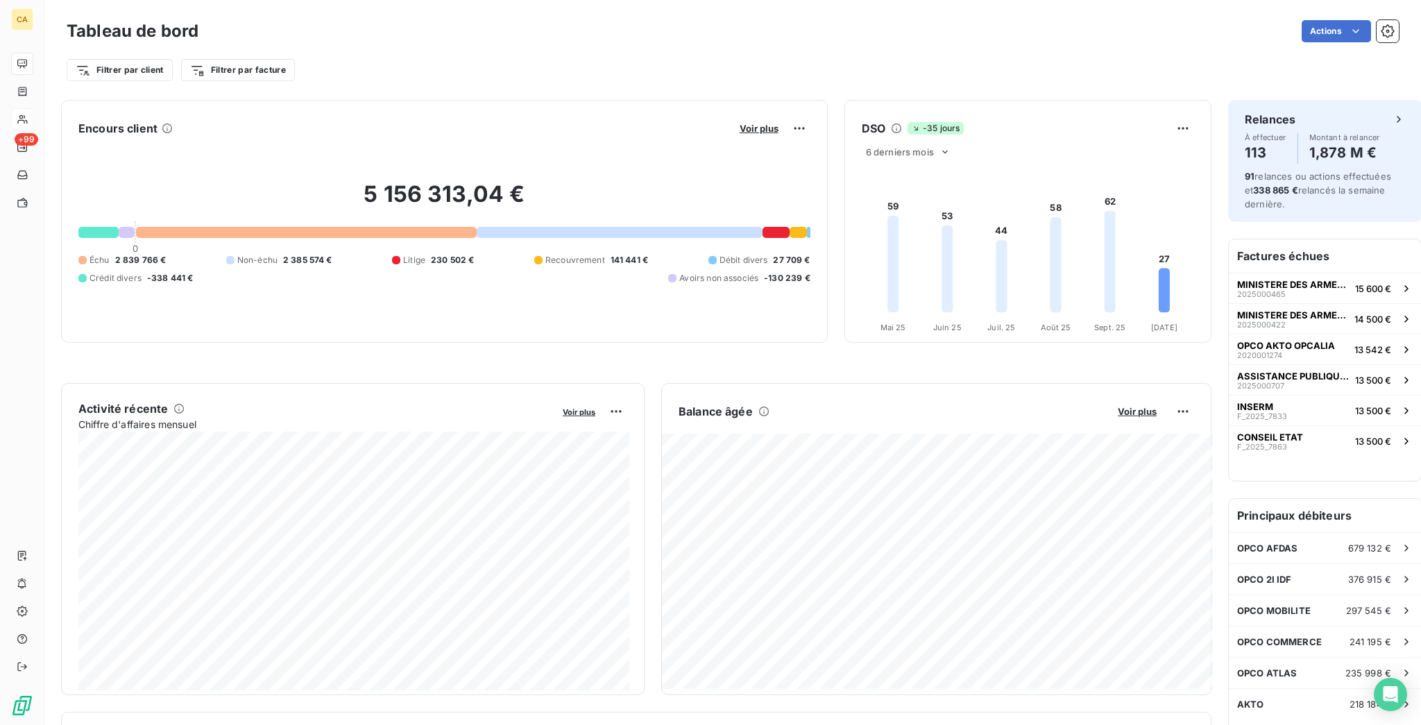
click at [67, 46] on div "Filtrer par client Filtrer par facture" at bounding box center [733, 64] width 1332 height 37
click at [78, 48] on div "Filtrer par client Filtrer par facture" at bounding box center [733, 64] width 1332 height 37
click at [91, 55] on html "CA +99 Tableau de bord Actions Filtrer par client Filtrer par facture Encours c…" at bounding box center [710, 362] width 1421 height 725
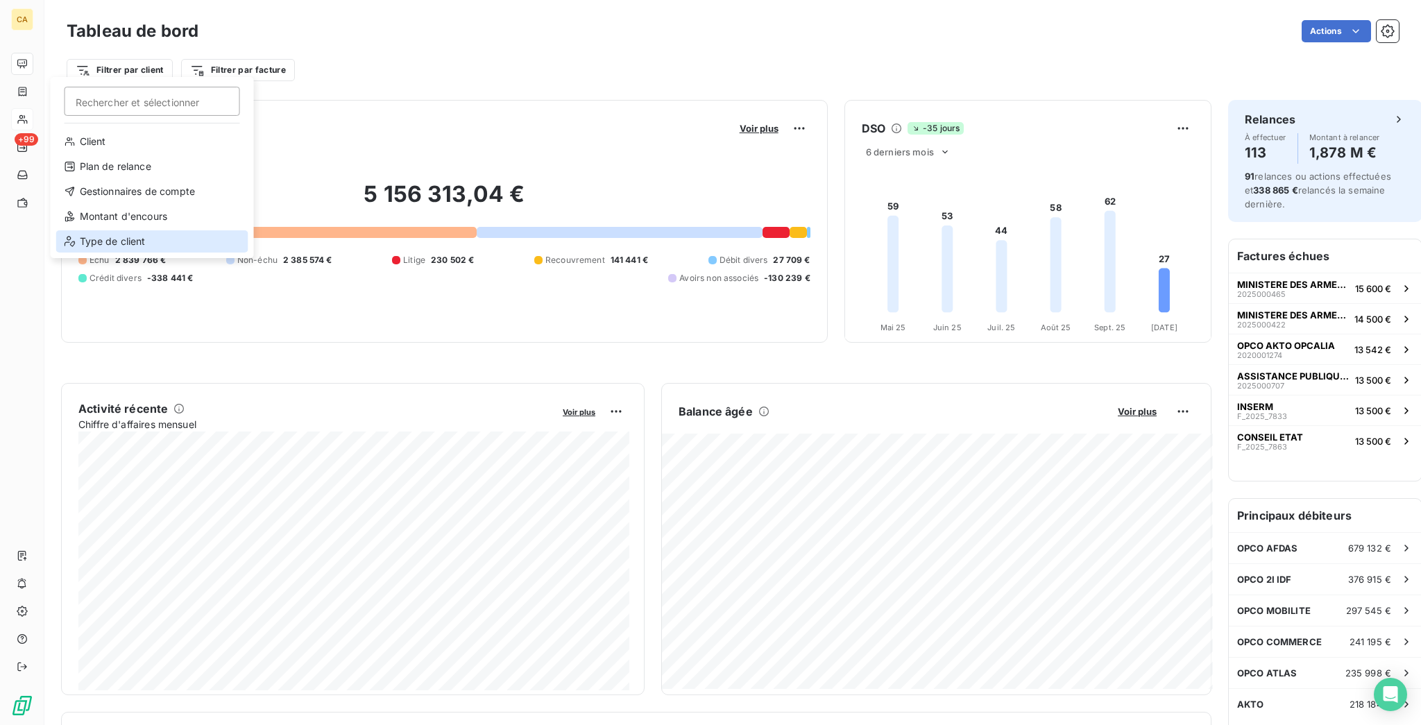
click at [96, 230] on div "Type de client" at bounding box center [152, 241] width 192 height 22
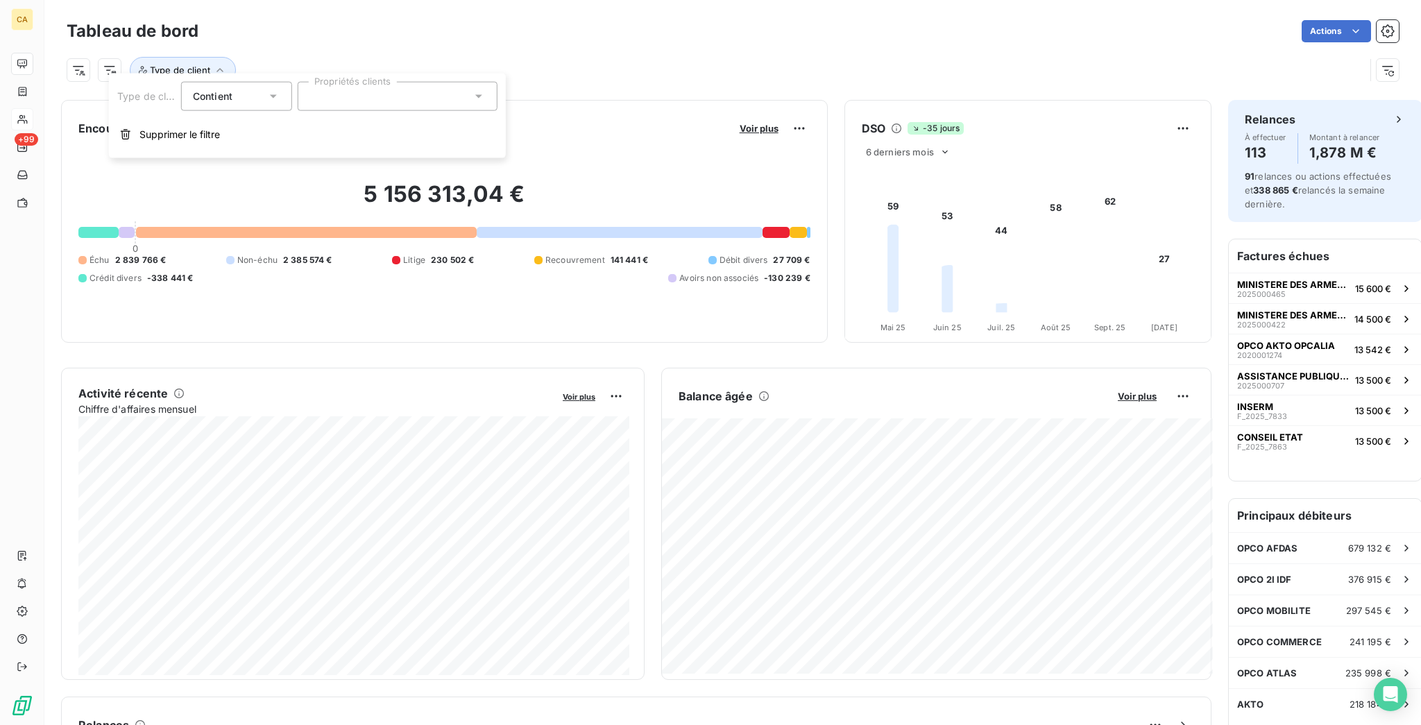
click at [300, 108] on div "Type de client Contient Propriétés clients Supprimer le filtre" at bounding box center [307, 116] width 397 height 85
click at [334, 93] on div at bounding box center [398, 96] width 200 height 29
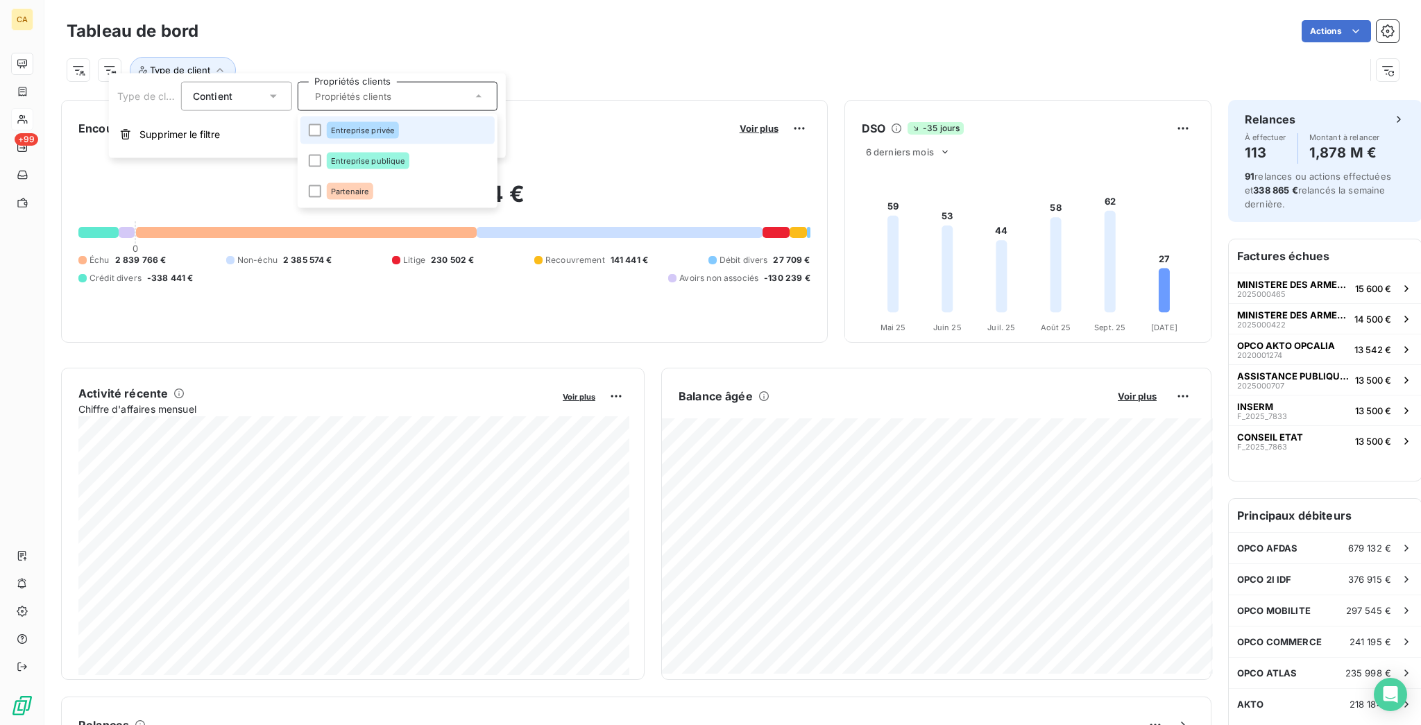
click at [327, 122] on div "Entreprise privée" at bounding box center [363, 130] width 72 height 17
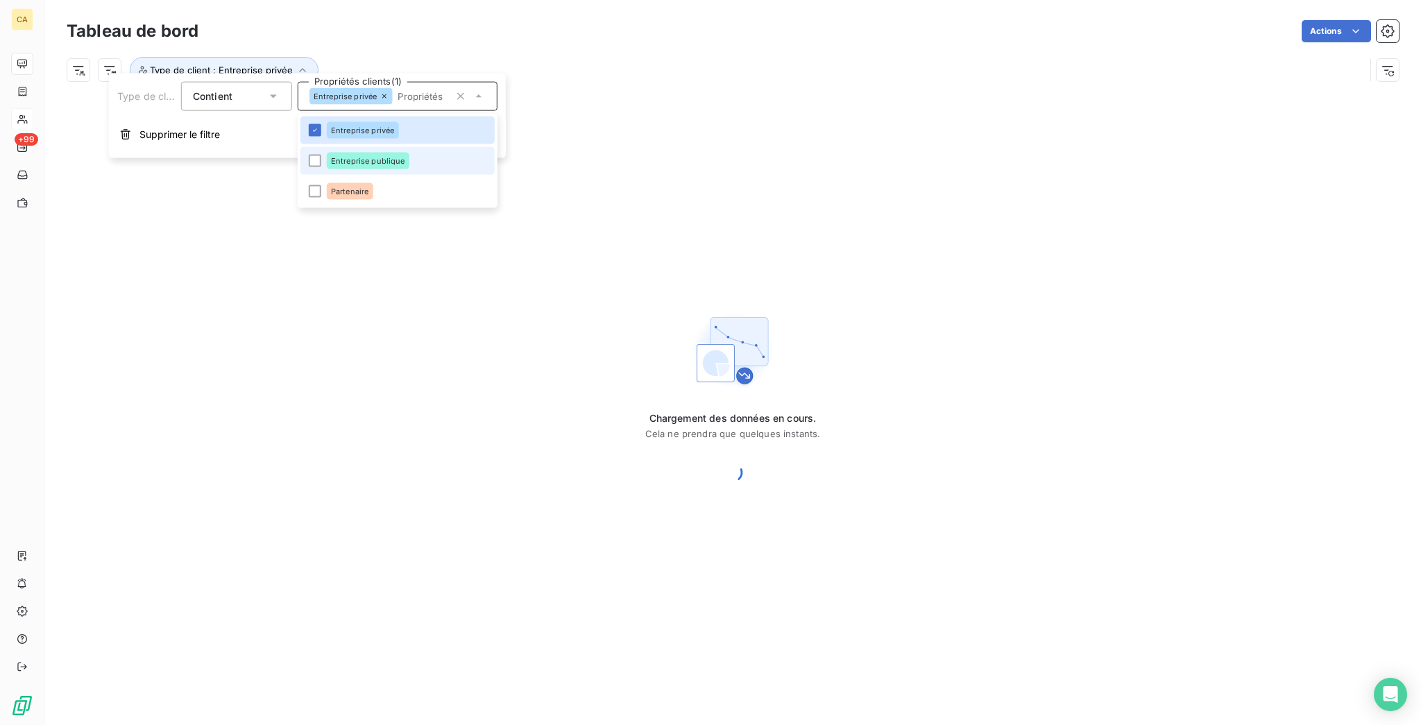
click at [327, 153] on div "Entreprise publique" at bounding box center [368, 161] width 83 height 17
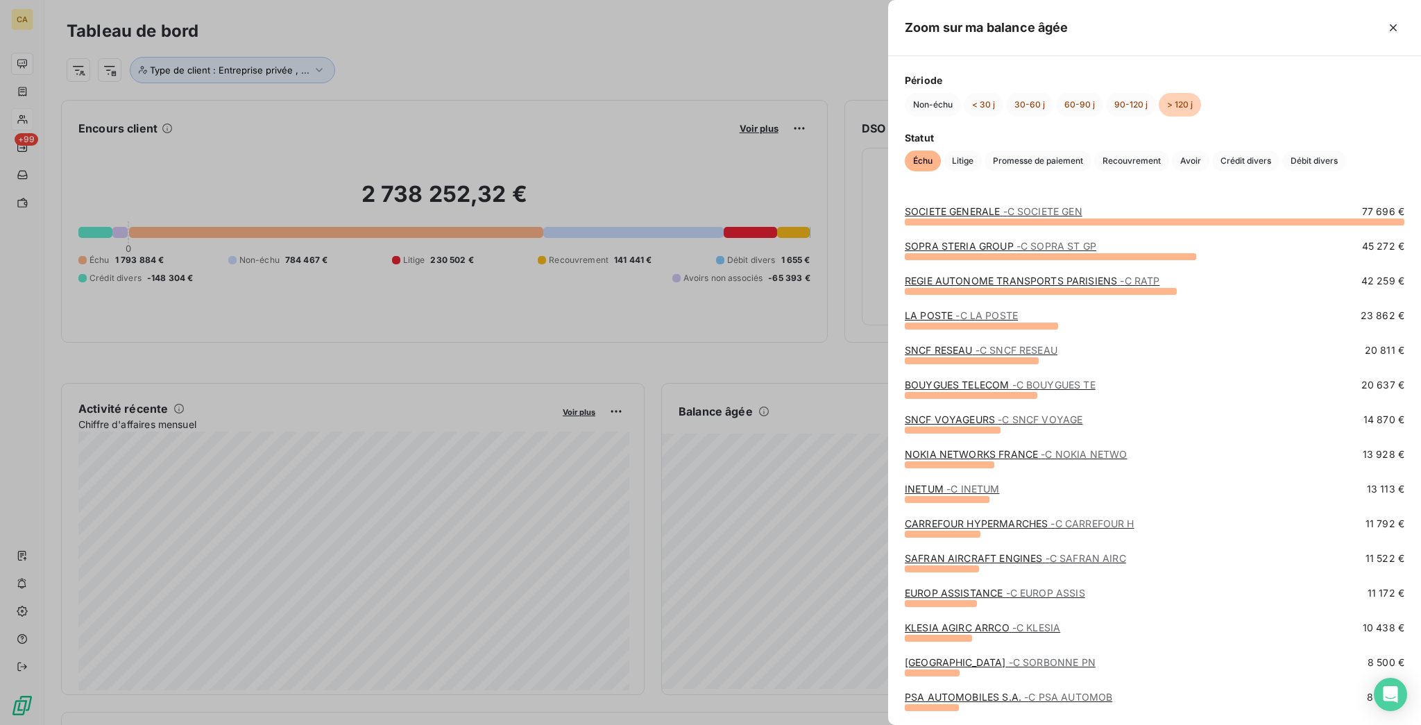
click at [837, 404] on div at bounding box center [710, 362] width 1421 height 725
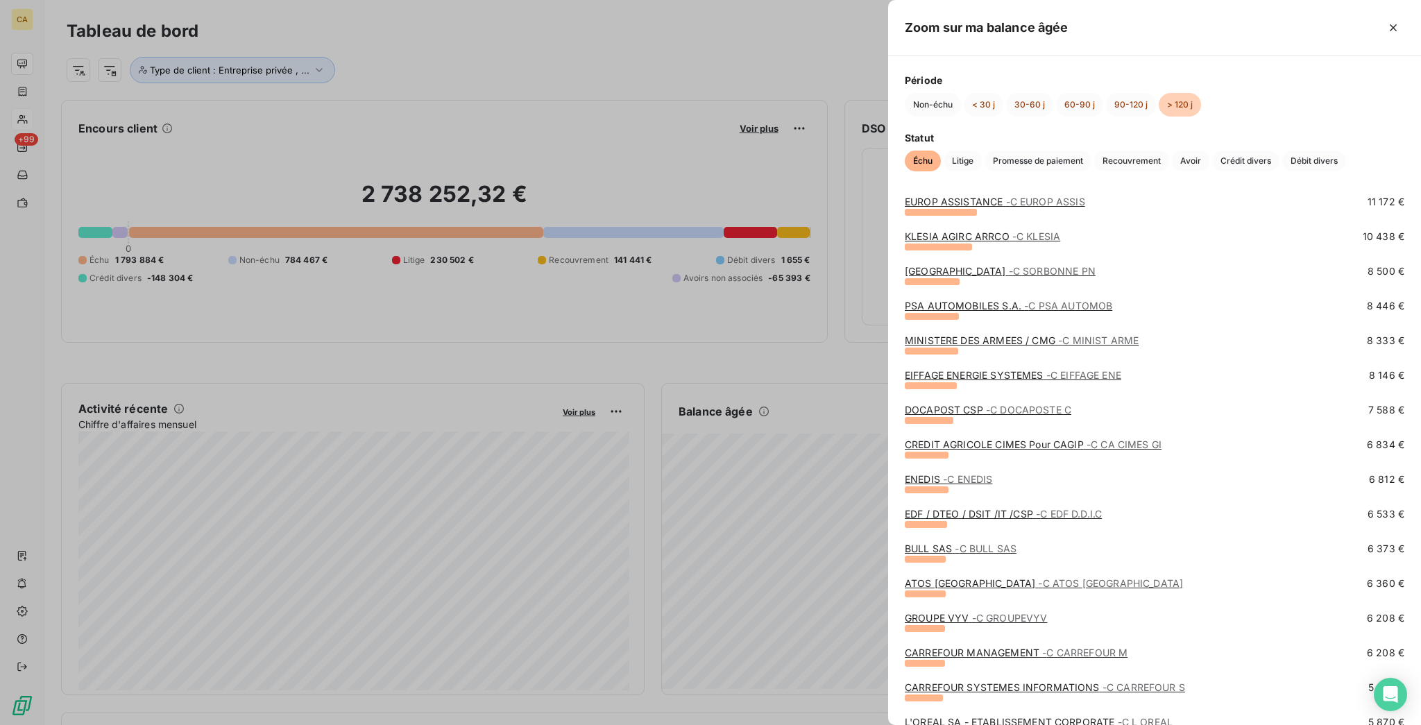
scroll to position [370, 0]
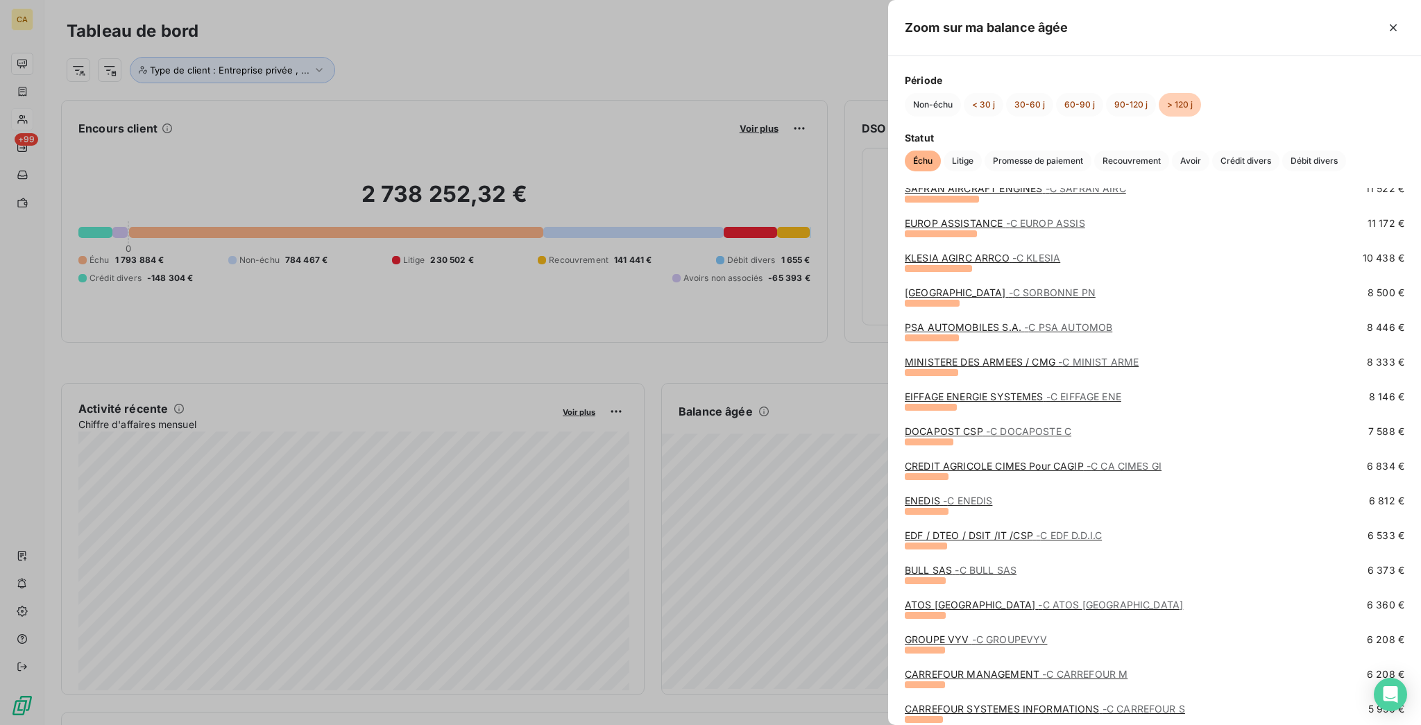
click at [1071, 435] on span "- C DOCAPOSTE C" at bounding box center [1028, 431] width 85 height 12
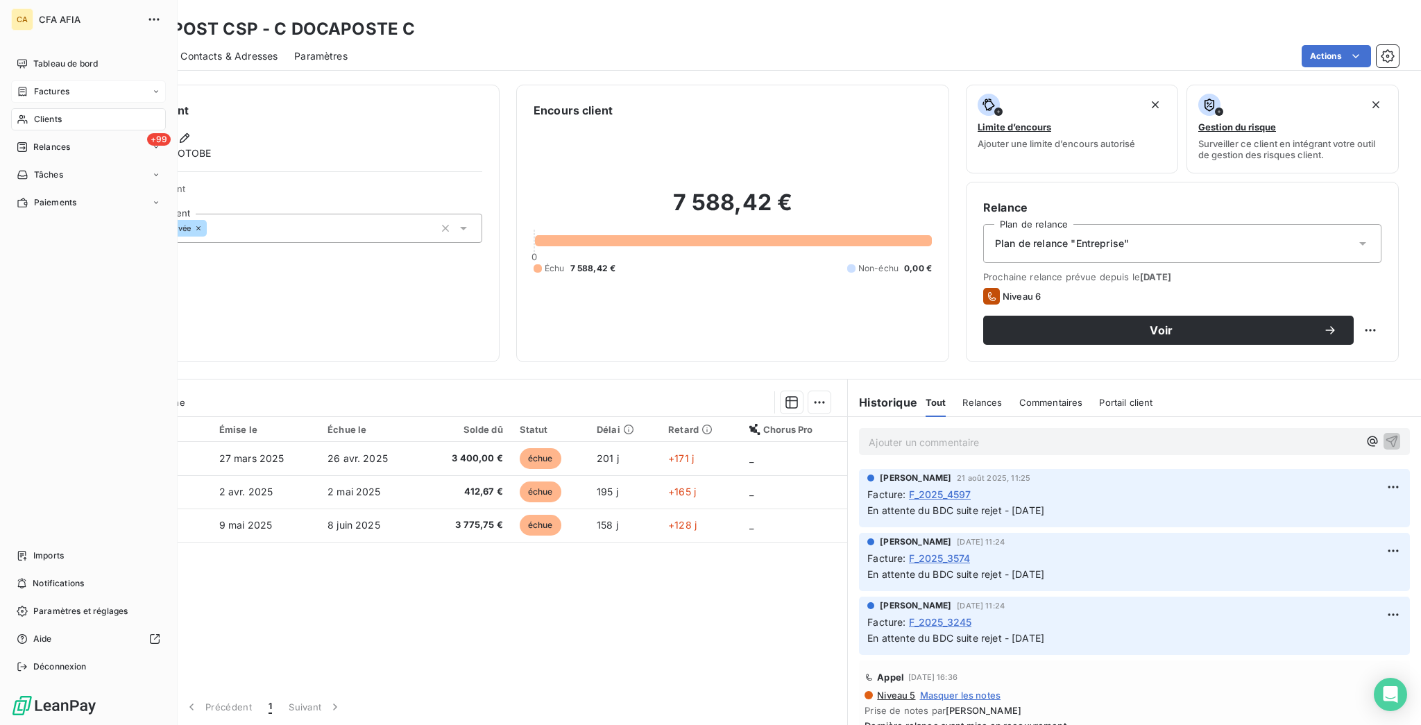
click at [31, 80] on div "Factures" at bounding box center [88, 91] width 155 height 22
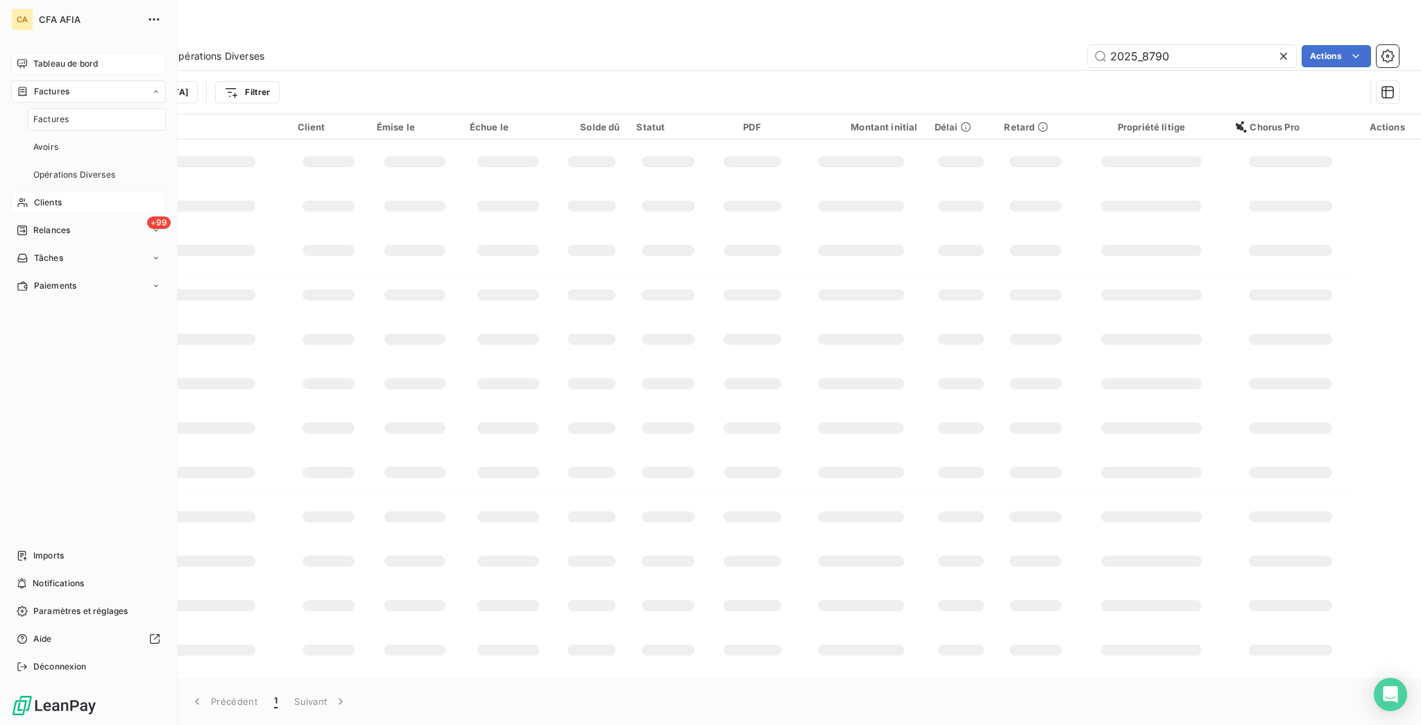
click at [35, 59] on span "Tableau de bord" at bounding box center [65, 64] width 65 height 12
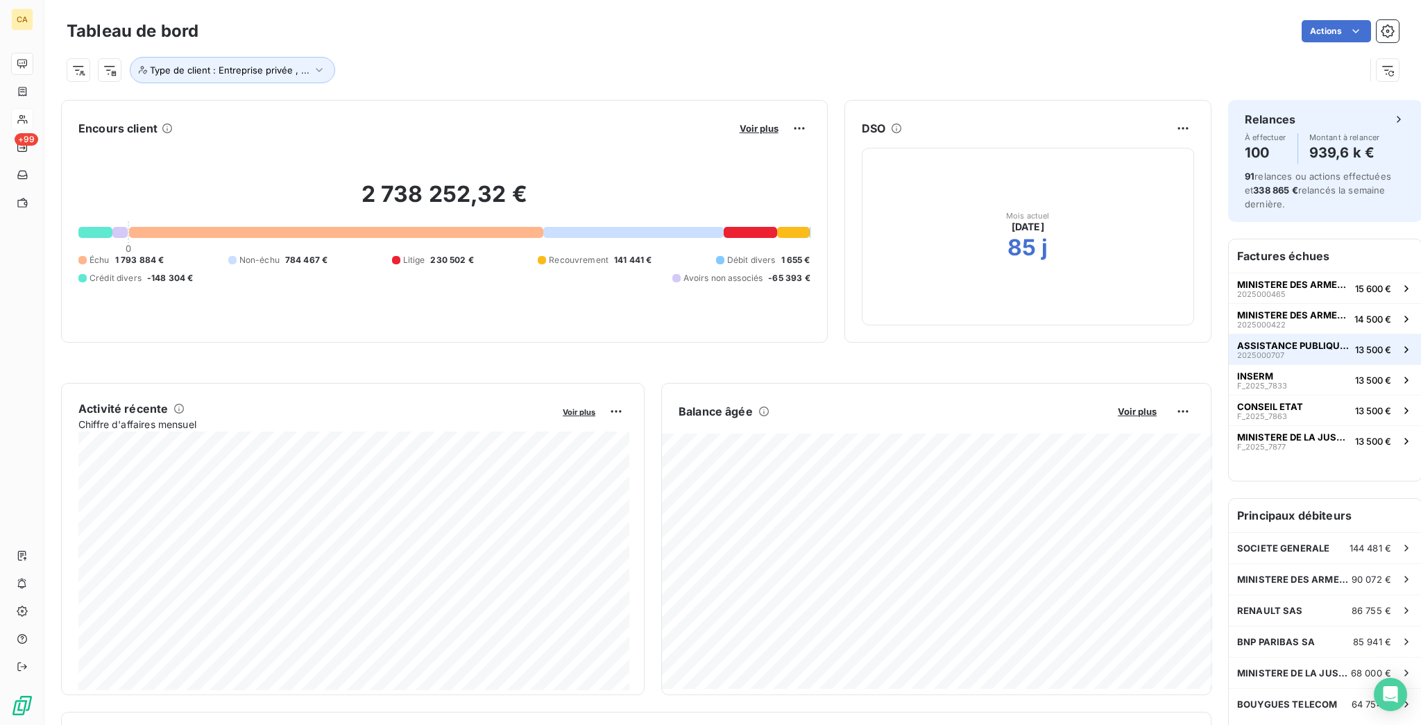
click at [1237, 340] on span "ASSISTANCE PUBLIQUE HOPITAUX PARIS" at bounding box center [1293, 345] width 112 height 11
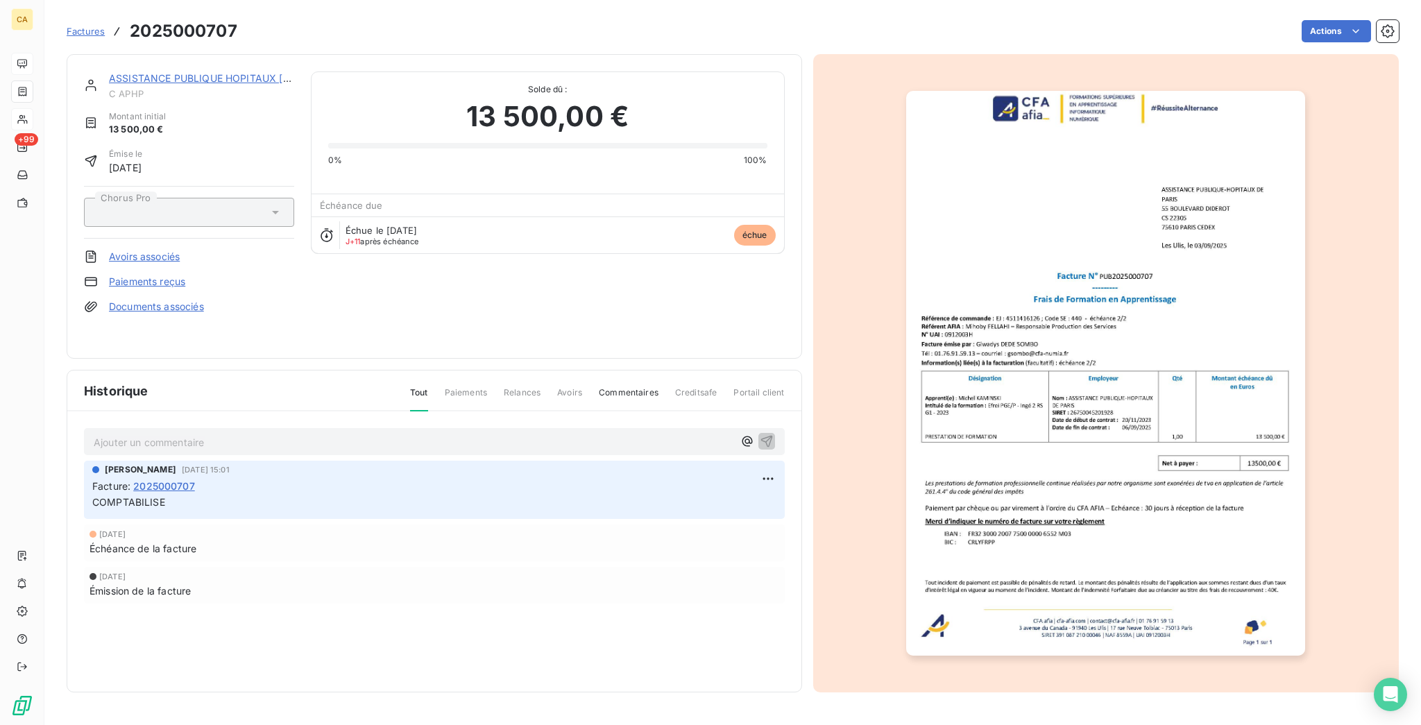
click at [182, 72] on link "ASSISTANCE PUBLIQUE HOPITAUX PARIS" at bounding box center [244, 78] width 271 height 12
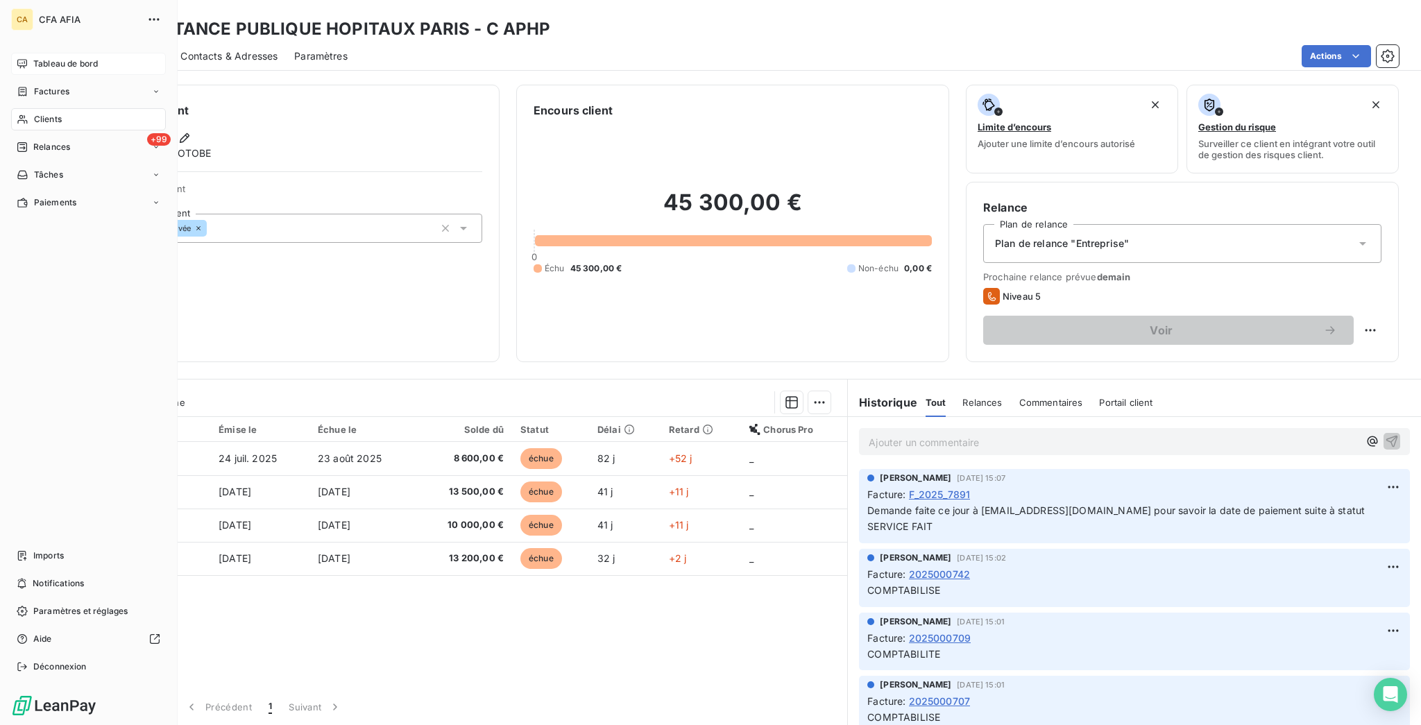
click at [42, 58] on span "Tableau de bord" at bounding box center [65, 64] width 65 height 12
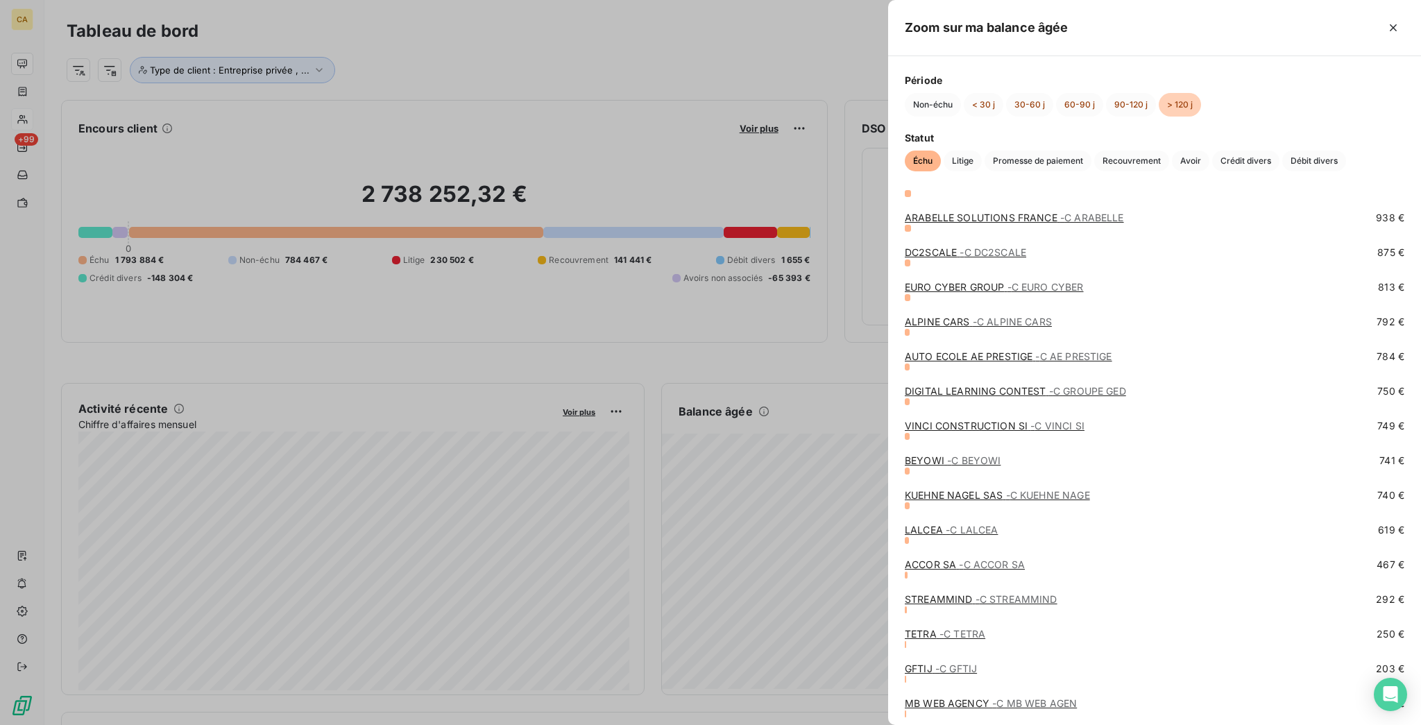
scroll to position [3401, 0]
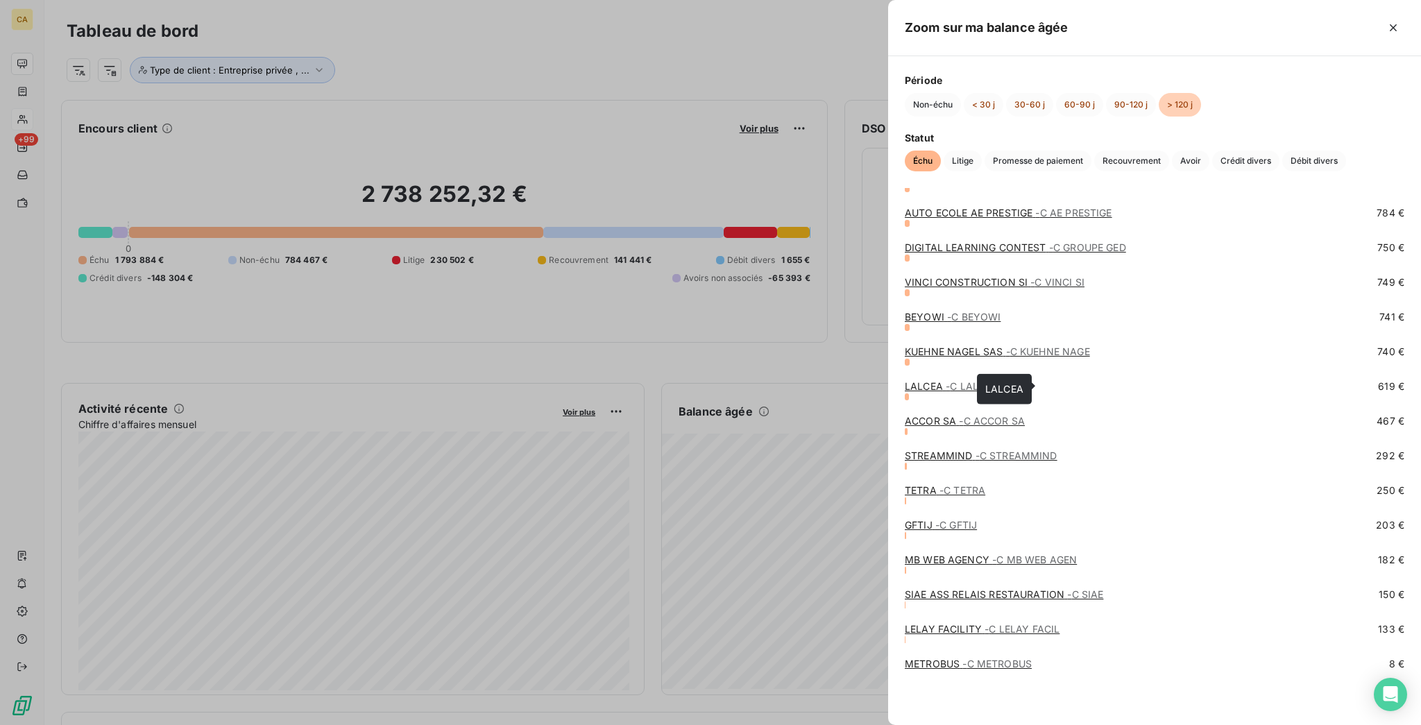
click at [998, 385] on span "- C LALCEA" at bounding box center [972, 386] width 52 height 12
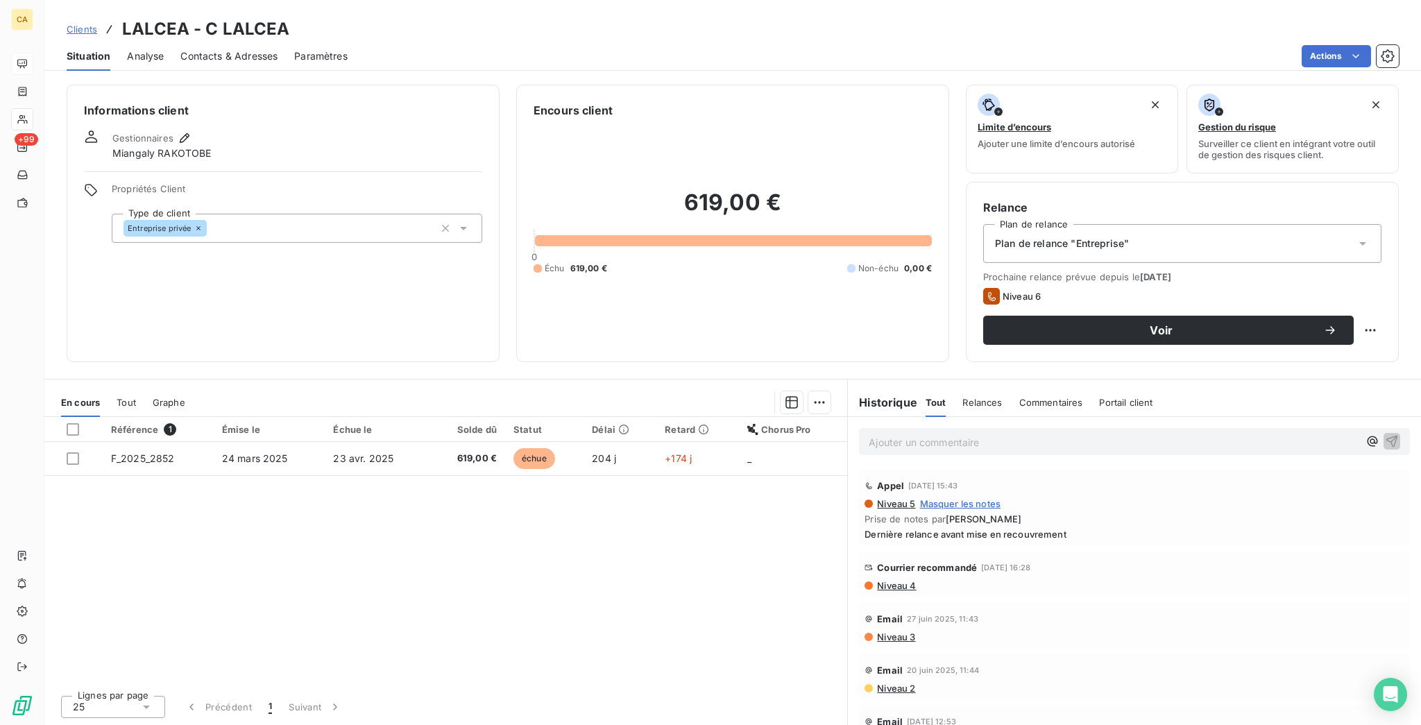
click at [216, 57] on div "Contacts & Adresses" at bounding box center [228, 56] width 97 height 29
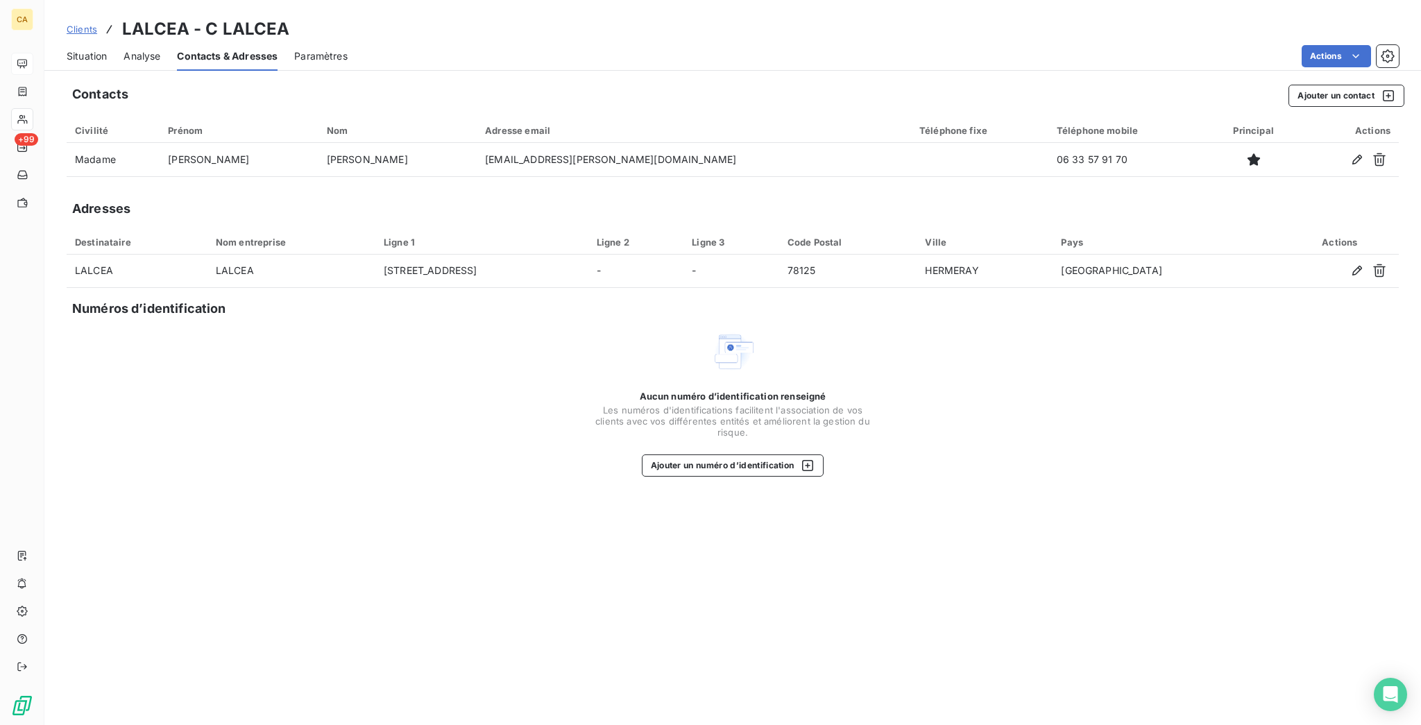
click at [67, 49] on span "Situation" at bounding box center [87, 56] width 40 height 14
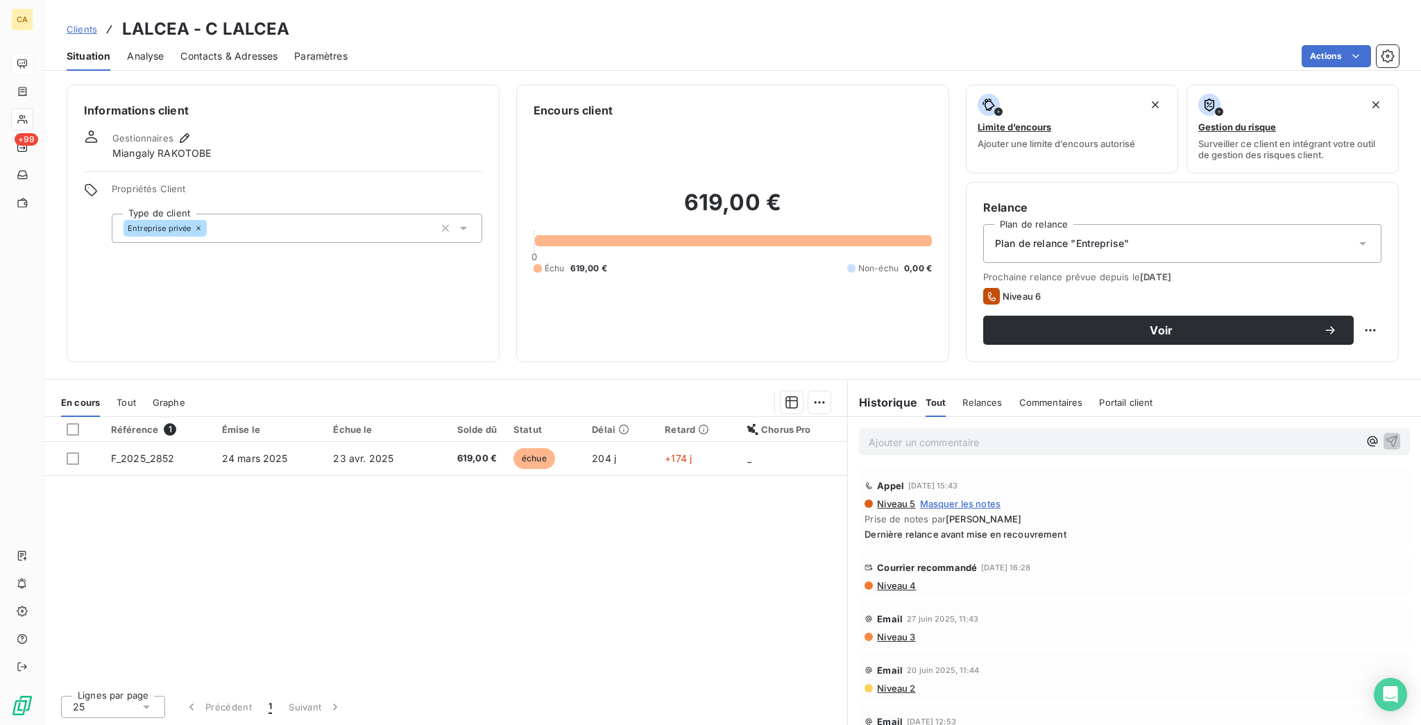
click at [261, 417] on div "Référence 1 Émise le Échue le Solde dû Statut Délai Retard Chorus Pro F_2025_28…" at bounding box center [445, 550] width 803 height 267
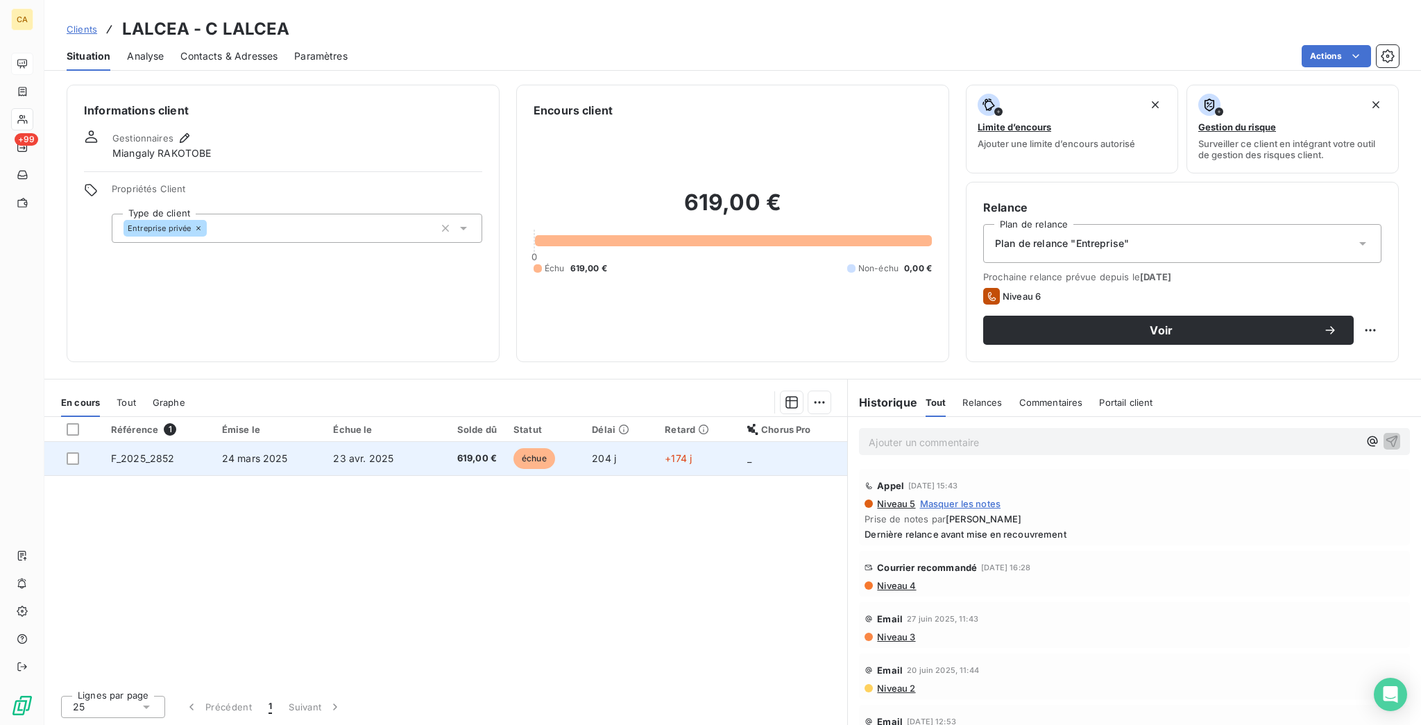
click at [281, 442] on td "24 mars 2025" at bounding box center [270, 458] width 112 height 33
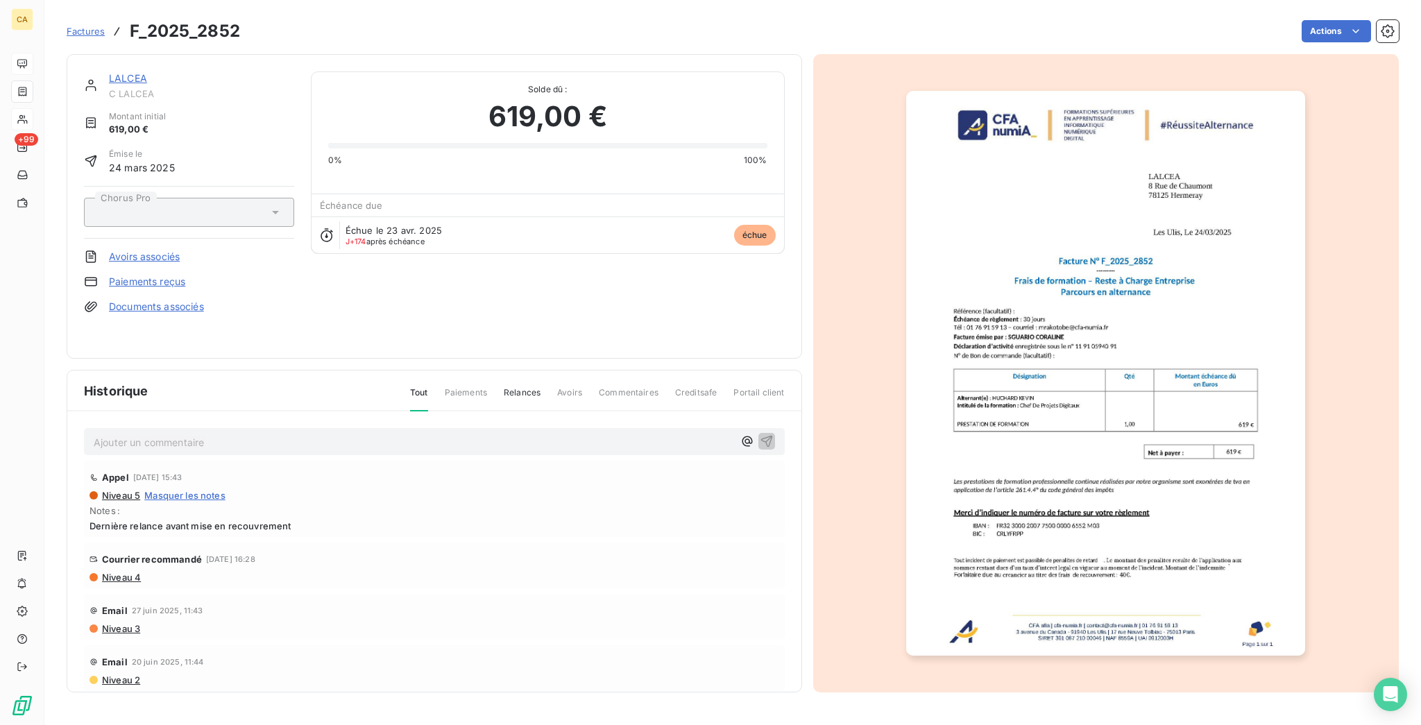
click at [1179, 275] on img "button" at bounding box center [1105, 373] width 399 height 565
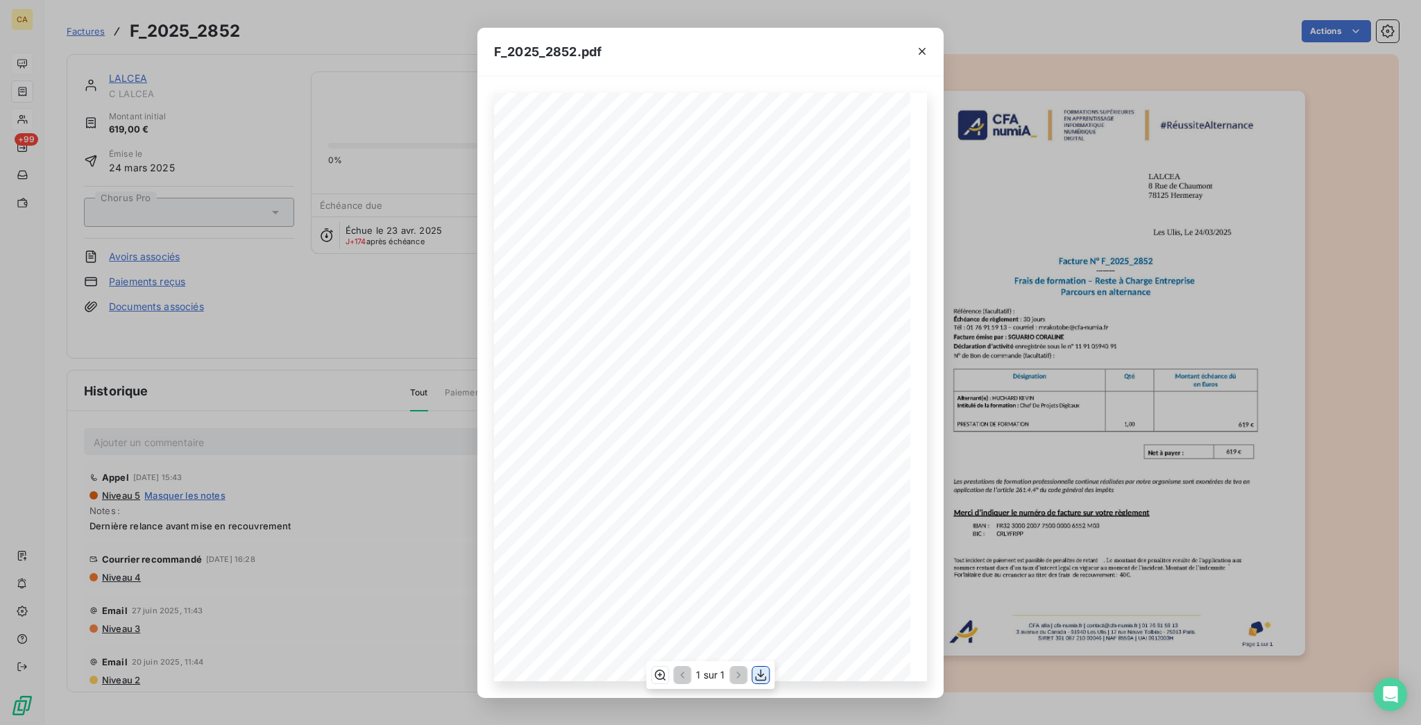
click at [757, 674] on icon "button" at bounding box center [761, 675] width 14 height 14
drag, startPoint x: 261, startPoint y: 337, endPoint x: 242, endPoint y: 315, distance: 29.0
click at [261, 337] on div "F_2025_2852.pdf CFA afia | cfa-numia.fr | contact@cfa-numia.fr | 01 76 91 59 13…" at bounding box center [710, 362] width 1421 height 725
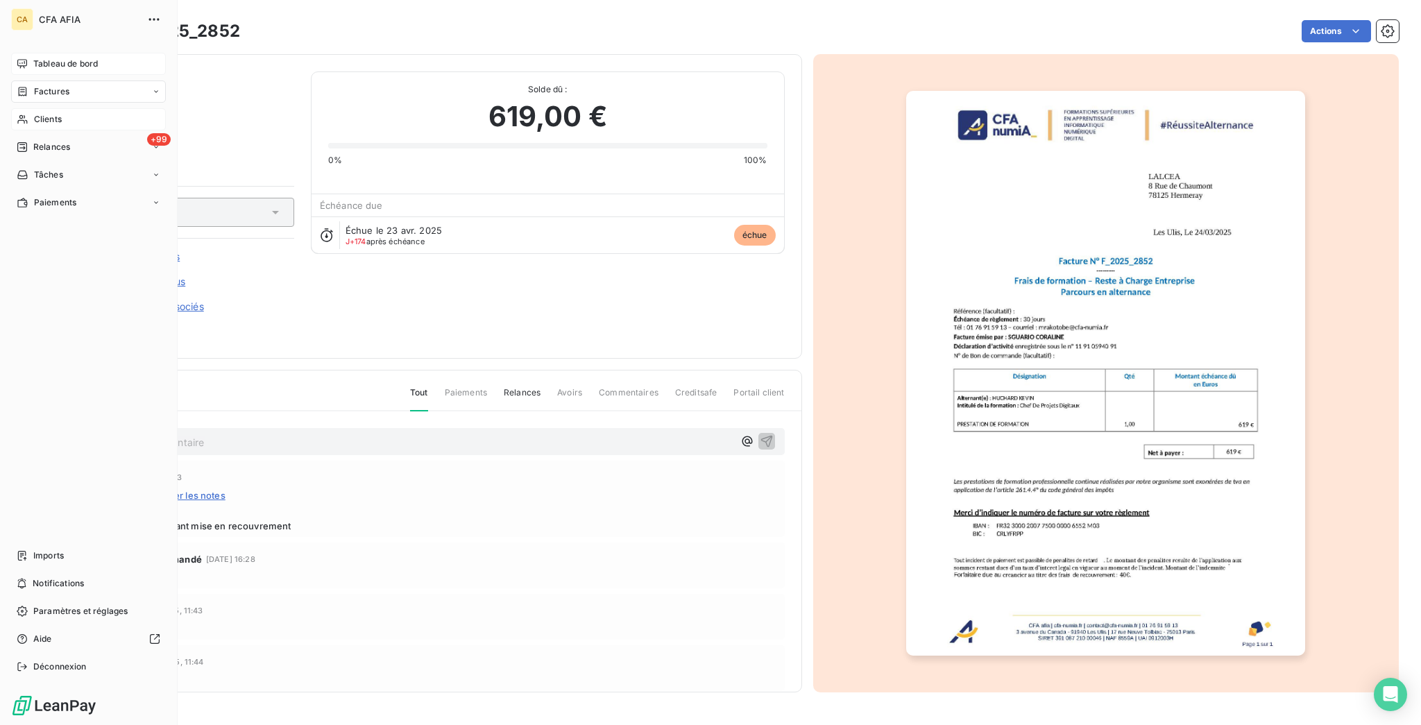
click at [47, 113] on span "Clients" at bounding box center [48, 119] width 28 height 12
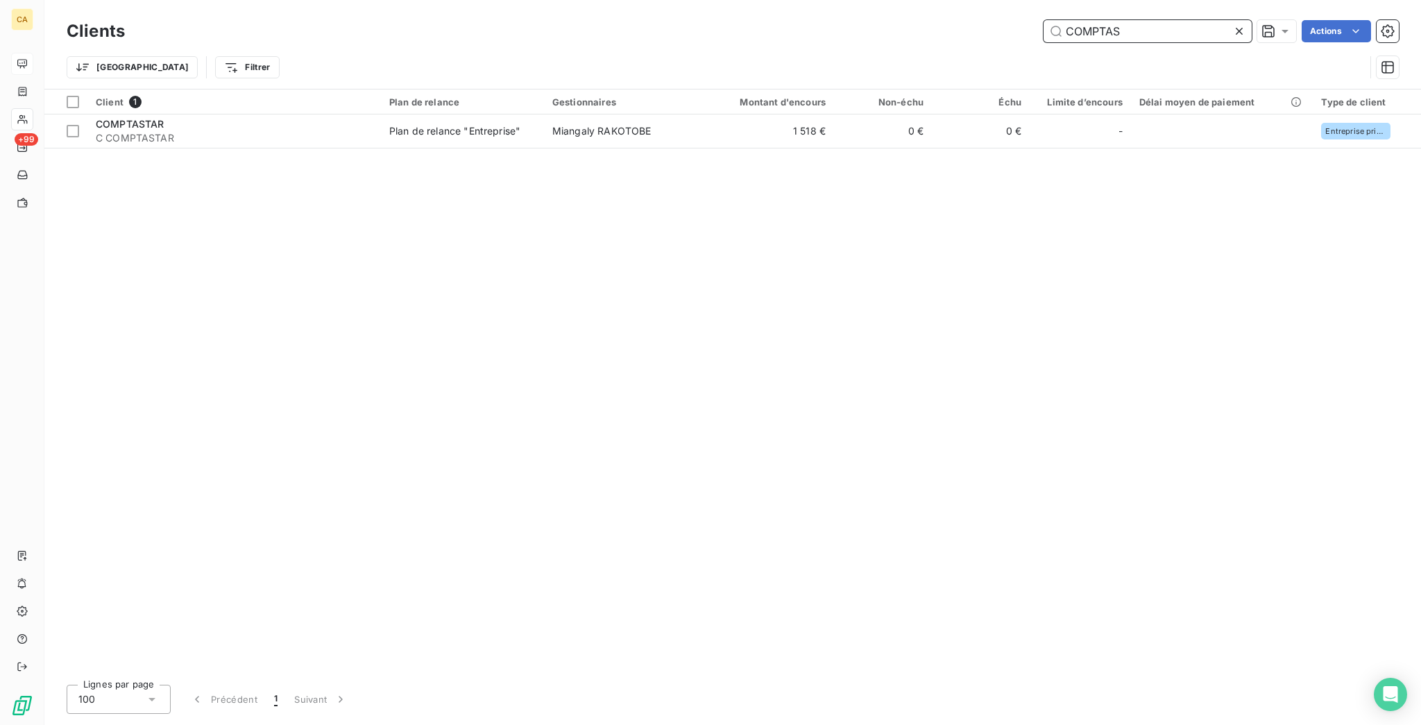
drag, startPoint x: 1136, startPoint y: 27, endPoint x: 1011, endPoint y: 22, distance: 125.0
click at [1011, 22] on div "COMPTAS Actions" at bounding box center [770, 31] width 1257 height 22
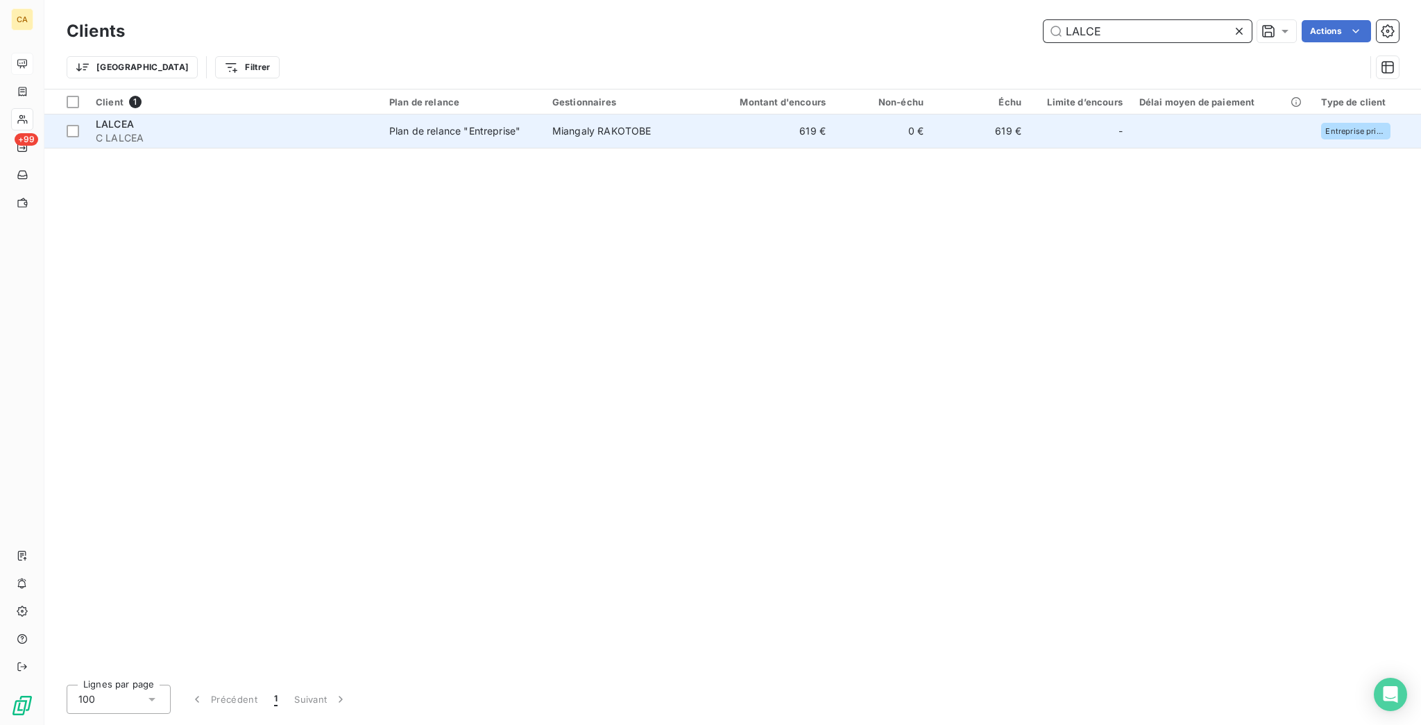
type input "LALCE"
click at [651, 117] on td "Miangaly RAKOTOBE" at bounding box center [623, 130] width 159 height 33
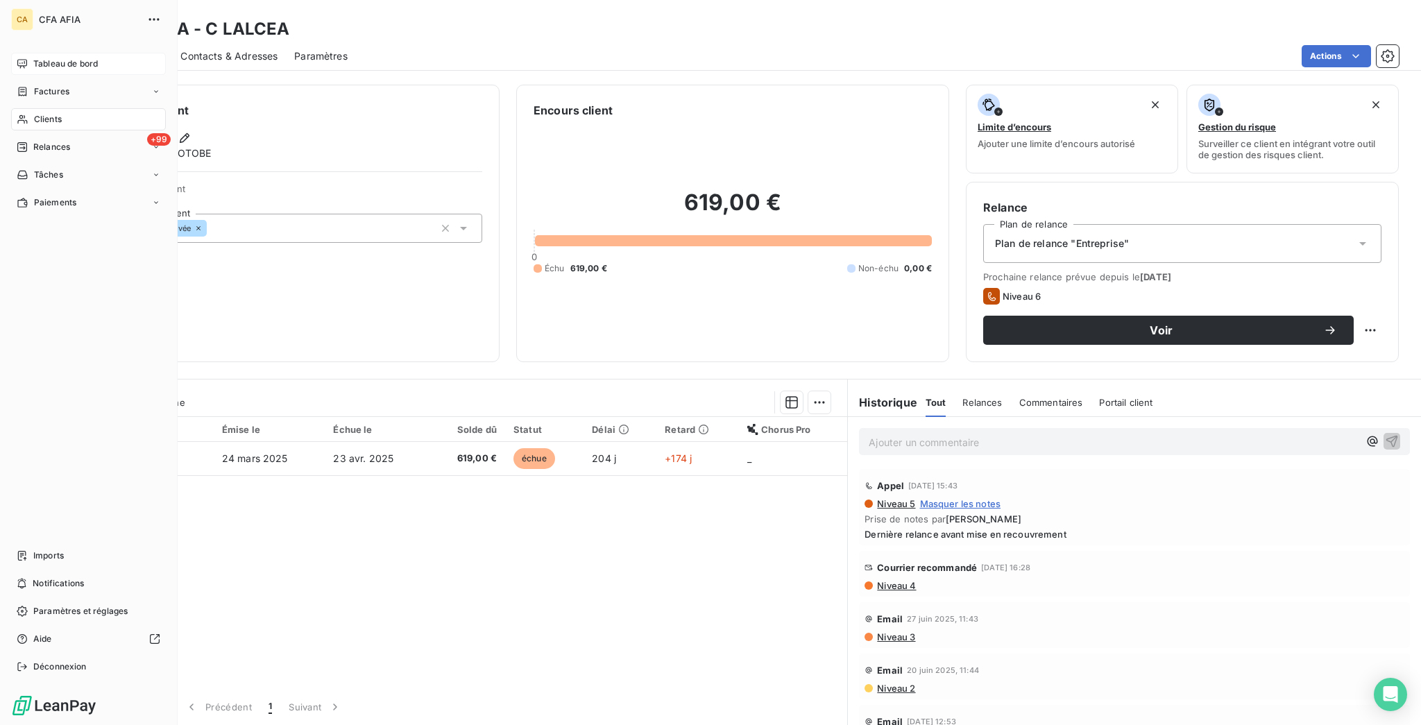
click at [34, 113] on span "Clients" at bounding box center [48, 119] width 28 height 12
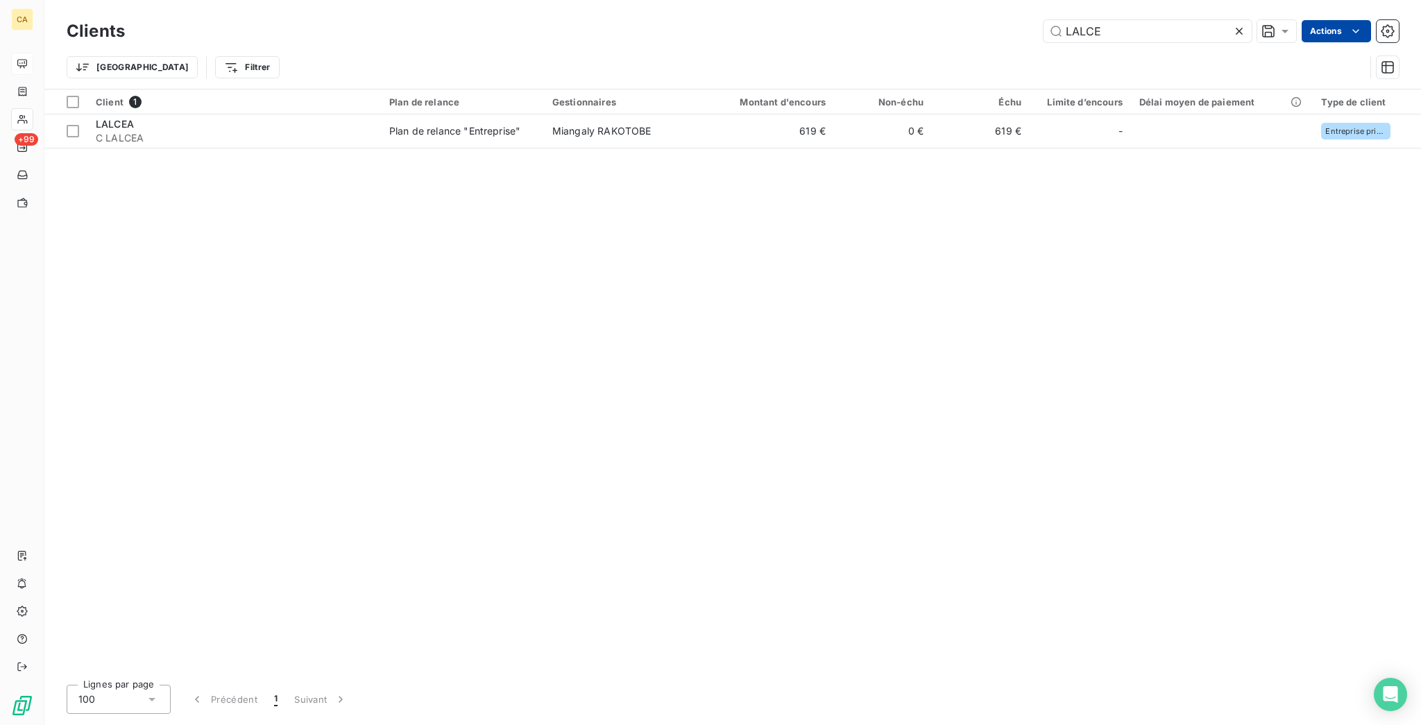
click at [1296, 25] on div at bounding box center [1276, 31] width 39 height 22
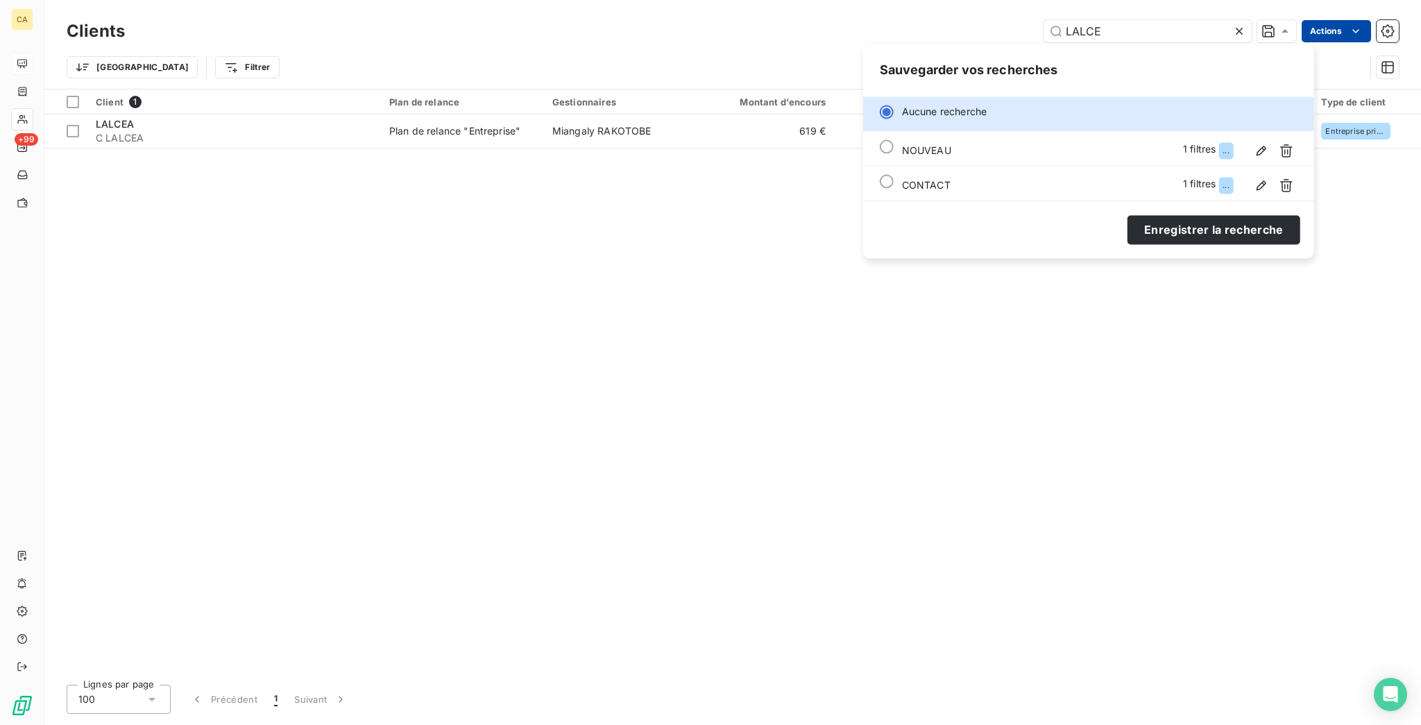
click at [1319, 25] on html "CA +99 Clients LALCE Actions Trier Filtrer Client 1 Plan de relance Gestionnair…" at bounding box center [710, 362] width 1421 height 725
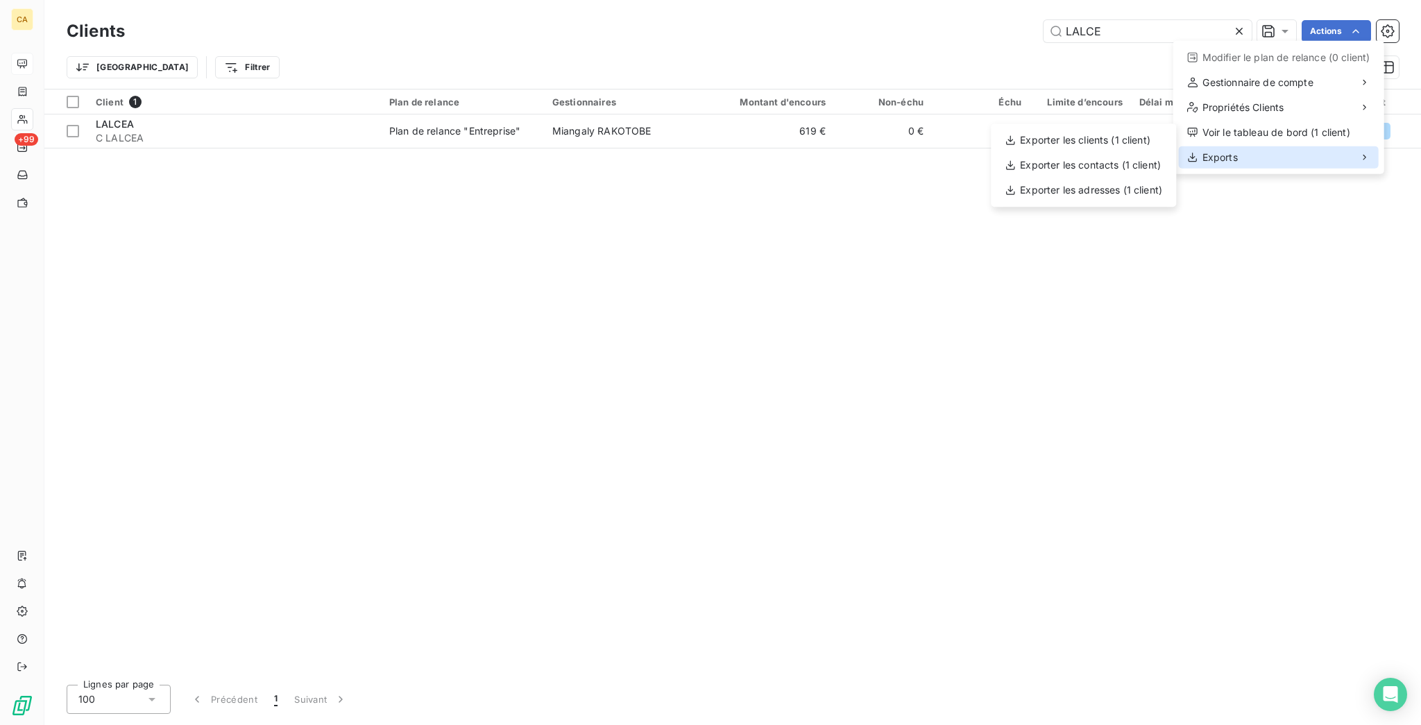
click at [1244, 146] on div "Exports" at bounding box center [1279, 157] width 200 height 22
click at [1075, 160] on div "Exporter les contacts (1 client)" at bounding box center [1083, 165] width 174 height 22
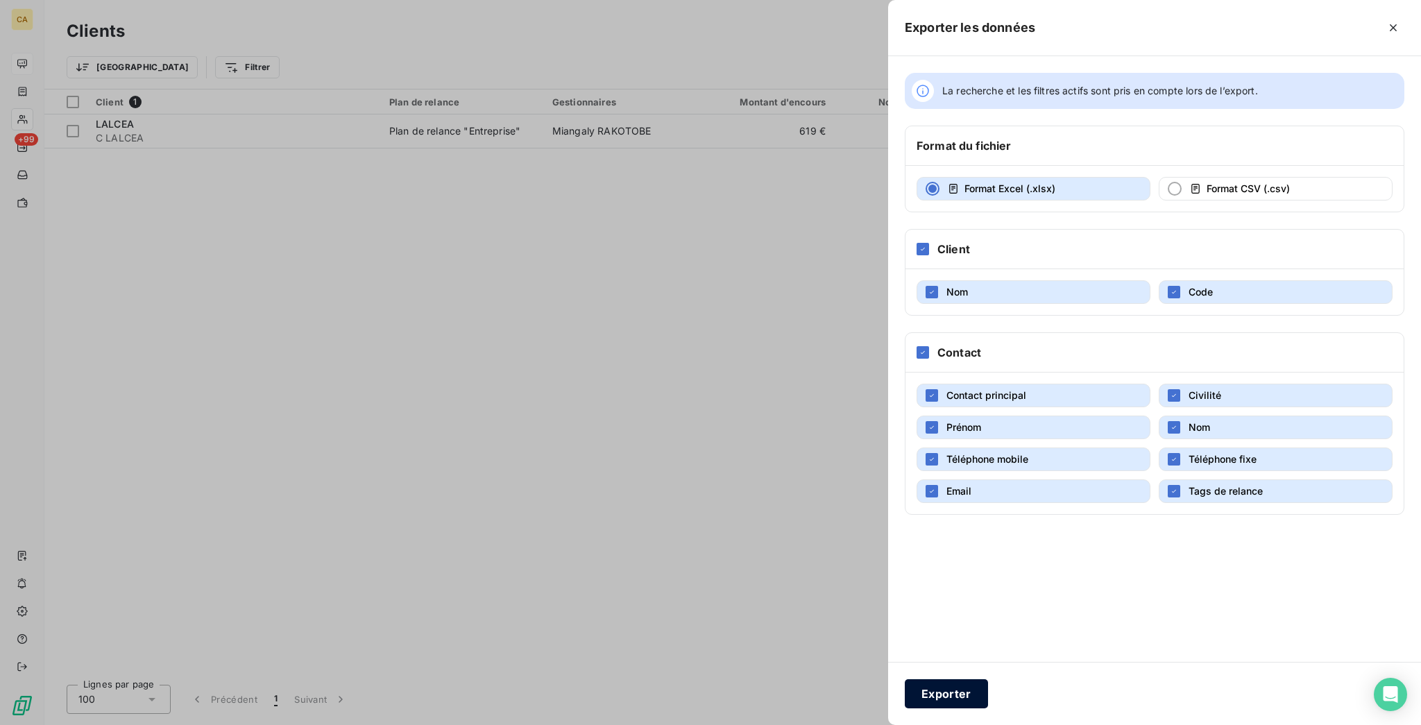
click at [988, 690] on button "Exporter" at bounding box center [946, 693] width 83 height 29
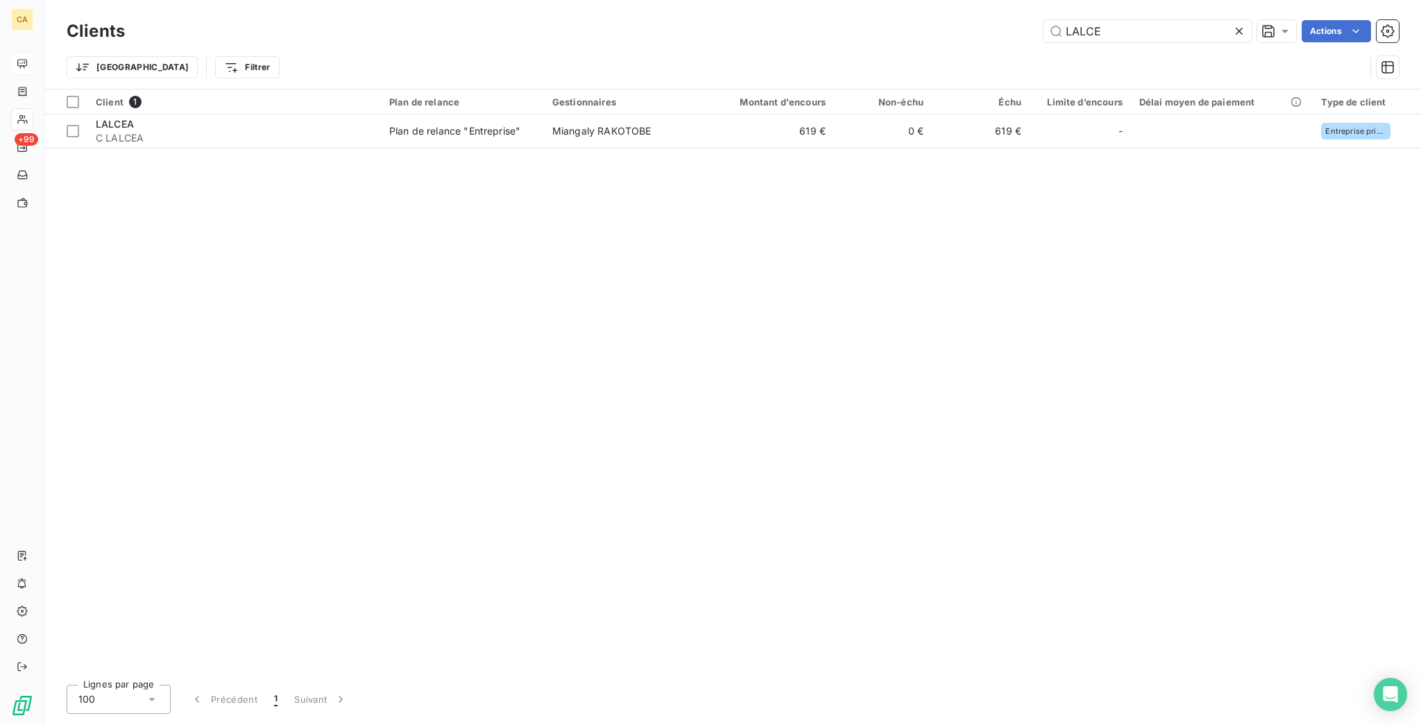
click at [671, 257] on div "Client 1 Plan de relance Gestionnaires Montant d'encours Non-échu Échu Limite d…" at bounding box center [732, 381] width 1376 height 584
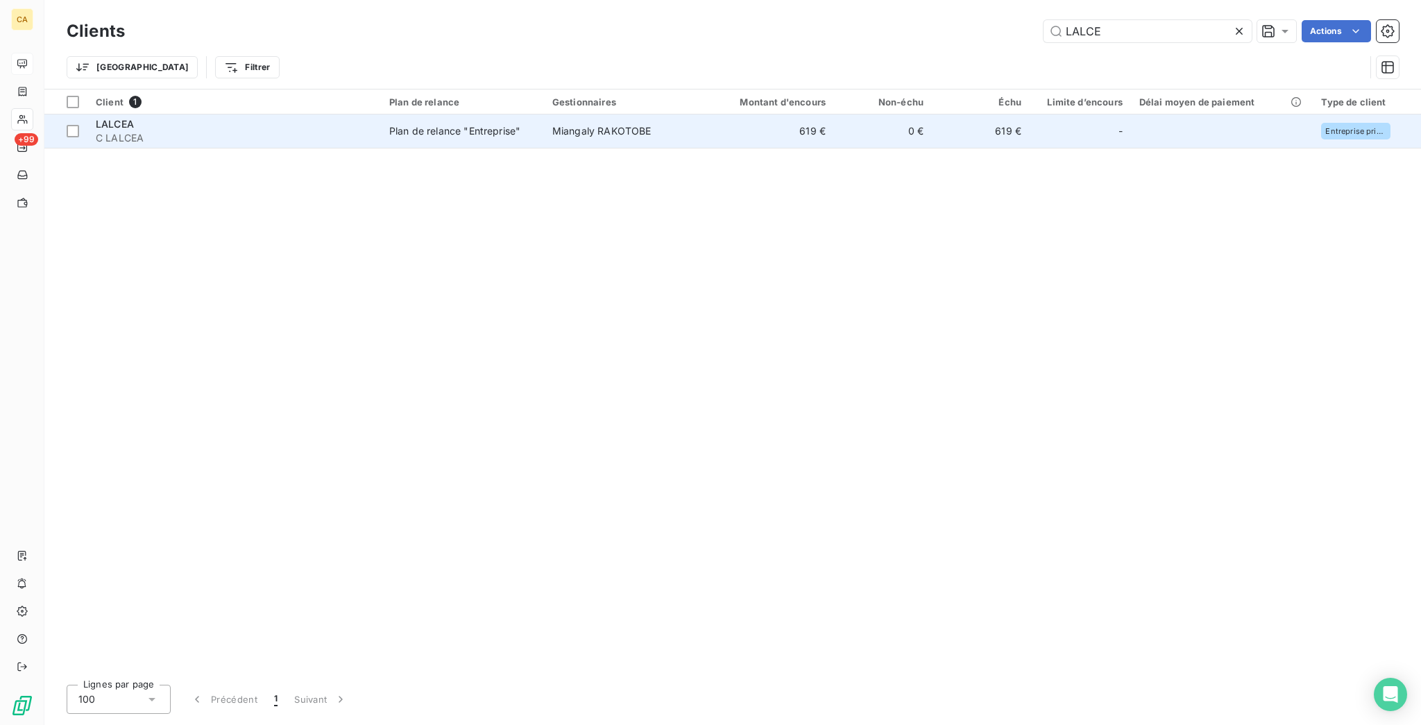
click at [834, 117] on td "0 €" at bounding box center [883, 130] width 98 height 33
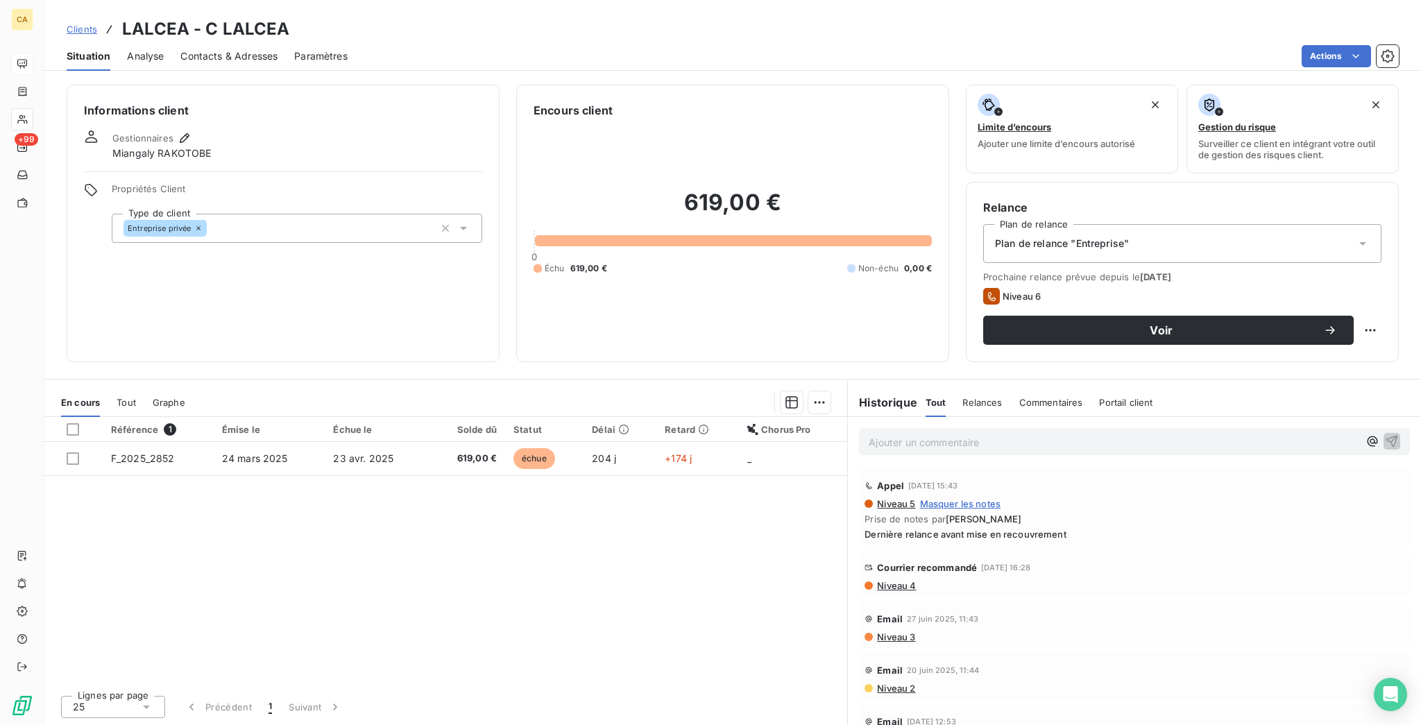
click at [249, 49] on span "Contacts & Adresses" at bounding box center [228, 56] width 97 height 14
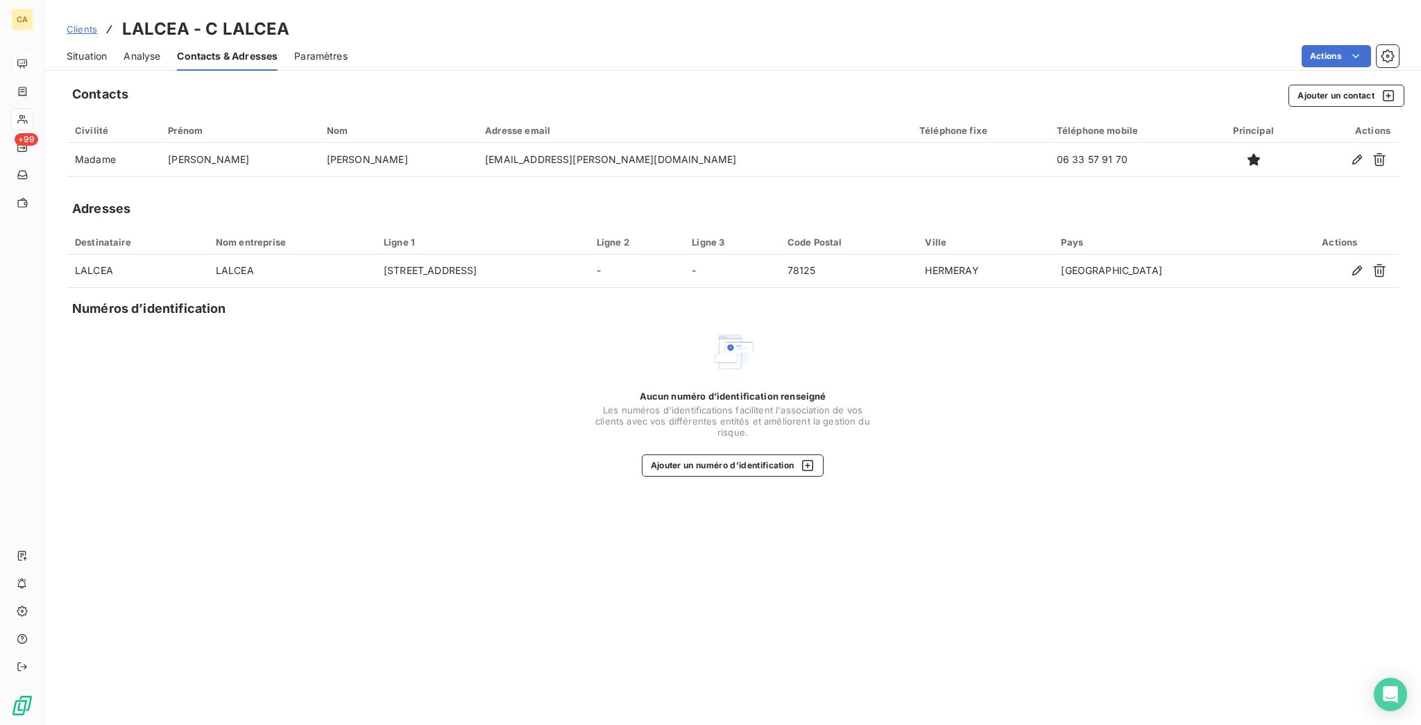
click at [73, 49] on span "Situation" at bounding box center [87, 56] width 40 height 14
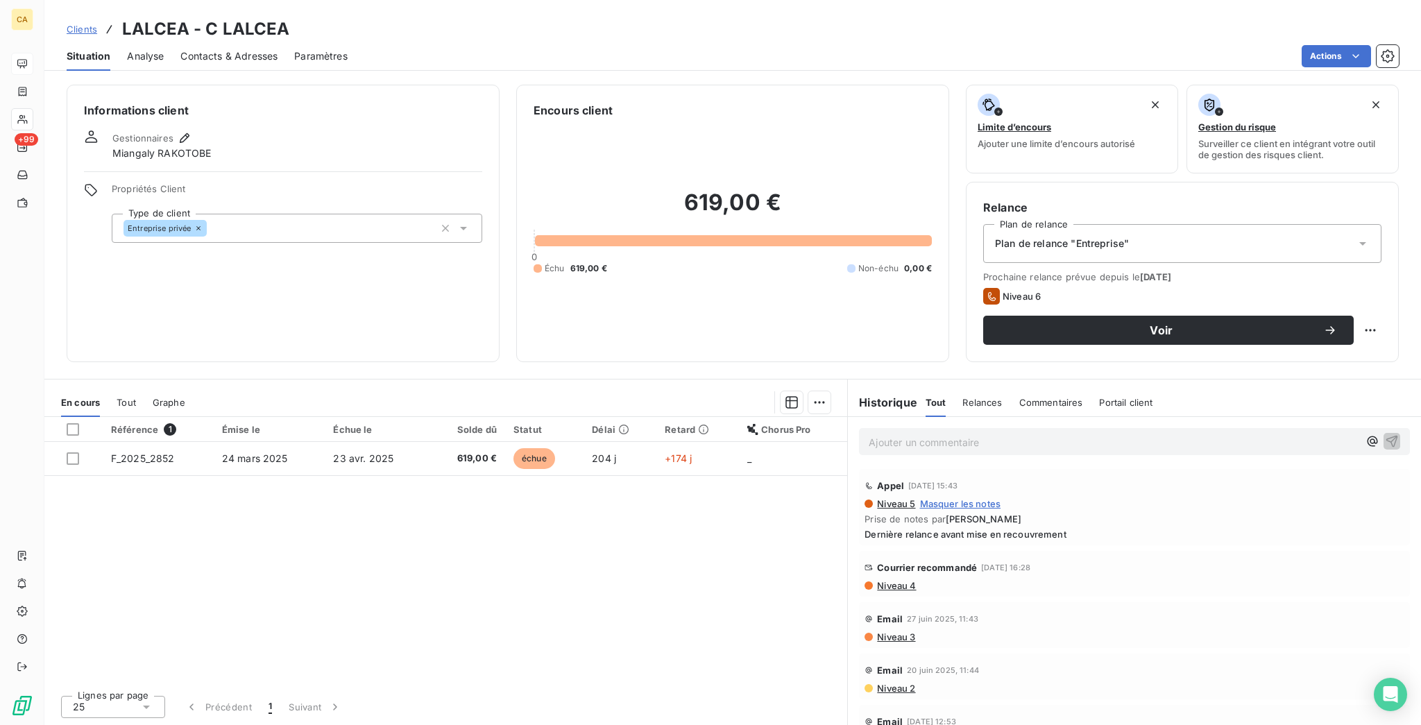
click at [240, 49] on span "Contacts & Adresses" at bounding box center [228, 56] width 97 height 14
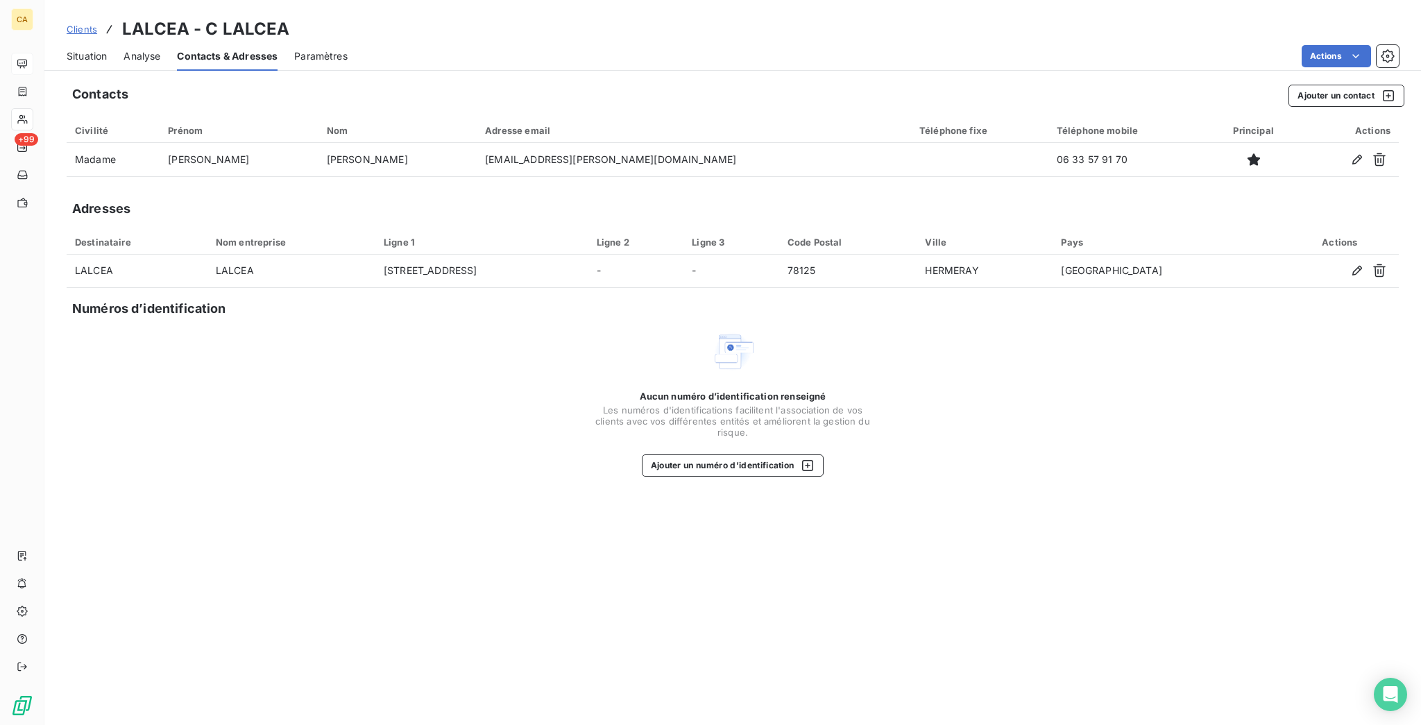
click at [69, 49] on span "Situation" at bounding box center [87, 56] width 40 height 14
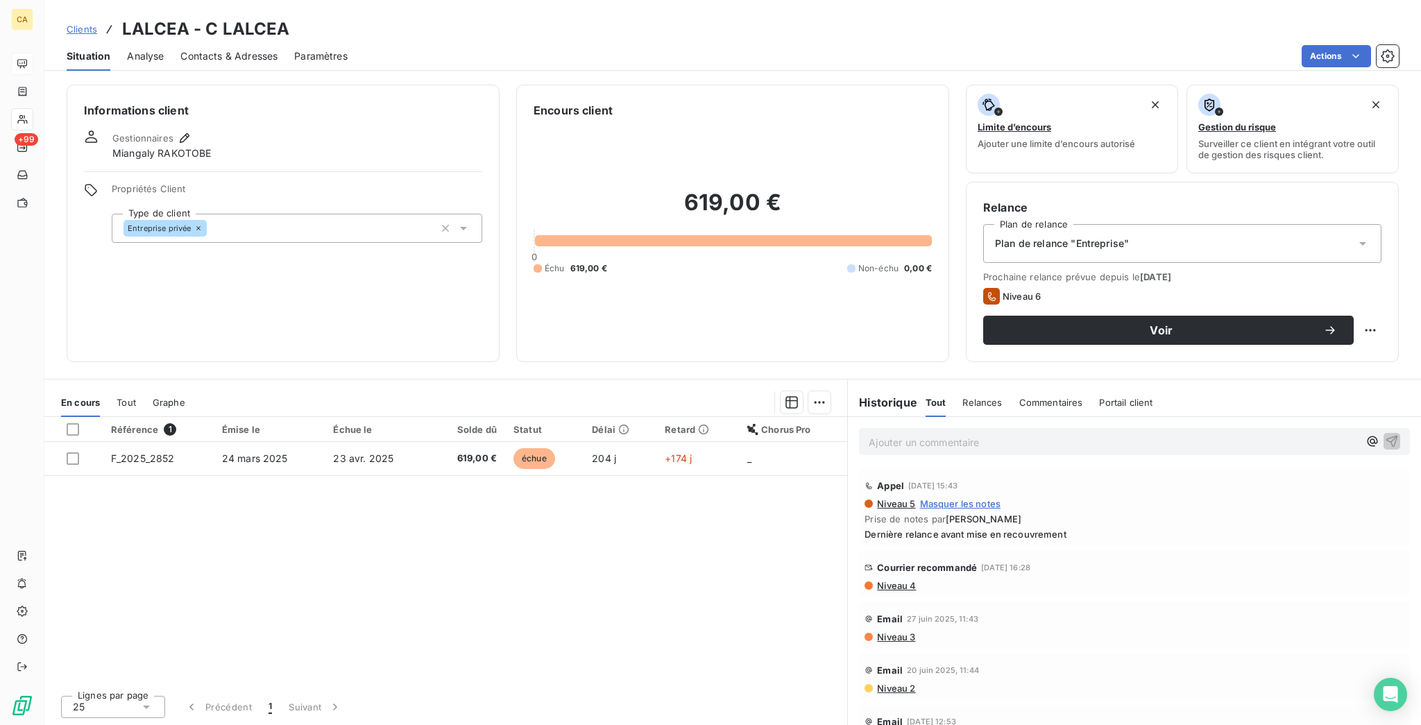
click at [230, 49] on span "Contacts & Adresses" at bounding box center [228, 56] width 97 height 14
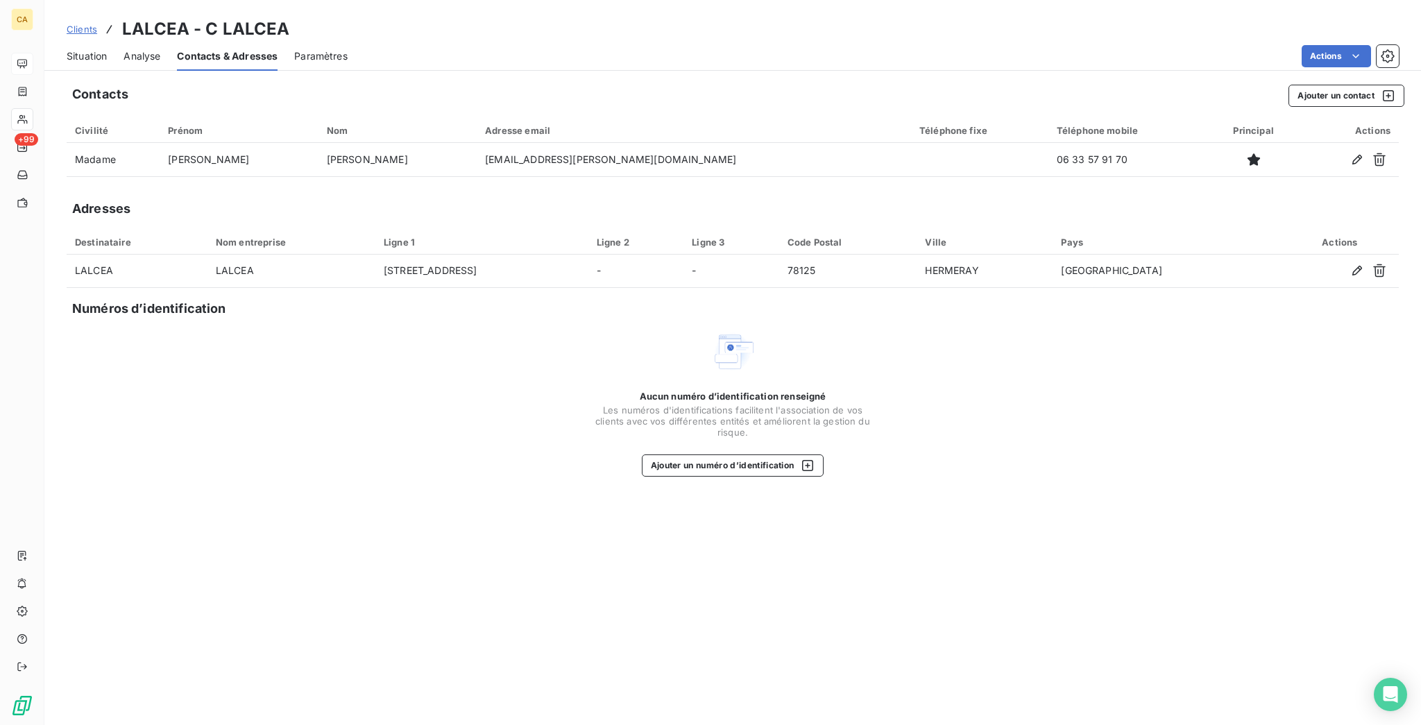
click at [78, 49] on span "Situation" at bounding box center [87, 56] width 40 height 14
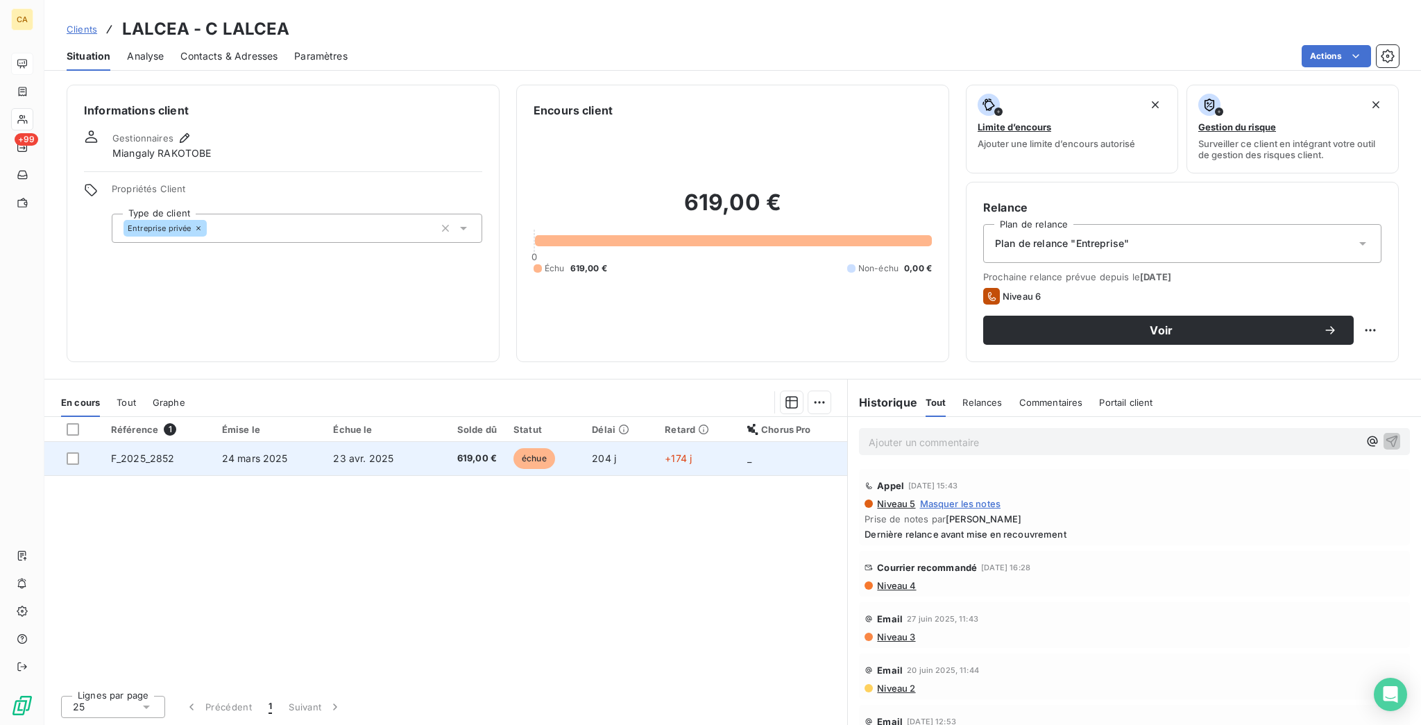
click at [551, 442] on td "échue" at bounding box center [544, 458] width 78 height 33
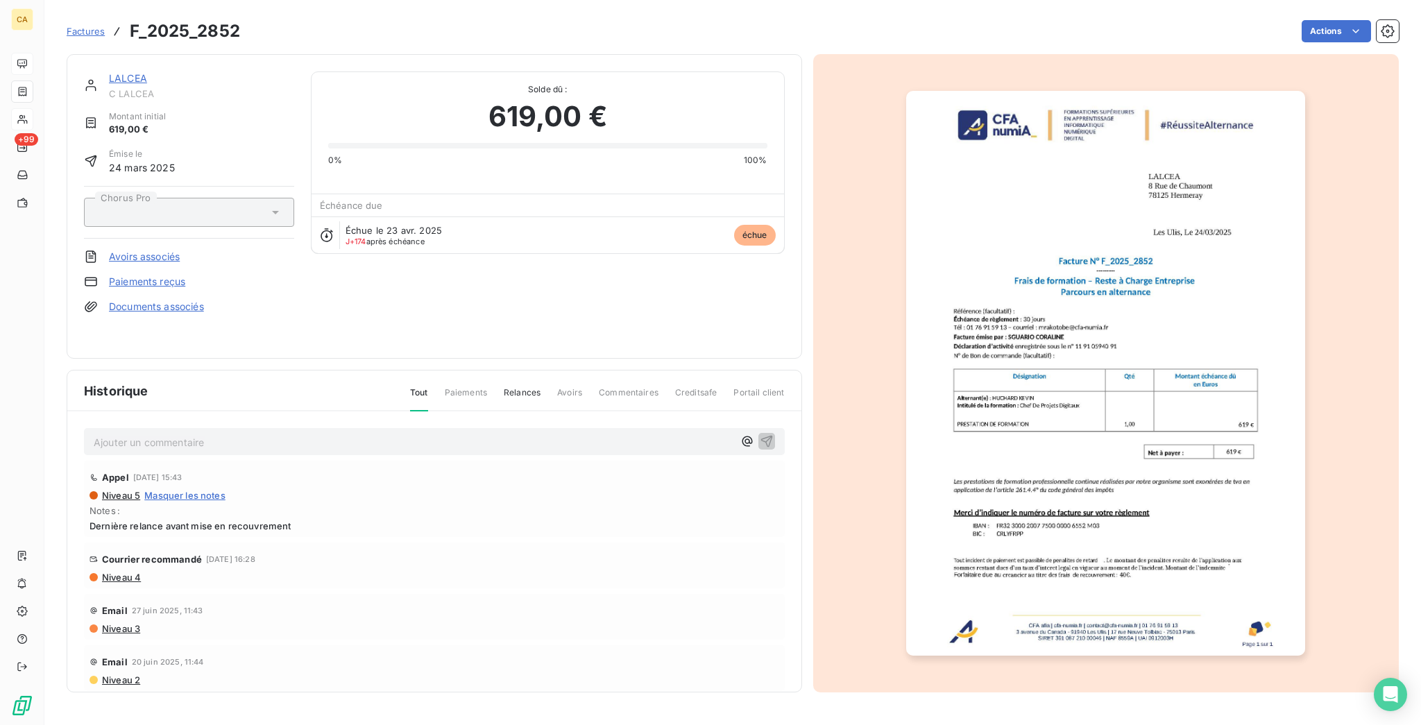
click at [1356, 39] on div "Factures F_2025_2852 Actions" at bounding box center [733, 31] width 1332 height 29
click at [1352, 17] on div "Factures F_2025_2852 Actions" at bounding box center [733, 31] width 1332 height 29
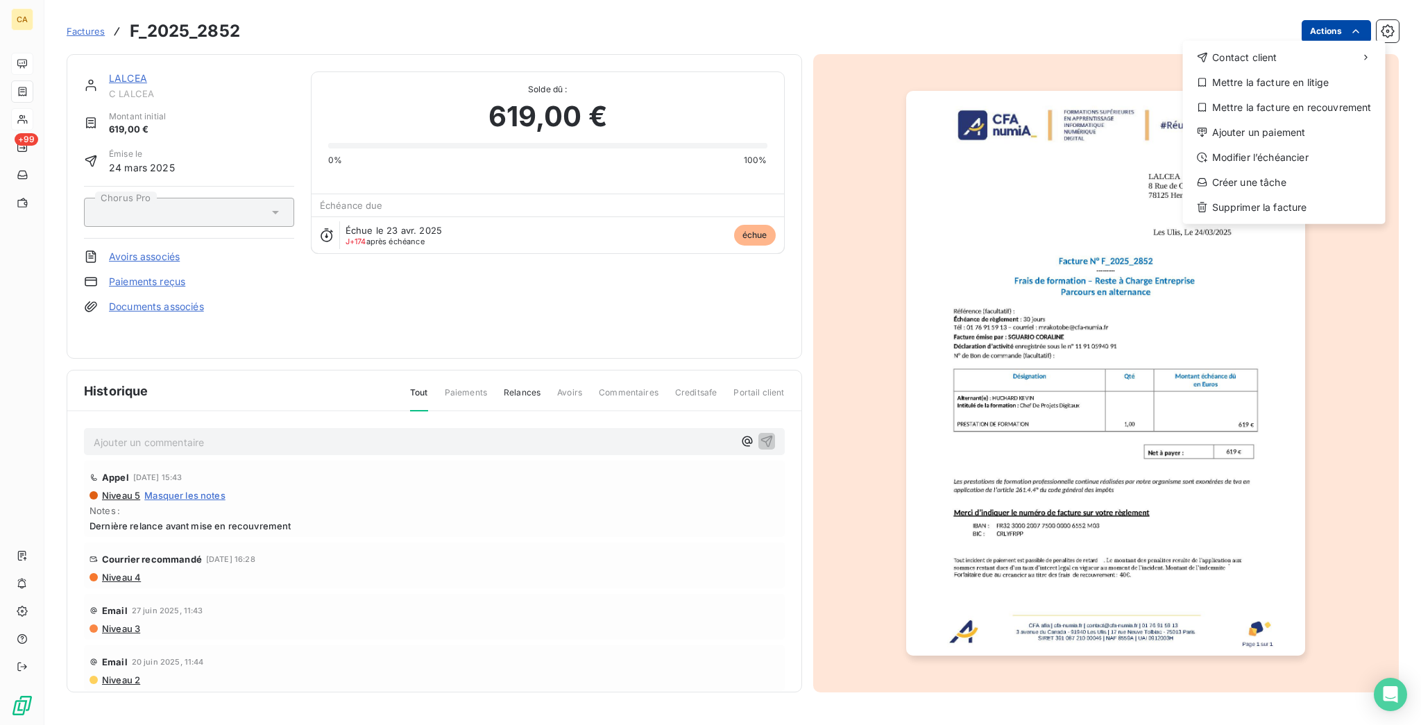
click at [1344, 29] on html "CA +99 Factures F_2025_2852 Actions Contact client Mettre la facture en litige …" at bounding box center [710, 362] width 1421 height 725
click at [1293, 96] on div "Mettre la facture en recouvrement" at bounding box center [1283, 107] width 191 height 22
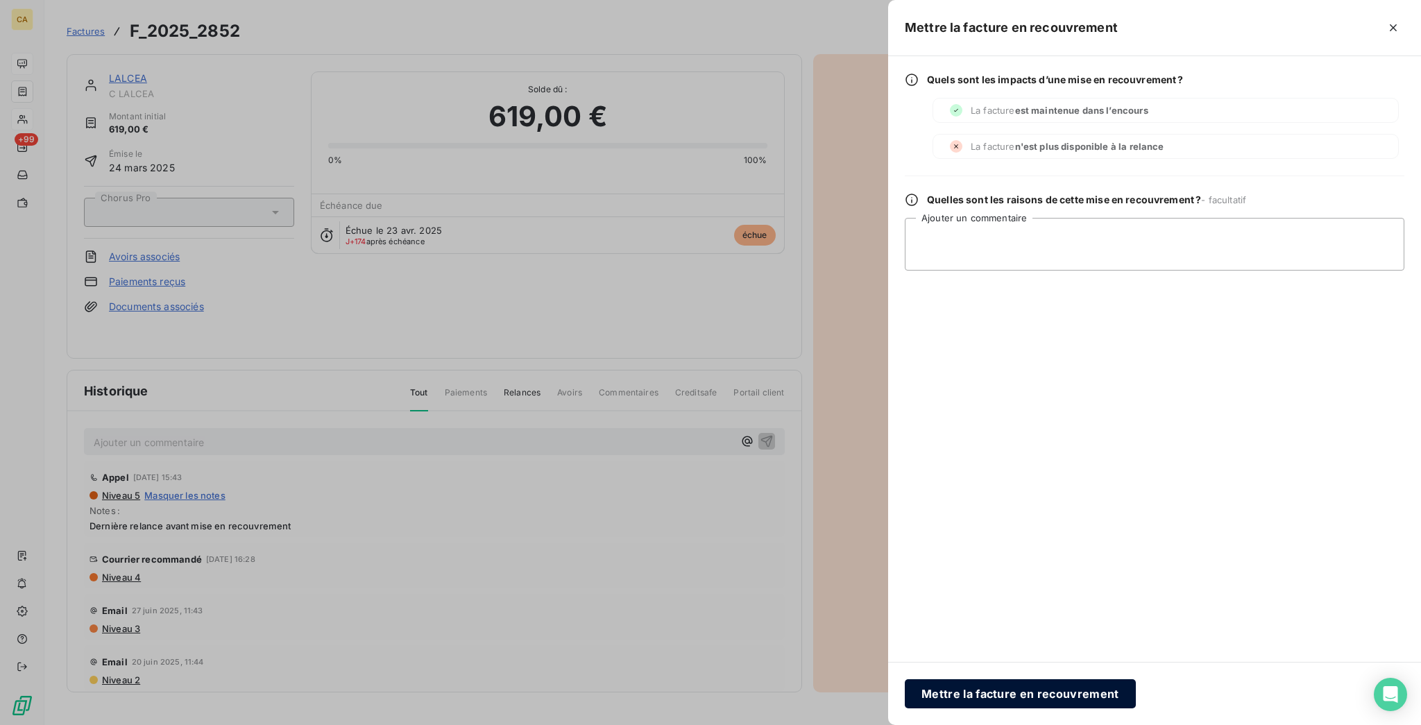
click at [1136, 685] on button "Mettre la facture en recouvrement" at bounding box center [1020, 693] width 231 height 29
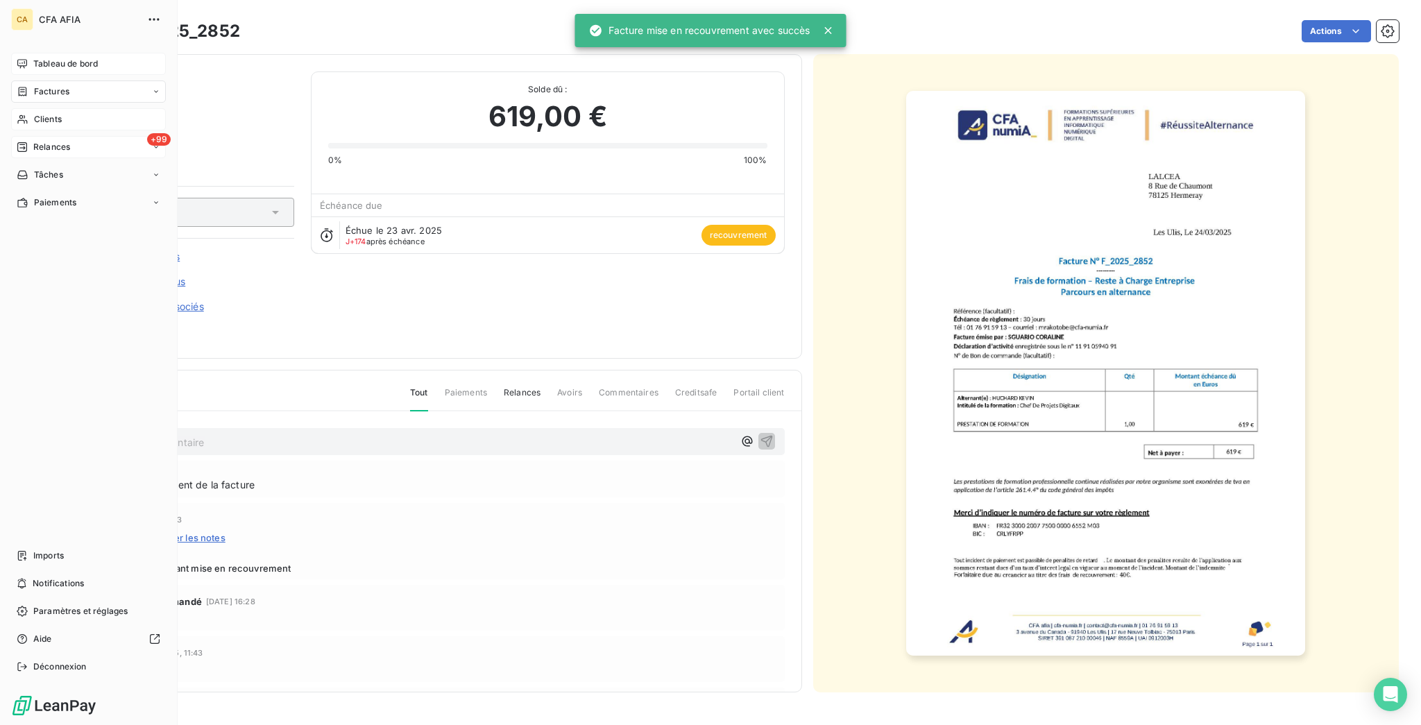
click at [37, 141] on span "Relances" at bounding box center [51, 147] width 37 height 12
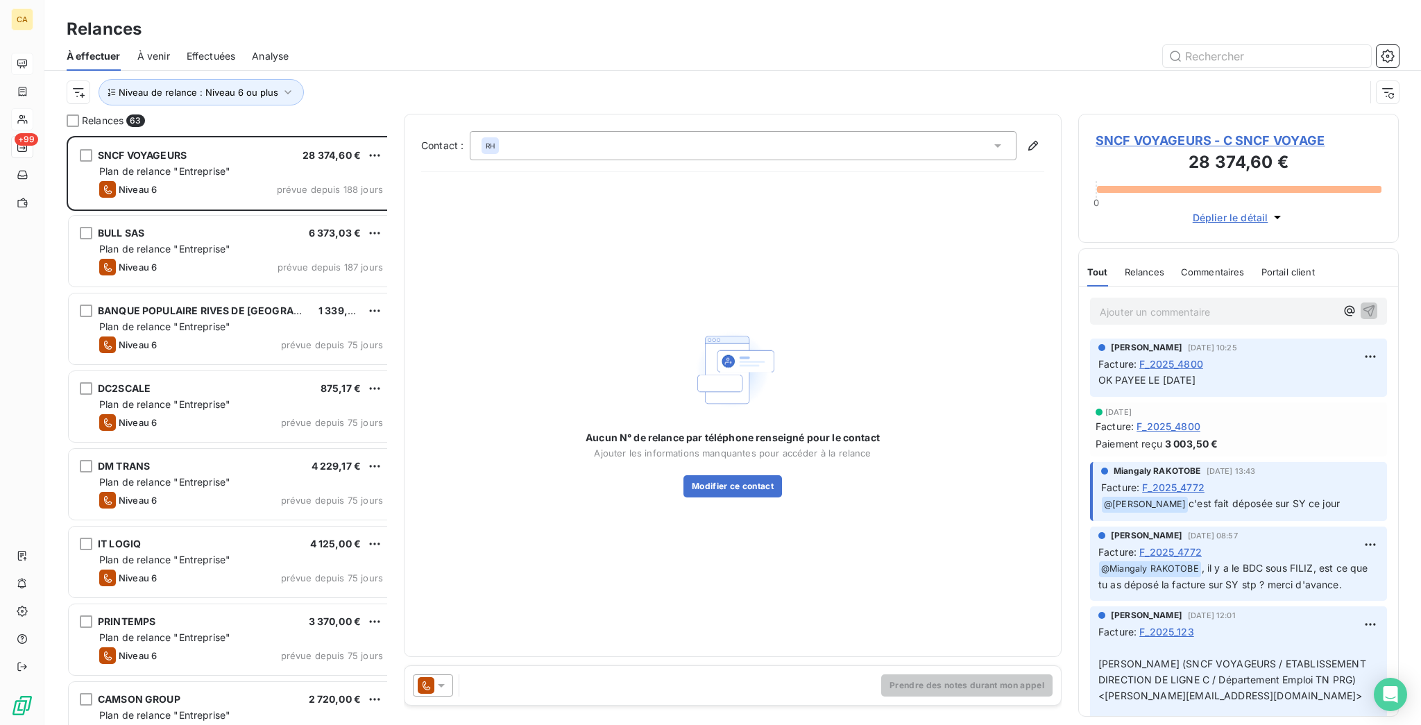
click at [206, 333] on div "BANQUE POPULAIRE RIVES DE PARIS 1 339,59 € Plan de relance "Entreprise" Niveau …" at bounding box center [232, 330] width 330 height 78
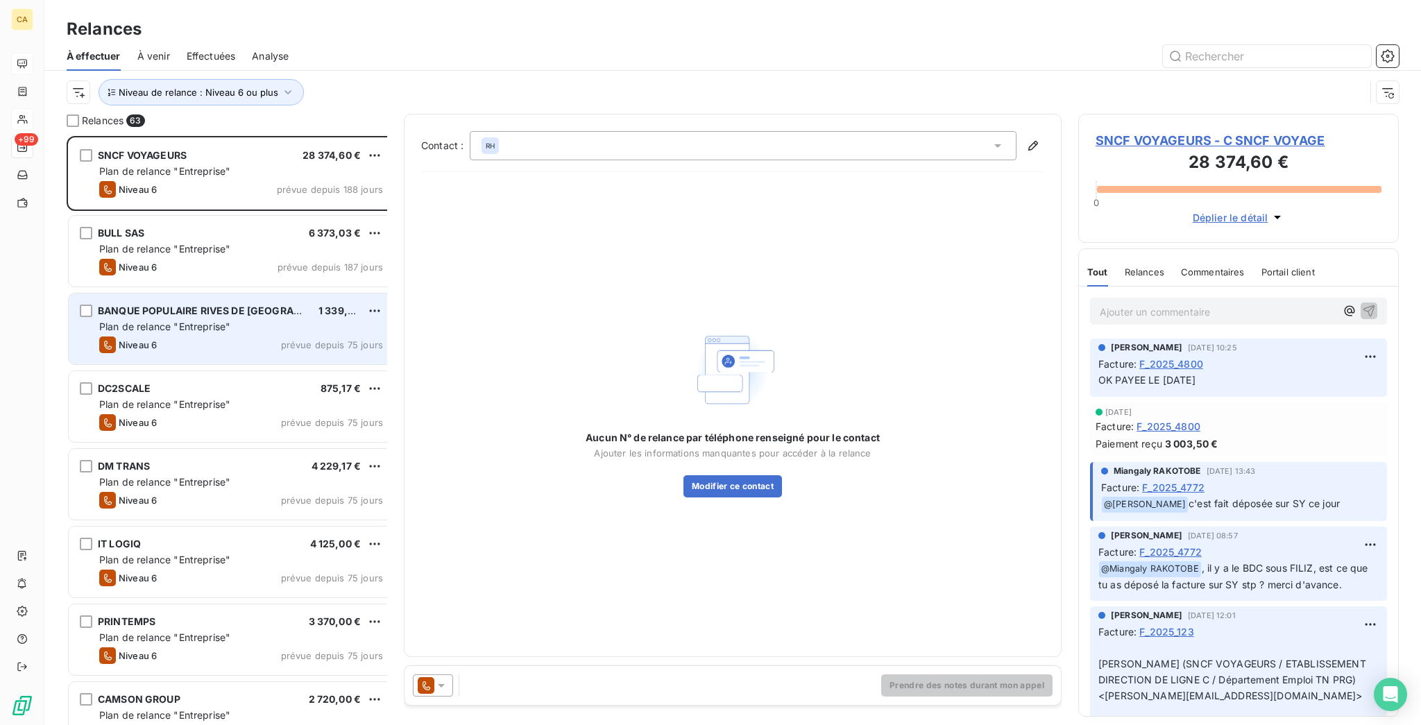
click at [207, 336] on div "Niveau 6 prévue depuis 75 jours" at bounding box center [241, 344] width 284 height 17
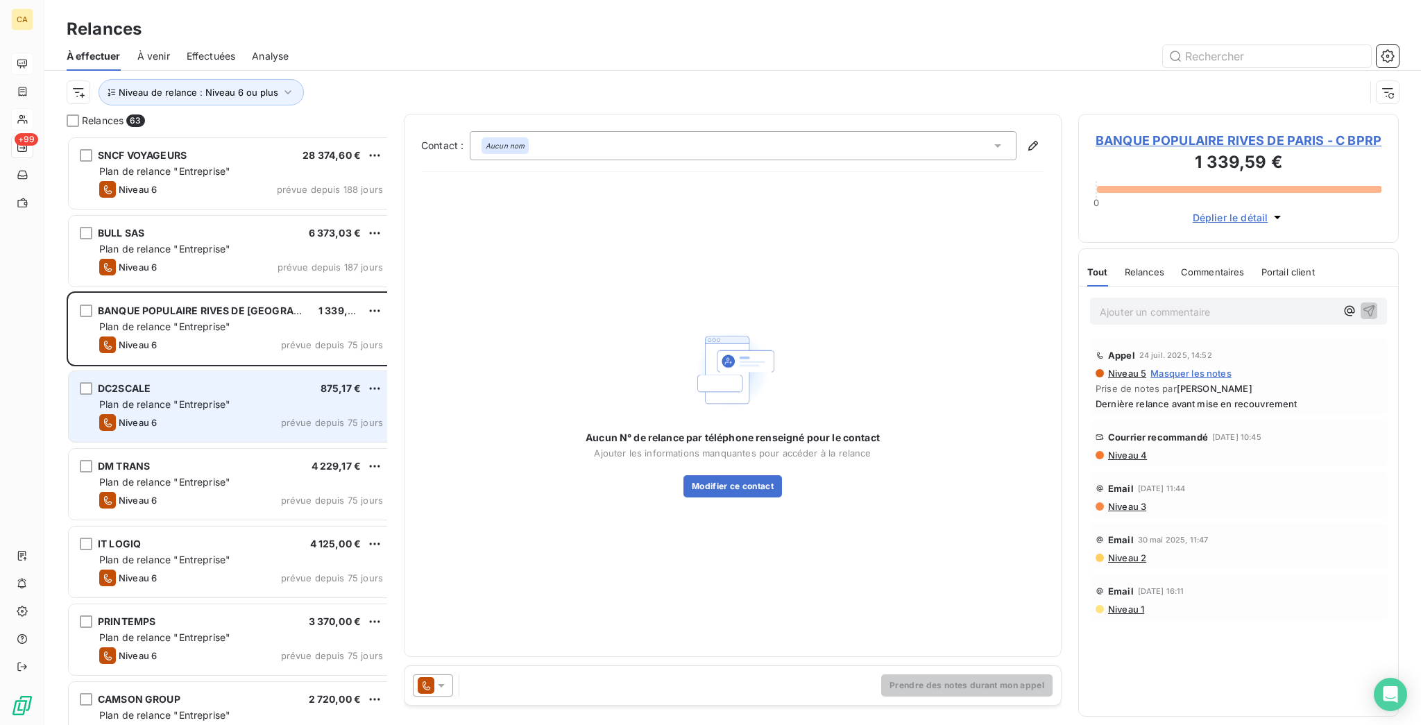
click at [249, 382] on div "DC2SCALE 875,17 €" at bounding box center [241, 388] width 284 height 12
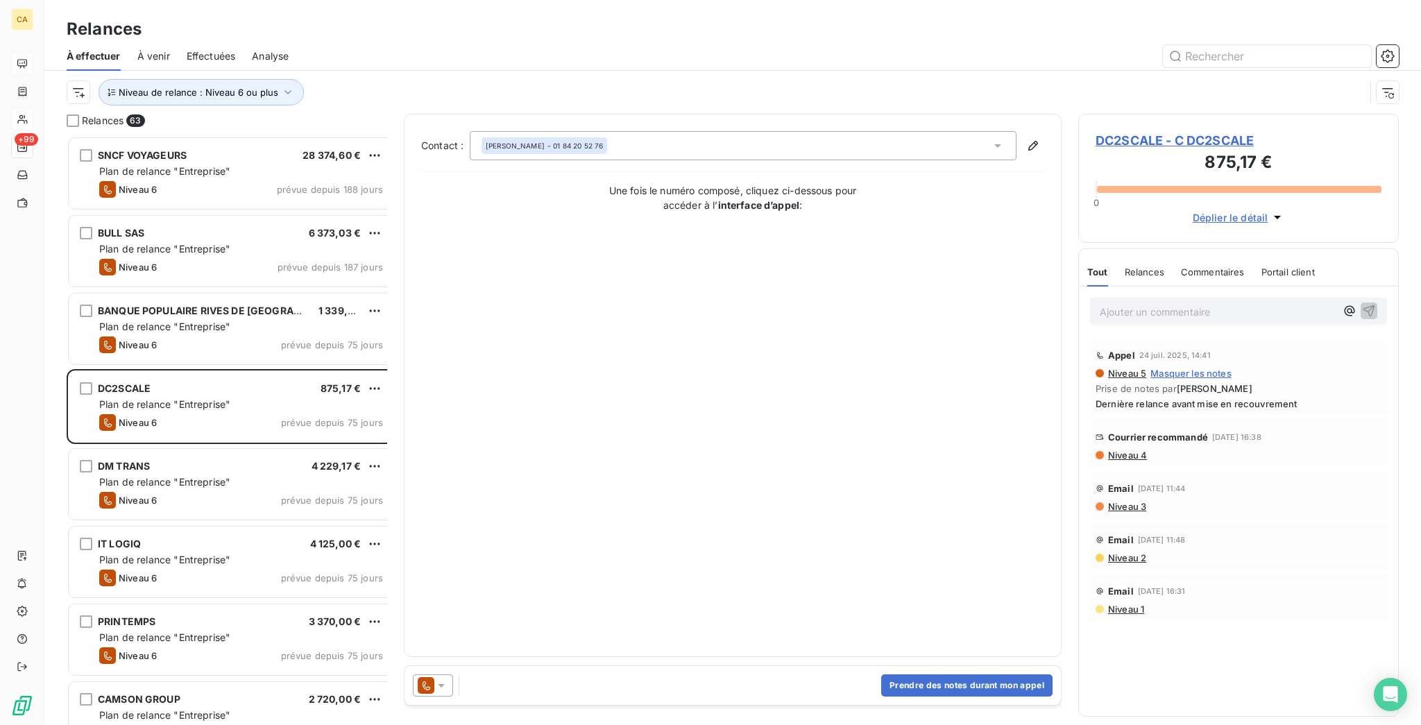
click at [1189, 131] on span "DC2SCALE - C DC2SCALE" at bounding box center [1238, 140] width 286 height 19
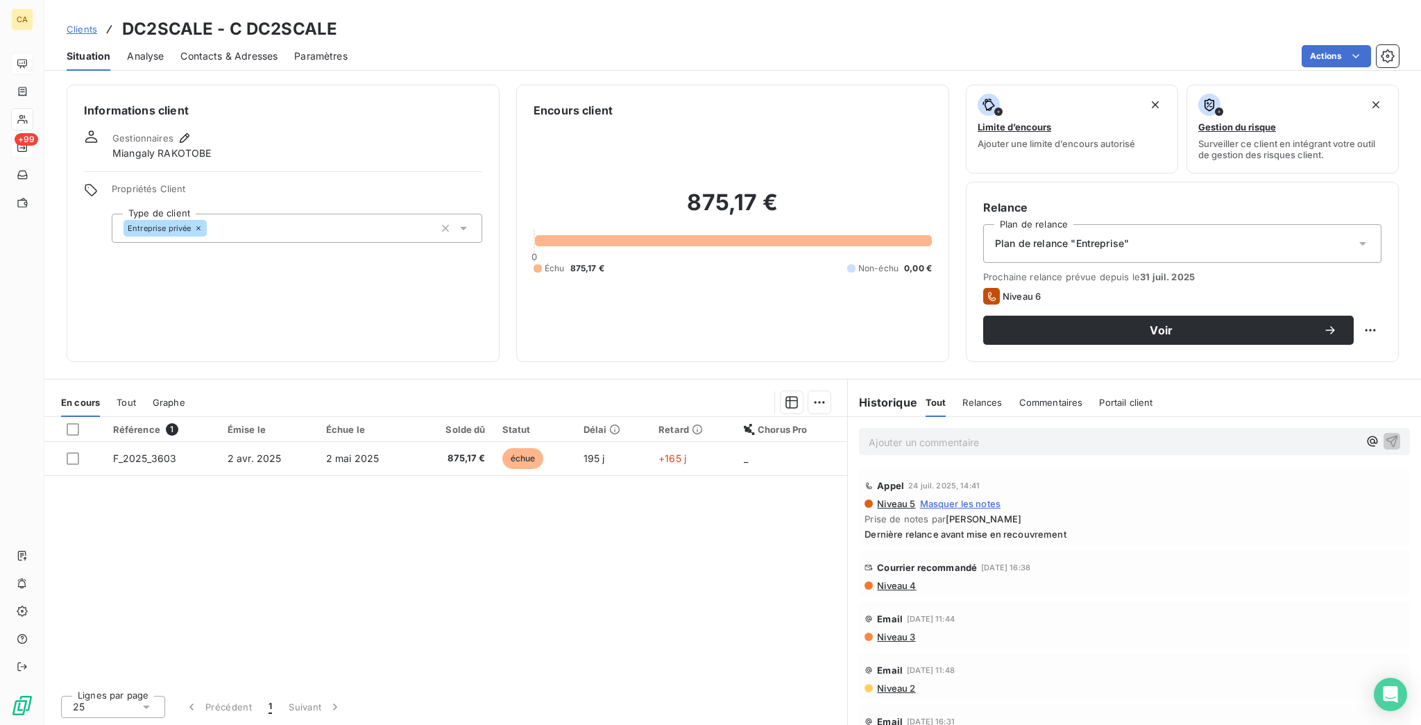
click at [231, 49] on span "Contacts & Adresses" at bounding box center [228, 56] width 97 height 14
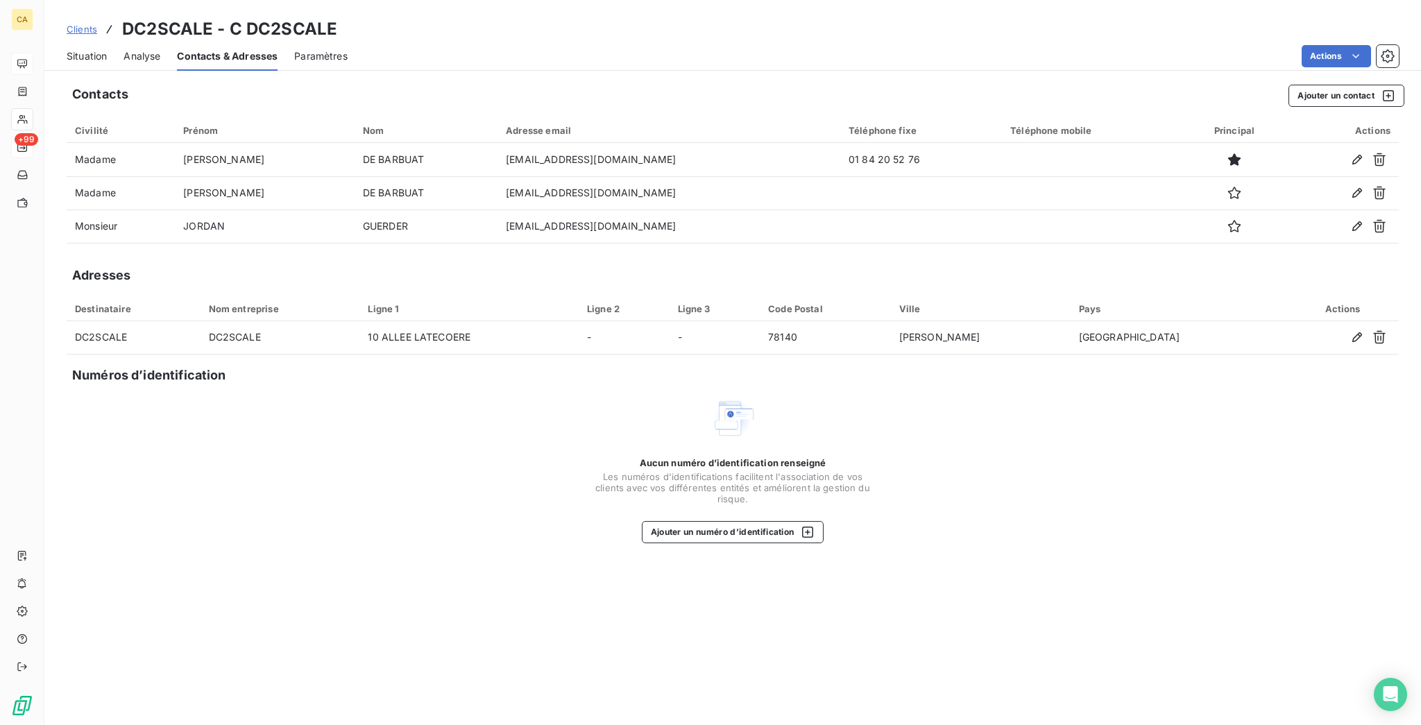
click at [89, 55] on div "Situation" at bounding box center [87, 56] width 40 height 29
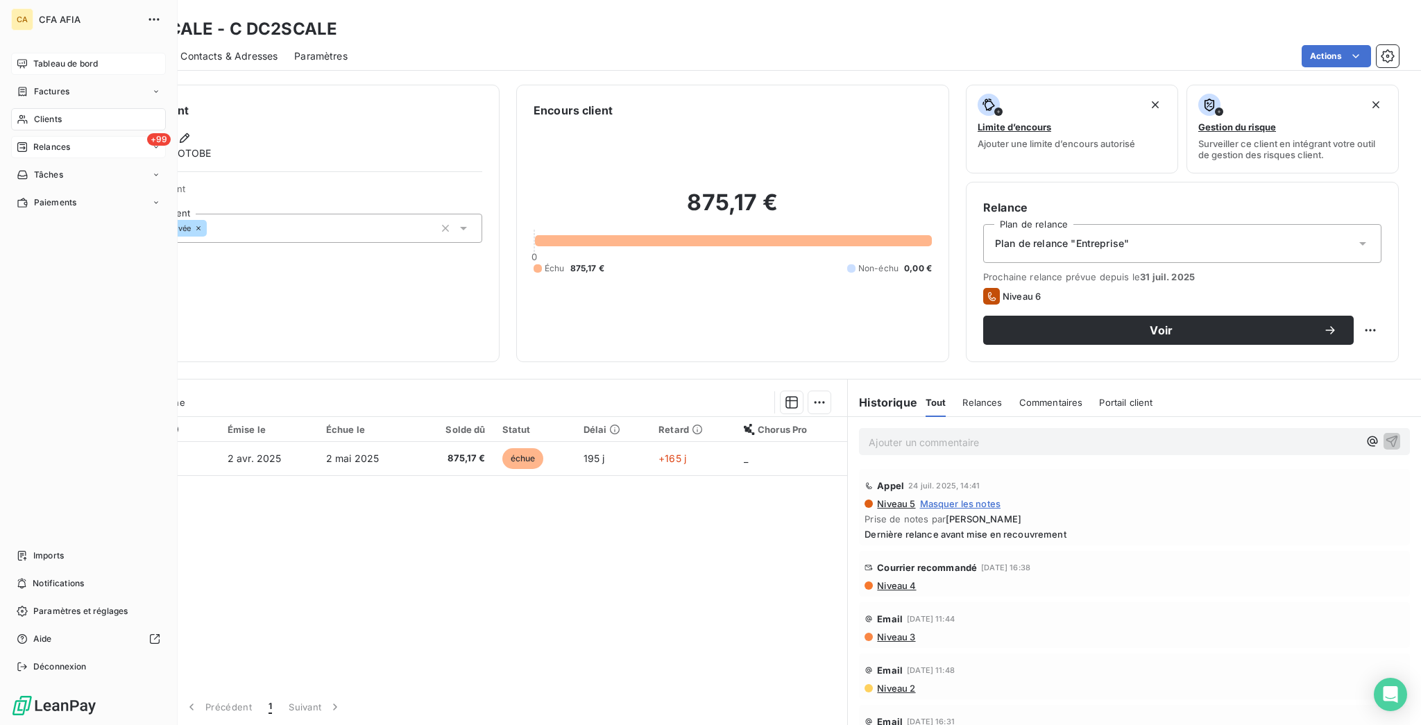
click at [21, 114] on icon at bounding box center [23, 119] width 12 height 11
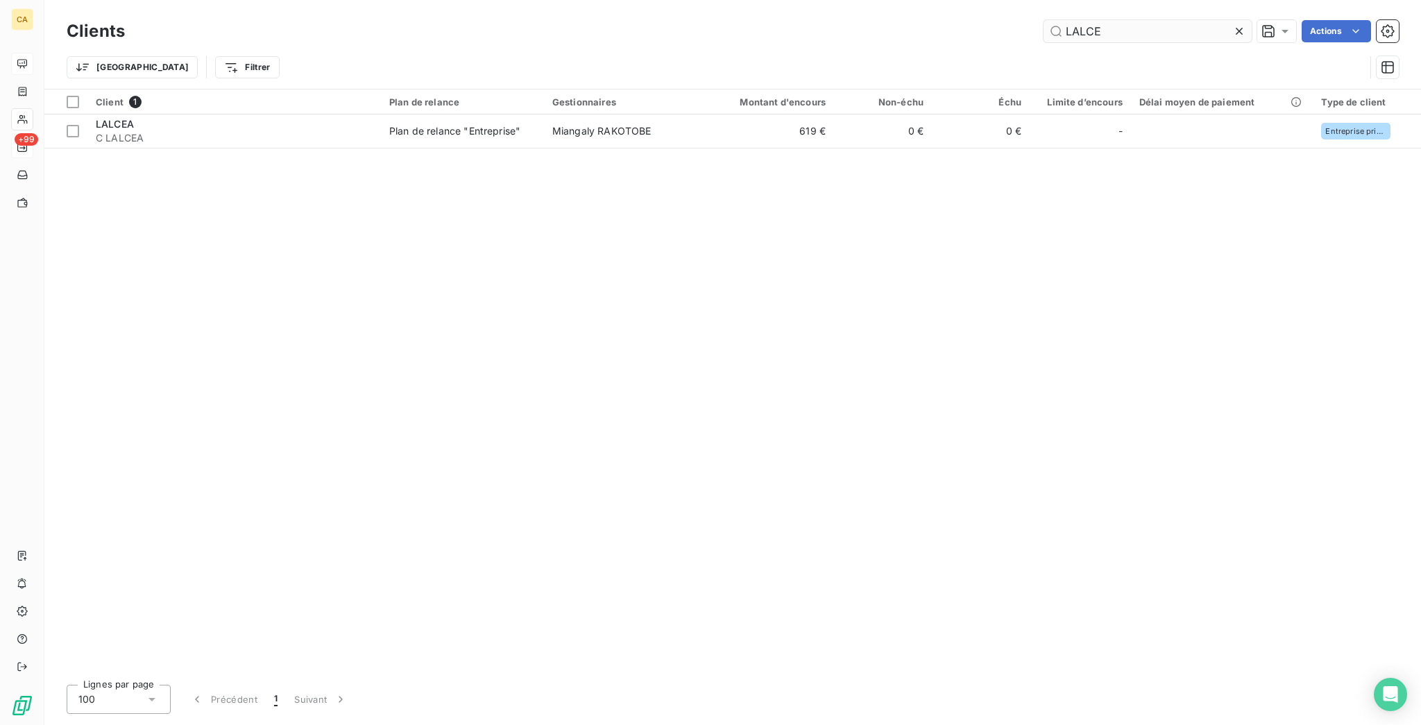
click at [1135, 22] on input "LALCE" at bounding box center [1147, 31] width 208 height 22
type input "S"
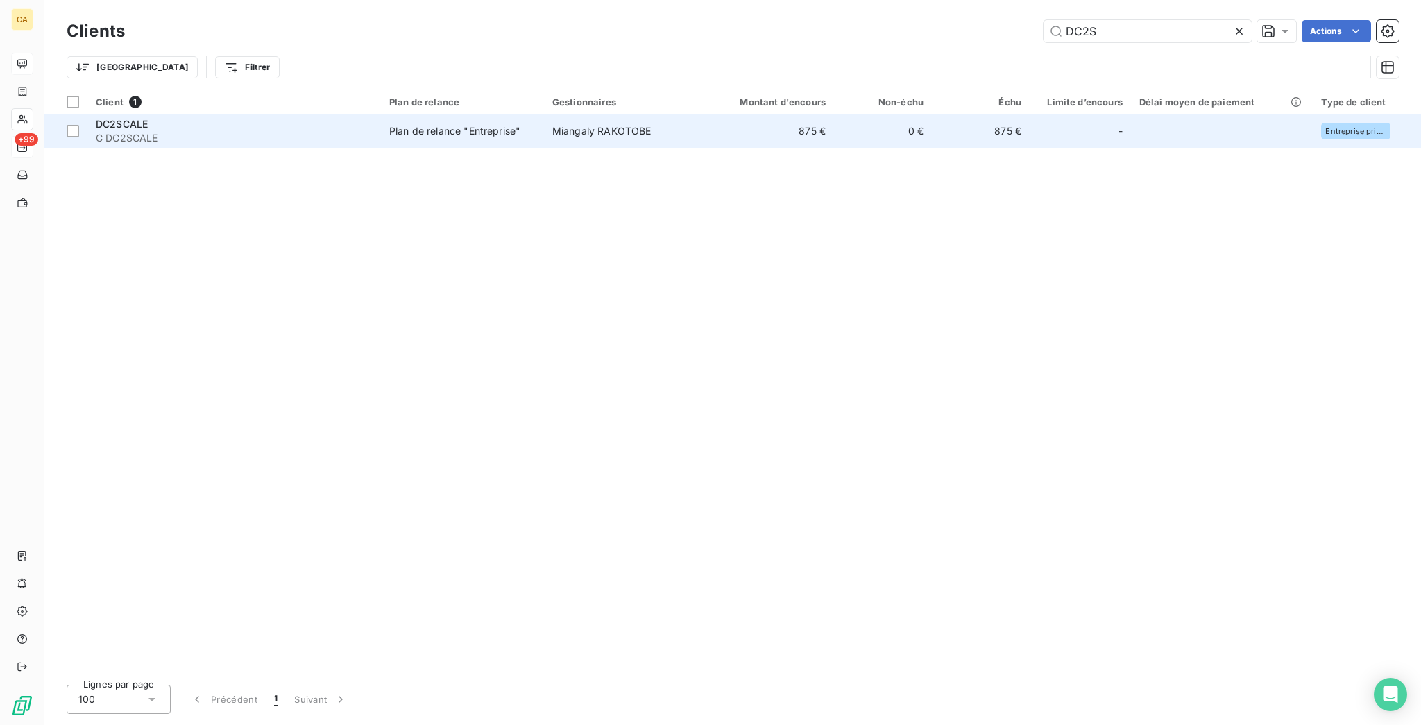
type input "DC2S"
click at [389, 124] on div "Plan de relance "Entreprise"" at bounding box center [454, 131] width 131 height 14
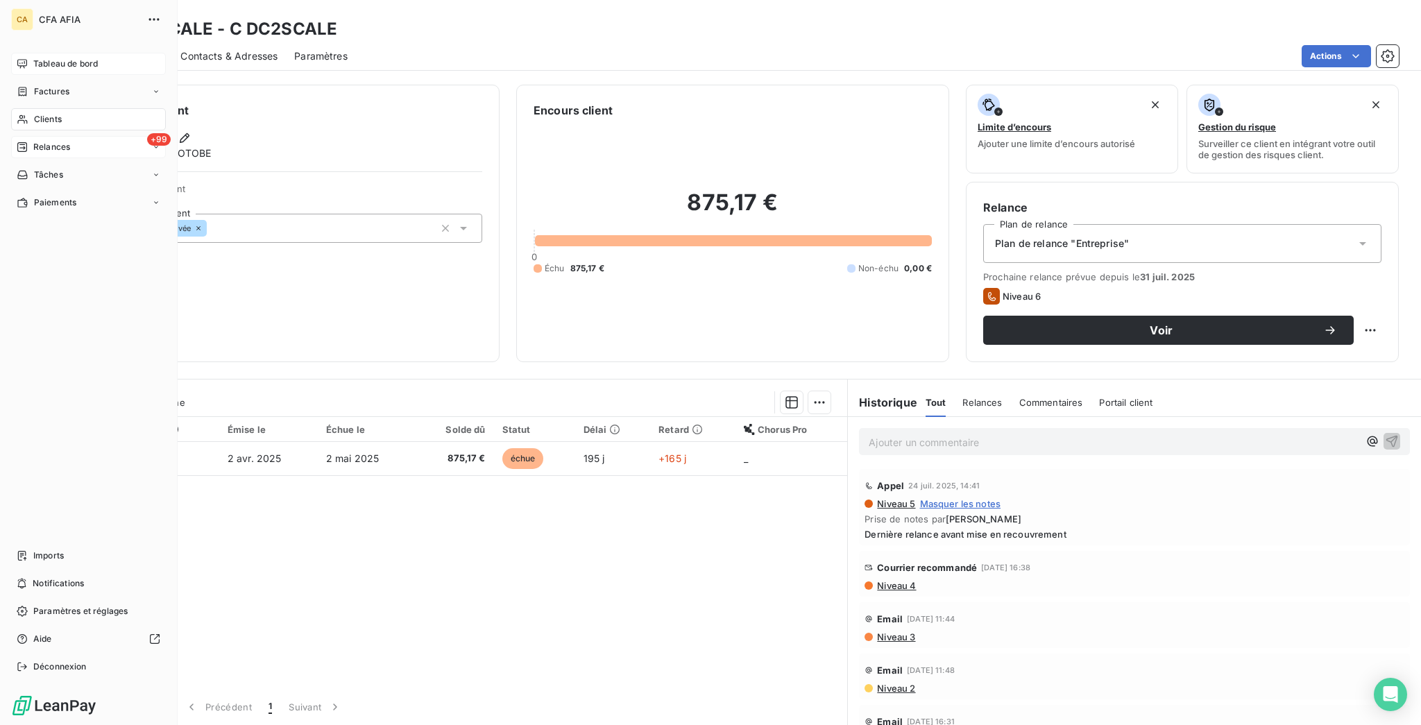
click at [0, 91] on div "CA CFA AFIA Tableau de bord Factures Clients +99 Relances Tâches Paiements Impo…" at bounding box center [89, 362] width 178 height 725
click at [12, 108] on div "Clients" at bounding box center [88, 119] width 155 height 22
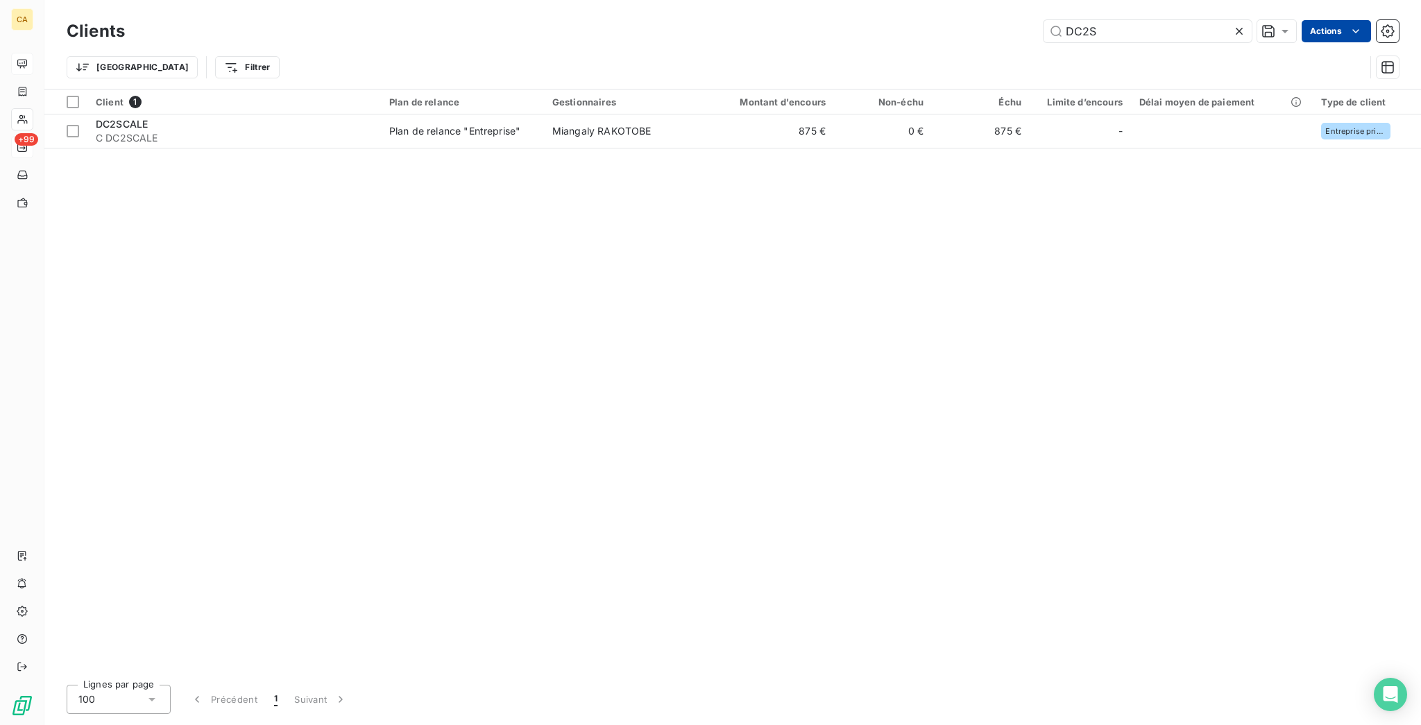
click at [1337, 25] on html "CA +99 Clients DC2S Actions Trier Filtrer Client 1 Plan de relance Gestionnaire…" at bounding box center [710, 362] width 1421 height 725
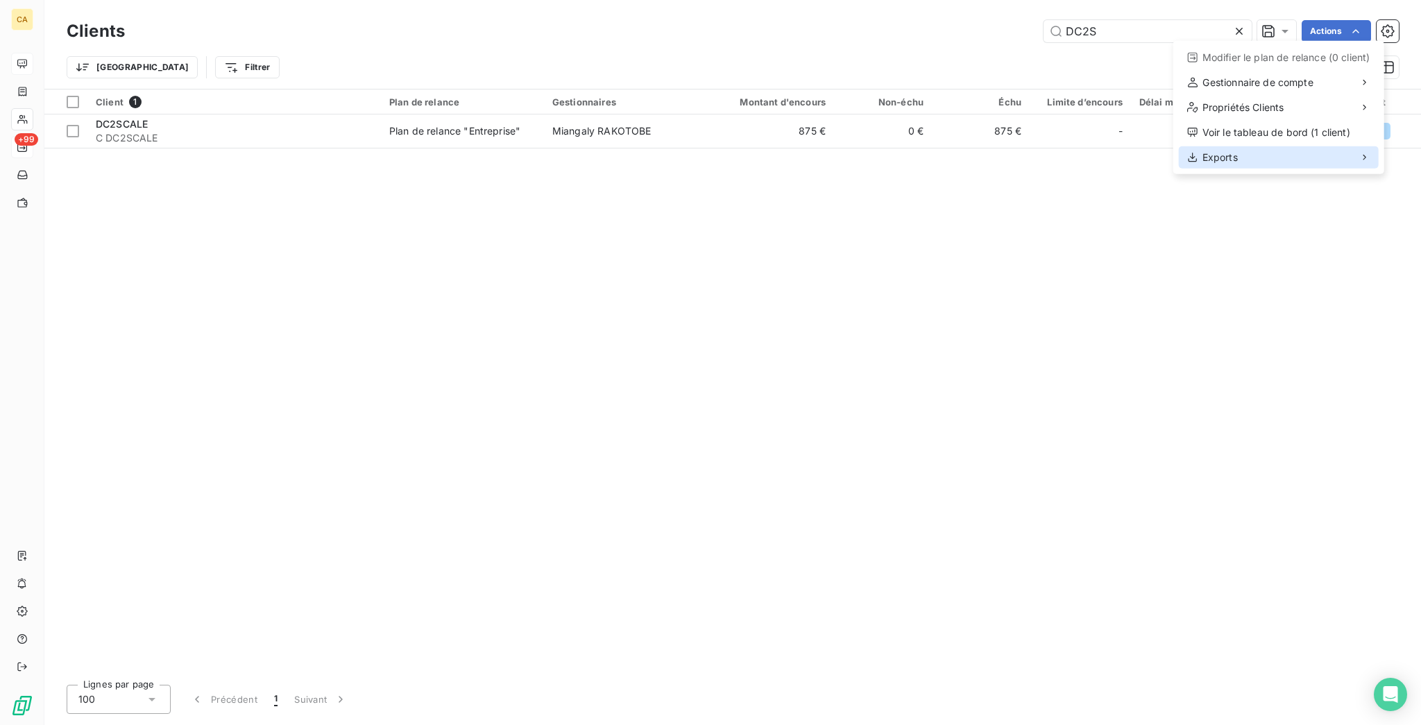
click at [1227, 151] on span "Exports" at bounding box center [1219, 158] width 35 height 14
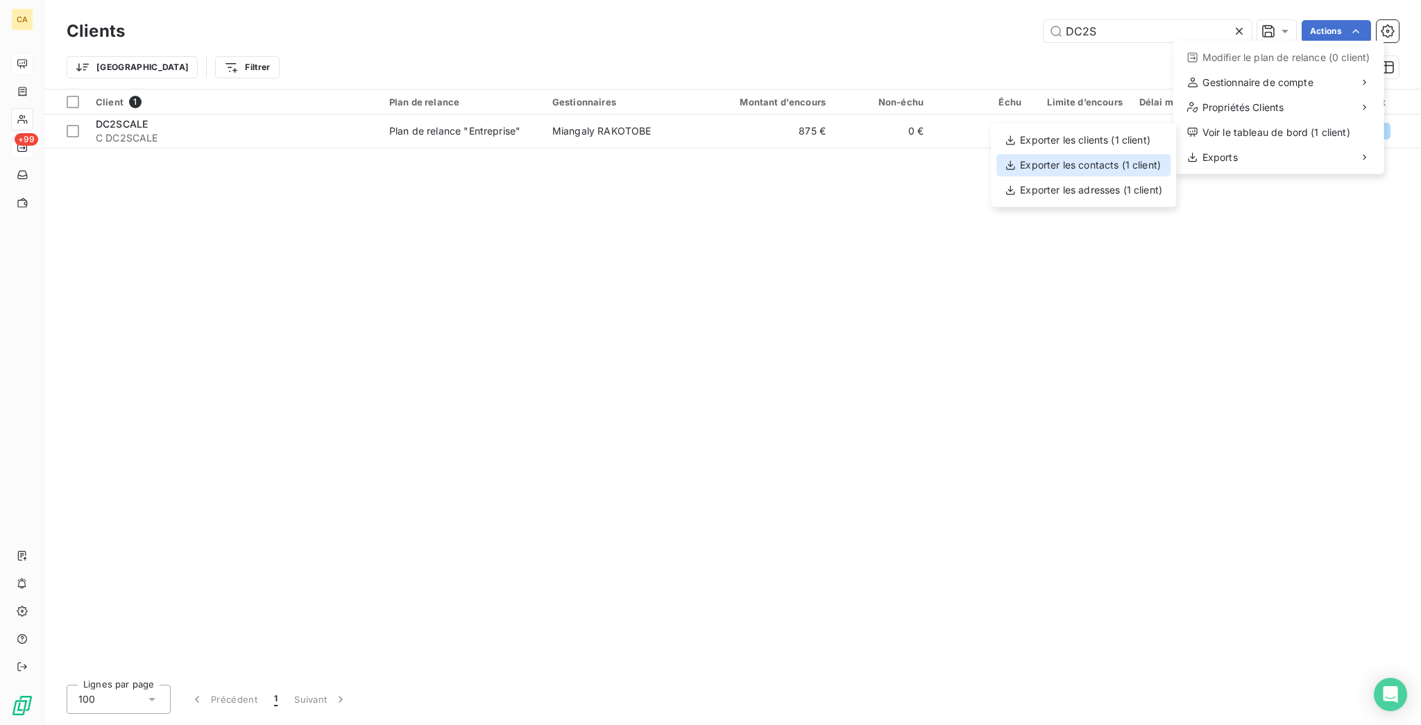
click at [1116, 158] on div "Exporter les contacts (1 client)" at bounding box center [1083, 165] width 174 height 22
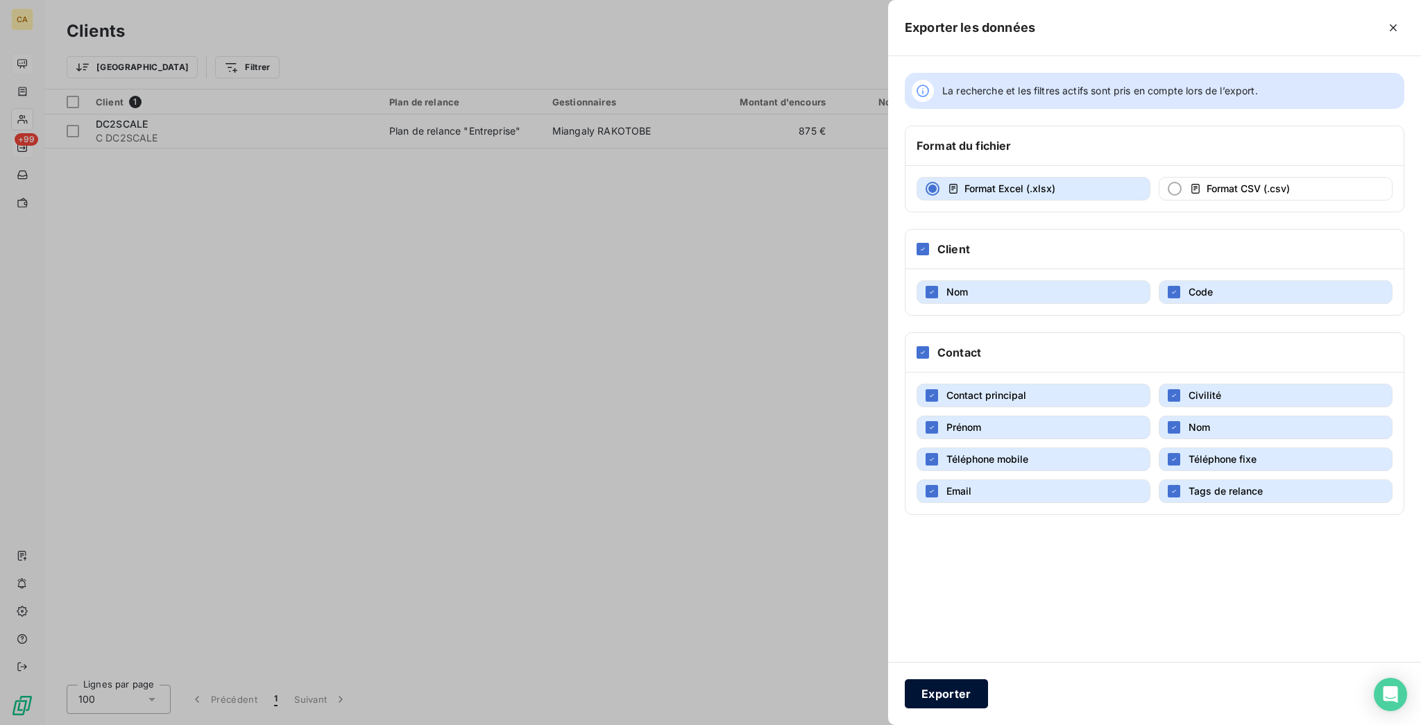
click at [988, 688] on button "Exporter" at bounding box center [946, 693] width 83 height 29
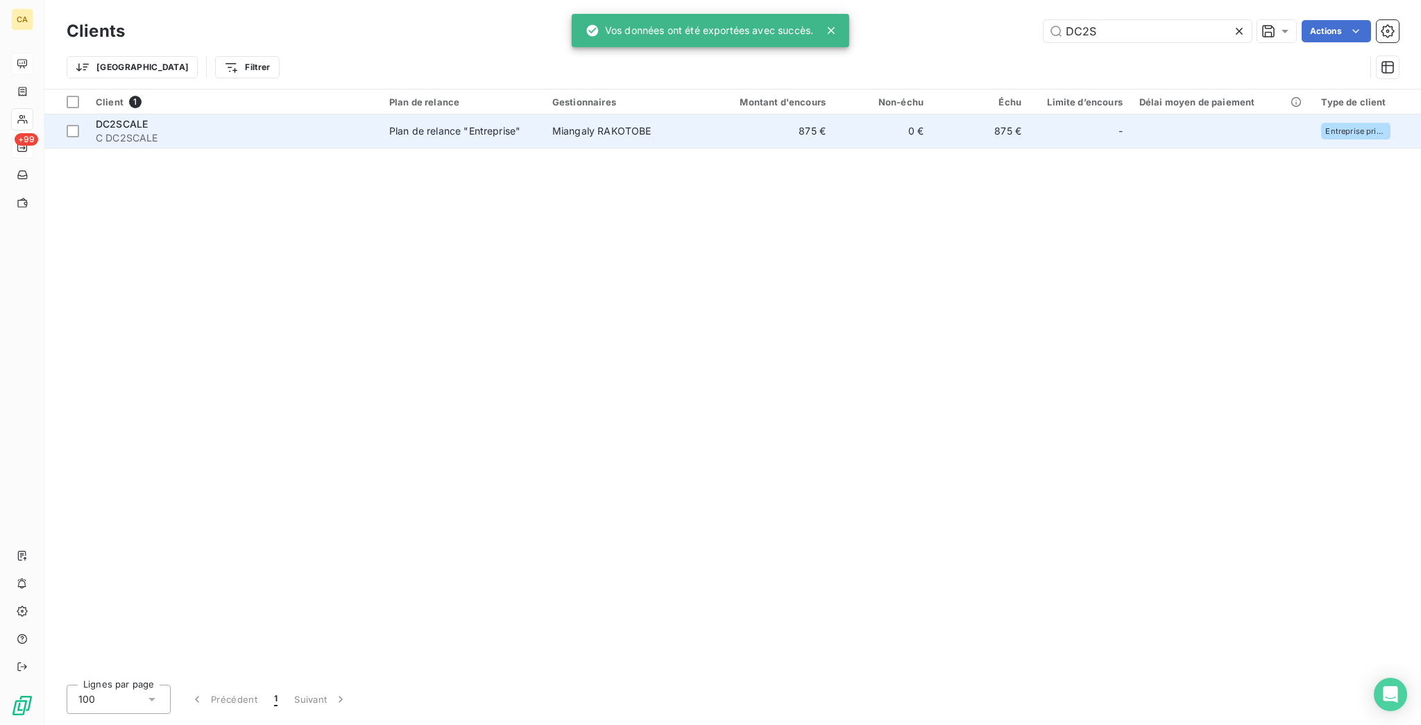
click at [273, 131] on span "C DC2SCALE" at bounding box center [234, 138] width 277 height 14
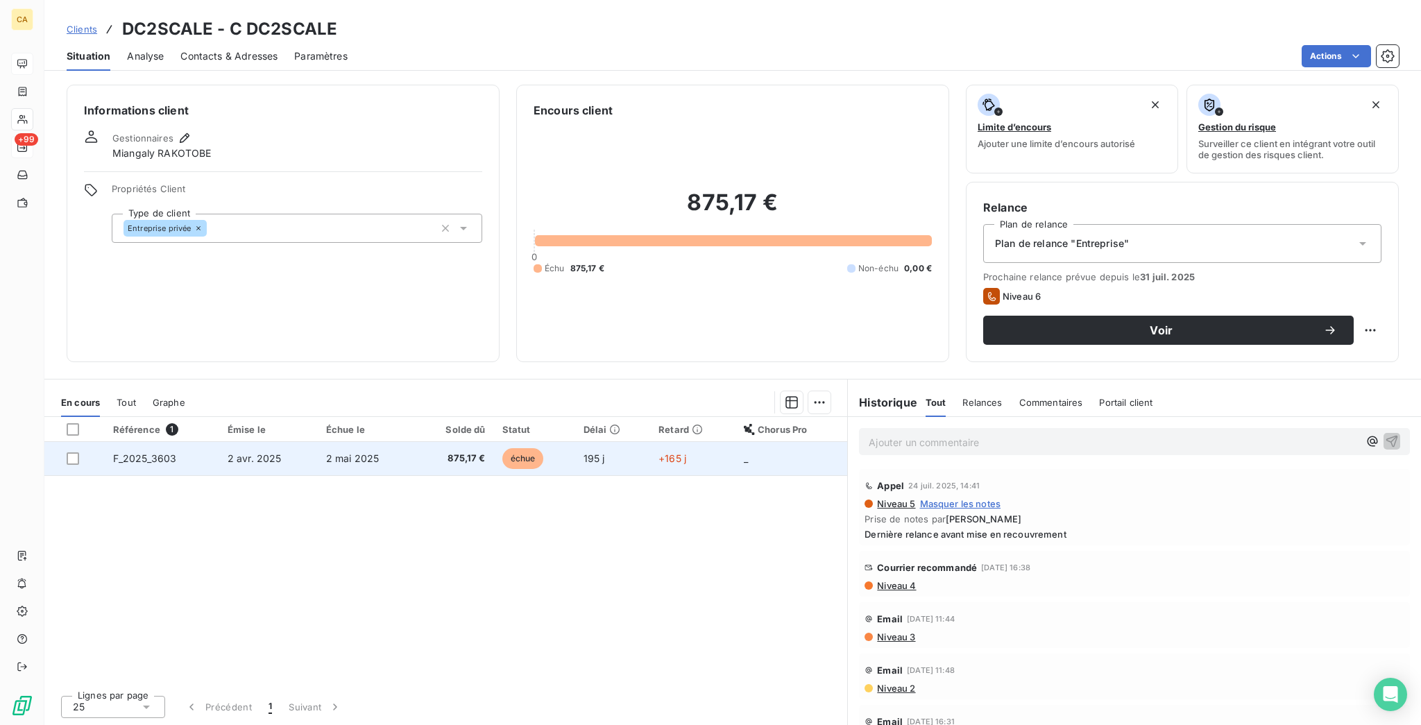
click at [669, 442] on td "+165 j" at bounding box center [692, 458] width 85 height 33
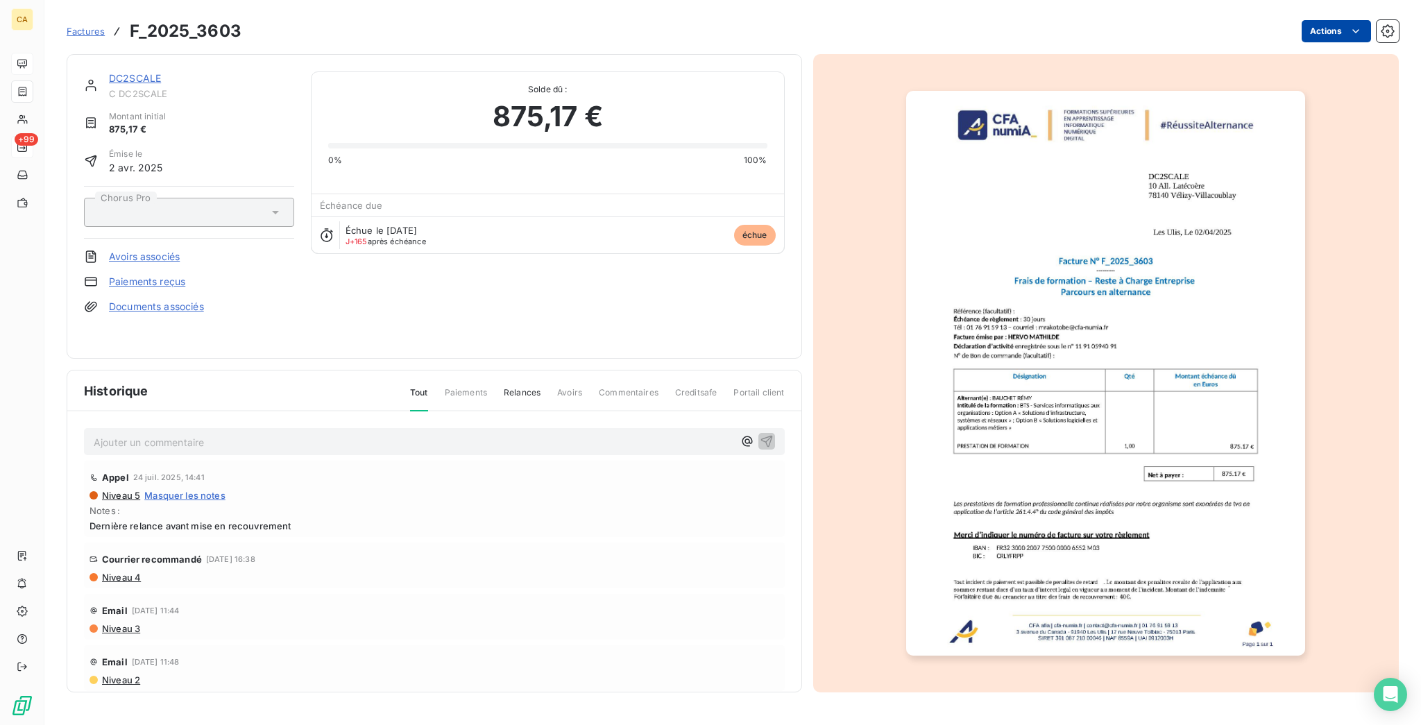
click at [1328, 26] on html "CA +99 Factures F_2025_3603 Actions DC2SCALE C DC2SCALE Montant initial 875,17 …" at bounding box center [710, 362] width 1421 height 725
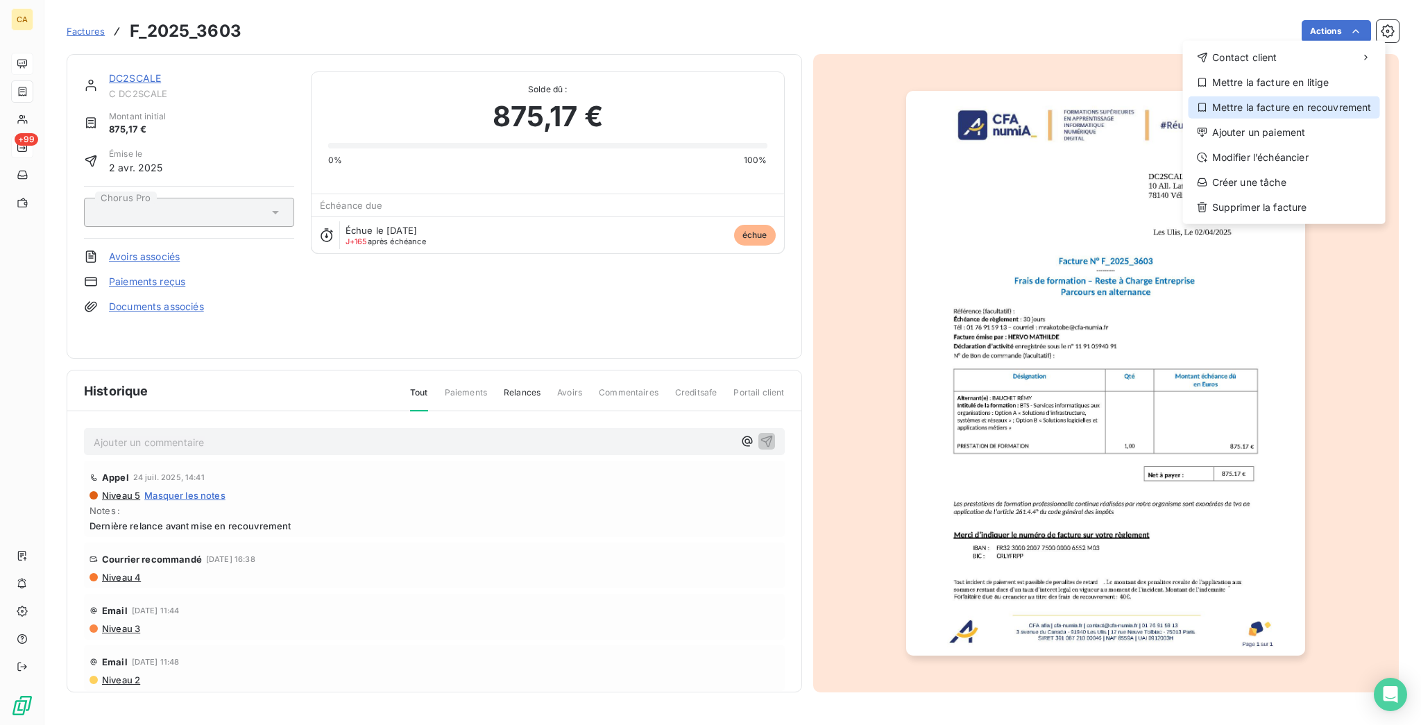
click at [1295, 96] on div "Mettre la facture en recouvrement" at bounding box center [1283, 107] width 191 height 22
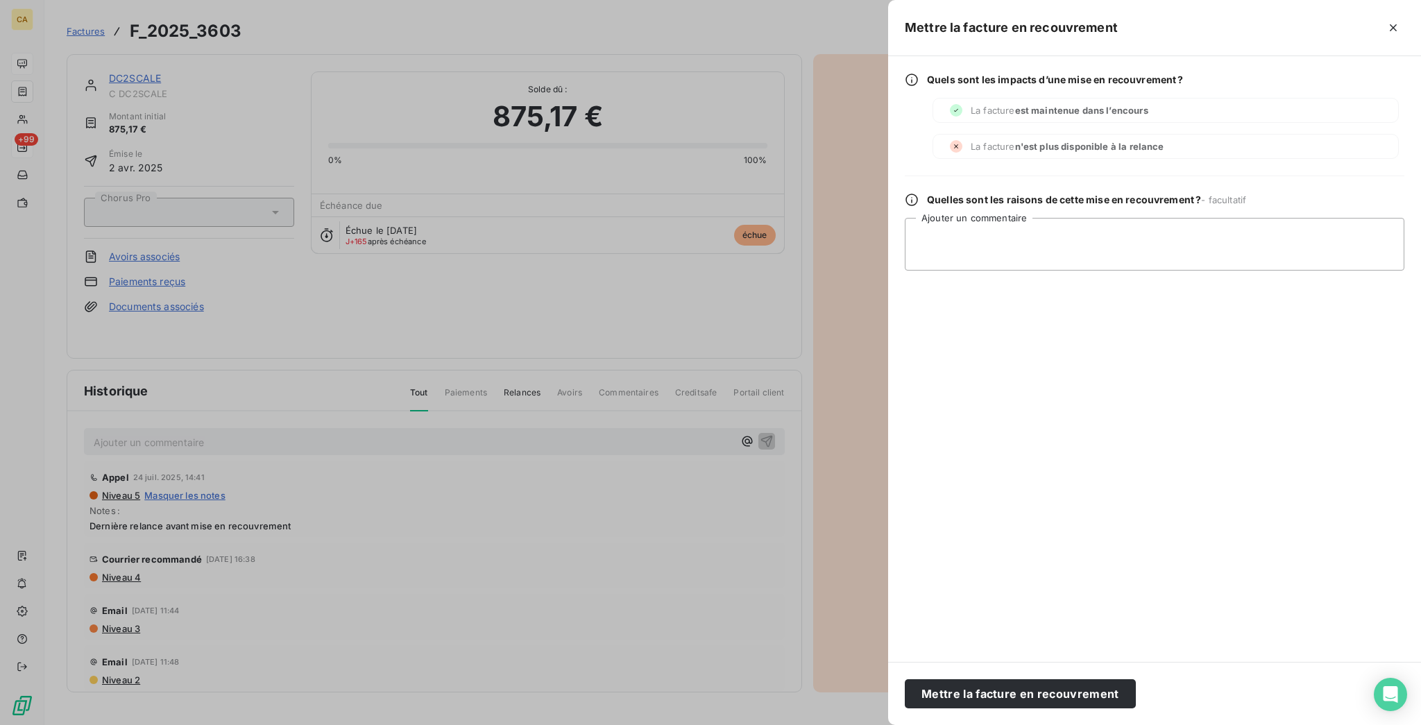
click at [1125, 722] on div "Mettre la facture en recouvrement" at bounding box center [1154, 693] width 533 height 63
click at [1123, 692] on button "Mettre la facture en recouvrement" at bounding box center [1020, 693] width 231 height 29
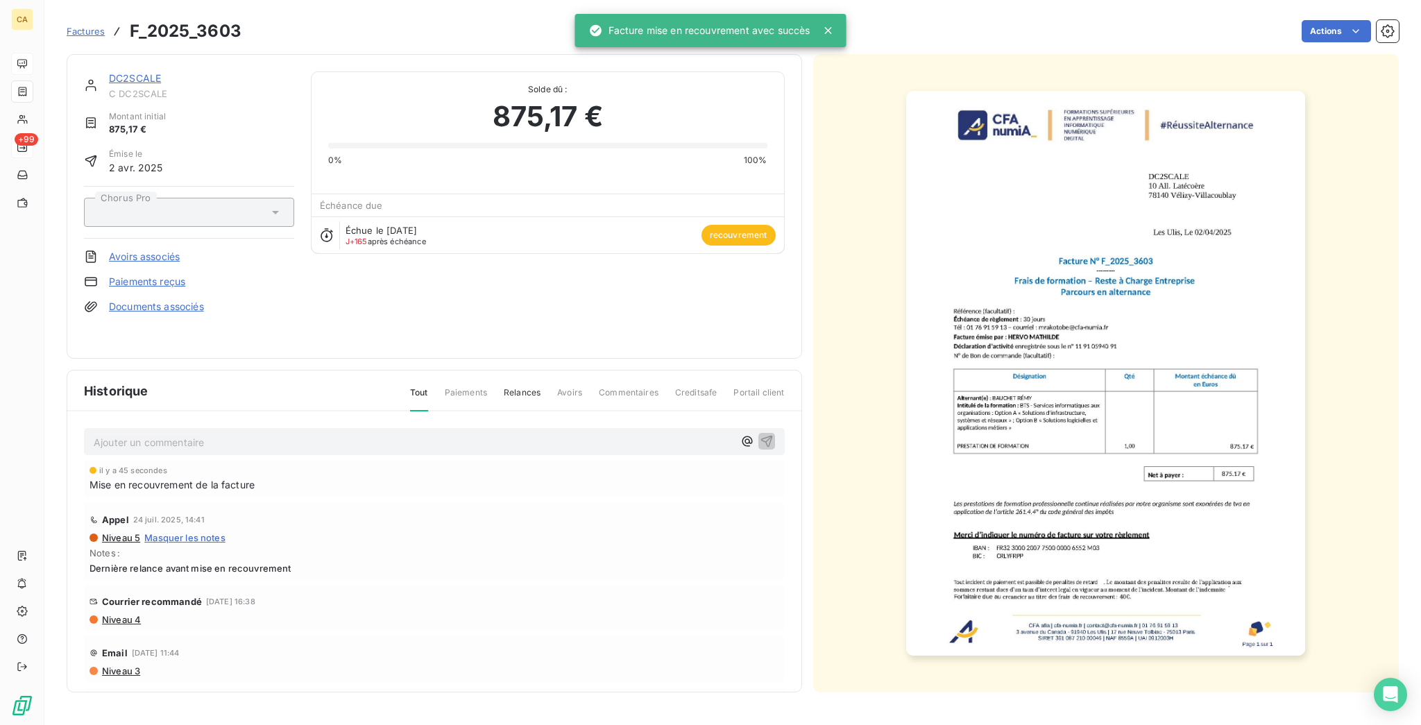
click at [109, 72] on link "DC2SCALE" at bounding box center [135, 78] width 52 height 12
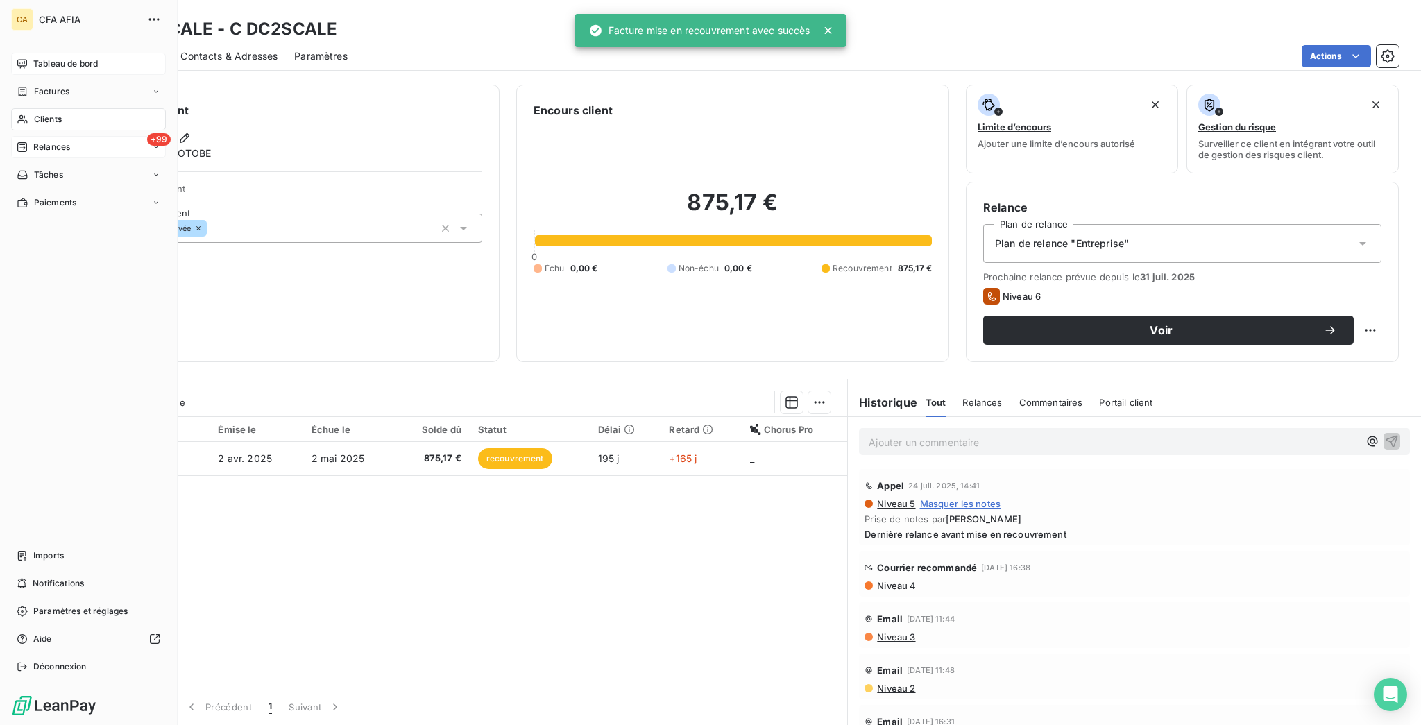
click at [25, 53] on div "Tableau de bord" at bounding box center [88, 64] width 155 height 22
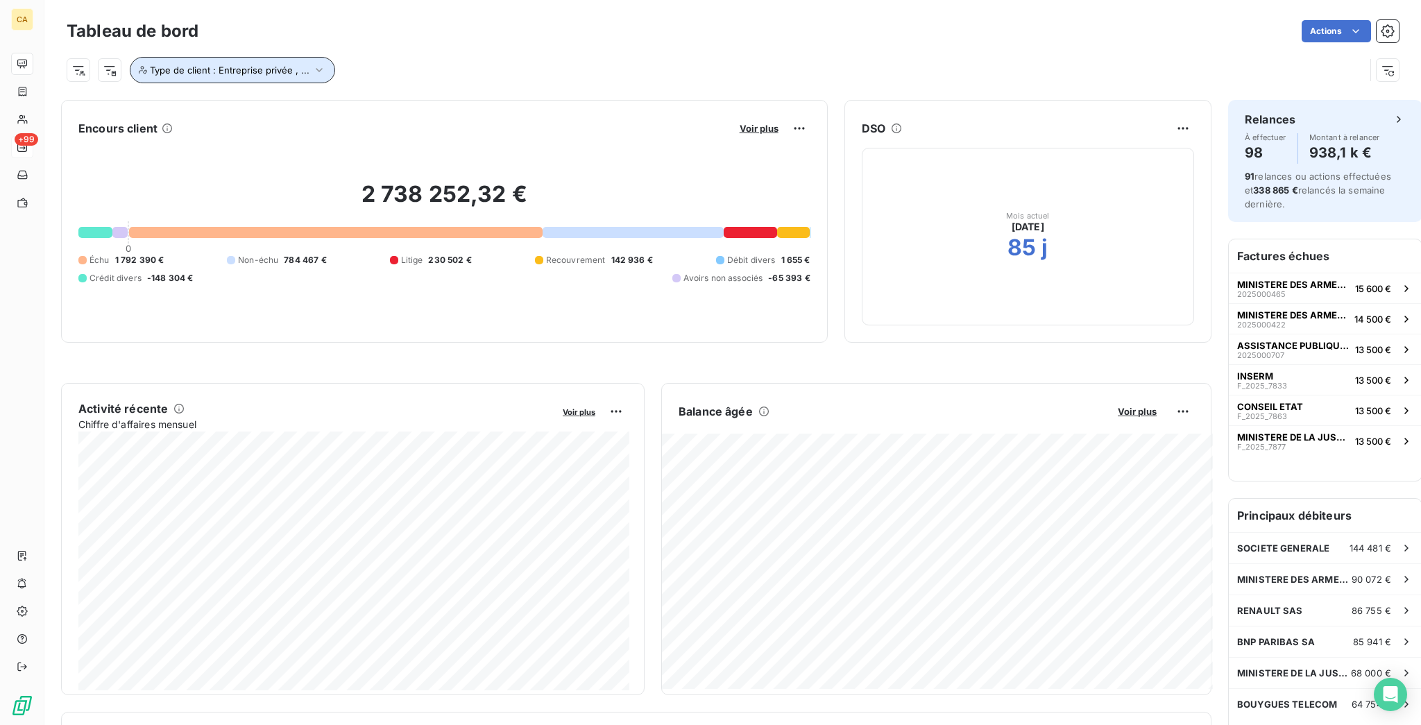
click at [250, 70] on button "Type de client : Entreprise privée , ..." at bounding box center [232, 70] width 205 height 26
click at [314, 92] on span "Entreprise privée" at bounding box center [346, 96] width 64 height 8
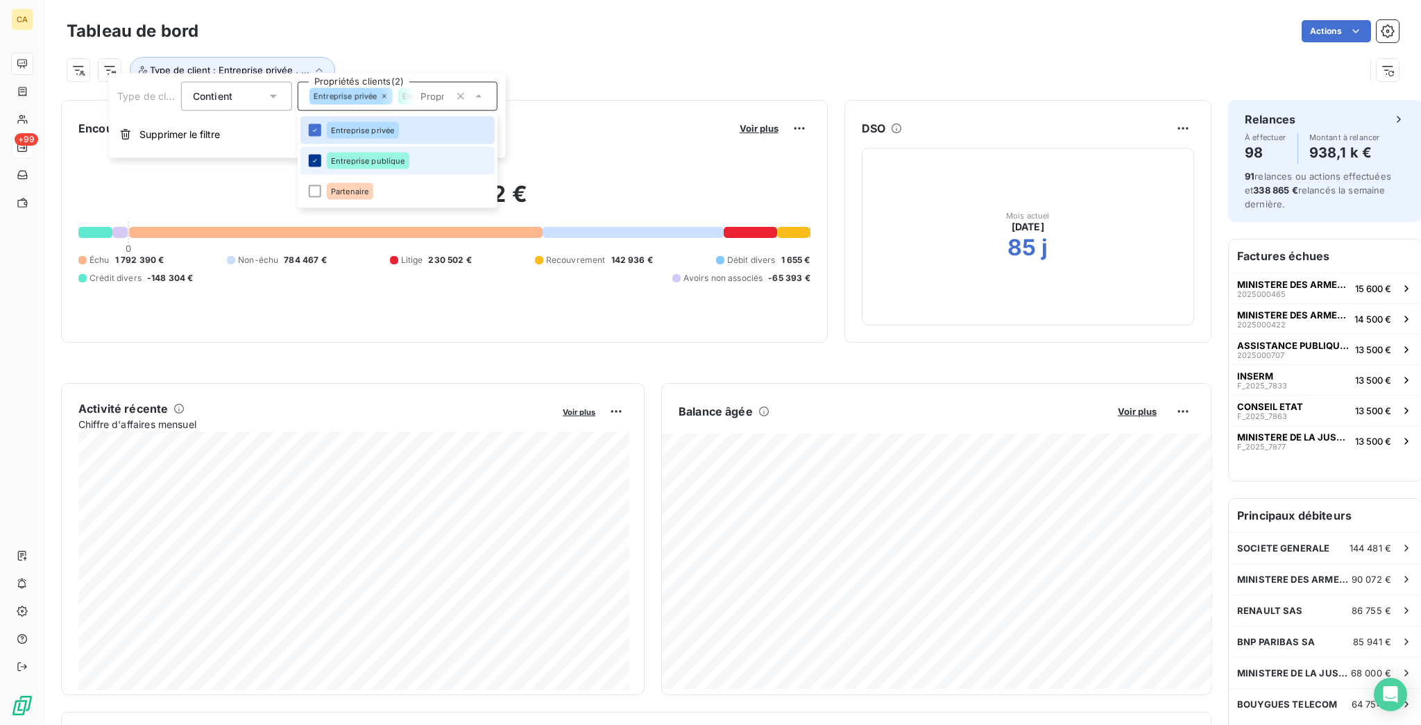
click at [309, 157] on div at bounding box center [315, 161] width 12 height 12
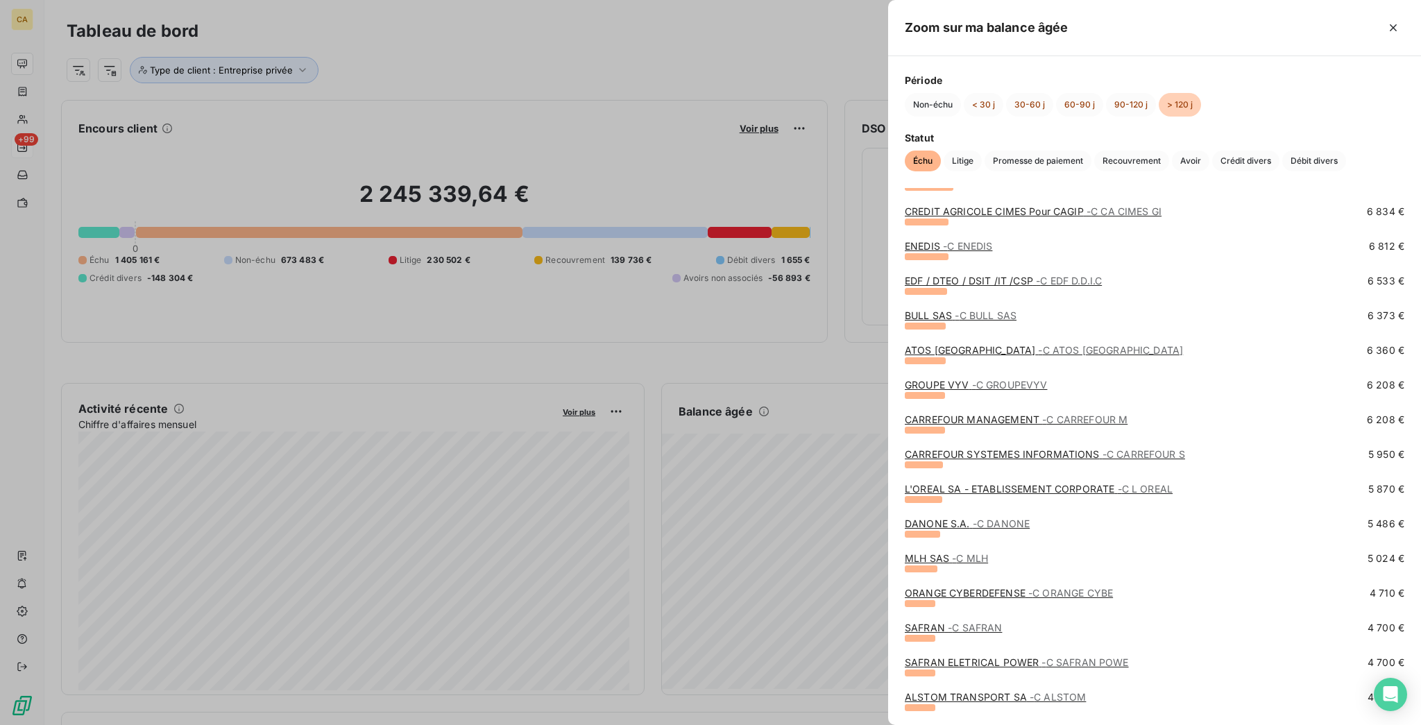
scroll to position [739, 0]
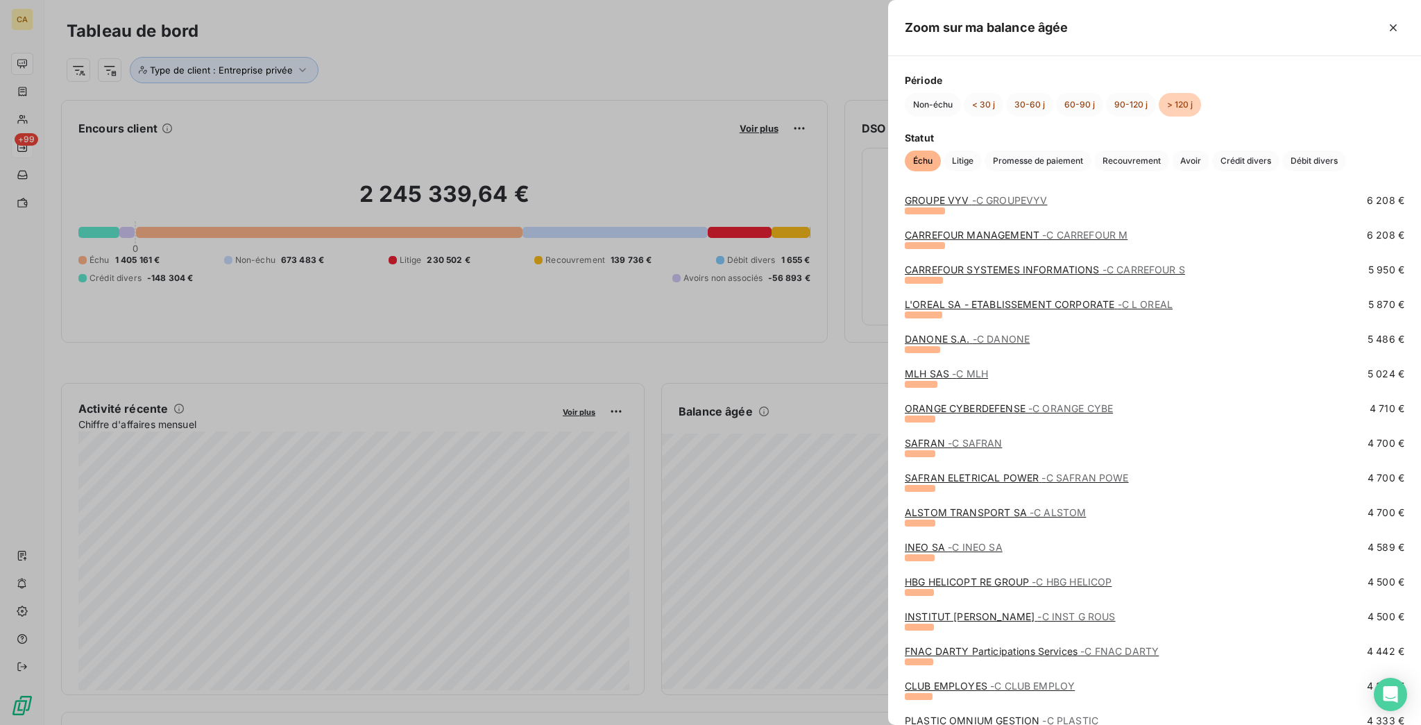
click at [988, 375] on span "- C MLH" at bounding box center [970, 374] width 36 height 12
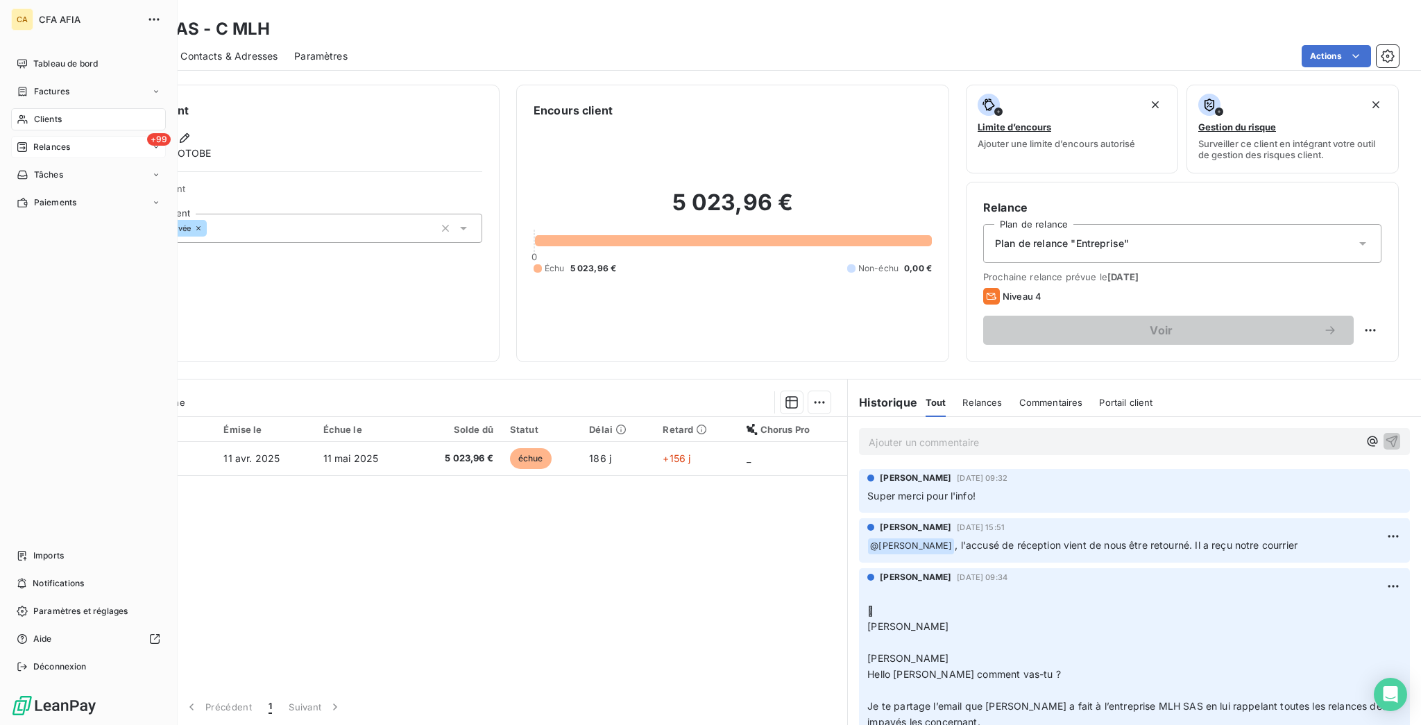
click at [39, 113] on span "Clients" at bounding box center [48, 119] width 28 height 12
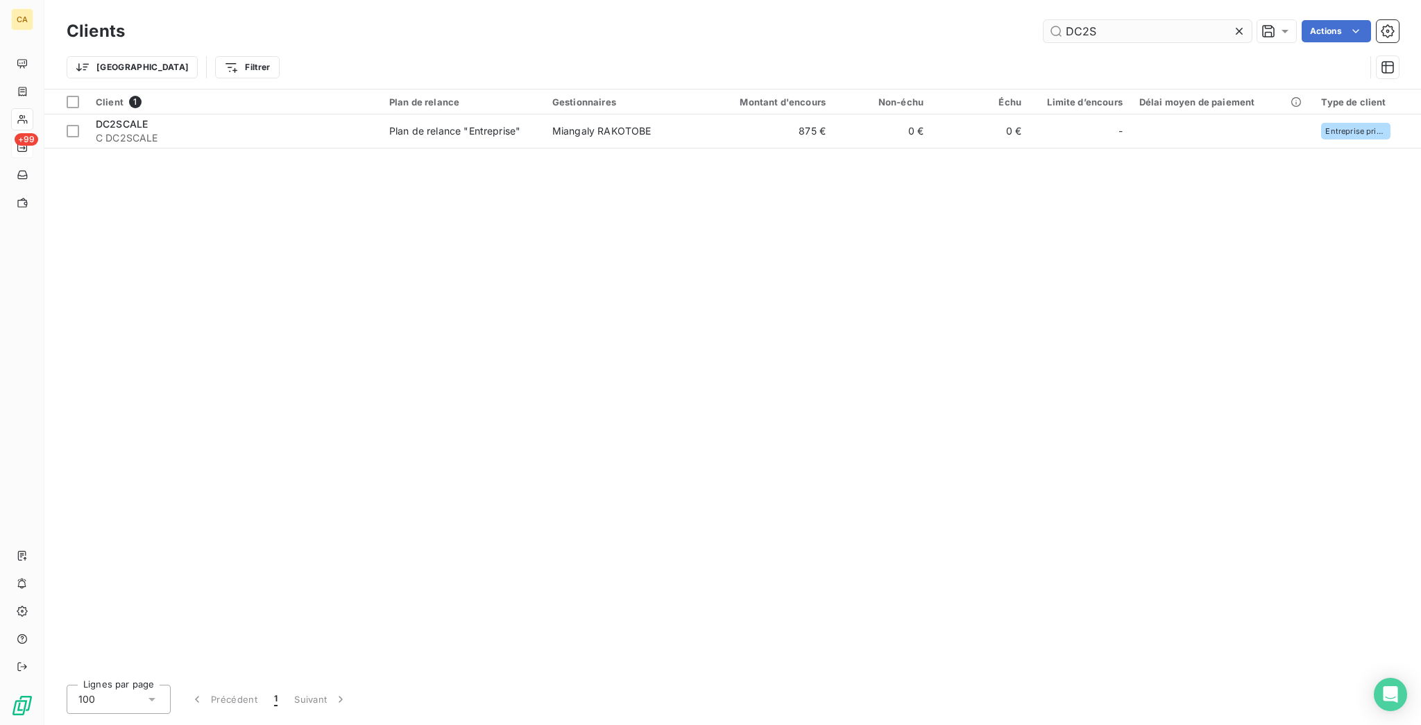
click at [1133, 38] on div "Clients DC2S Actions" at bounding box center [733, 31] width 1332 height 29
click at [1133, 34] on input "DC2S" at bounding box center [1147, 31] width 208 height 22
type input "MLH"
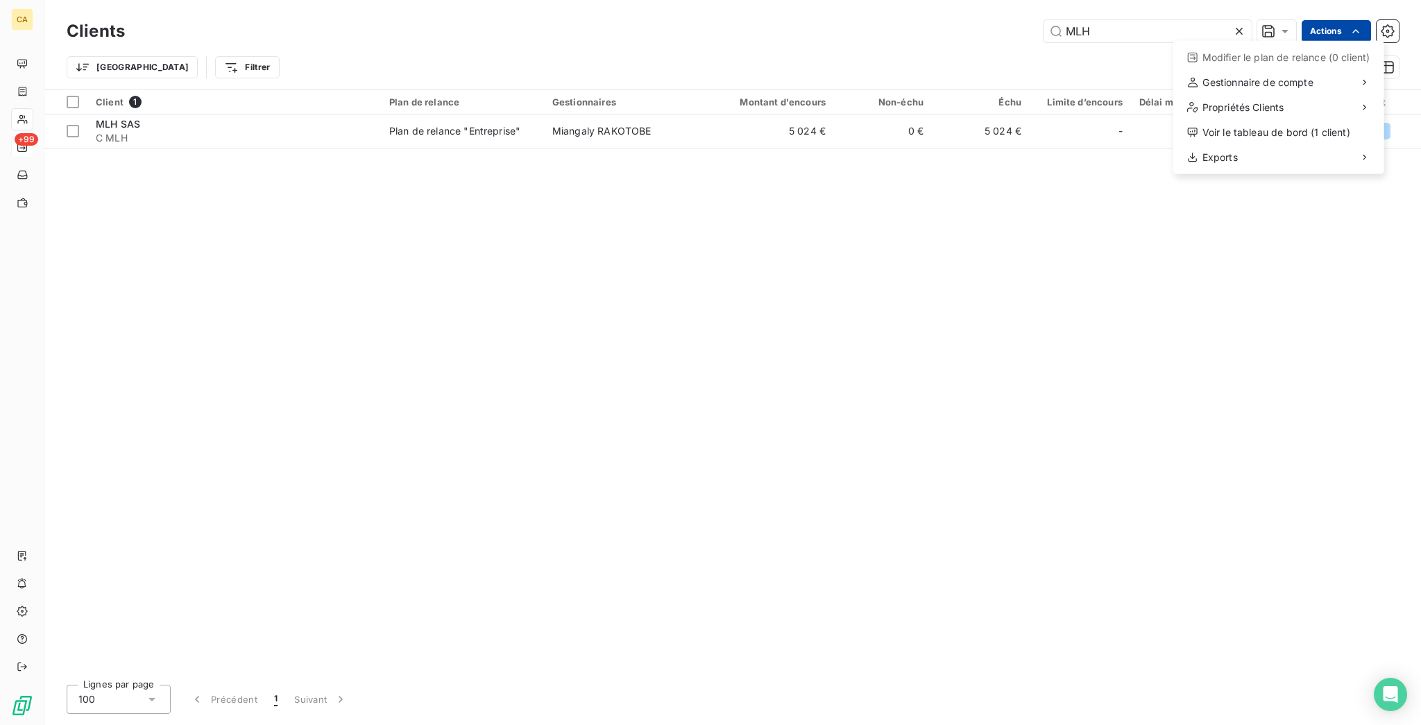
click at [1331, 27] on html "CA +99 Clients MLH Actions Modifier le plan de relance (0 client) Gestionnaire …" at bounding box center [710, 362] width 1421 height 725
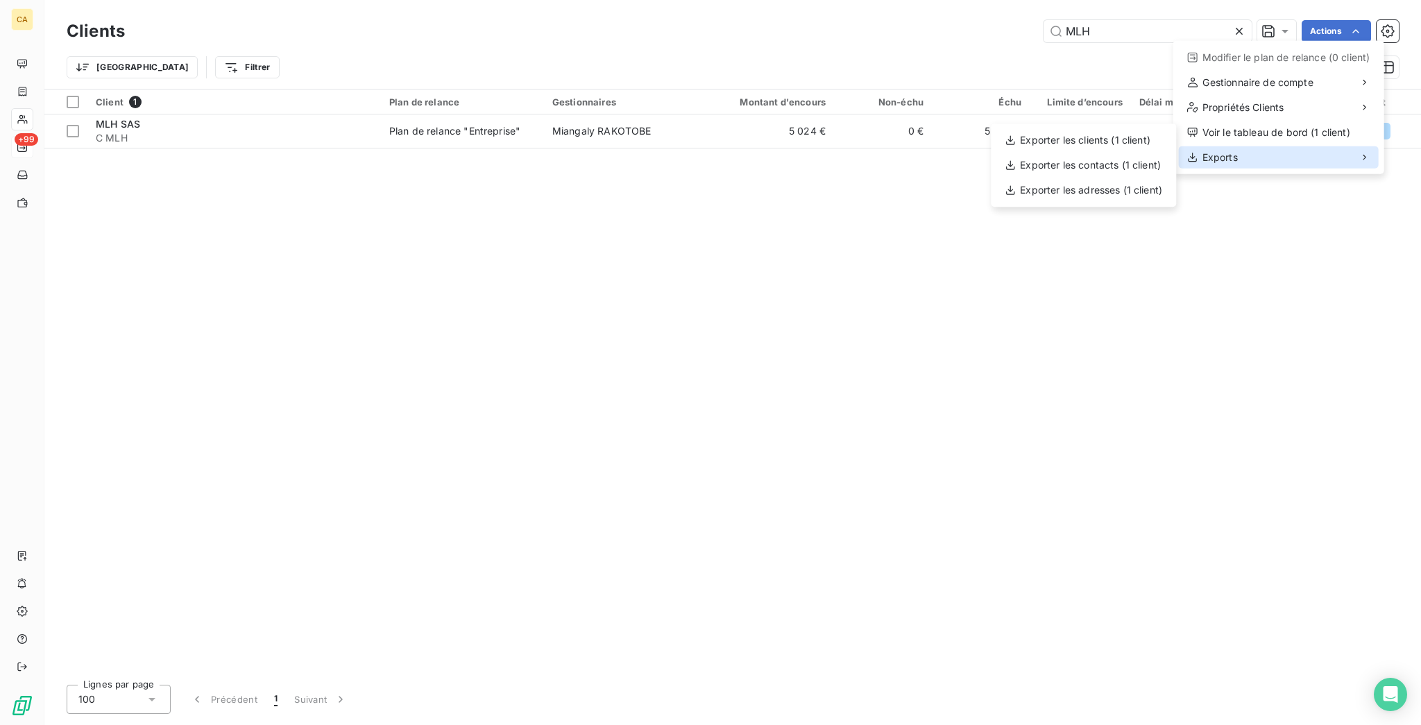
click at [1249, 146] on div "Exports" at bounding box center [1279, 157] width 200 height 22
click at [1017, 154] on div "Exporter les contacts (1 client)" at bounding box center [1083, 165] width 174 height 22
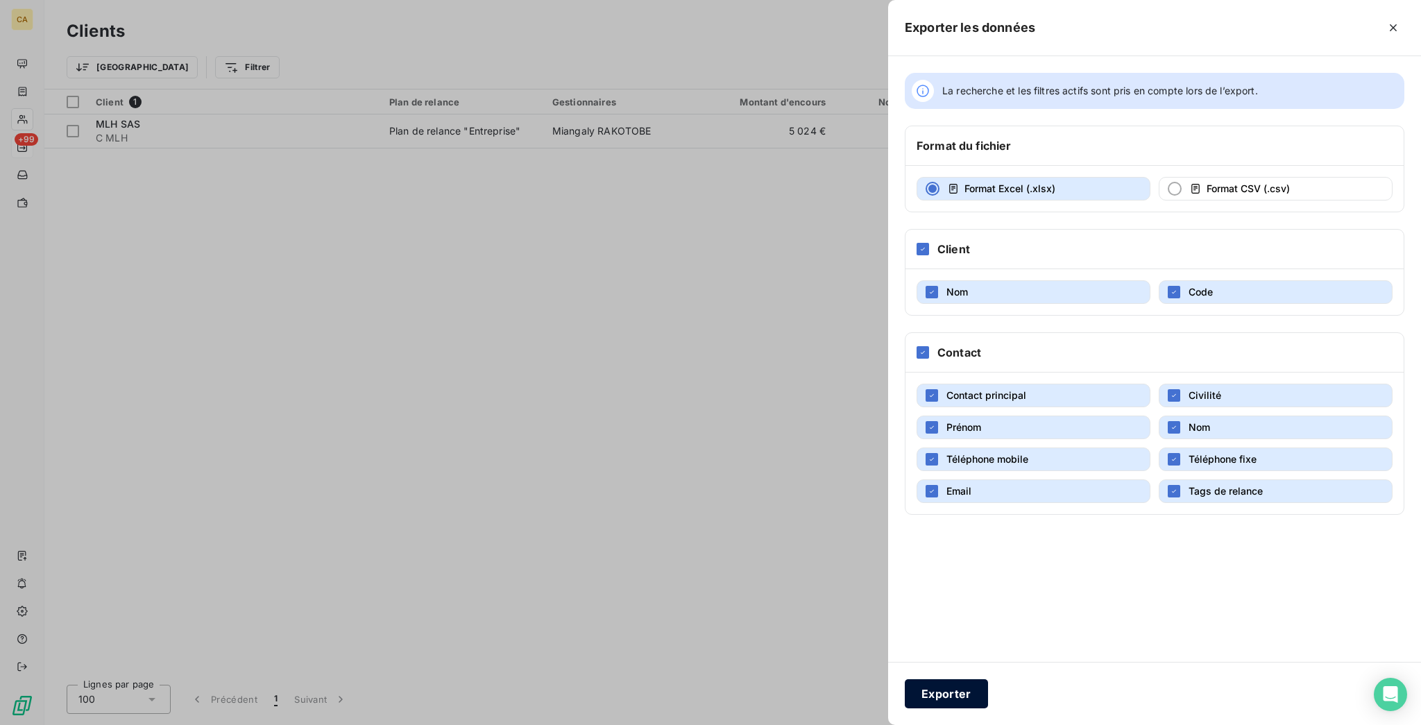
click at [988, 696] on button "Exporter" at bounding box center [946, 693] width 83 height 29
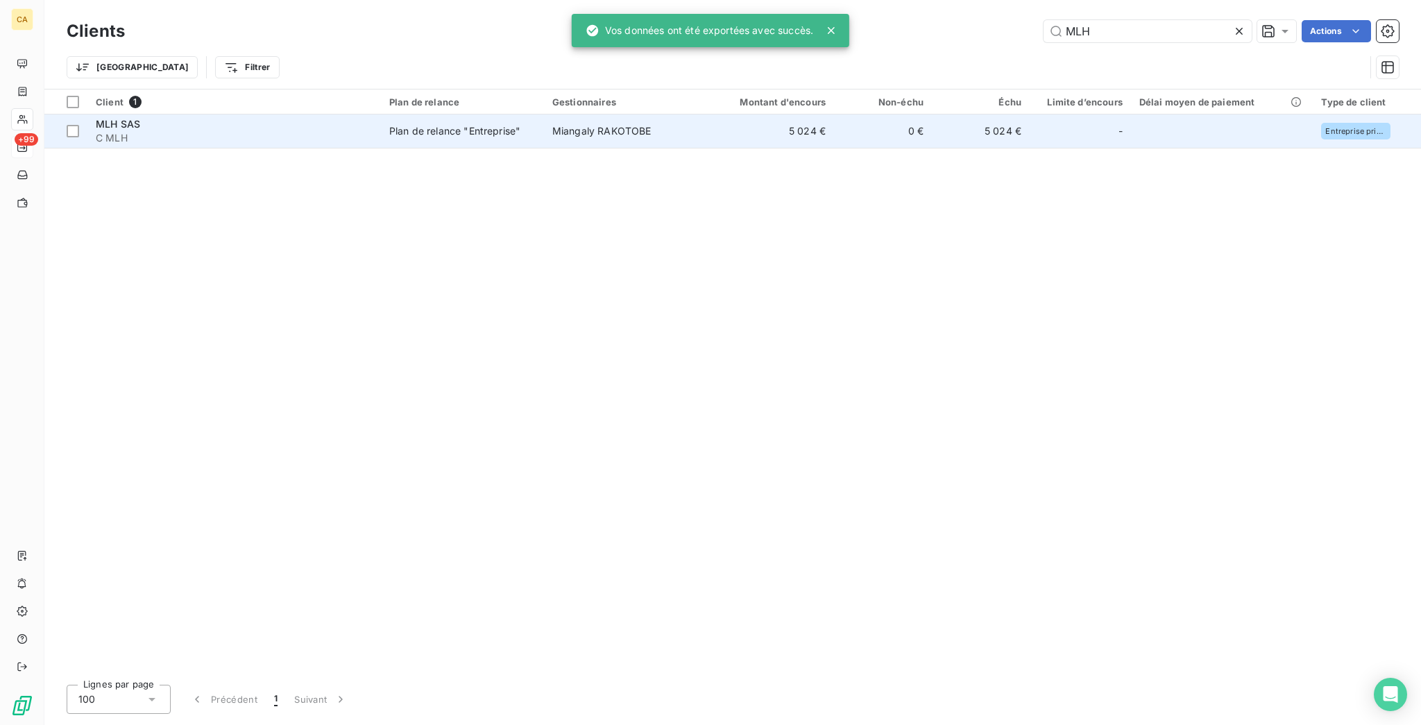
click at [503, 120] on td "Plan de relance "Entreprise"" at bounding box center [462, 130] width 163 height 33
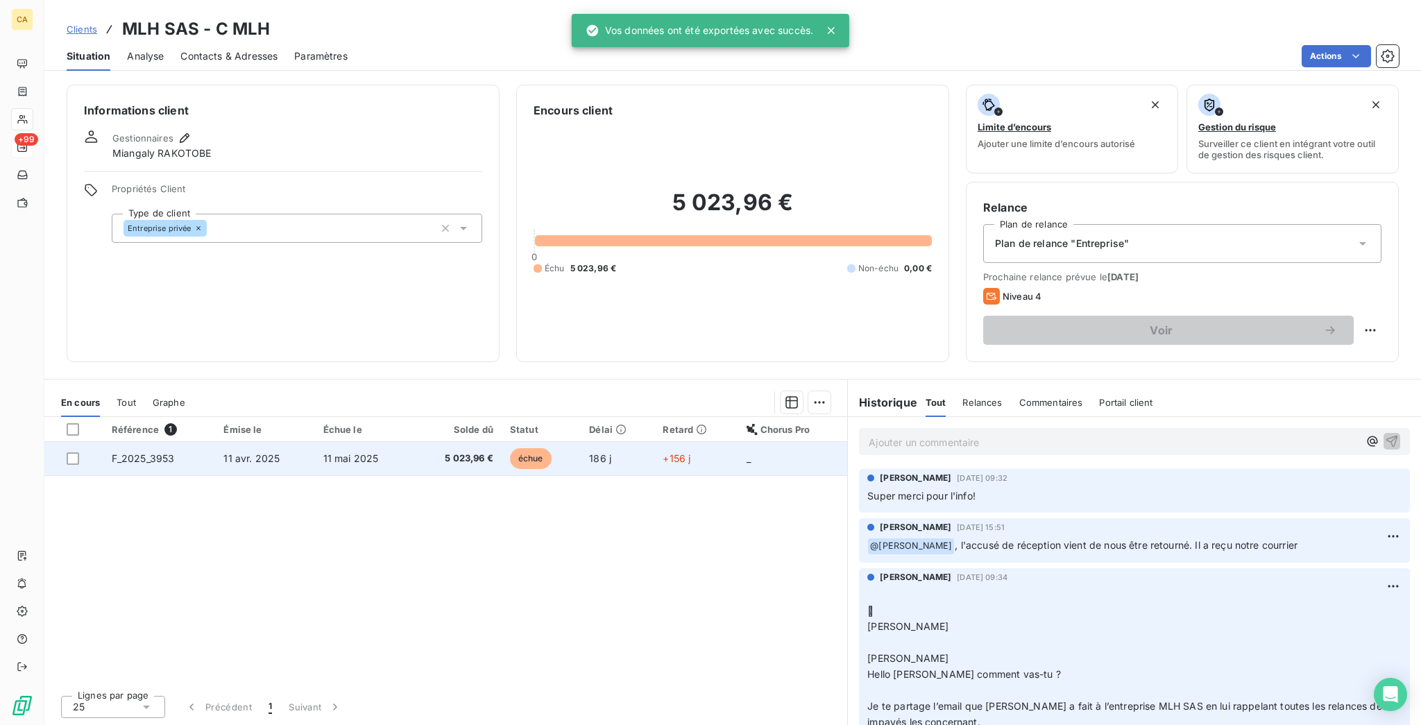
click at [239, 452] on span "11 avr. 2025" at bounding box center [251, 458] width 56 height 12
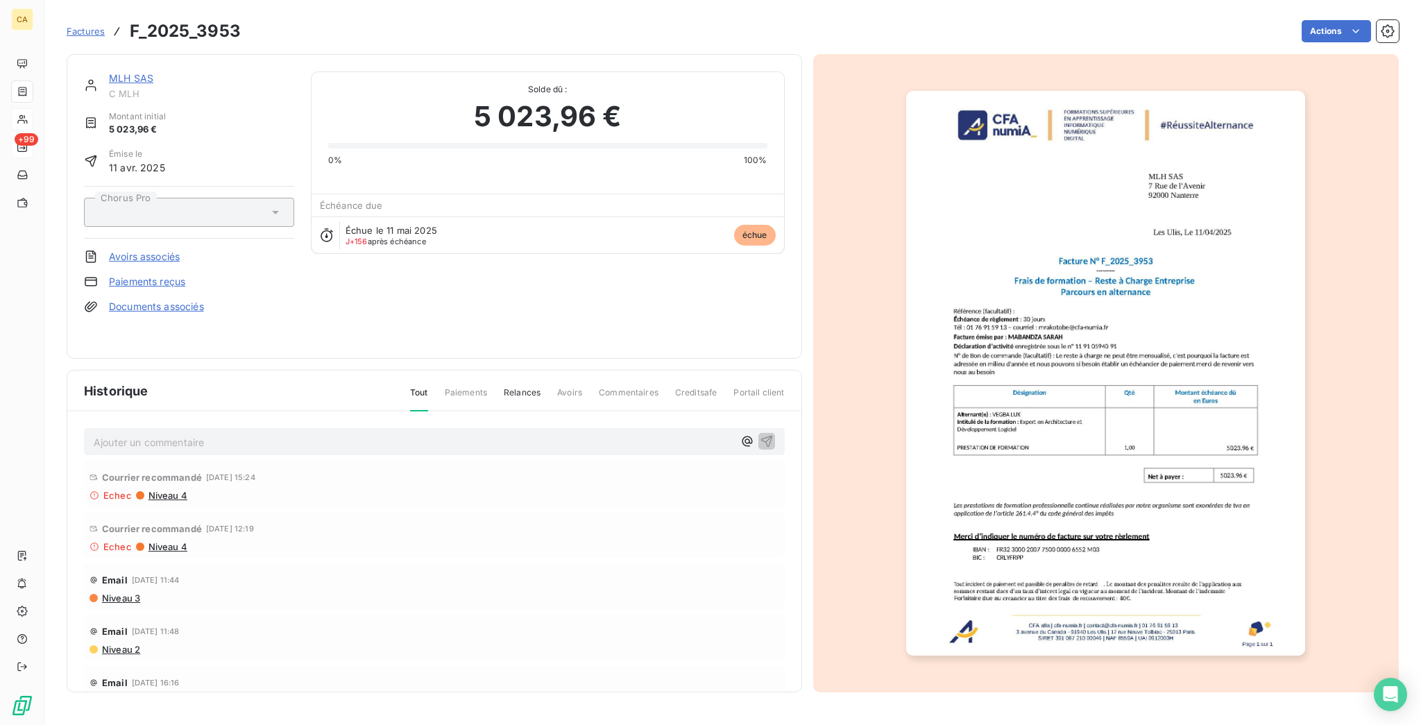
click at [1015, 259] on img "button" at bounding box center [1105, 373] width 399 height 565
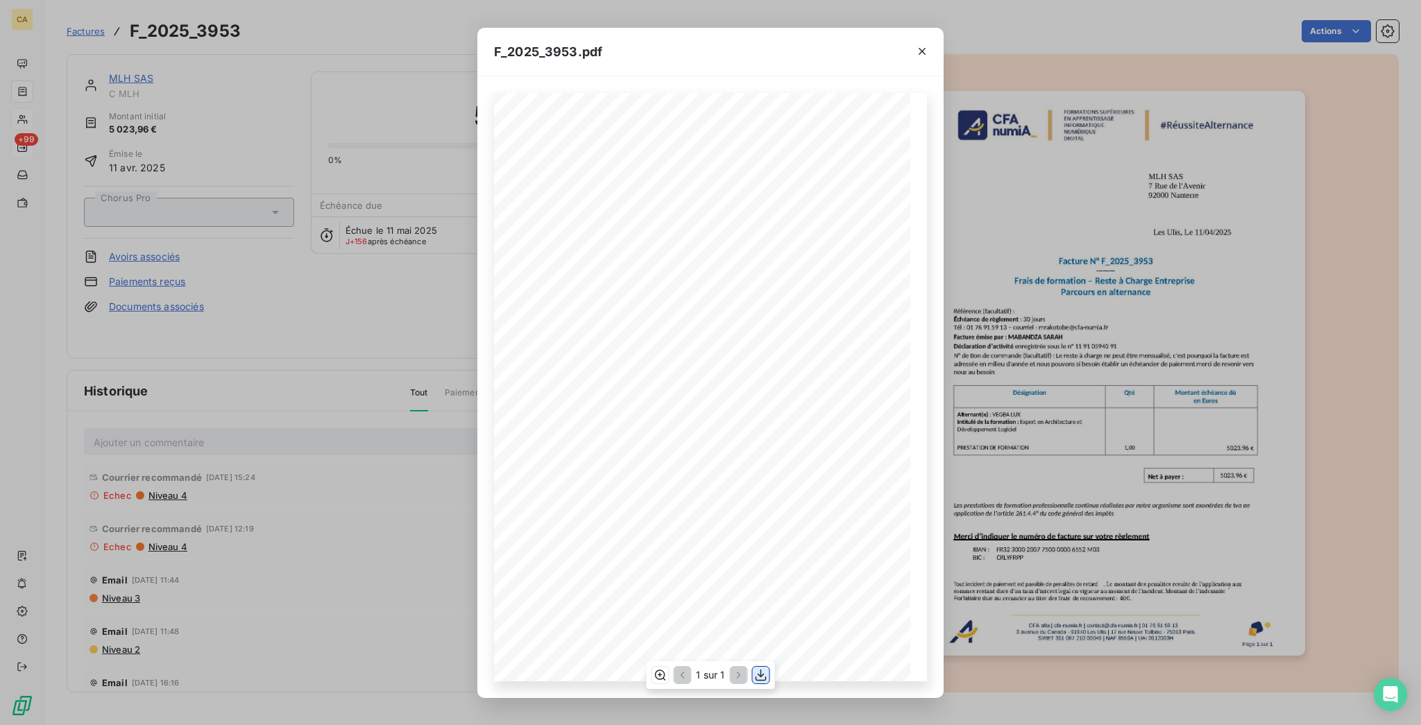
click at [756, 677] on icon "button" at bounding box center [761, 675] width 14 height 14
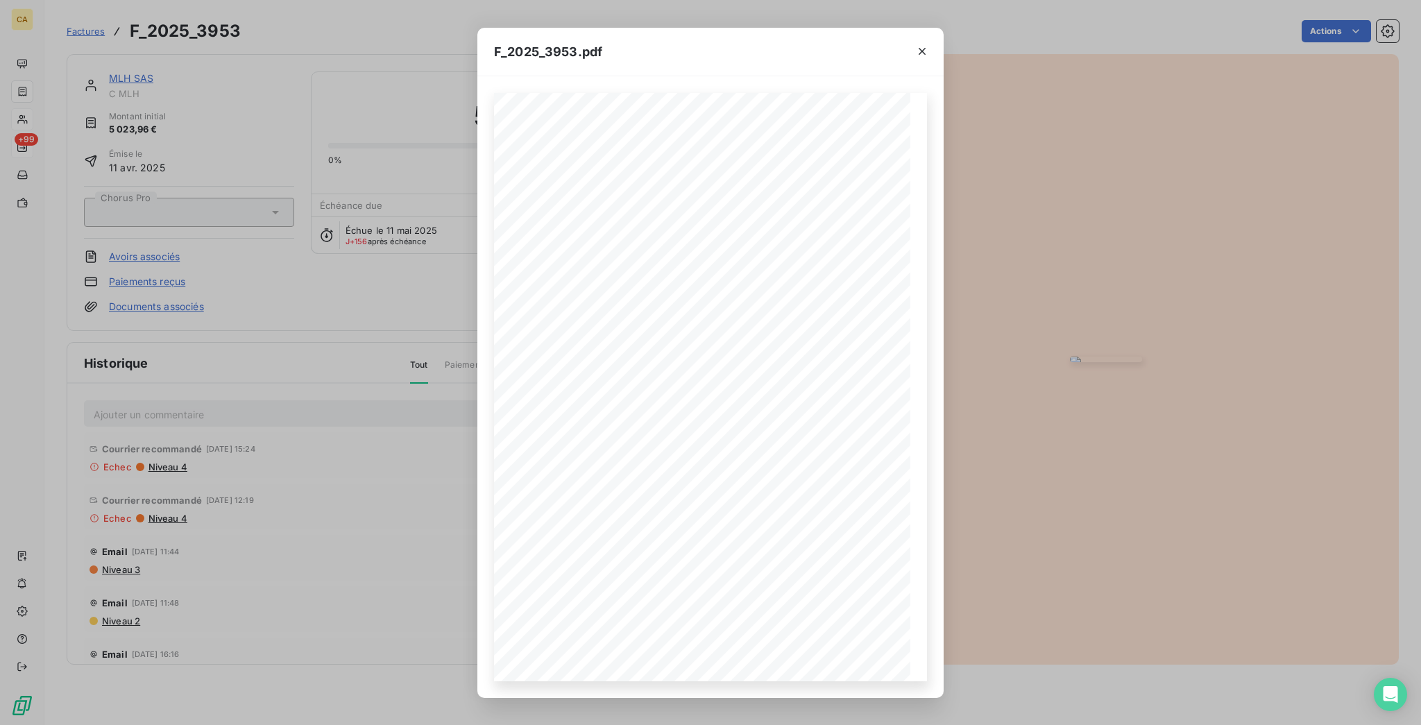
click at [267, 241] on div "F_2025_3953.pdf CFA afia | cfa-numia.fr | contact@cfa-numia.fr | 01 76 91 59 13…" at bounding box center [710, 362] width 1421 height 725
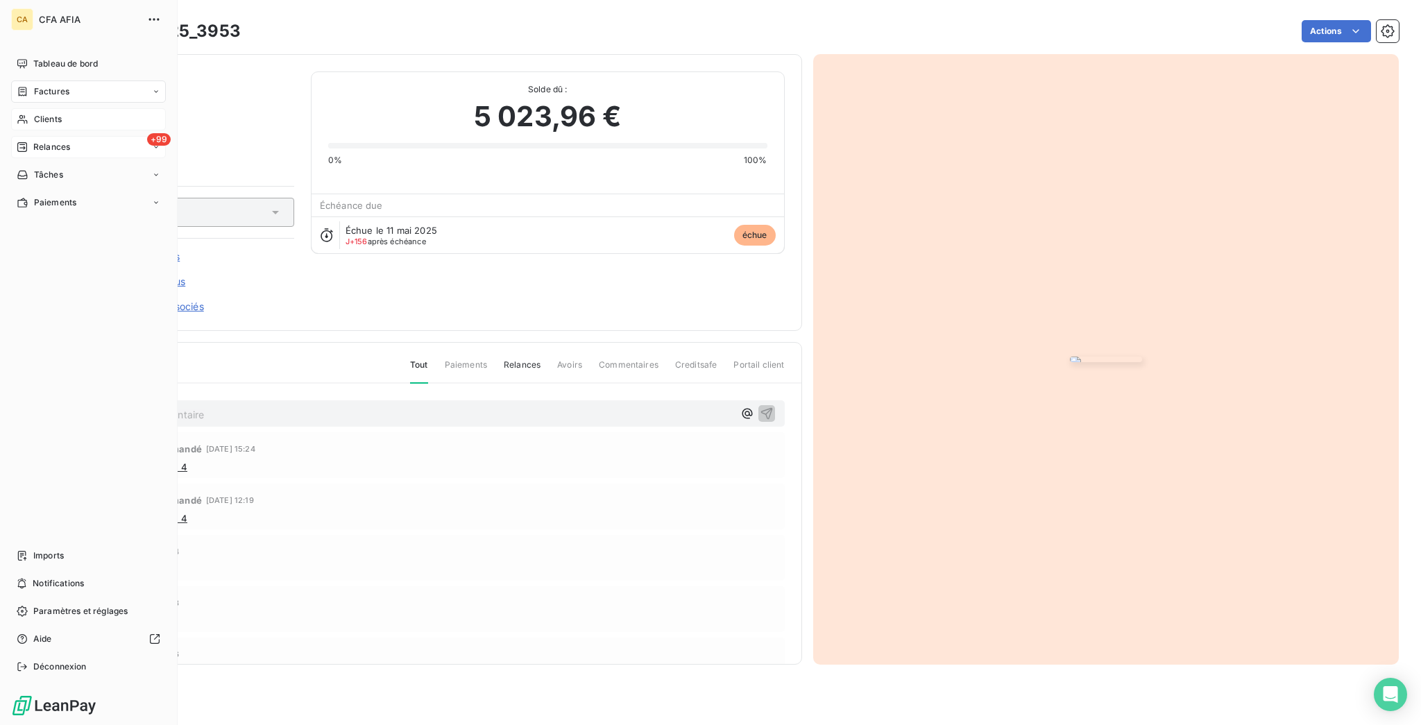
click at [33, 141] on span "Relances" at bounding box center [51, 147] width 37 height 12
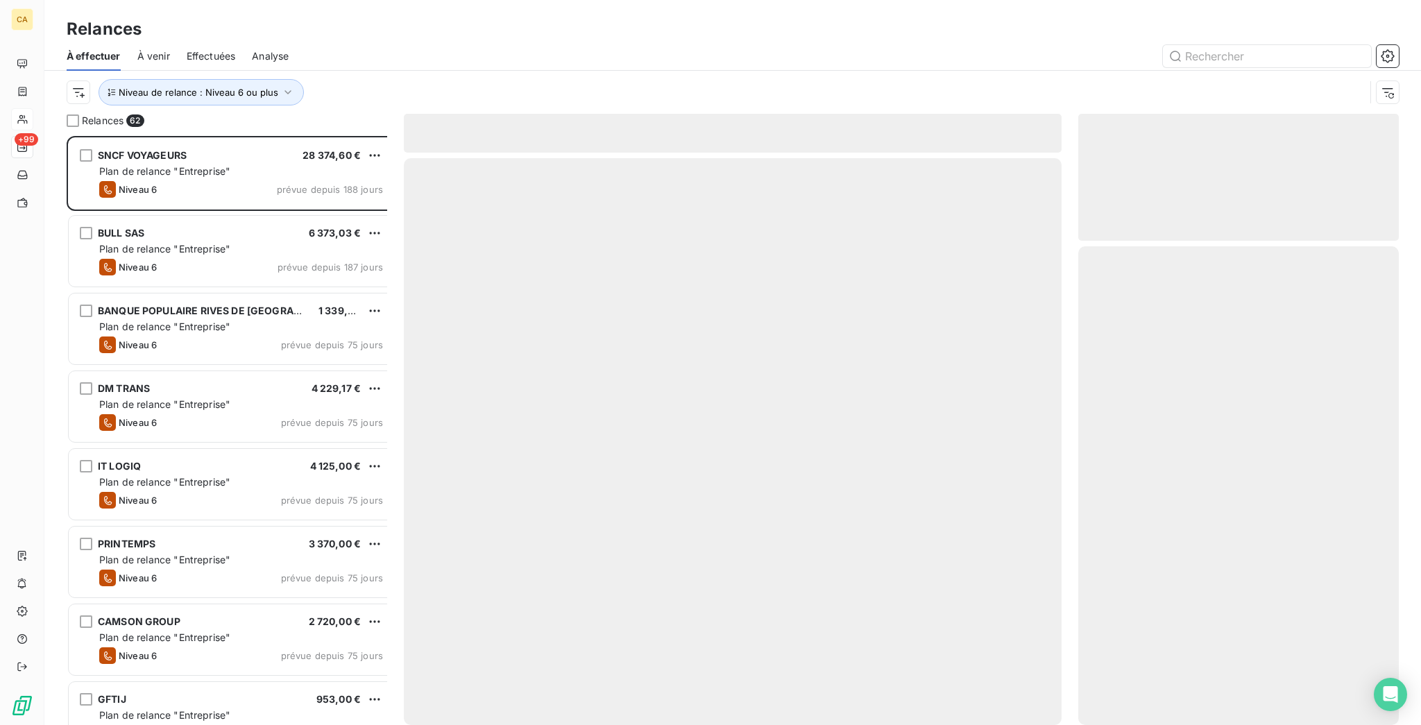
scroll to position [592, 315]
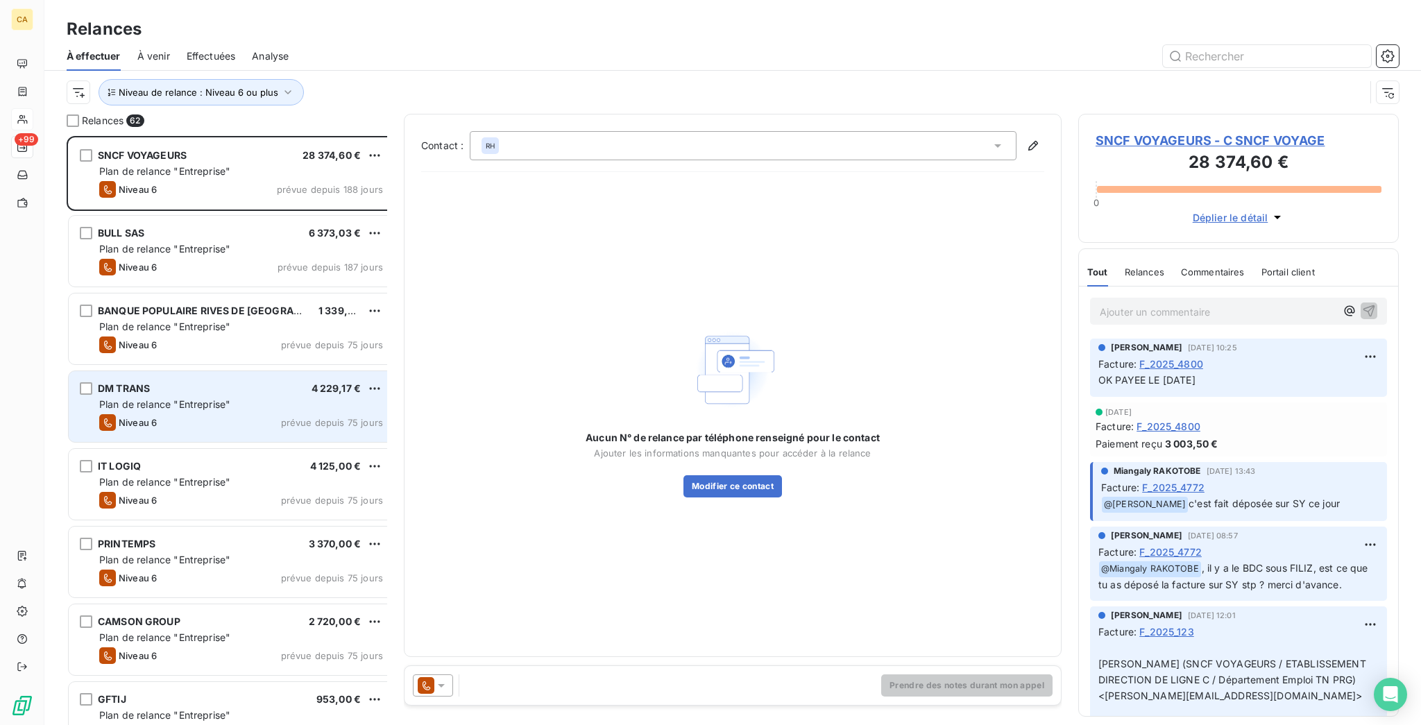
click at [204, 414] on div "Niveau 6 prévue depuis 75 jours" at bounding box center [241, 422] width 284 height 17
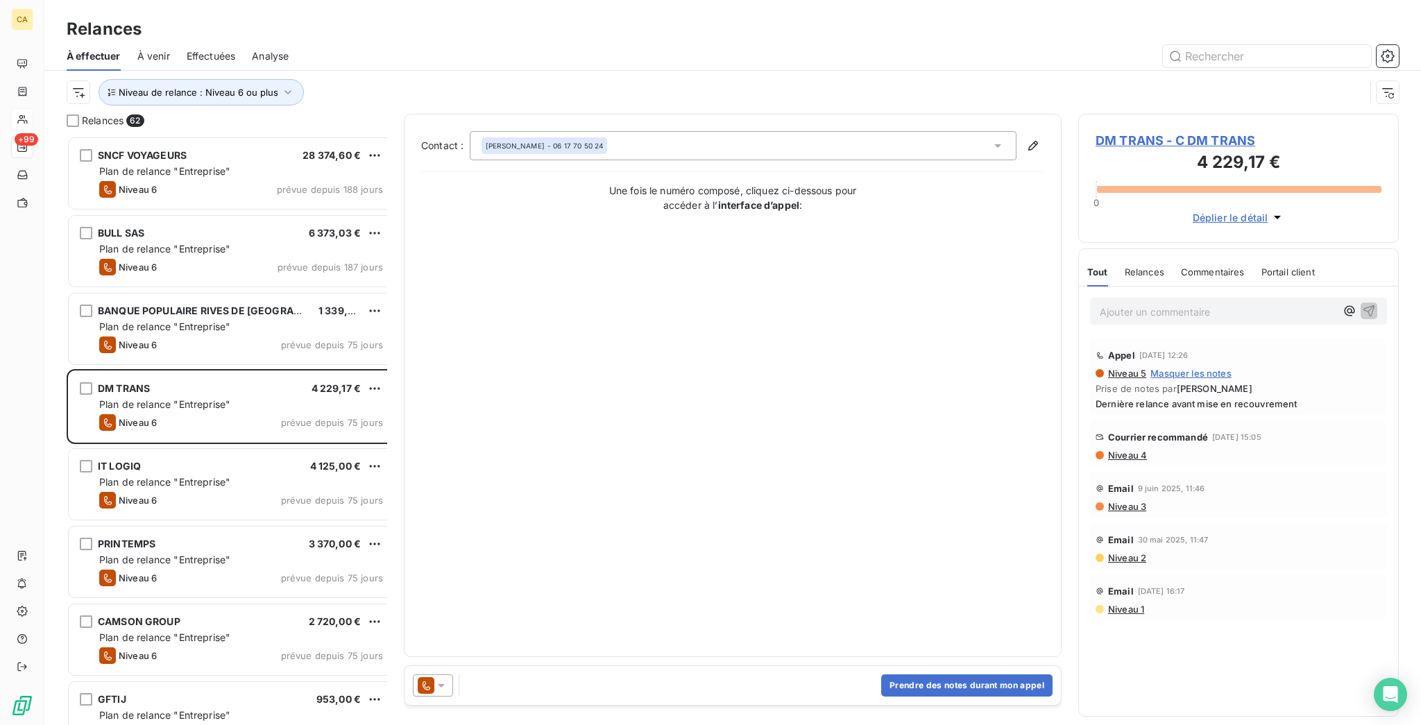
click at [1201, 131] on span "DM TRANS - C DM TRANS" at bounding box center [1238, 140] width 286 height 19
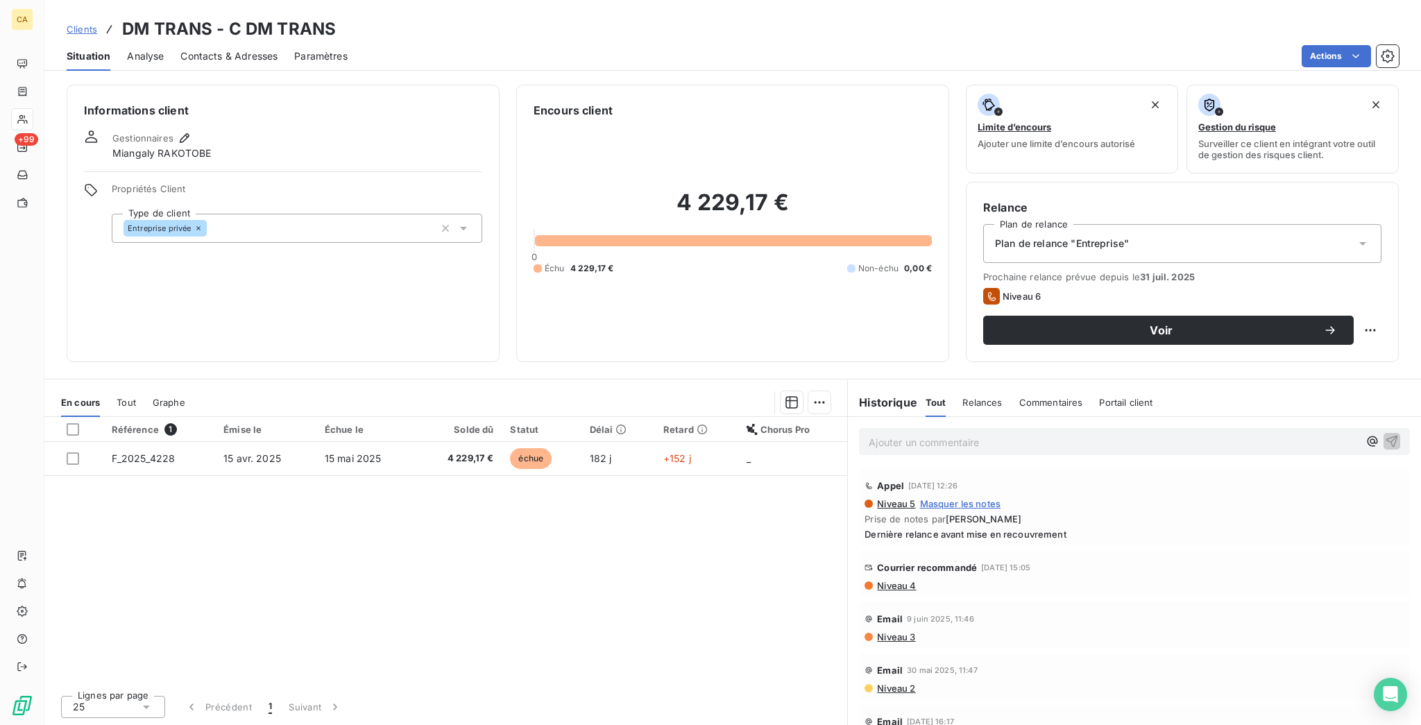
click at [205, 51] on div "Contacts & Adresses" at bounding box center [228, 56] width 97 height 29
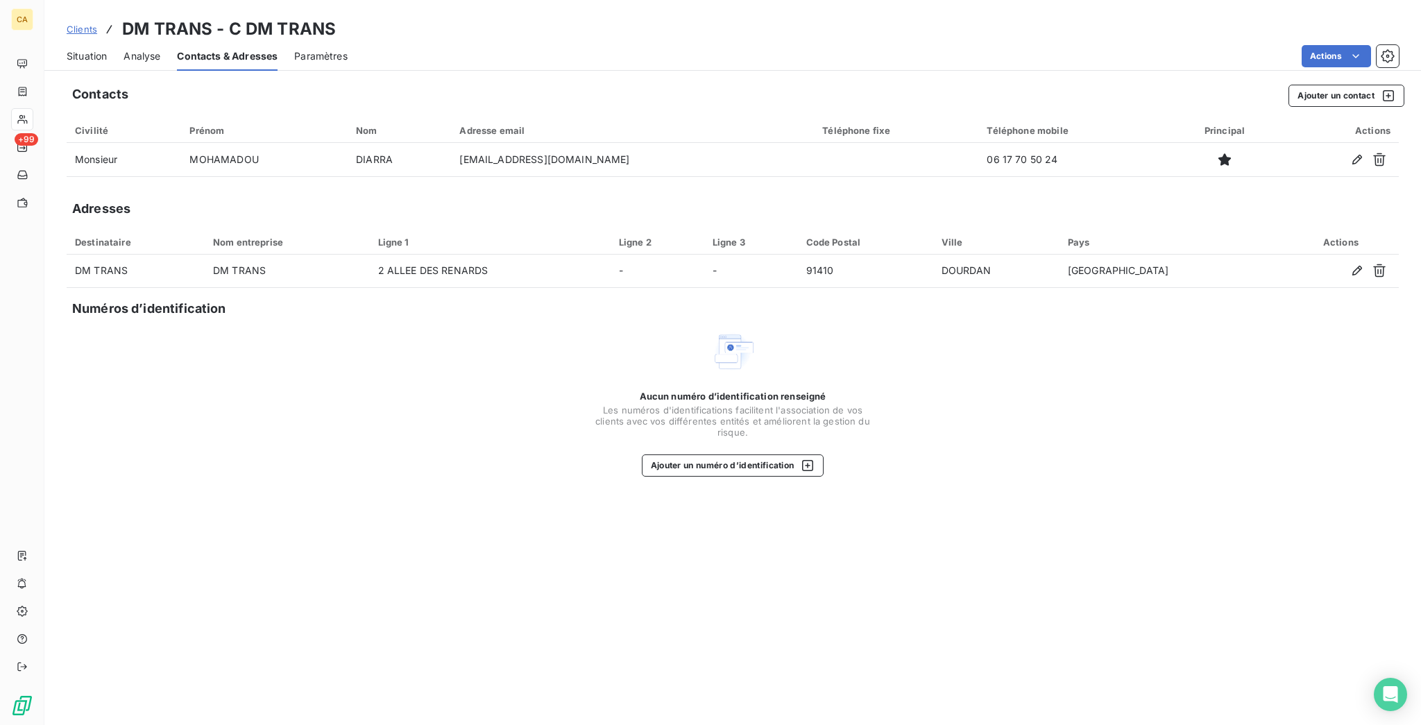
click at [67, 49] on span "Situation" at bounding box center [87, 56] width 40 height 14
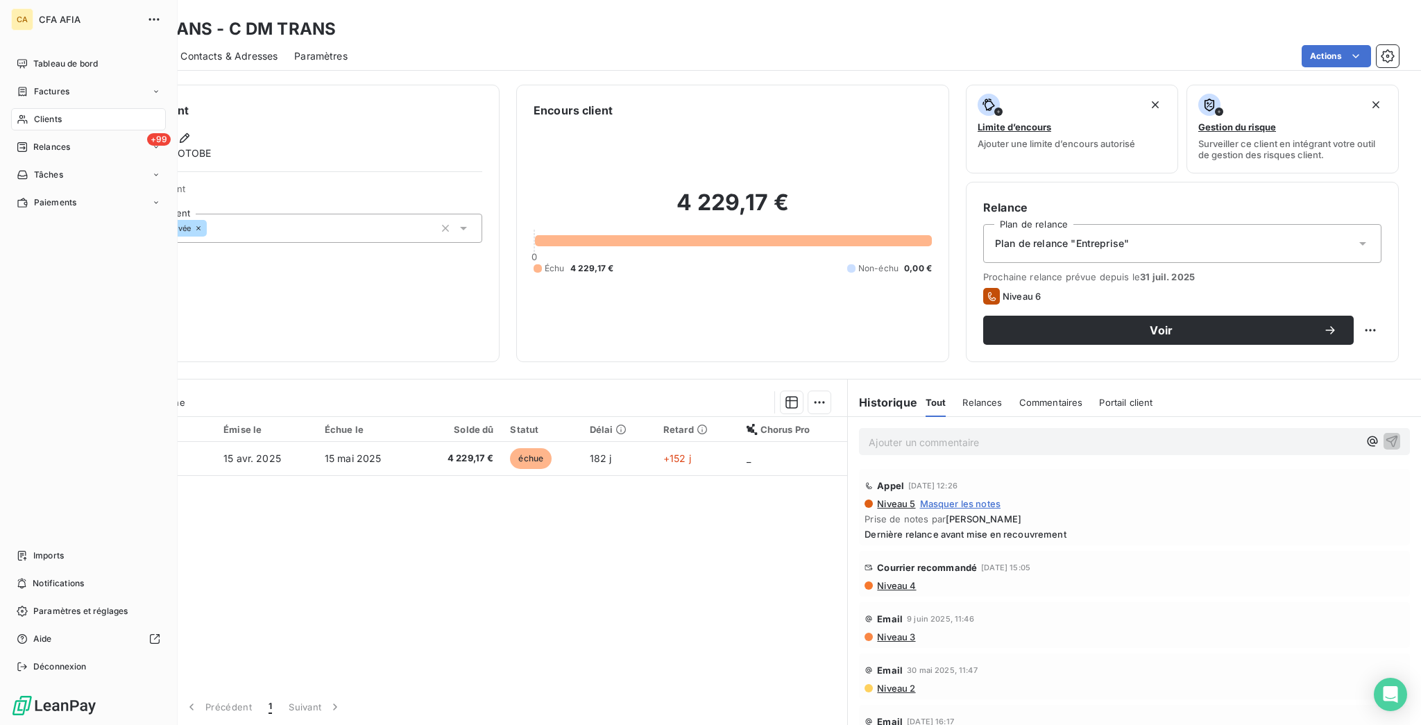
click at [21, 115] on icon at bounding box center [22, 119] width 10 height 9
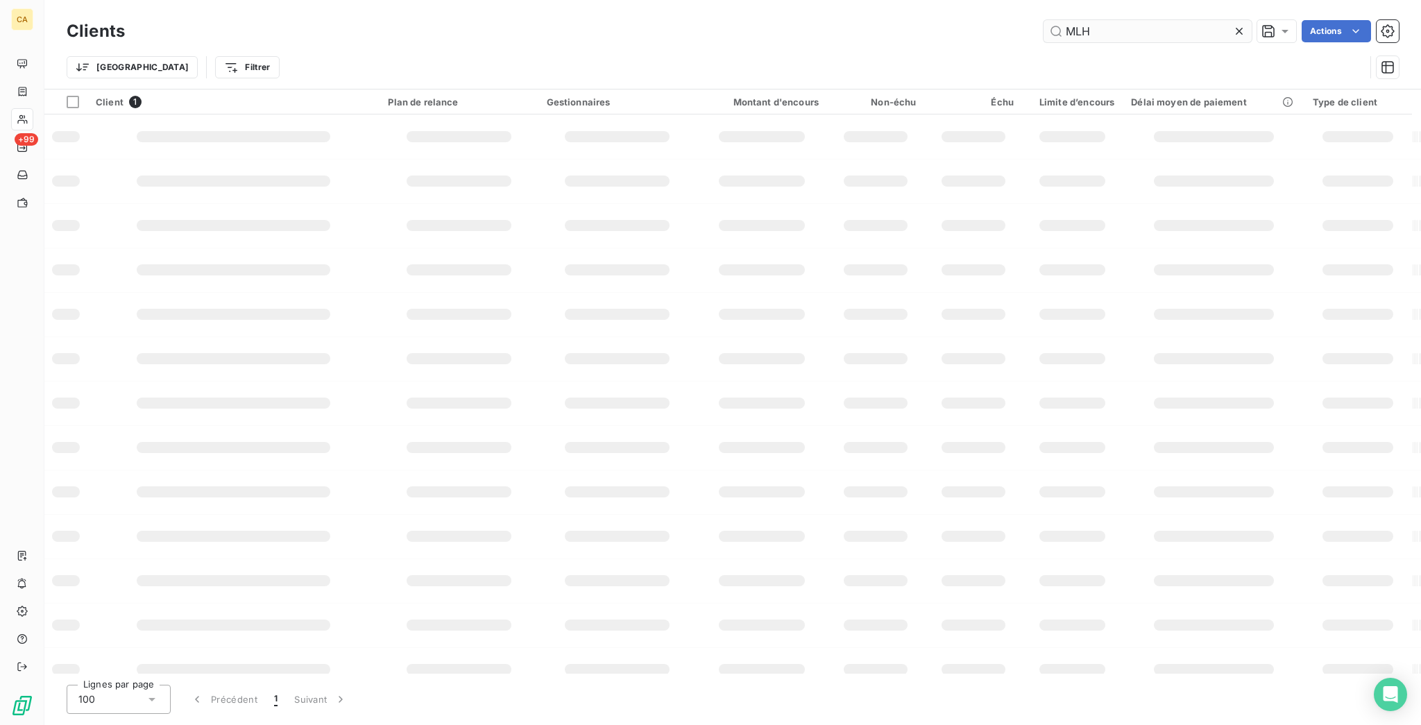
click at [1127, 29] on input "MLH" at bounding box center [1147, 31] width 208 height 22
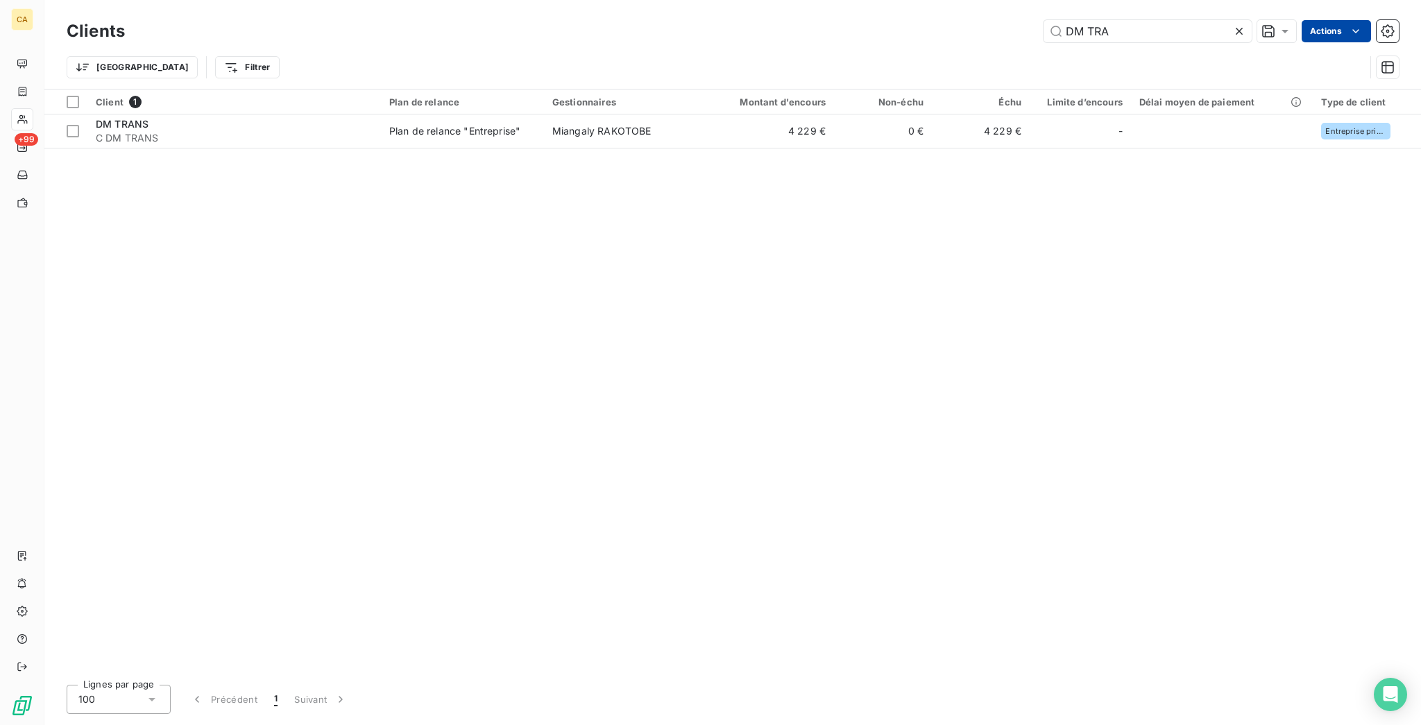
type input "DM TRA"
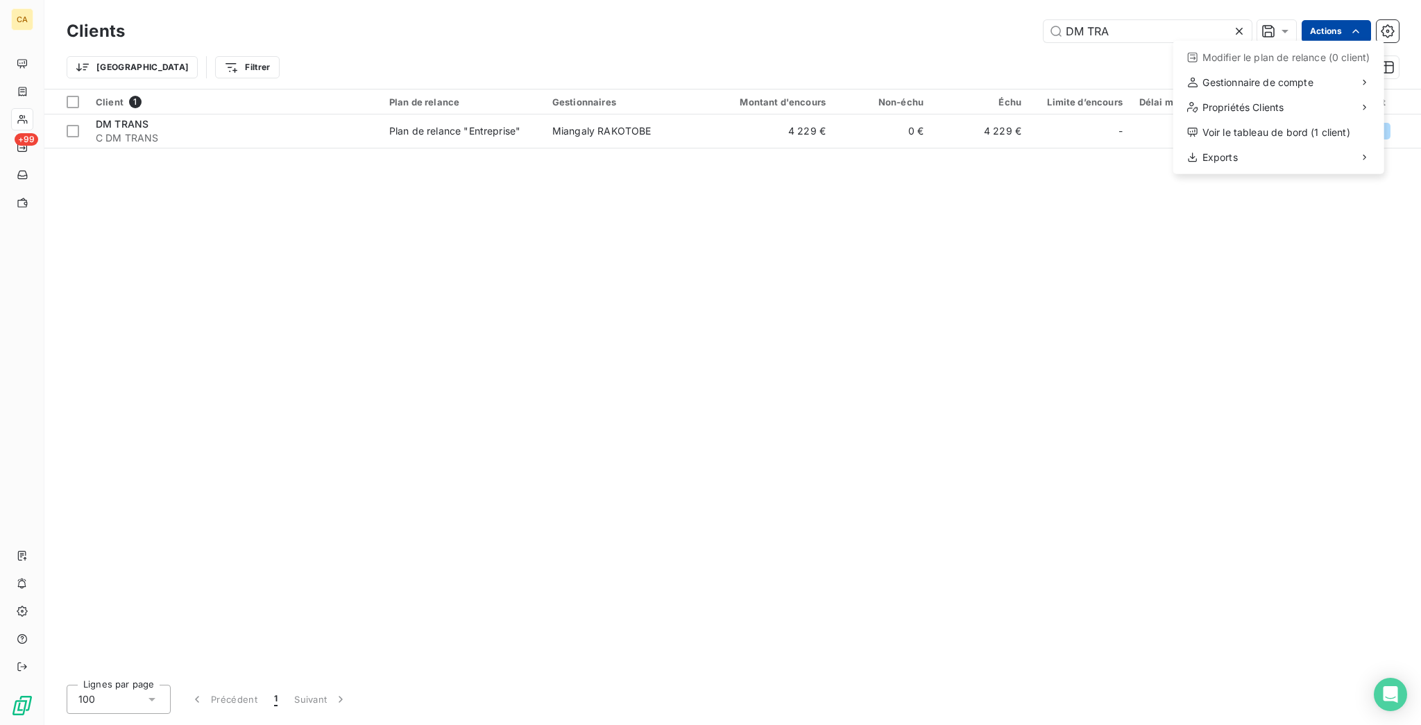
click at [1333, 35] on html "CA +99 Clients DM TRA Actions Modifier le plan de relance (0 client) Gestionnai…" at bounding box center [710, 362] width 1421 height 725
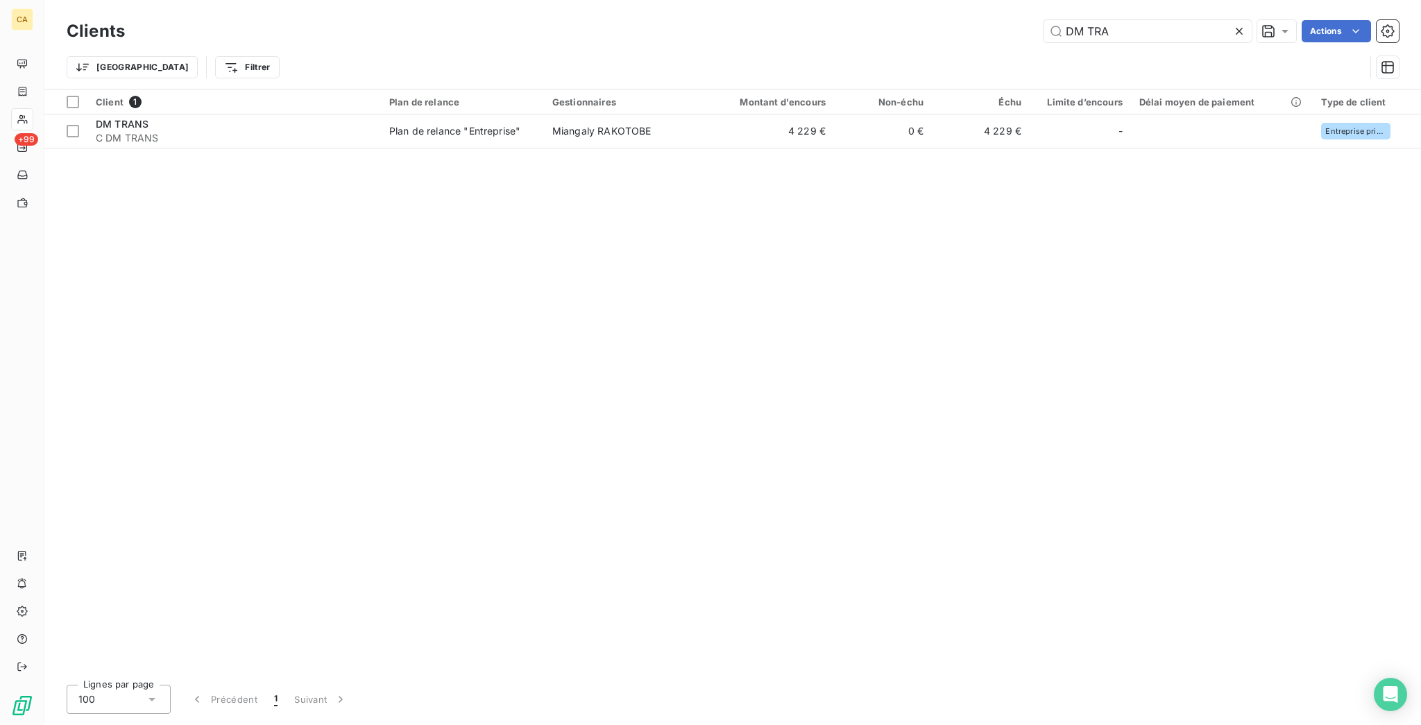
click at [1219, 146] on html "CA +99 Clients DM TRA Actions Trier Filtrer Client 1 Plan de relance Gestionnai…" at bounding box center [710, 362] width 1421 height 725
click at [1337, 22] on html "CA +99 Clients DM TRA Actions Trier Filtrer Client 1 Plan de relance Gestionnai…" at bounding box center [710, 362] width 1421 height 725
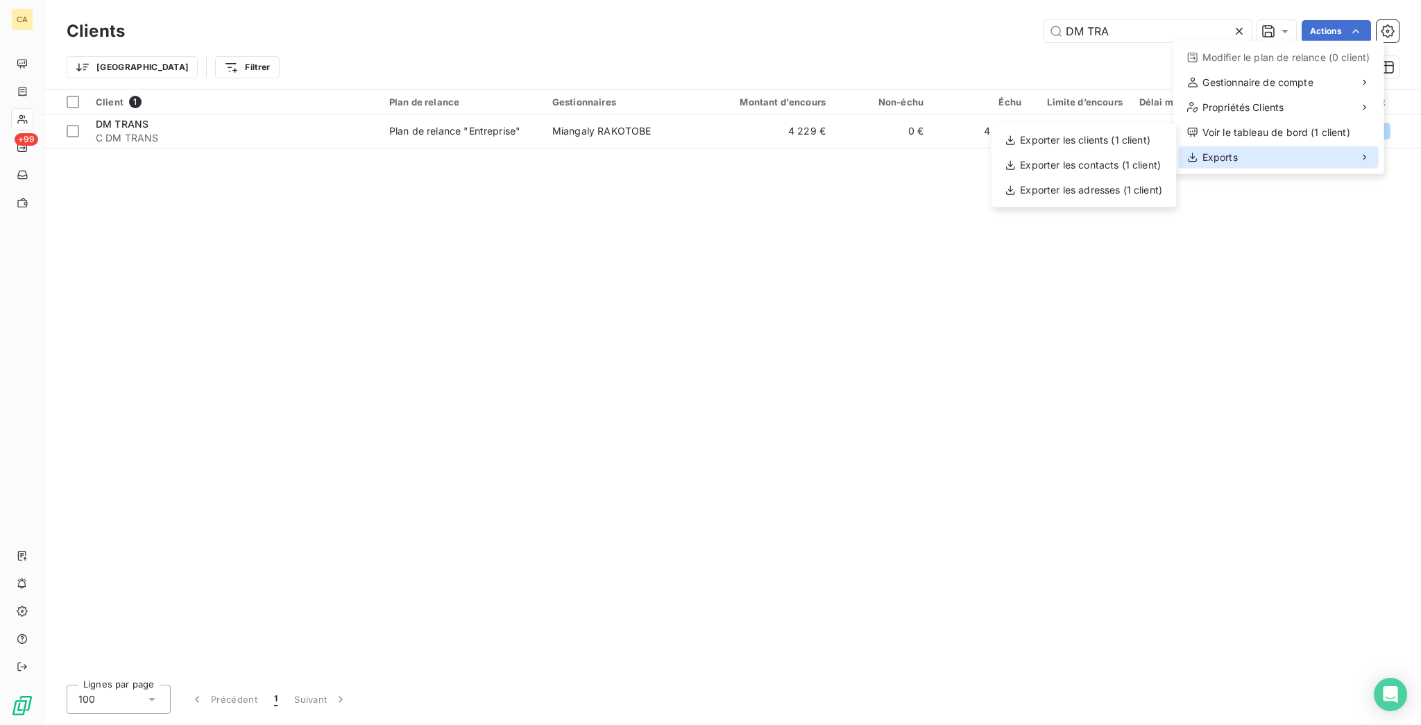
click at [1301, 146] on div "Exports" at bounding box center [1279, 157] width 200 height 22
click at [1081, 164] on div "Exporter les contacts (1 client)" at bounding box center [1083, 165] width 174 height 22
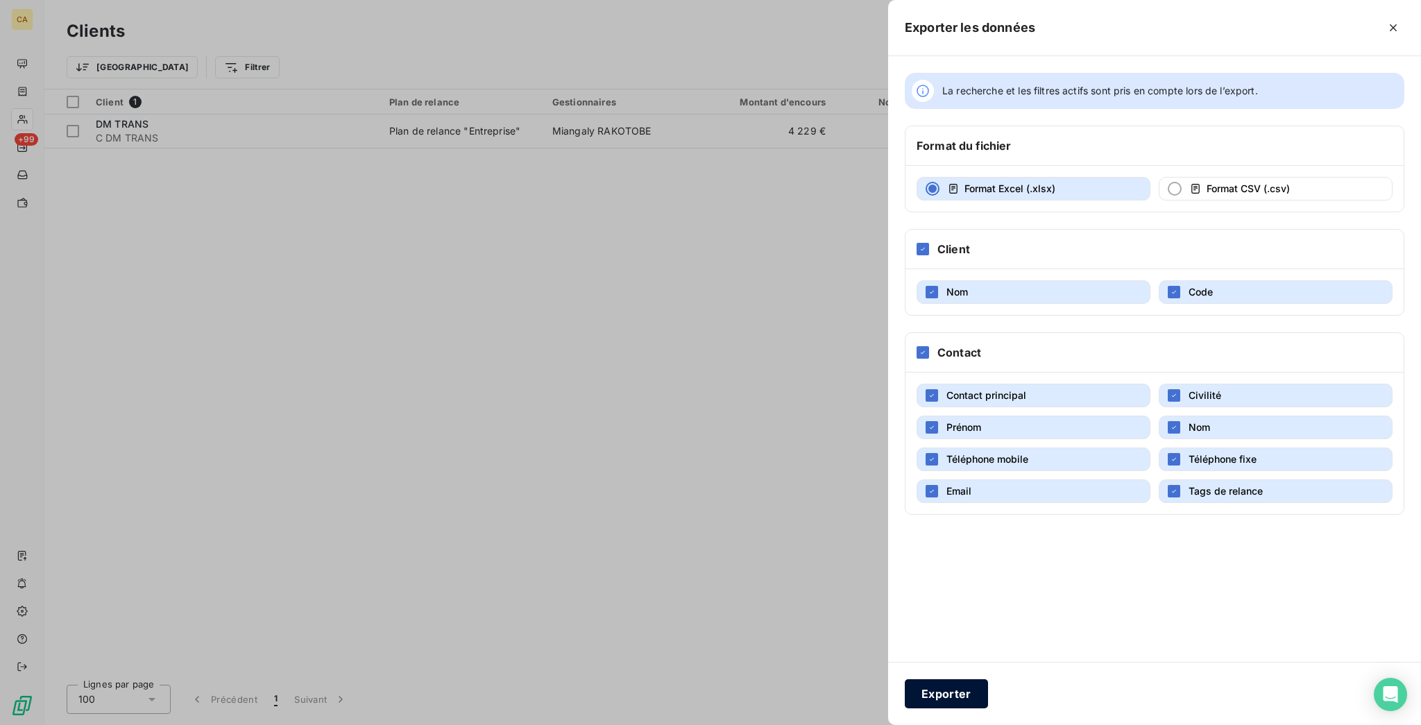
click at [988, 700] on button "Exporter" at bounding box center [946, 693] width 83 height 29
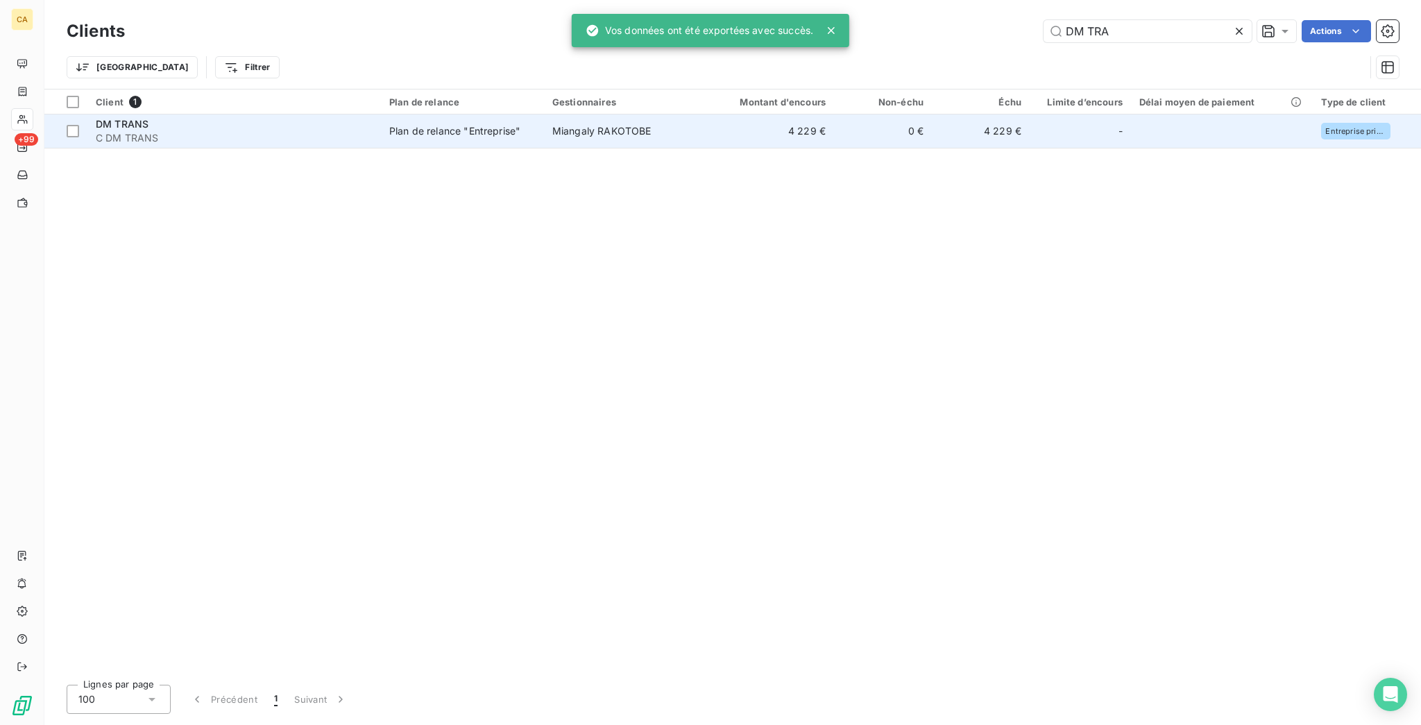
click at [471, 124] on div "Plan de relance "Entreprise"" at bounding box center [454, 131] width 131 height 14
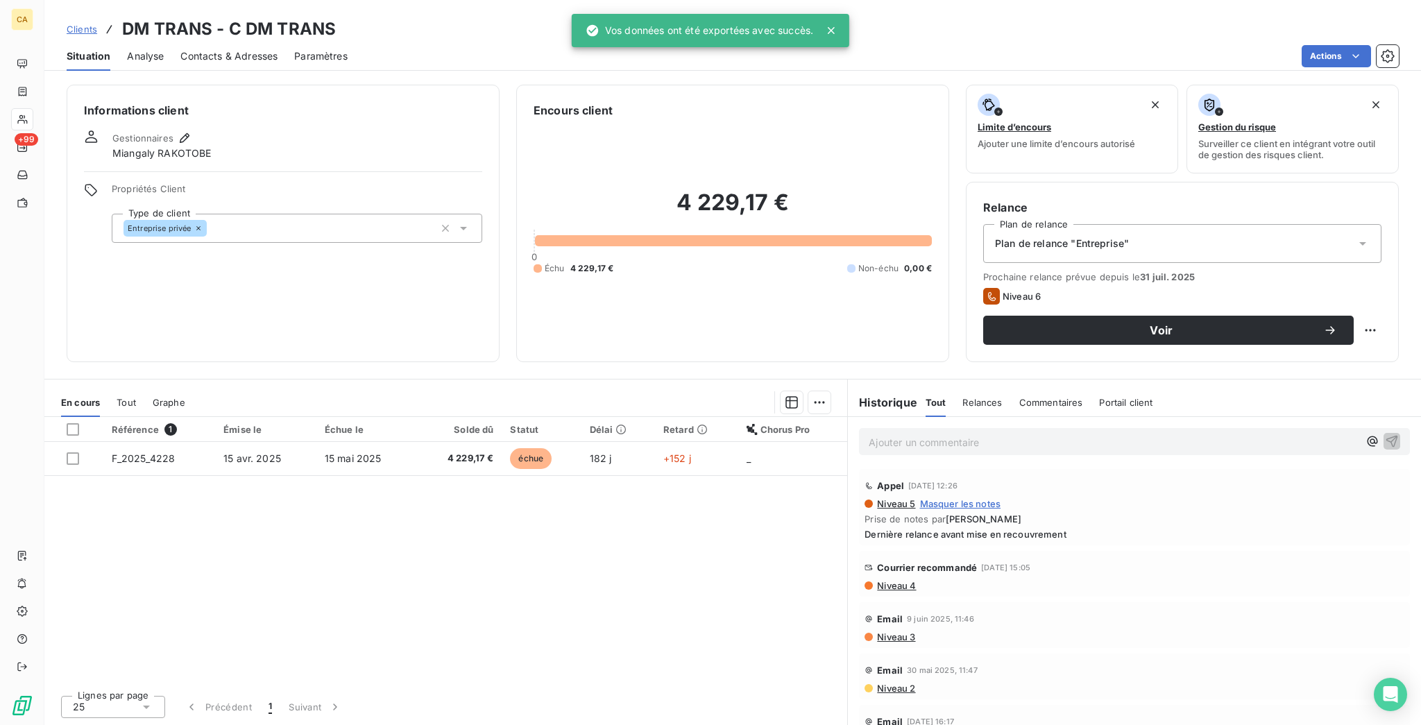
click at [357, 417] on div "Référence 1 Émise le Échue le Solde dû Statut Délai Retard Chorus Pro F_2025_42…" at bounding box center [445, 550] width 803 height 267
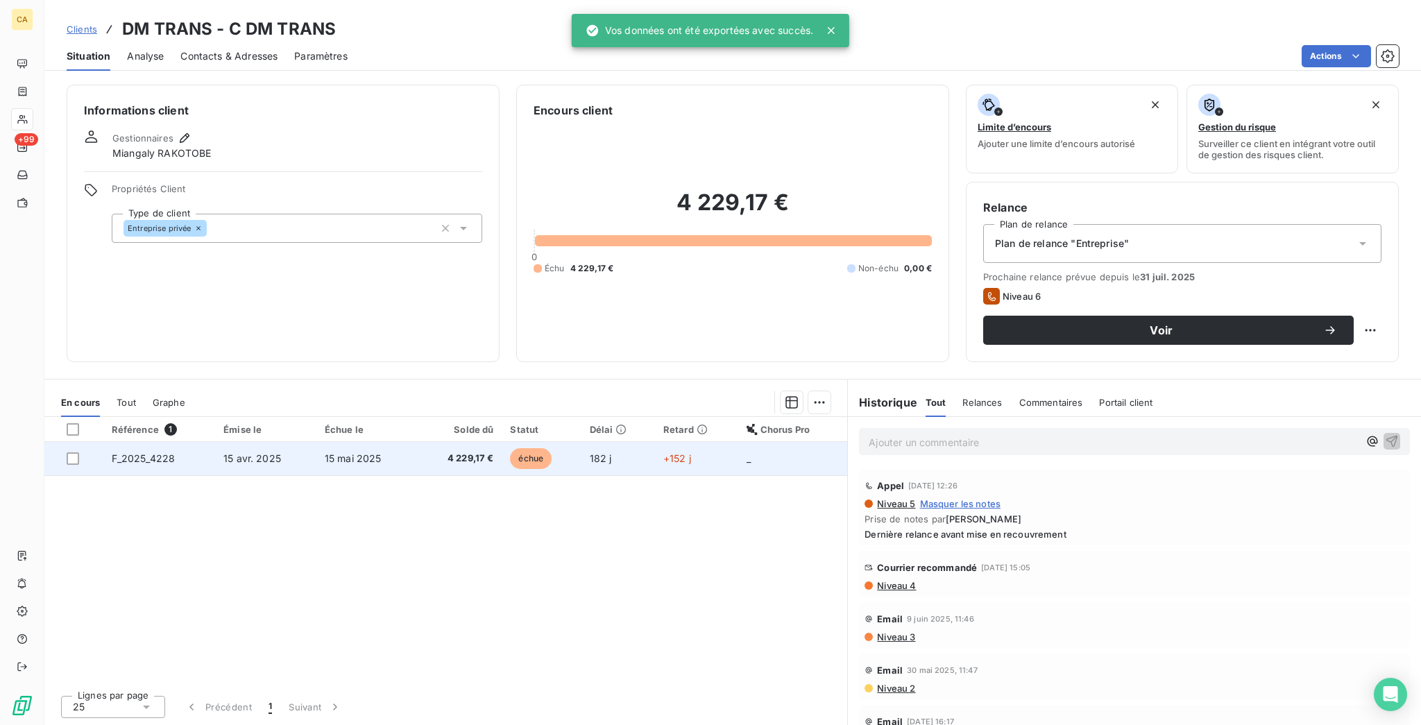
click at [340, 452] on span "15 mai 2025" at bounding box center [353, 458] width 57 height 12
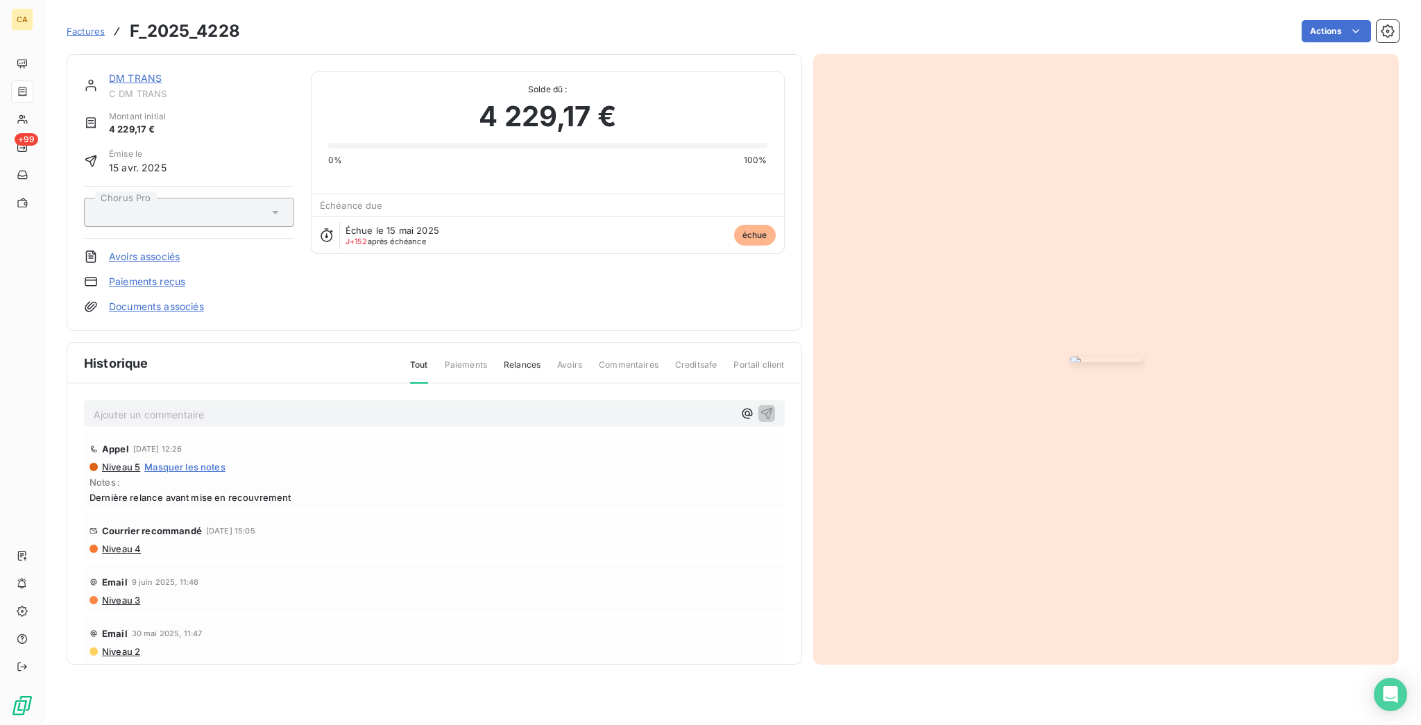
click at [1070, 357] on img "button" at bounding box center [1106, 360] width 72 height 6
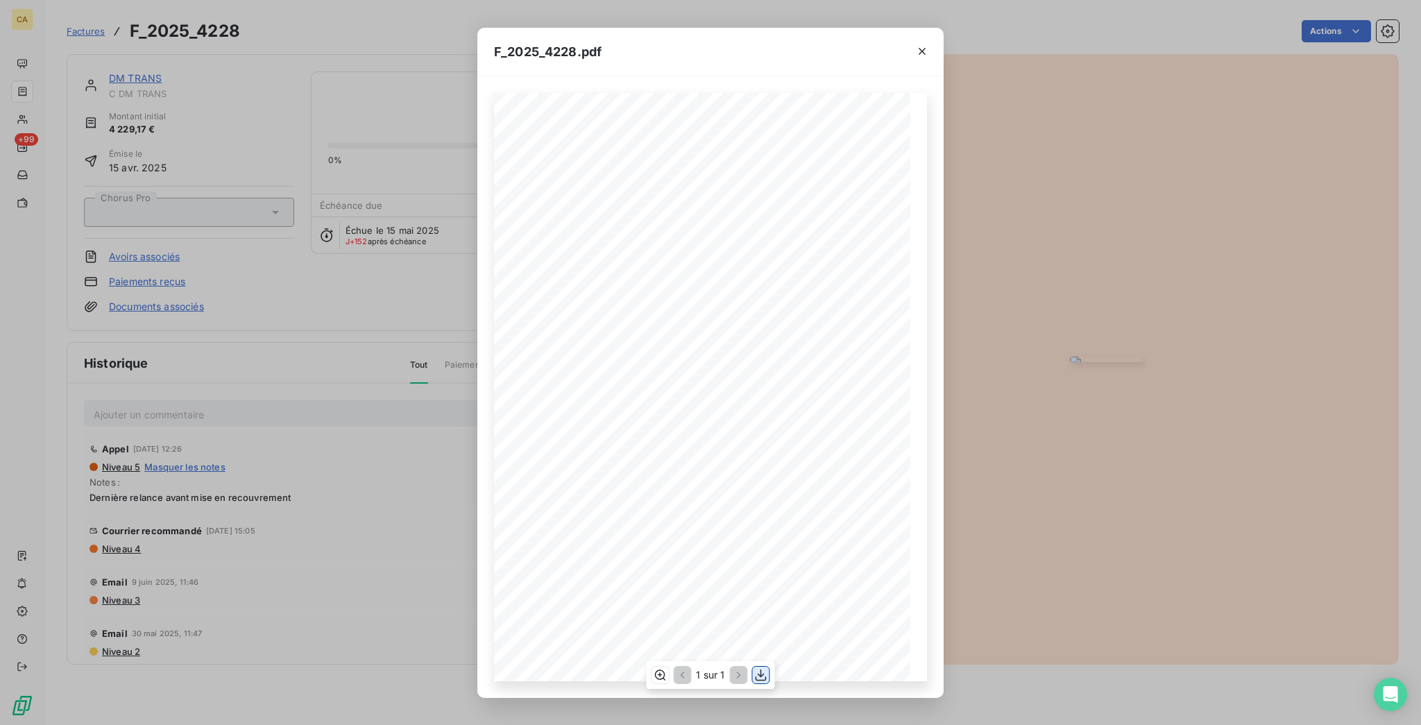
click at [754, 678] on icon "button" at bounding box center [761, 675] width 14 height 14
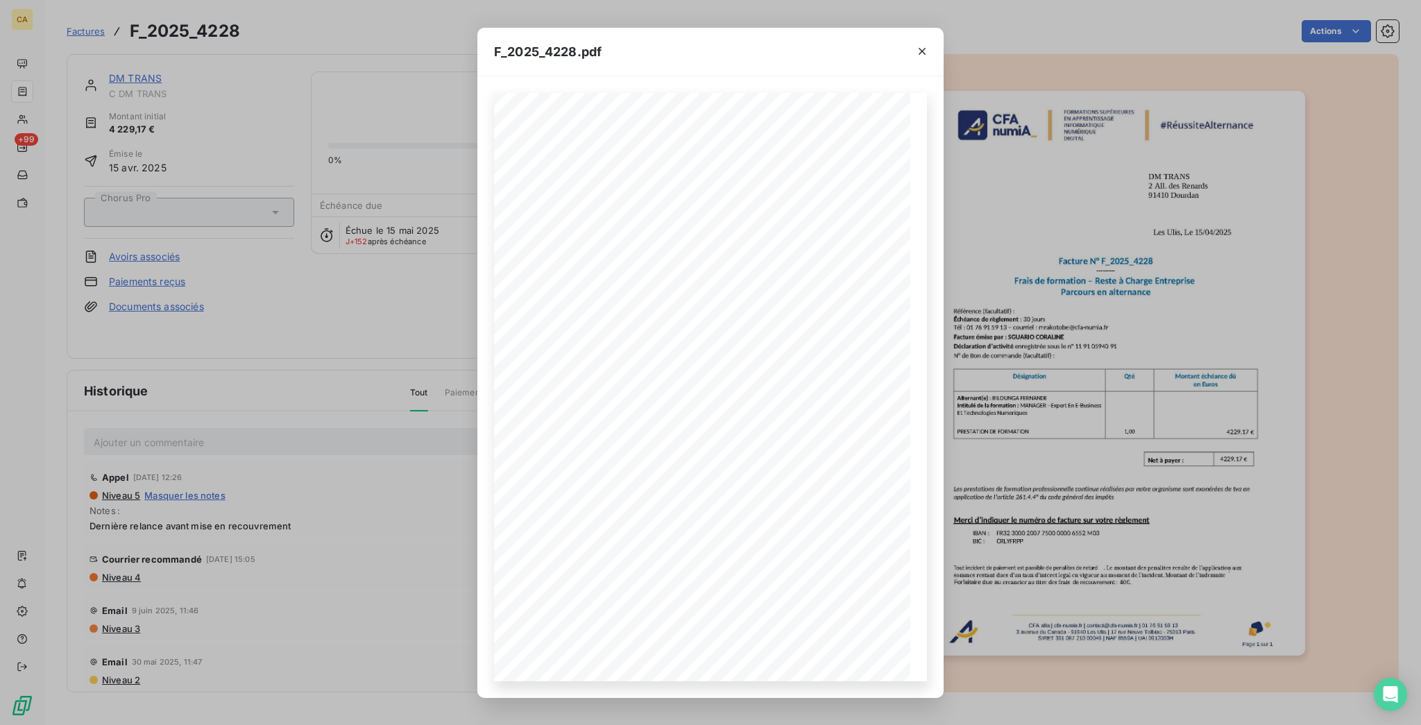
click at [366, 286] on div "F_2025_4228.pdf CFA afia | cfa-numia.fr | contact@cfa-numia.fr | 01 76 91 59 13…" at bounding box center [710, 362] width 1421 height 725
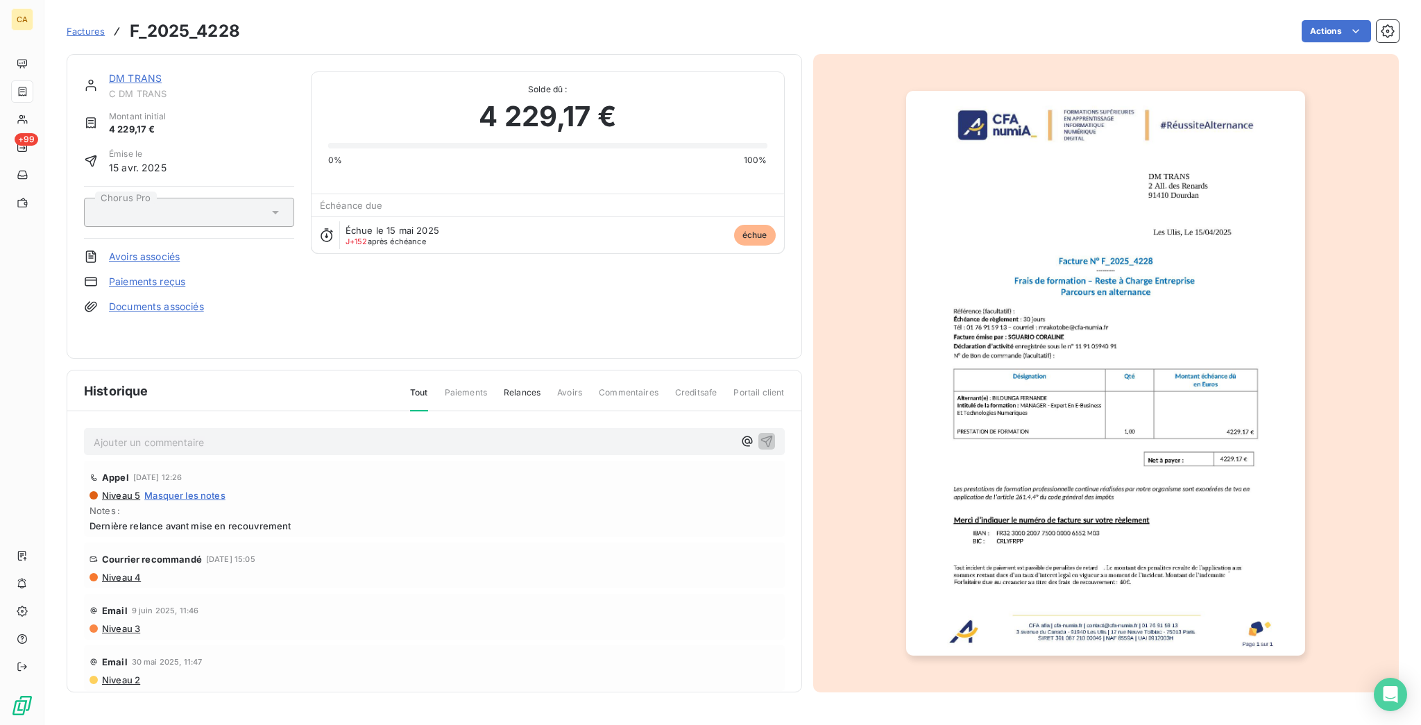
click at [133, 72] on link "DM TRANS" at bounding box center [135, 78] width 53 height 12
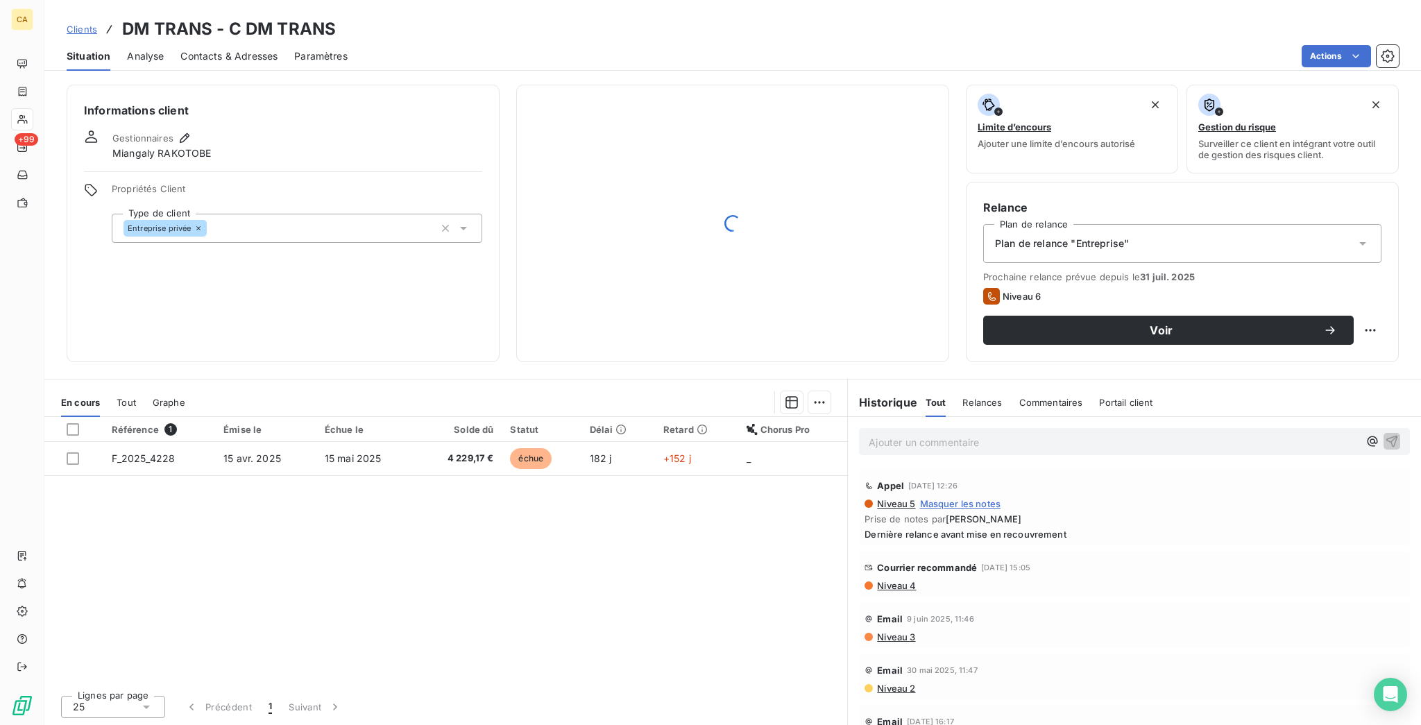
drag, startPoint x: 183, startPoint y: 45, endPoint x: 252, endPoint y: 56, distance: 69.6
click at [186, 49] on span "Contacts & Adresses" at bounding box center [228, 56] width 97 height 14
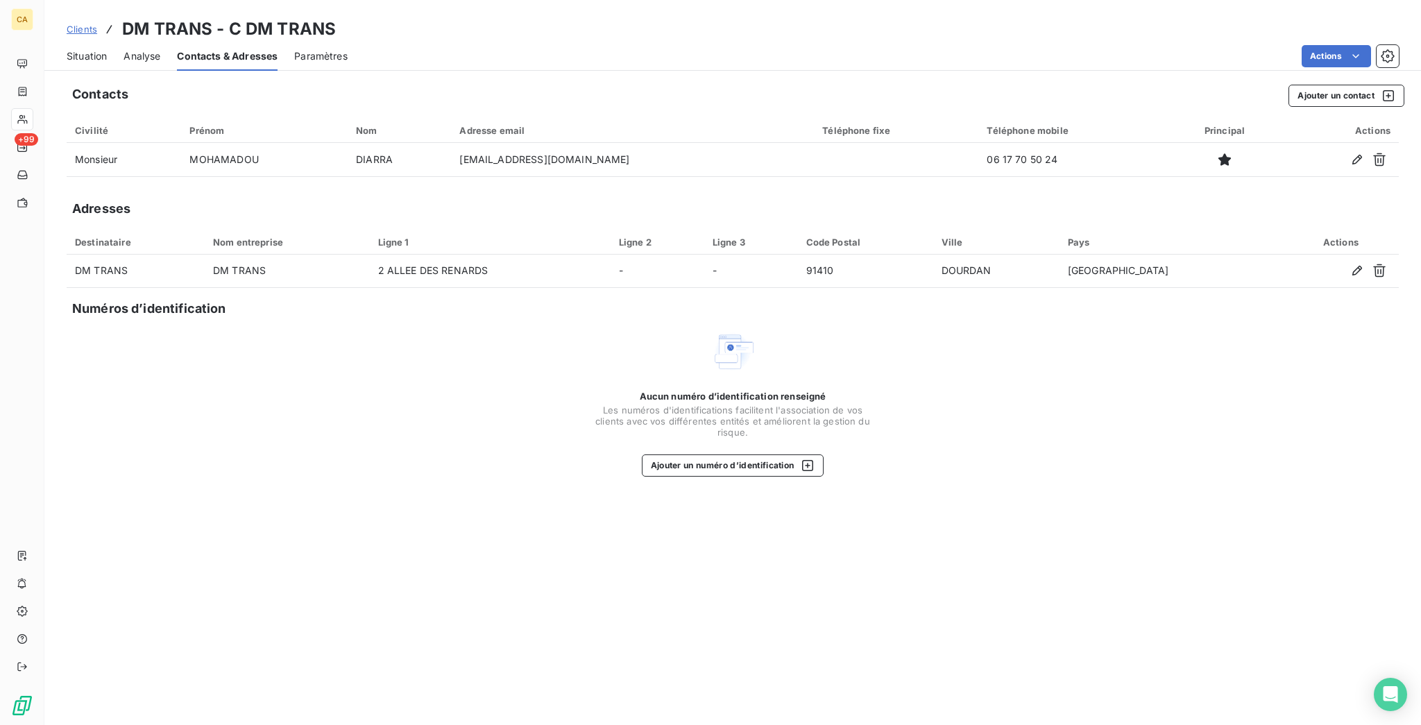
click at [73, 51] on div "Situation" at bounding box center [87, 56] width 40 height 29
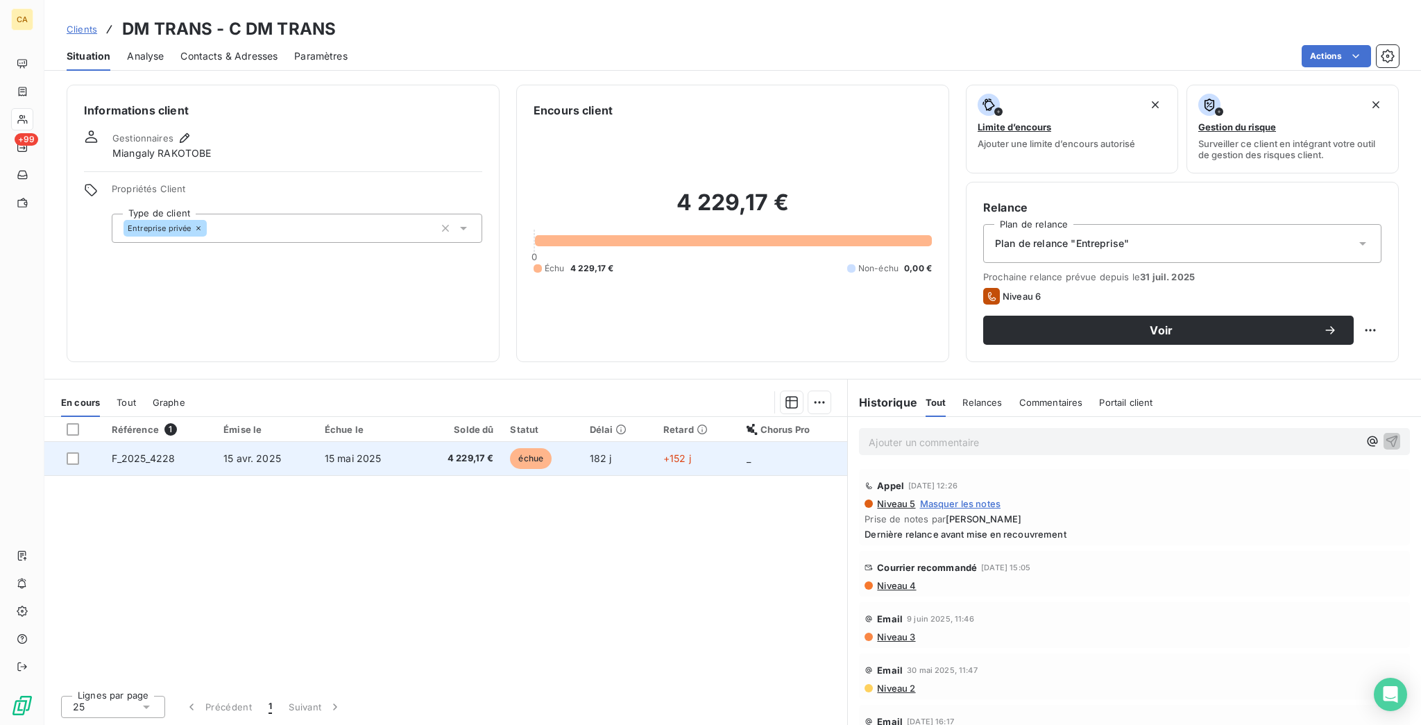
click at [703, 442] on td "+152 j" at bounding box center [696, 458] width 83 height 33
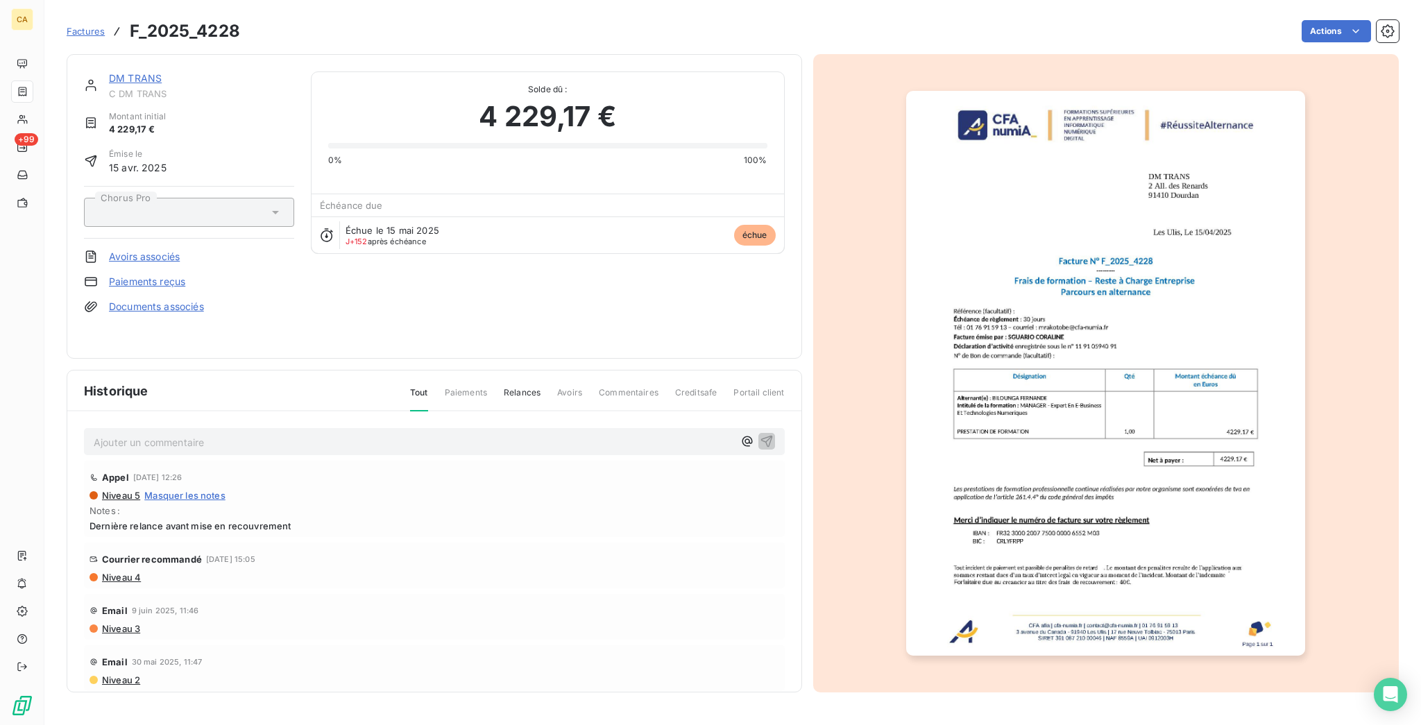
click at [1330, 21] on html "CA +99 Factures F_2025_4228 Actions DM TRANS C DM TRANS Montant initial 4 229,1…" at bounding box center [710, 362] width 1421 height 725
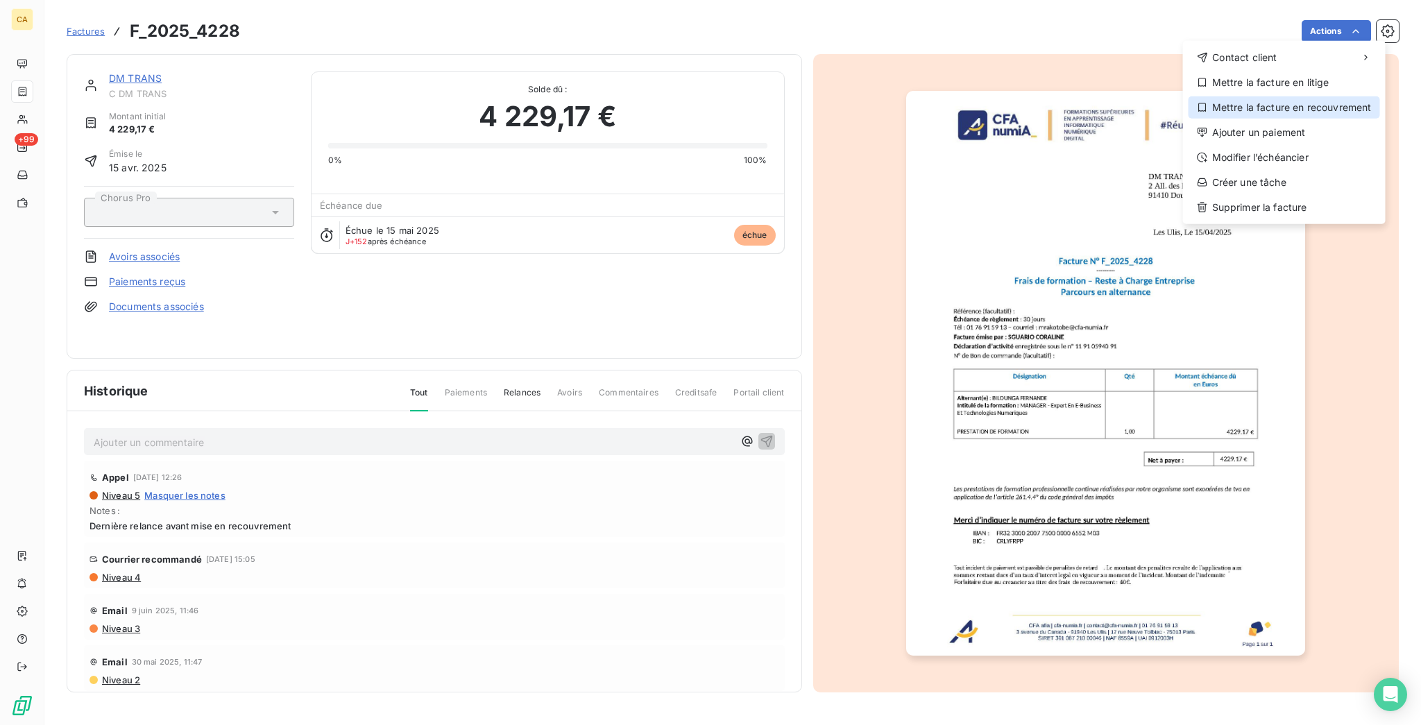
click at [1291, 96] on div "Mettre la facture en recouvrement" at bounding box center [1283, 107] width 191 height 22
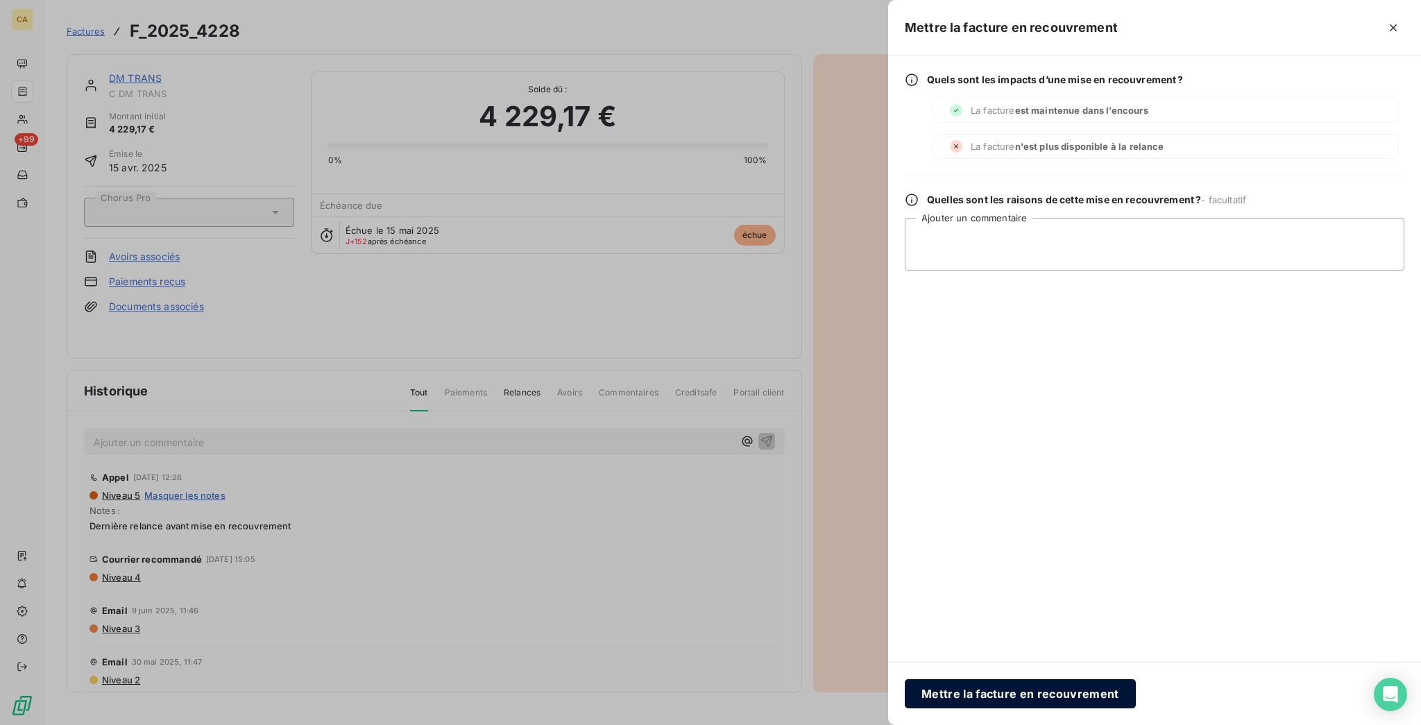
click at [1111, 682] on button "Mettre la facture en recouvrement" at bounding box center [1020, 693] width 231 height 29
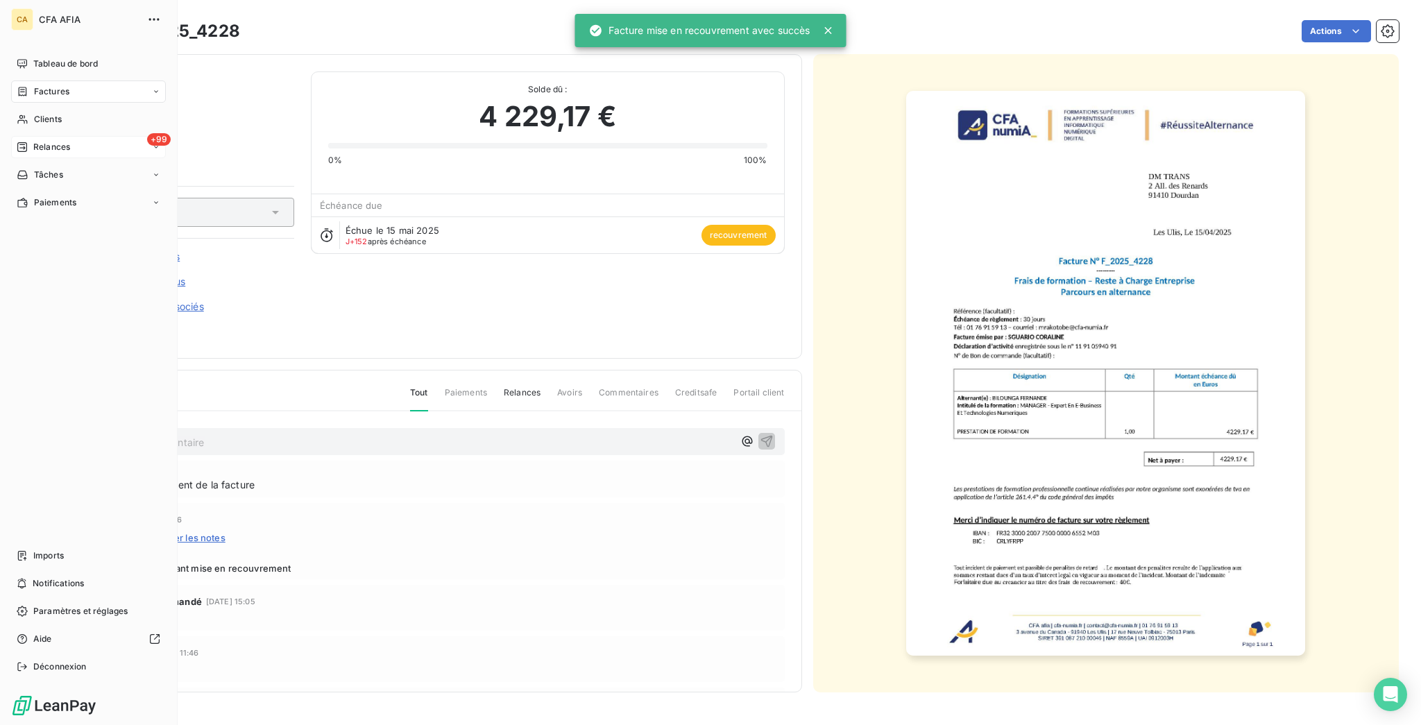
click at [35, 141] on span "Relances" at bounding box center [51, 147] width 37 height 12
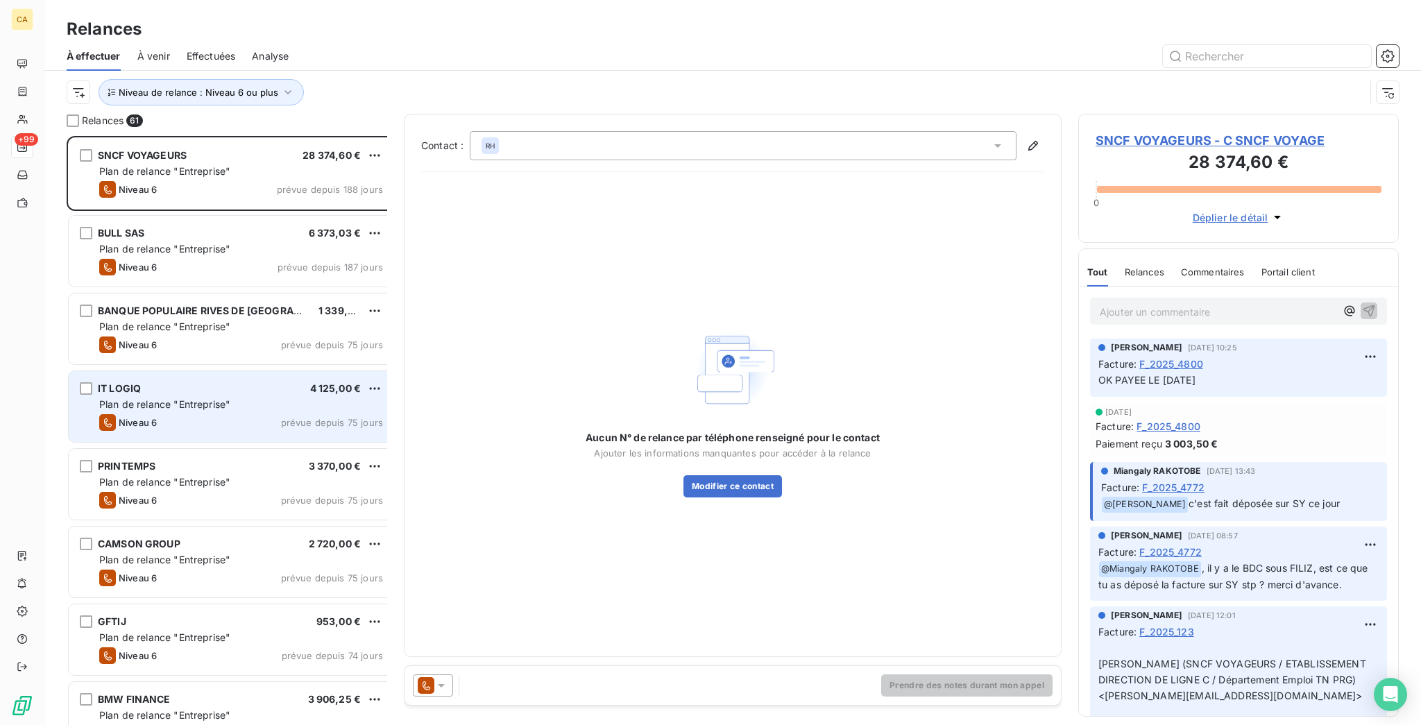
click at [123, 398] on span "Plan de relance "Entreprise"" at bounding box center [164, 404] width 131 height 12
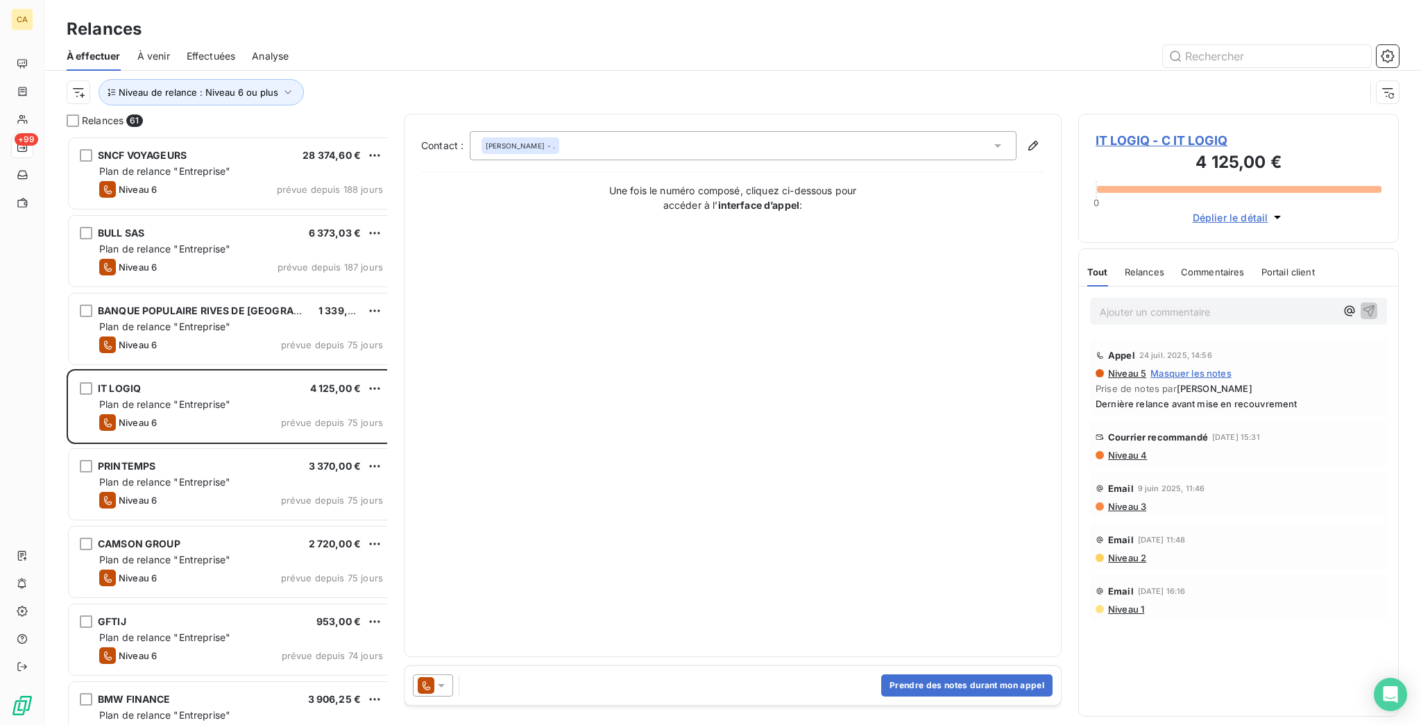
click at [1149, 131] on span "IT LOGIQ - C IT LOGIQ" at bounding box center [1238, 140] width 286 height 19
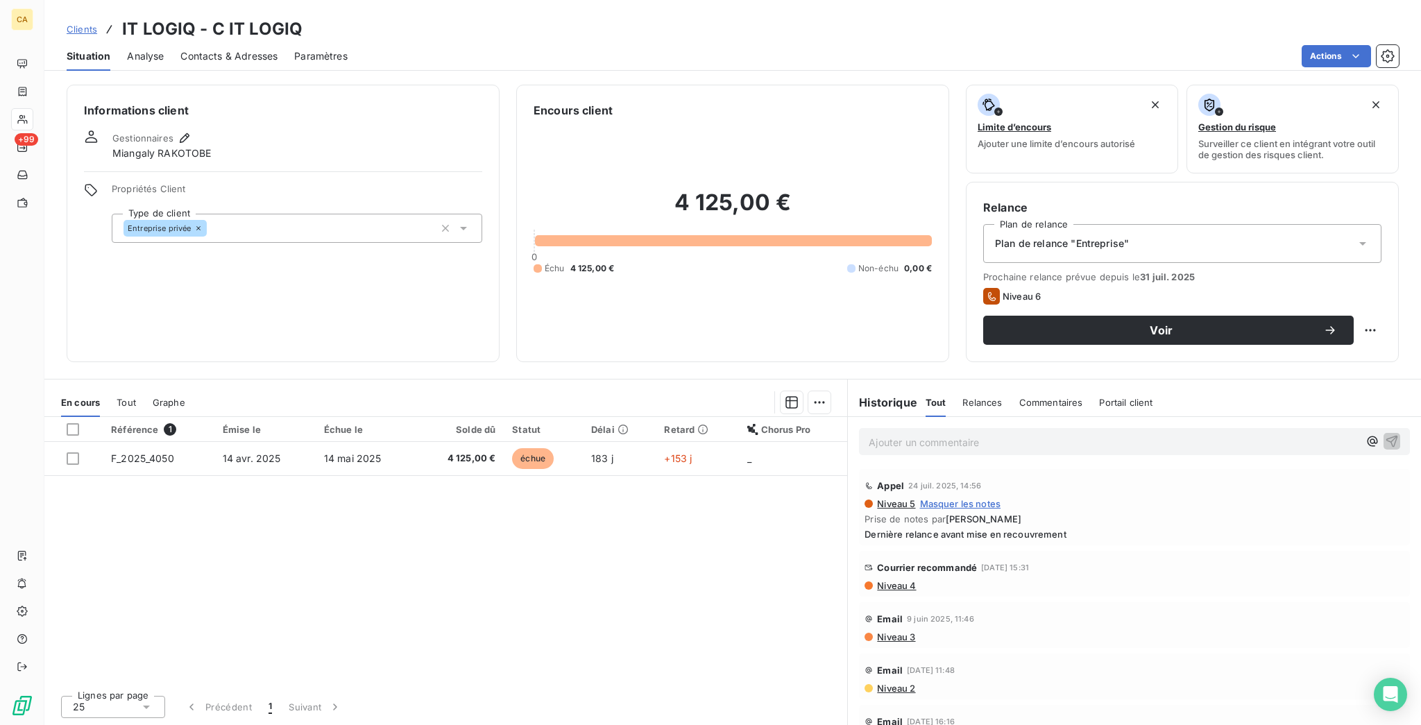
click at [153, 490] on div "Référence 1 Émise le Échue le Solde dû Statut Délai Retard Chorus Pro F_2025_40…" at bounding box center [445, 550] width 803 height 267
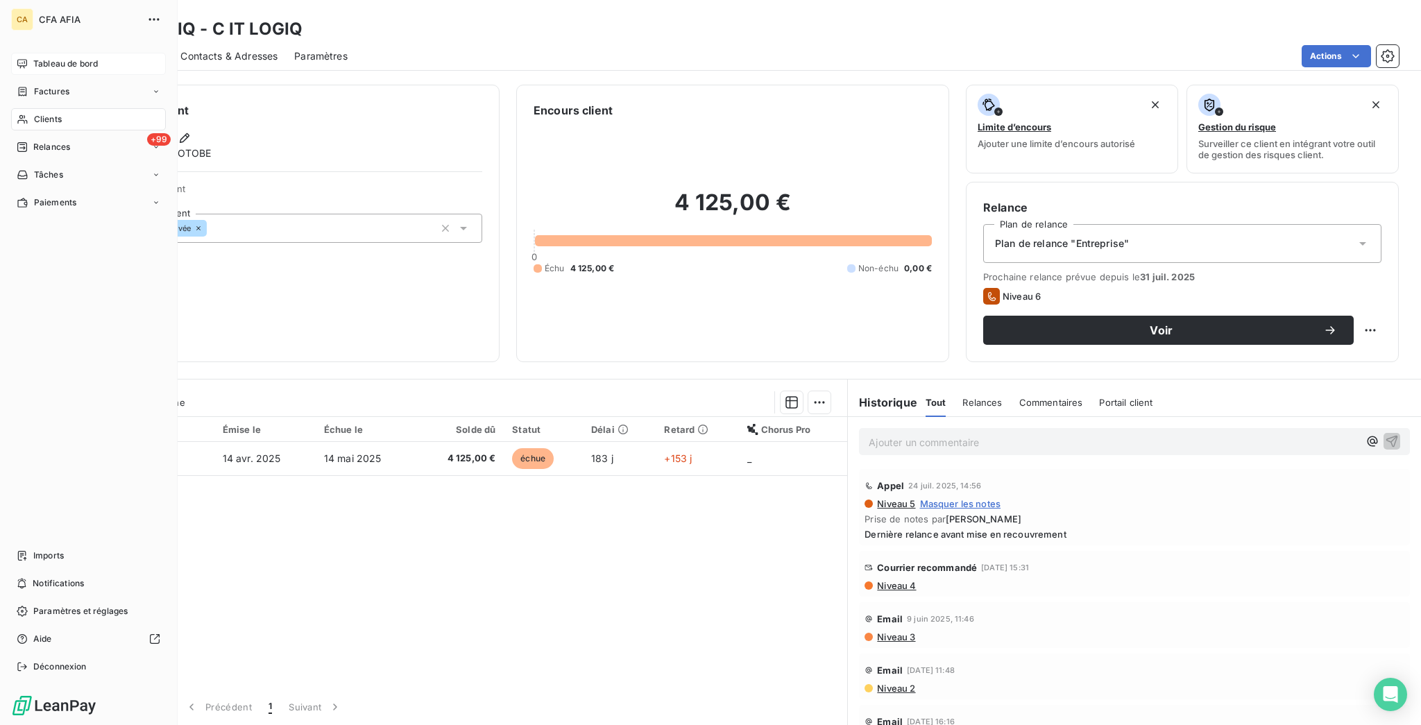
click at [72, 58] on span "Tableau de bord" at bounding box center [65, 64] width 65 height 12
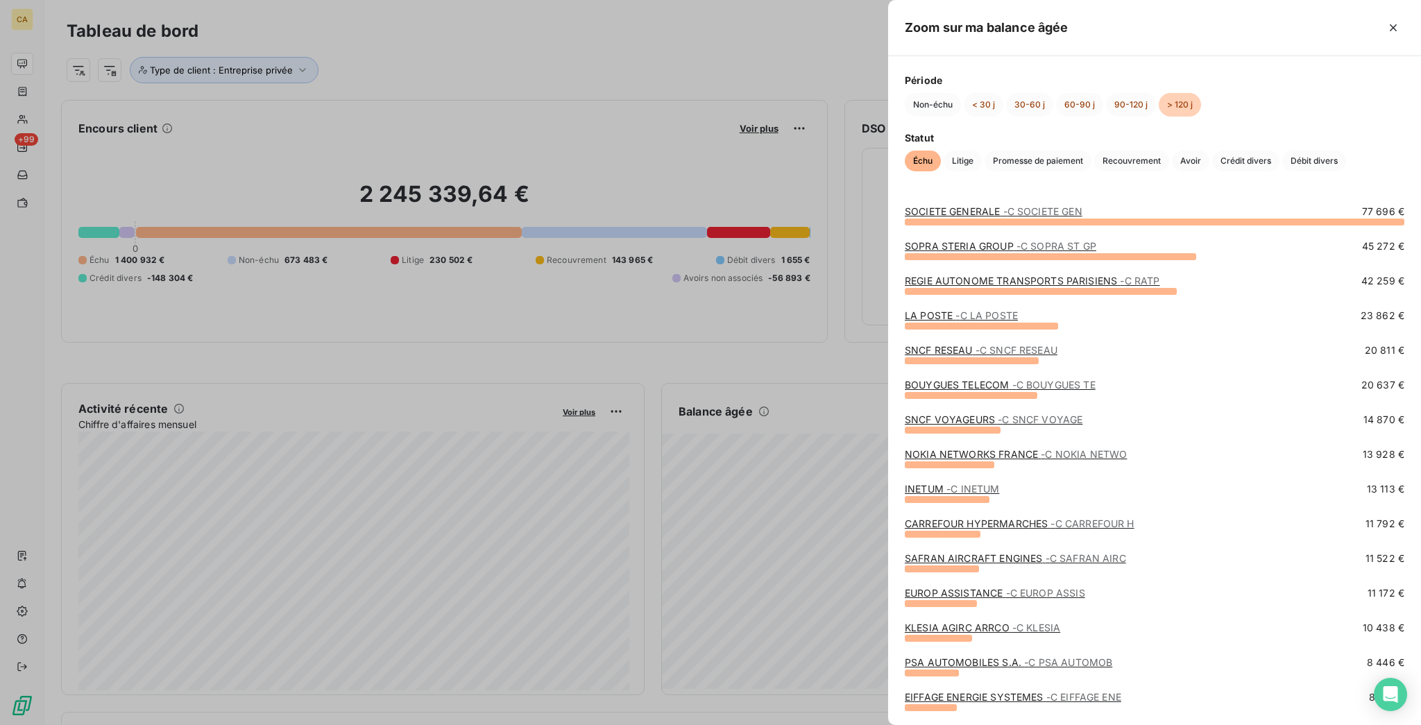
click at [795, 402] on div at bounding box center [710, 362] width 1421 height 725
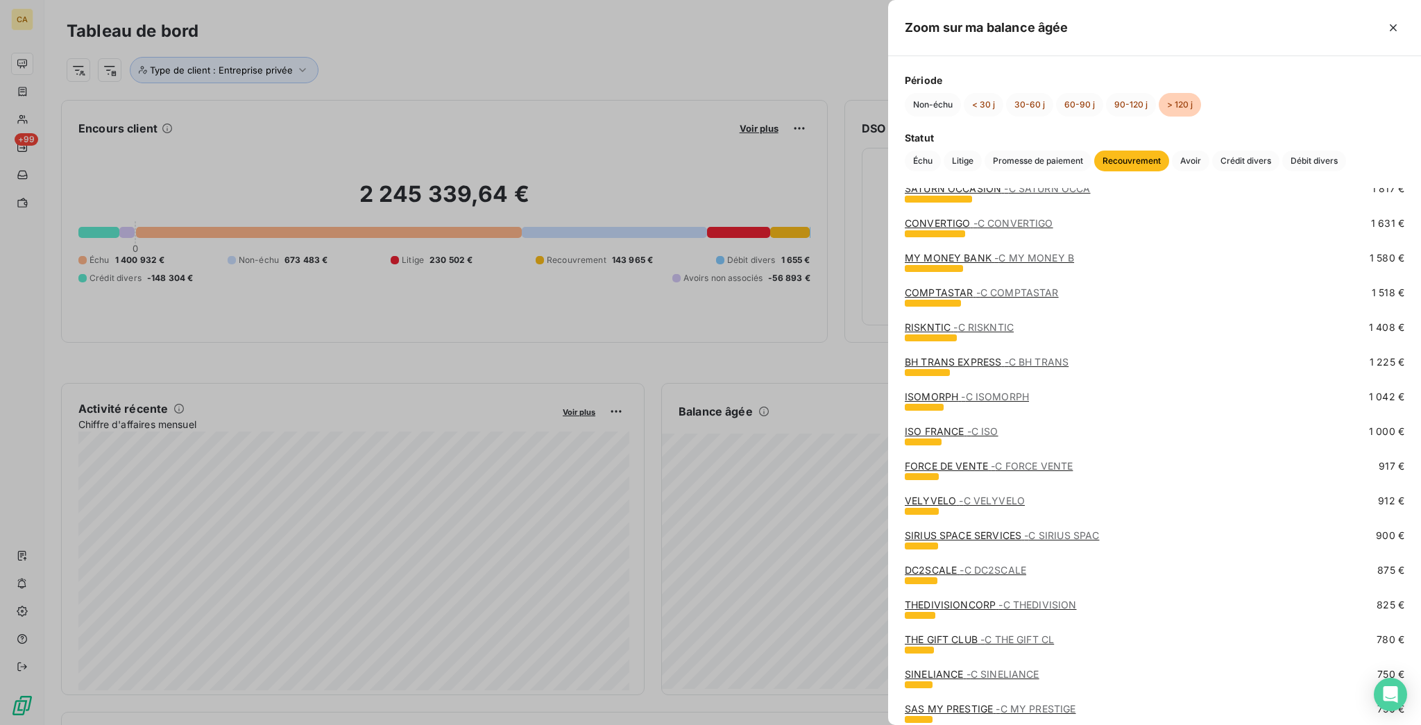
scroll to position [1147, 0]
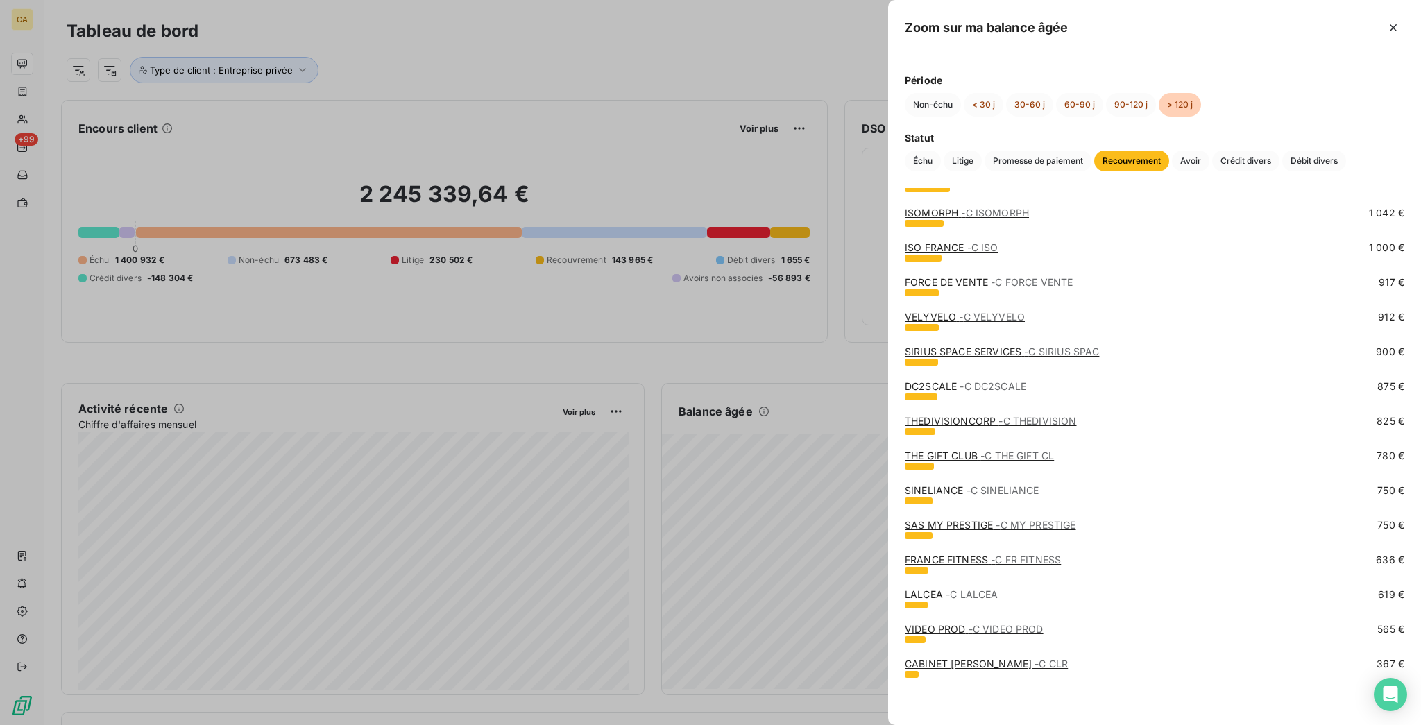
click at [1068, 659] on link "CABINET LOUIS REYNAUD SASU - C CLR" at bounding box center [986, 664] width 163 height 12
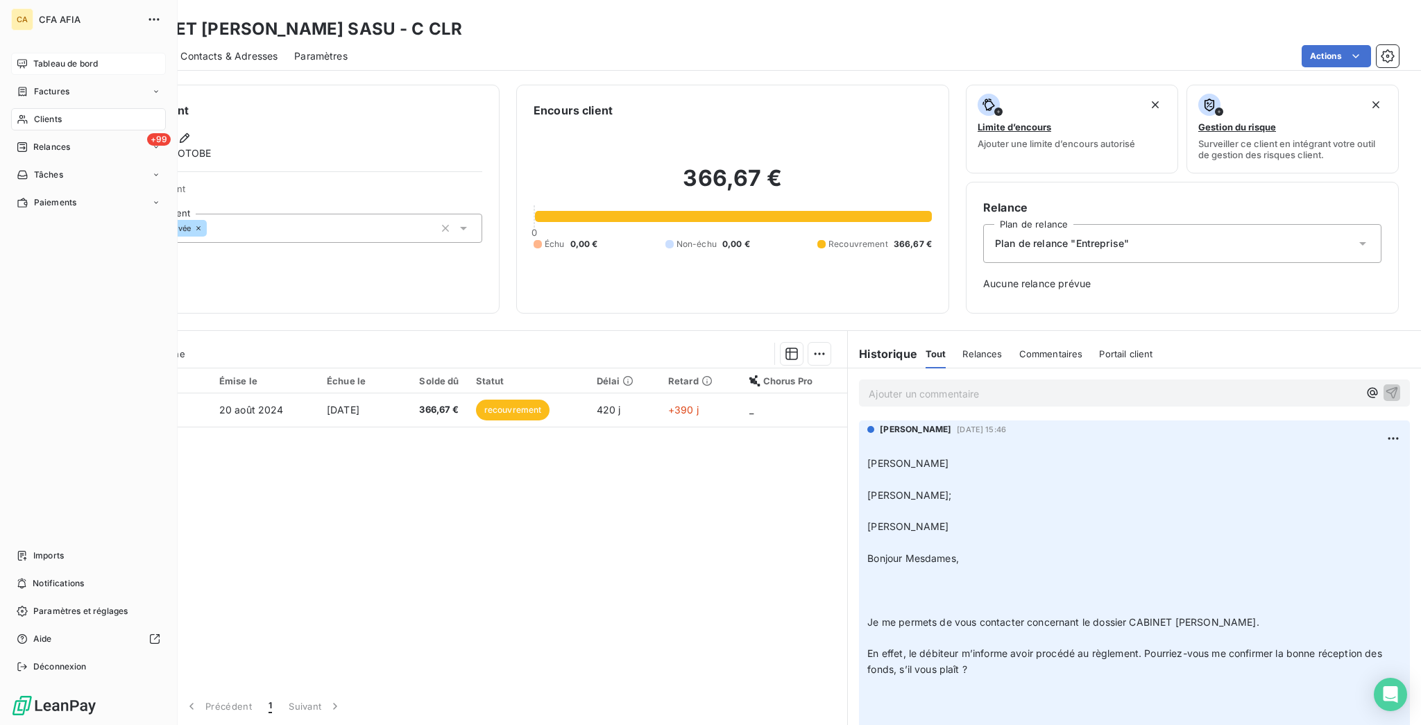
click at [44, 42] on div "CA CFA AFIA Tableau de bord Factures Clients +99 Relances Tâches Paiements Impo…" at bounding box center [89, 362] width 178 height 725
click at [43, 58] on span "Tableau de bord" at bounding box center [65, 64] width 65 height 12
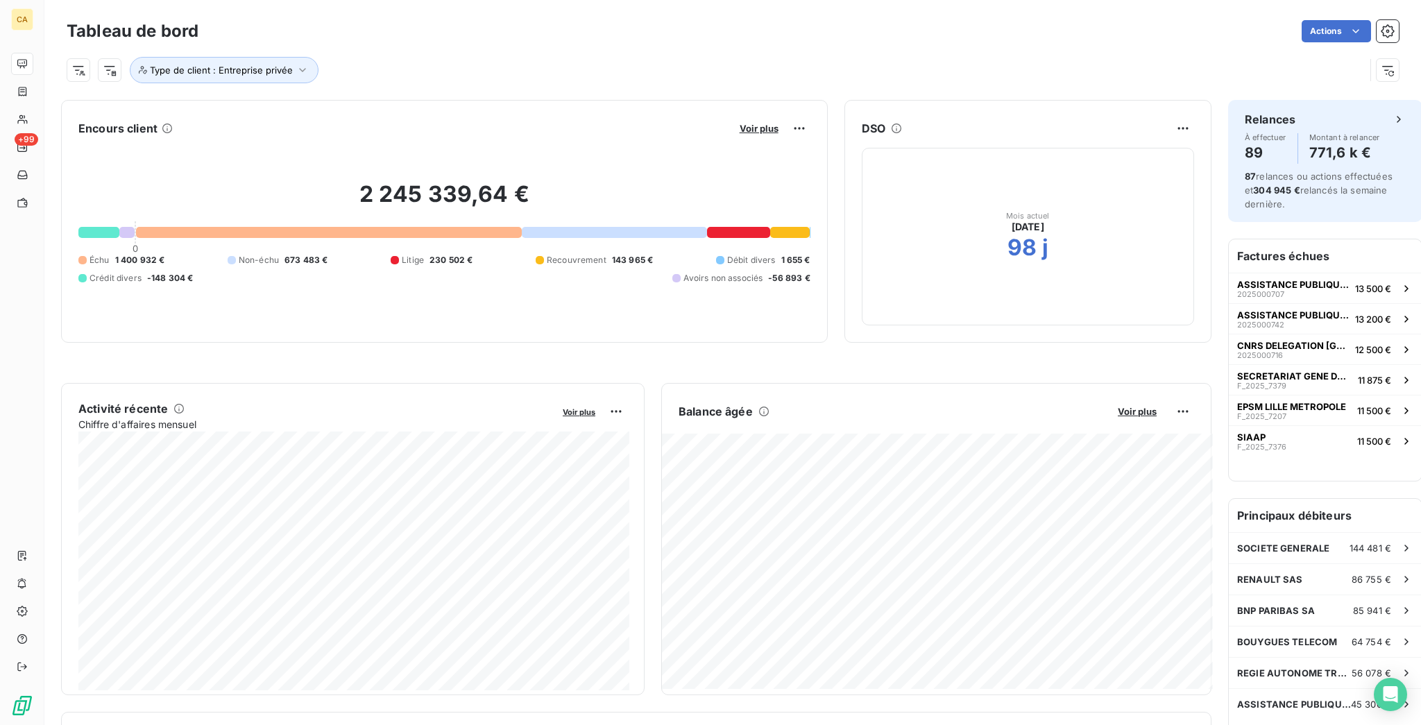
drag, startPoint x: 343, startPoint y: 40, endPoint x: 504, endPoint y: 194, distance: 222.3
click at [366, 90] on div "Tableau de bord Actions Type de client : Entreprise privée Encours client Voir …" at bounding box center [732, 362] width 1376 height 725
click at [296, 276] on div "2 245 339,64 € 0 Échu 1 400 932 € Non-échu 673 483 € Litige 230 502 € Recouvrem…" at bounding box center [444, 232] width 732 height 186
click at [251, 69] on button "Type de client : Entreprise privée" at bounding box center [224, 70] width 189 height 26
click at [359, 92] on div "Entreprise privée" at bounding box center [350, 96] width 83 height 17
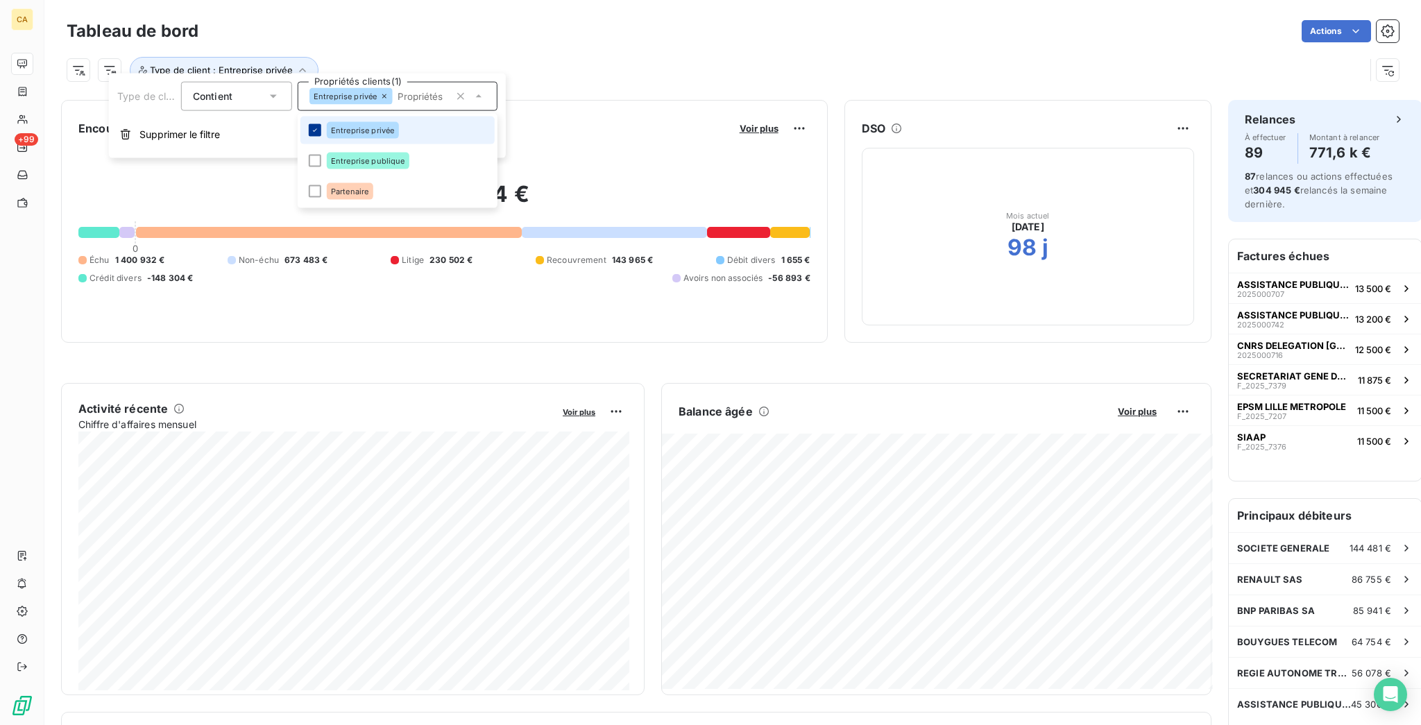
click at [309, 124] on div at bounding box center [315, 130] width 12 height 12
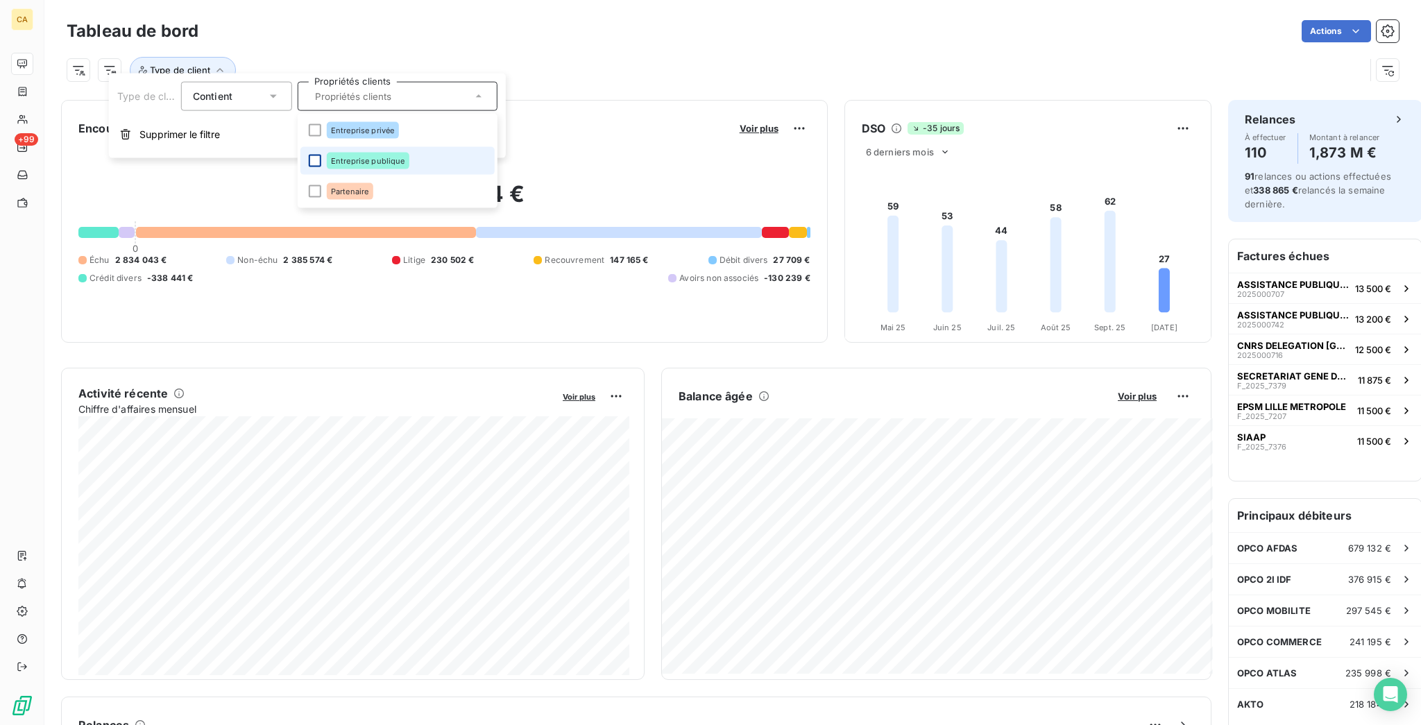
click at [309, 157] on div at bounding box center [315, 161] width 12 height 12
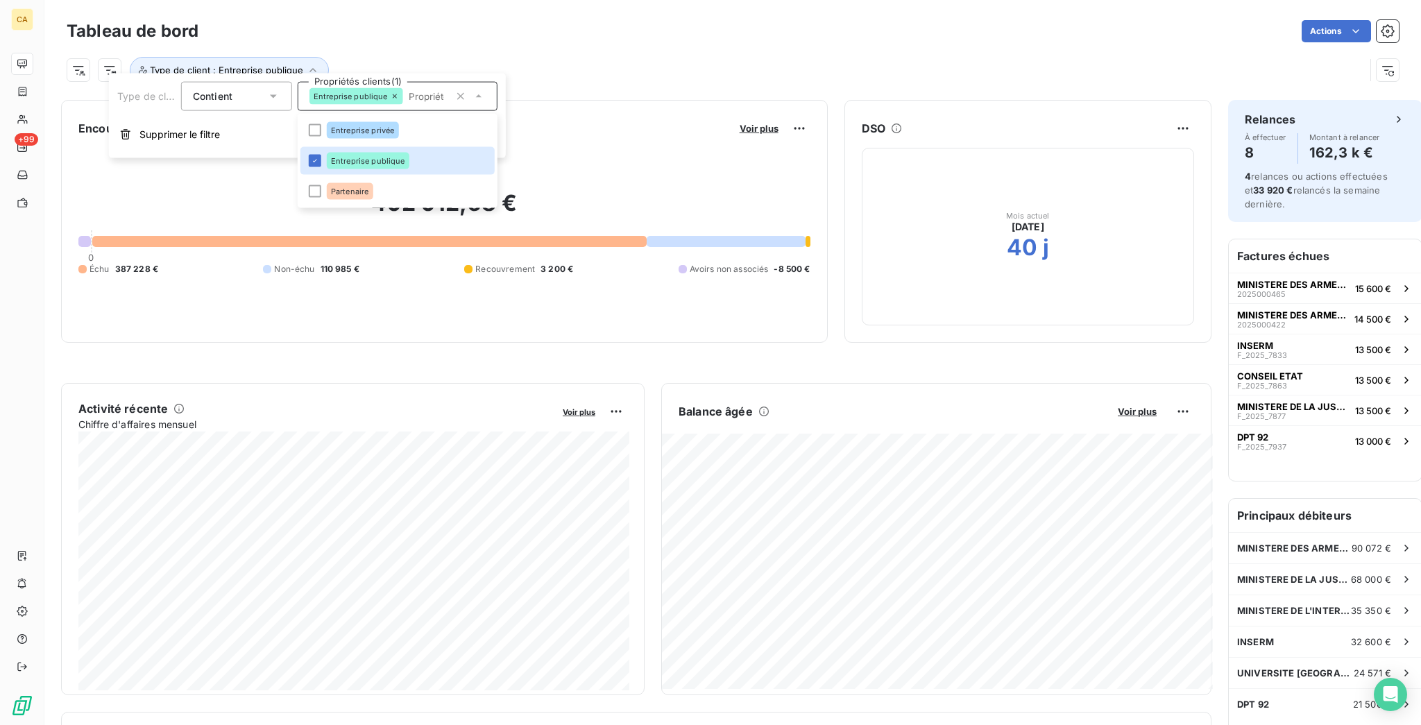
click at [474, 27] on div "Actions" at bounding box center [806, 31] width 1183 height 22
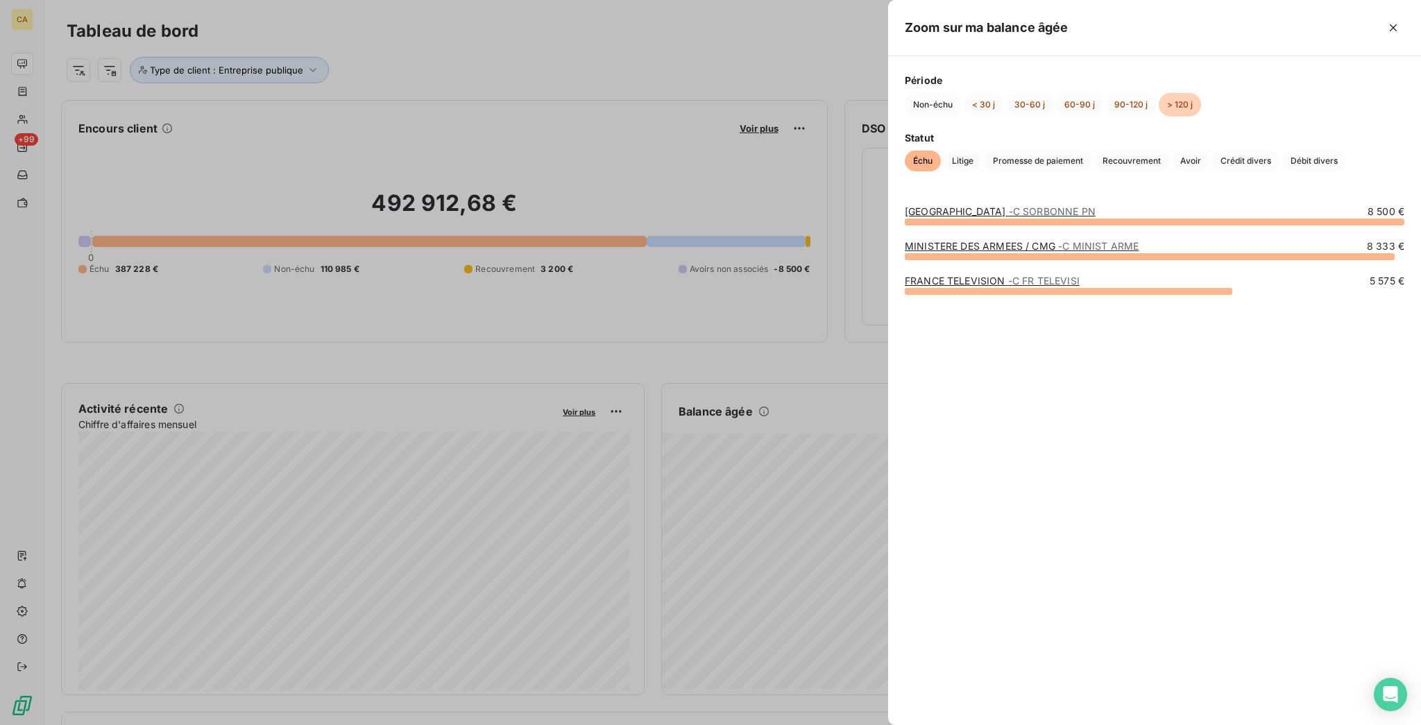
click at [1095, 214] on link "UNIVERSITE SORBONNE PARIS-NORD - C SORBONNE PN" at bounding box center [1000, 211] width 191 height 12
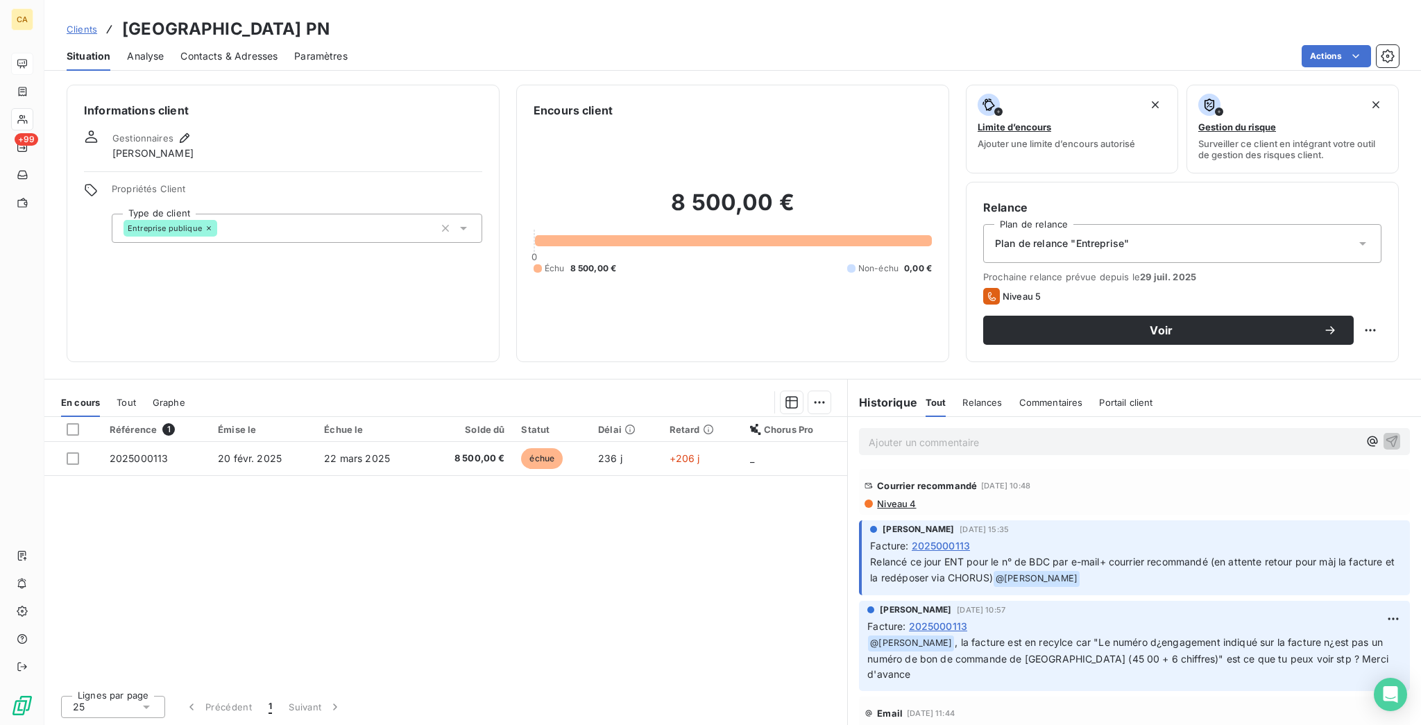
click at [250, 57] on div "Contacts & Adresses" at bounding box center [228, 56] width 97 height 29
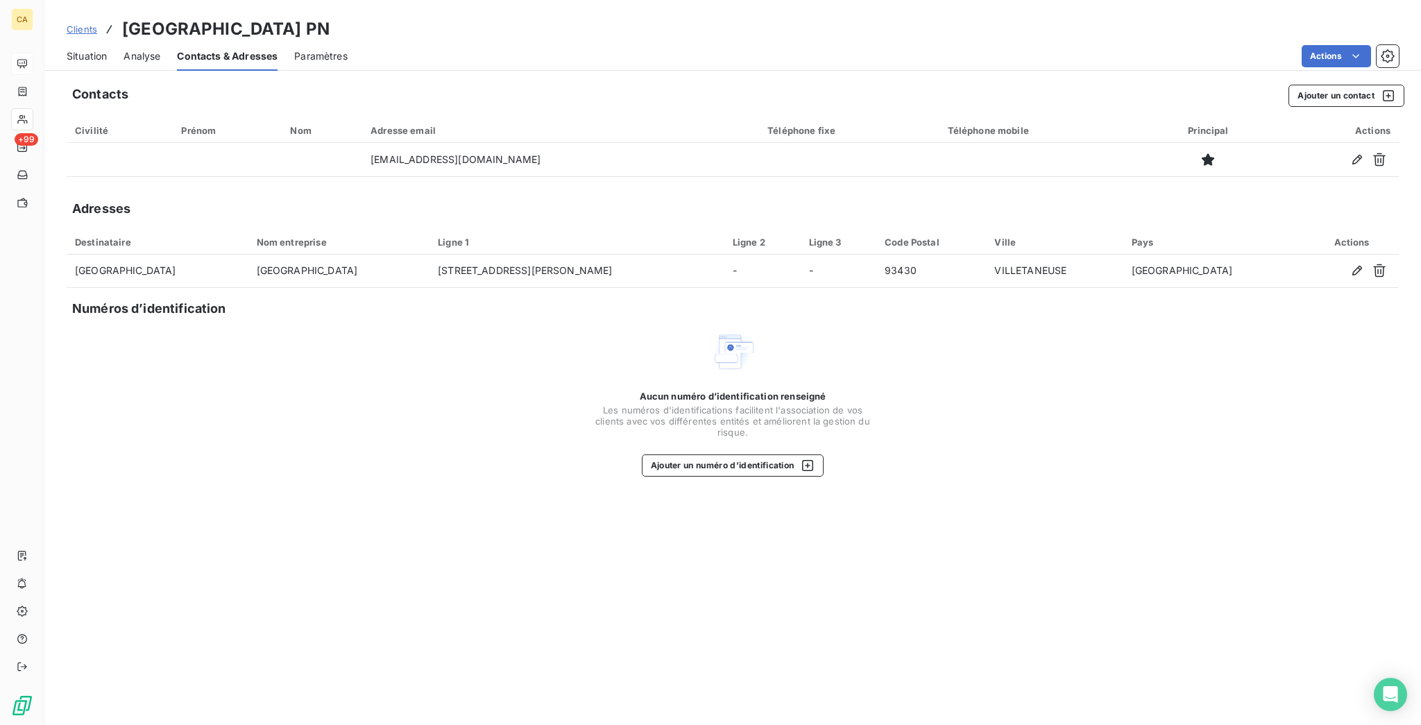
click at [74, 52] on div "Situation" at bounding box center [87, 56] width 40 height 29
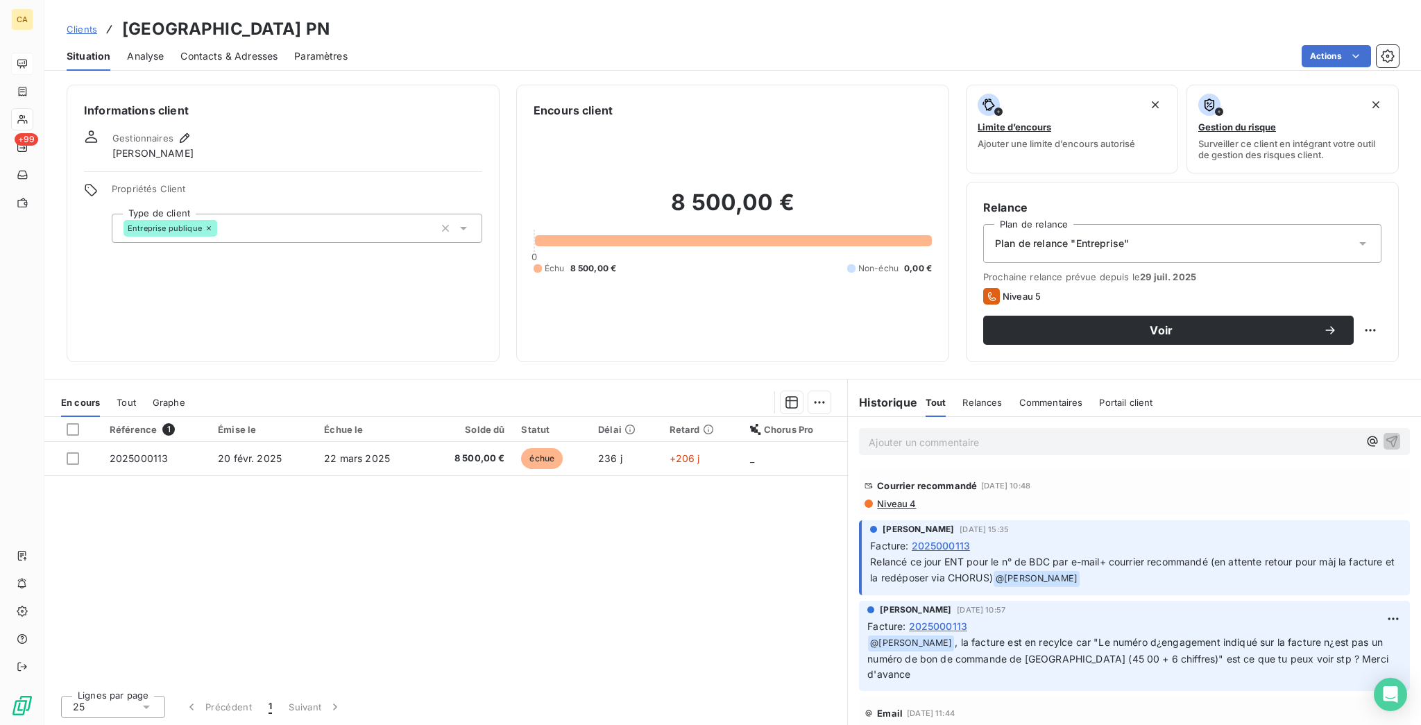
drag, startPoint x: 1041, startPoint y: 404, endPoint x: 858, endPoint y: 398, distance: 183.2
click at [864, 474] on div "Courrier recommandé 22 juil. 2025, 10:48" at bounding box center [1134, 485] width 540 height 22
click at [652, 513] on div "Référence 1 Émise le Échue le Solde dû Statut Délai Retard Chorus Pro 202500011…" at bounding box center [445, 550] width 803 height 267
click at [244, 42] on div "Contacts & Adresses" at bounding box center [228, 56] width 97 height 29
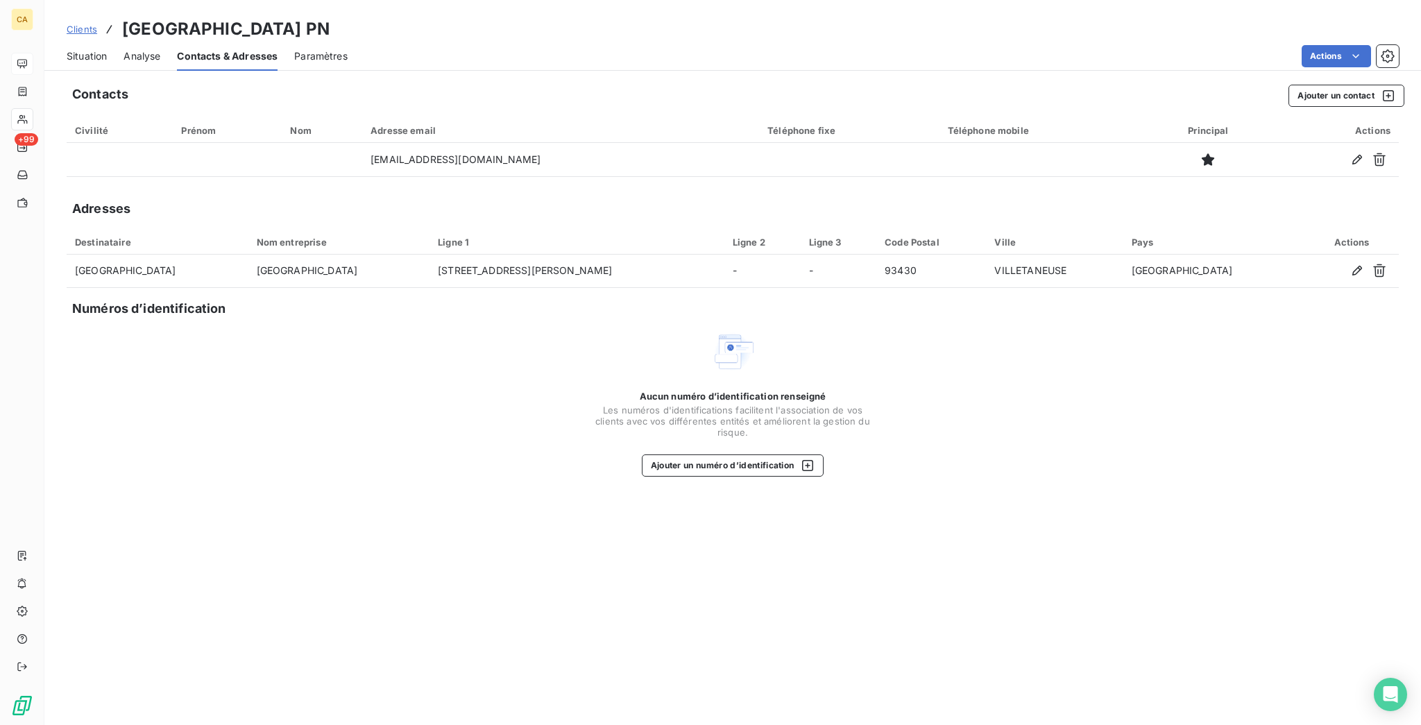
click at [71, 49] on span "Situation" at bounding box center [87, 56] width 40 height 14
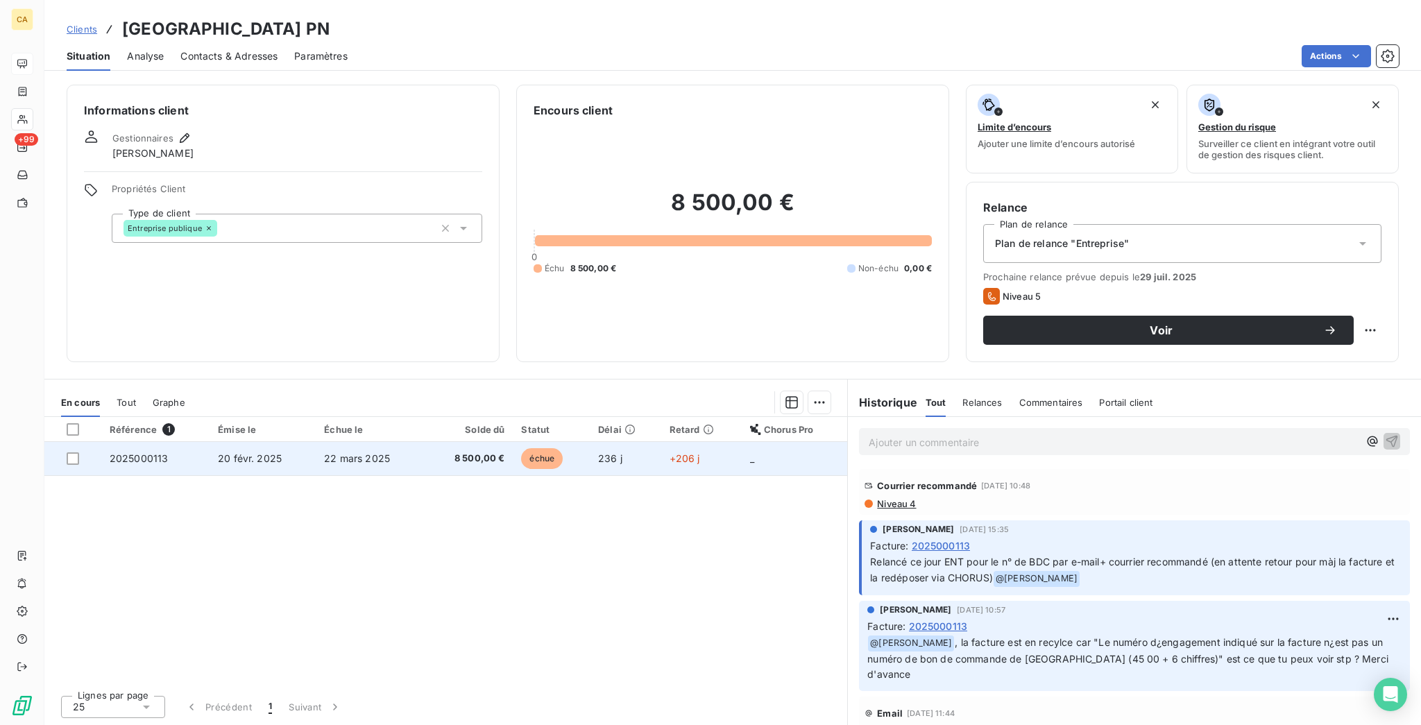
click at [181, 442] on td "2025000113" at bounding box center [155, 458] width 108 height 33
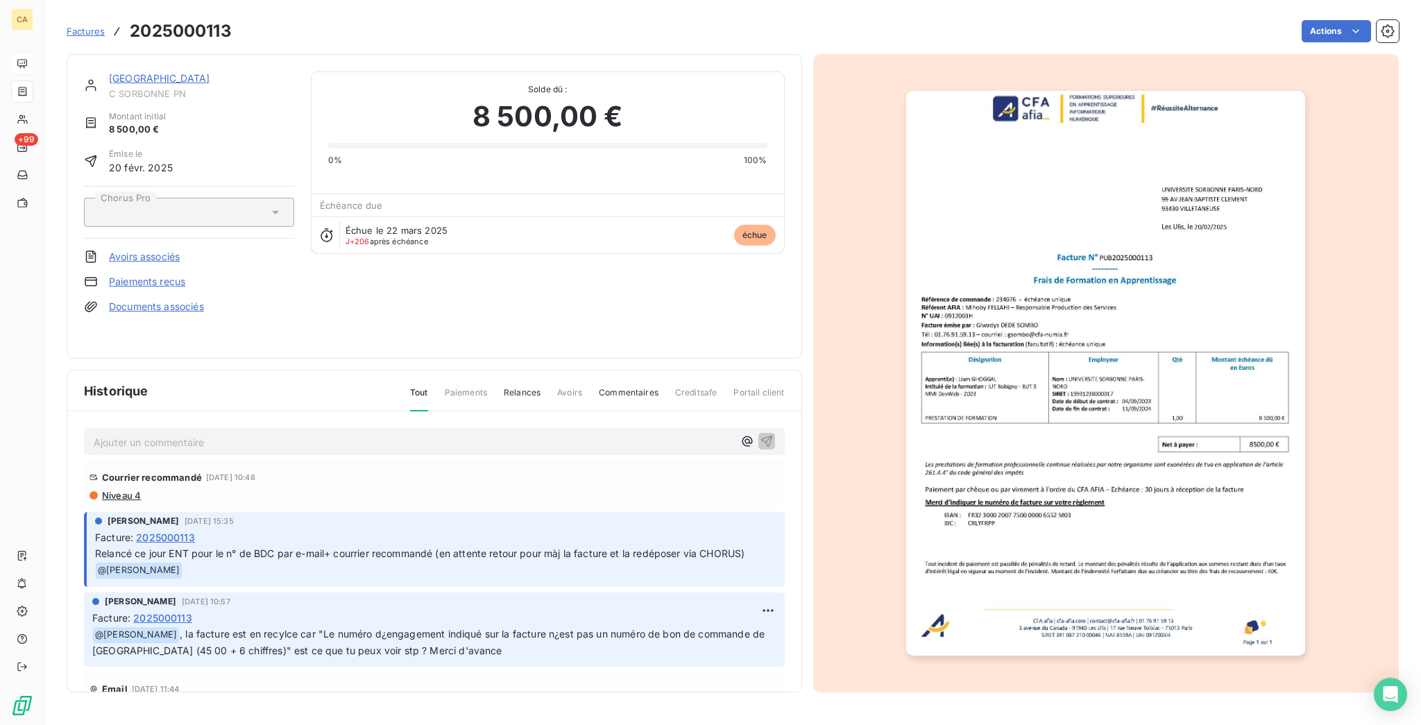
click at [210, 72] on link "UNIVERSITE SORBONNE PARIS-NORD" at bounding box center [159, 78] width 101 height 12
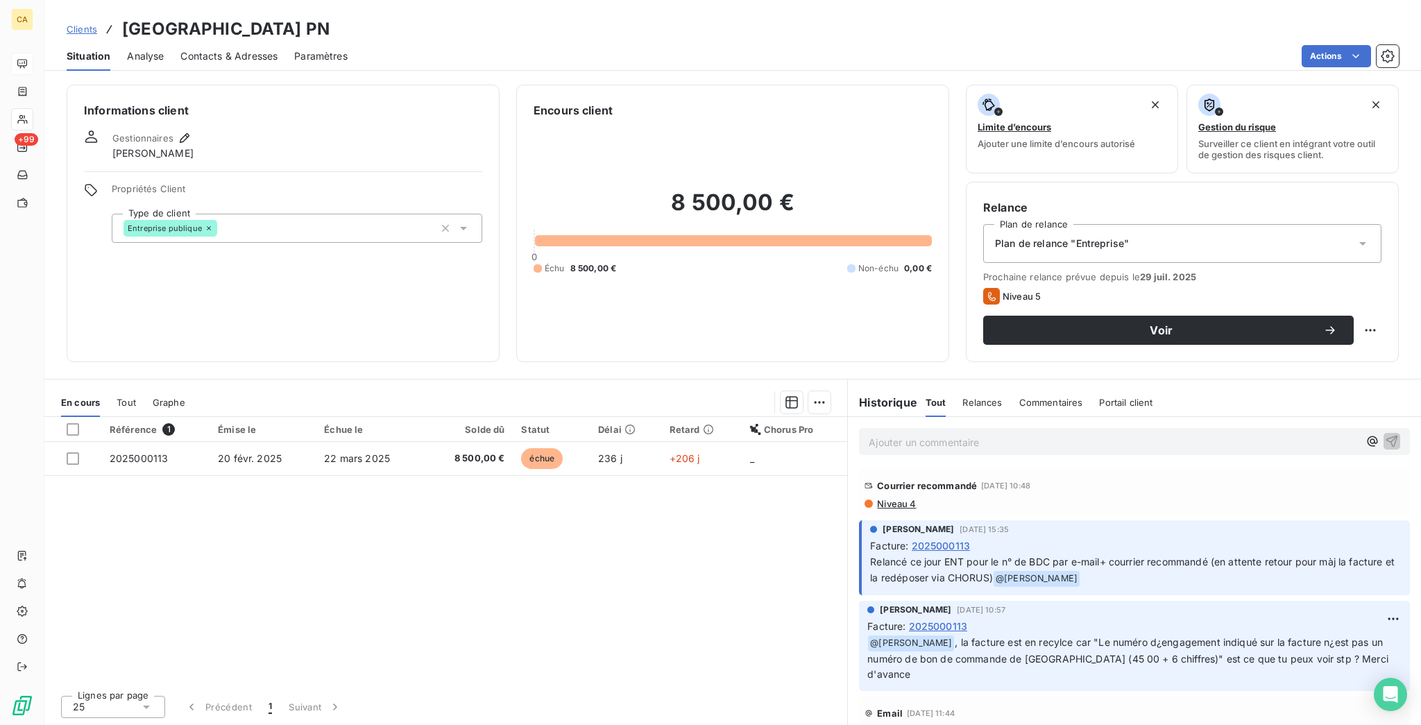
click at [233, 49] on span "Contacts & Adresses" at bounding box center [228, 56] width 97 height 14
